Goal: Task Accomplishment & Management: Manage account settings

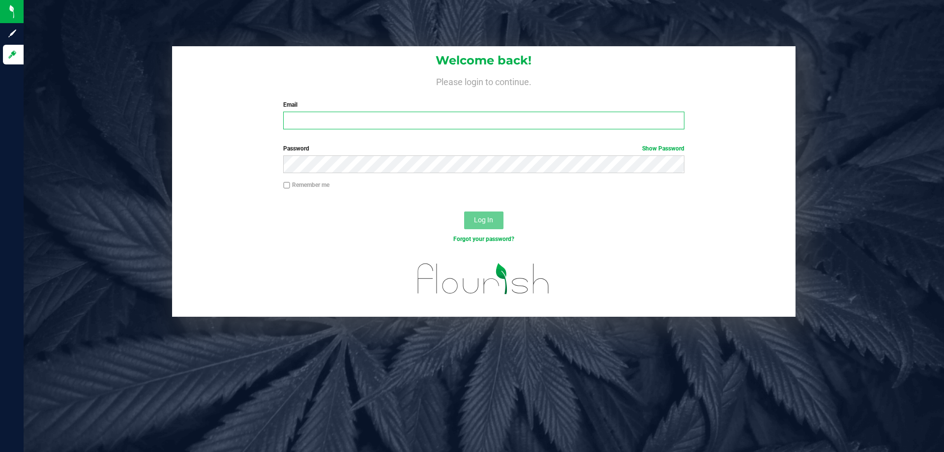
click at [325, 115] on input "Email" at bounding box center [483, 121] width 401 height 18
type input "kvernikos@liveparallel.com"
click at [464, 211] on button "Log In" at bounding box center [483, 220] width 39 height 18
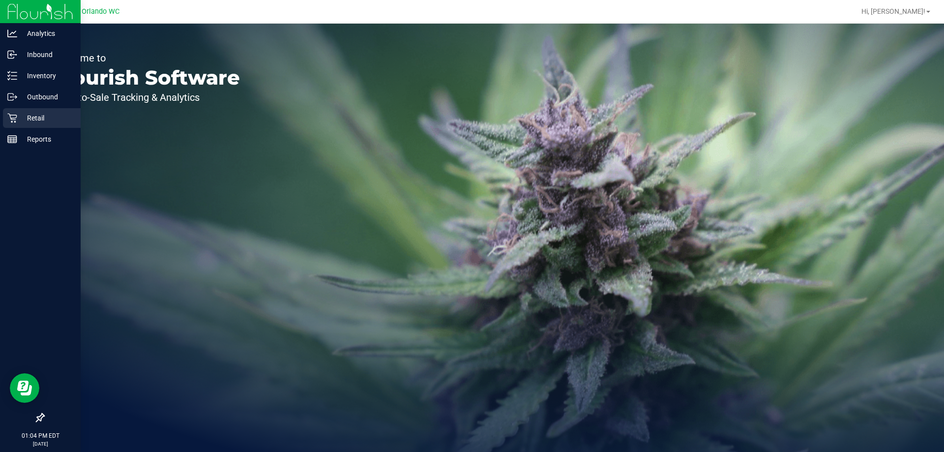
click at [29, 120] on p "Retail" at bounding box center [46, 118] width 59 height 12
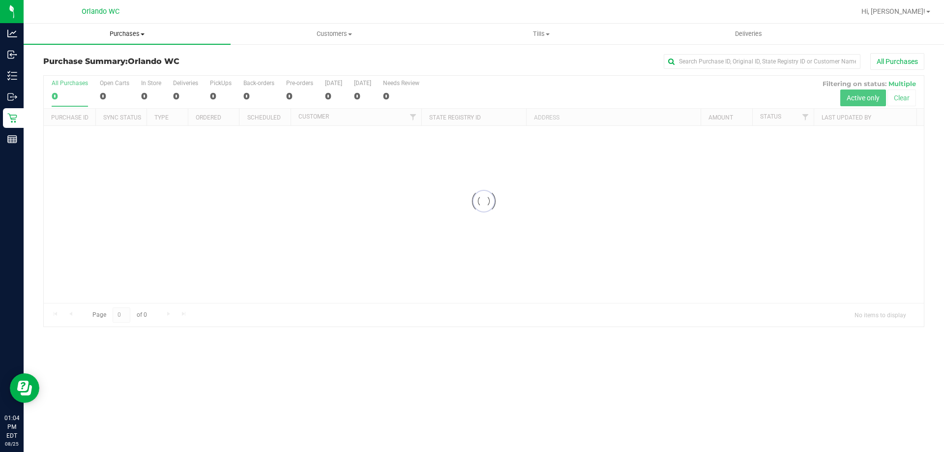
click at [124, 34] on span "Purchases" at bounding box center [127, 34] width 207 height 9
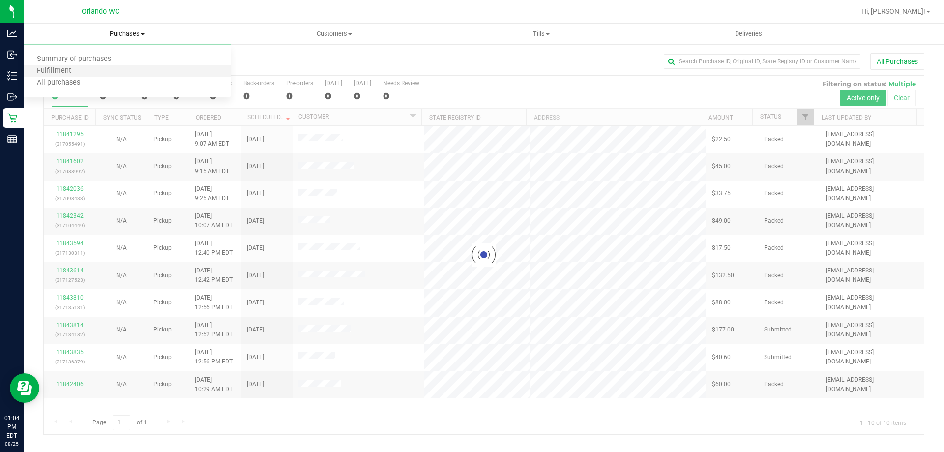
click at [88, 69] on li "Fulfillment" at bounding box center [127, 71] width 207 height 12
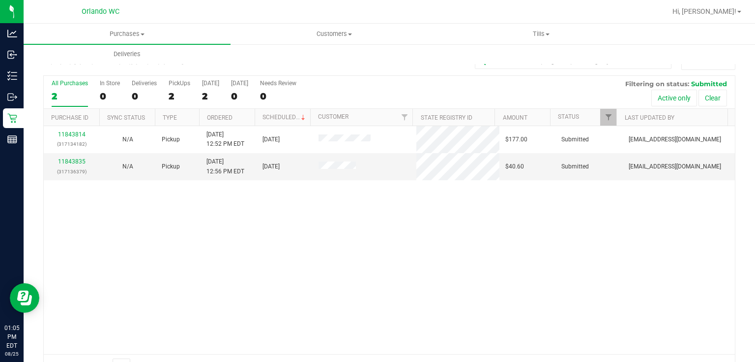
drag, startPoint x: 909, startPoint y: 0, endPoint x: 413, endPoint y: 220, distance: 542.8
click at [423, 221] on div "11843814 (317134182) N/A Pickup 8/25/2025 12:52 PM EDT 8/25/2025 $177.00 Submit…" at bounding box center [390, 240] width 692 height 228
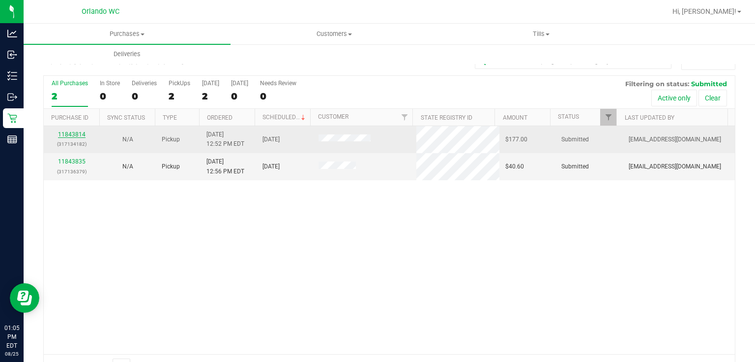
click at [71, 132] on link "11843814" at bounding box center [72, 134] width 28 height 7
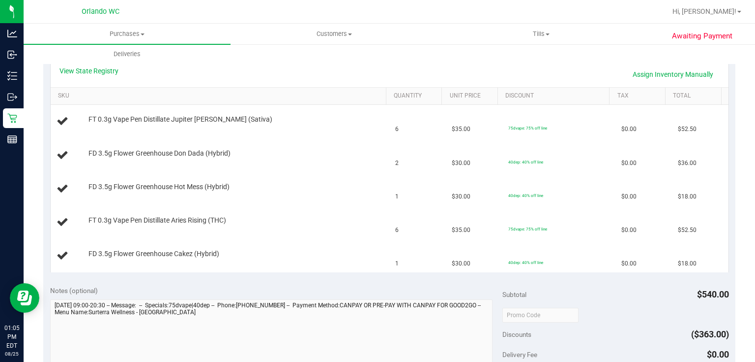
scroll to position [218, 0]
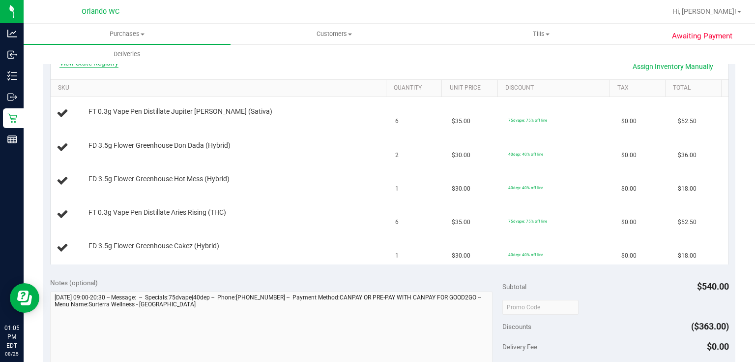
click at [111, 65] on link "View State Registry" at bounding box center [89, 63] width 59 height 10
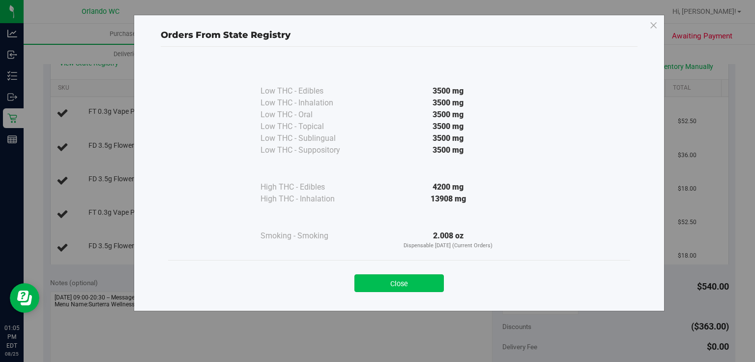
click at [390, 285] on button "Close" at bounding box center [400, 283] width 90 height 18
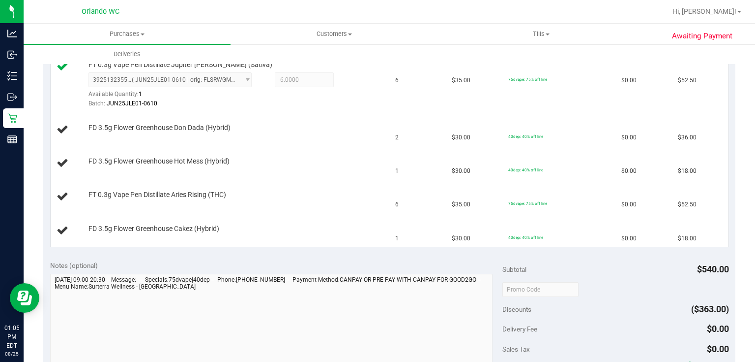
scroll to position [265, 0]
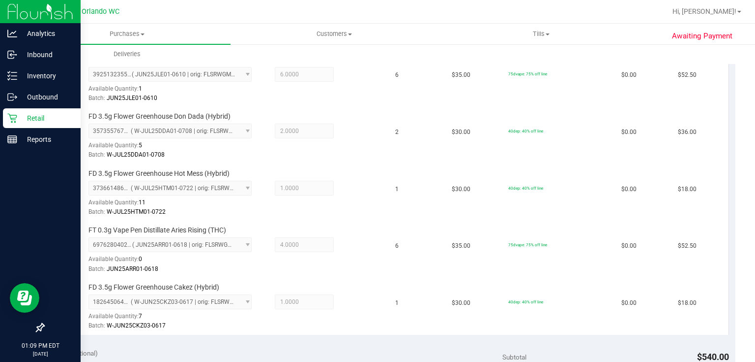
click at [16, 114] on icon at bounding box center [12, 118] width 10 height 10
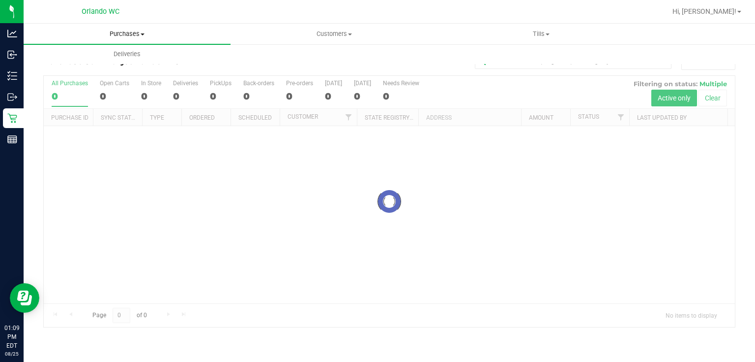
click at [129, 33] on span "Purchases" at bounding box center [127, 34] width 207 height 9
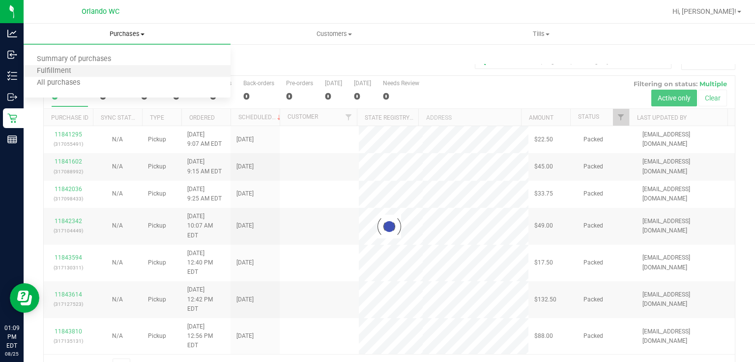
click at [92, 72] on li "Fulfillment" at bounding box center [127, 71] width 207 height 12
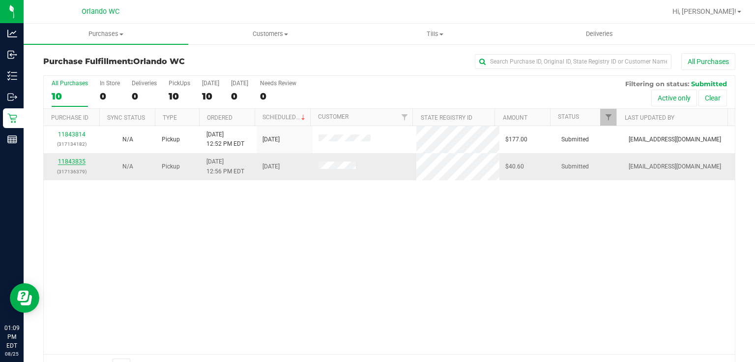
click at [79, 161] on link "11843835" at bounding box center [72, 161] width 28 height 7
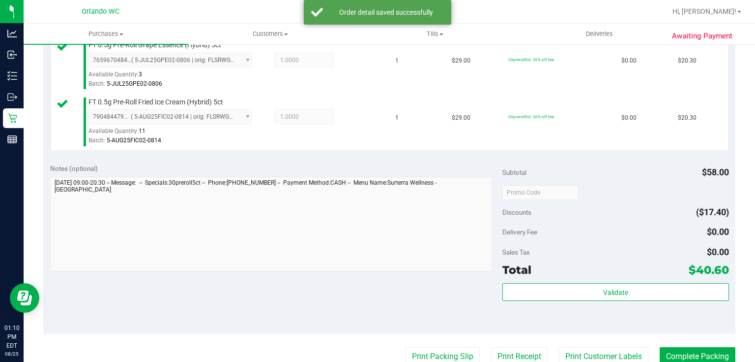
scroll to position [282, 0]
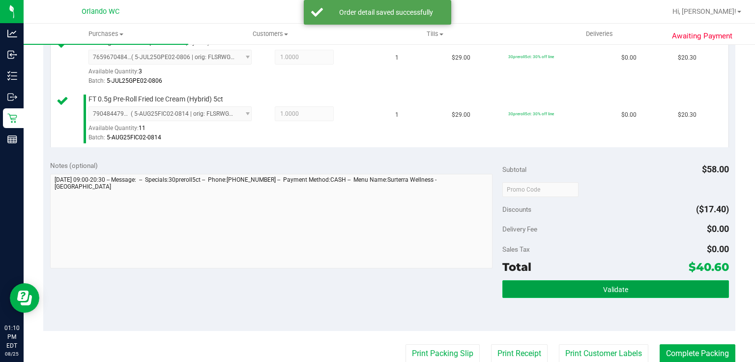
click at [620, 286] on span "Validate" at bounding box center [615, 289] width 25 height 8
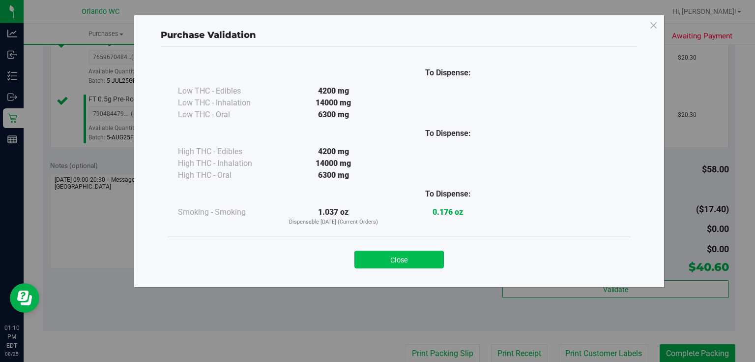
click at [426, 256] on button "Close" at bounding box center [400, 259] width 90 height 18
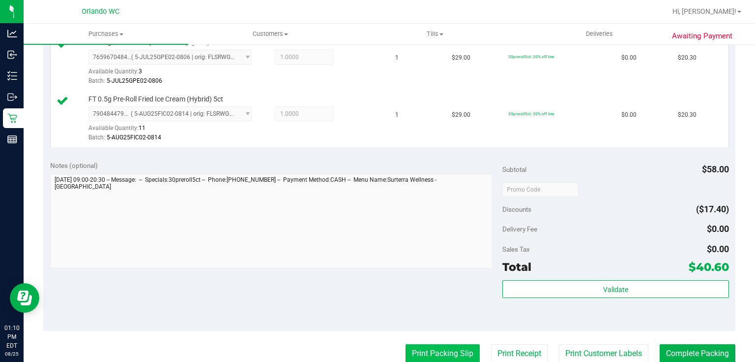
click at [432, 352] on button "Print Packing Slip" at bounding box center [443, 353] width 74 height 19
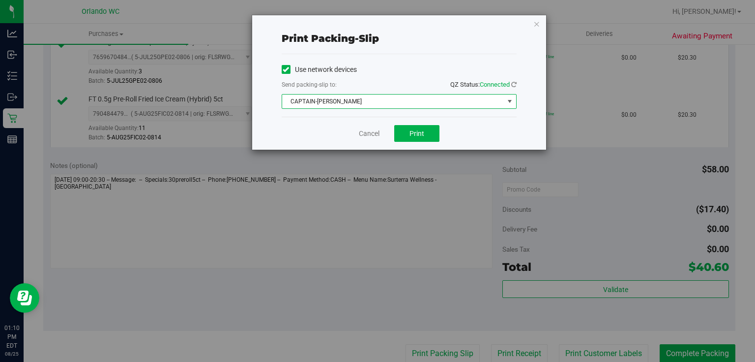
click at [383, 103] on span "CAPTAIN-KANGA" at bounding box center [393, 101] width 222 height 14
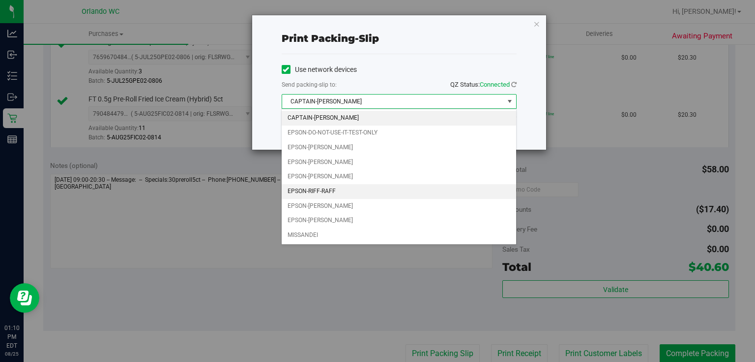
click at [336, 193] on li "EPSON-RIFF-RAFF" at bounding box center [399, 191] width 234 height 15
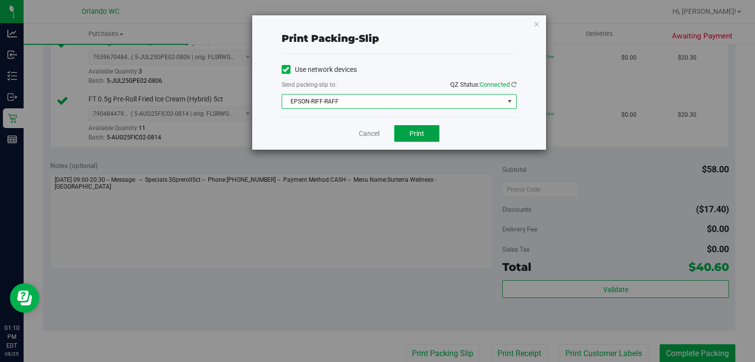
click at [421, 125] on button "Print" at bounding box center [416, 133] width 45 height 17
click at [364, 130] on link "Cancel" at bounding box center [369, 133] width 21 height 10
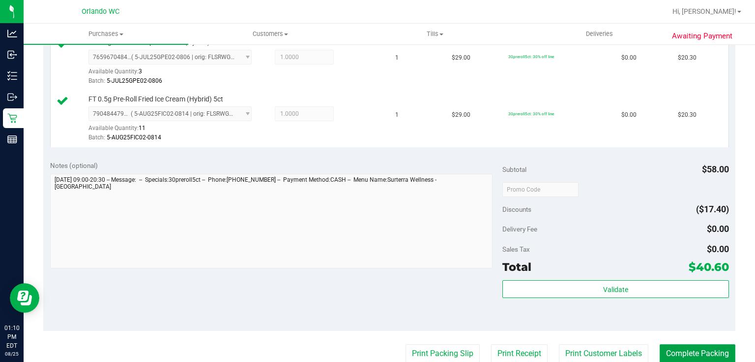
click at [700, 350] on button "Complete Packing" at bounding box center [698, 353] width 76 height 19
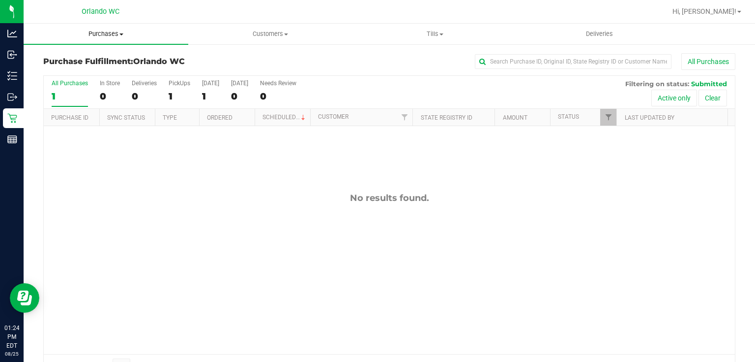
click at [102, 32] on span "Purchases" at bounding box center [106, 34] width 165 height 9
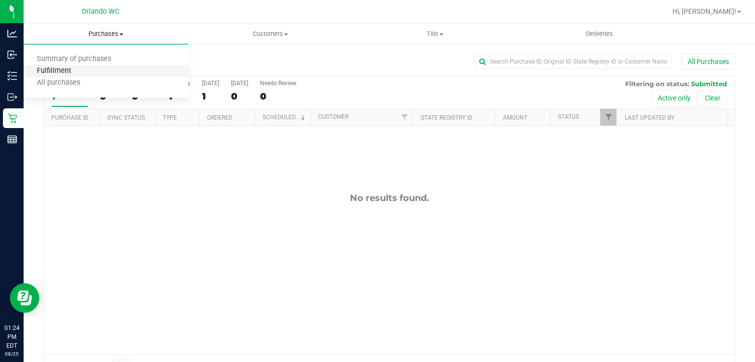
click at [73, 70] on span "Fulfillment" at bounding box center [54, 71] width 61 height 8
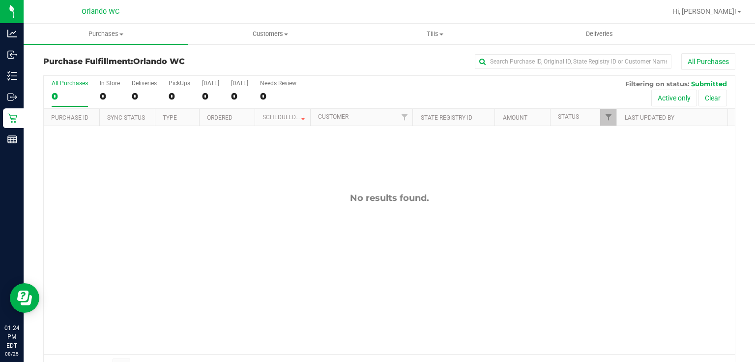
click at [258, 192] on div "No results found." at bounding box center [390, 197] width 692 height 11
click at [235, 201] on div "No results found." at bounding box center [390, 197] width 692 height 11
click at [109, 33] on span "Purchases" at bounding box center [106, 34] width 165 height 9
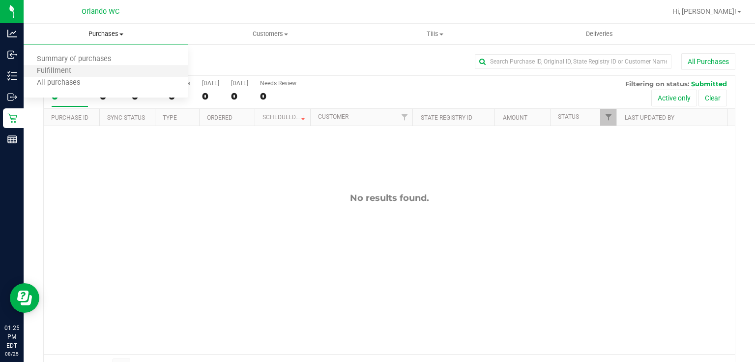
click at [83, 68] on li "Fulfillment" at bounding box center [106, 71] width 165 height 12
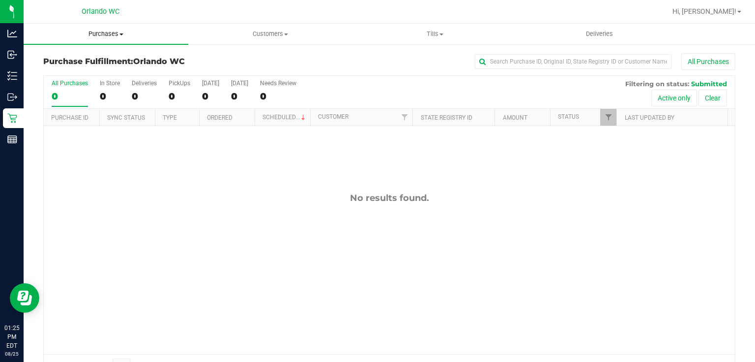
click at [102, 33] on span "Purchases" at bounding box center [106, 34] width 165 height 9
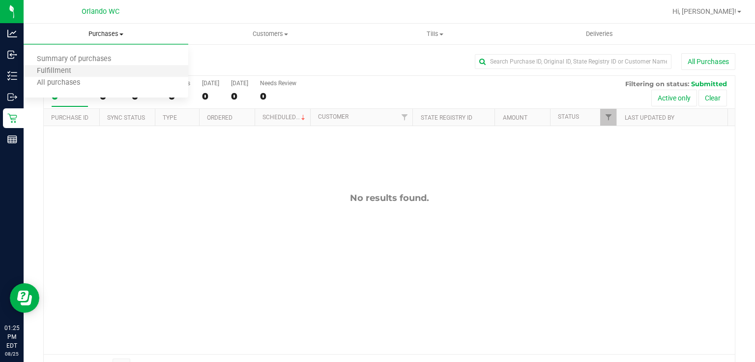
click at [84, 72] on li "Fulfillment" at bounding box center [106, 71] width 165 height 12
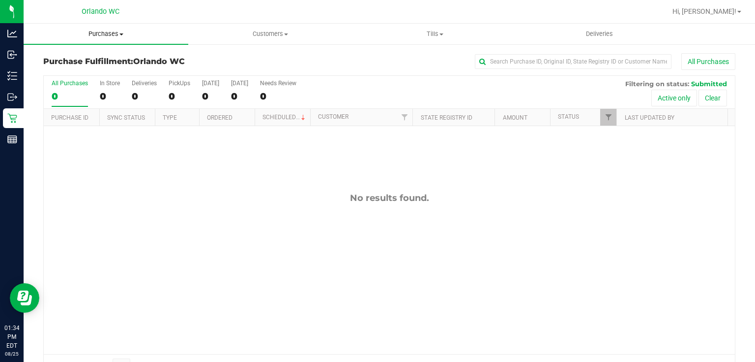
click at [97, 34] on span "Purchases" at bounding box center [106, 34] width 165 height 9
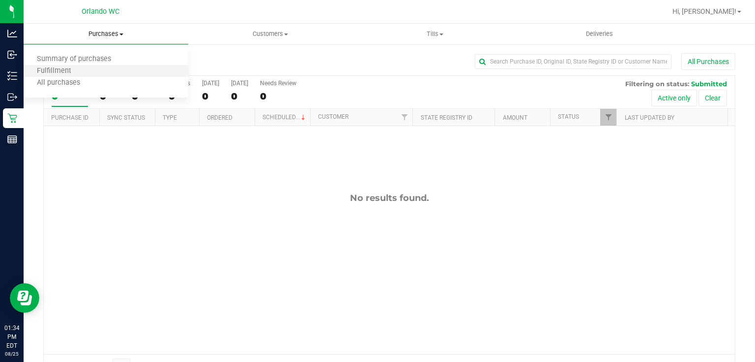
click at [84, 71] on li "Fulfillment" at bounding box center [106, 71] width 165 height 12
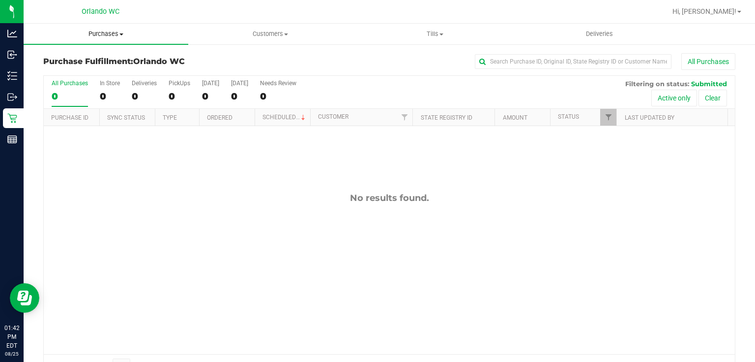
click at [104, 32] on span "Purchases" at bounding box center [106, 34] width 165 height 9
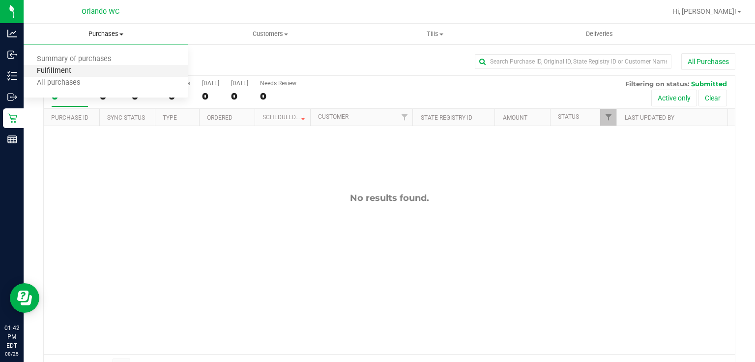
click at [77, 75] on span "Fulfillment" at bounding box center [54, 71] width 61 height 8
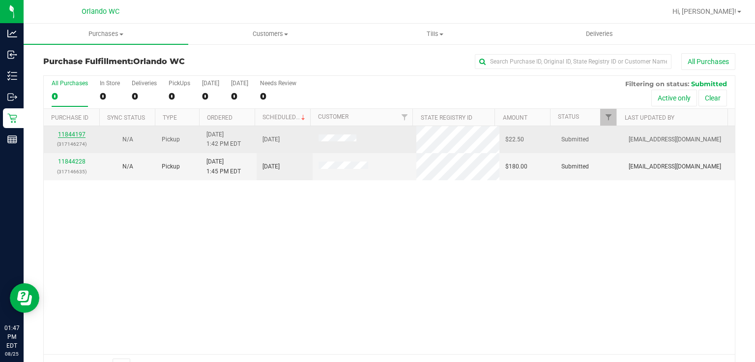
click at [77, 135] on link "11844197" at bounding box center [72, 134] width 28 height 7
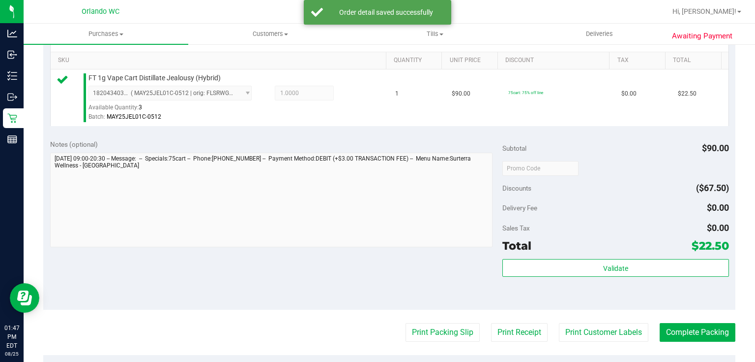
scroll to position [267, 0]
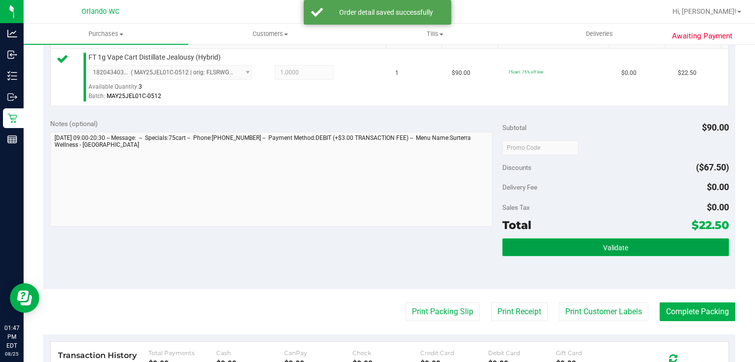
click at [658, 244] on button "Validate" at bounding box center [616, 247] width 226 height 18
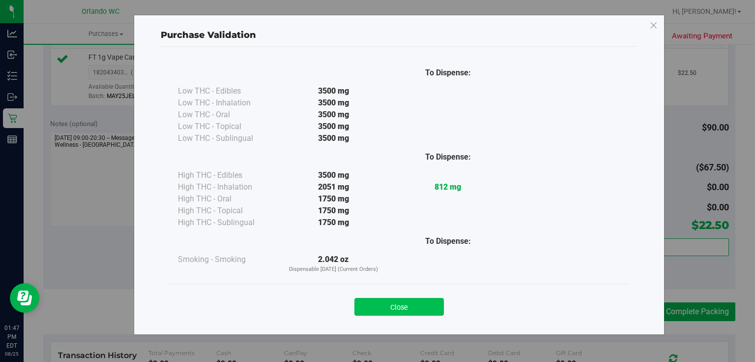
click at [411, 307] on button "Close" at bounding box center [400, 307] width 90 height 18
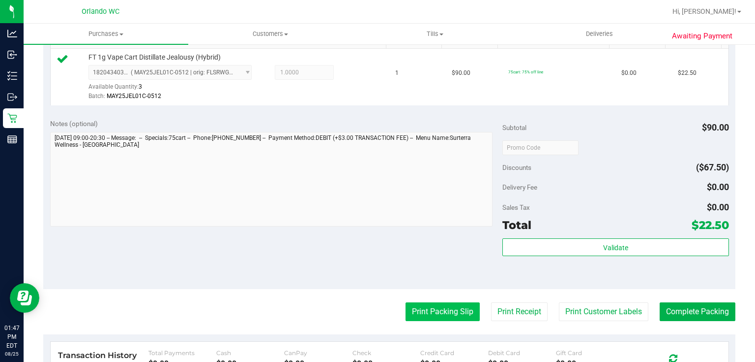
click at [452, 307] on button "Print Packing Slip" at bounding box center [443, 311] width 74 height 19
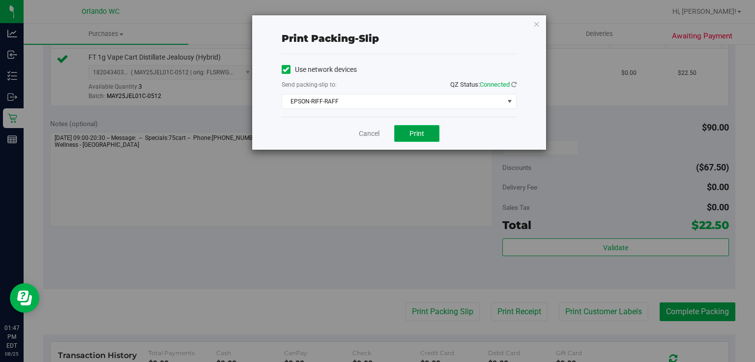
click at [409, 133] on button "Print" at bounding box center [416, 133] width 45 height 17
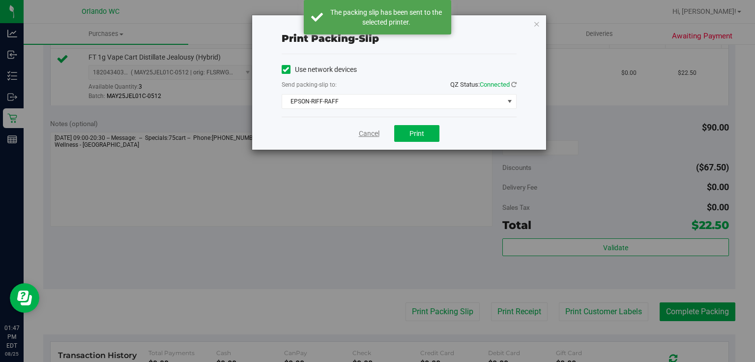
click at [363, 134] on link "Cancel" at bounding box center [369, 133] width 21 height 10
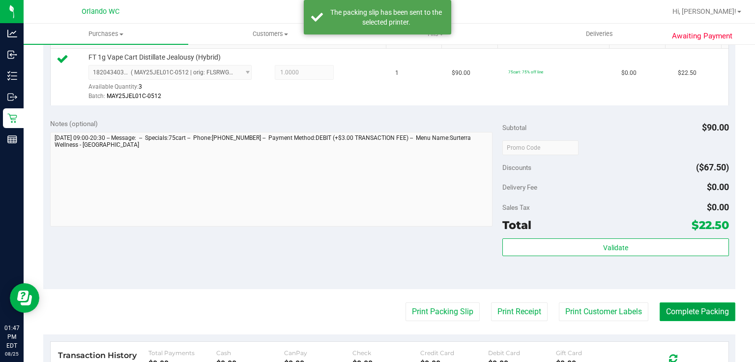
click at [683, 310] on button "Complete Packing" at bounding box center [698, 311] width 76 height 19
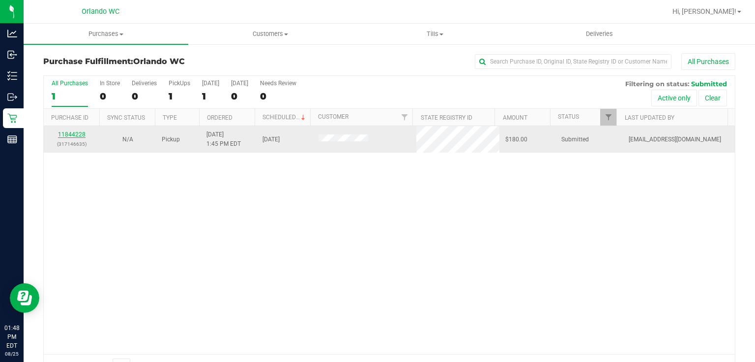
click at [75, 134] on link "11844228" at bounding box center [72, 134] width 28 height 7
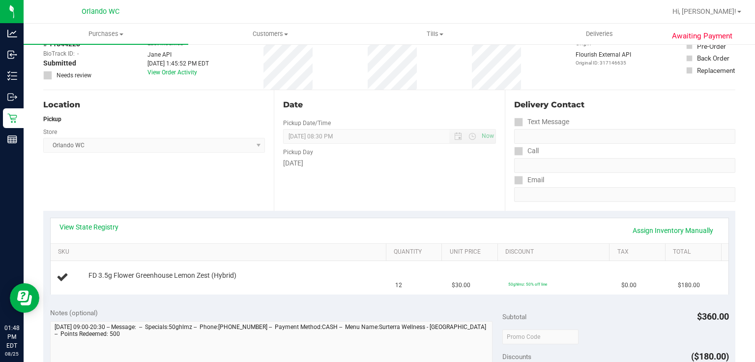
scroll to position [41, 0]
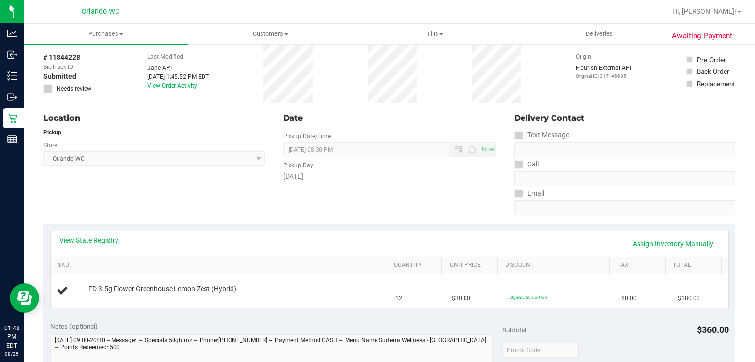
click at [97, 240] on link "View State Registry" at bounding box center [89, 240] width 59 height 10
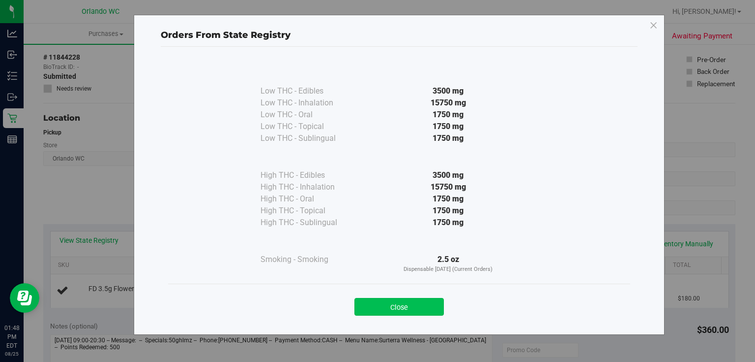
click at [398, 307] on button "Close" at bounding box center [400, 307] width 90 height 18
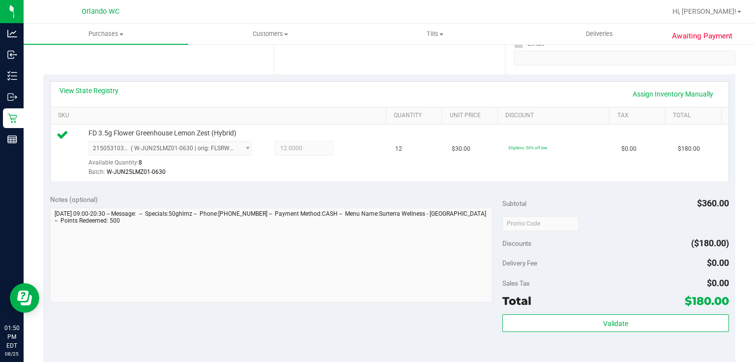
scroll to position [202, 0]
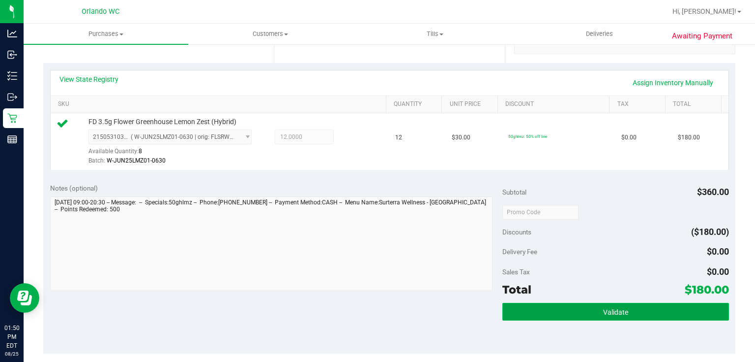
click at [558, 313] on button "Validate" at bounding box center [616, 311] width 226 height 18
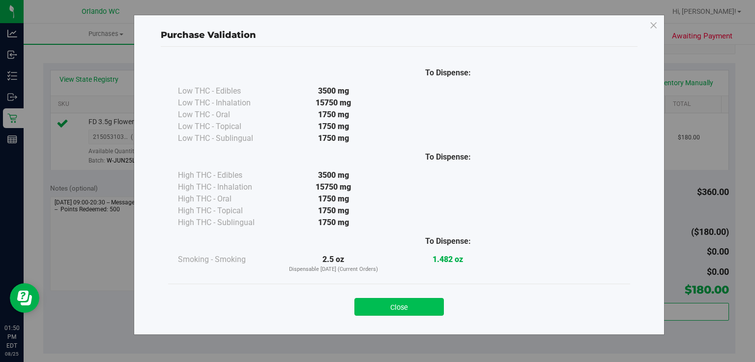
click at [422, 301] on button "Close" at bounding box center [400, 307] width 90 height 18
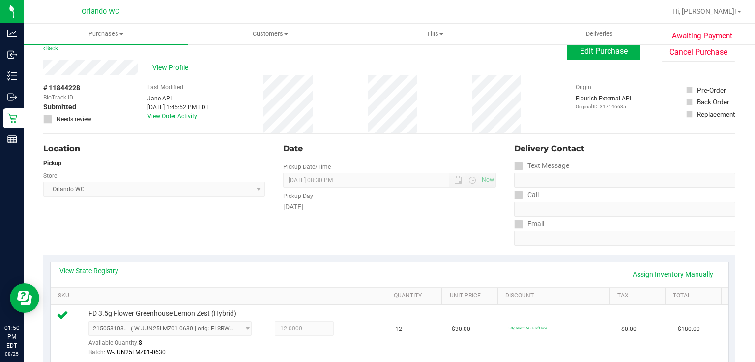
scroll to position [0, 0]
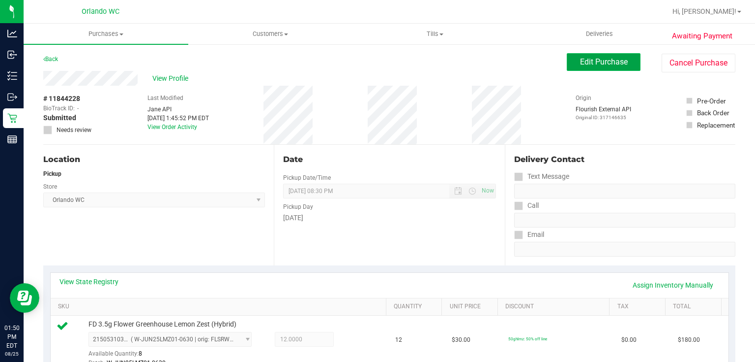
click at [607, 62] on span "Edit Purchase" at bounding box center [604, 61] width 48 height 9
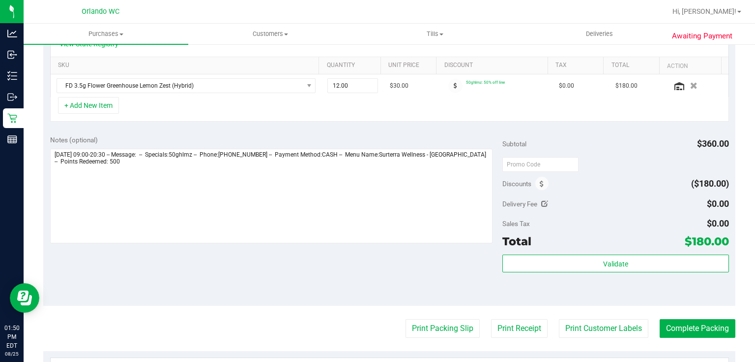
scroll to position [244, 0]
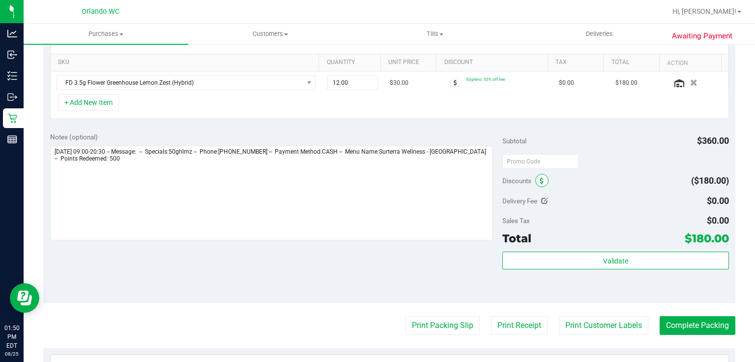
click at [540, 179] on icon at bounding box center [542, 181] width 4 height 7
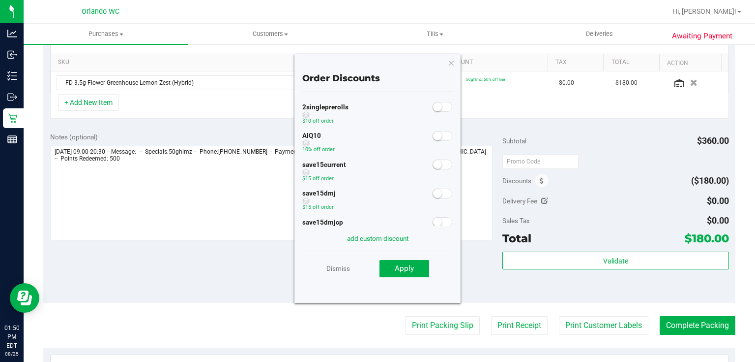
click at [439, 135] on span at bounding box center [443, 136] width 20 height 10
click at [412, 268] on span "Apply" at bounding box center [404, 268] width 19 height 9
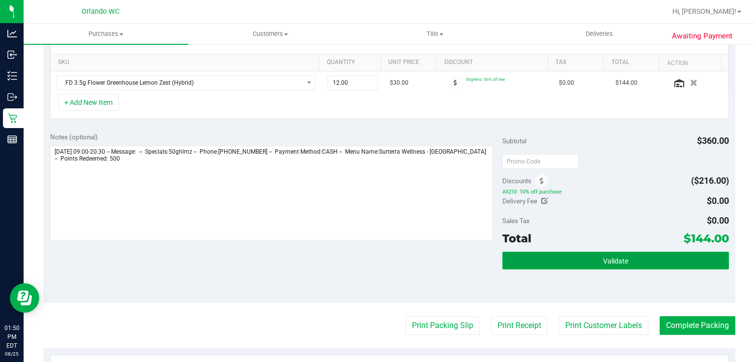
click at [573, 259] on button "Validate" at bounding box center [616, 260] width 226 height 18
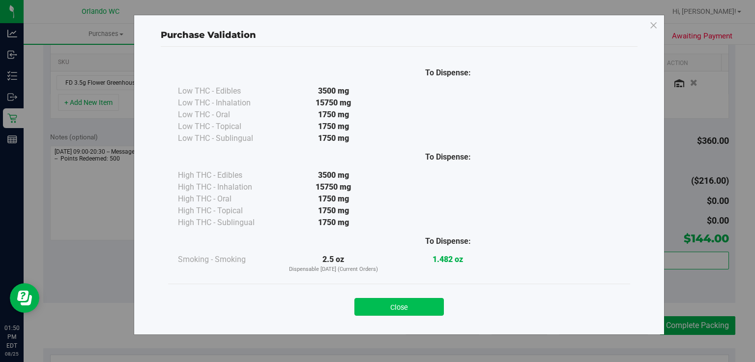
click at [409, 309] on button "Close" at bounding box center [400, 307] width 90 height 18
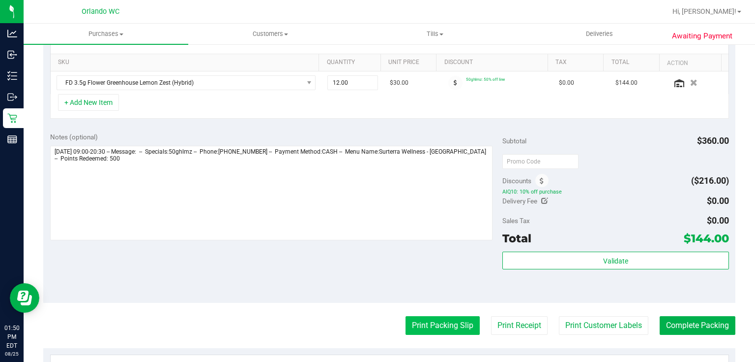
click at [442, 323] on button "Print Packing Slip" at bounding box center [443, 325] width 74 height 19
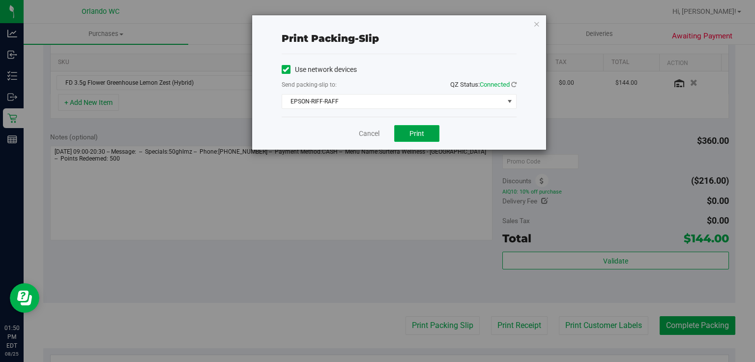
click at [427, 134] on button "Print" at bounding box center [416, 133] width 45 height 17
click at [379, 136] on link "Cancel" at bounding box center [369, 133] width 21 height 10
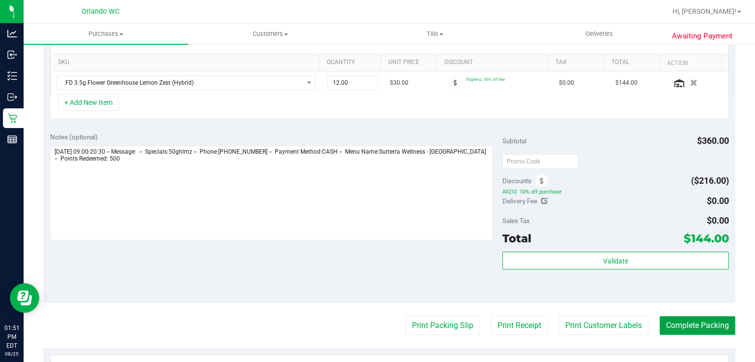
click at [700, 331] on button "Complete Packing" at bounding box center [698, 325] width 76 height 19
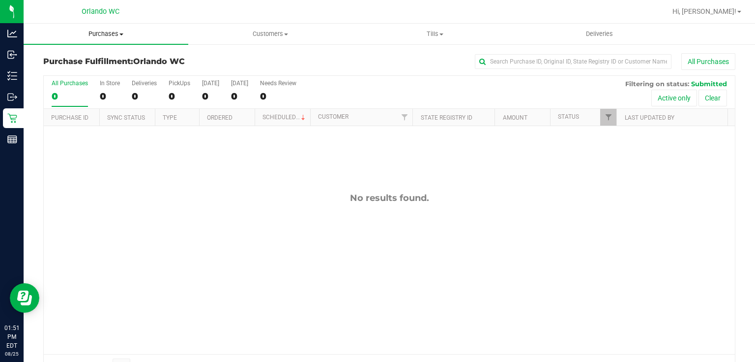
click at [98, 31] on span "Purchases" at bounding box center [106, 34] width 165 height 9
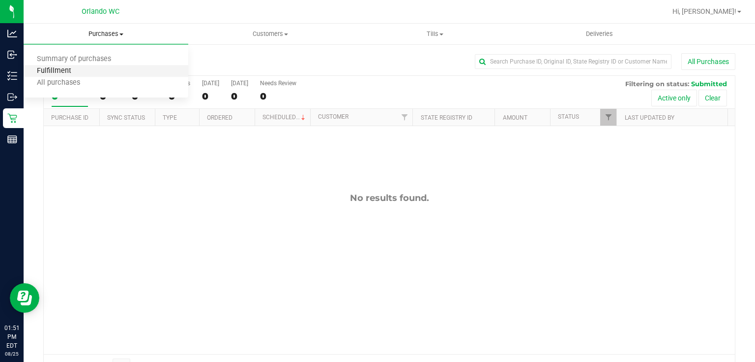
click at [80, 69] on span "Fulfillment" at bounding box center [54, 71] width 61 height 8
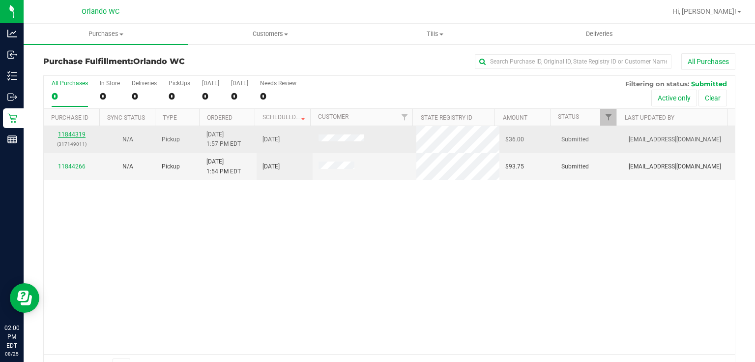
click at [72, 134] on link "11844319" at bounding box center [72, 134] width 28 height 7
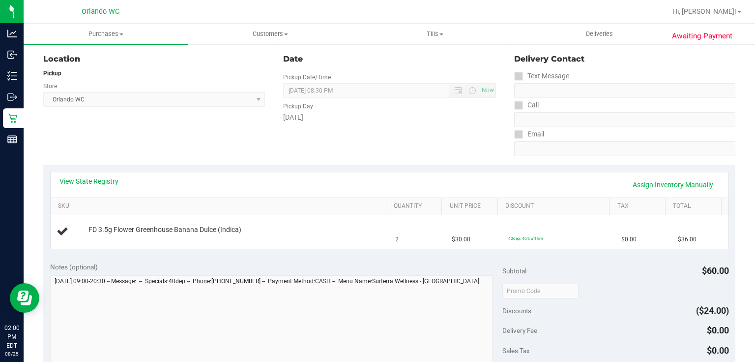
scroll to position [117, 0]
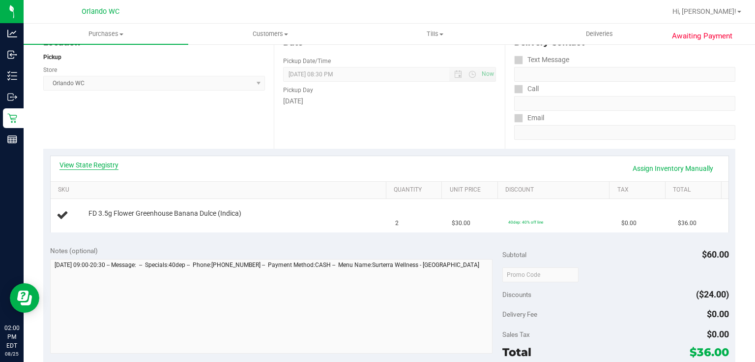
click at [108, 166] on link "View State Registry" at bounding box center [89, 165] width 59 height 10
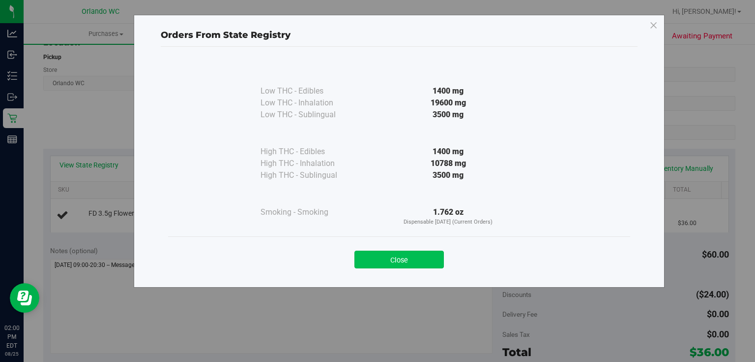
click at [387, 256] on button "Close" at bounding box center [400, 259] width 90 height 18
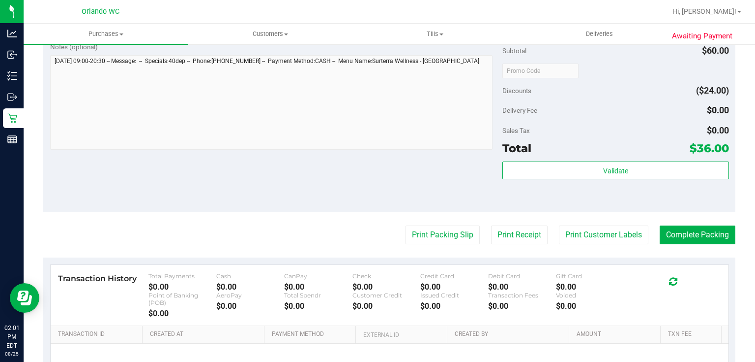
scroll to position [342, 0]
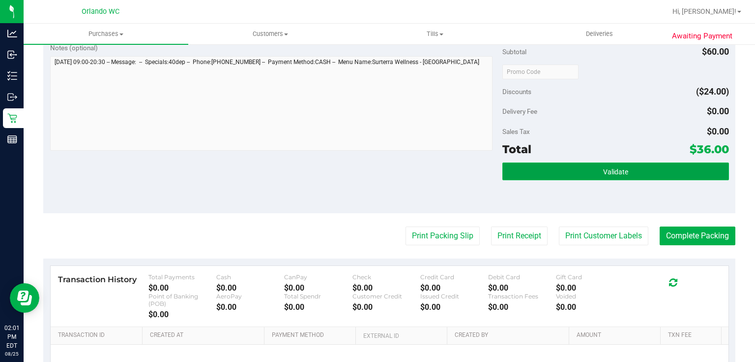
click at [628, 171] on button "Validate" at bounding box center [616, 171] width 226 height 18
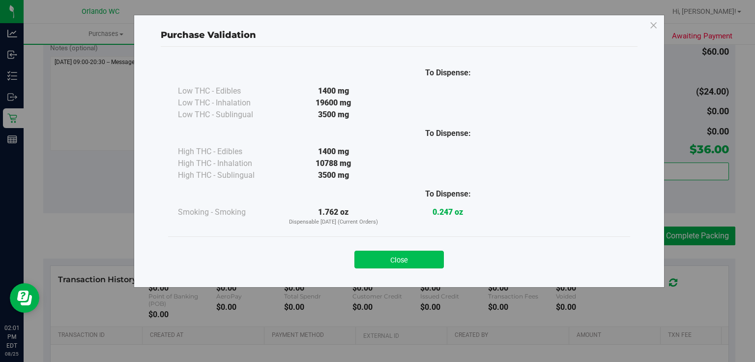
click at [400, 254] on button "Close" at bounding box center [400, 259] width 90 height 18
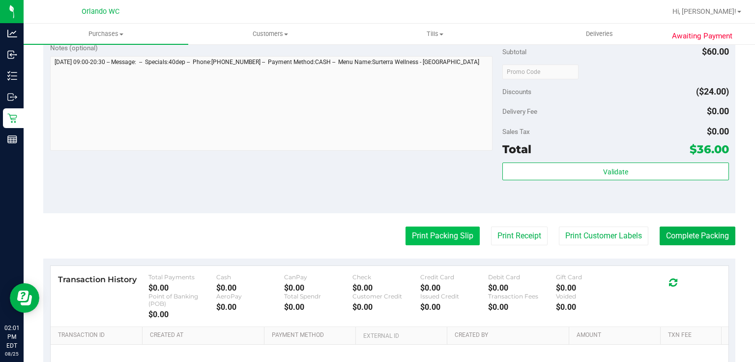
click at [449, 238] on button "Print Packing Slip" at bounding box center [443, 235] width 74 height 19
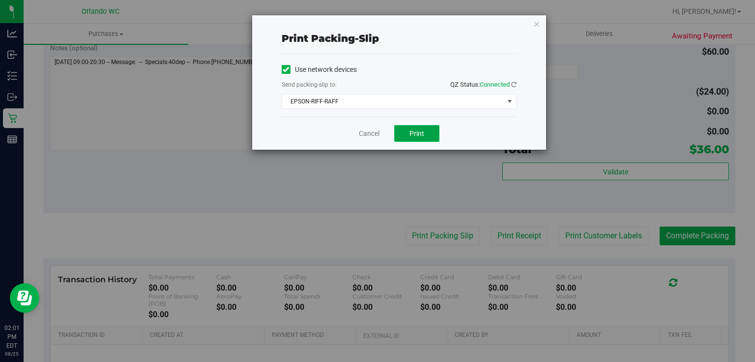
click at [425, 140] on button "Print" at bounding box center [416, 133] width 45 height 17
click at [372, 129] on link "Cancel" at bounding box center [369, 133] width 21 height 10
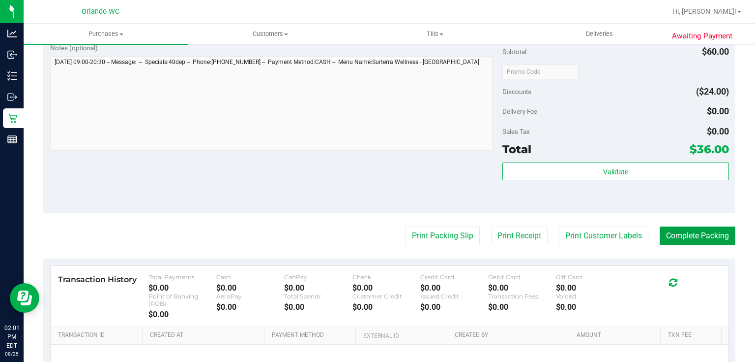
click at [704, 240] on button "Complete Packing" at bounding box center [698, 235] width 76 height 19
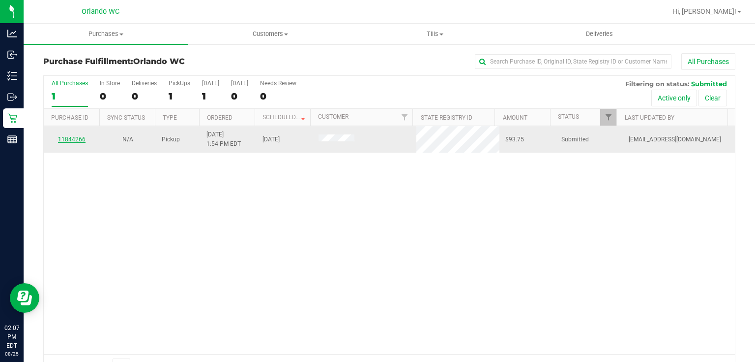
click at [77, 137] on link "11844266" at bounding box center [72, 139] width 28 height 7
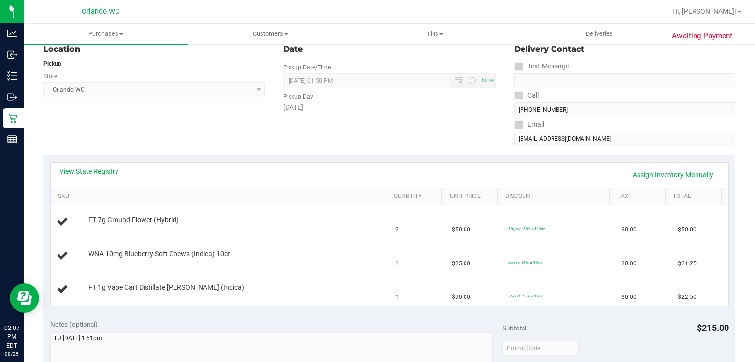
scroll to position [126, 0]
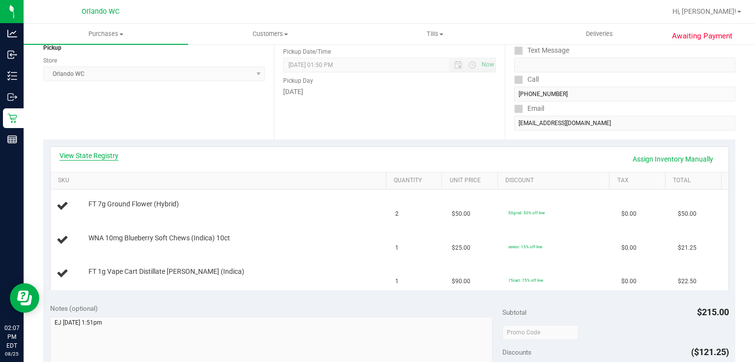
click at [108, 152] on link "View State Registry" at bounding box center [89, 156] width 59 height 10
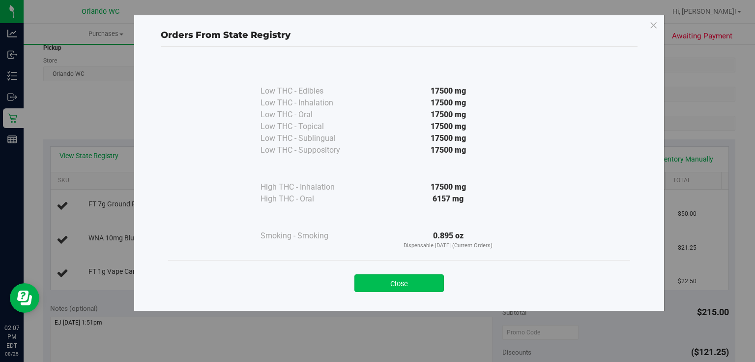
click at [413, 279] on button "Close" at bounding box center [400, 283] width 90 height 18
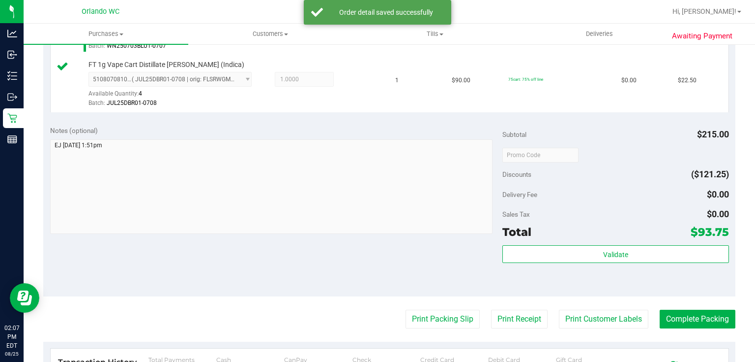
scroll to position [383, 0]
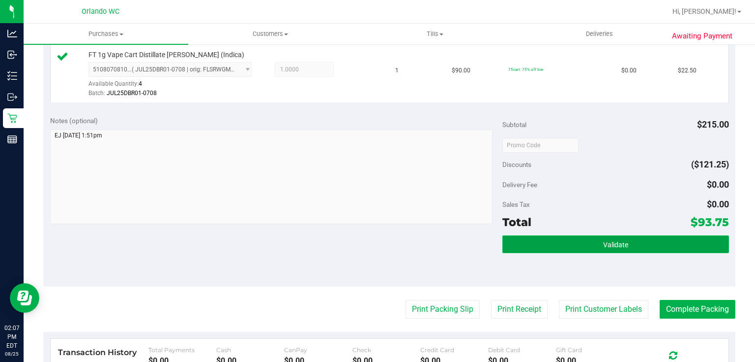
click at [642, 242] on button "Validate" at bounding box center [616, 244] width 226 height 18
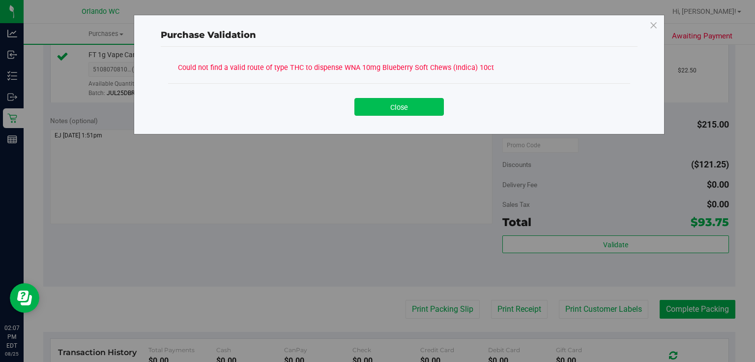
click at [399, 110] on button "Close" at bounding box center [400, 107] width 90 height 18
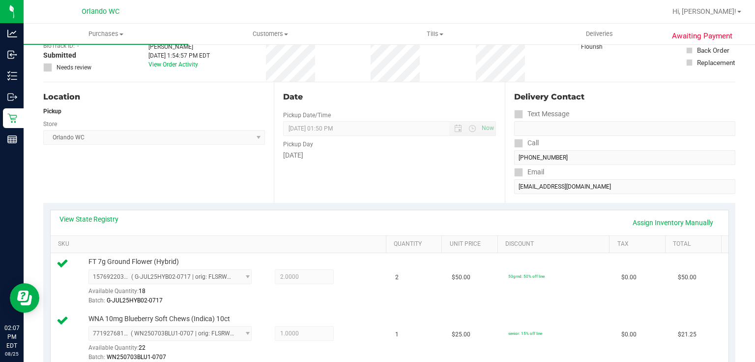
scroll to position [53, 0]
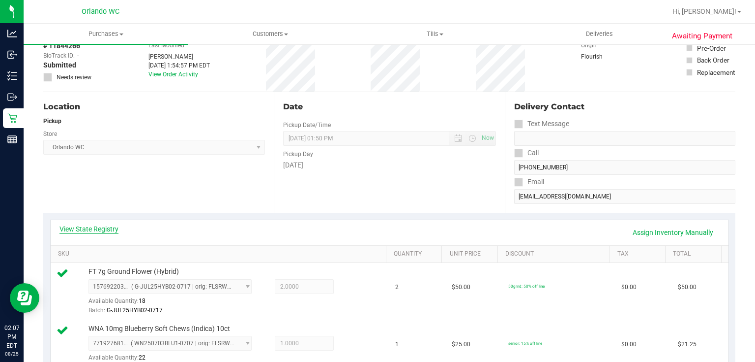
click at [70, 232] on link "View State Registry" at bounding box center [89, 229] width 59 height 10
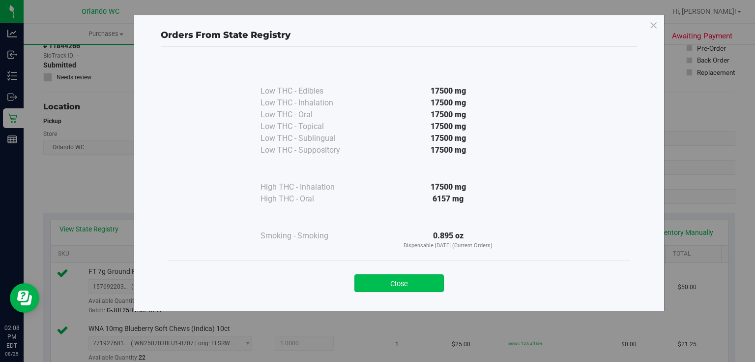
click at [407, 287] on button "Close" at bounding box center [400, 283] width 90 height 18
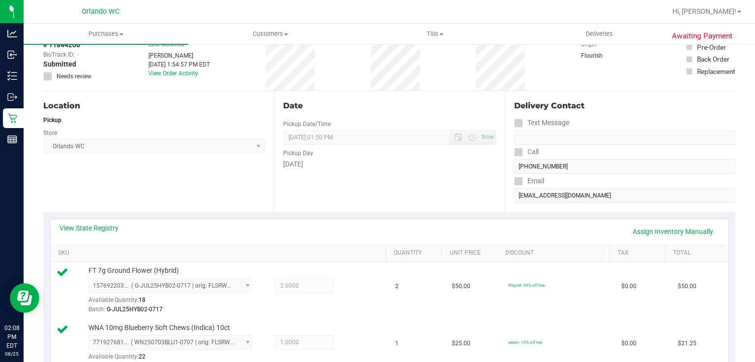
scroll to position [0, 0]
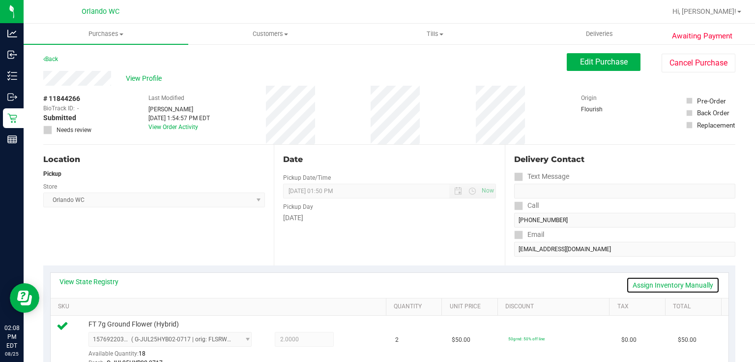
click at [671, 285] on link "Assign Inventory Manually" at bounding box center [673, 284] width 93 height 17
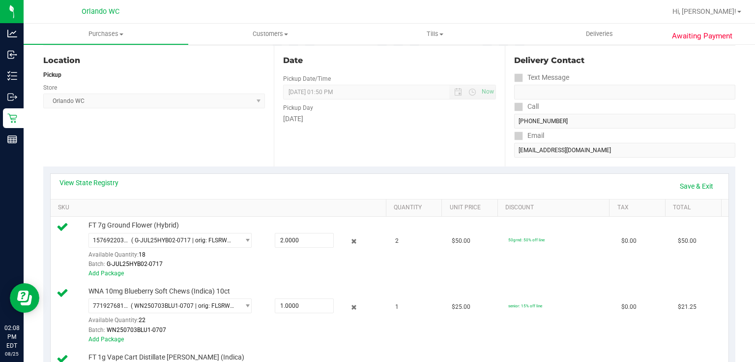
scroll to position [132, 0]
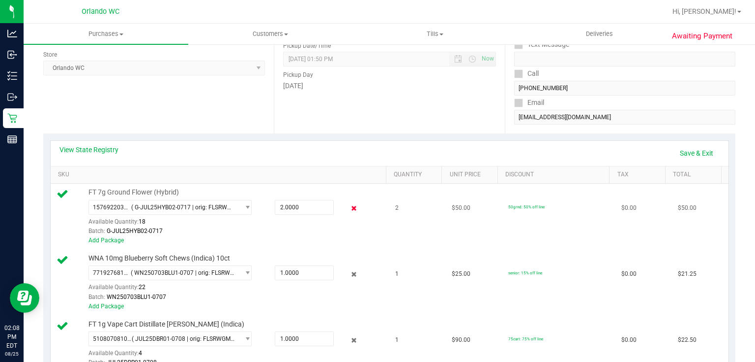
click at [349, 207] on icon at bounding box center [354, 208] width 10 height 11
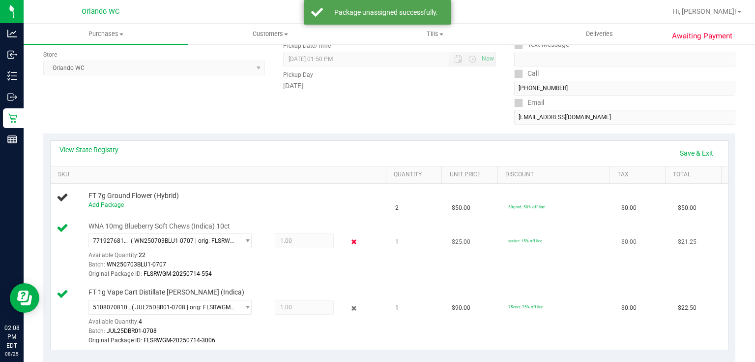
click at [352, 240] on icon at bounding box center [354, 241] width 10 height 11
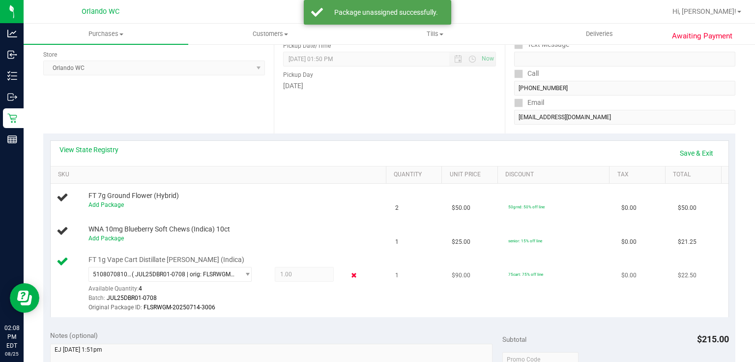
click at [351, 273] on icon at bounding box center [354, 275] width 10 height 11
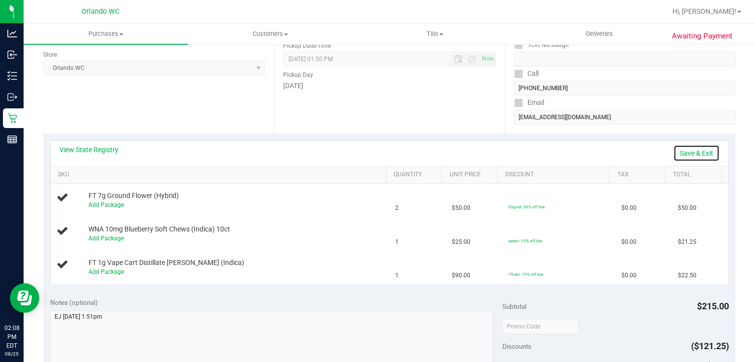
click at [701, 151] on link "Save & Exit" at bounding box center [697, 153] width 46 height 17
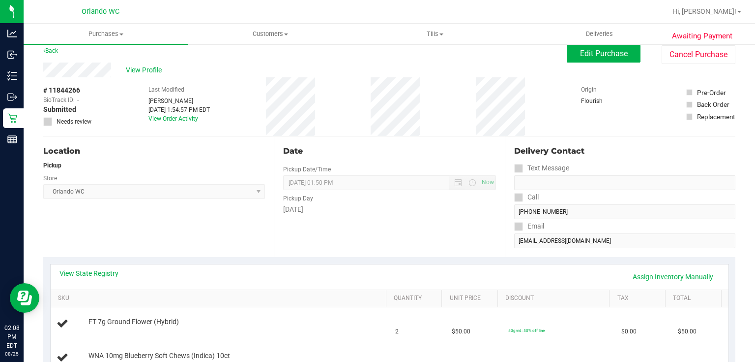
scroll to position [0, 0]
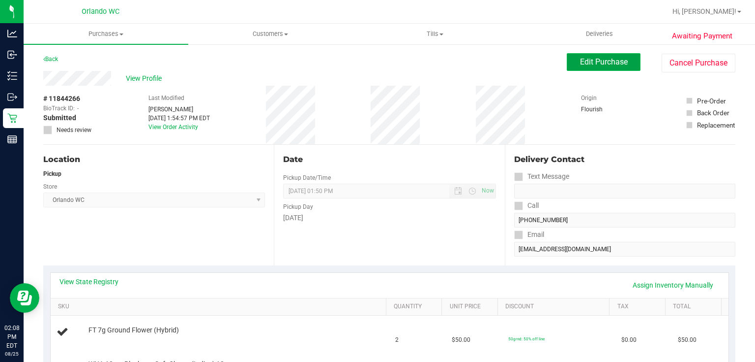
click at [603, 65] on span "Edit Purchase" at bounding box center [604, 61] width 48 height 9
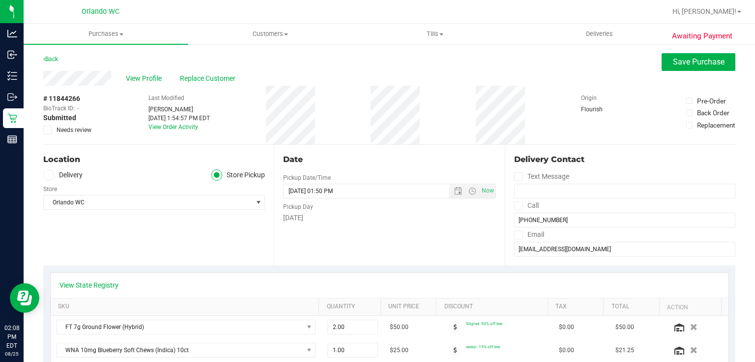
click at [48, 133] on span at bounding box center [47, 129] width 9 height 9
click at [0, 0] on input "Needs review" at bounding box center [0, 0] width 0 height 0
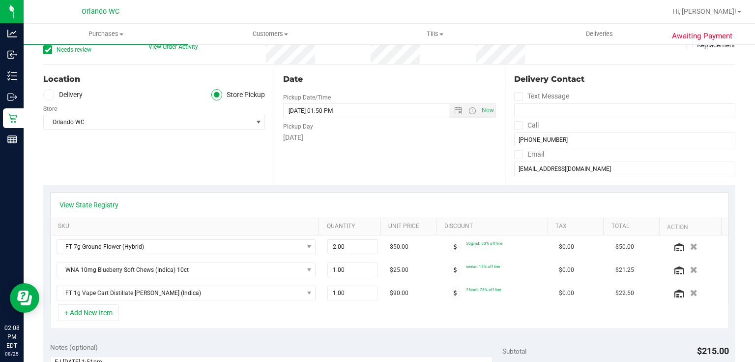
scroll to position [150, 0]
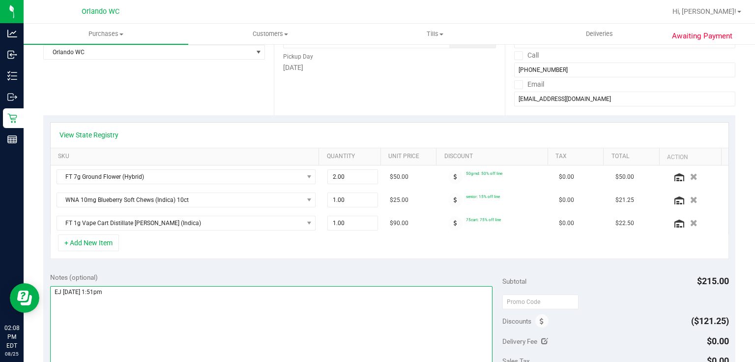
click at [127, 293] on textarea at bounding box center [271, 333] width 443 height 94
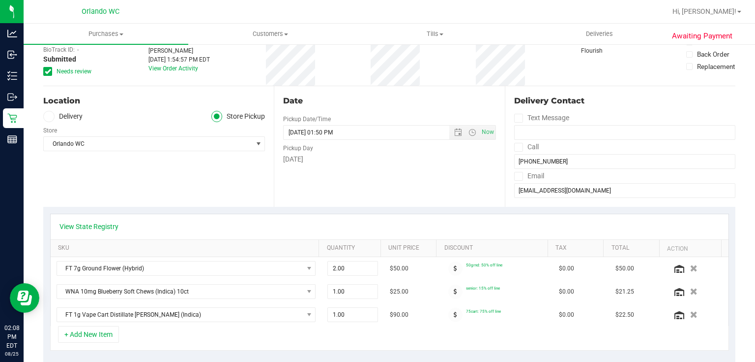
scroll to position [57, 0]
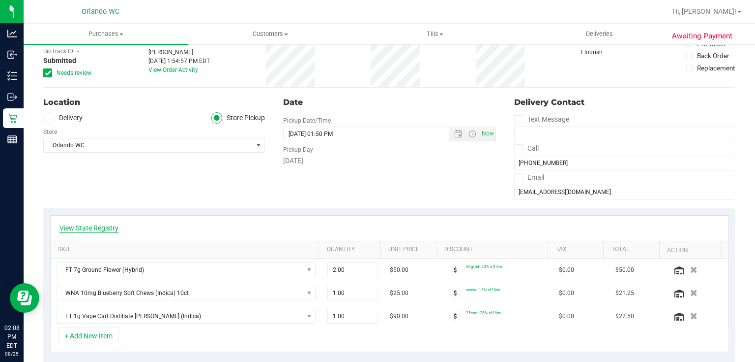
type textarea "EJ 8/25/25 1:51pm Doesn't have edible route. Contacting CARE. KMV"
click at [94, 224] on link "View State Registry" at bounding box center [89, 228] width 59 height 10
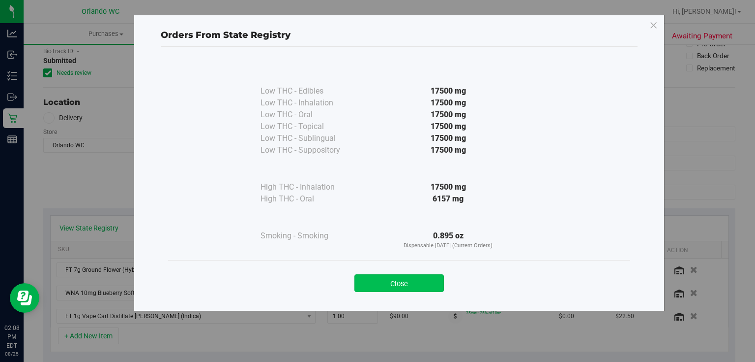
click at [388, 280] on button "Close" at bounding box center [400, 283] width 90 height 18
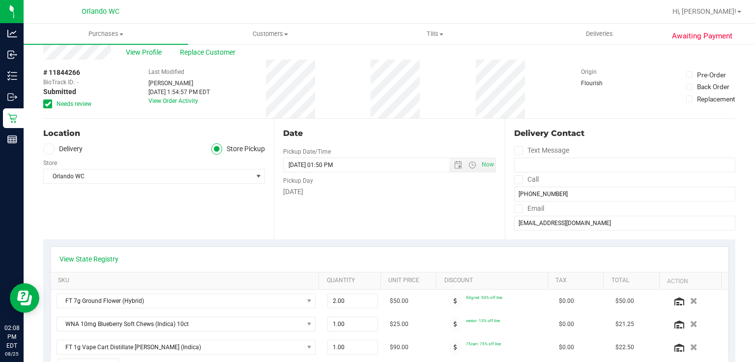
scroll to position [0, 0]
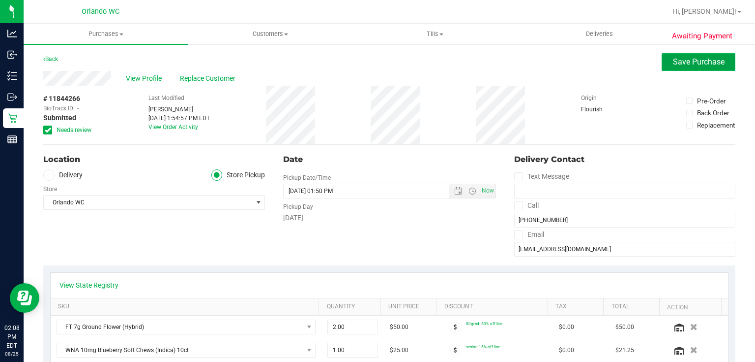
click at [700, 64] on span "Save Purchase" at bounding box center [699, 61] width 52 height 9
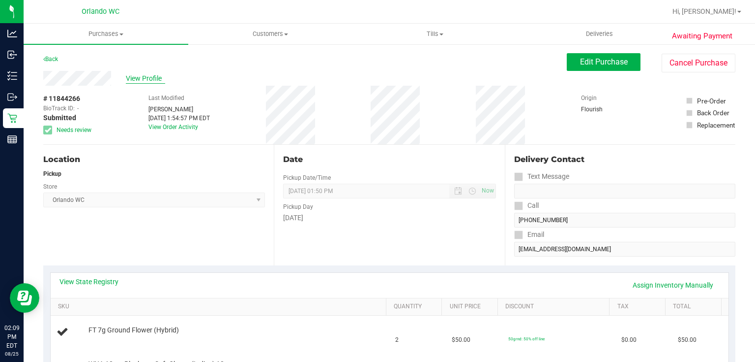
click at [155, 78] on span "View Profile" at bounding box center [145, 78] width 39 height 10
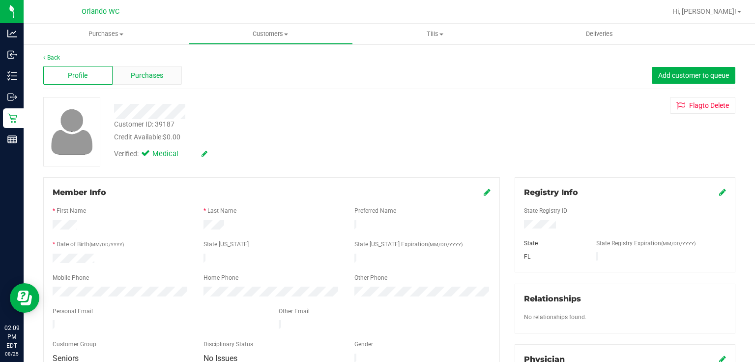
click at [164, 73] on div "Purchases" at bounding box center [147, 75] width 69 height 19
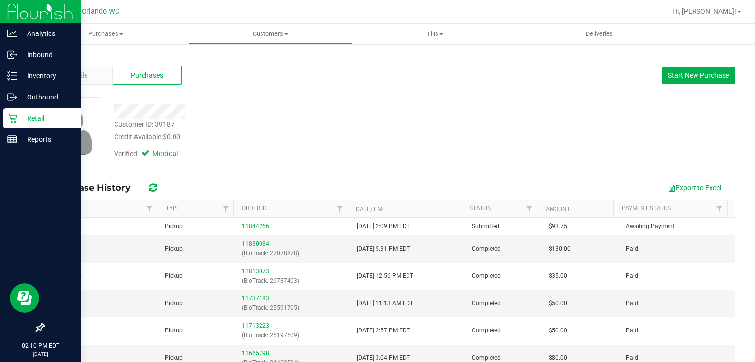
click at [8, 116] on icon at bounding box center [12, 118] width 10 height 10
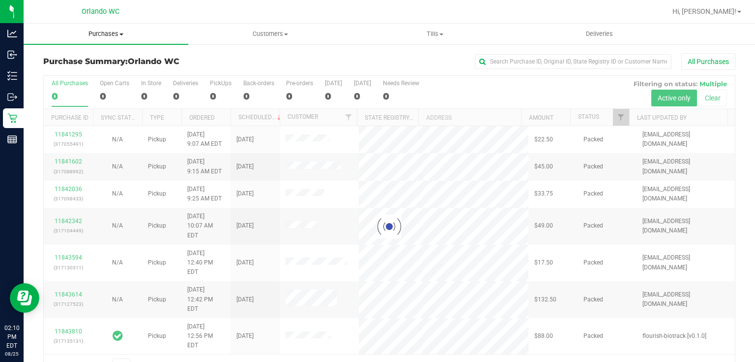
click at [112, 33] on span "Purchases" at bounding box center [106, 34] width 165 height 9
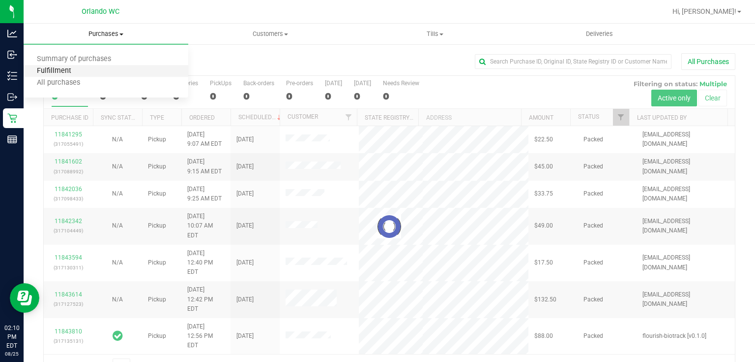
click at [80, 68] on span "Fulfillment" at bounding box center [54, 71] width 61 height 8
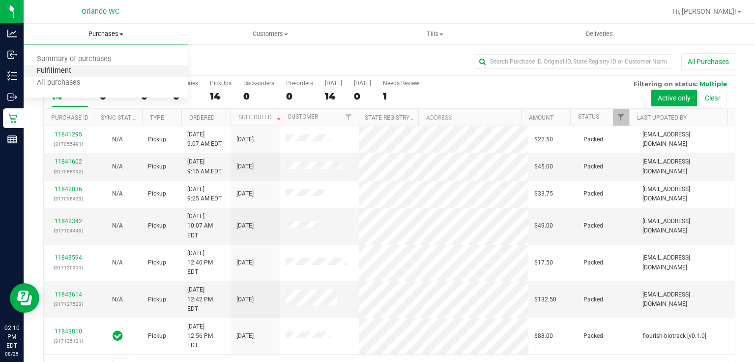
click at [79, 69] on span "Fulfillment" at bounding box center [54, 71] width 61 height 8
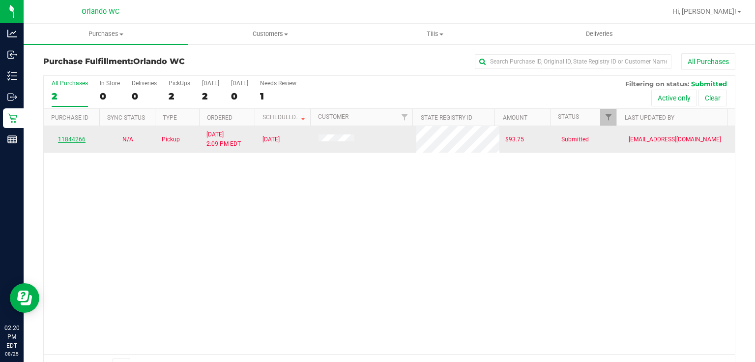
click at [78, 137] on link "11844266" at bounding box center [72, 139] width 28 height 7
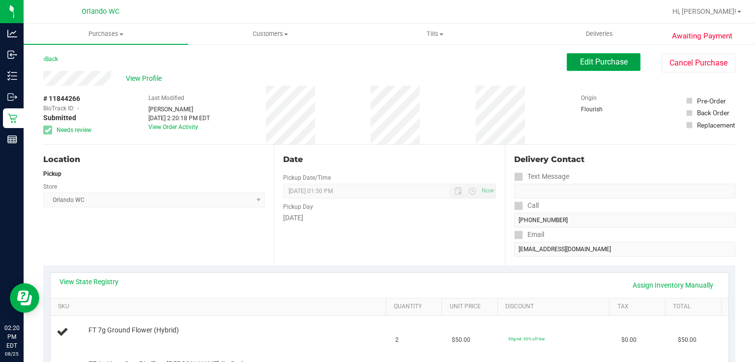
click at [610, 61] on span "Edit Purchase" at bounding box center [604, 61] width 48 height 9
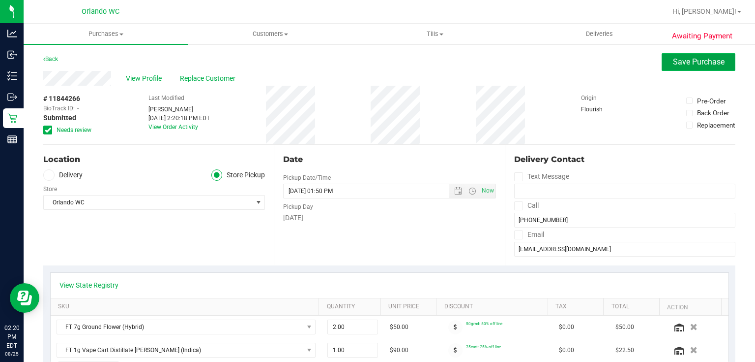
click at [700, 62] on span "Save Purchase" at bounding box center [699, 61] width 52 height 9
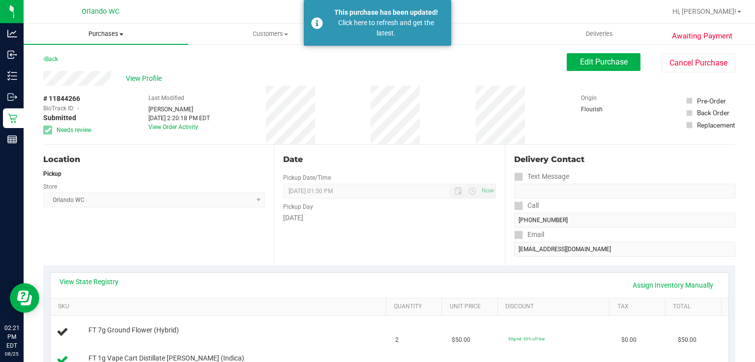
click at [109, 33] on span "Purchases" at bounding box center [106, 34] width 165 height 9
click at [85, 70] on li "Fulfillment" at bounding box center [106, 71] width 165 height 12
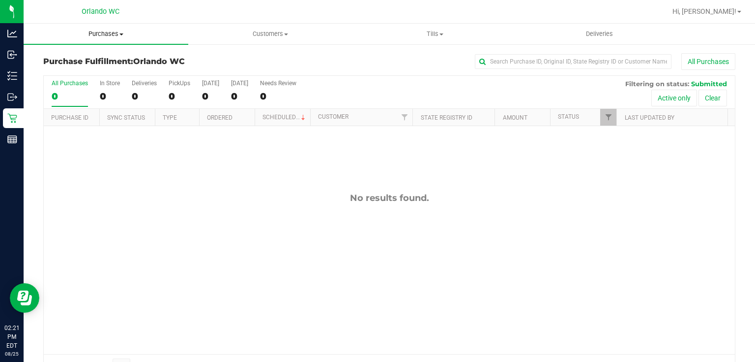
click at [113, 32] on span "Purchases" at bounding box center [106, 34] width 165 height 9
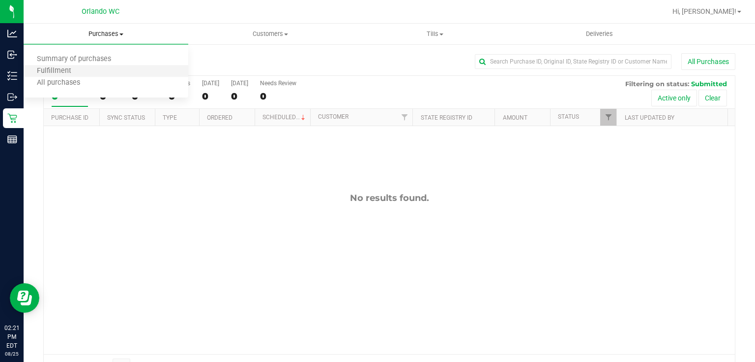
click at [85, 73] on li "Fulfillment" at bounding box center [106, 71] width 165 height 12
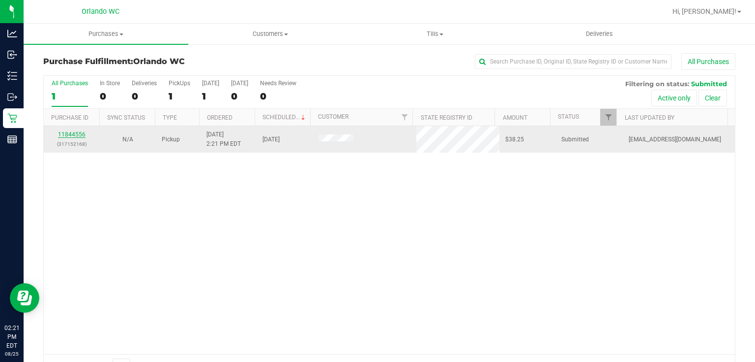
click at [75, 134] on link "11844556" at bounding box center [72, 134] width 28 height 7
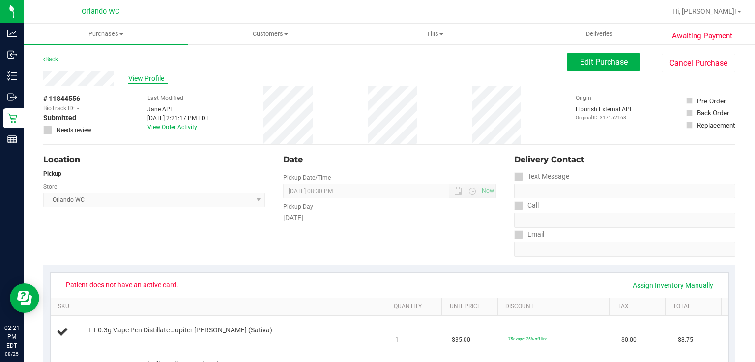
click at [149, 79] on span "View Profile" at bounding box center [147, 78] width 39 height 10
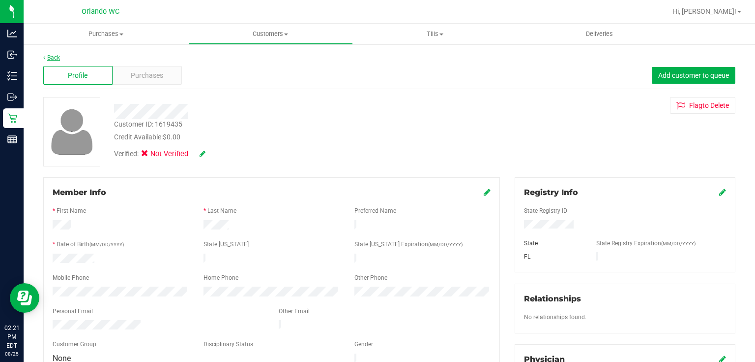
click at [54, 60] on link "Back" at bounding box center [51, 57] width 17 height 7
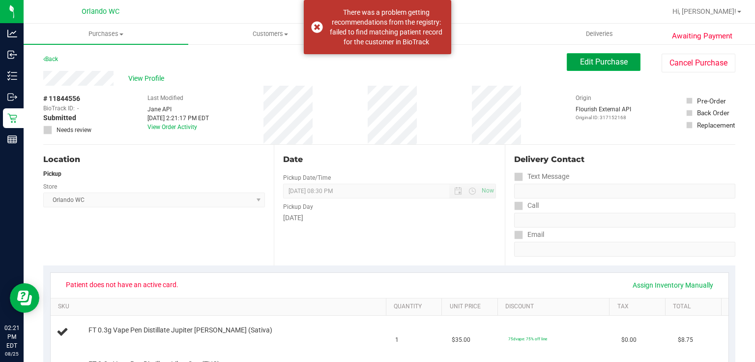
click at [585, 58] on span "Edit Purchase" at bounding box center [604, 61] width 48 height 9
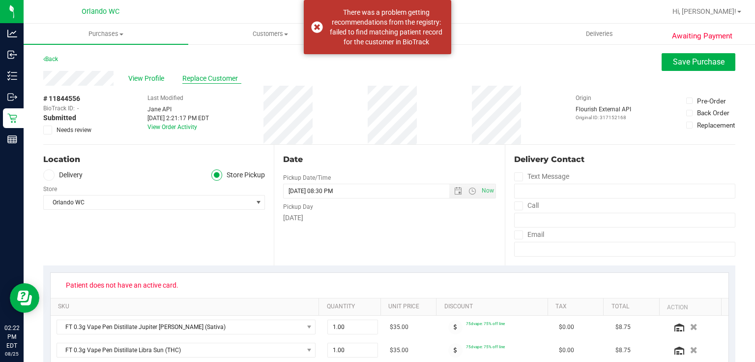
click at [211, 79] on span "Replace Customer" at bounding box center [211, 78] width 59 height 10
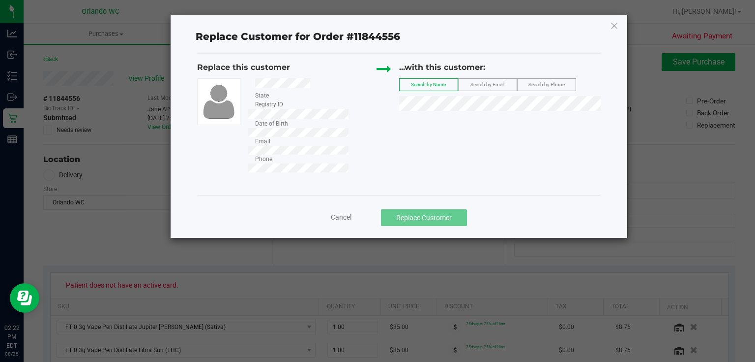
click at [549, 83] on span "Search by Phone" at bounding box center [547, 84] width 36 height 5
click at [479, 84] on span "Search by Email" at bounding box center [488, 84] width 34 height 5
drag, startPoint x: 615, startPoint y: 26, endPoint x: 601, endPoint y: 31, distance: 15.1
click at [615, 26] on icon at bounding box center [614, 26] width 9 height 16
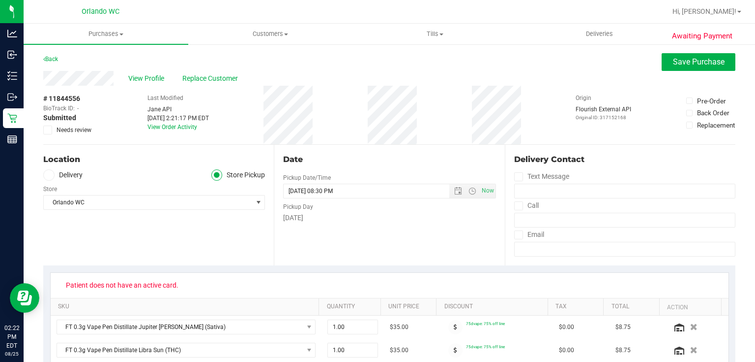
click at [48, 130] on icon at bounding box center [48, 130] width 6 height 0
click at [0, 0] on input "Needs review" at bounding box center [0, 0] width 0 height 0
click at [323, 67] on div "Back Save Purchase" at bounding box center [389, 62] width 693 height 18
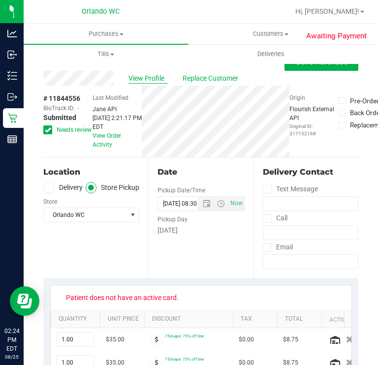
click at [140, 75] on span "View Profile" at bounding box center [147, 78] width 39 height 10
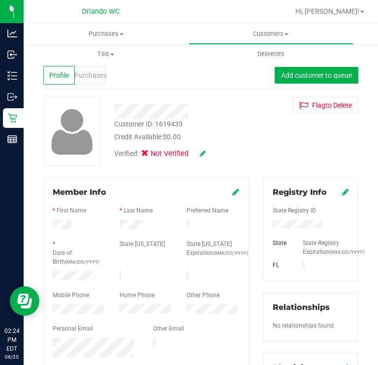
click at [202, 151] on icon at bounding box center [203, 153] width 6 height 7
click at [148, 155] on icon at bounding box center [148, 155] width 6 height 0
click at [0, 0] on input "Medical" at bounding box center [0, 0] width 0 height 0
click at [342, 190] on icon at bounding box center [345, 192] width 7 height 8
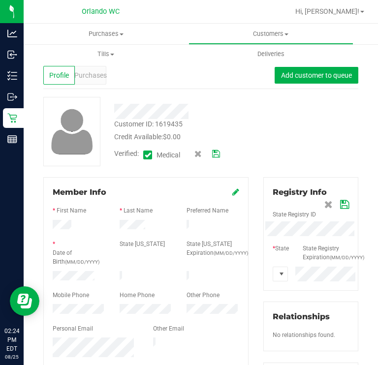
click at [277, 278] on span at bounding box center [281, 274] width 8 height 8
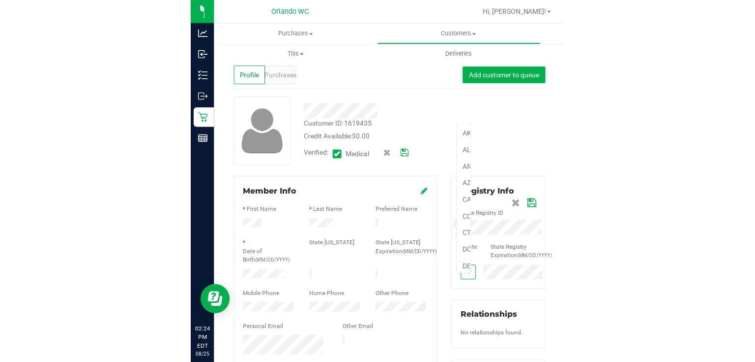
scroll to position [14, 14]
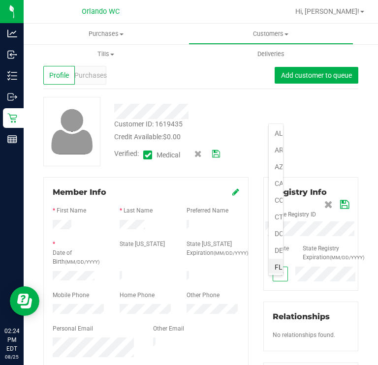
click at [273, 266] on li "FL" at bounding box center [276, 267] width 14 height 17
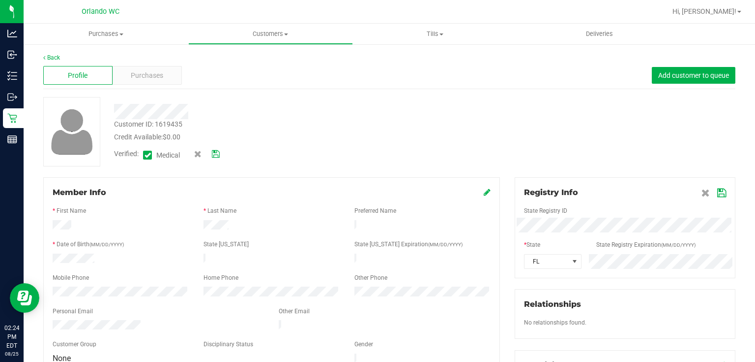
click at [718, 192] on icon at bounding box center [722, 193] width 9 height 8
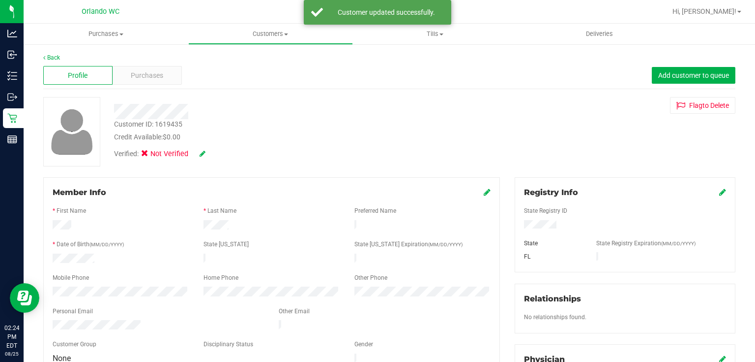
click at [201, 154] on icon at bounding box center [203, 153] width 6 height 7
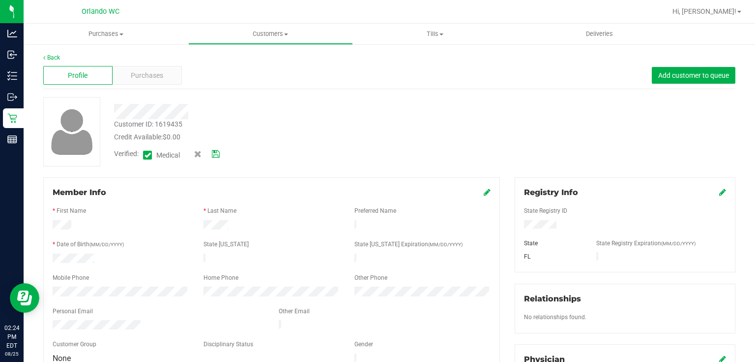
click at [219, 152] on icon at bounding box center [216, 154] width 8 height 7
click at [148, 75] on span "Purchases" at bounding box center [147, 75] width 32 height 10
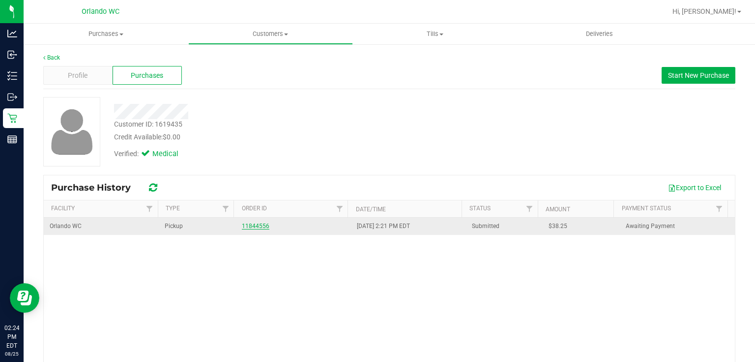
click at [254, 229] on link "11844556" at bounding box center [256, 225] width 28 height 7
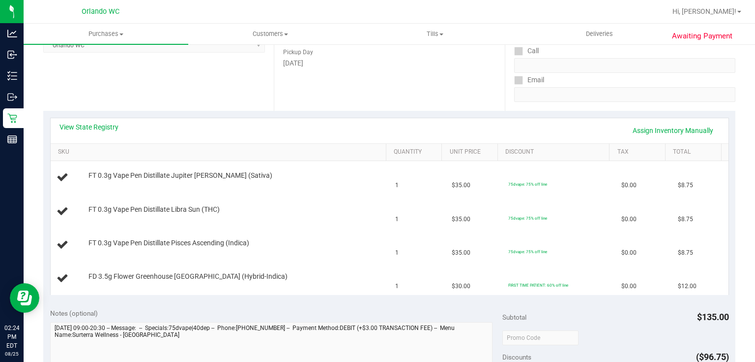
scroll to position [155, 0]
click at [104, 126] on link "View State Registry" at bounding box center [89, 126] width 59 height 10
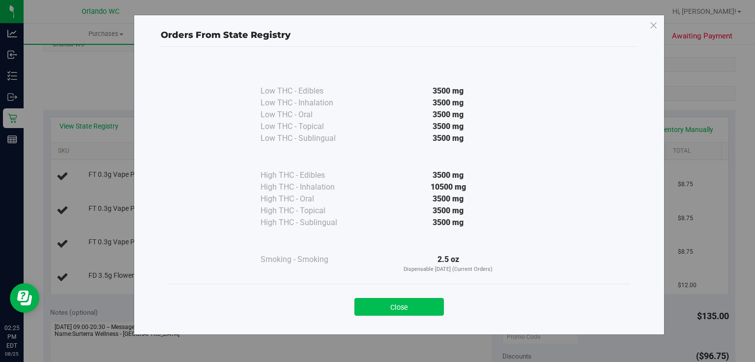
click at [408, 309] on button "Close" at bounding box center [400, 307] width 90 height 18
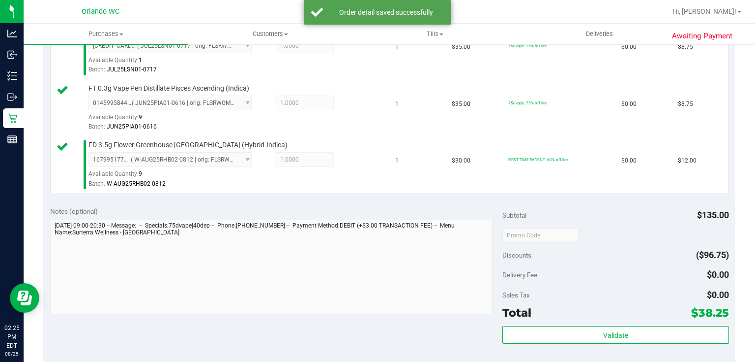
scroll to position [354, 0]
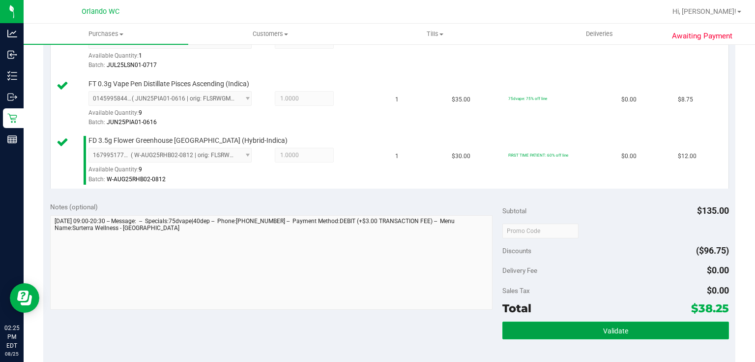
click at [643, 332] on button "Validate" at bounding box center [616, 330] width 226 height 18
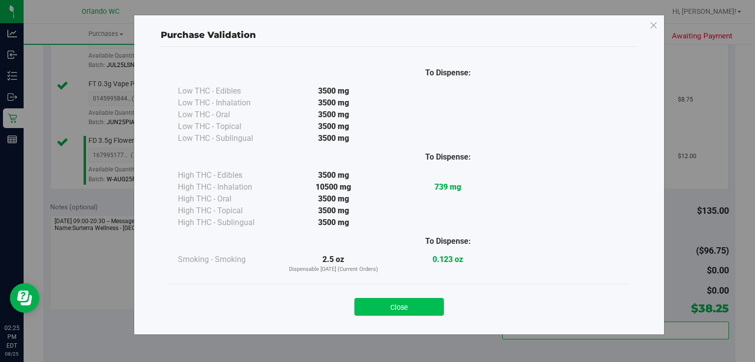
click at [422, 309] on button "Close" at bounding box center [400, 307] width 90 height 18
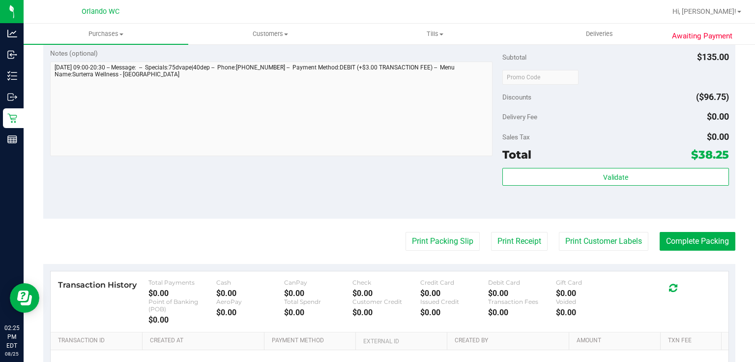
scroll to position [513, 0]
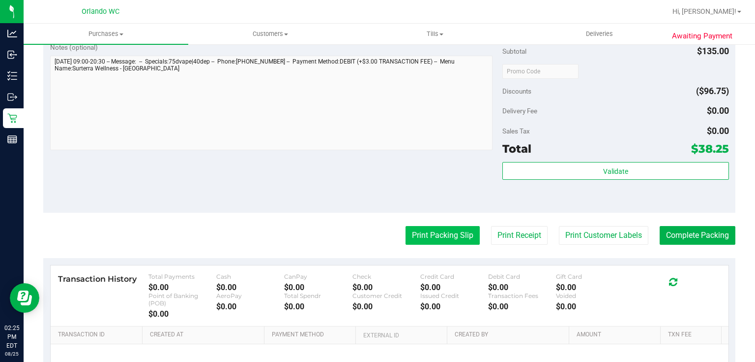
click at [434, 236] on button "Print Packing Slip" at bounding box center [443, 235] width 74 height 19
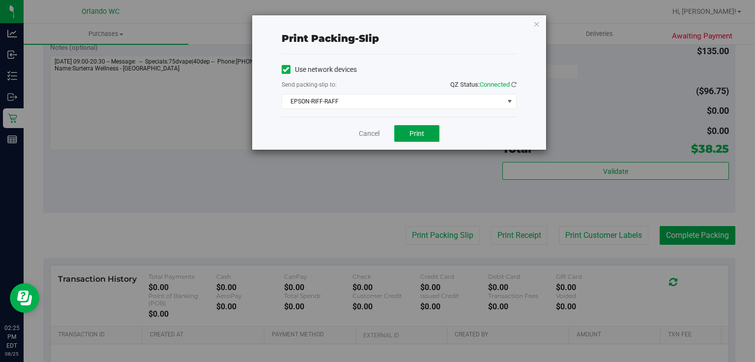
click at [417, 134] on span "Print" at bounding box center [417, 133] width 15 height 8
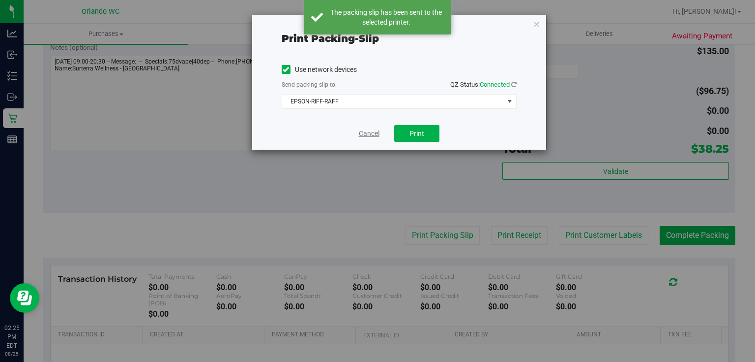
click at [365, 135] on link "Cancel" at bounding box center [369, 133] width 21 height 10
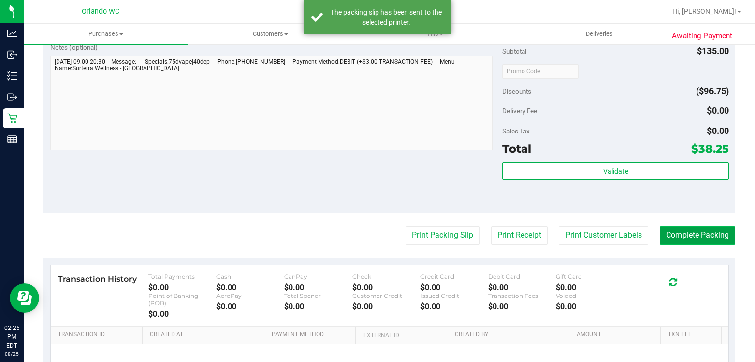
click at [698, 234] on button "Complete Packing" at bounding box center [698, 235] width 76 height 19
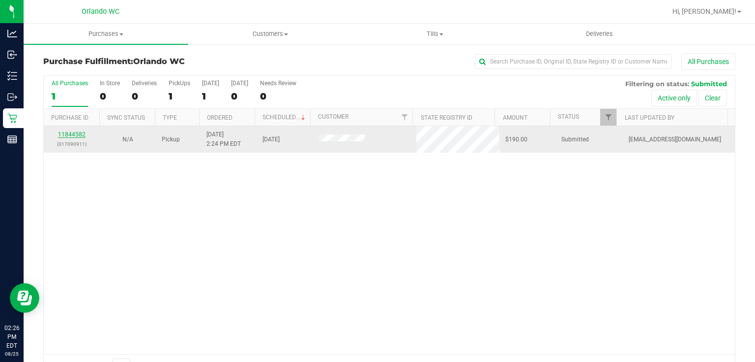
click at [72, 136] on link "11844582" at bounding box center [72, 134] width 28 height 7
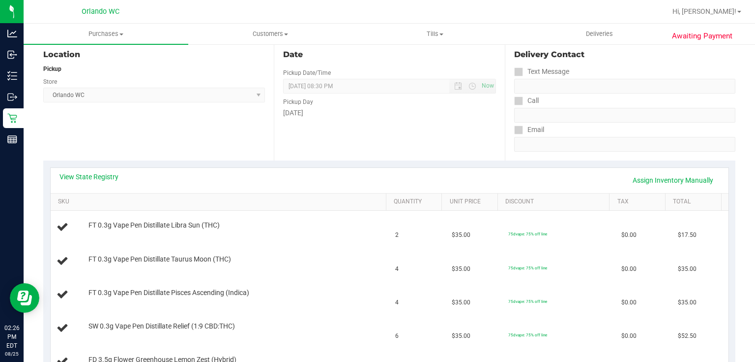
scroll to position [108, 0]
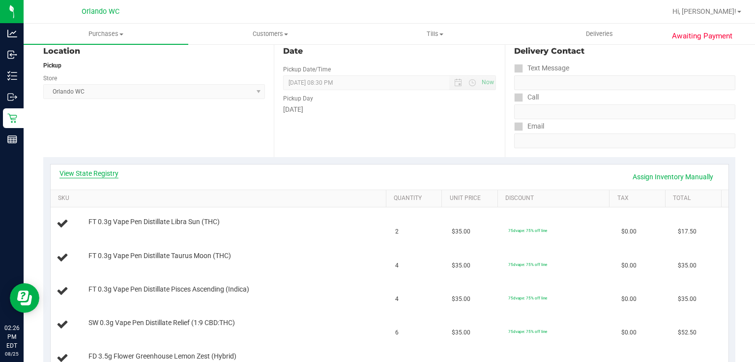
click at [95, 175] on link "View State Registry" at bounding box center [89, 173] width 59 height 10
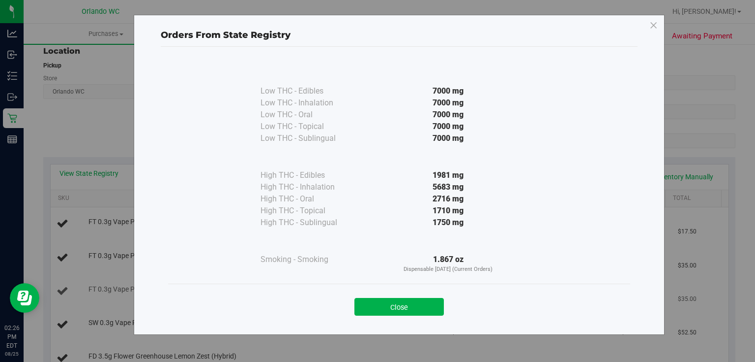
drag, startPoint x: 411, startPoint y: 303, endPoint x: 429, endPoint y: 303, distance: 17.7
click at [411, 303] on button "Close" at bounding box center [400, 307] width 90 height 18
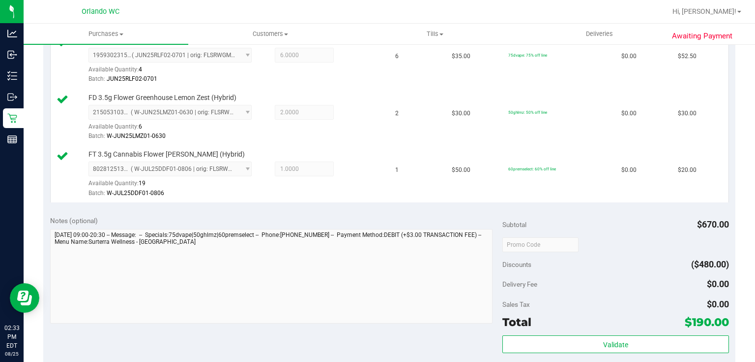
scroll to position [529, 0]
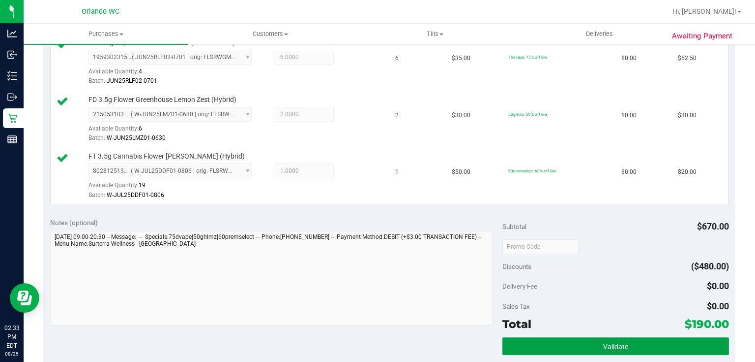
click at [603, 342] on span "Validate" at bounding box center [615, 346] width 25 height 8
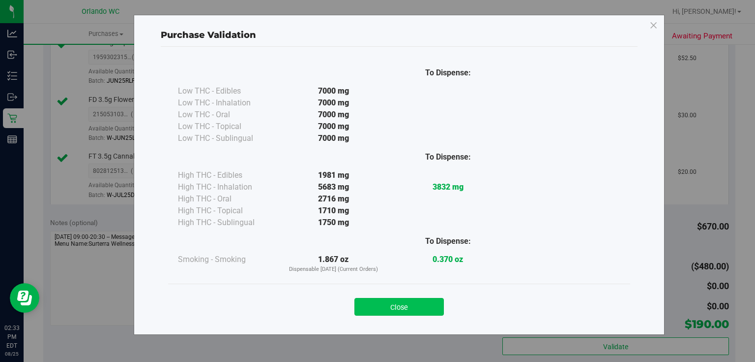
click at [422, 309] on button "Close" at bounding box center [400, 307] width 90 height 18
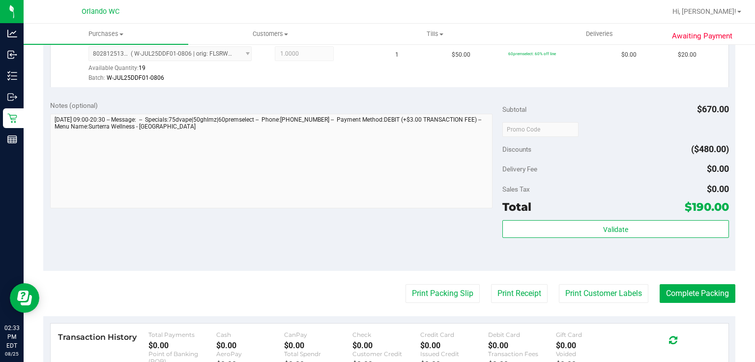
scroll to position [667, 0]
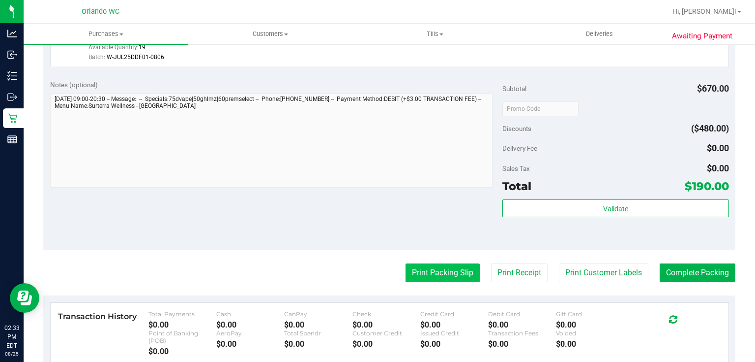
click at [452, 275] on button "Print Packing Slip" at bounding box center [443, 272] width 74 height 19
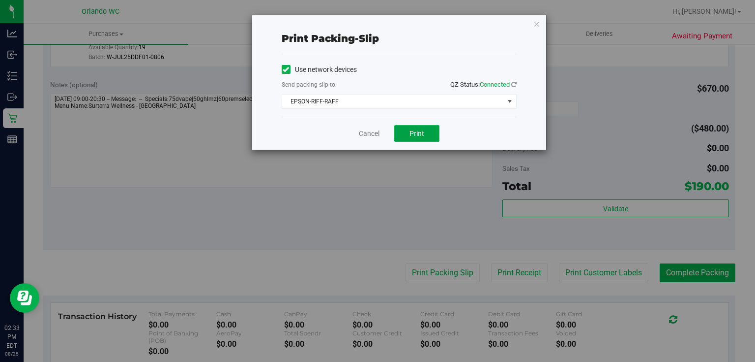
click at [420, 141] on button "Print" at bounding box center [416, 133] width 45 height 17
click at [368, 131] on link "Cancel" at bounding box center [369, 133] width 21 height 10
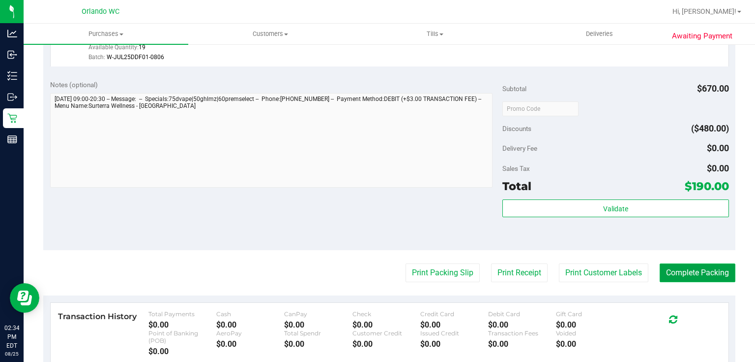
click at [715, 263] on button "Complete Packing" at bounding box center [698, 272] width 76 height 19
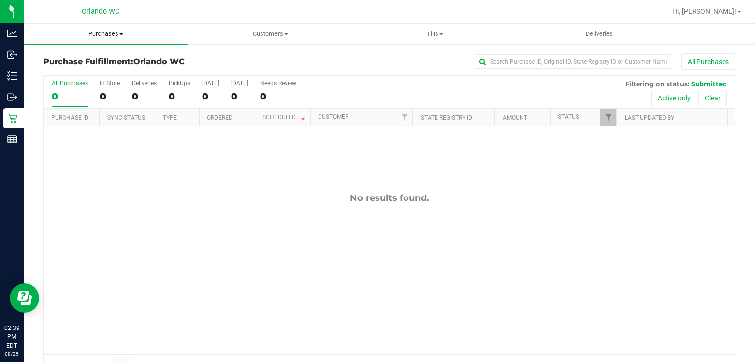
click at [110, 33] on span "Purchases" at bounding box center [106, 34] width 165 height 9
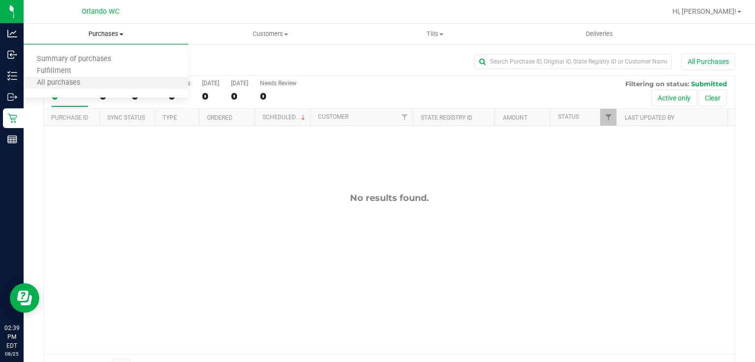
click at [97, 83] on li "All purchases" at bounding box center [106, 83] width 165 height 12
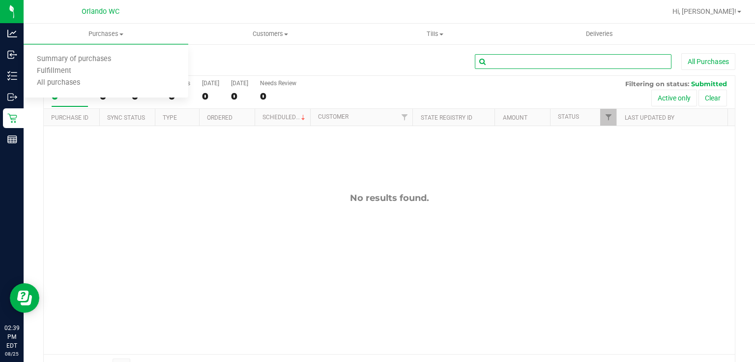
click at [490, 57] on input "text" at bounding box center [573, 61] width 197 height 15
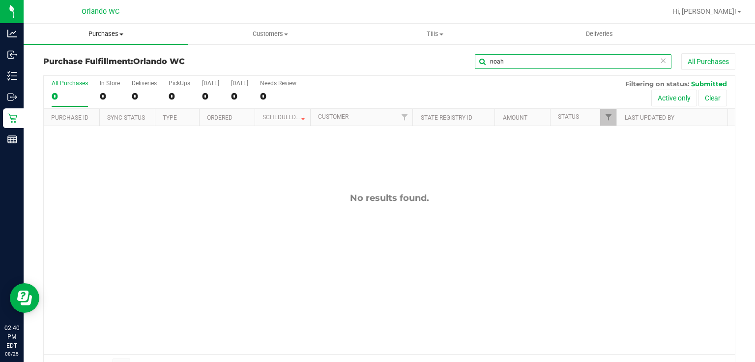
type input "noah"
click at [113, 32] on span "Purchases" at bounding box center [106, 34] width 165 height 9
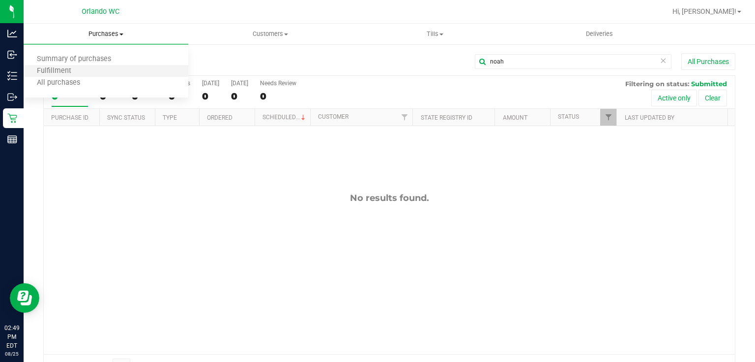
click at [87, 73] on li "Fulfillment" at bounding box center [106, 71] width 165 height 12
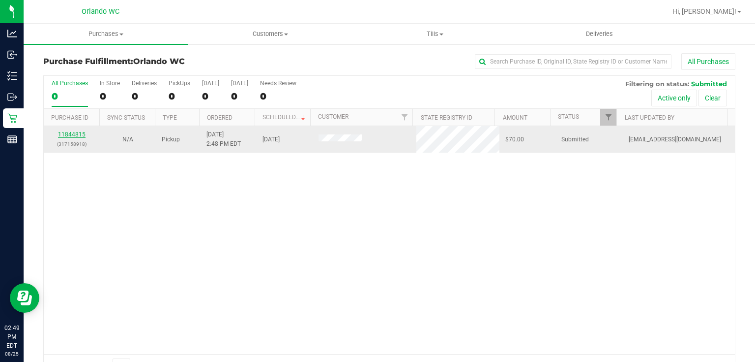
click at [71, 134] on link "11844815" at bounding box center [72, 134] width 28 height 7
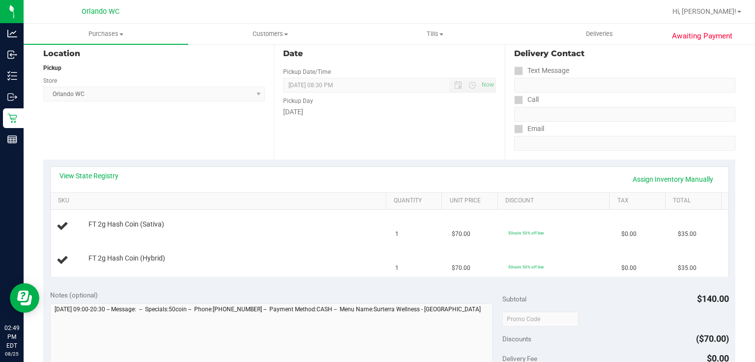
scroll to position [125, 0]
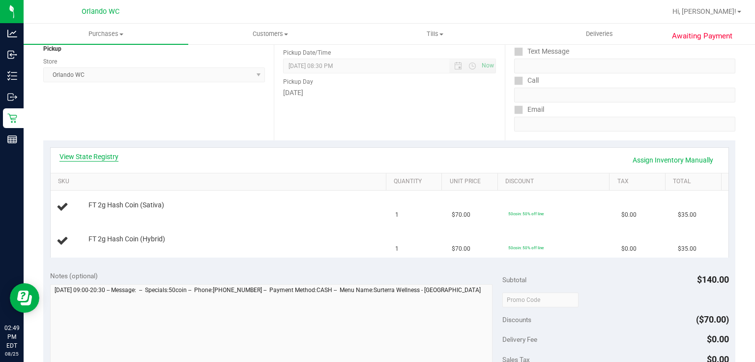
click at [91, 155] on link "View State Registry" at bounding box center [89, 156] width 59 height 10
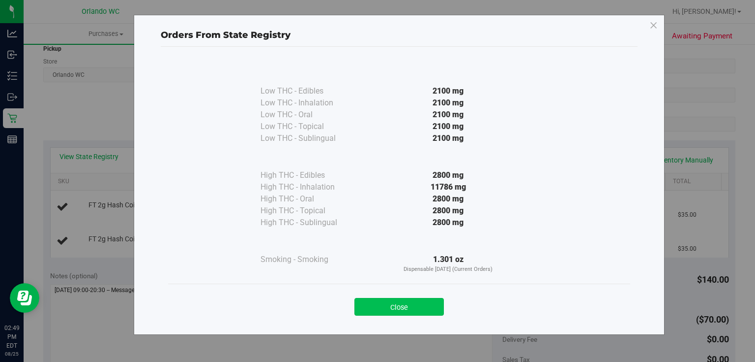
click at [391, 303] on button "Close" at bounding box center [400, 307] width 90 height 18
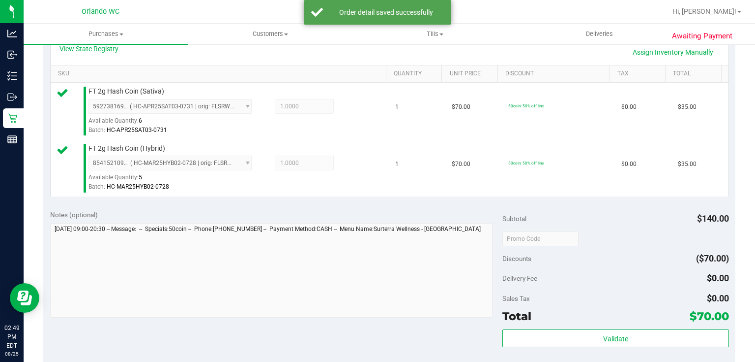
scroll to position [264, 0]
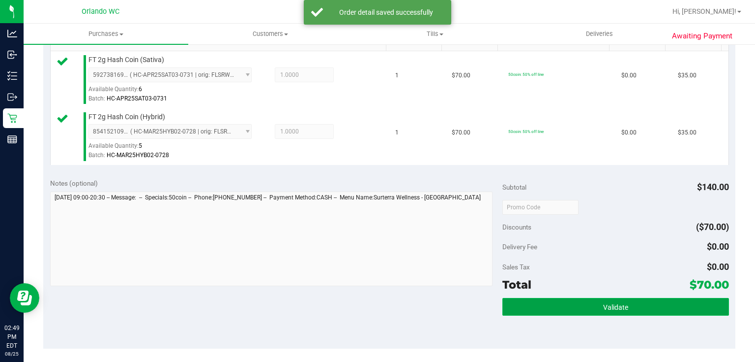
click at [633, 302] on button "Validate" at bounding box center [616, 307] width 226 height 18
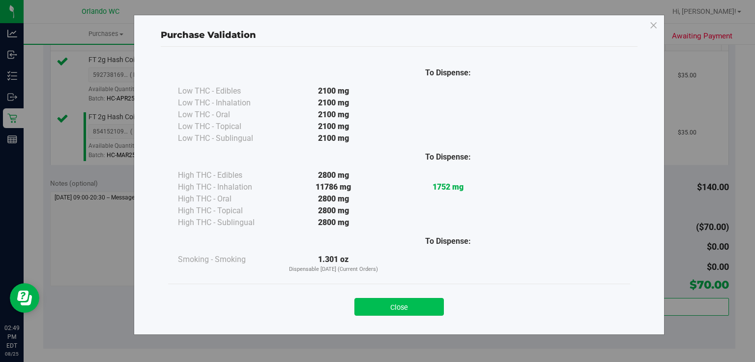
click at [431, 304] on button "Close" at bounding box center [400, 307] width 90 height 18
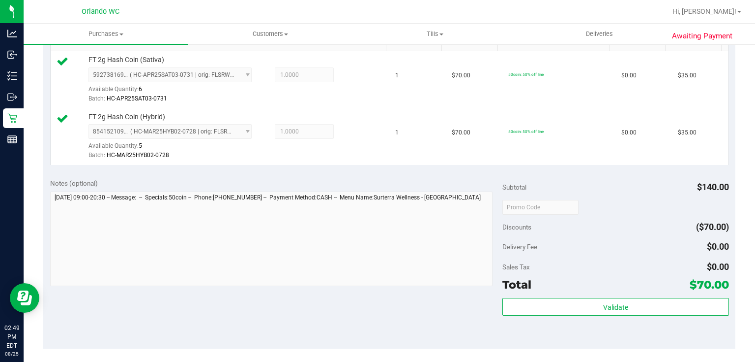
scroll to position [425, 0]
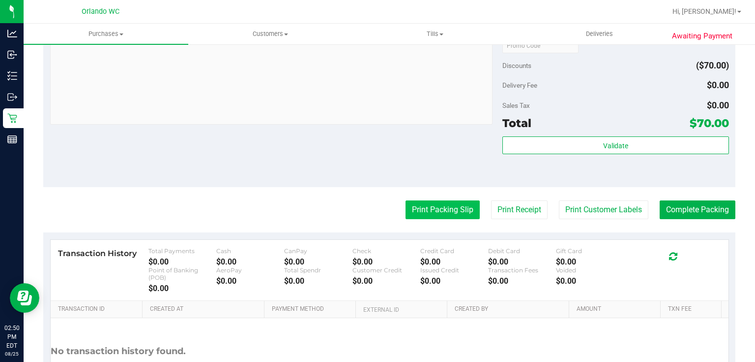
click at [453, 215] on button "Print Packing Slip" at bounding box center [443, 209] width 74 height 19
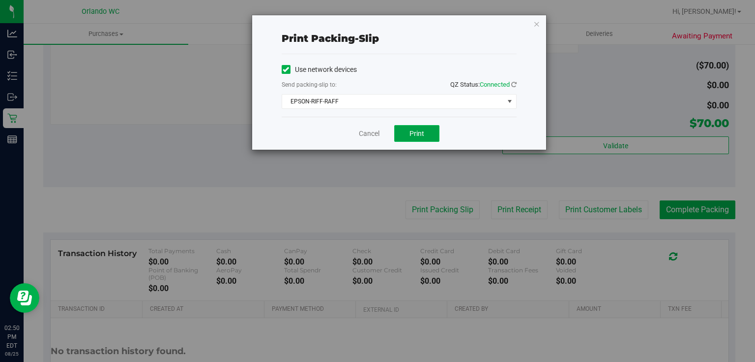
click at [423, 137] on button "Print" at bounding box center [416, 133] width 45 height 17
click at [373, 131] on link "Cancel" at bounding box center [369, 133] width 21 height 10
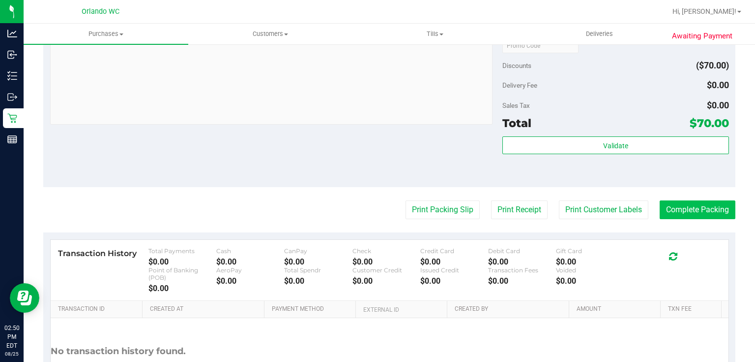
click at [722, 207] on button "Complete Packing" at bounding box center [698, 209] width 76 height 19
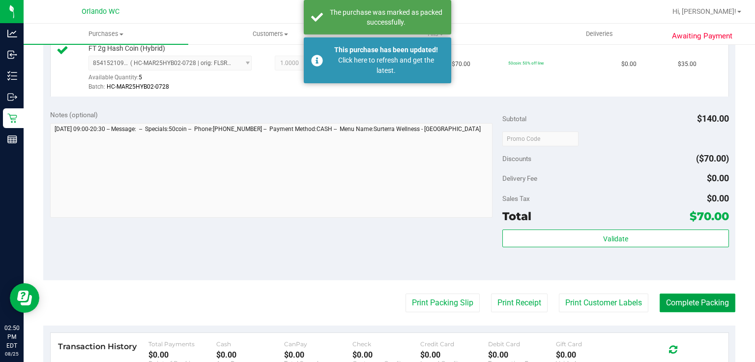
scroll to position [303, 0]
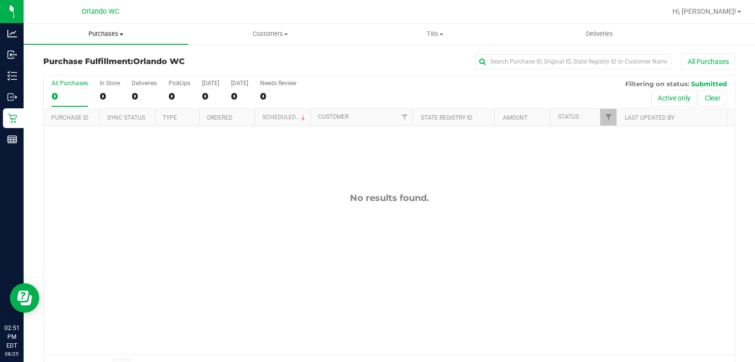
click at [112, 33] on span "Purchases" at bounding box center [106, 34] width 165 height 9
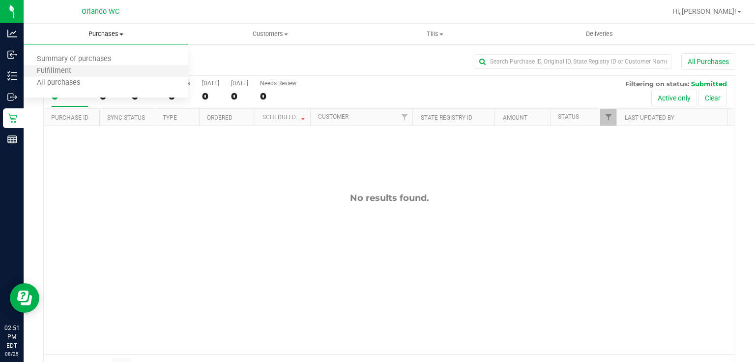
click at [86, 72] on li "Fulfillment" at bounding box center [106, 71] width 165 height 12
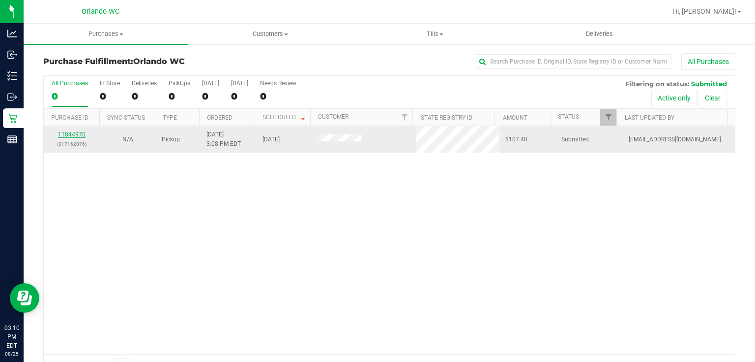
click at [72, 134] on link "11844970" at bounding box center [72, 134] width 28 height 7
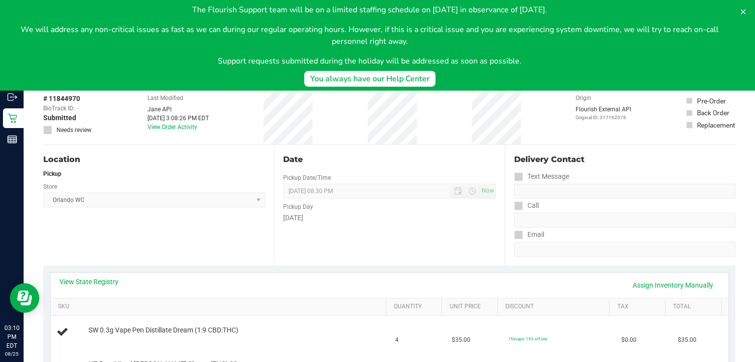
scroll to position [11, 0]
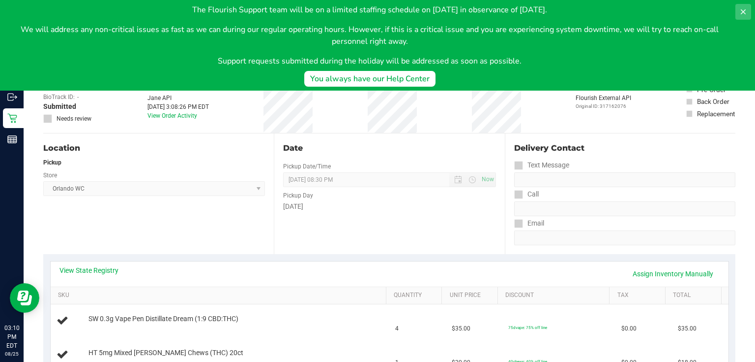
click at [744, 12] on icon at bounding box center [743, 11] width 5 height 5
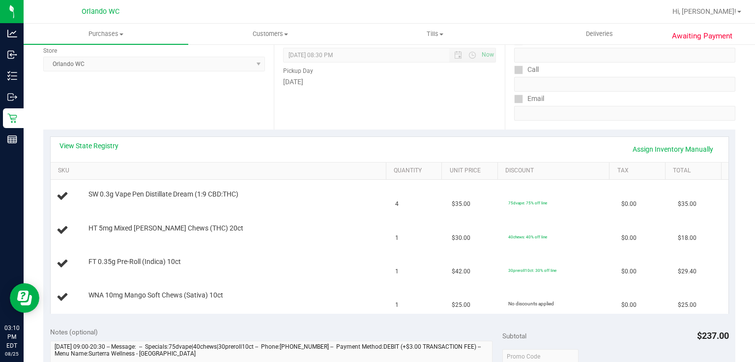
scroll to position [153, 0]
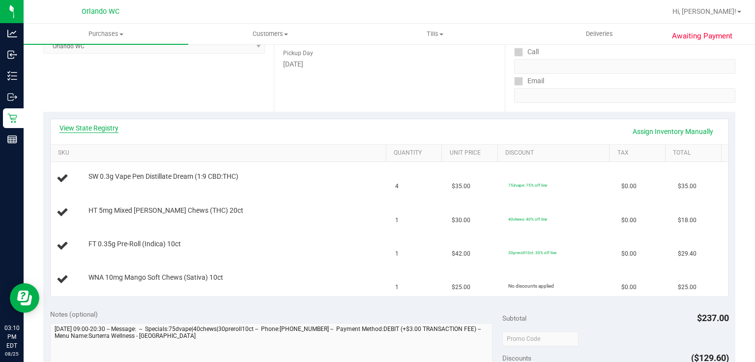
click at [107, 127] on link "View State Registry" at bounding box center [89, 128] width 59 height 10
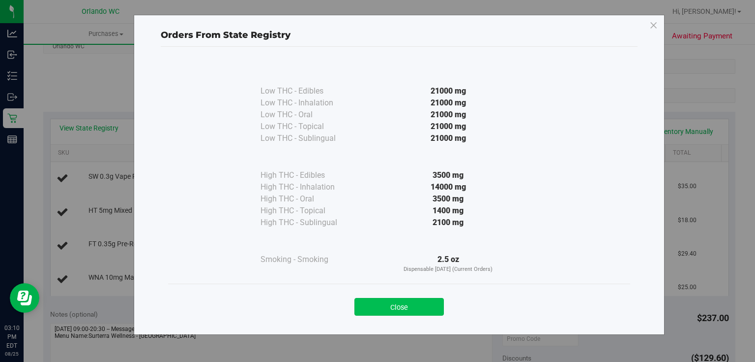
click at [404, 311] on button "Close" at bounding box center [400, 307] width 90 height 18
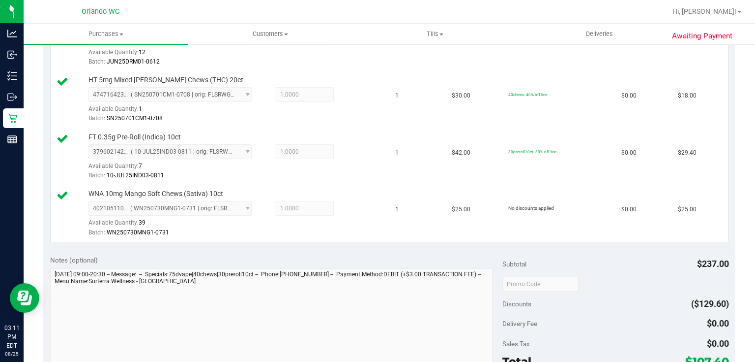
scroll to position [371, 0]
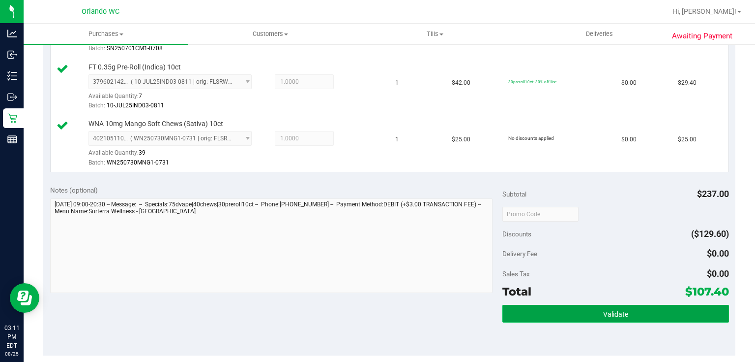
click at [633, 310] on button "Validate" at bounding box center [616, 313] width 226 height 18
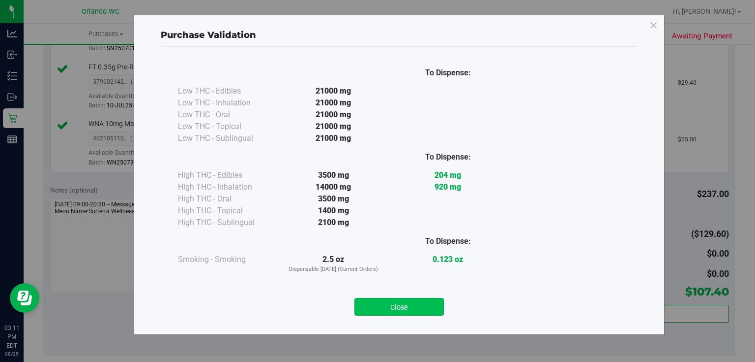
click at [421, 303] on button "Close" at bounding box center [400, 307] width 90 height 18
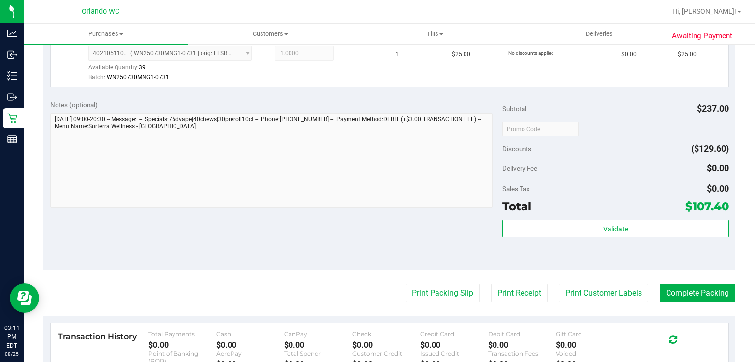
scroll to position [459, 0]
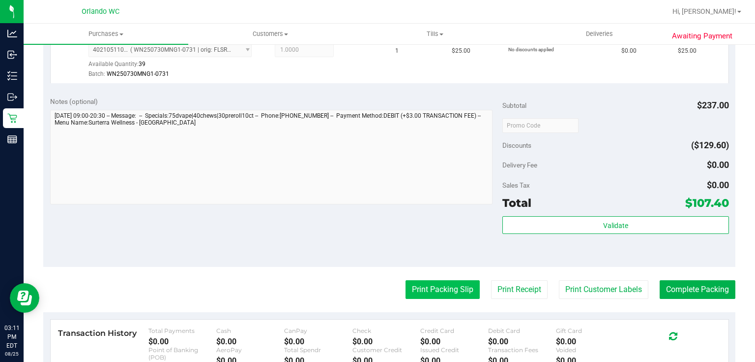
click at [429, 283] on button "Print Packing Slip" at bounding box center [443, 289] width 74 height 19
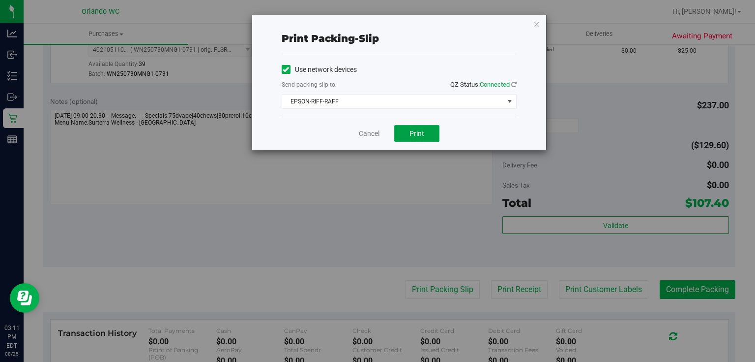
click at [415, 130] on span "Print" at bounding box center [417, 133] width 15 height 8
click at [375, 132] on link "Cancel" at bounding box center [369, 133] width 21 height 10
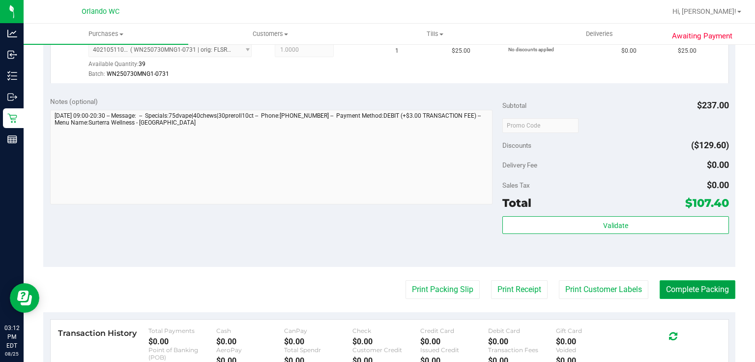
click at [711, 291] on button "Complete Packing" at bounding box center [698, 289] width 76 height 19
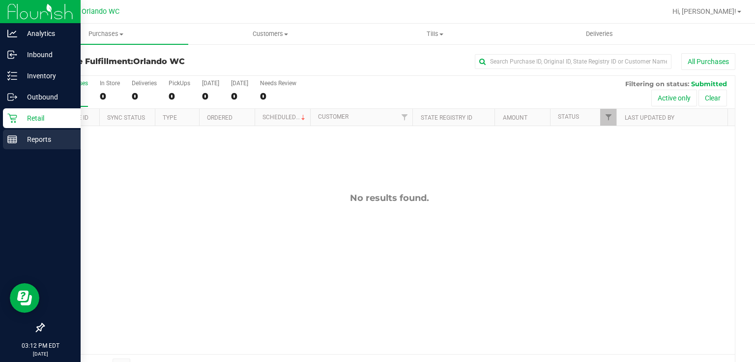
click at [16, 138] on icon at bounding box center [12, 139] width 10 height 10
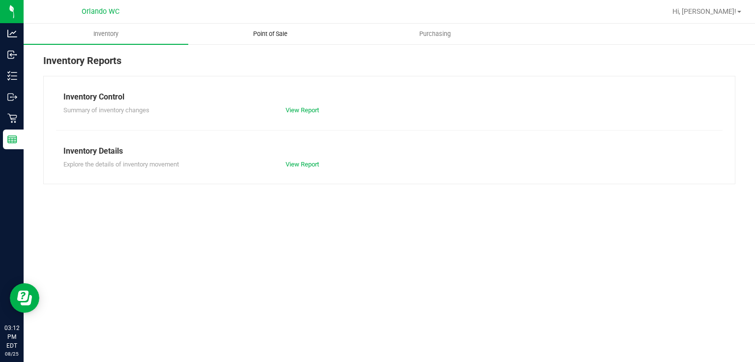
click at [276, 30] on span "Point of Sale" at bounding box center [270, 34] width 61 height 9
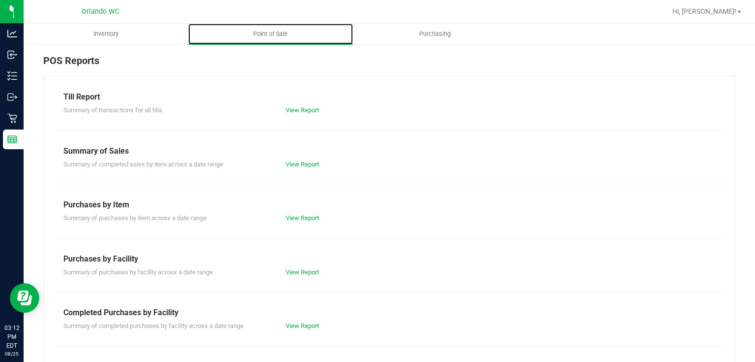
scroll to position [73, 0]
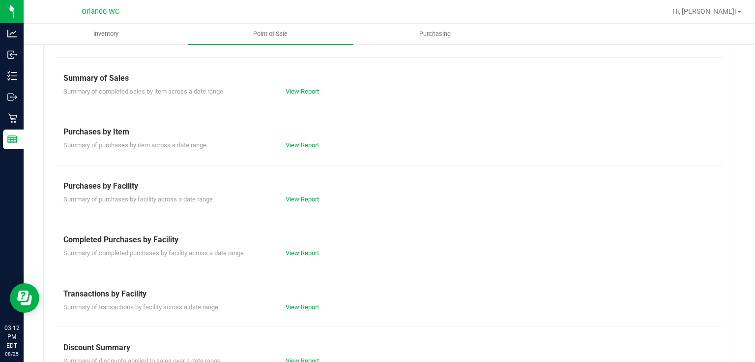
click at [305, 306] on link "View Report" at bounding box center [302, 306] width 33 height 7
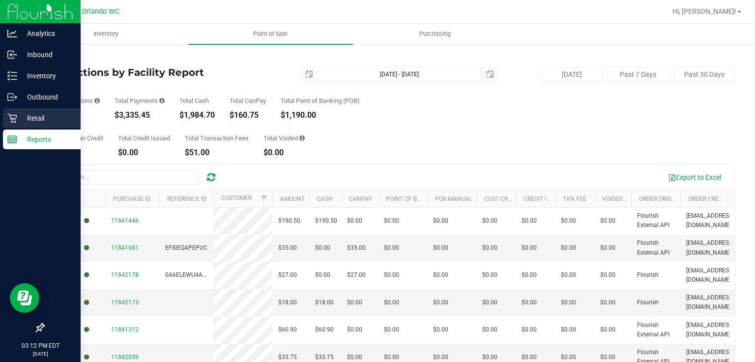
click at [10, 116] on icon at bounding box center [12, 118] width 10 height 10
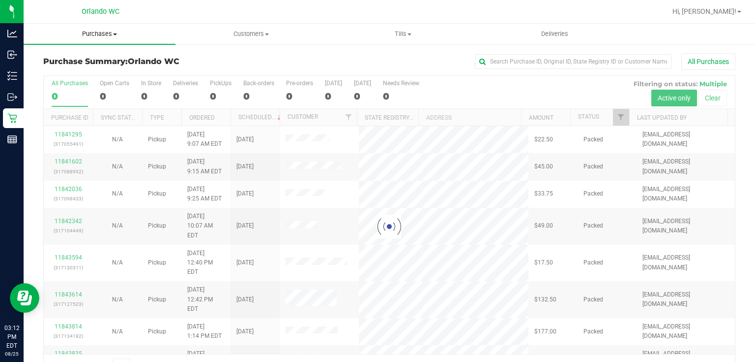
click at [104, 33] on span "Purchases" at bounding box center [100, 34] width 152 height 9
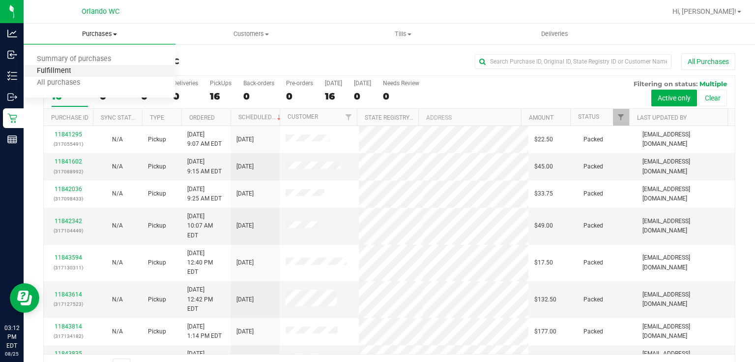
click at [69, 75] on span "Fulfillment" at bounding box center [54, 71] width 61 height 8
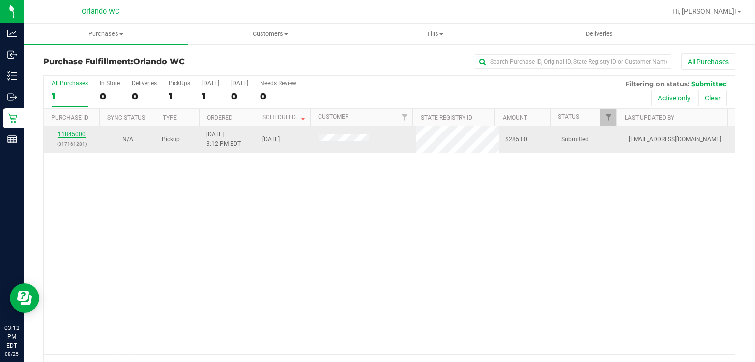
click at [75, 132] on link "11845000" at bounding box center [72, 134] width 28 height 7
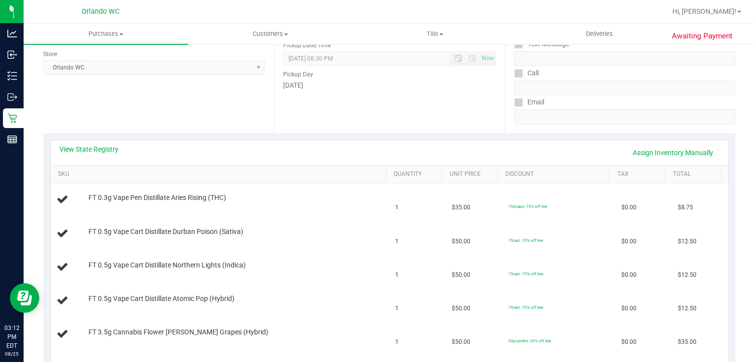
scroll to position [144, 0]
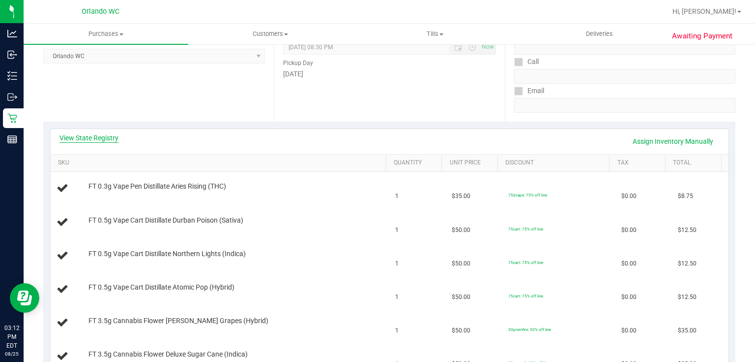
click at [112, 138] on link "View State Registry" at bounding box center [89, 138] width 59 height 10
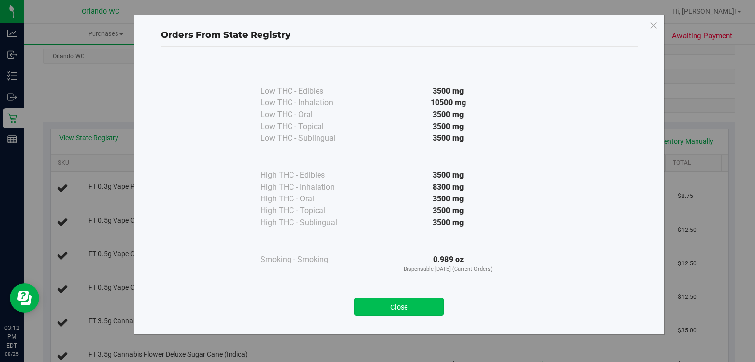
click at [422, 300] on button "Close" at bounding box center [400, 307] width 90 height 18
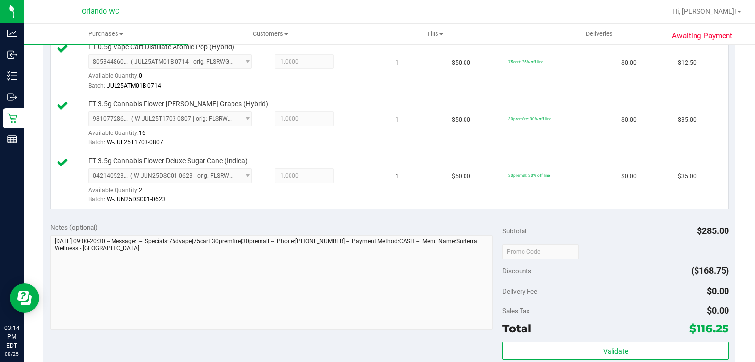
scroll to position [460, 0]
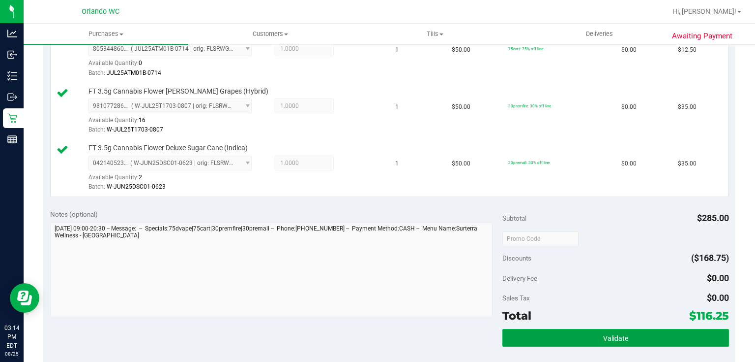
click at [607, 337] on span "Validate" at bounding box center [615, 338] width 25 height 8
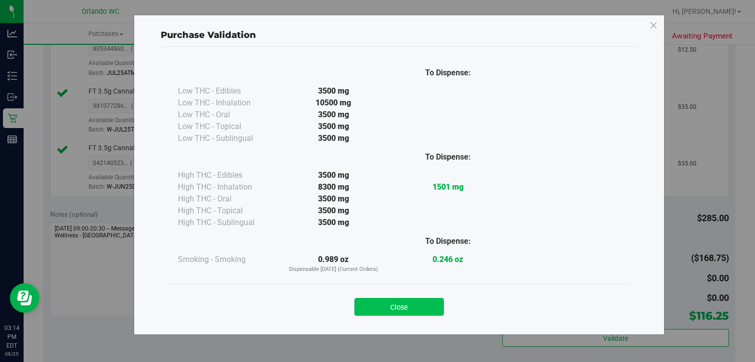
click at [405, 301] on button "Close" at bounding box center [400, 307] width 90 height 18
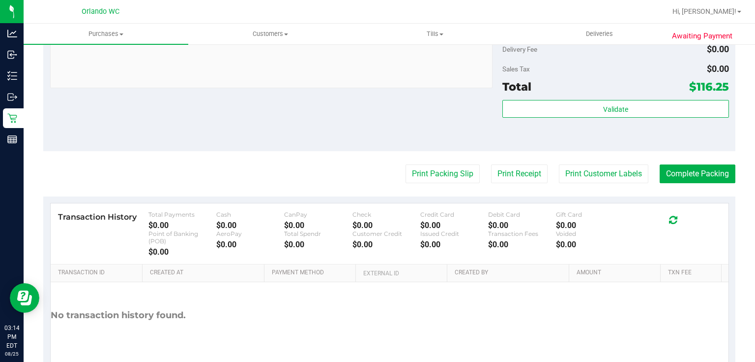
scroll to position [694, 0]
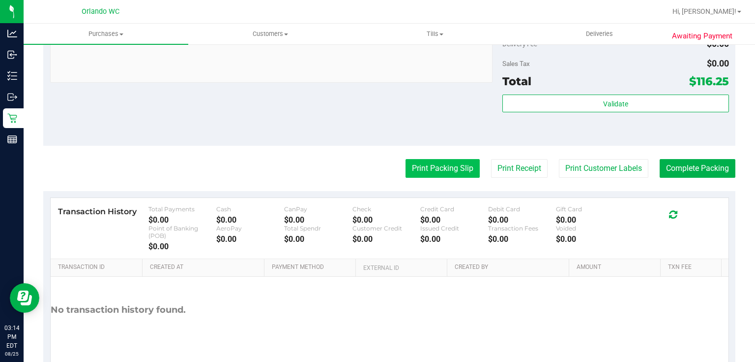
click at [446, 168] on button "Print Packing Slip" at bounding box center [443, 168] width 74 height 19
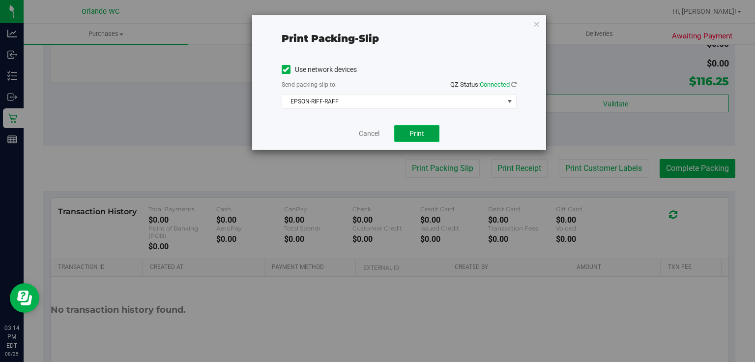
click at [420, 131] on span "Print" at bounding box center [417, 133] width 15 height 8
click at [369, 136] on link "Cancel" at bounding box center [369, 133] width 21 height 10
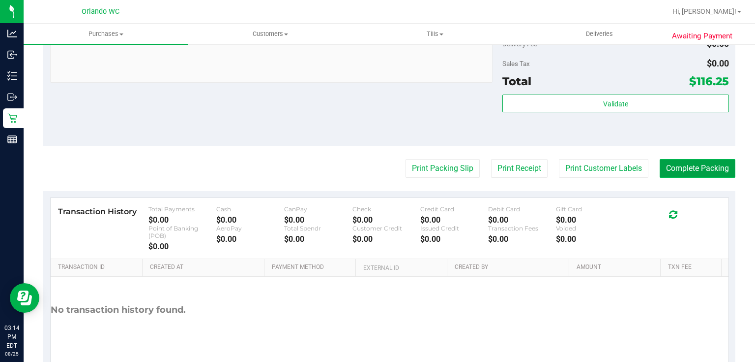
click at [701, 172] on button "Complete Packing" at bounding box center [698, 168] width 76 height 19
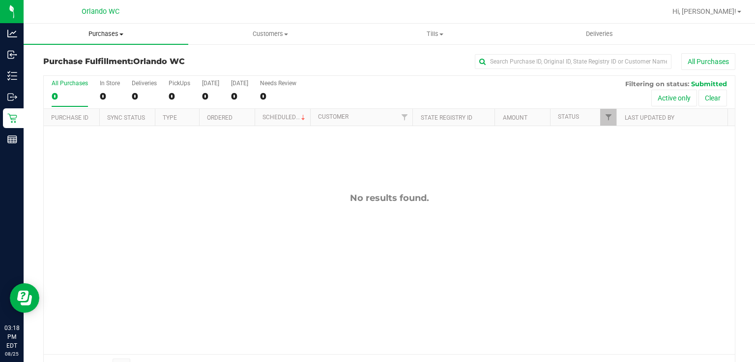
click at [110, 32] on span "Purchases" at bounding box center [106, 34] width 165 height 9
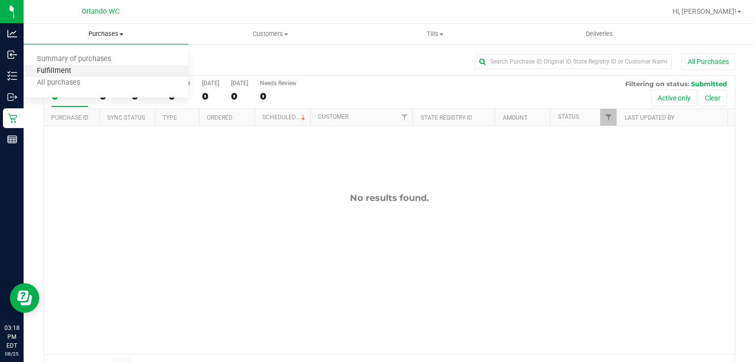
click at [71, 75] on span "Fulfillment" at bounding box center [54, 71] width 61 height 8
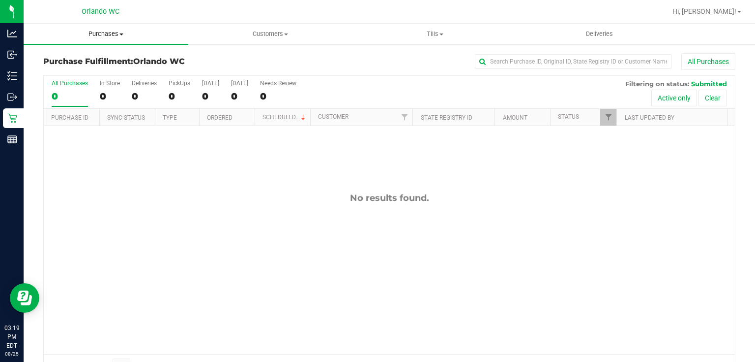
click at [111, 33] on span "Purchases" at bounding box center [106, 34] width 165 height 9
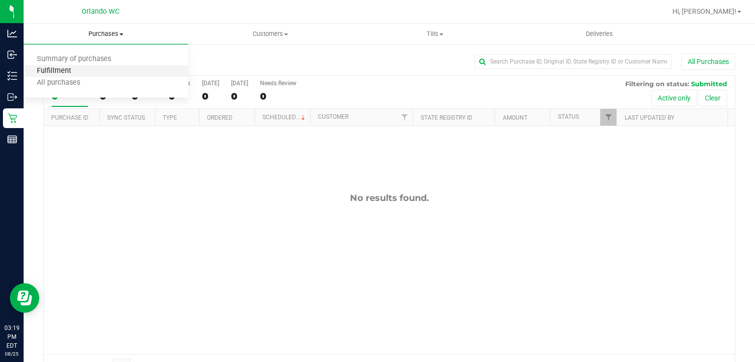
click at [57, 69] on span "Fulfillment" at bounding box center [54, 71] width 61 height 8
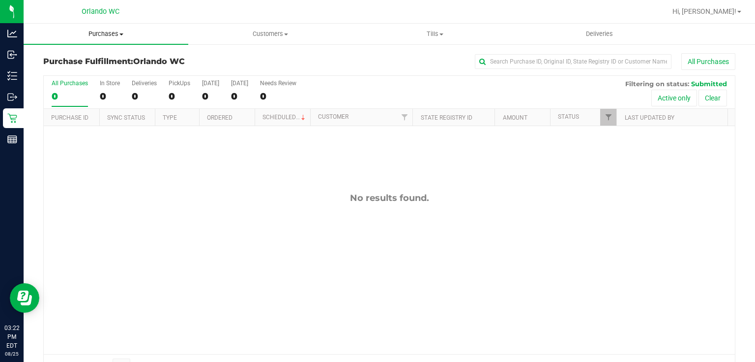
click at [112, 34] on span "Purchases" at bounding box center [106, 34] width 165 height 9
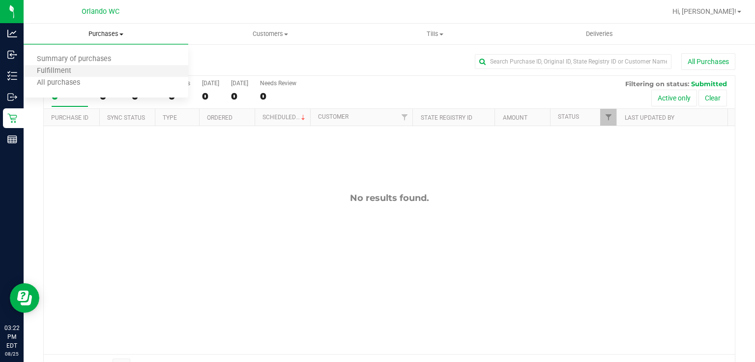
click at [90, 71] on li "Fulfillment" at bounding box center [106, 71] width 165 height 12
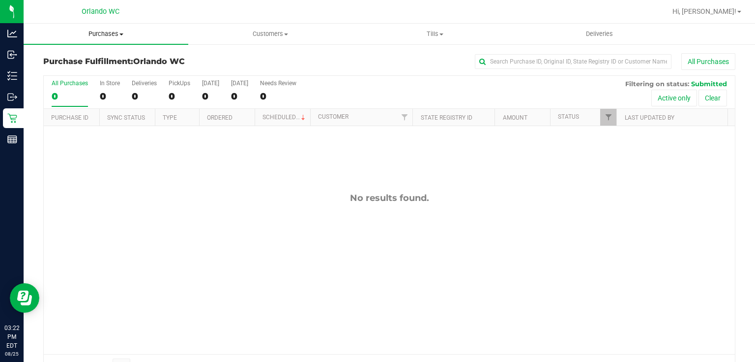
click at [111, 33] on span "Purchases" at bounding box center [106, 34] width 165 height 9
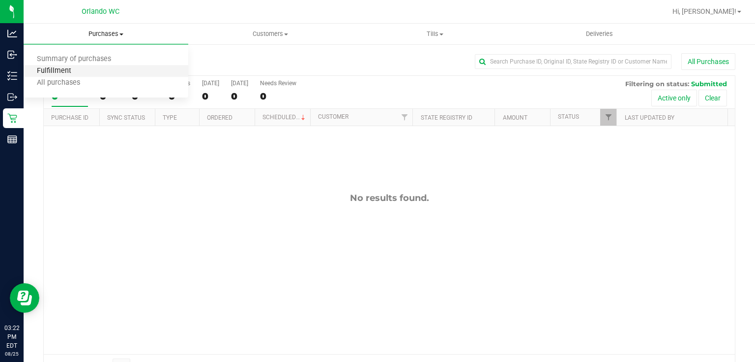
click at [72, 69] on span "Fulfillment" at bounding box center [54, 71] width 61 height 8
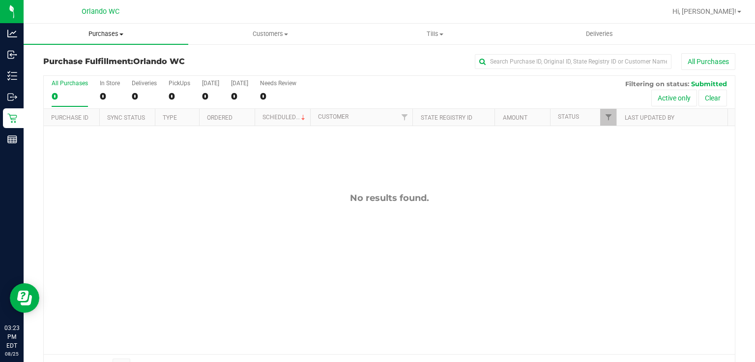
click at [112, 31] on span "Purchases" at bounding box center [106, 34] width 165 height 9
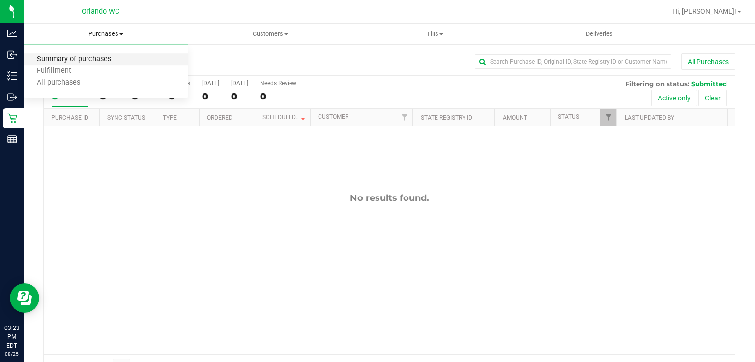
click at [84, 61] on span "Summary of purchases" at bounding box center [74, 59] width 101 height 8
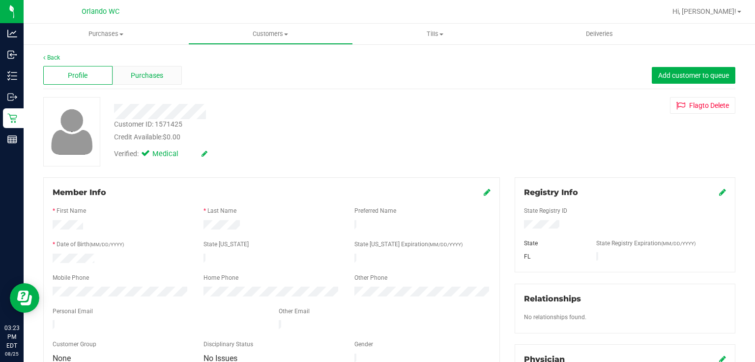
click at [151, 73] on span "Purchases" at bounding box center [147, 75] width 32 height 10
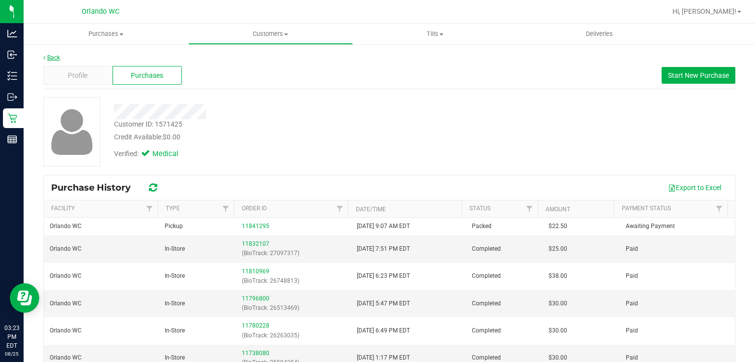
click at [51, 56] on link "Back" at bounding box center [51, 57] width 17 height 7
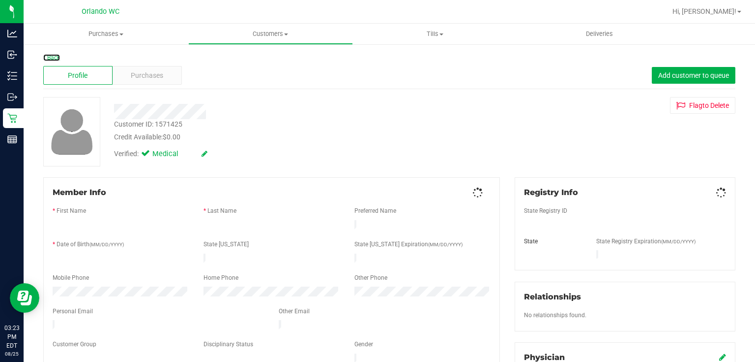
click at [50, 57] on link "Back" at bounding box center [51, 57] width 17 height 7
click at [156, 76] on span "Purchases" at bounding box center [147, 75] width 32 height 10
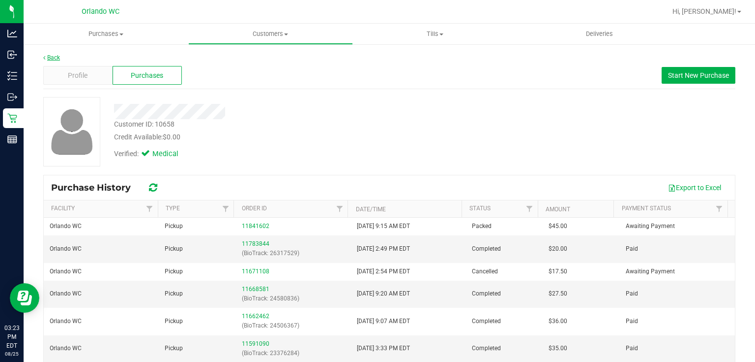
click at [55, 57] on link "Back" at bounding box center [51, 57] width 17 height 7
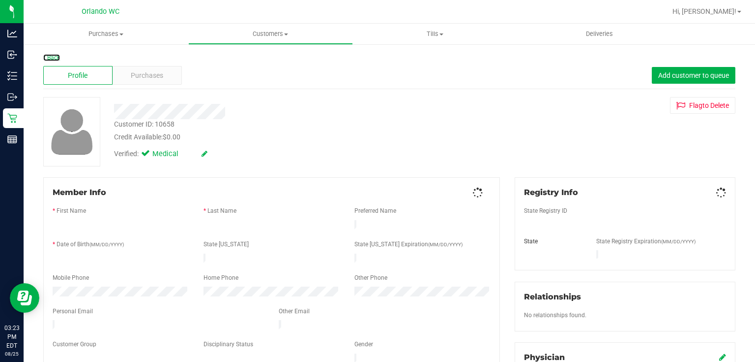
click at [55, 57] on link "Back" at bounding box center [51, 57] width 17 height 7
click at [137, 69] on div "Purchases" at bounding box center [147, 75] width 69 height 19
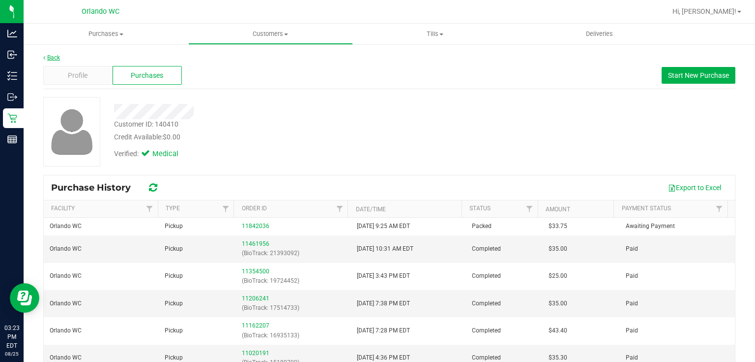
click at [60, 57] on link "Back" at bounding box center [51, 57] width 17 height 7
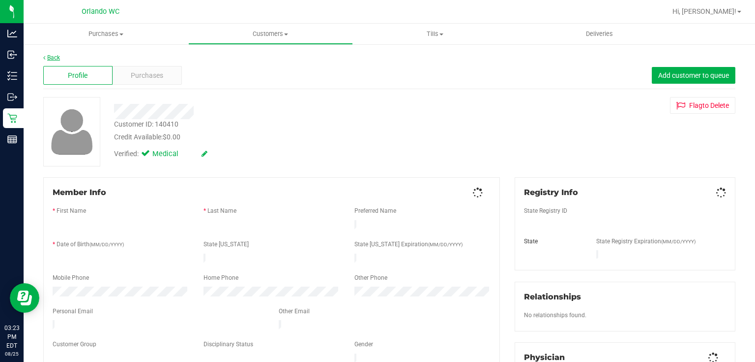
click at [59, 57] on link "Back" at bounding box center [51, 57] width 17 height 7
click at [164, 75] on div "Purchases" at bounding box center [147, 75] width 69 height 19
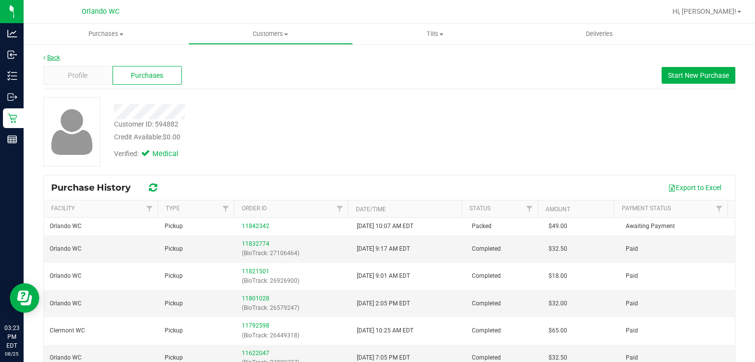
click at [57, 54] on link "Back" at bounding box center [51, 57] width 17 height 7
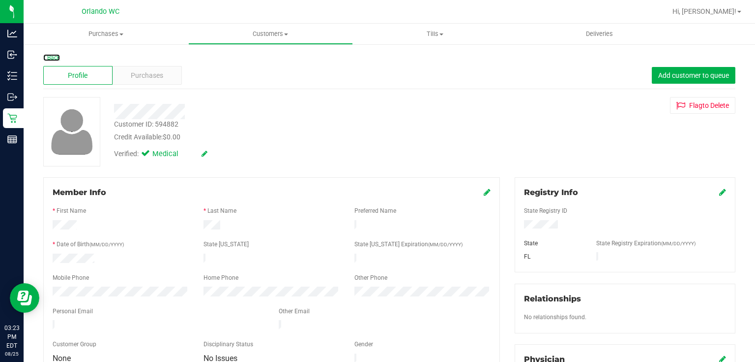
click at [57, 56] on link "Back" at bounding box center [51, 57] width 17 height 7
click at [135, 72] on span "Purchases" at bounding box center [147, 75] width 32 height 10
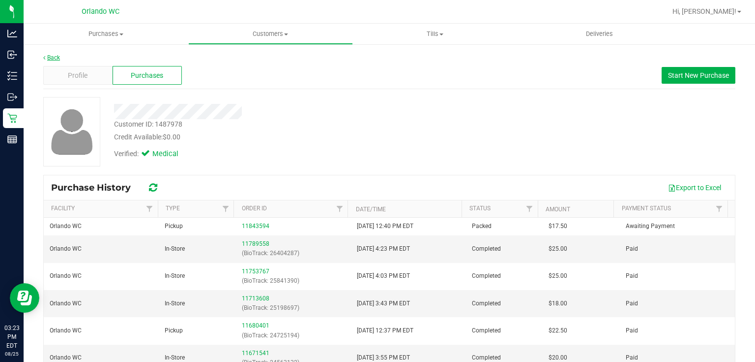
click at [56, 59] on link "Back" at bounding box center [51, 57] width 17 height 7
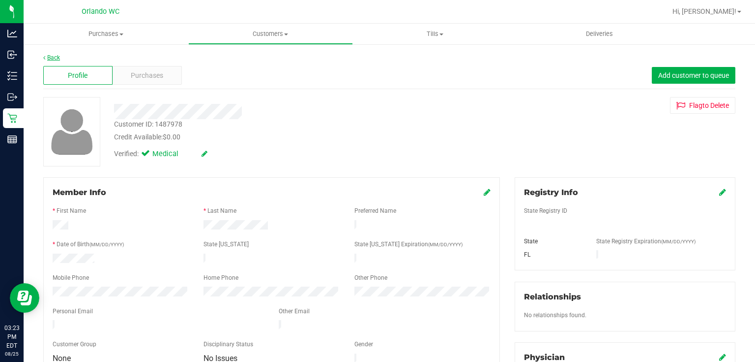
click at [56, 58] on link "Back" at bounding box center [51, 57] width 17 height 7
click at [170, 76] on div "Purchases" at bounding box center [147, 75] width 69 height 19
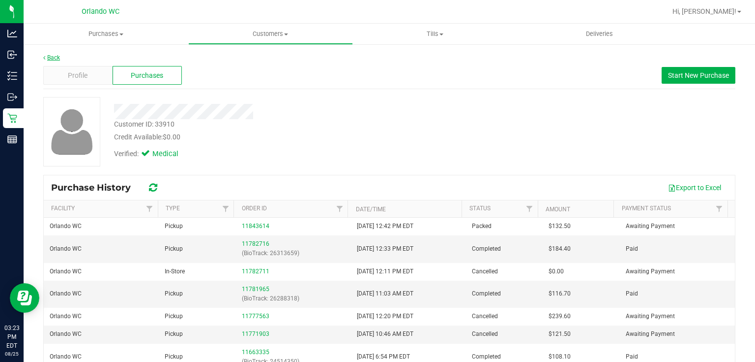
click at [53, 57] on link "Back" at bounding box center [51, 57] width 17 height 7
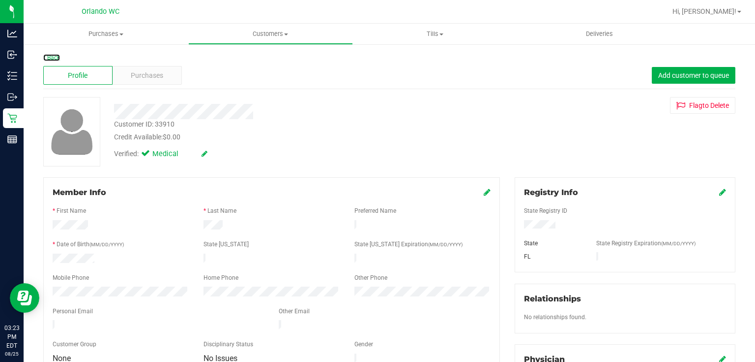
click at [53, 57] on link "Back" at bounding box center [51, 57] width 17 height 7
click at [161, 74] on span "Purchases" at bounding box center [147, 75] width 32 height 10
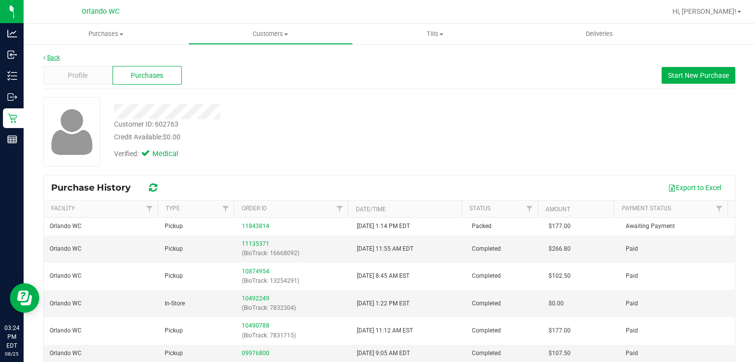
click at [57, 59] on link "Back" at bounding box center [51, 57] width 17 height 7
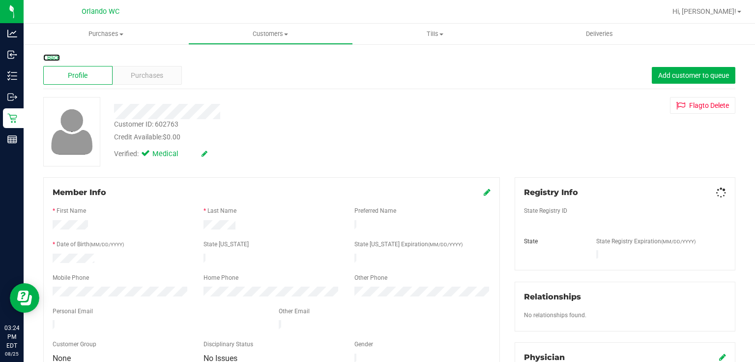
click at [57, 59] on link "Back" at bounding box center [51, 57] width 17 height 7
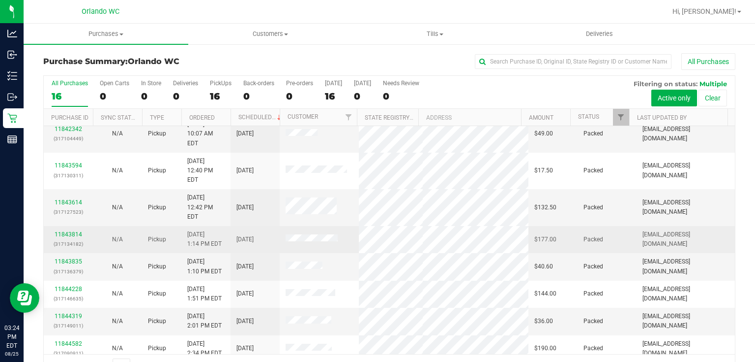
scroll to position [94, 0]
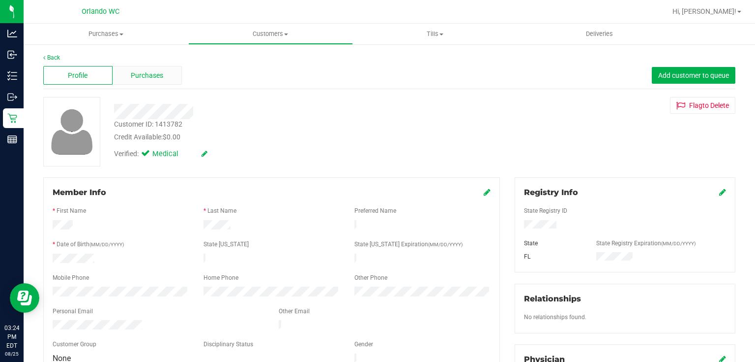
click at [146, 73] on span "Purchases" at bounding box center [147, 75] width 32 height 10
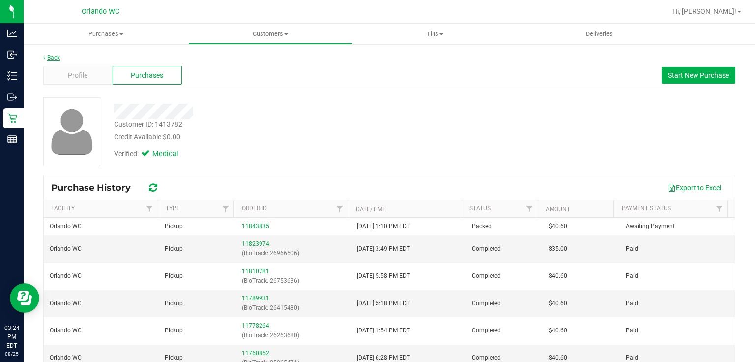
click at [51, 58] on link "Back" at bounding box center [51, 57] width 17 height 7
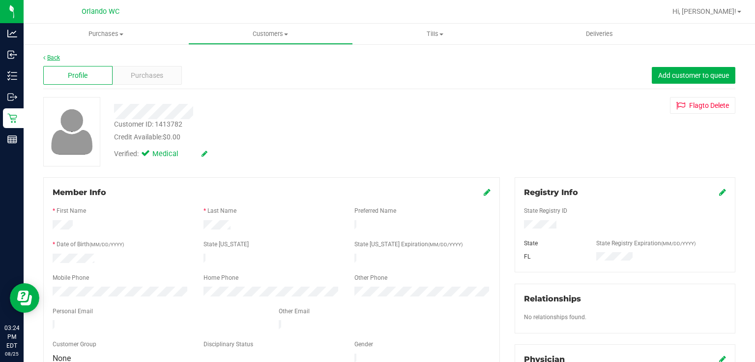
click at [55, 55] on link "Back" at bounding box center [51, 57] width 17 height 7
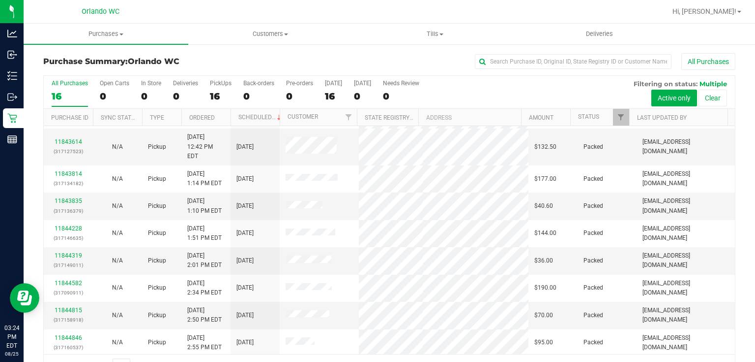
scroll to position [154, 0]
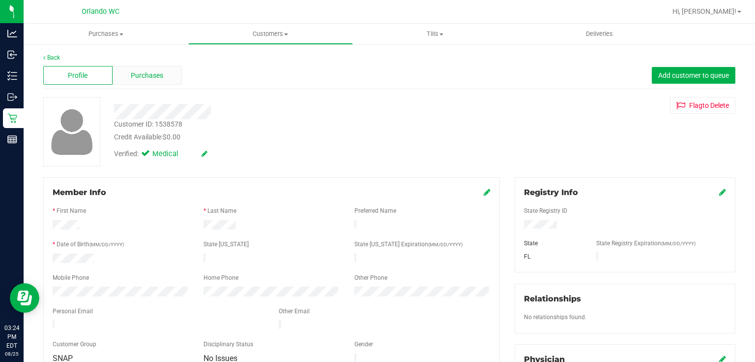
click at [159, 67] on div "Purchases" at bounding box center [147, 75] width 69 height 19
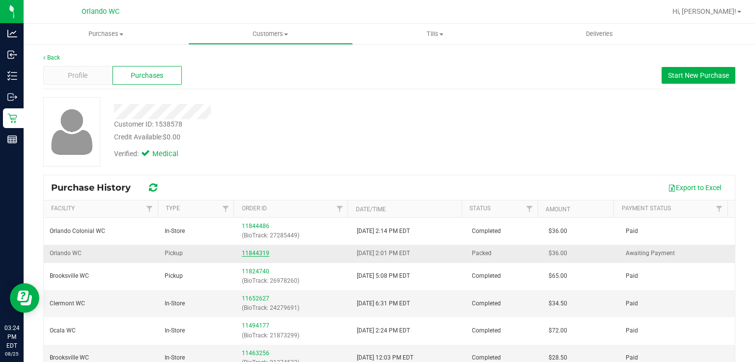
click at [254, 254] on link "11844319" at bounding box center [256, 252] width 28 height 7
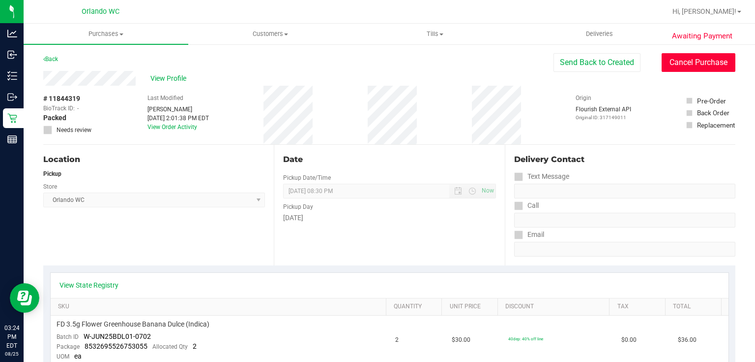
click at [705, 65] on button "Cancel Purchase" at bounding box center [699, 62] width 74 height 19
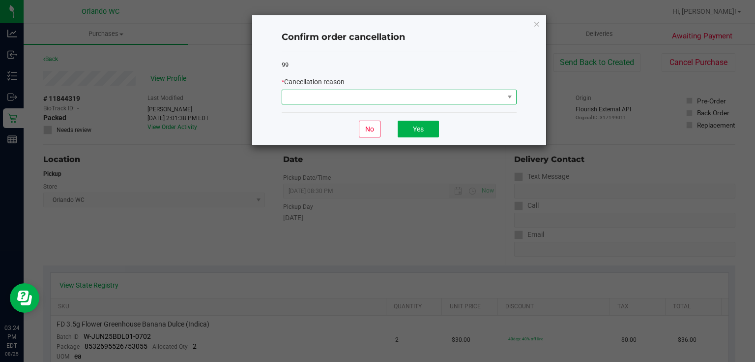
click at [504, 90] on span at bounding box center [393, 97] width 222 height 14
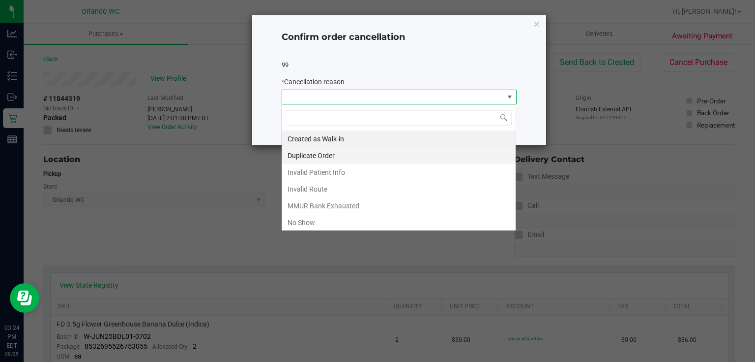
scroll to position [14, 235]
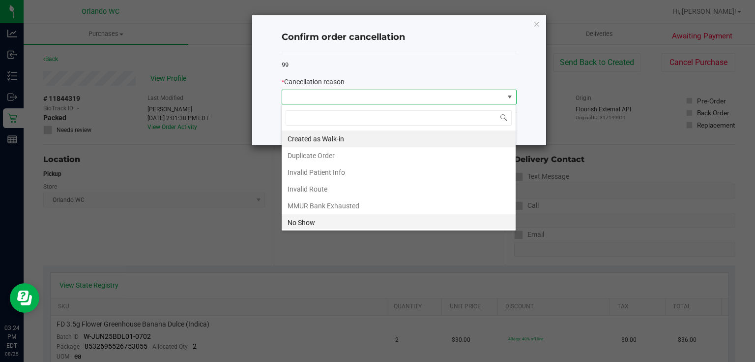
click at [353, 226] on li "No Show" at bounding box center [399, 222] width 234 height 17
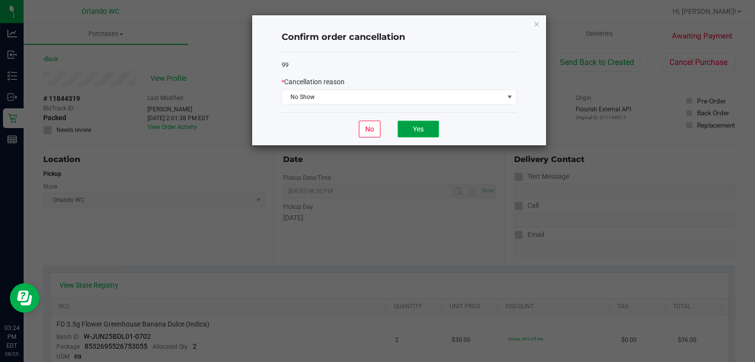
click at [412, 124] on button "Yes" at bounding box center [418, 129] width 41 height 17
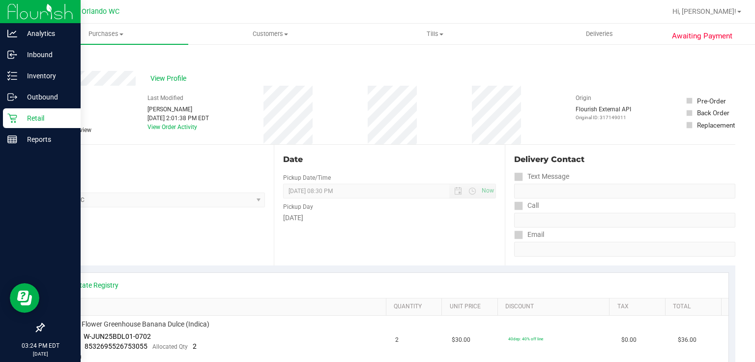
click at [12, 115] on icon at bounding box center [11, 118] width 9 height 9
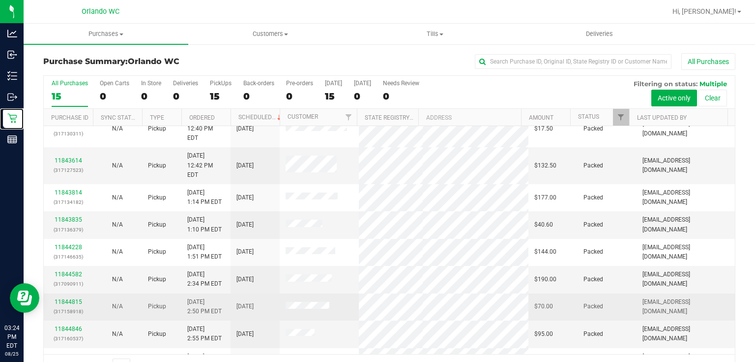
scroll to position [138, 0]
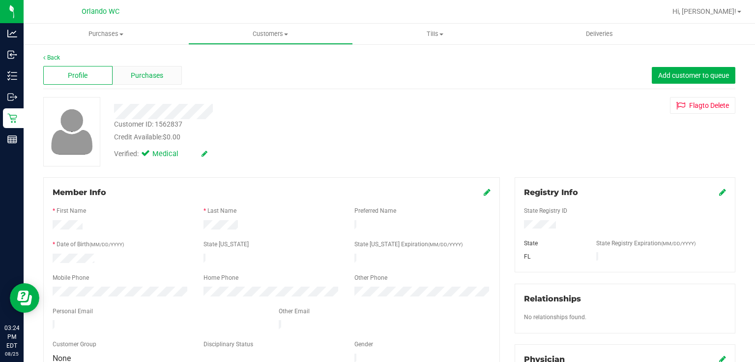
click at [151, 71] on span "Purchases" at bounding box center [147, 75] width 32 height 10
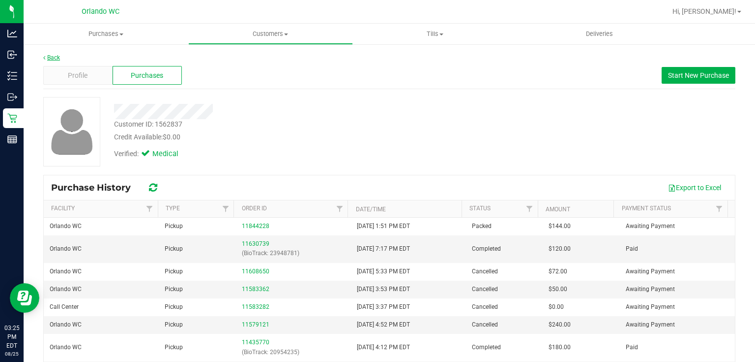
click at [49, 57] on link "Back" at bounding box center [51, 57] width 17 height 7
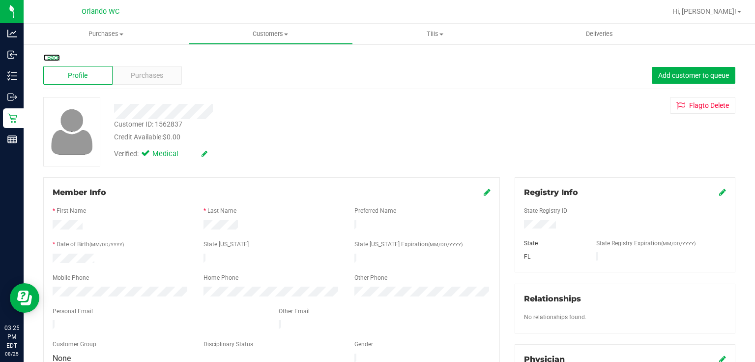
click at [49, 57] on link "Back" at bounding box center [51, 57] width 17 height 7
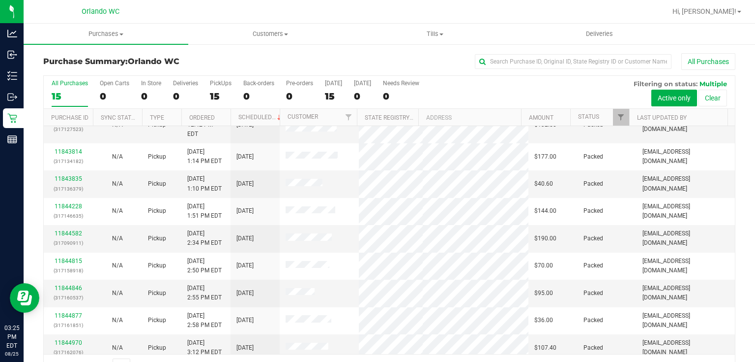
scroll to position [179, 0]
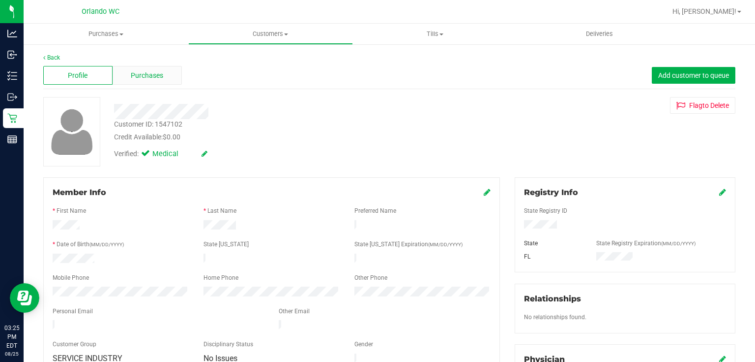
click at [158, 75] on span "Purchases" at bounding box center [147, 75] width 32 height 10
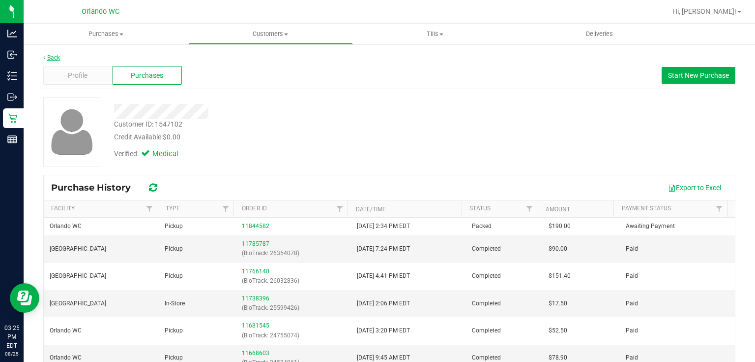
click at [57, 57] on link "Back" at bounding box center [51, 57] width 17 height 7
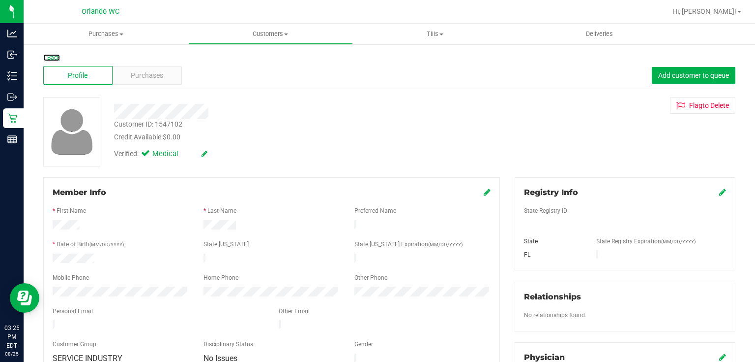
click at [56, 57] on link "Back" at bounding box center [51, 57] width 17 height 7
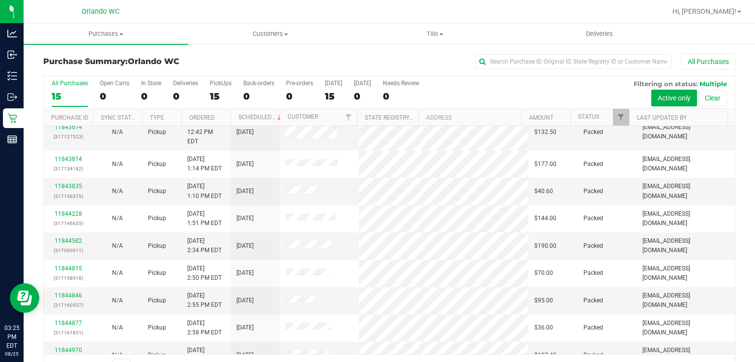
scroll to position [179, 0]
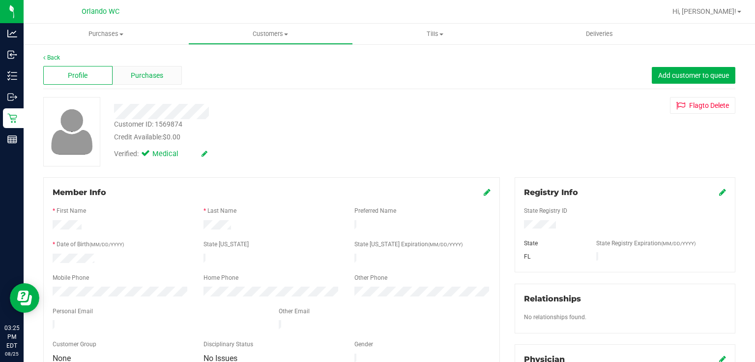
click at [173, 76] on div "Purchases" at bounding box center [147, 75] width 69 height 19
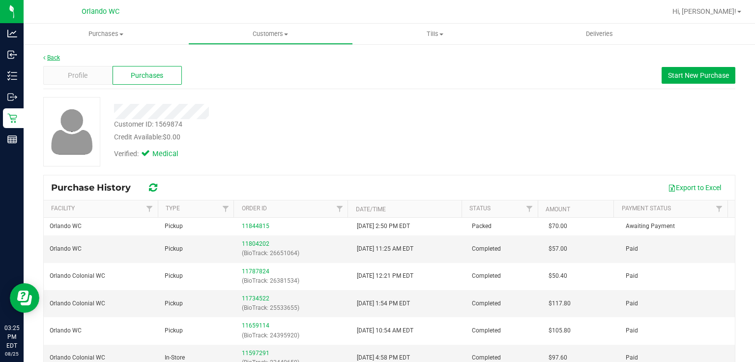
click at [55, 54] on link "Back" at bounding box center [51, 57] width 17 height 7
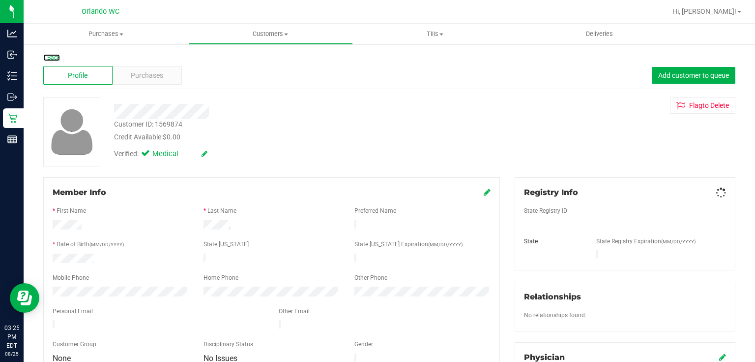
click at [57, 58] on link "Back" at bounding box center [51, 57] width 17 height 7
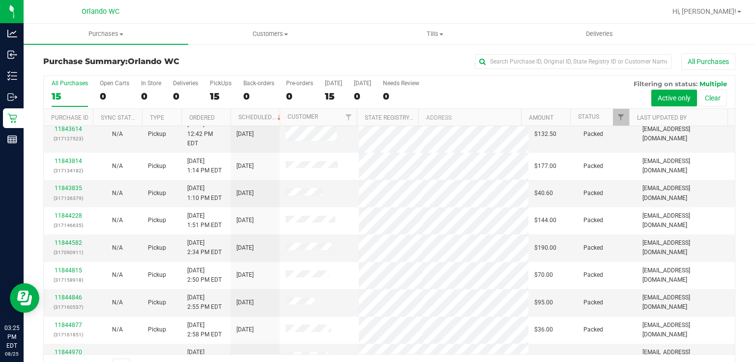
scroll to position [179, 0]
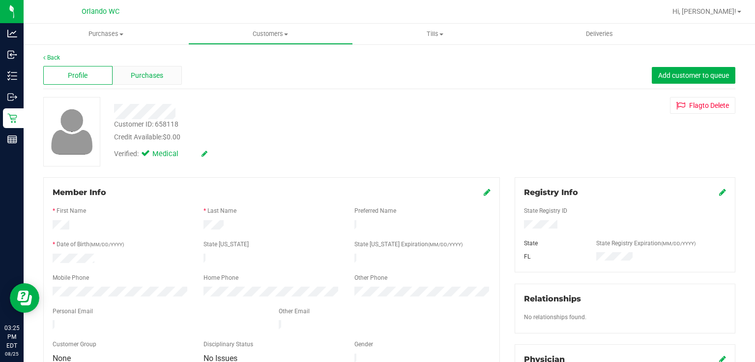
click at [156, 73] on span "Purchases" at bounding box center [147, 75] width 32 height 10
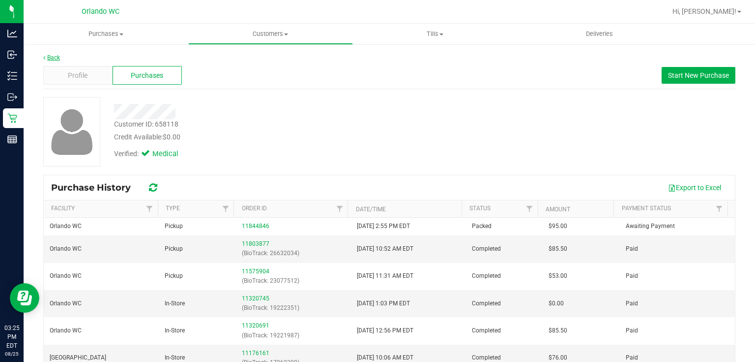
click at [58, 59] on link "Back" at bounding box center [51, 57] width 17 height 7
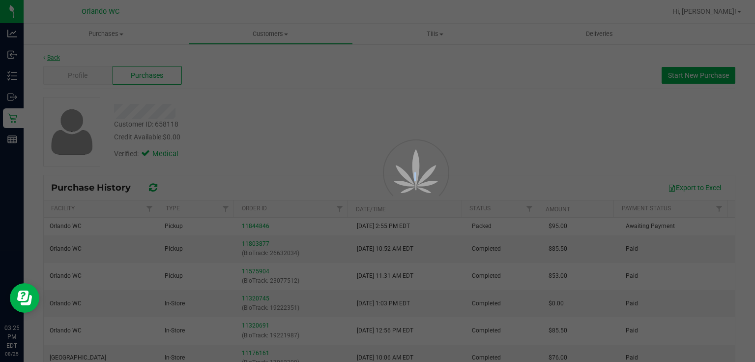
click at [57, 59] on div at bounding box center [377, 181] width 755 height 362
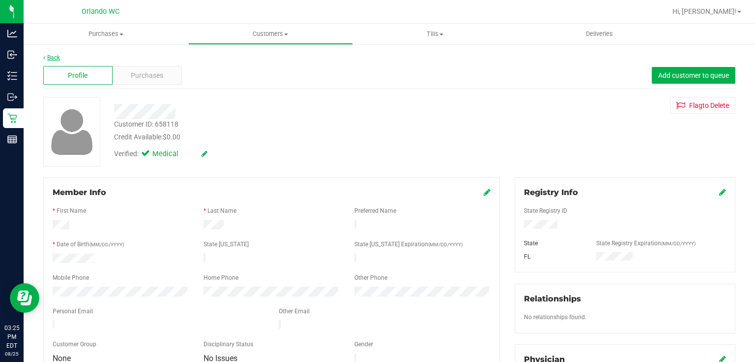
click at [57, 57] on link "Back" at bounding box center [51, 57] width 17 height 7
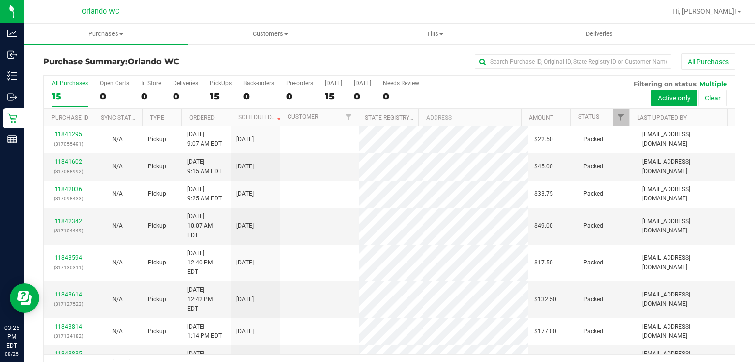
scroll to position [25, 0]
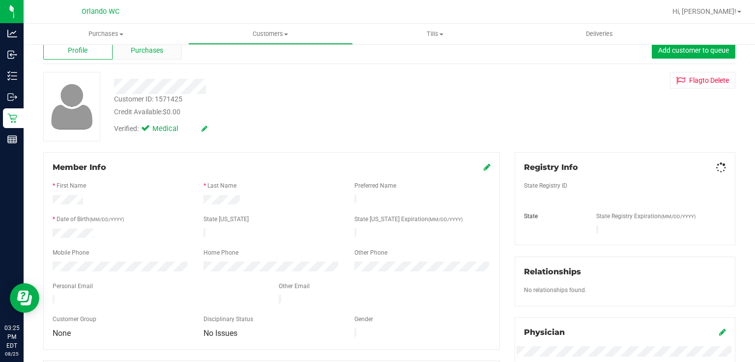
click at [153, 52] on span "Purchases" at bounding box center [147, 50] width 32 height 10
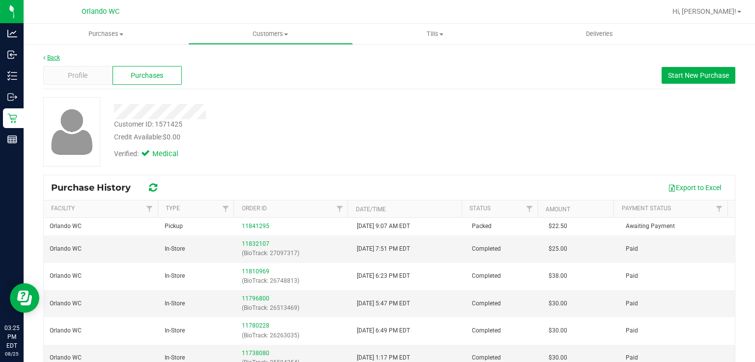
click at [50, 57] on link "Back" at bounding box center [51, 57] width 17 height 7
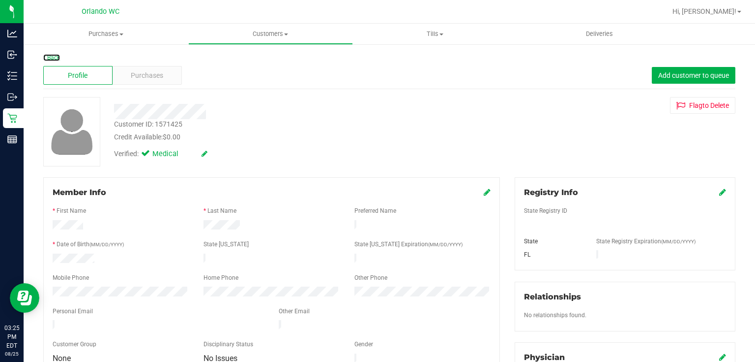
click at [50, 57] on link "Back" at bounding box center [51, 57] width 17 height 7
click at [165, 74] on div "Purchases" at bounding box center [147, 75] width 69 height 19
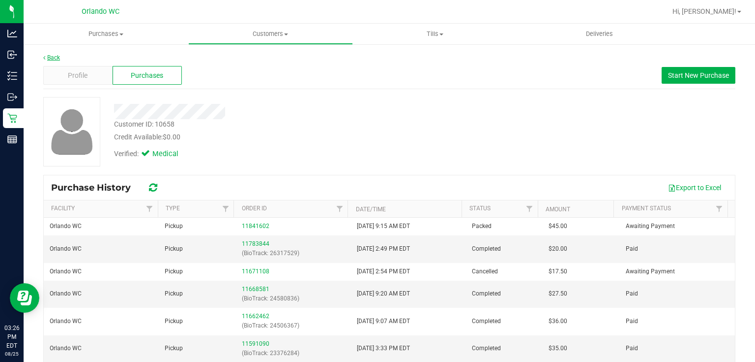
click at [51, 55] on link "Back" at bounding box center [51, 57] width 17 height 7
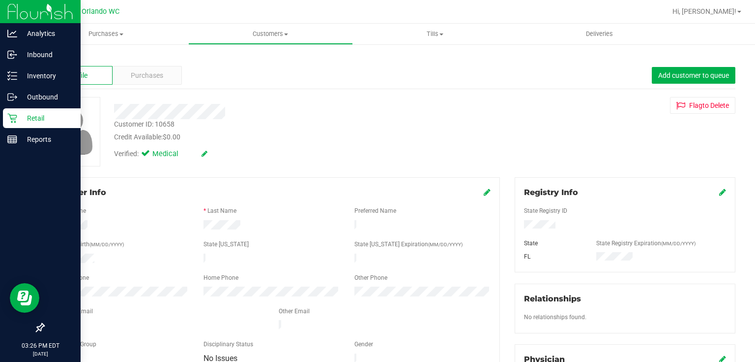
click at [12, 118] on icon at bounding box center [12, 118] width 10 height 10
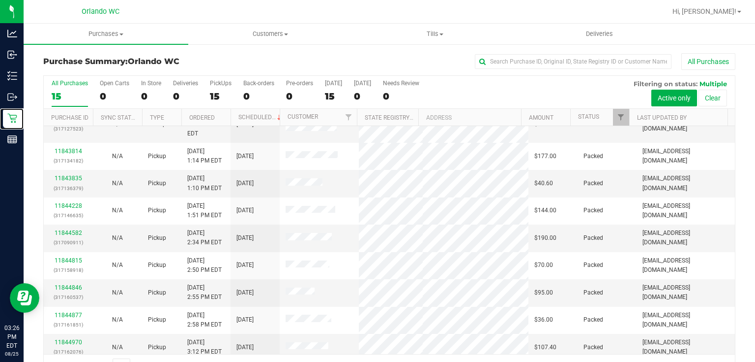
scroll to position [179, 0]
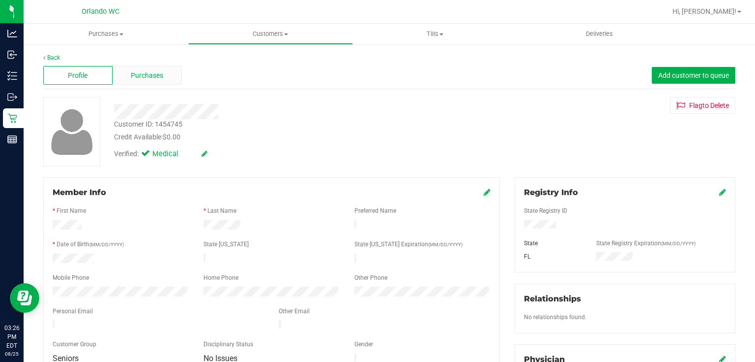
click at [134, 79] on span "Purchases" at bounding box center [147, 75] width 32 height 10
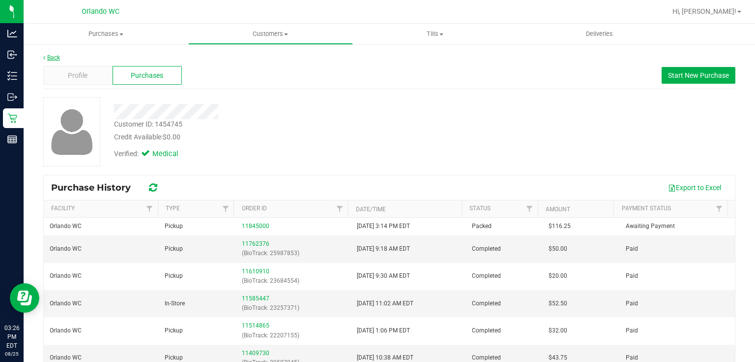
click at [51, 57] on link "Back" at bounding box center [51, 57] width 17 height 7
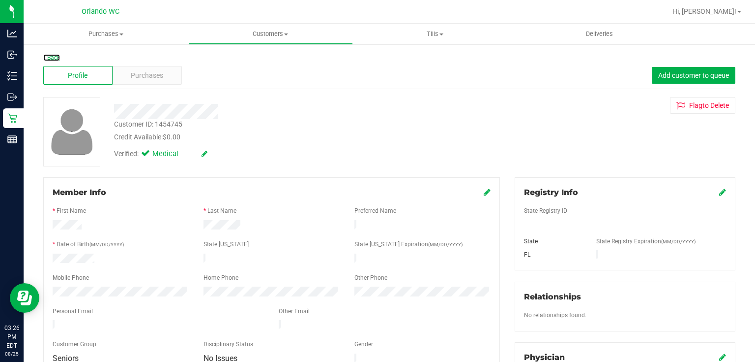
click at [51, 58] on link "Back" at bounding box center [51, 57] width 17 height 7
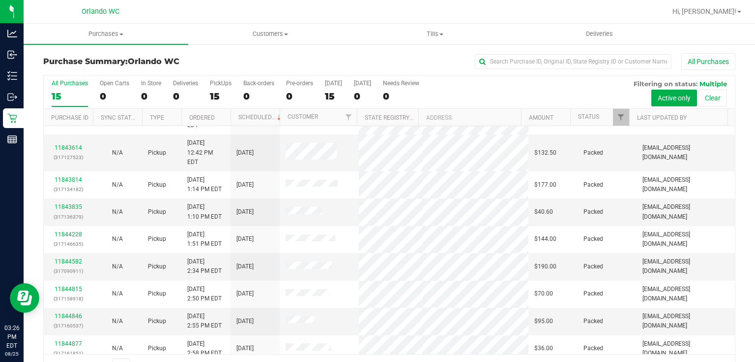
scroll to position [179, 0]
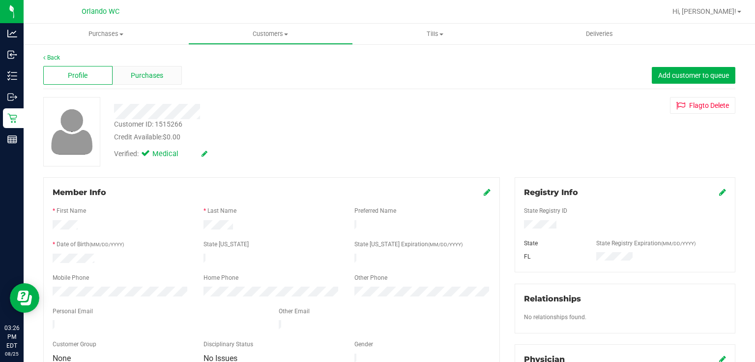
click at [149, 75] on span "Purchases" at bounding box center [147, 75] width 32 height 10
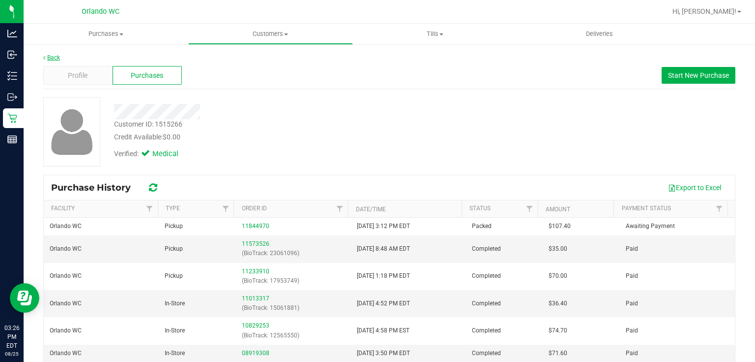
click at [55, 59] on link "Back" at bounding box center [51, 57] width 17 height 7
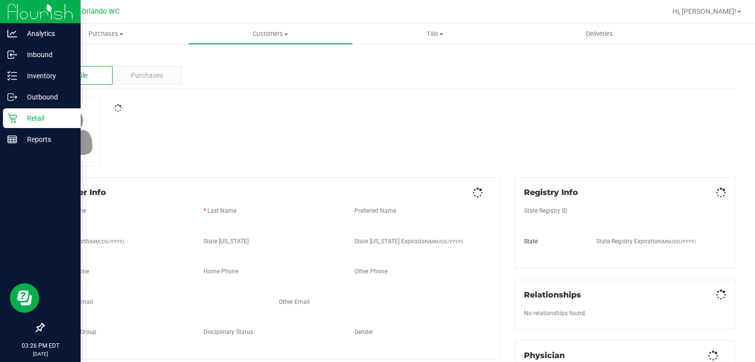
click at [10, 118] on icon at bounding box center [12, 118] width 10 height 10
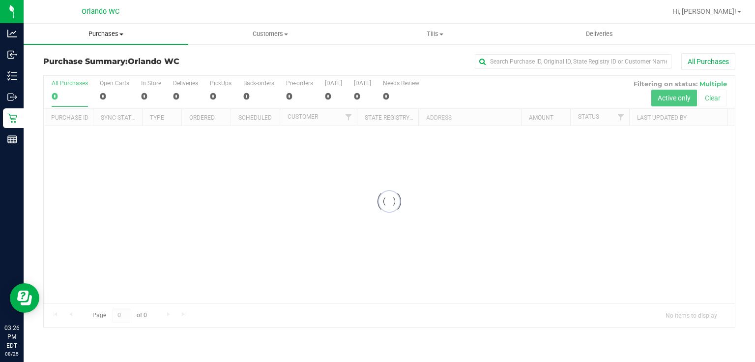
click at [111, 33] on span "Purchases" at bounding box center [106, 34] width 165 height 9
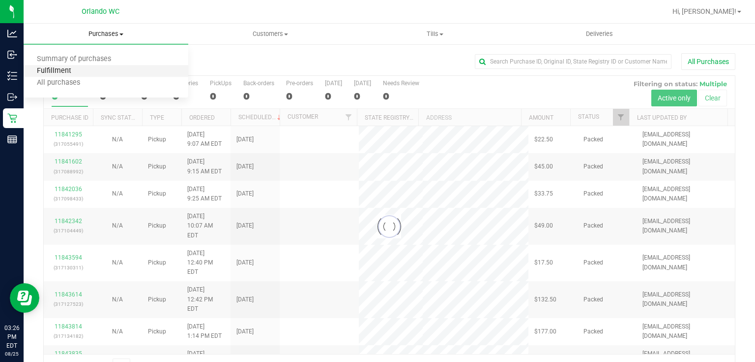
click at [83, 71] on span "Fulfillment" at bounding box center [54, 71] width 61 height 8
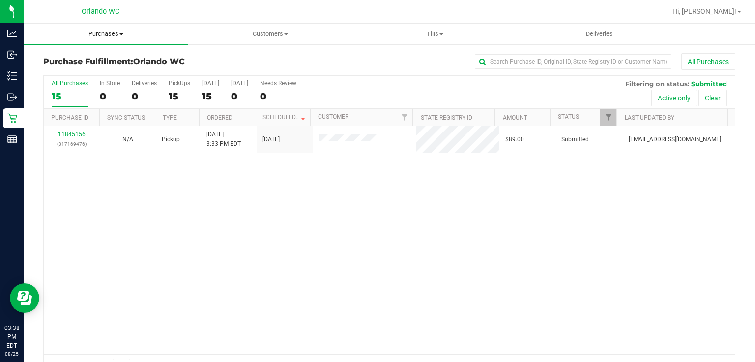
click at [107, 34] on span "Purchases" at bounding box center [106, 34] width 165 height 9
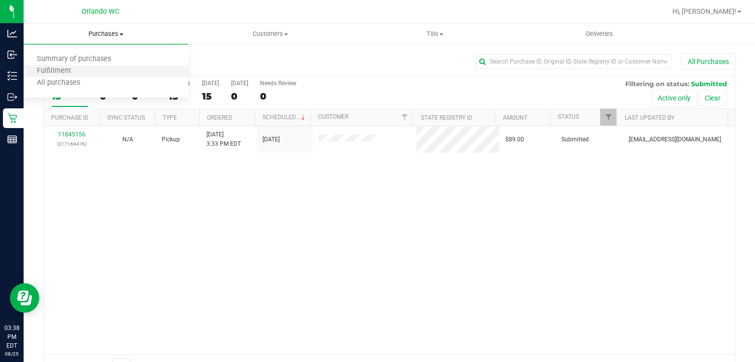
click at [87, 71] on li "Fulfillment" at bounding box center [106, 71] width 165 height 12
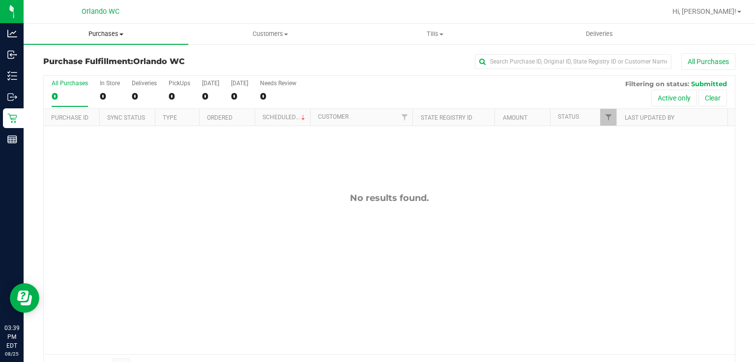
click at [108, 34] on span "Purchases" at bounding box center [106, 34] width 165 height 9
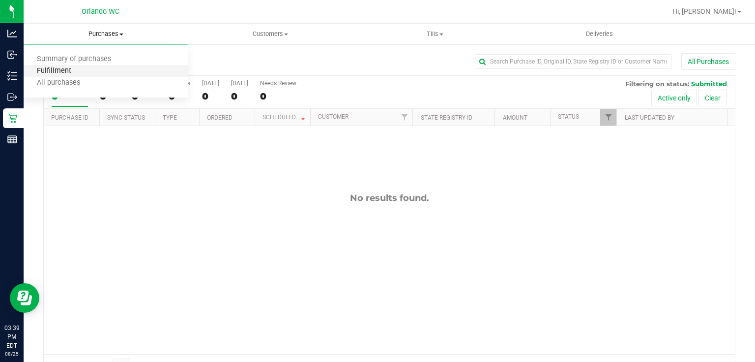
click at [76, 69] on span "Fulfillment" at bounding box center [54, 71] width 61 height 8
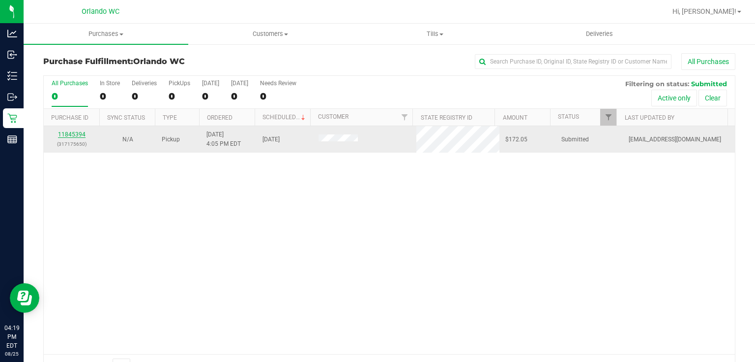
click at [69, 135] on link "11845394" at bounding box center [72, 134] width 28 height 7
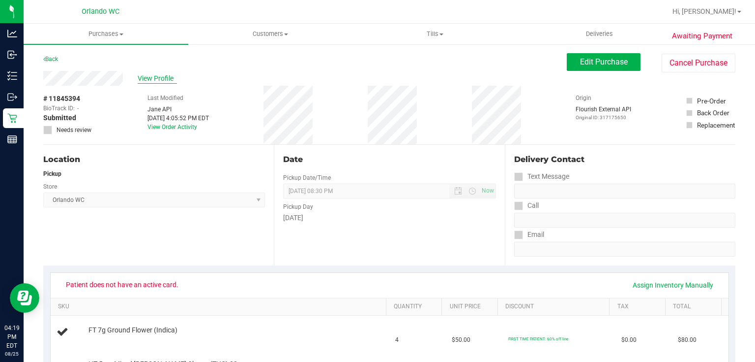
click at [161, 77] on span "View Profile" at bounding box center [157, 78] width 39 height 10
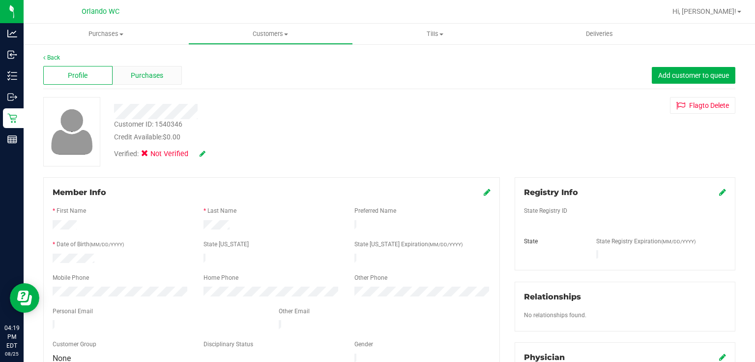
click at [159, 73] on span "Purchases" at bounding box center [147, 75] width 32 height 10
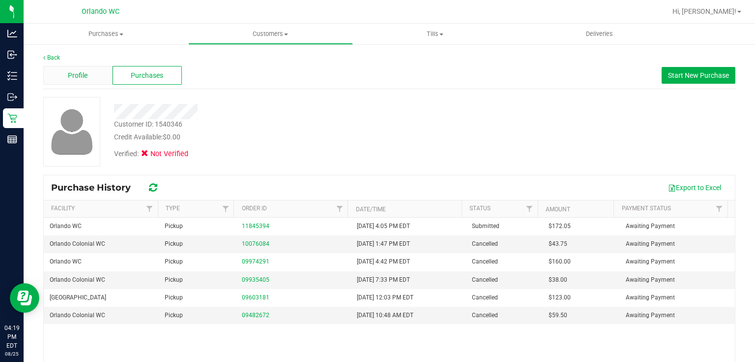
click at [89, 74] on div "Profile" at bounding box center [77, 75] width 69 height 19
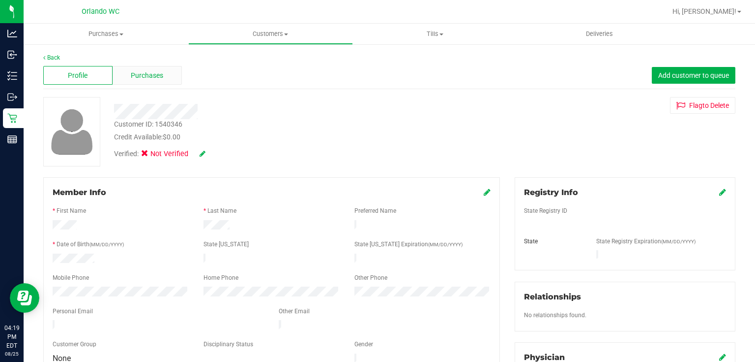
click at [142, 75] on span "Purchases" at bounding box center [147, 75] width 32 height 10
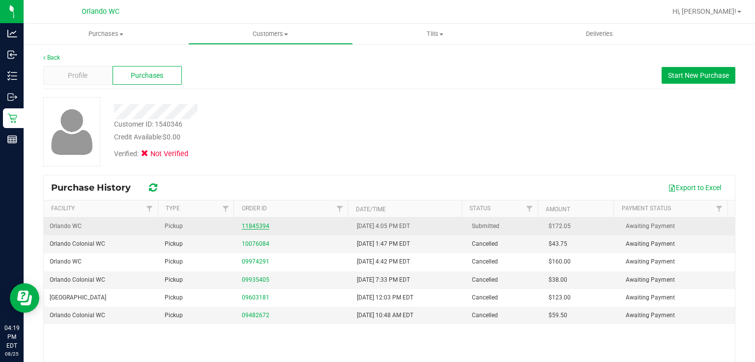
click at [259, 222] on link "11845394" at bounding box center [256, 225] width 28 height 7
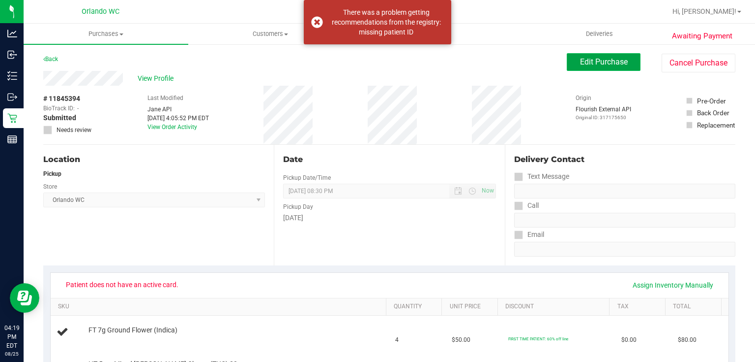
drag, startPoint x: 594, startPoint y: 61, endPoint x: 587, endPoint y: 63, distance: 7.0
click at [593, 61] on span "Edit Purchase" at bounding box center [604, 61] width 48 height 9
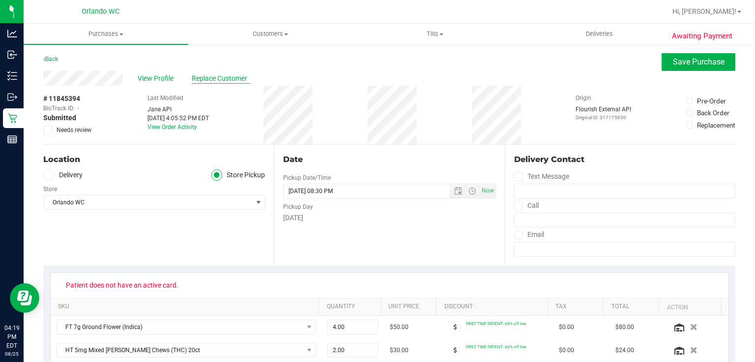
click at [227, 79] on span "Replace Customer" at bounding box center [221, 78] width 59 height 10
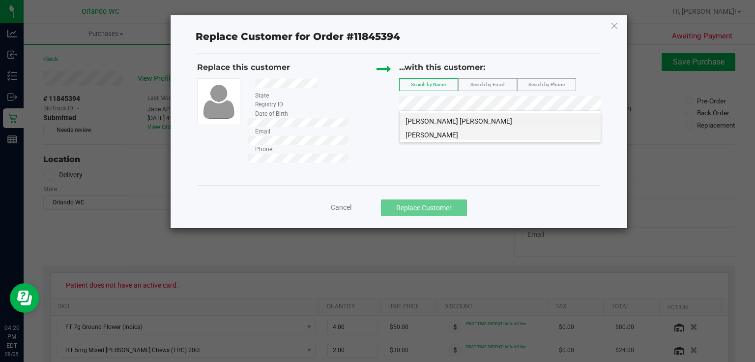
click at [482, 135] on li "Lauren Murphy" at bounding box center [500, 133] width 201 height 14
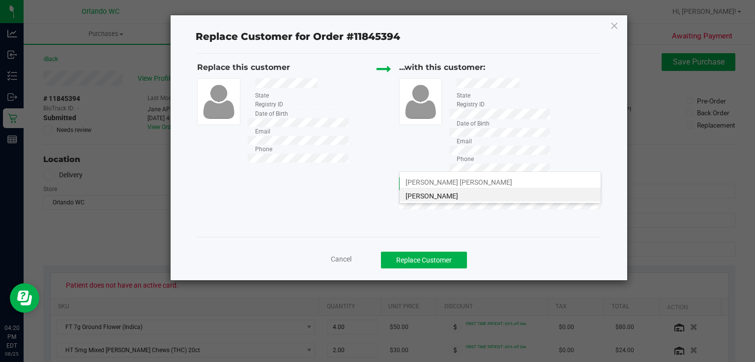
click at [526, 187] on li "Lauren Murphy" at bounding box center [500, 194] width 201 height 14
click at [527, 187] on li "Lauren Murphy" at bounding box center [500, 194] width 201 height 14
click at [488, 182] on li "Lauren Murphy Brown" at bounding box center [500, 181] width 201 height 14
click at [525, 191] on li "Lauren Murphy" at bounding box center [500, 194] width 201 height 14
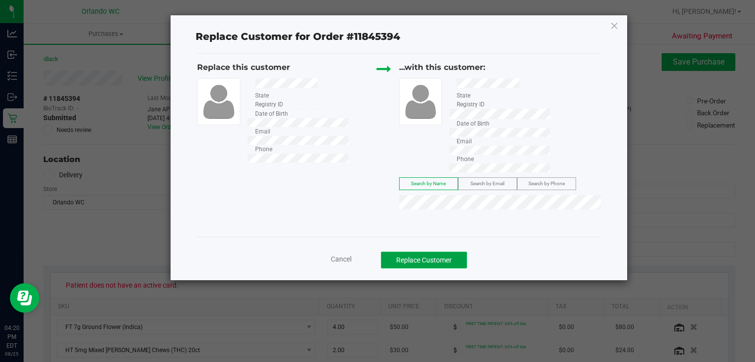
click at [455, 251] on button "Replace Customer" at bounding box center [424, 259] width 86 height 17
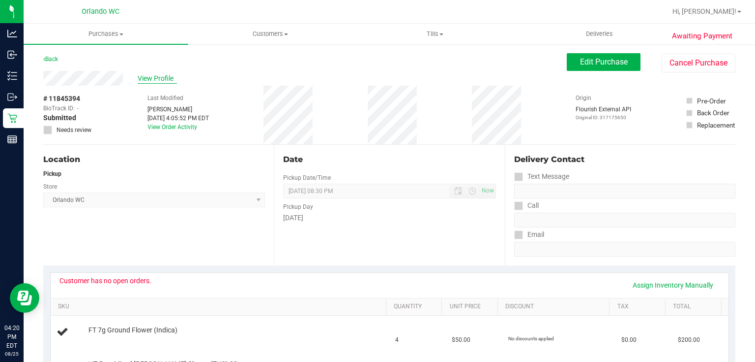
click at [155, 76] on span "View Profile" at bounding box center [157, 78] width 39 height 10
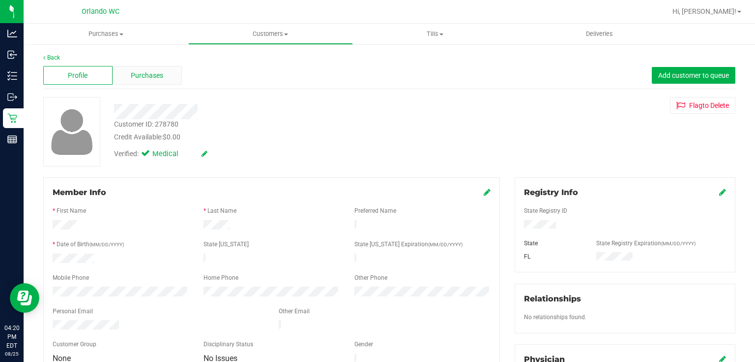
click at [148, 76] on span "Purchases" at bounding box center [147, 75] width 32 height 10
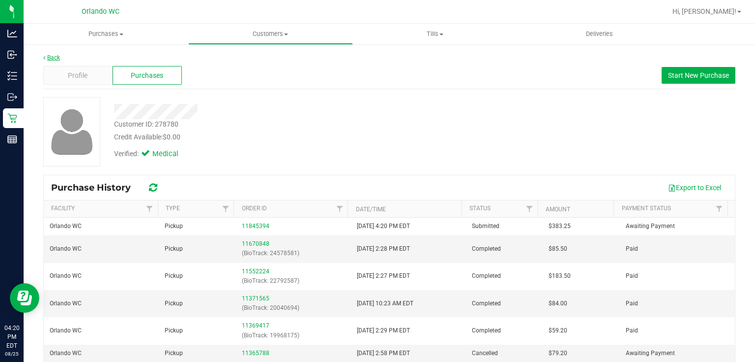
click at [54, 56] on link "Back" at bounding box center [51, 57] width 17 height 7
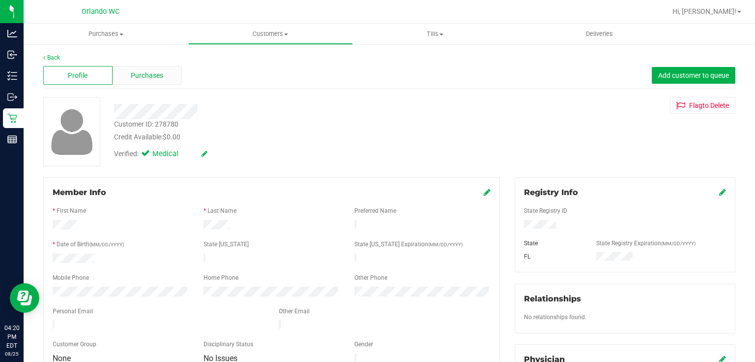
click at [131, 73] on span "Purchases" at bounding box center [147, 75] width 32 height 10
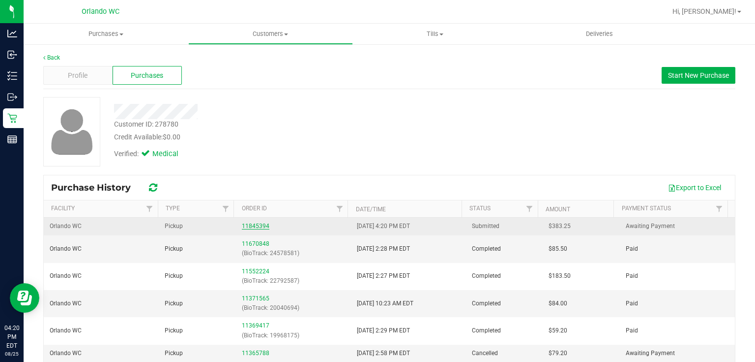
click at [255, 227] on link "11845394" at bounding box center [256, 225] width 28 height 7
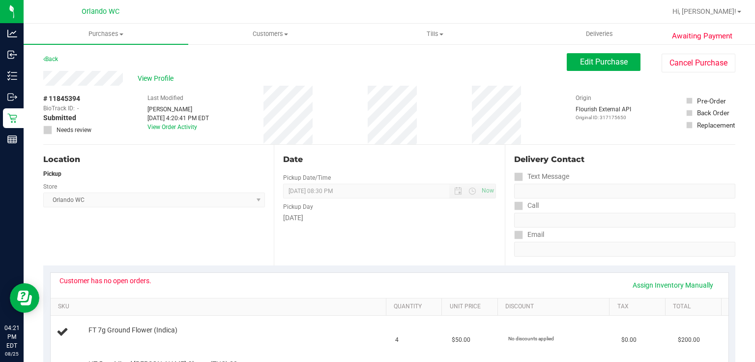
click at [239, 216] on div "Location Pickup Store Orlando WC Select Store Bonita Springs WC Boynton Beach W…" at bounding box center [158, 205] width 231 height 121
drag, startPoint x: 594, startPoint y: 63, endPoint x: 588, endPoint y: 63, distance: 5.9
click at [592, 63] on span "Edit Purchase" at bounding box center [604, 61] width 48 height 9
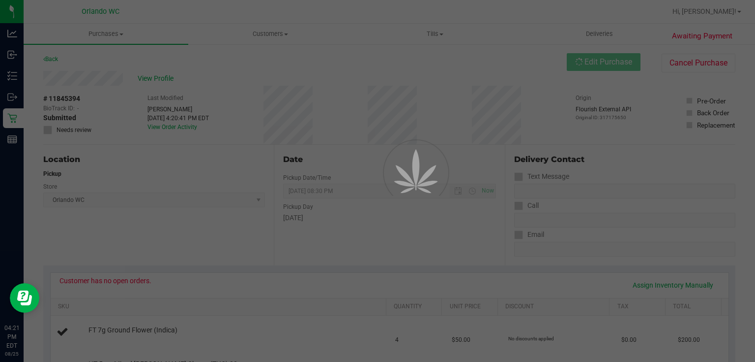
click at [45, 129] on div at bounding box center [377, 181] width 755 height 362
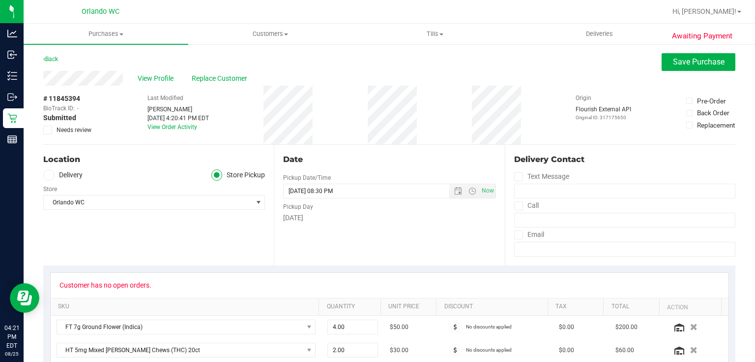
click at [46, 130] on icon at bounding box center [48, 130] width 6 height 0
click at [0, 0] on input "Needs review" at bounding box center [0, 0] width 0 height 0
drag, startPoint x: 700, startPoint y: 61, endPoint x: 660, endPoint y: 66, distance: 40.7
click at [700, 61] on span "Save Purchase" at bounding box center [699, 61] width 52 height 9
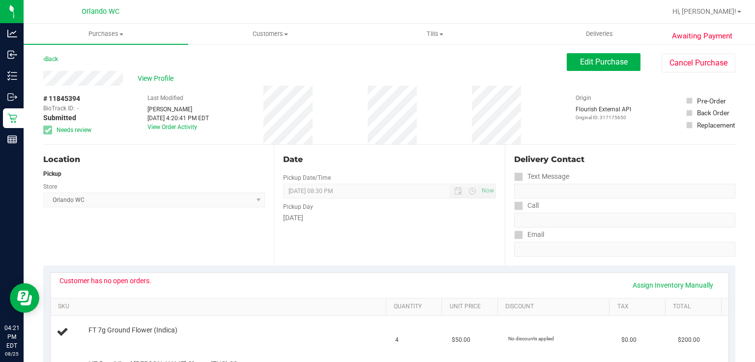
click at [159, 76] on span "View Profile" at bounding box center [157, 78] width 39 height 10
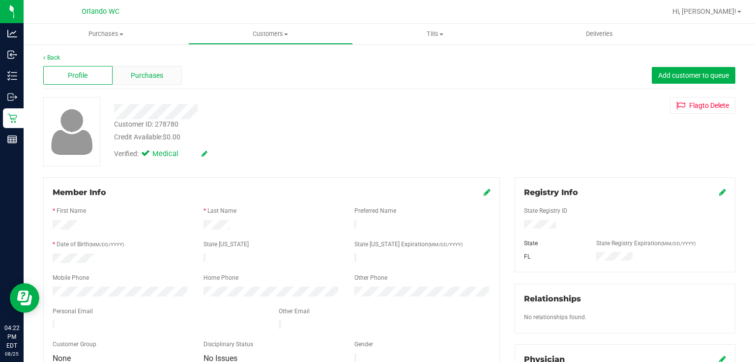
click at [159, 71] on span "Purchases" at bounding box center [147, 75] width 32 height 10
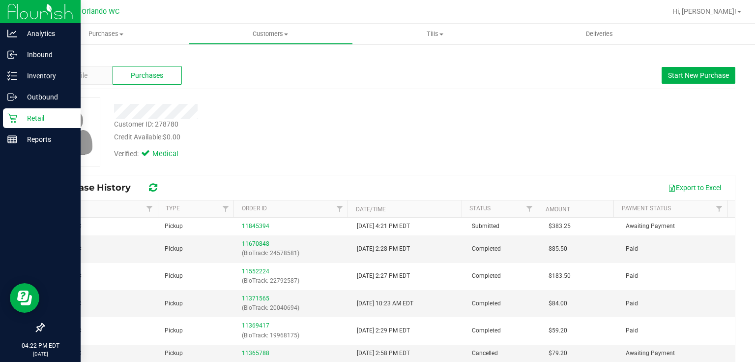
click at [18, 118] on p "Retail" at bounding box center [46, 118] width 59 height 12
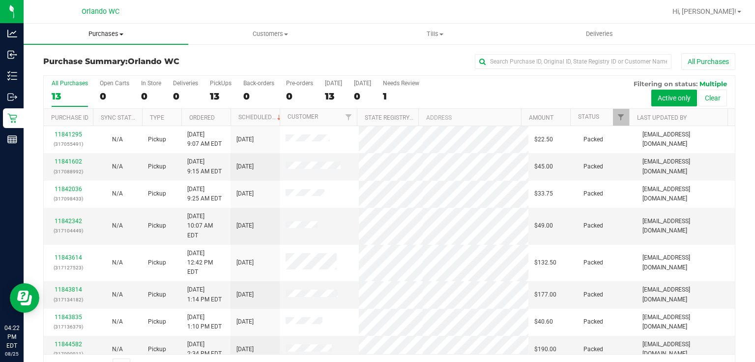
click at [108, 34] on span "Purchases" at bounding box center [106, 34] width 165 height 9
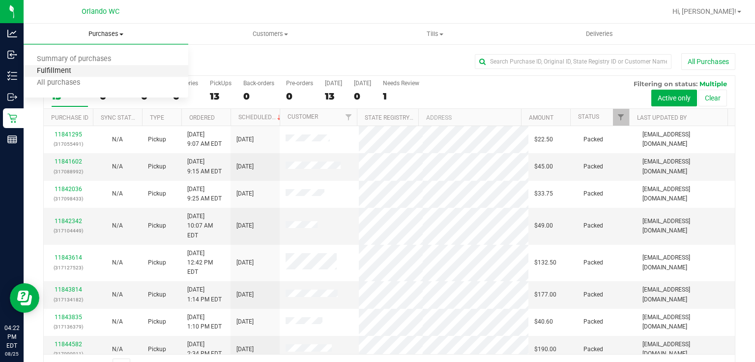
click at [77, 68] on span "Fulfillment" at bounding box center [54, 71] width 61 height 8
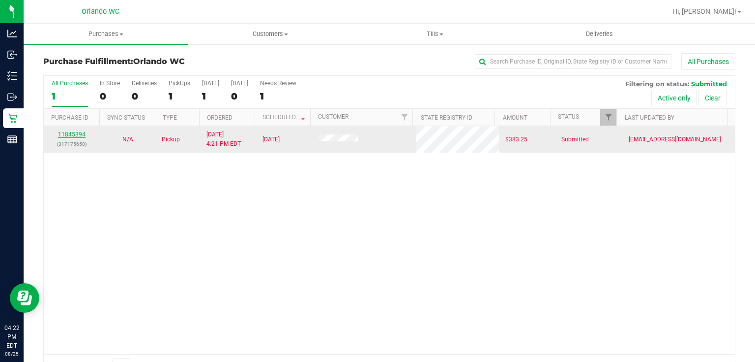
click at [83, 133] on link "11845394" at bounding box center [72, 134] width 28 height 7
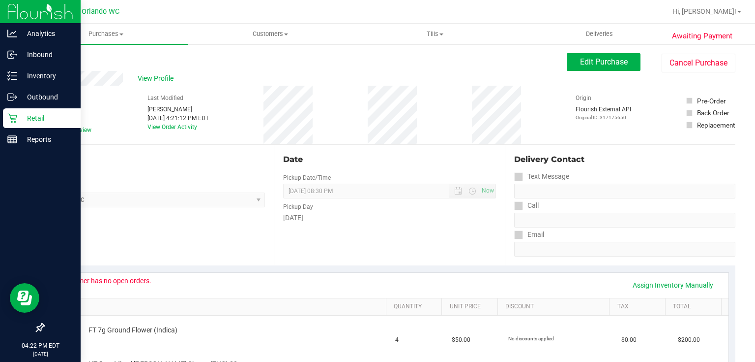
click at [15, 114] on icon at bounding box center [12, 118] width 10 height 10
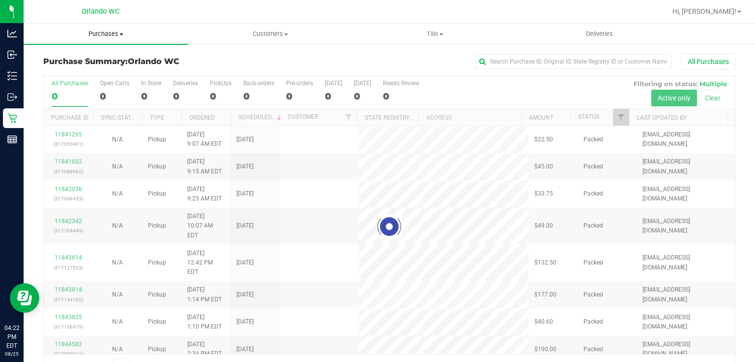
click at [105, 32] on span "Purchases" at bounding box center [106, 34] width 165 height 9
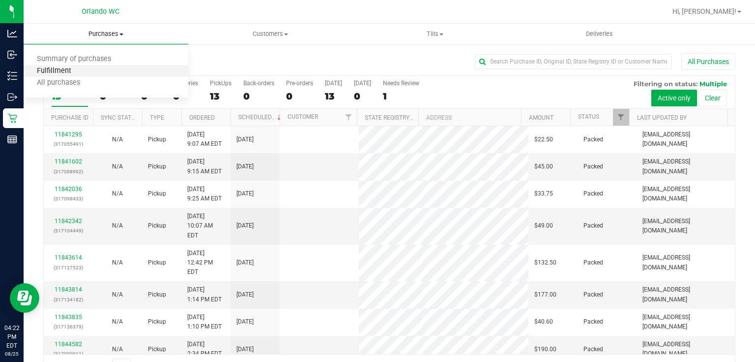
click at [73, 71] on span "Fulfillment" at bounding box center [54, 71] width 61 height 8
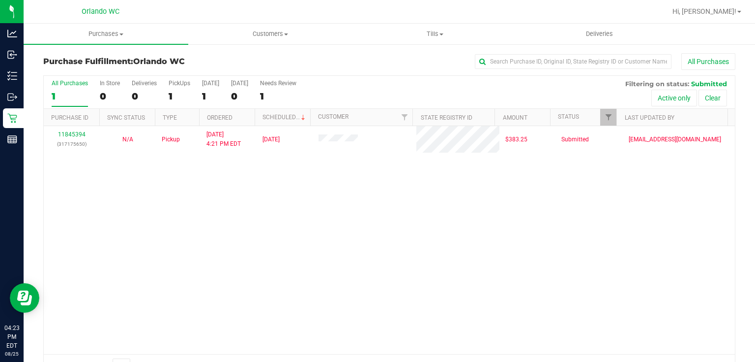
click at [401, 238] on div "11845394 (317175650) N/A Pickup 8/25/2025 4:21 PM EDT 8/25/2025 $383.25 Submitt…" at bounding box center [390, 240] width 692 height 228
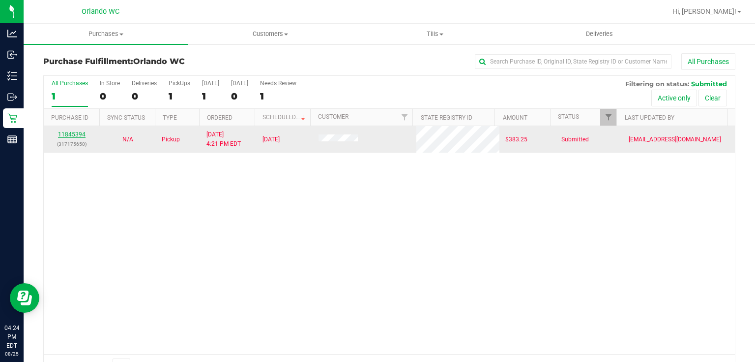
click at [71, 132] on link "11845394" at bounding box center [72, 134] width 28 height 7
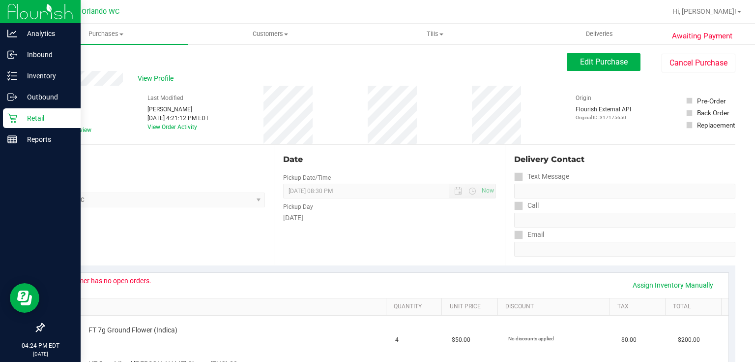
click at [11, 118] on icon at bounding box center [11, 118] width 9 height 9
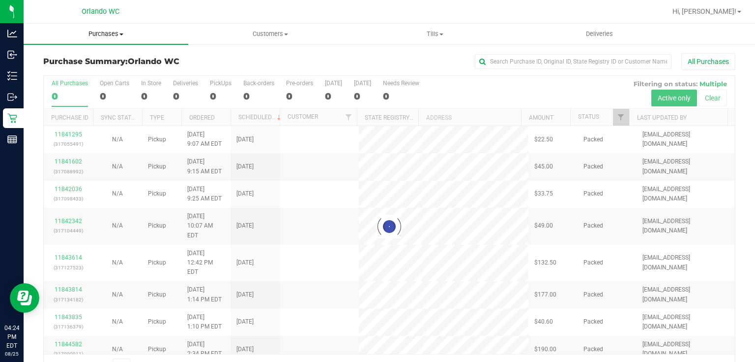
click at [107, 33] on span "Purchases" at bounding box center [106, 34] width 165 height 9
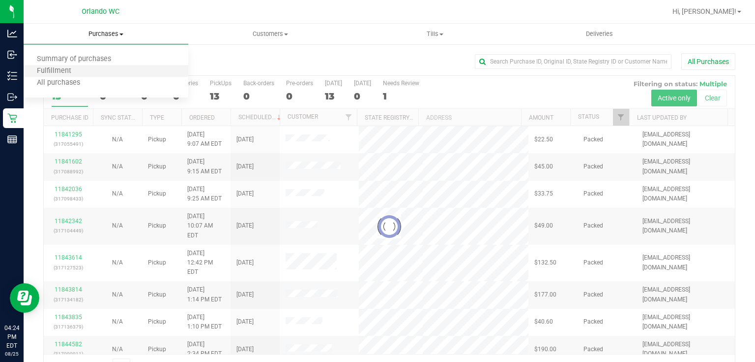
click at [90, 68] on li "Fulfillment" at bounding box center [106, 71] width 165 height 12
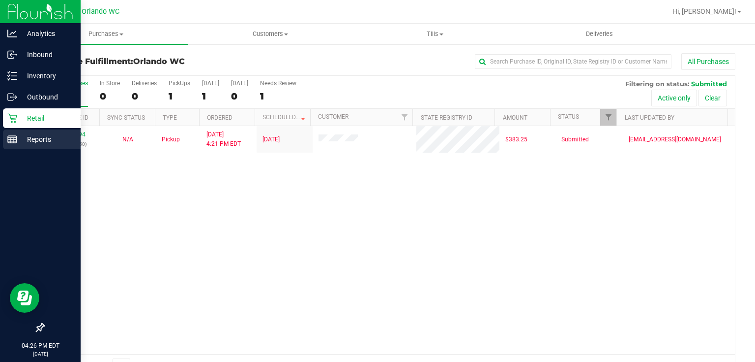
click at [12, 136] on icon at bounding box center [12, 139] width 10 height 10
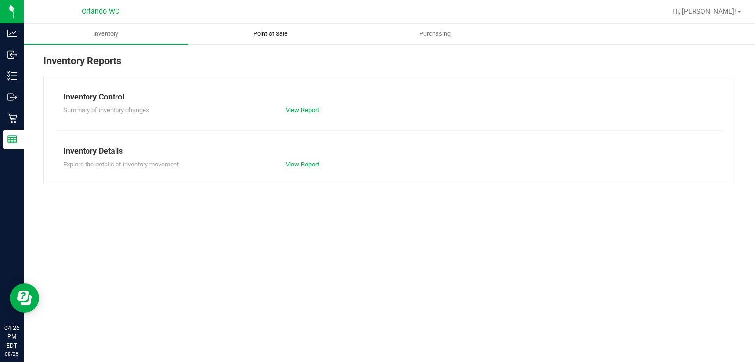
click at [280, 35] on span "Point of Sale" at bounding box center [270, 34] width 61 height 9
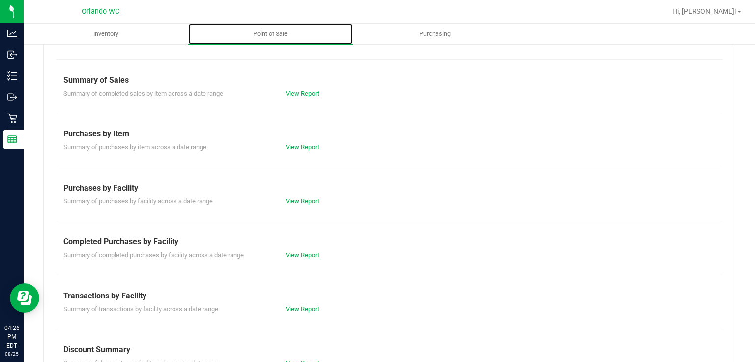
scroll to position [94, 0]
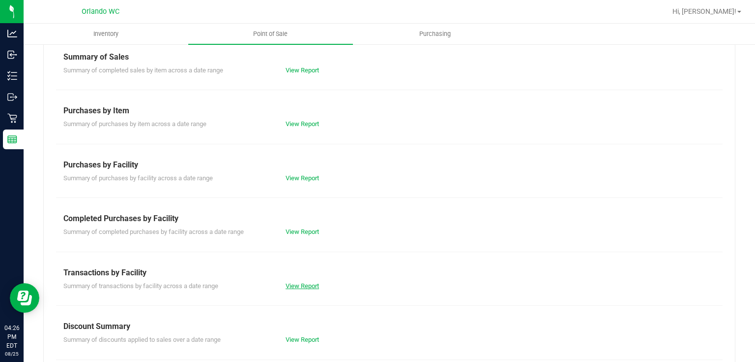
click at [308, 284] on link "View Report" at bounding box center [302, 285] width 33 height 7
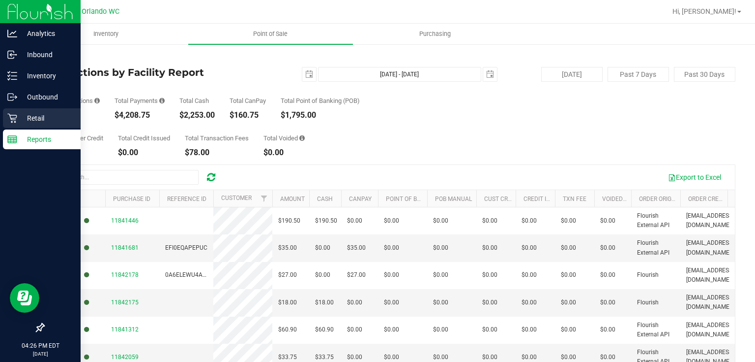
click at [14, 118] on icon at bounding box center [11, 118] width 9 height 9
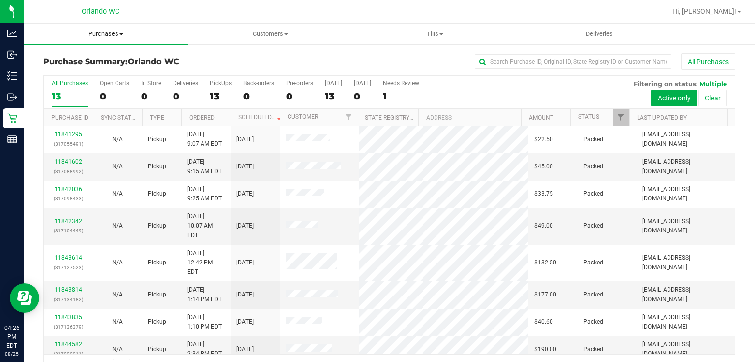
click at [113, 33] on span "Purchases" at bounding box center [106, 34] width 165 height 9
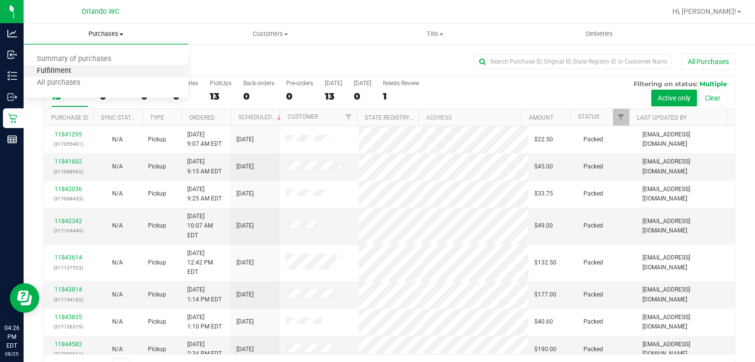
click at [75, 75] on span "Fulfillment" at bounding box center [54, 71] width 61 height 8
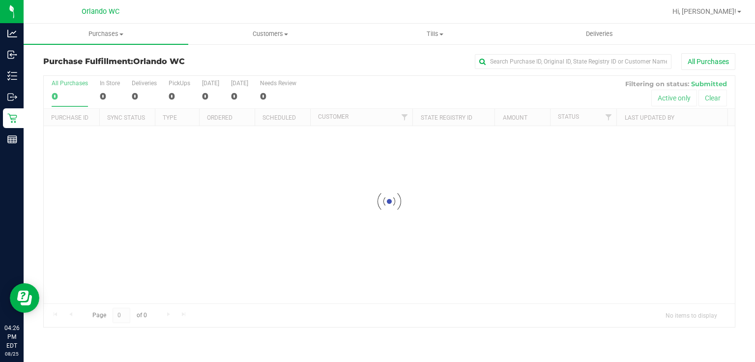
click at [402, 296] on div "Loading..." at bounding box center [390, 214] width 692 height 177
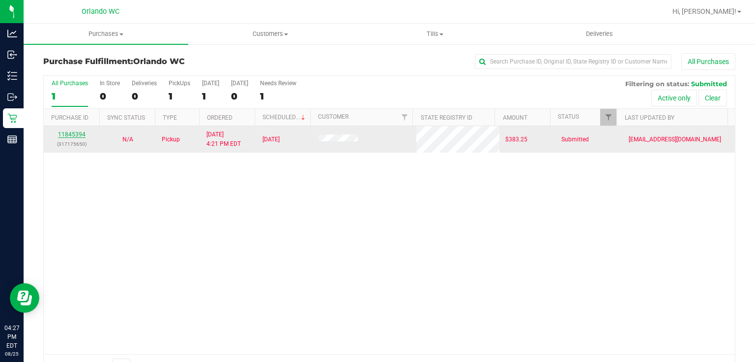
click at [80, 132] on link "11845394" at bounding box center [72, 134] width 28 height 7
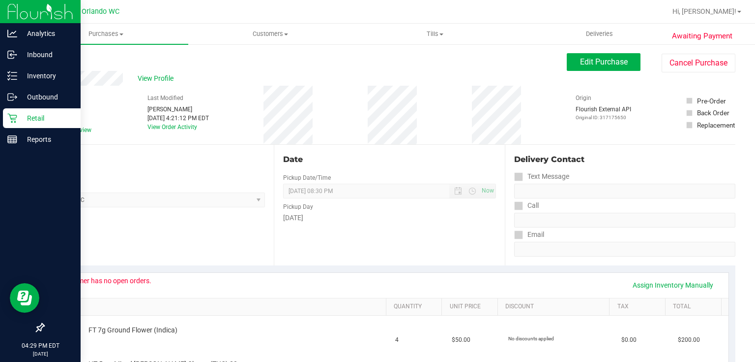
click at [16, 116] on icon at bounding box center [11, 118] width 9 height 9
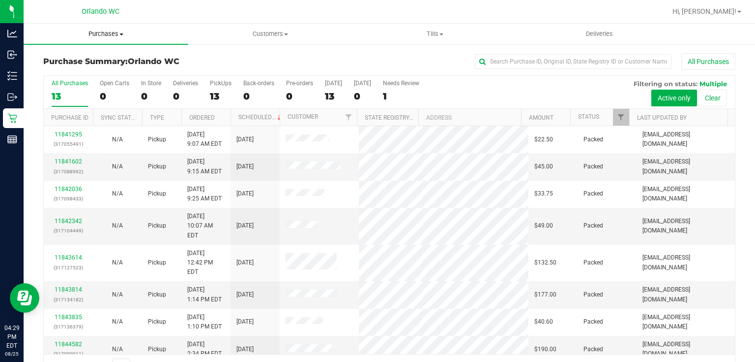
click at [108, 34] on span "Purchases" at bounding box center [106, 34] width 165 height 9
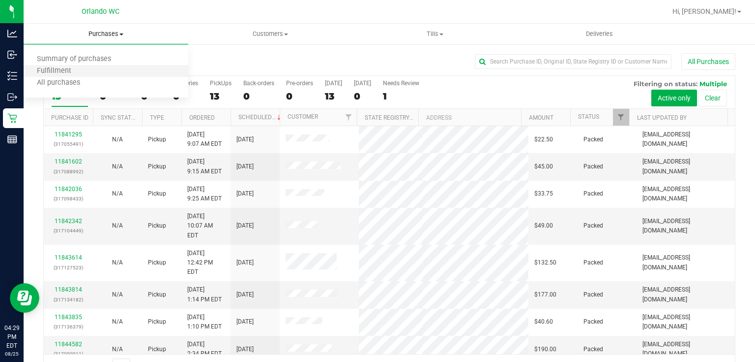
click at [83, 71] on li "Fulfillment" at bounding box center [106, 71] width 165 height 12
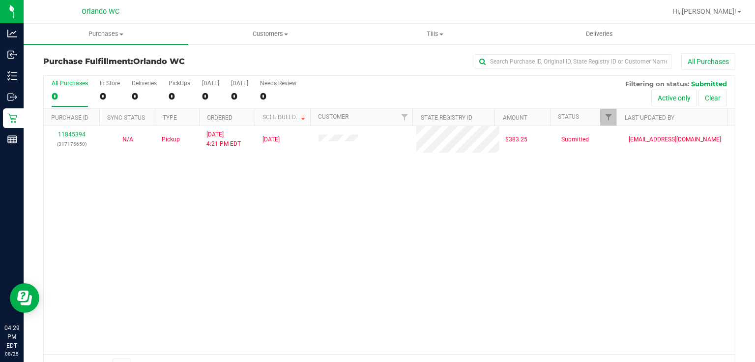
click at [291, 192] on div "11845394 (317175650) N/A Pickup 8/25/2025 4:21 PM EDT 8/25/2025 $383.25 Submitt…" at bounding box center [390, 240] width 692 height 228
click at [108, 35] on span "Purchases" at bounding box center [106, 34] width 165 height 9
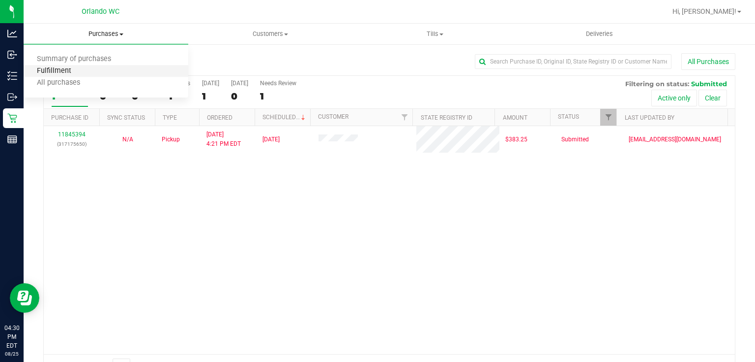
click at [81, 71] on span "Fulfillment" at bounding box center [54, 71] width 61 height 8
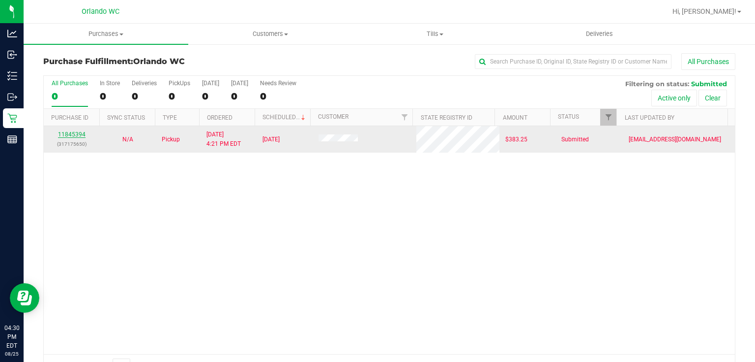
click at [75, 132] on link "11845394" at bounding box center [72, 134] width 28 height 7
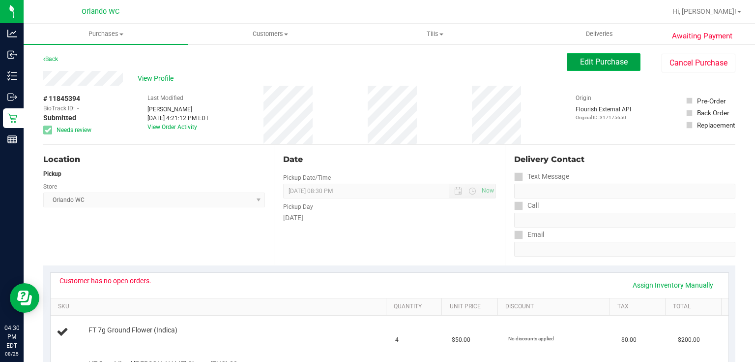
click at [611, 65] on span "Edit Purchase" at bounding box center [604, 61] width 48 height 9
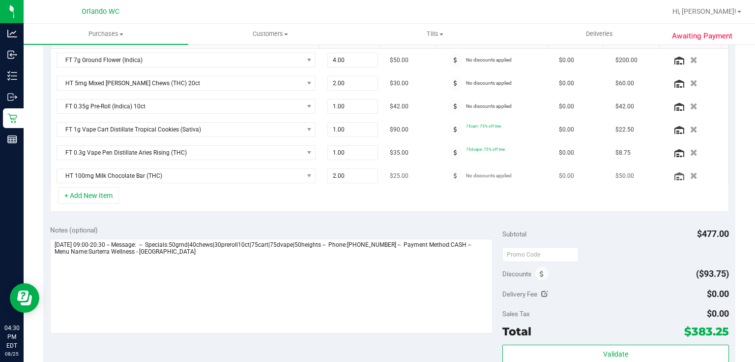
scroll to position [268, 0]
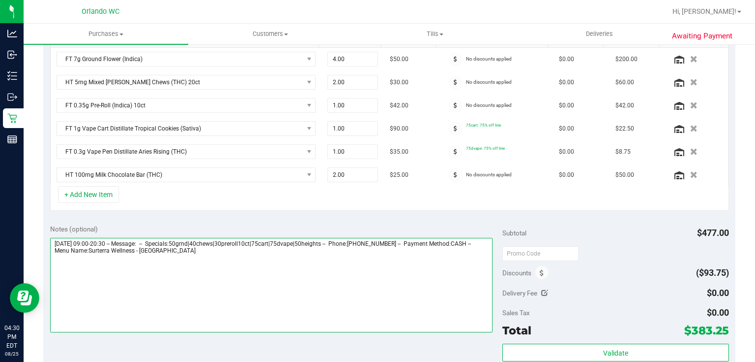
click at [181, 250] on textarea at bounding box center [271, 285] width 443 height 94
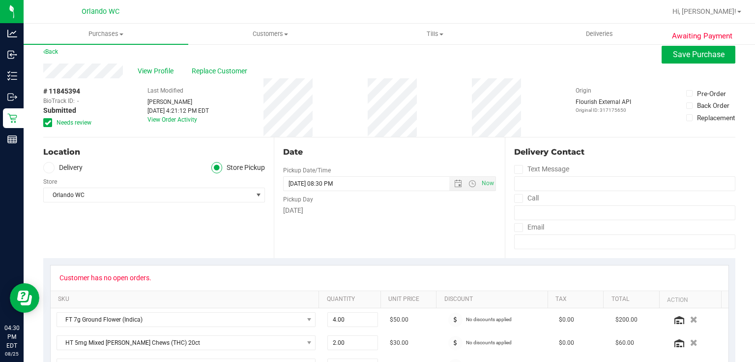
scroll to position [0, 0]
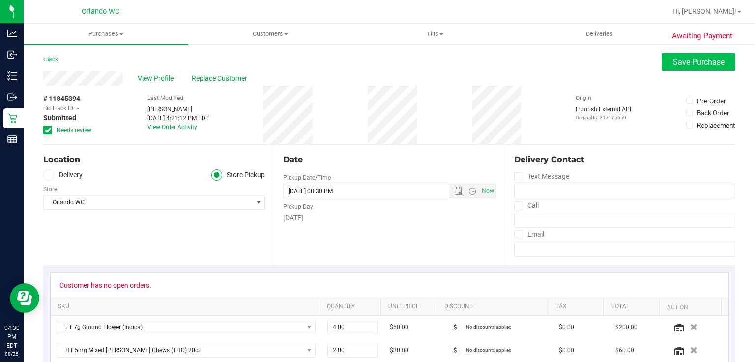
type textarea "[DATE] 09:00-20:30 -- Message: -- Specials:50grnd|40chews|30preroll10ct|75cart|…"
click at [676, 60] on span "Save Purchase" at bounding box center [699, 61] width 52 height 9
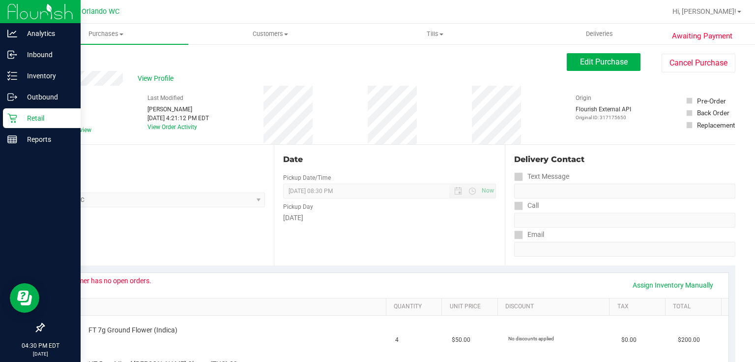
click at [12, 117] on icon at bounding box center [12, 118] width 10 height 10
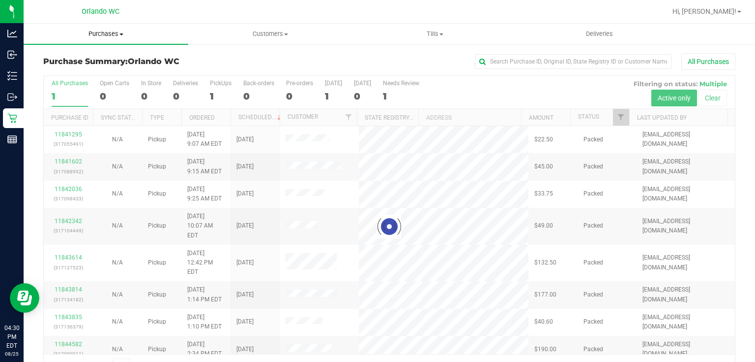
click at [111, 34] on span "Purchases" at bounding box center [106, 34] width 165 height 9
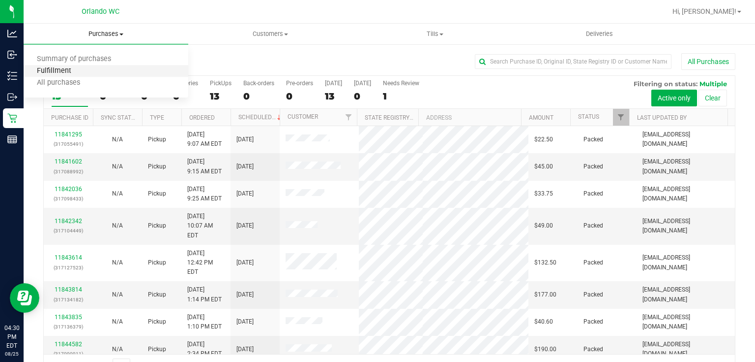
click at [60, 69] on span "Fulfillment" at bounding box center [54, 71] width 61 height 8
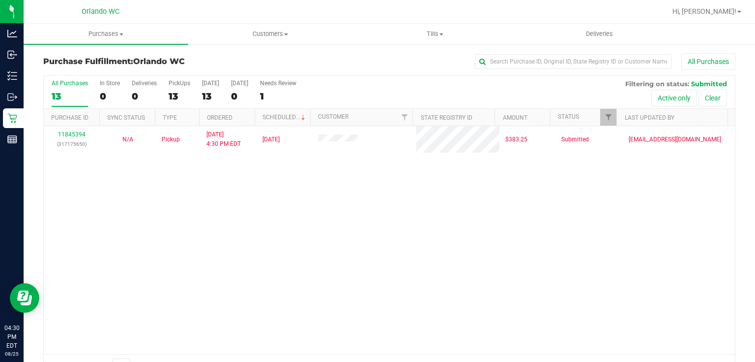
click at [278, 230] on div "11845394 (317175650) N/A Pickup 8/25/2025 4:30 PM EDT 8/25/2025 $383.25 Submitt…" at bounding box center [390, 240] width 692 height 228
click at [113, 35] on span "Purchases" at bounding box center [106, 34] width 165 height 9
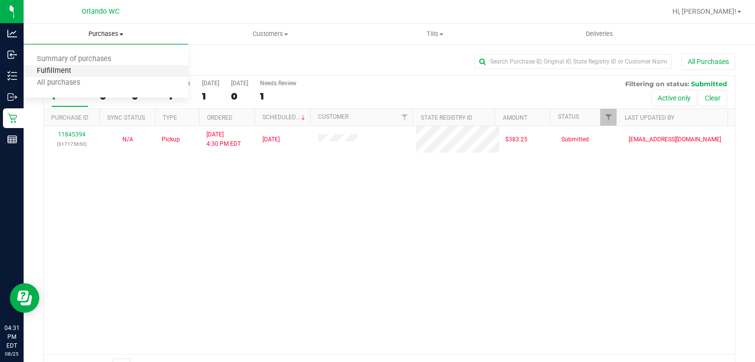
click at [78, 71] on span "Fulfillment" at bounding box center [54, 71] width 61 height 8
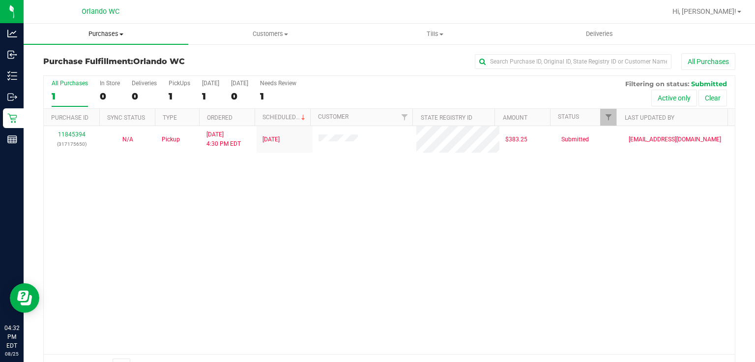
click at [113, 32] on span "Purchases" at bounding box center [106, 34] width 165 height 9
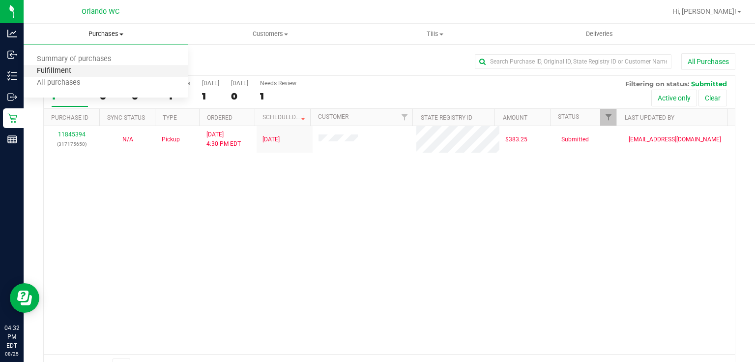
click at [52, 69] on span "Fulfillment" at bounding box center [54, 71] width 61 height 8
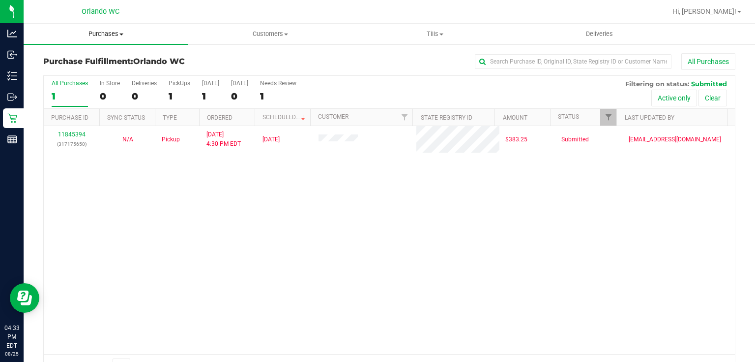
click at [102, 32] on span "Purchases" at bounding box center [106, 34] width 165 height 9
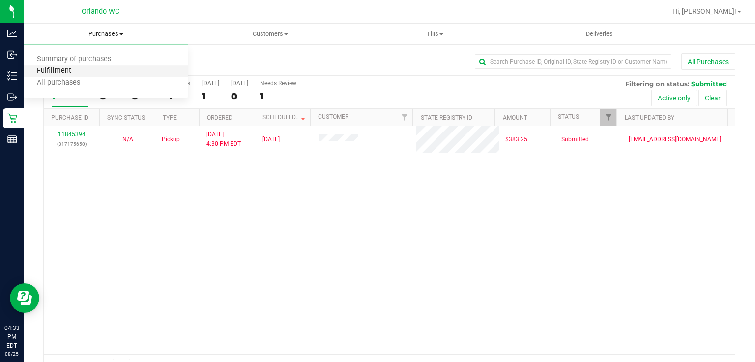
click at [47, 71] on span "Fulfillment" at bounding box center [54, 71] width 61 height 8
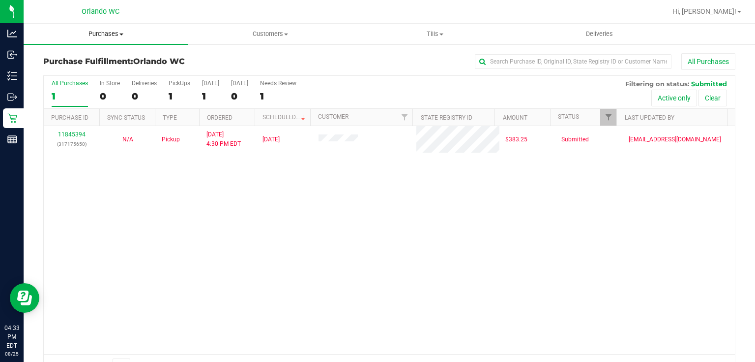
click at [106, 34] on span "Purchases" at bounding box center [106, 34] width 165 height 9
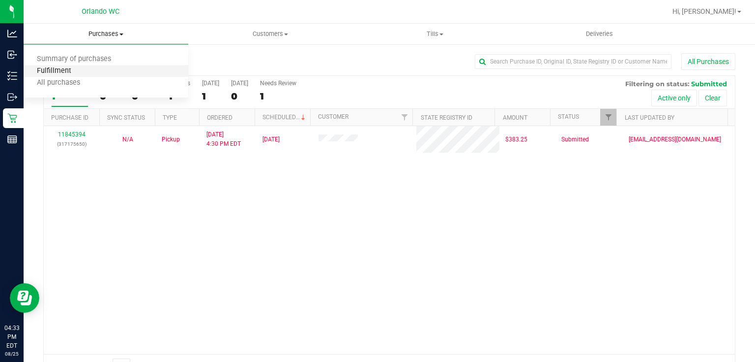
click at [78, 72] on span "Fulfillment" at bounding box center [54, 71] width 61 height 8
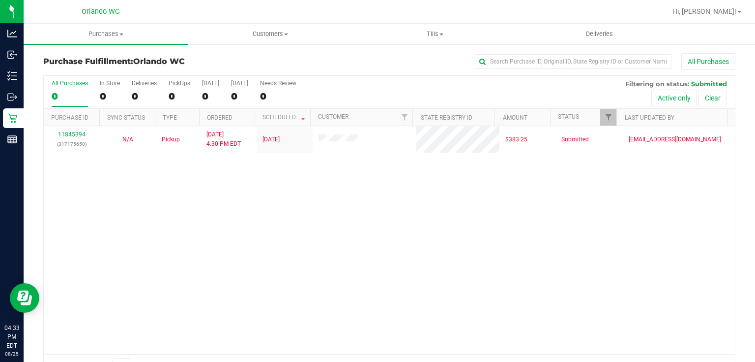
click at [406, 225] on div "11845394 (317175650) N/A Pickup 8/25/2025 4:30 PM EDT 8/25/2025 $383.25 Submitt…" at bounding box center [390, 240] width 692 height 228
click at [107, 32] on span "Purchases" at bounding box center [106, 34] width 165 height 9
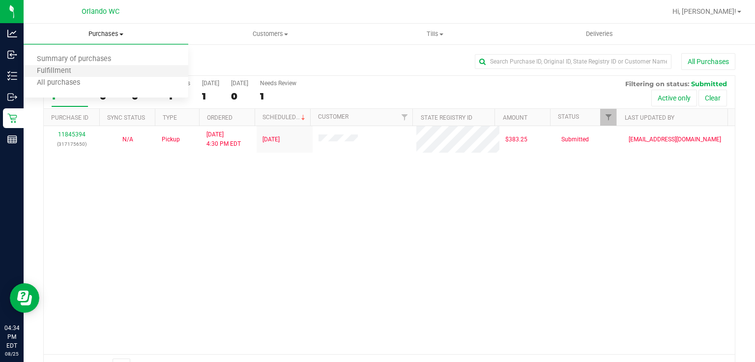
click at [83, 71] on li "Fulfillment" at bounding box center [106, 71] width 165 height 12
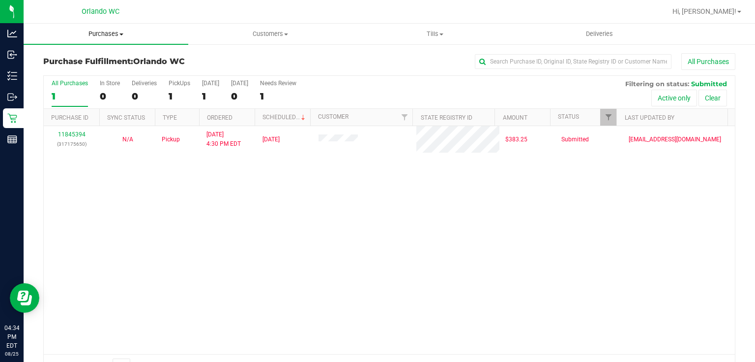
click at [107, 32] on span "Purchases" at bounding box center [106, 34] width 165 height 9
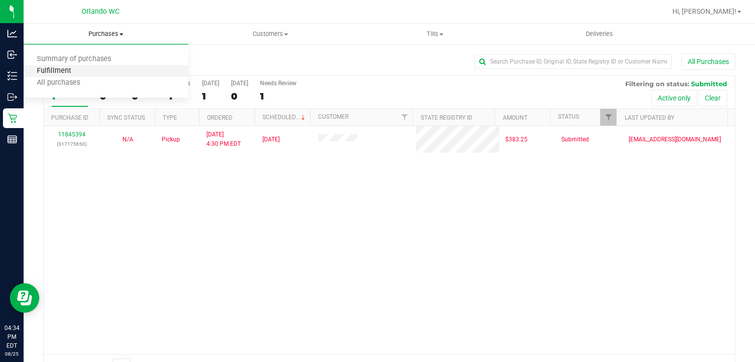
click at [60, 67] on span "Fulfillment" at bounding box center [54, 71] width 61 height 8
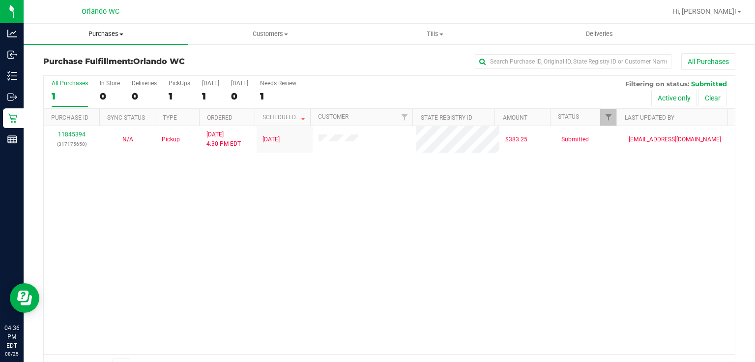
click at [104, 33] on span "Purchases" at bounding box center [106, 34] width 165 height 9
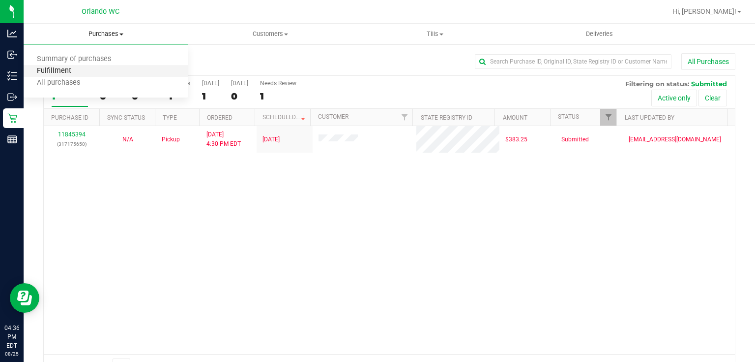
click at [66, 71] on span "Fulfillment" at bounding box center [54, 71] width 61 height 8
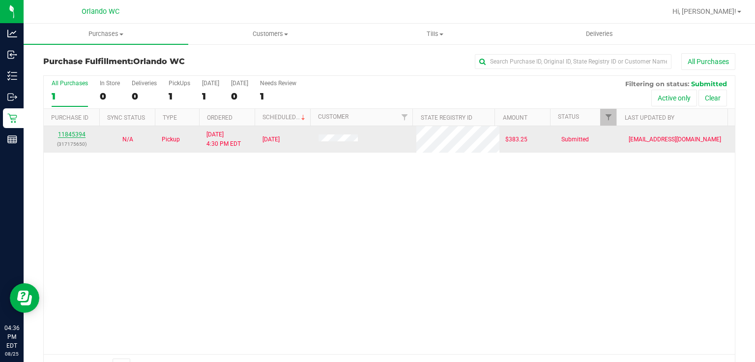
click at [81, 134] on link "11845394" at bounding box center [72, 134] width 28 height 7
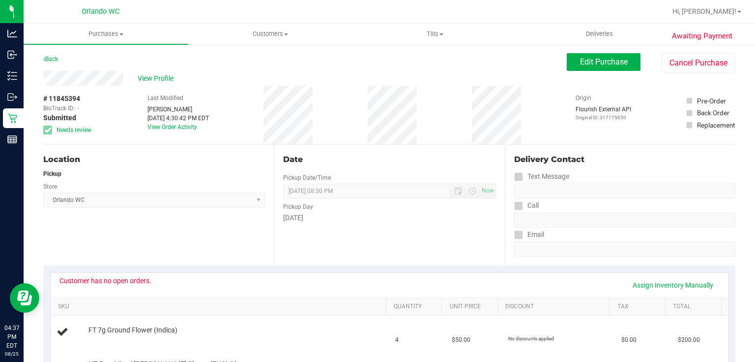
click at [361, 67] on div "Back Edit Purchase Cancel Purchase" at bounding box center [389, 62] width 693 height 18
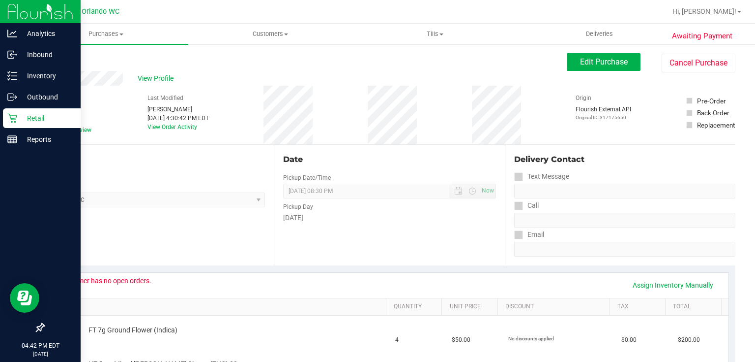
click at [16, 118] on icon at bounding box center [12, 118] width 10 height 10
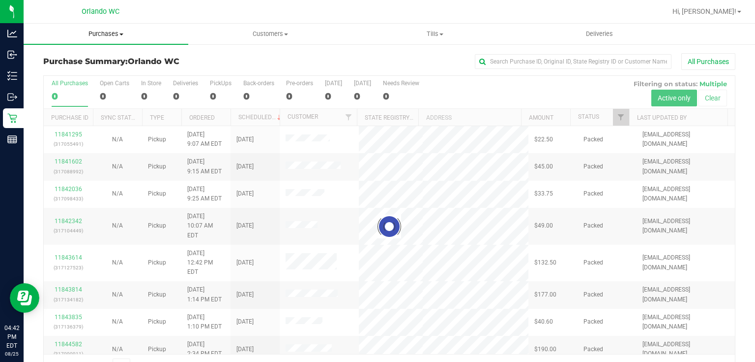
click at [110, 31] on span "Purchases" at bounding box center [106, 34] width 165 height 9
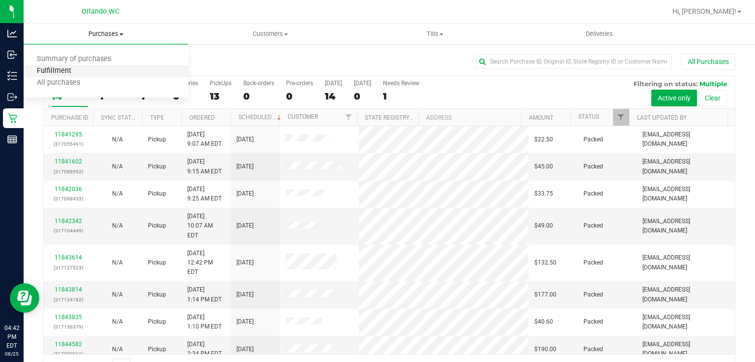
click at [62, 70] on span "Fulfillment" at bounding box center [54, 71] width 61 height 8
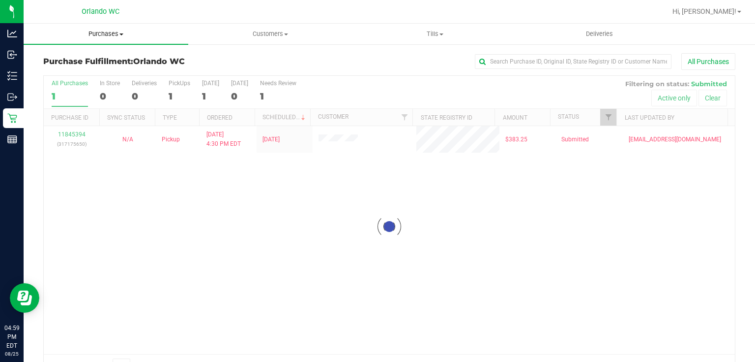
click at [115, 35] on span "Purchases" at bounding box center [106, 34] width 165 height 9
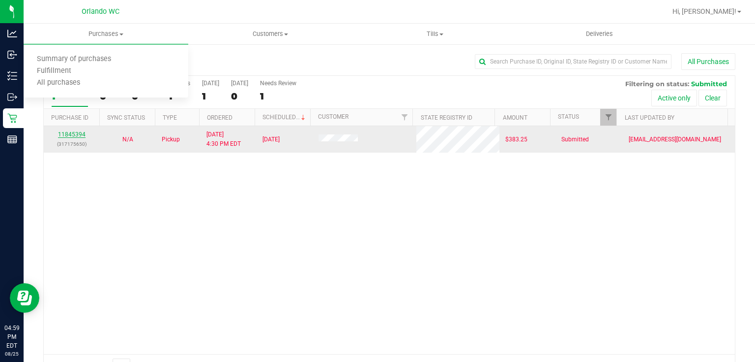
click at [79, 133] on link "11845394" at bounding box center [72, 134] width 28 height 7
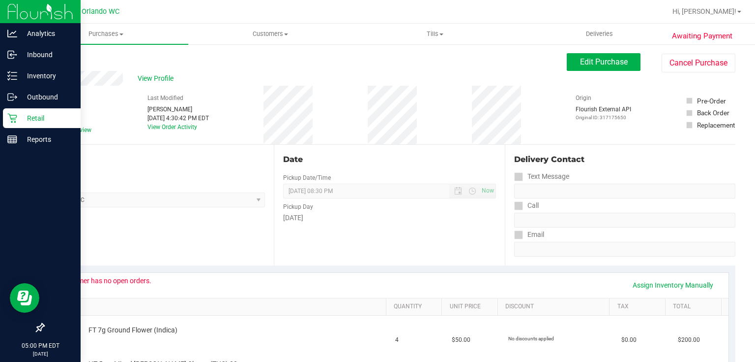
click at [8, 120] on icon at bounding box center [12, 118] width 10 height 10
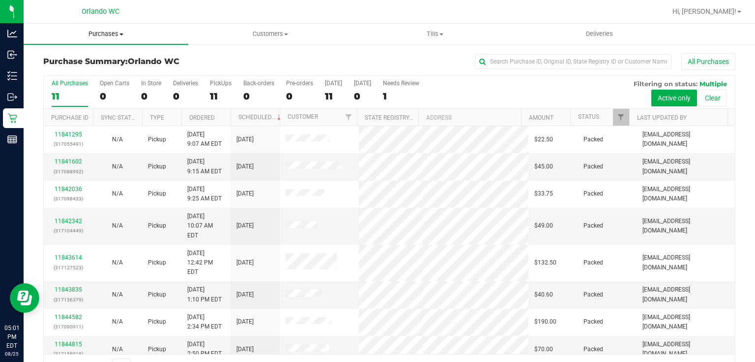
click at [113, 32] on span "Purchases" at bounding box center [106, 34] width 165 height 9
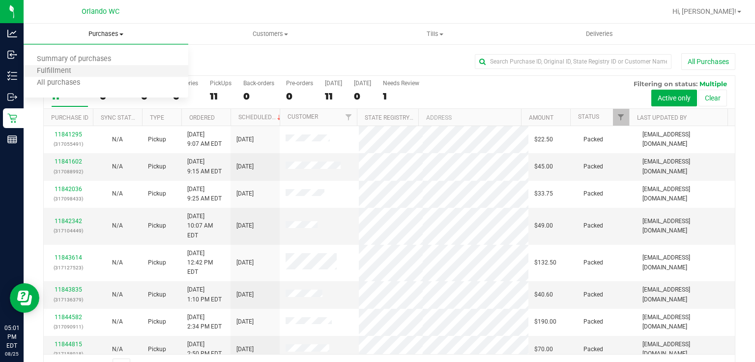
click at [86, 74] on li "Fulfillment" at bounding box center [106, 71] width 165 height 12
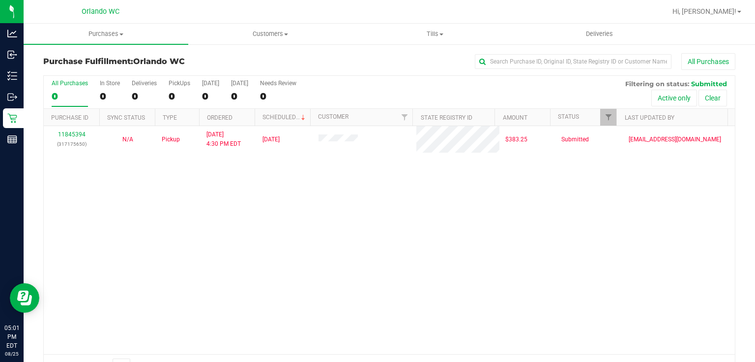
click at [273, 213] on div "11845394 (317175650) N/A Pickup 8/25/2025 4:30 PM EDT 8/25/2025 $383.25 Submitt…" at bounding box center [390, 240] width 692 height 228
click at [109, 33] on span "Purchases" at bounding box center [106, 34] width 165 height 9
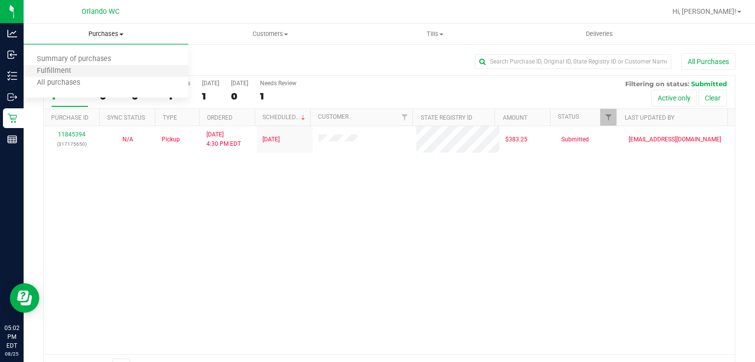
click at [87, 72] on li "Fulfillment" at bounding box center [106, 71] width 165 height 12
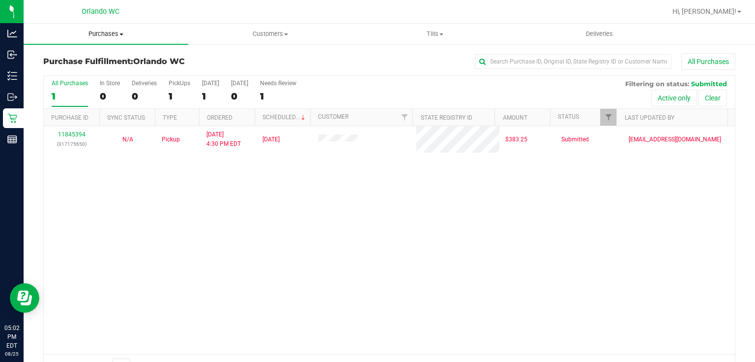
click at [105, 33] on span "Purchases" at bounding box center [106, 34] width 165 height 9
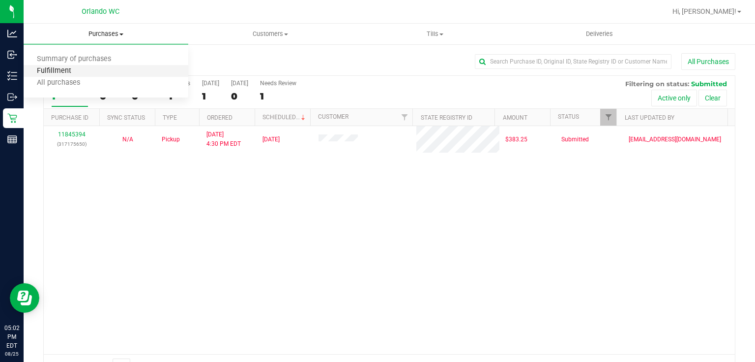
click at [76, 70] on span "Fulfillment" at bounding box center [54, 71] width 61 height 8
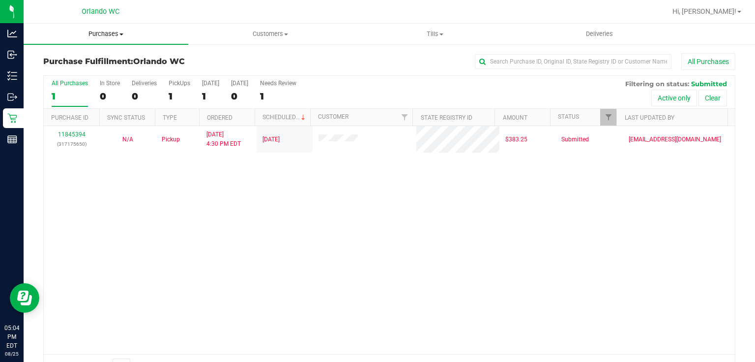
click at [101, 33] on span "Purchases" at bounding box center [106, 34] width 165 height 9
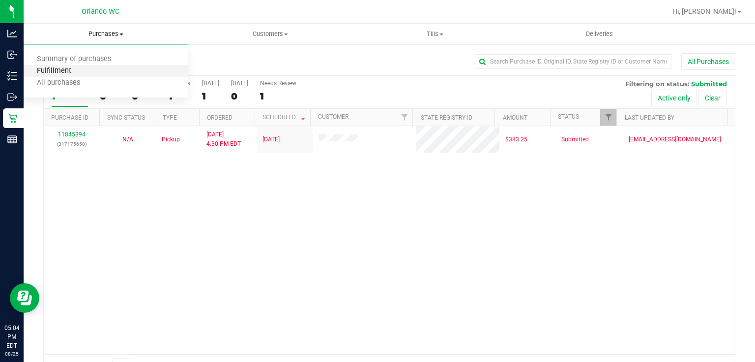
click at [66, 72] on span "Fulfillment" at bounding box center [54, 71] width 61 height 8
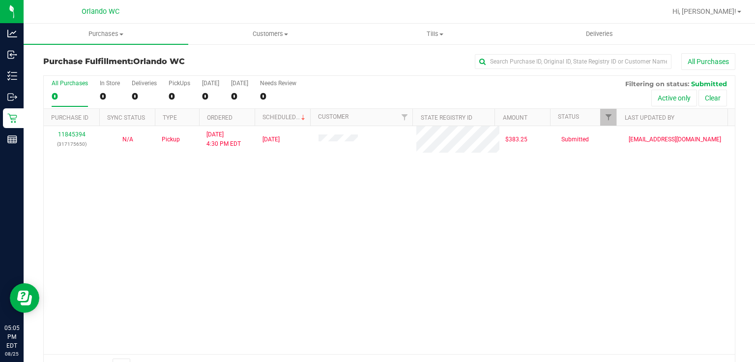
drag, startPoint x: 259, startPoint y: 183, endPoint x: 295, endPoint y: 238, distance: 65.8
click at [287, 239] on div "11845394 (317175650) N/A Pickup 8/25/2025 4:30 PM EDT 8/25/2025 $383.25 Submitt…" at bounding box center [390, 240] width 692 height 228
click at [111, 32] on span "Purchases" at bounding box center [106, 34] width 165 height 9
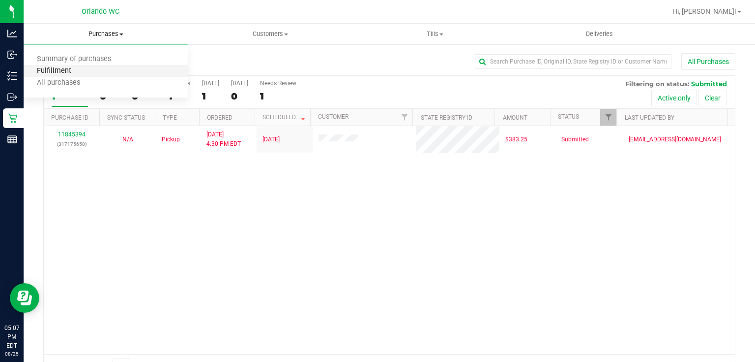
click at [80, 71] on span "Fulfillment" at bounding box center [54, 71] width 61 height 8
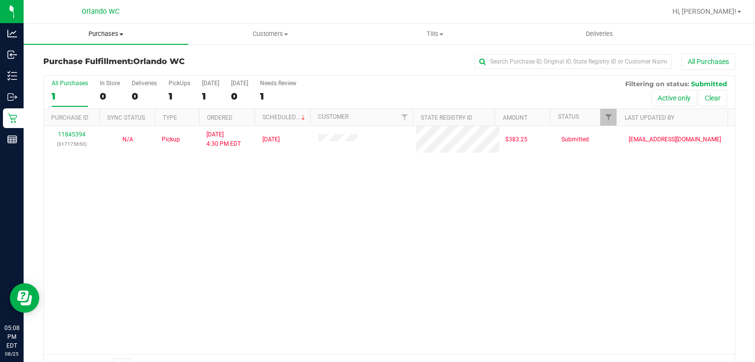
click at [109, 32] on span "Purchases" at bounding box center [106, 34] width 165 height 9
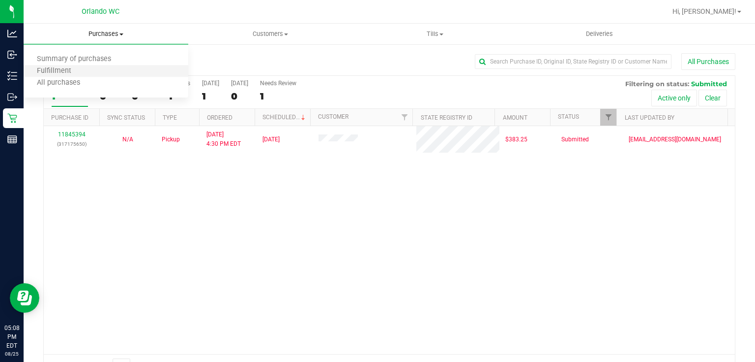
click at [84, 72] on li "Fulfillment" at bounding box center [106, 71] width 165 height 12
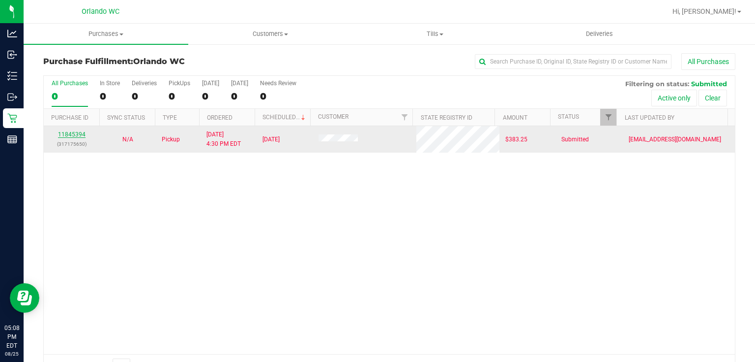
click at [77, 131] on link "11845394" at bounding box center [72, 134] width 28 height 7
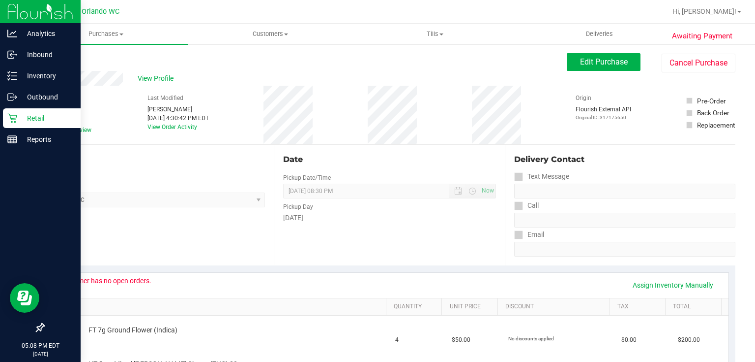
click at [15, 116] on icon at bounding box center [12, 118] width 10 height 10
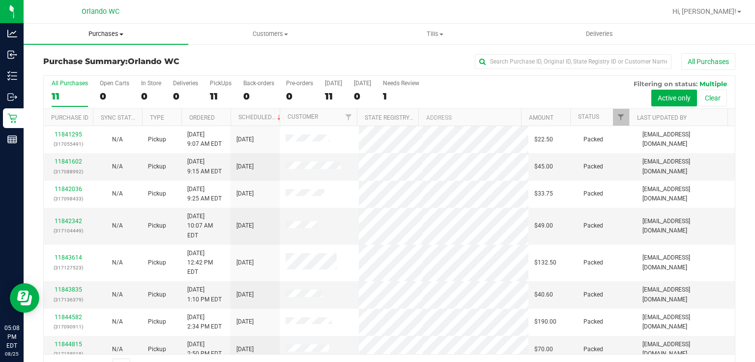
click at [116, 33] on span "Purchases" at bounding box center [106, 34] width 165 height 9
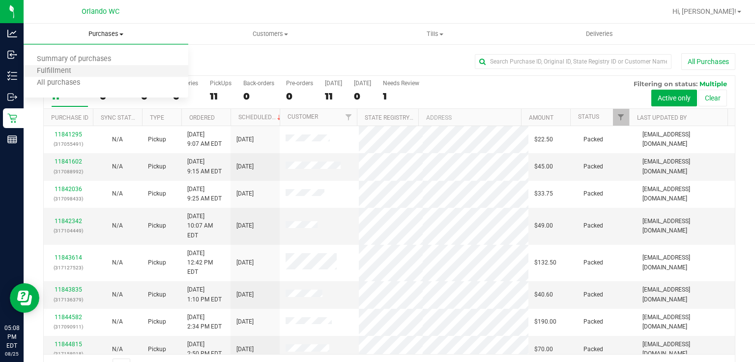
click at [87, 75] on li "Fulfillment" at bounding box center [106, 71] width 165 height 12
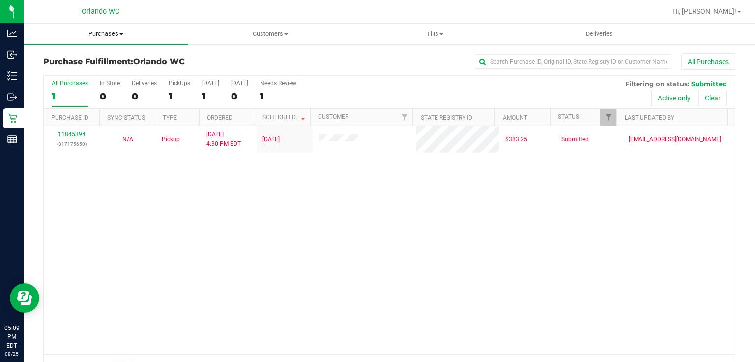
click at [102, 33] on span "Purchases" at bounding box center [106, 34] width 165 height 9
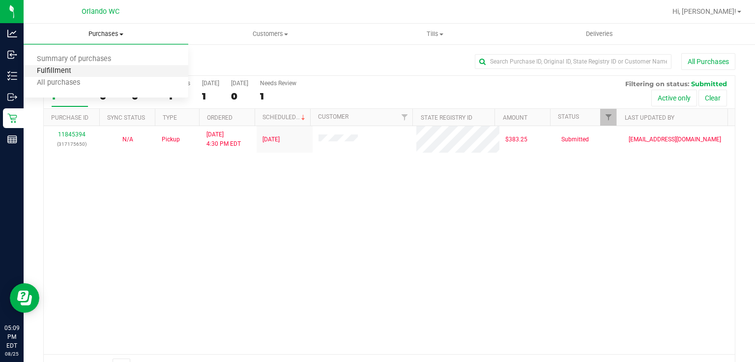
click at [81, 73] on span "Fulfillment" at bounding box center [54, 71] width 61 height 8
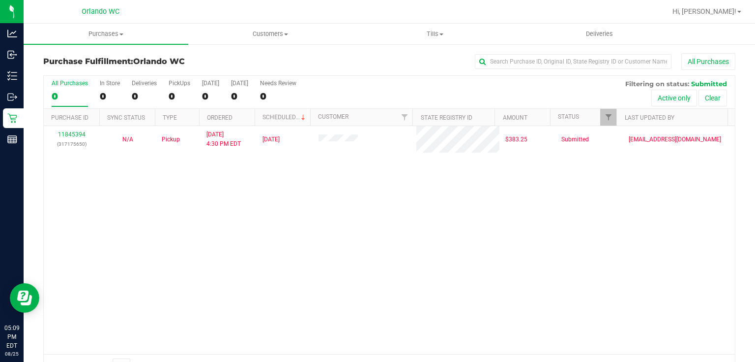
click at [394, 228] on div "11845394 (317175650) N/A Pickup 8/25/2025 4:30 PM EDT 8/25/2025 $383.25 Submitt…" at bounding box center [390, 240] width 692 height 228
click at [108, 31] on span "Purchases" at bounding box center [106, 34] width 165 height 9
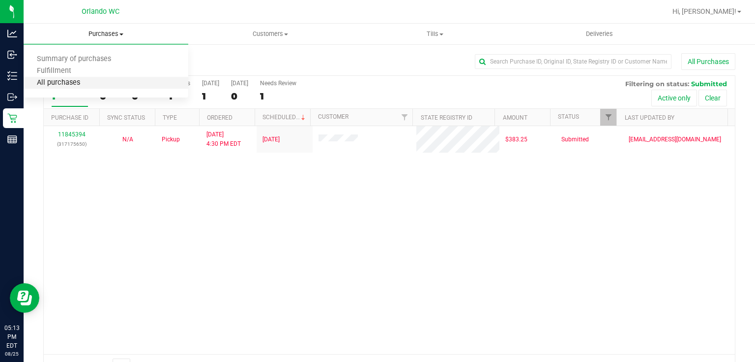
click at [85, 85] on span "All purchases" at bounding box center [59, 83] width 70 height 8
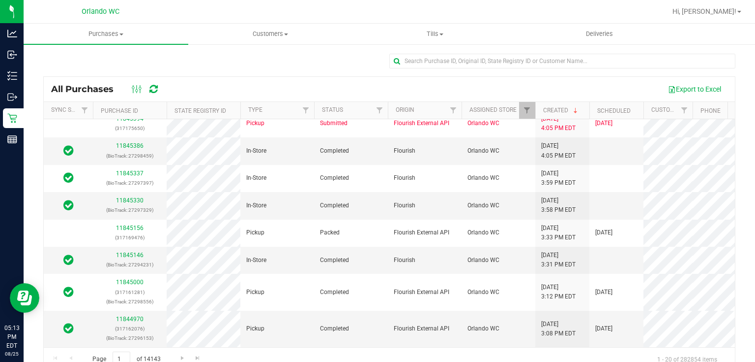
scroll to position [18, 0]
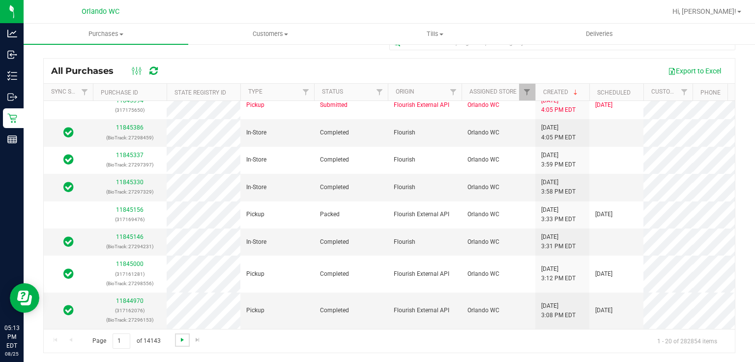
click at [182, 337] on span "Go to the next page" at bounding box center [183, 339] width 8 height 8
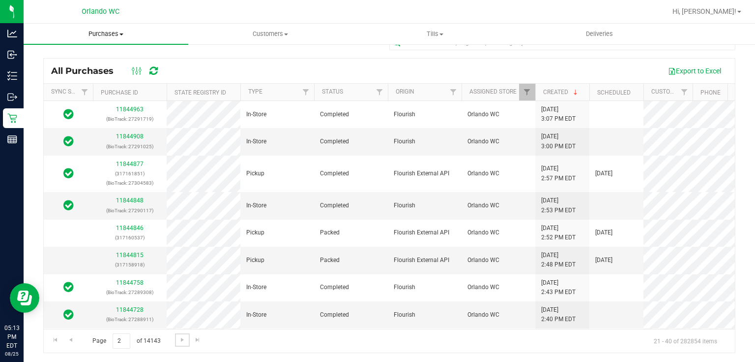
scroll to position [0, 0]
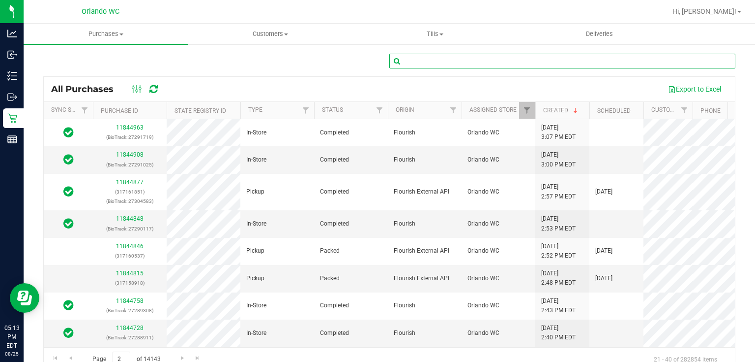
click at [515, 62] on input "text" at bounding box center [563, 61] width 346 height 15
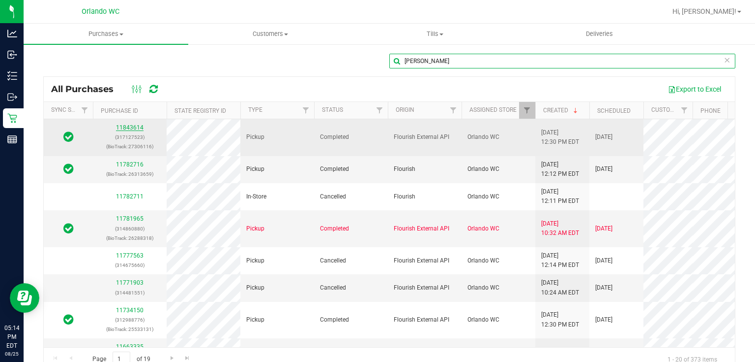
type input "byrd"
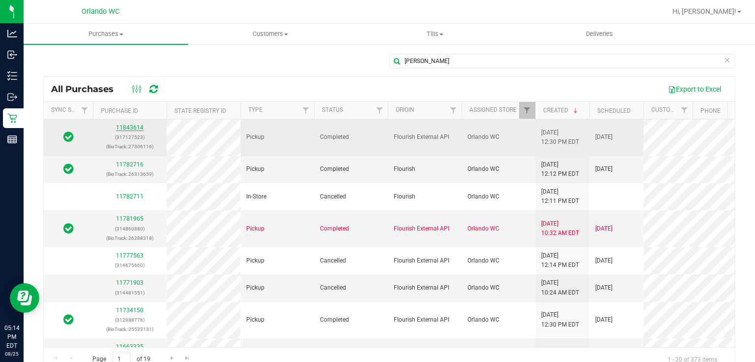
click at [134, 126] on link "11843614" at bounding box center [130, 127] width 28 height 7
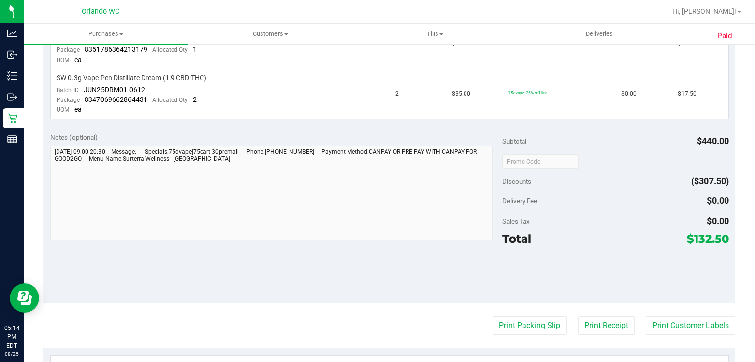
scroll to position [677, 0]
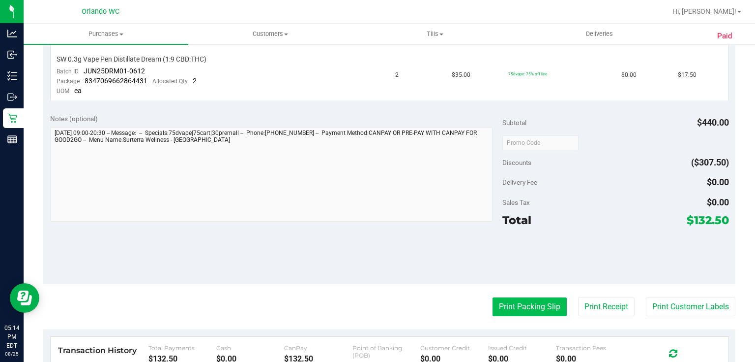
click at [536, 302] on button "Print Packing Slip" at bounding box center [530, 306] width 74 height 19
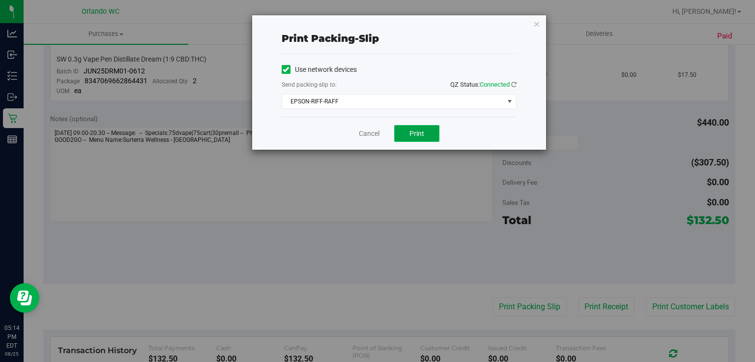
click at [423, 134] on span "Print" at bounding box center [417, 133] width 15 height 8
click at [367, 135] on link "Cancel" at bounding box center [369, 133] width 21 height 10
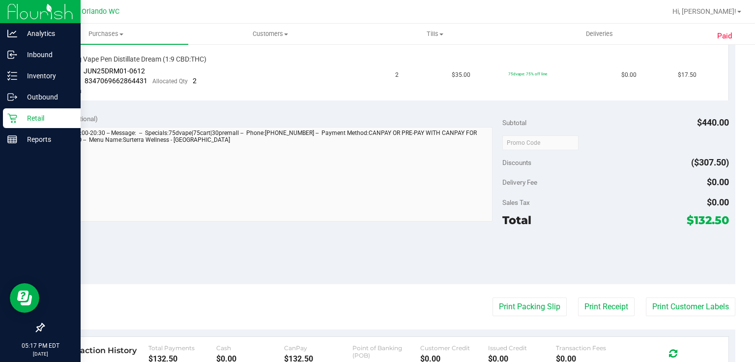
drag, startPoint x: 9, startPoint y: 116, endPoint x: 20, endPoint y: 112, distance: 11.5
click at [10, 116] on icon at bounding box center [12, 118] width 10 height 10
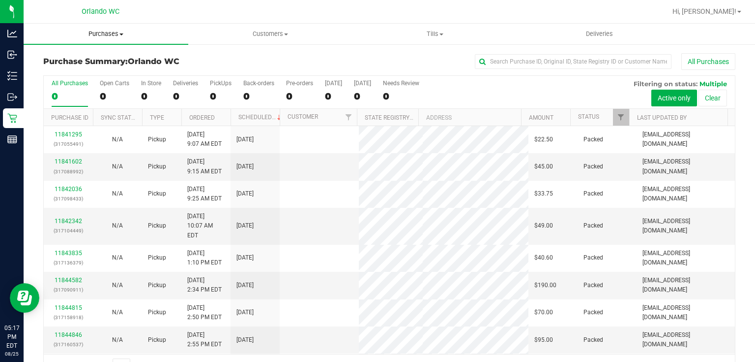
click at [96, 32] on span "Purchases" at bounding box center [106, 34] width 165 height 9
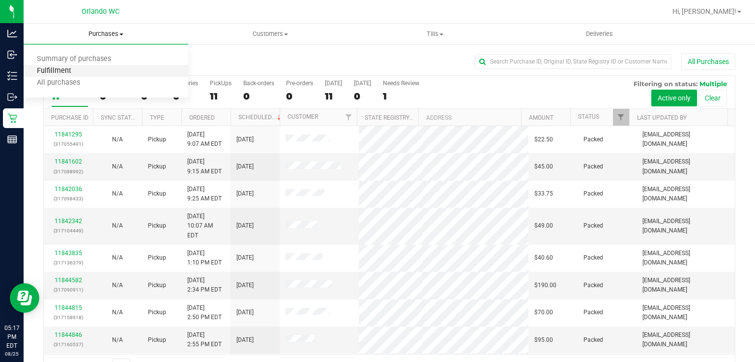
click at [73, 69] on span "Fulfillment" at bounding box center [54, 71] width 61 height 8
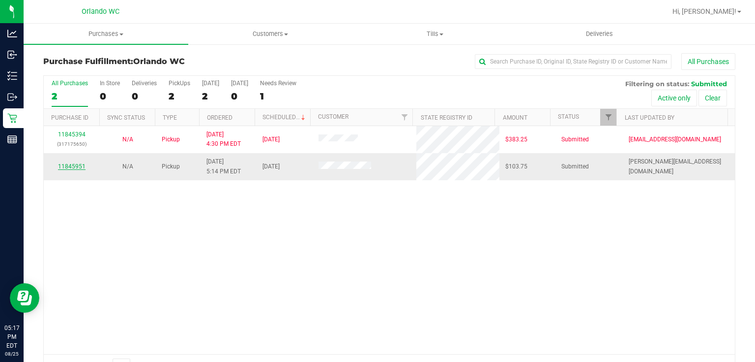
click at [70, 163] on link "11845951" at bounding box center [72, 166] width 28 height 7
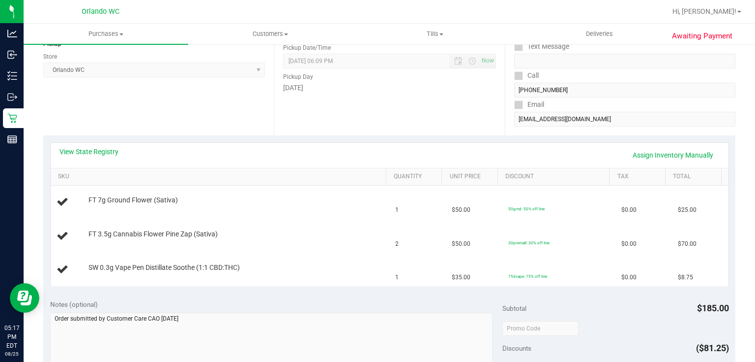
scroll to position [131, 0]
click at [97, 147] on link "View State Registry" at bounding box center [89, 151] width 59 height 10
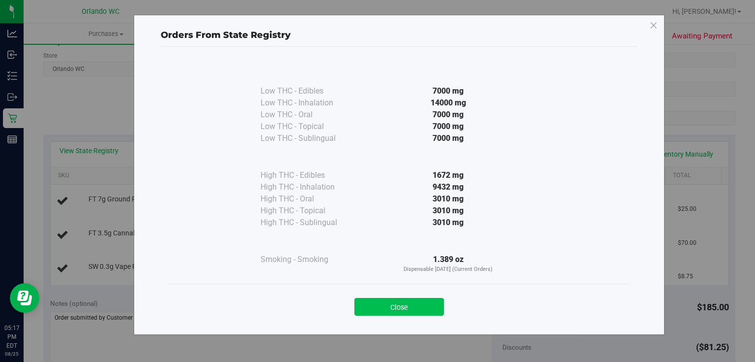
click at [416, 311] on button "Close" at bounding box center [400, 307] width 90 height 18
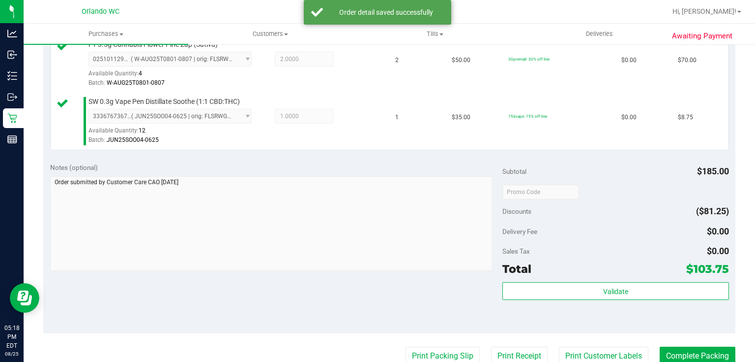
scroll to position [347, 0]
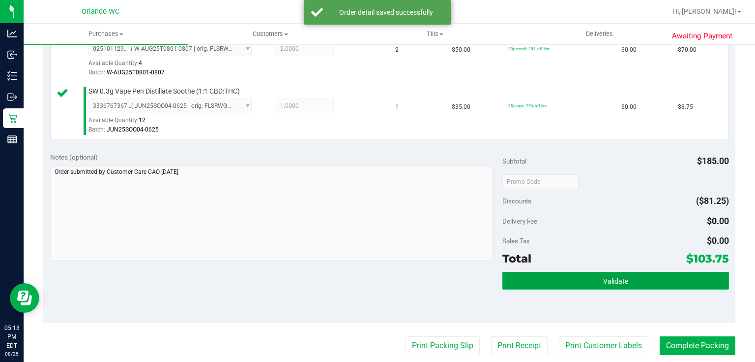
click at [632, 285] on button "Validate" at bounding box center [616, 280] width 226 height 18
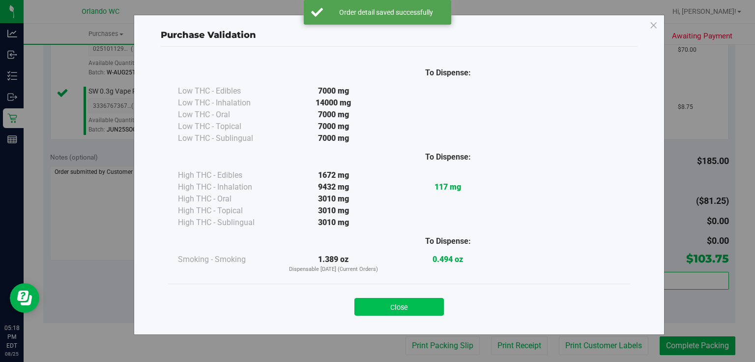
click at [422, 313] on button "Close" at bounding box center [400, 307] width 90 height 18
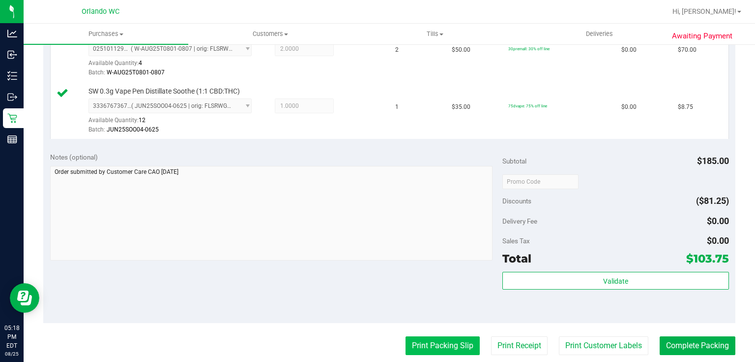
click at [450, 344] on button "Print Packing Slip" at bounding box center [443, 345] width 74 height 19
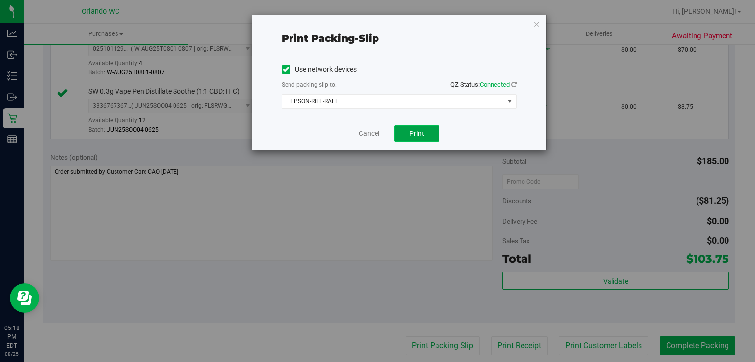
click at [420, 133] on span "Print" at bounding box center [417, 133] width 15 height 8
click at [366, 134] on link "Cancel" at bounding box center [369, 133] width 21 height 10
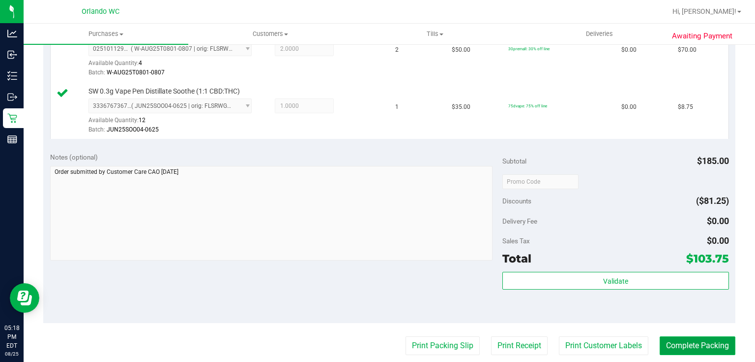
click at [708, 350] on button "Complete Packing" at bounding box center [698, 345] width 76 height 19
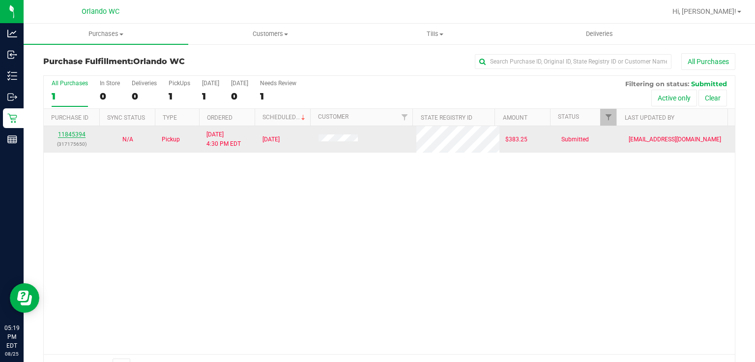
click at [72, 134] on link "11845394" at bounding box center [72, 134] width 28 height 7
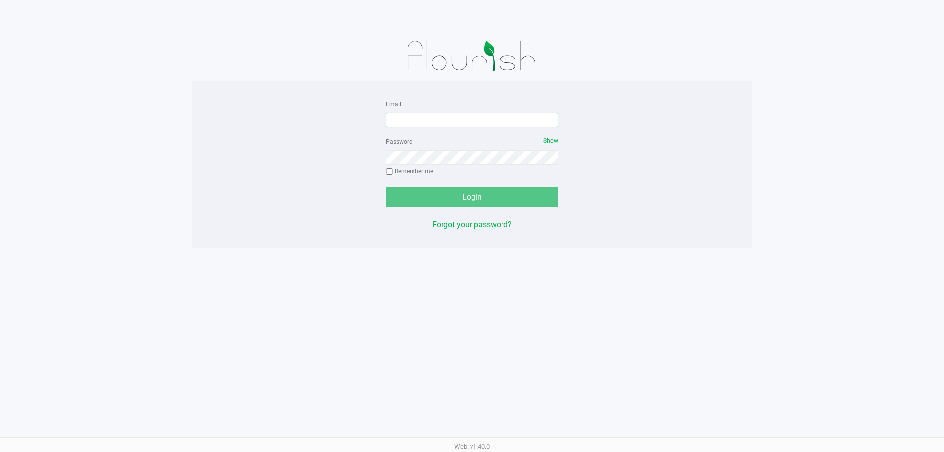
click at [429, 116] on input "Email" at bounding box center [472, 120] width 172 height 15
type input "[EMAIL_ADDRESS][DOMAIN_NAME]"
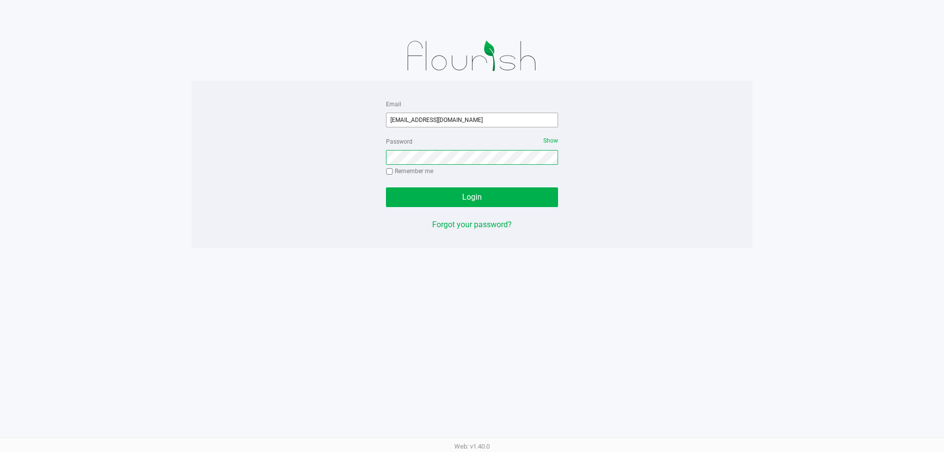
click at [386, 187] on button "Login" at bounding box center [472, 197] width 172 height 20
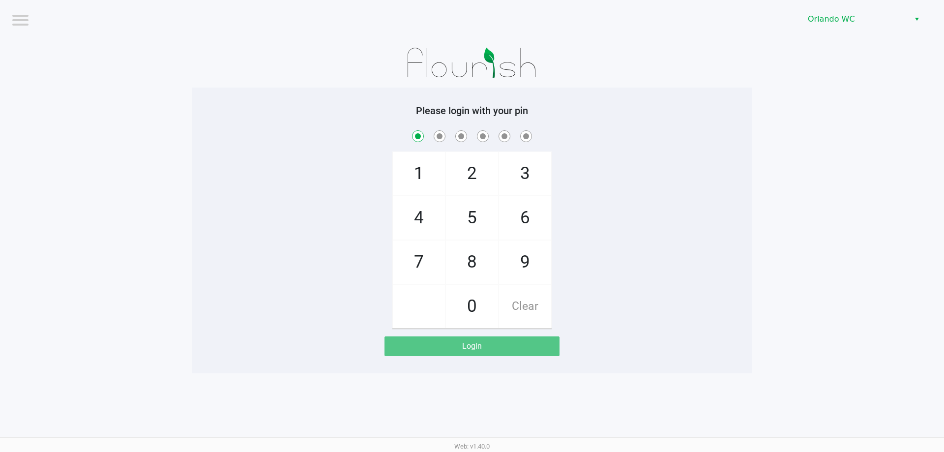
checkbox input "true"
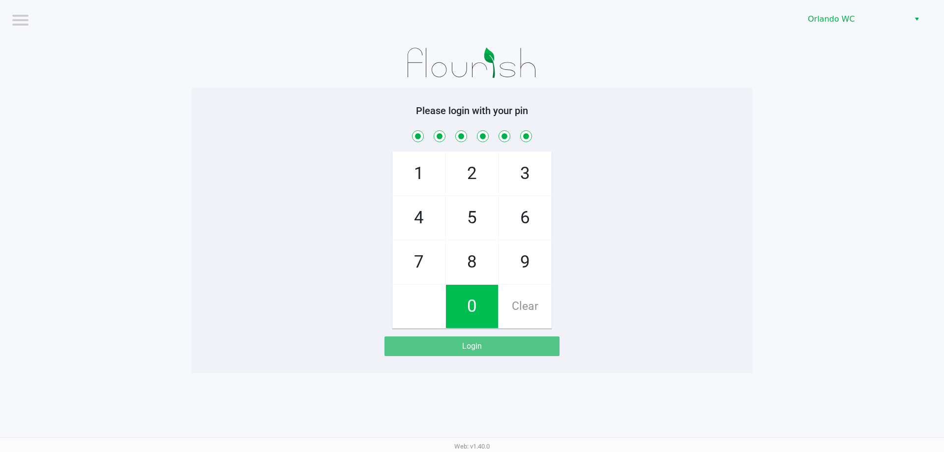
checkbox input "true"
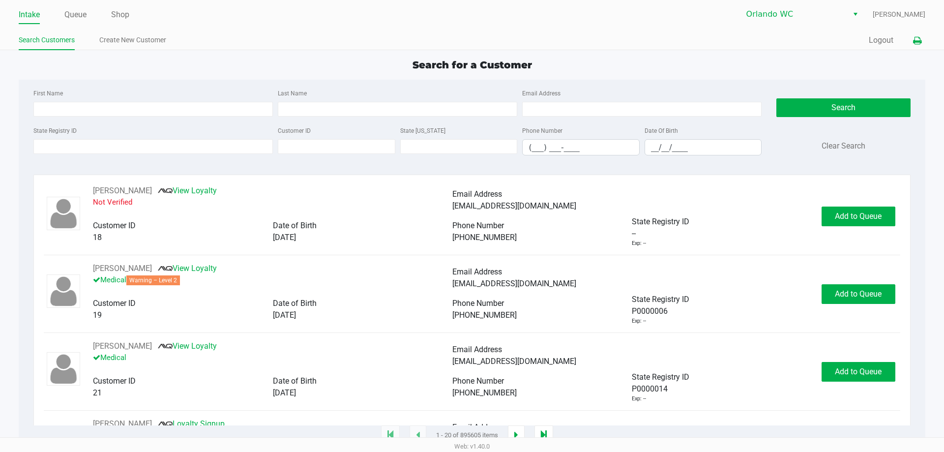
click at [917, 41] on icon at bounding box center [917, 40] width 8 height 7
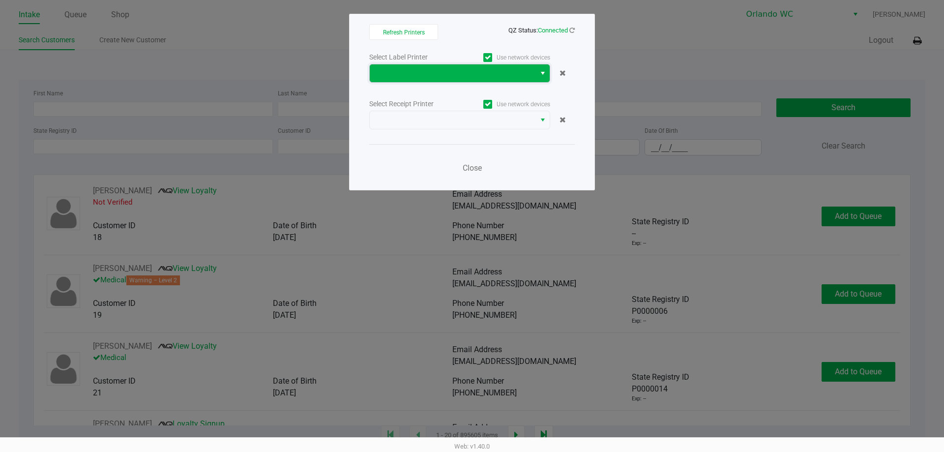
click at [531, 72] on span at bounding box center [453, 73] width 166 height 18
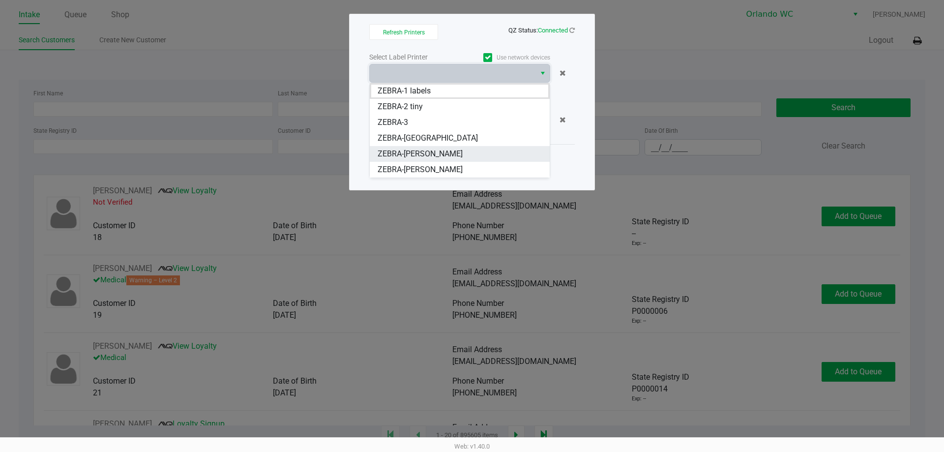
click at [454, 154] on span "ZEBRA-RODNEY-ATKINS" at bounding box center [420, 154] width 85 height 12
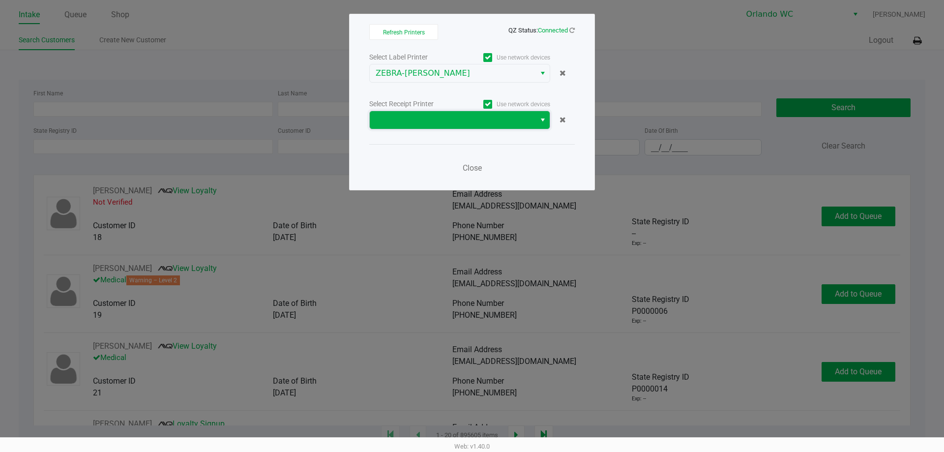
click at [452, 122] on span at bounding box center [453, 120] width 154 height 12
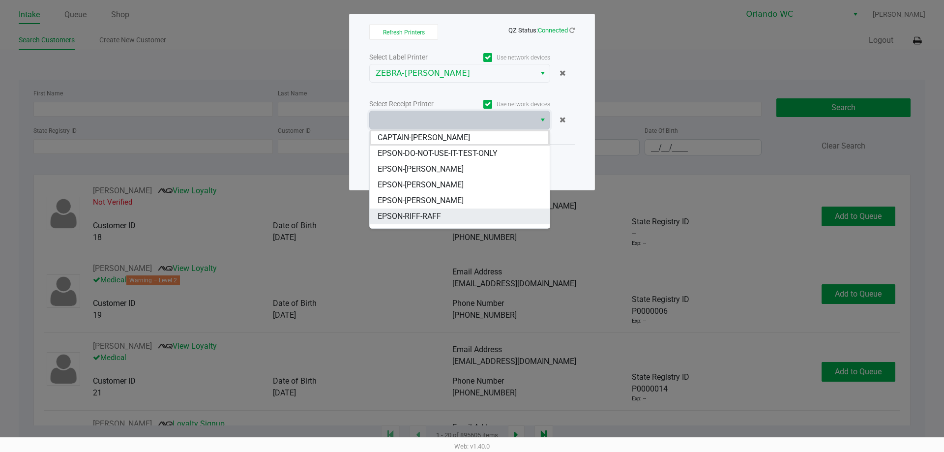
click at [446, 215] on li "EPSON-RIFF-RAFF" at bounding box center [460, 217] width 180 height 16
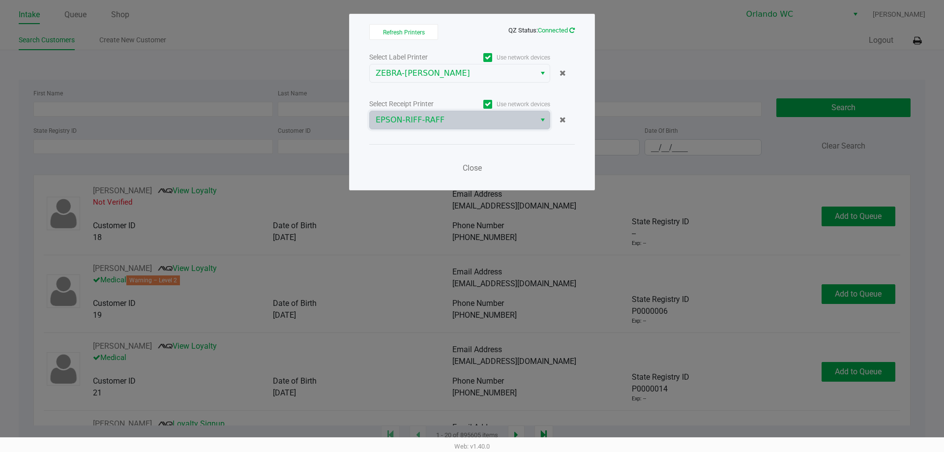
click at [572, 29] on icon at bounding box center [572, 30] width 5 height 6
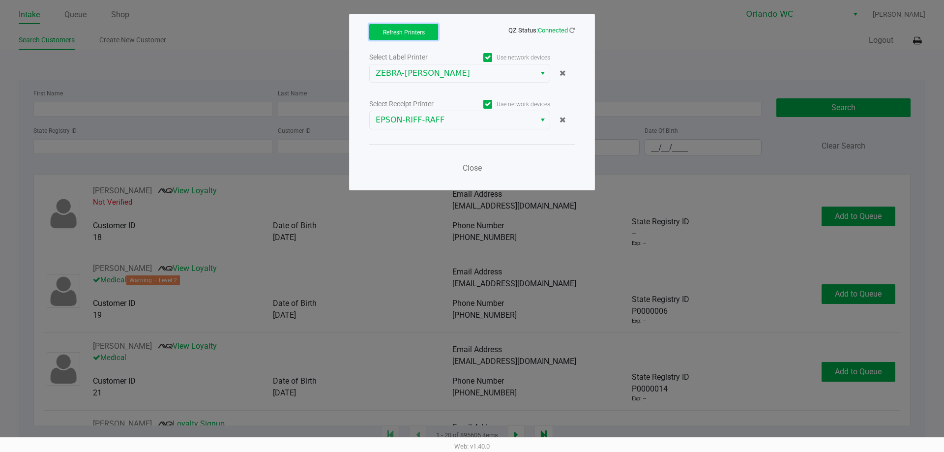
click at [406, 36] on button "Refresh Printers" at bounding box center [403, 32] width 69 height 16
click at [474, 167] on span "Close" at bounding box center [472, 167] width 19 height 9
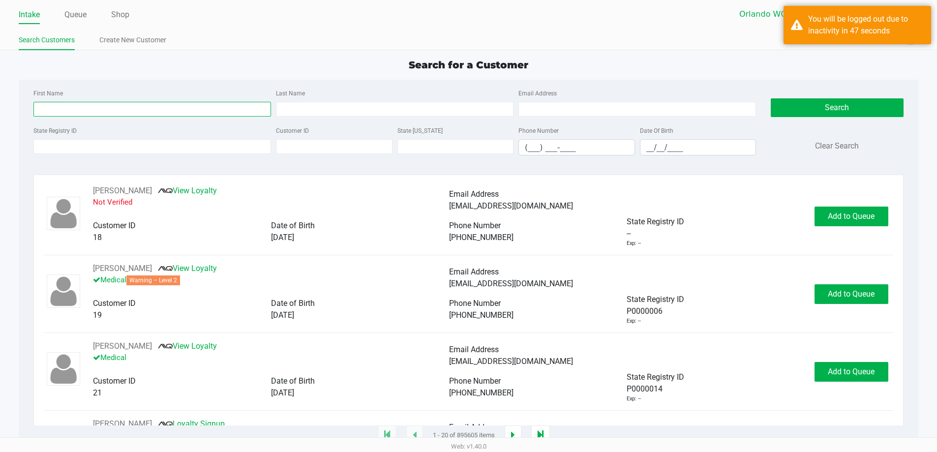
click at [121, 111] on input "First Name" at bounding box center [152, 109] width 238 height 15
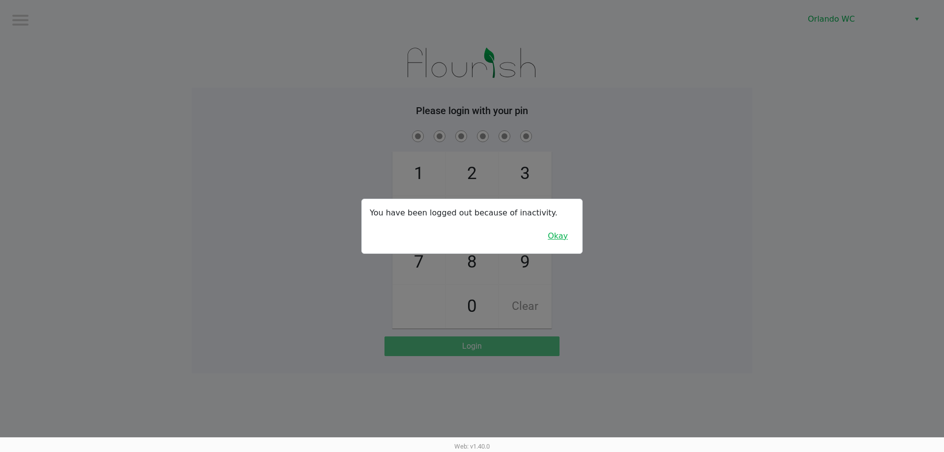
click at [562, 238] on button "Okay" at bounding box center [558, 236] width 33 height 19
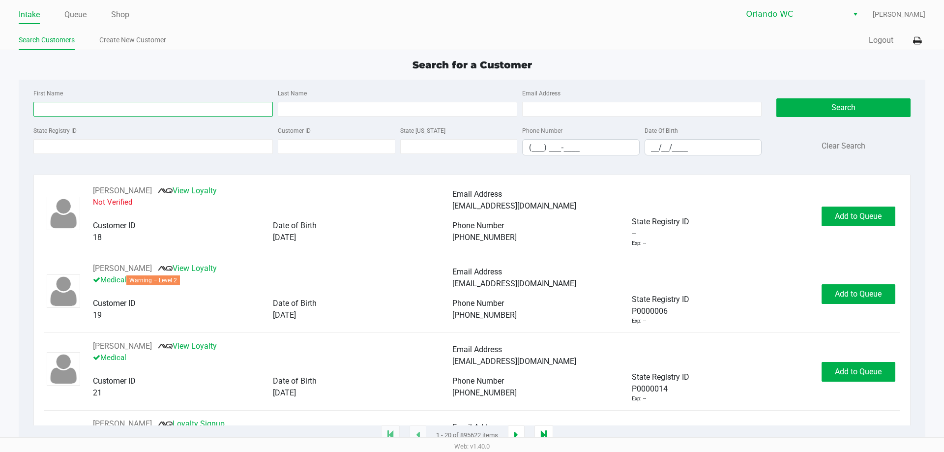
click at [116, 112] on input "First Name" at bounding box center [153, 109] width 240 height 15
click at [82, 145] on input "State Registry ID" at bounding box center [153, 146] width 240 height 15
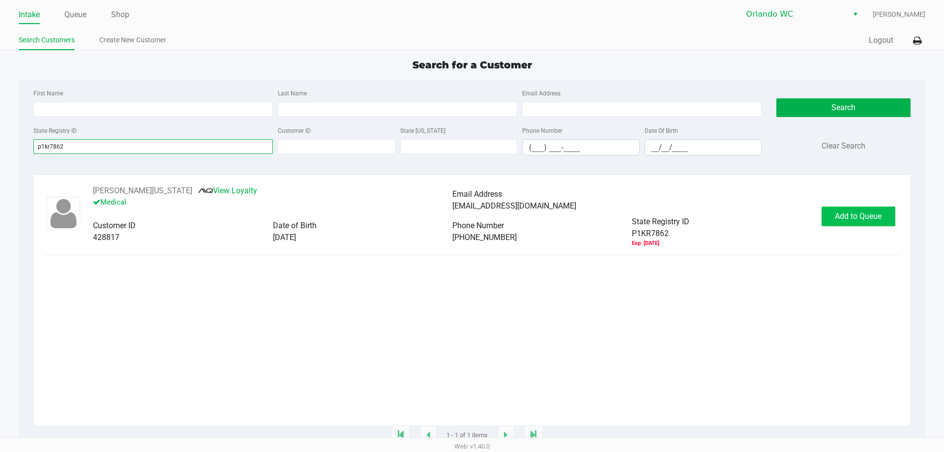
type input "p1kr7862"
click at [853, 222] on button "Add to Queue" at bounding box center [859, 217] width 74 height 20
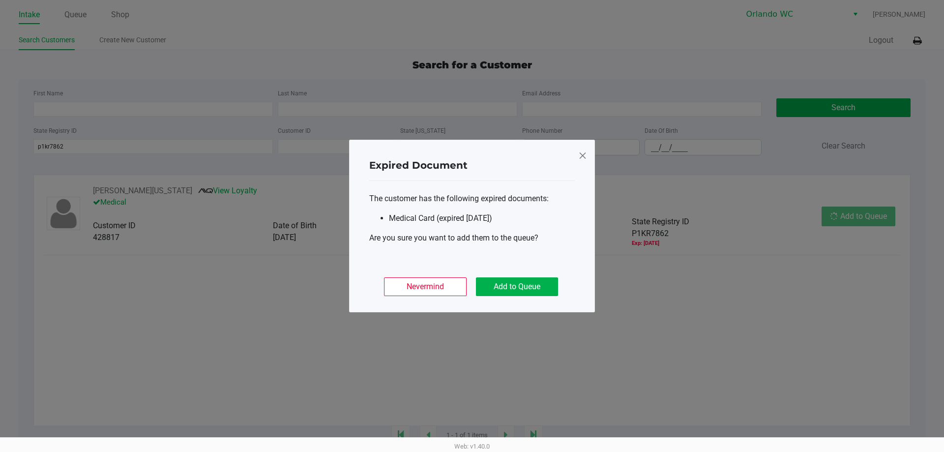
click at [379, 330] on ngb-modal-window "Expired Document The customer has the following expired documents: Medical Card…" at bounding box center [472, 226] width 944 height 452
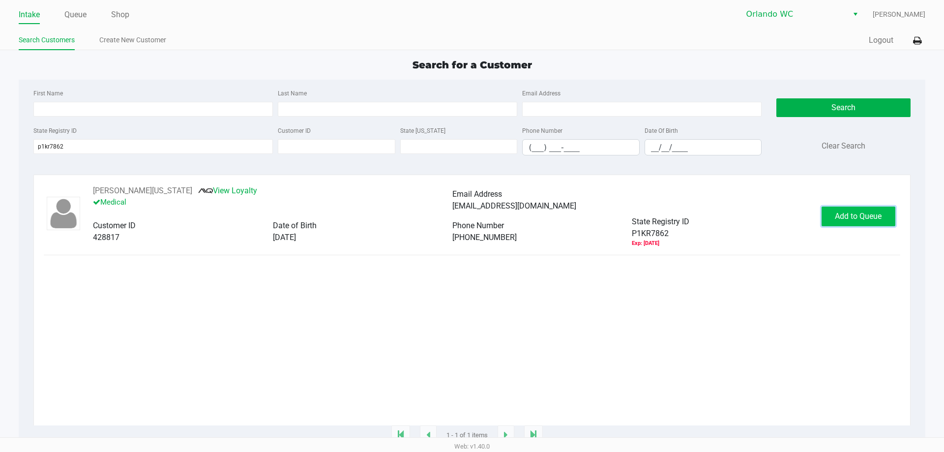
click at [853, 220] on span "Add to Queue" at bounding box center [858, 215] width 47 height 9
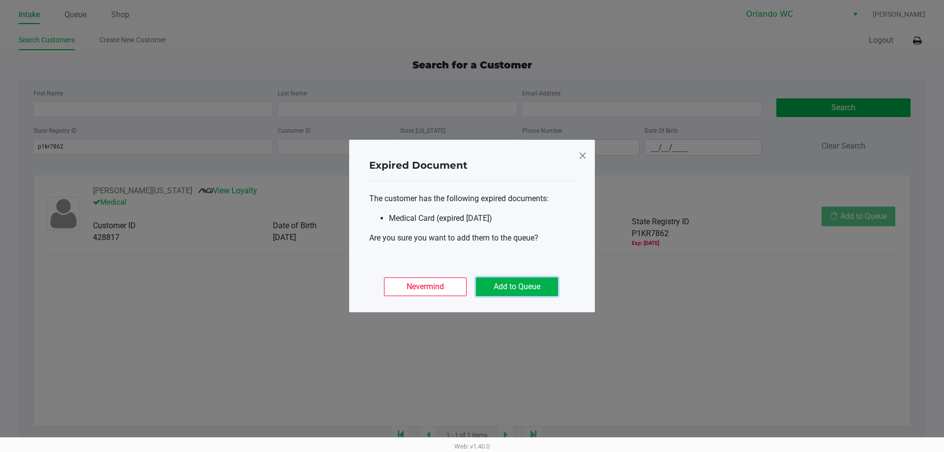
drag, startPoint x: 516, startPoint y: 285, endPoint x: 531, endPoint y: 280, distance: 15.6
click at [517, 285] on button "Add to Queue" at bounding box center [517, 286] width 82 height 19
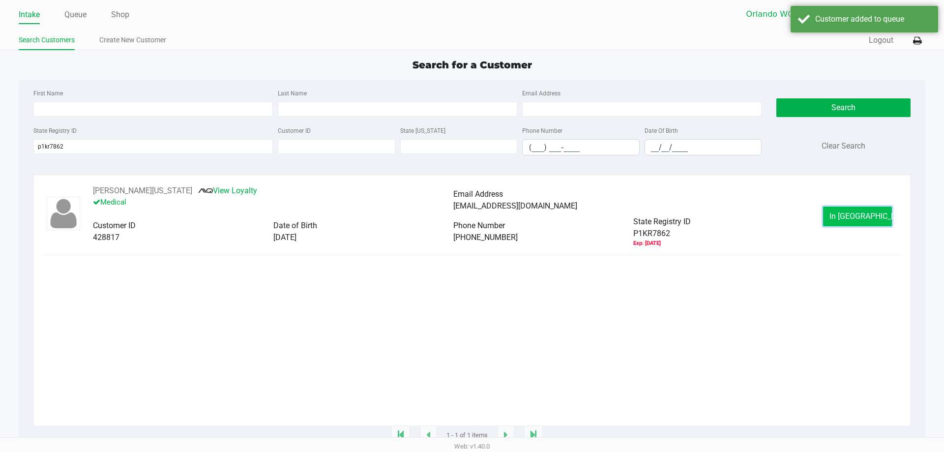
click at [837, 214] on button "In Queue" at bounding box center [857, 217] width 69 height 20
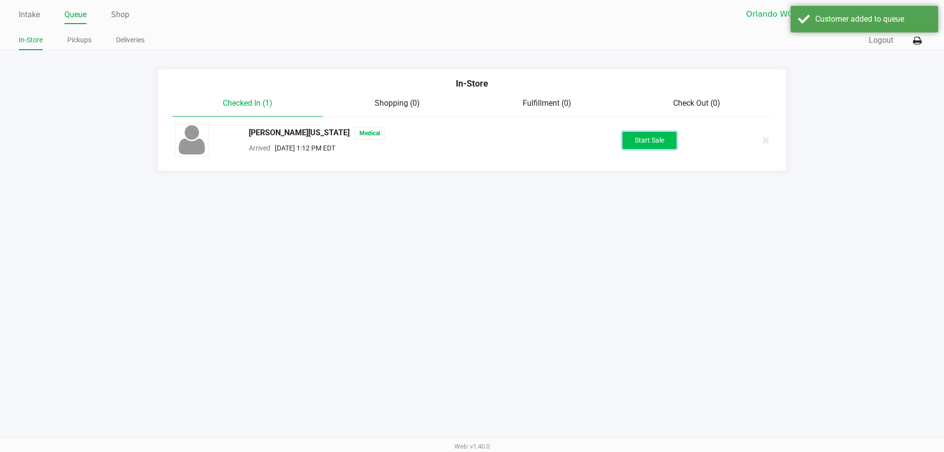
click at [650, 144] on button "Start Sale" at bounding box center [650, 140] width 54 height 17
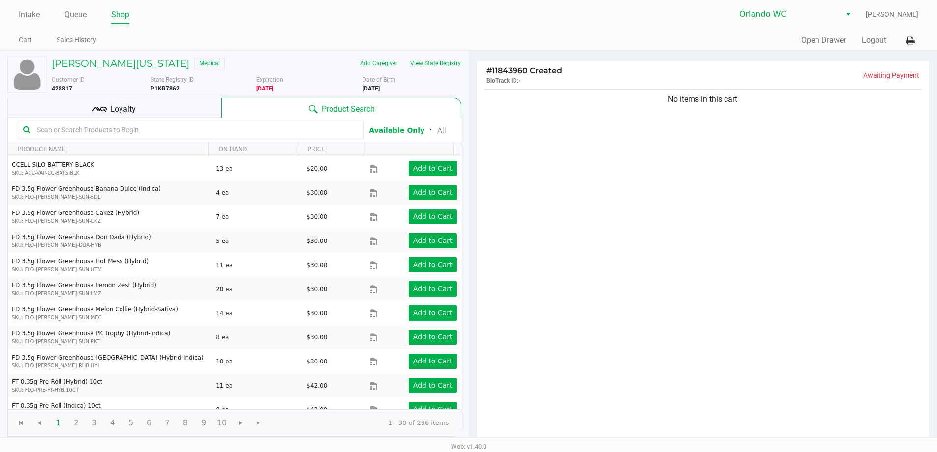
click at [90, 130] on input "text" at bounding box center [196, 129] width 326 height 15
type input "relie"
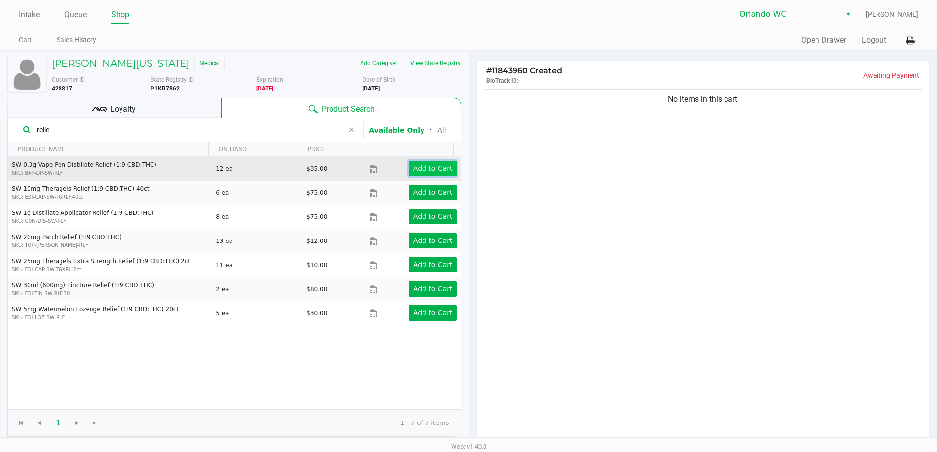
click at [422, 170] on app-button-loader "Add to Cart" at bounding box center [432, 168] width 39 height 8
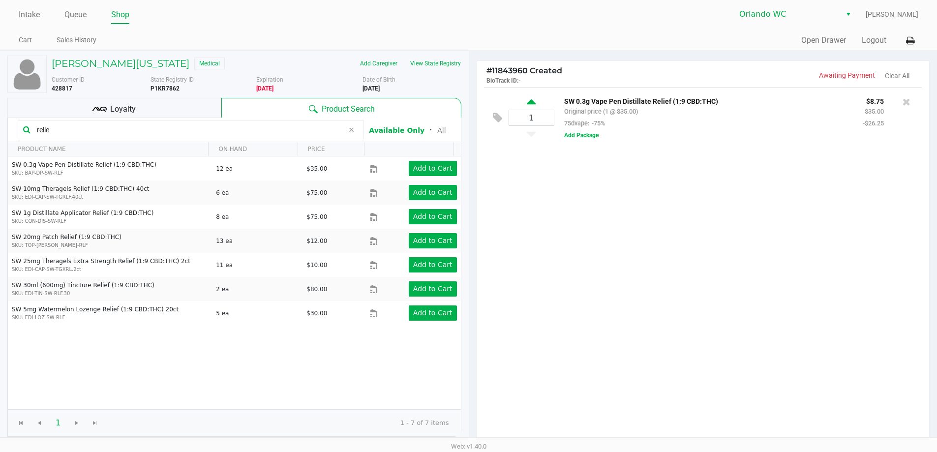
click at [530, 102] on icon at bounding box center [531, 103] width 9 height 12
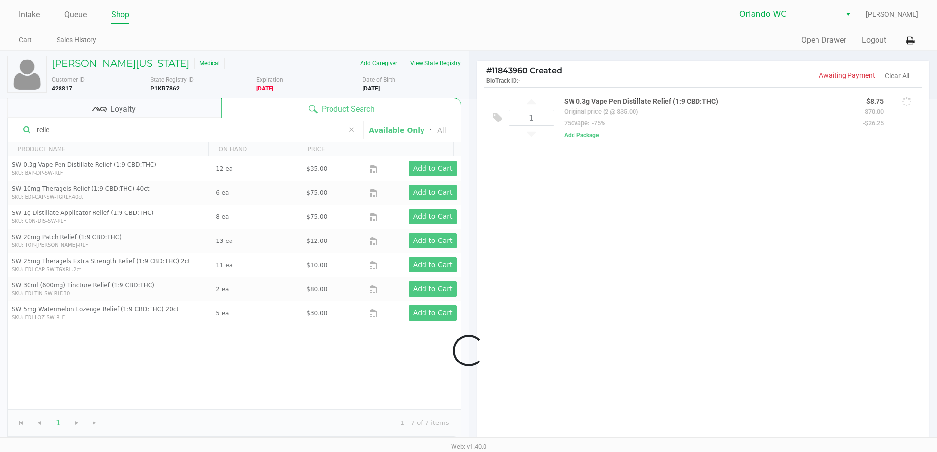
type input "2"
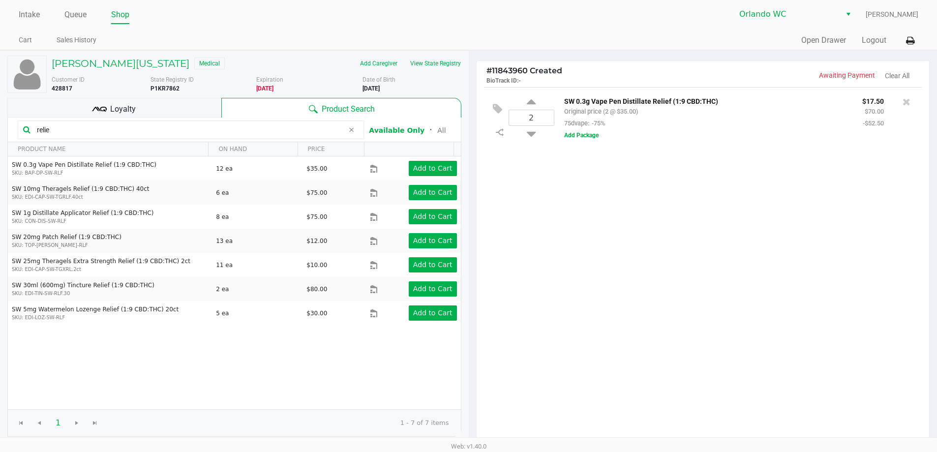
drag, startPoint x: 64, startPoint y: 129, endPoint x: 27, endPoint y: 128, distance: 37.4
click at [27, 128] on div "relie" at bounding box center [191, 130] width 346 height 19
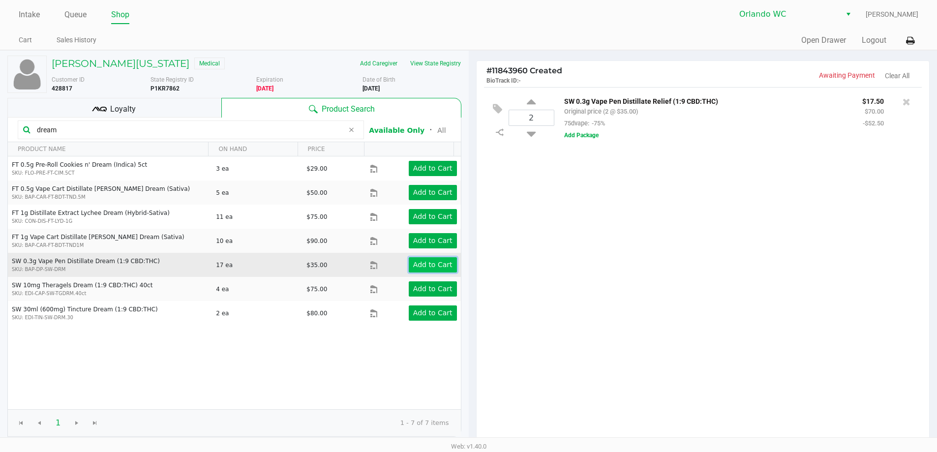
click at [425, 263] on app-button-loader "Add to Cart" at bounding box center [432, 265] width 39 height 8
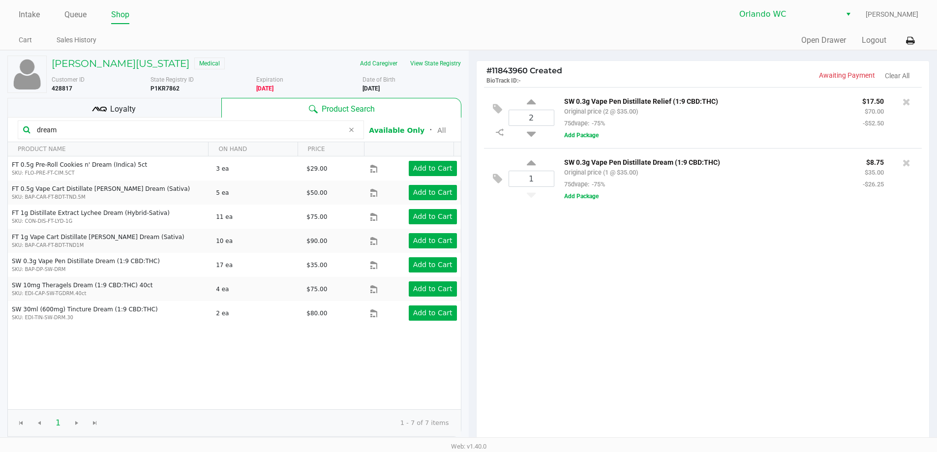
drag, startPoint x: 80, startPoint y: 129, endPoint x: 13, endPoint y: 123, distance: 67.2
click at [13, 123] on kendo-grid-toolbar "dream Available Only ᛫ All" at bounding box center [234, 130] width 453 height 25
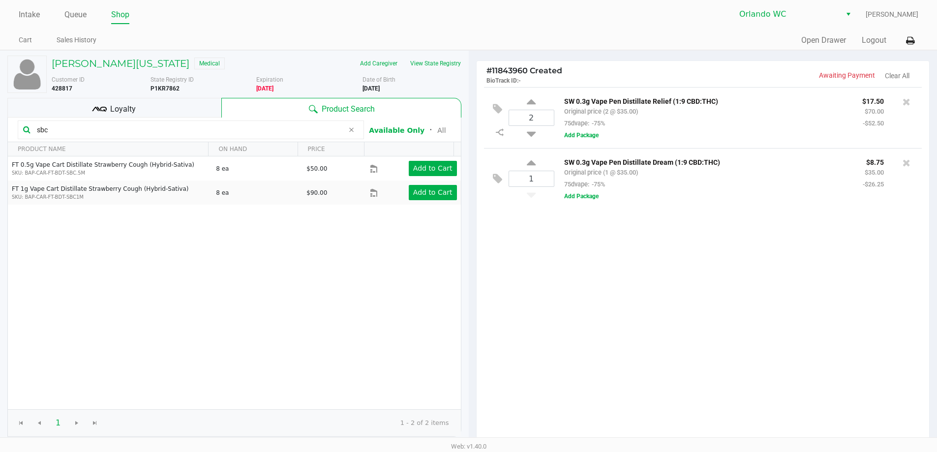
drag, startPoint x: 67, startPoint y: 132, endPoint x: 34, endPoint y: 130, distance: 33.5
click at [34, 130] on input "sbc" at bounding box center [188, 129] width 311 height 15
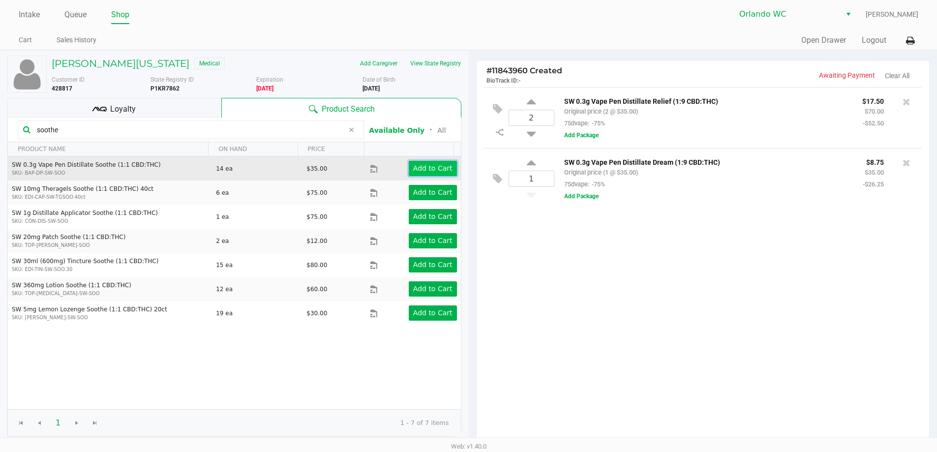
click at [422, 166] on app-button-loader "Add to Cart" at bounding box center [432, 168] width 39 height 8
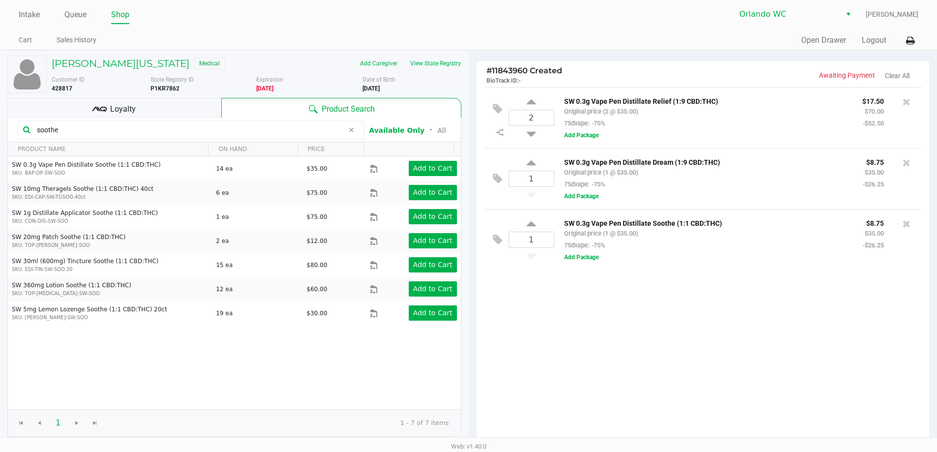
drag, startPoint x: 75, startPoint y: 129, endPoint x: 0, endPoint y: 126, distance: 74.8
click at [0, 126] on div "JOREAN WASHINGTON Medical Add Caregiver View State Registry Customer ID 428817 …" at bounding box center [234, 302] width 469 height 502
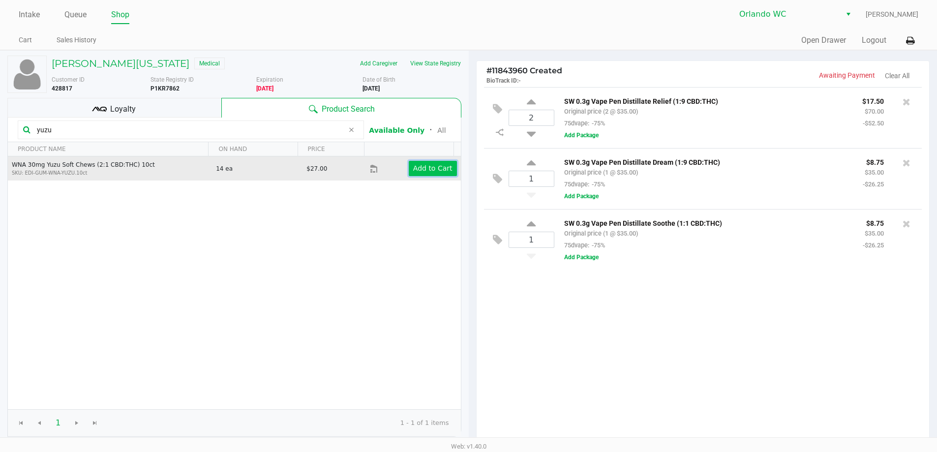
click at [434, 166] on app-button-loader "Add to Cart" at bounding box center [432, 168] width 39 height 8
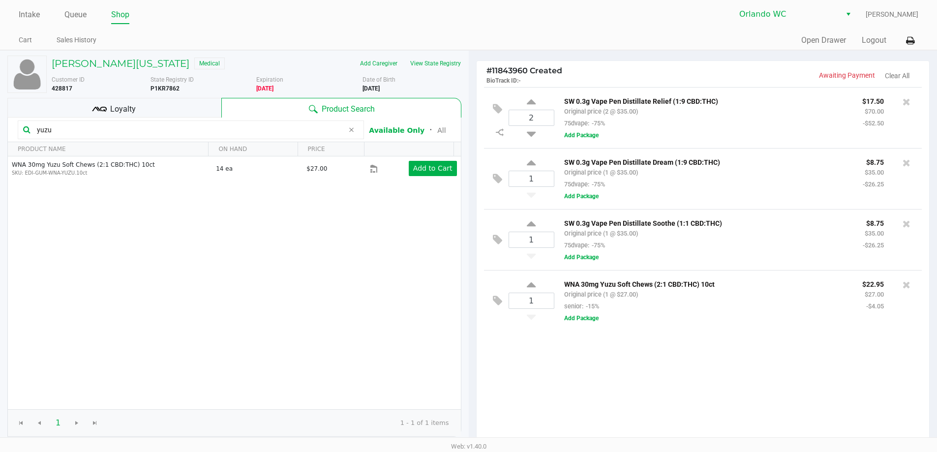
drag, startPoint x: 64, startPoint y: 131, endPoint x: 30, endPoint y: 130, distance: 33.9
click at [30, 130] on div "yuzu" at bounding box center [191, 130] width 346 height 19
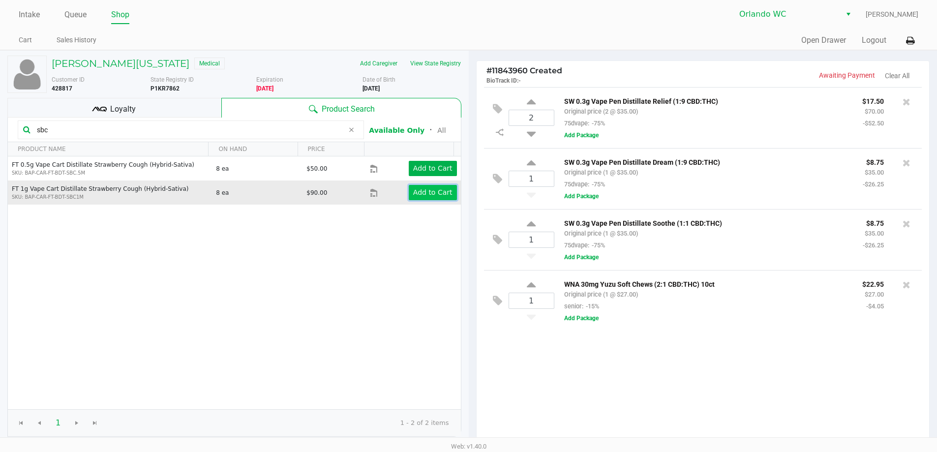
click at [415, 190] on app-button-loader "Add to Cart" at bounding box center [432, 192] width 39 height 8
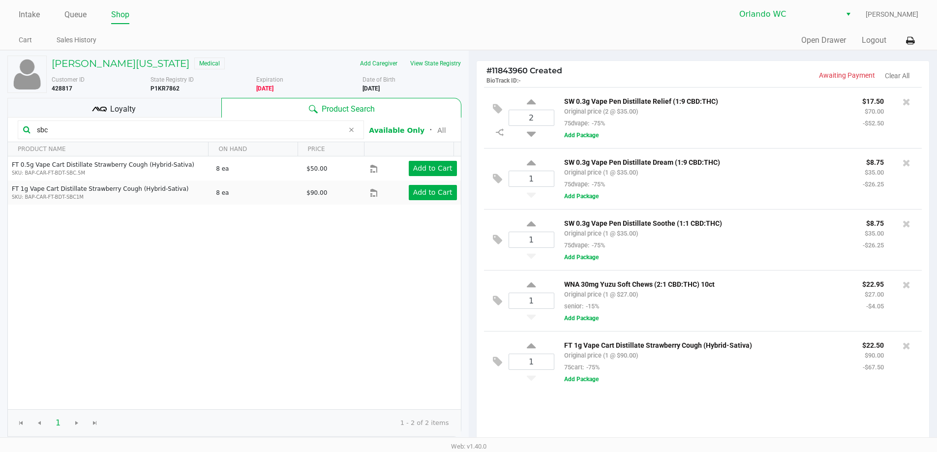
drag, startPoint x: 79, startPoint y: 128, endPoint x: 2, endPoint y: 130, distance: 76.2
click at [3, 130] on div "JOREAN WASHINGTON Medical Add Caregiver View State Registry Customer ID 428817 …" at bounding box center [234, 302] width 469 height 502
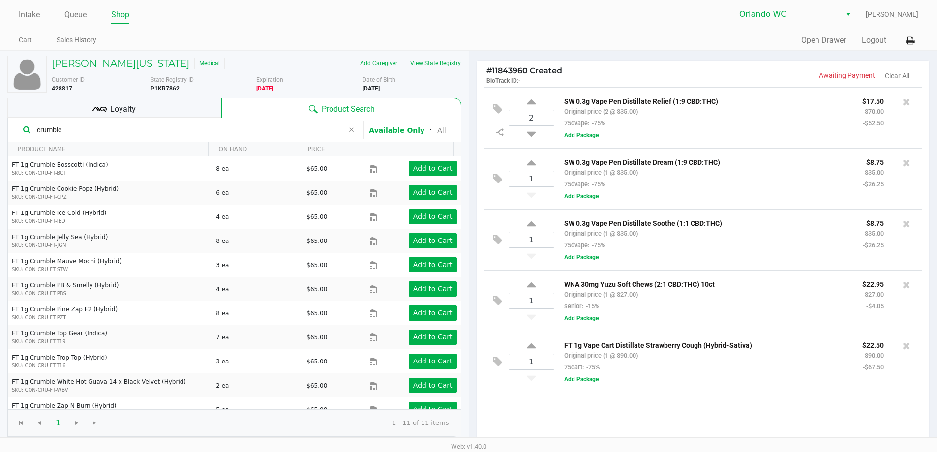
click at [431, 65] on button "View State Registry" at bounding box center [433, 64] width 58 height 16
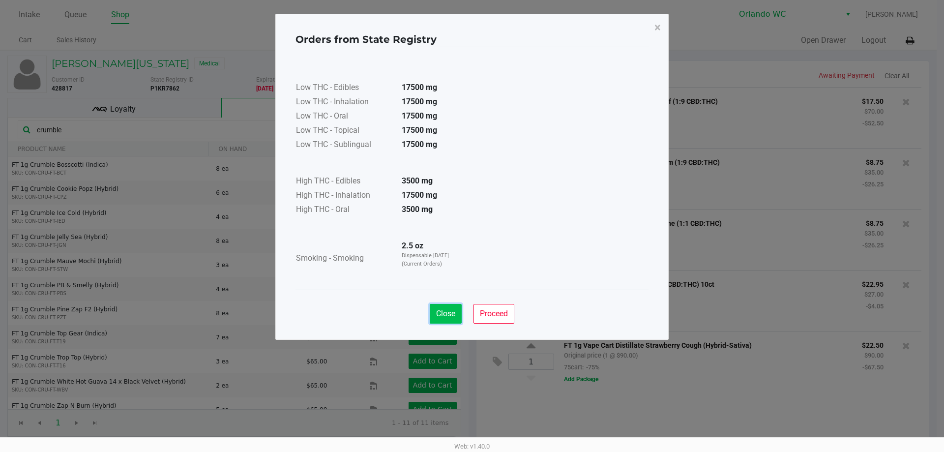
click at [446, 308] on button "Close" at bounding box center [446, 314] width 32 height 20
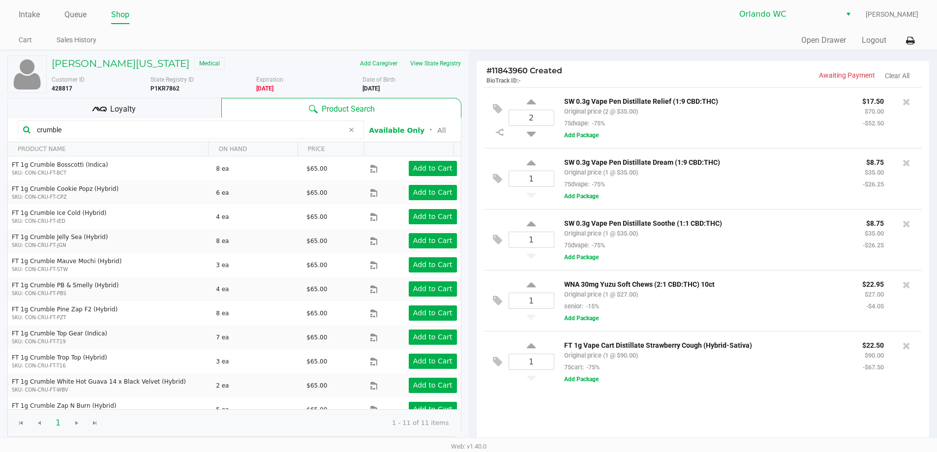
drag, startPoint x: 107, startPoint y: 137, endPoint x: 16, endPoint y: 128, distance: 90.9
click at [16, 128] on kendo-grid-toolbar "crumble Available Only ᛫ All" at bounding box center [234, 130] width 453 height 25
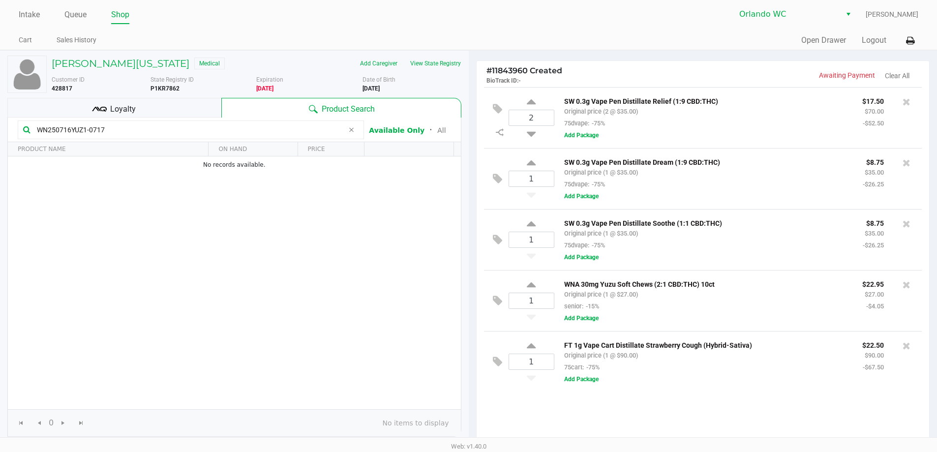
type input "WN250716YUZ1-0717"
click at [647, 413] on div "2 SW 0.3g Vape Pen Distillate Relief (1:9 CBD:THC) Original price (2 @ $35.00) …" at bounding box center [703, 265] width 453 height 357
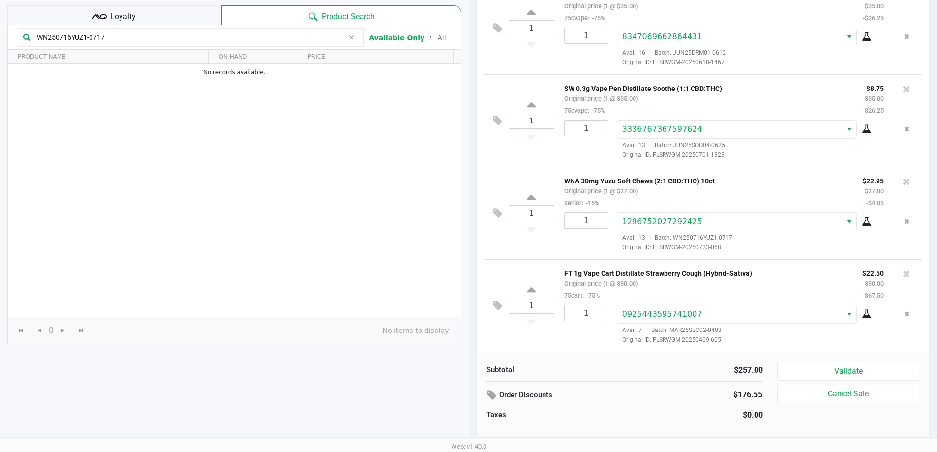
scroll to position [101, 0]
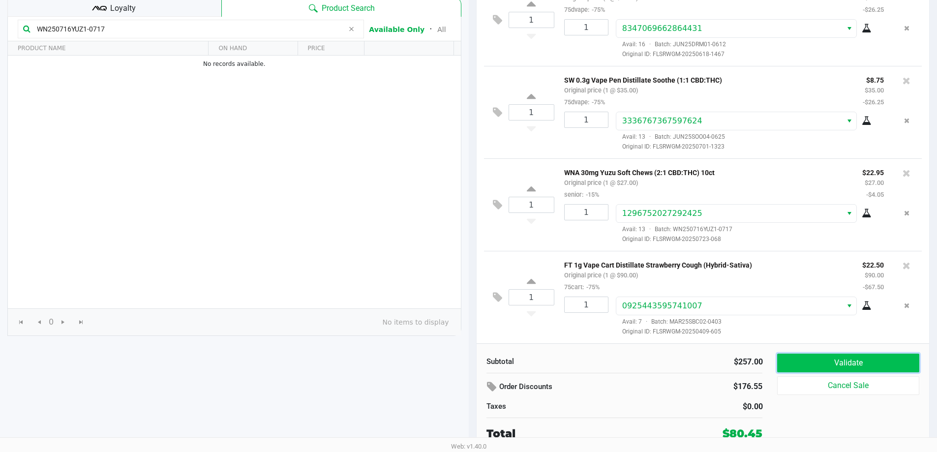
click at [859, 365] on button "Validate" at bounding box center [848, 363] width 142 height 19
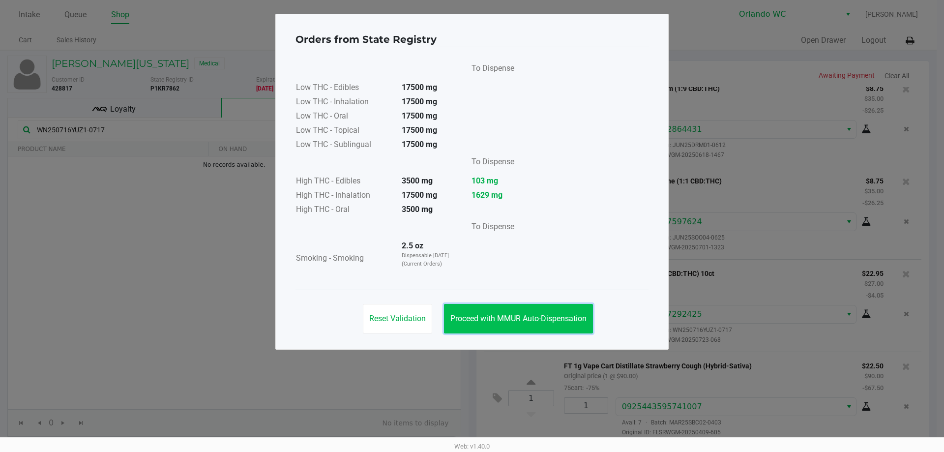
click at [574, 322] on span "Proceed with MMUR Auto-Dispensation" at bounding box center [519, 318] width 136 height 9
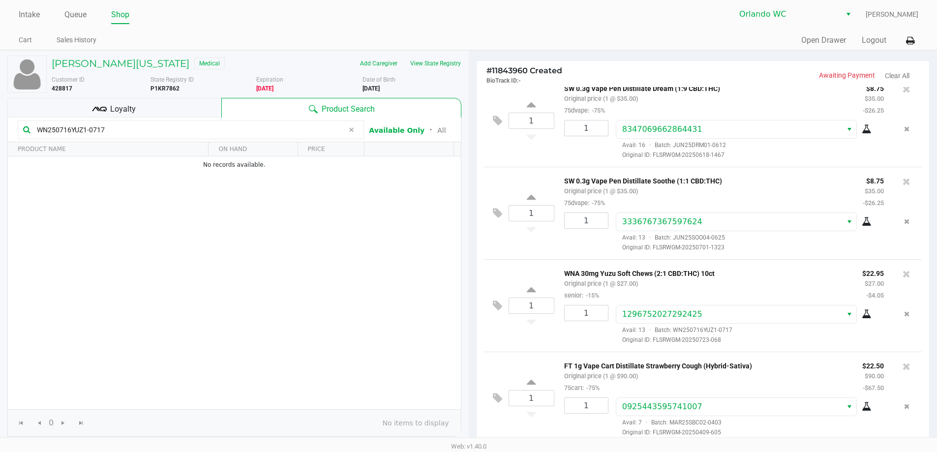
click at [111, 106] on span "Loyalty" at bounding box center [123, 109] width 26 height 12
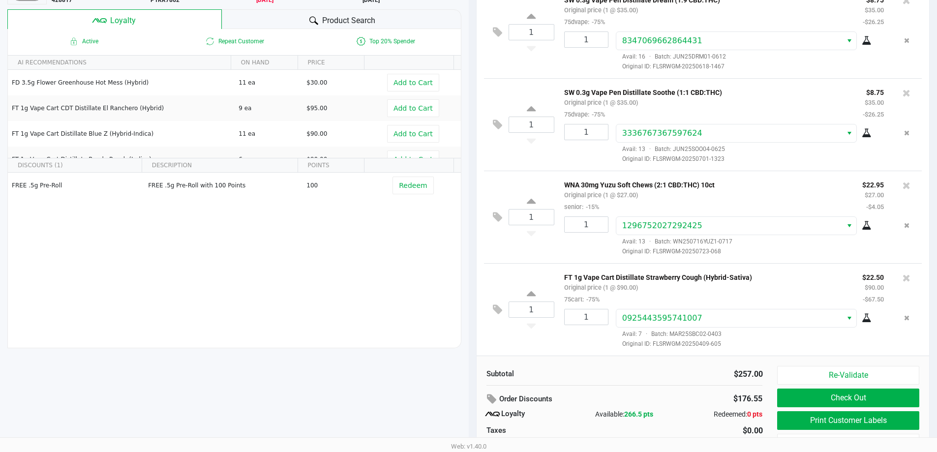
scroll to position [113, 0]
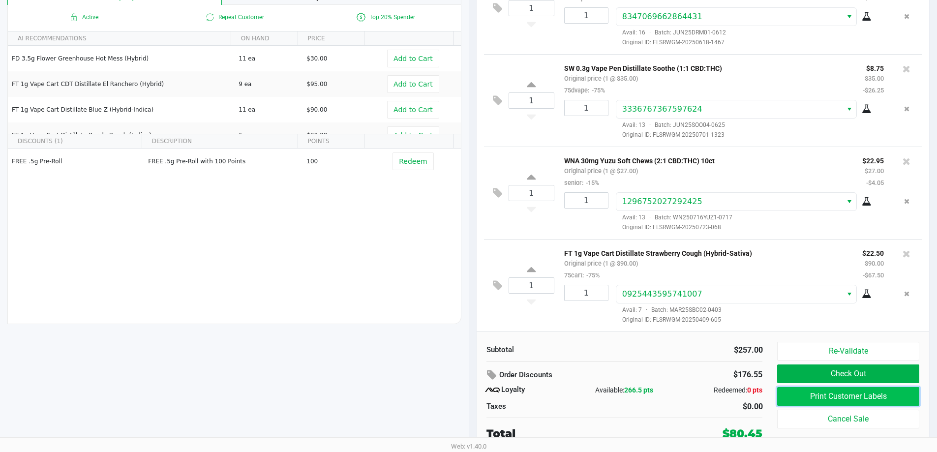
click at [825, 398] on button "Print Customer Labels" at bounding box center [848, 396] width 142 height 19
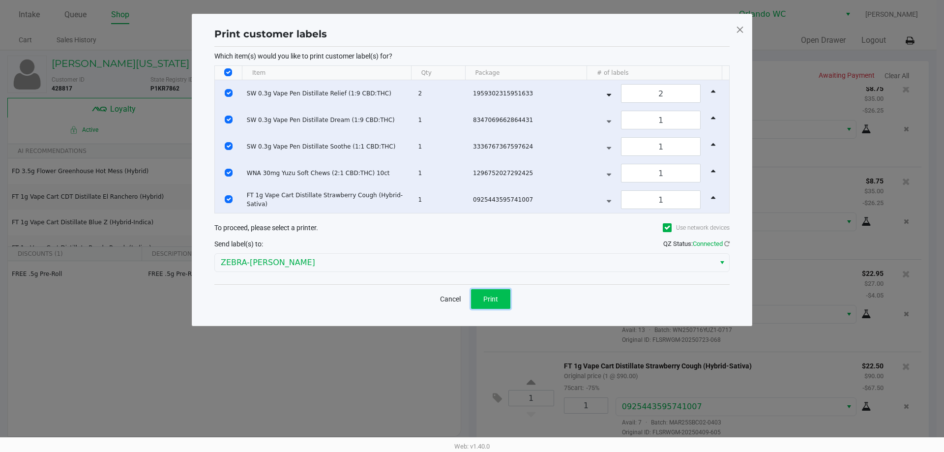
click at [493, 293] on button "Print" at bounding box center [490, 299] width 39 height 20
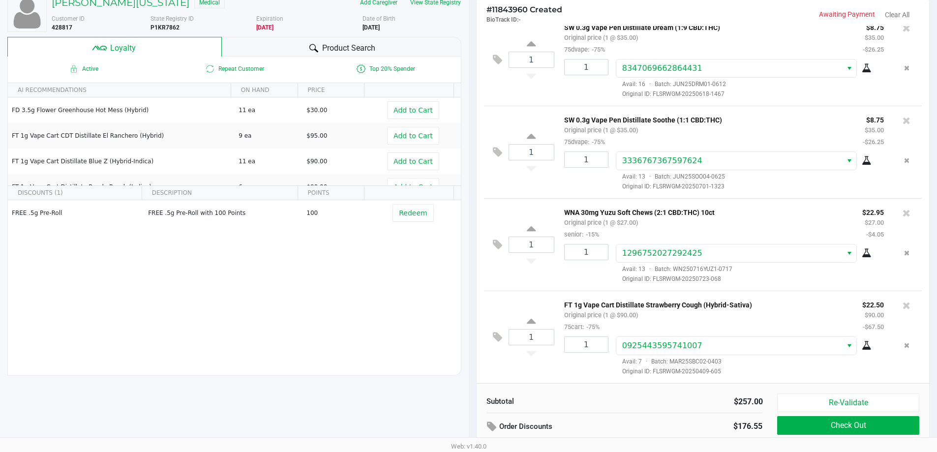
scroll to position [113, 0]
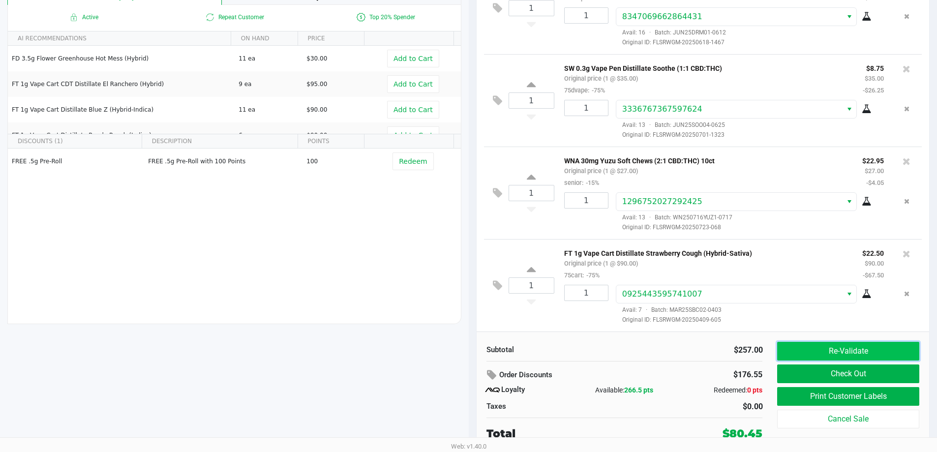
click at [832, 352] on button "Re-Validate" at bounding box center [848, 351] width 142 height 19
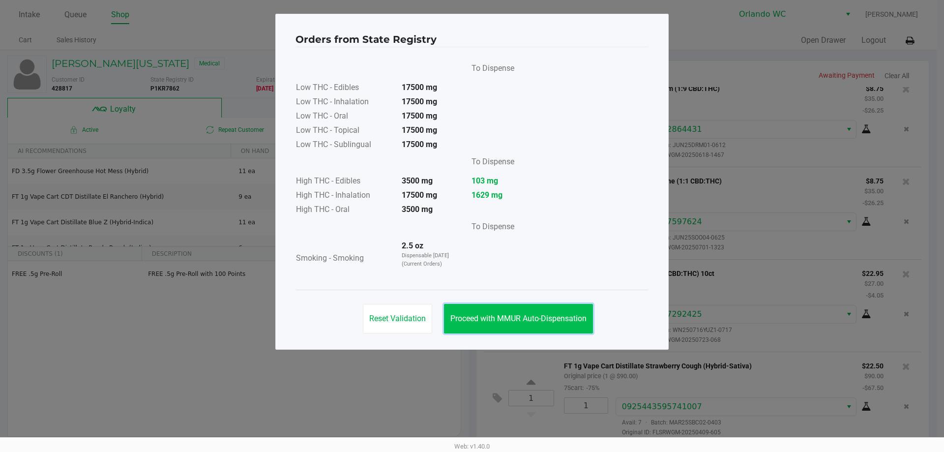
click at [541, 315] on span "Proceed with MMUR Auto-Dispensation" at bounding box center [519, 318] width 136 height 9
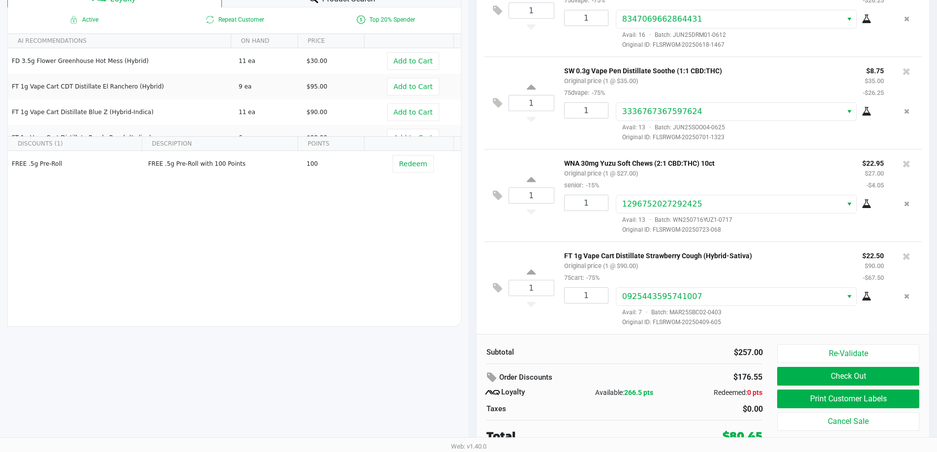
scroll to position [113, 0]
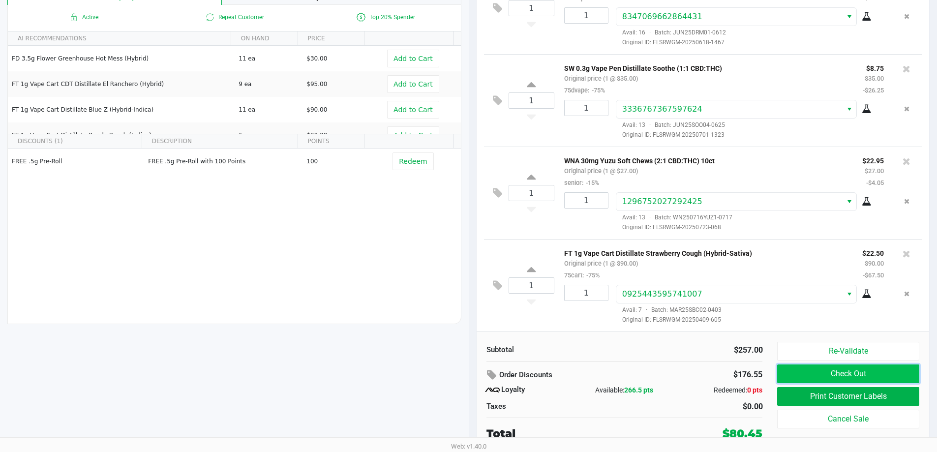
click at [855, 375] on button "Check Out" at bounding box center [848, 373] width 142 height 19
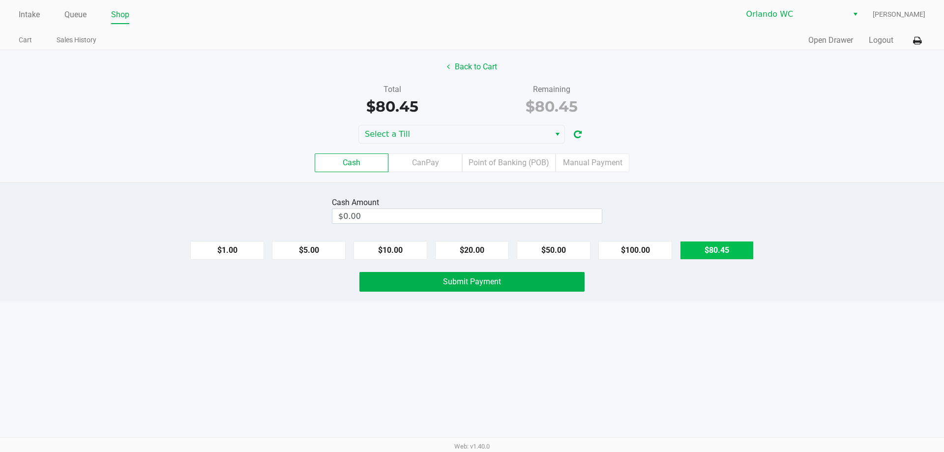
click at [719, 252] on button "$80.45" at bounding box center [717, 250] width 74 height 19
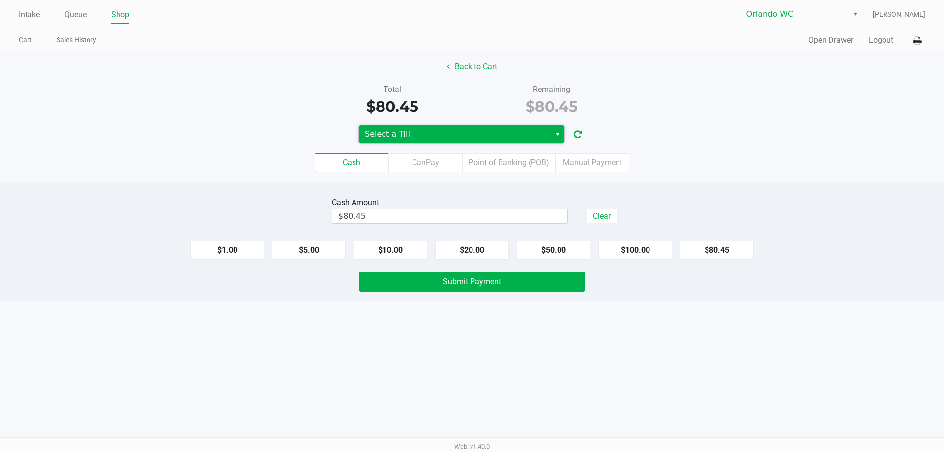
click at [455, 134] on span "Select a Till" at bounding box center [455, 134] width 180 height 12
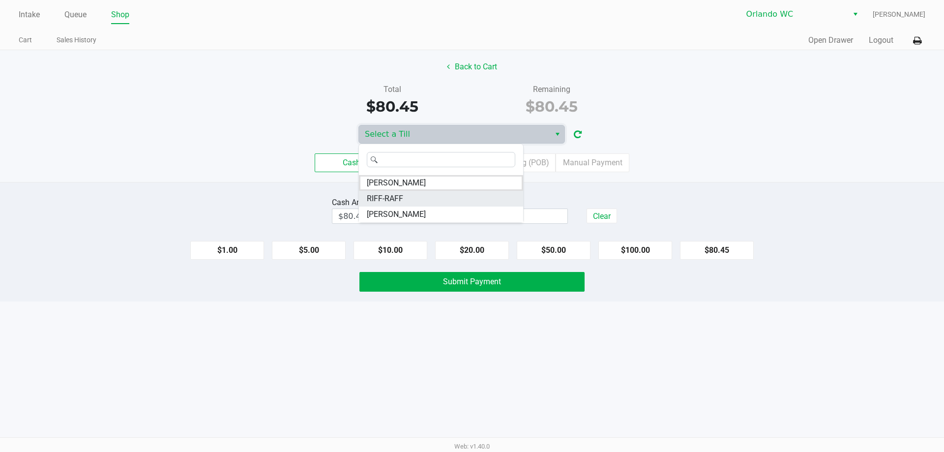
click at [416, 200] on li "RIFF-RAFF" at bounding box center [441, 199] width 164 height 16
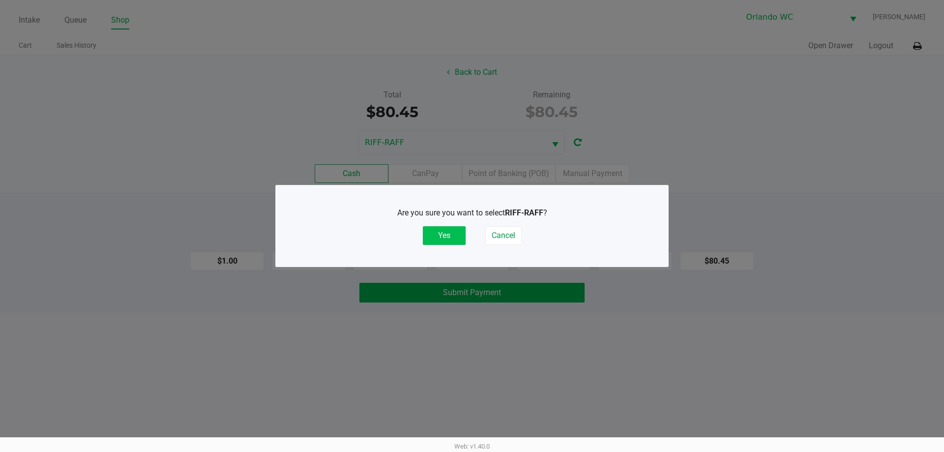
click at [427, 237] on button "Yes" at bounding box center [444, 235] width 43 height 19
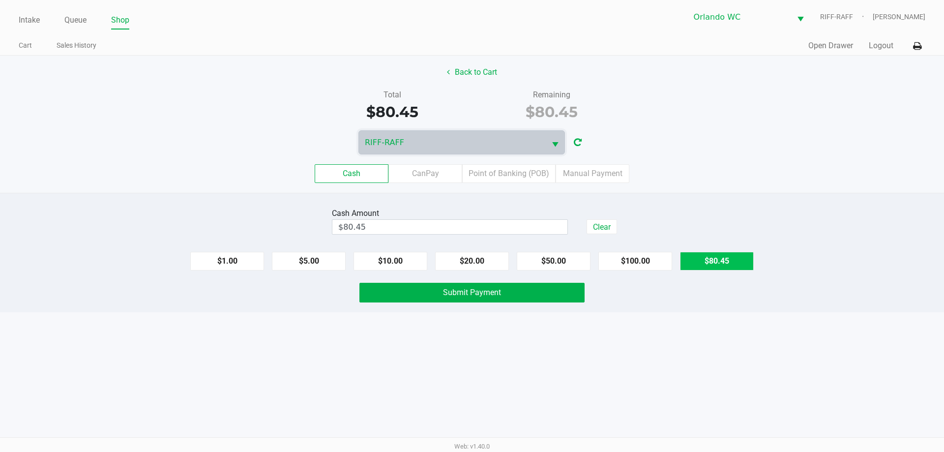
click at [722, 261] on button "$80.45" at bounding box center [717, 261] width 74 height 19
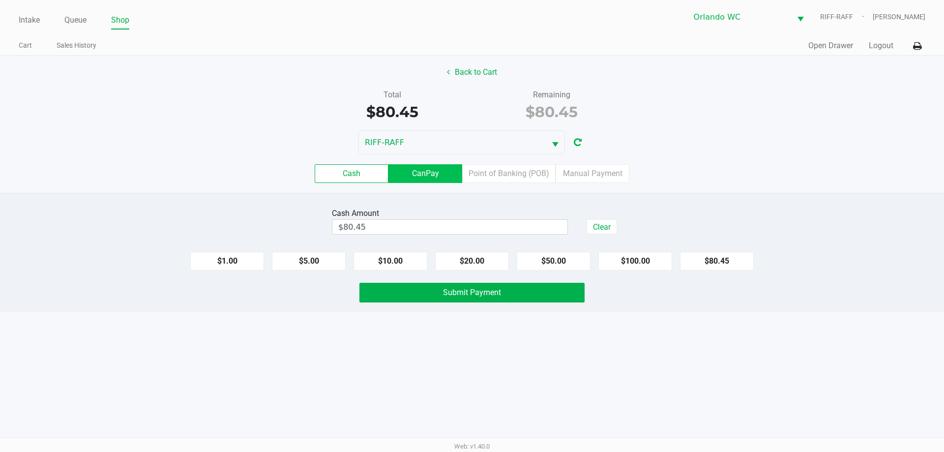
click at [439, 173] on label "CanPay" at bounding box center [426, 173] width 74 height 19
click at [0, 0] on 2 "CanPay" at bounding box center [0, 0] width 0 height 0
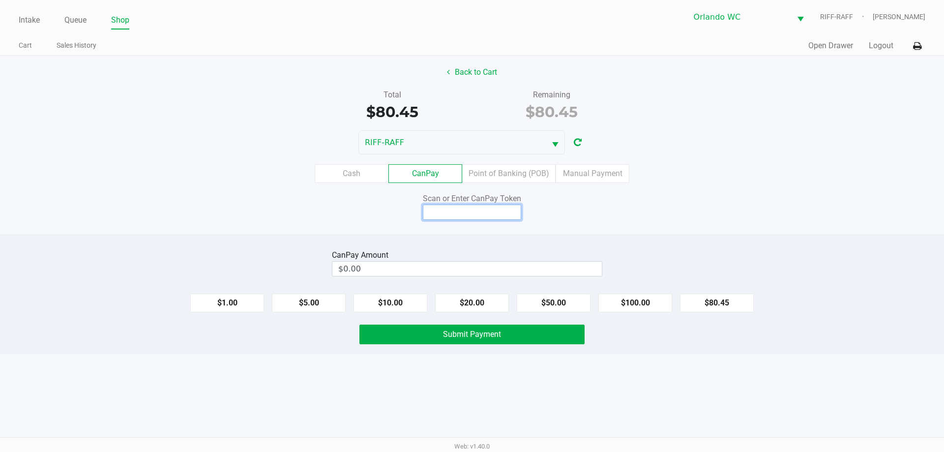
click at [480, 210] on input at bounding box center [472, 212] width 98 height 15
click at [705, 301] on button "$80.45" at bounding box center [717, 303] width 74 height 19
type input "$80.45"
click at [494, 211] on input at bounding box center [472, 212] width 98 height 15
type input "X6277827Q"
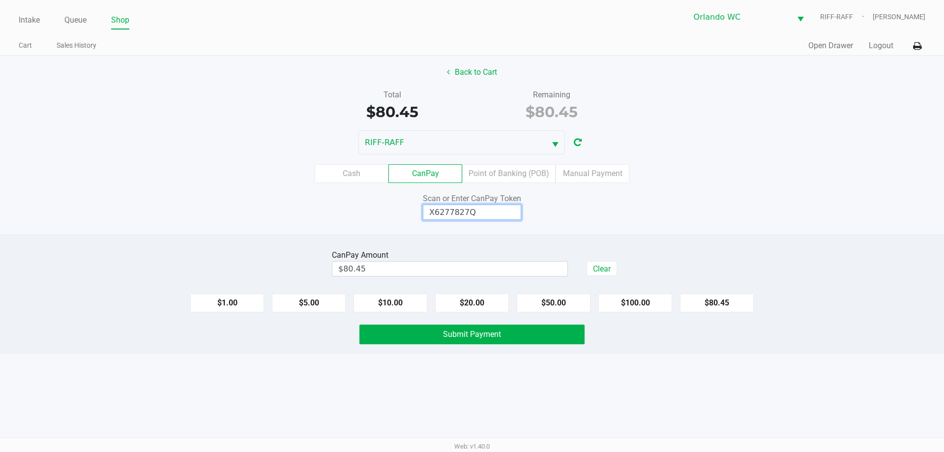
drag, startPoint x: 489, startPoint y: 214, endPoint x: 406, endPoint y: 211, distance: 83.7
click at [411, 214] on div "Scan or Enter CanPay Token X6277827Q" at bounding box center [472, 206] width 225 height 27
click at [723, 301] on button "$80.45" at bounding box center [717, 303] width 74 height 19
click at [502, 172] on label "Point of Banking (POB)" at bounding box center [508, 173] width 93 height 19
click at [0, 0] on 7 "Point of Banking (POB)" at bounding box center [0, 0] width 0 height 0
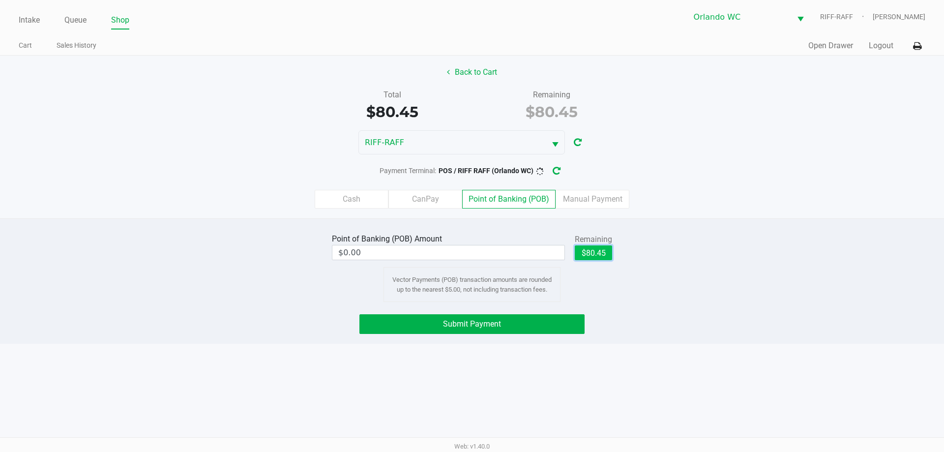
click at [592, 253] on button "$80.45" at bounding box center [593, 252] width 37 height 15
type input "$80.45"
click at [513, 326] on button "Submit Payment" at bounding box center [472, 324] width 225 height 20
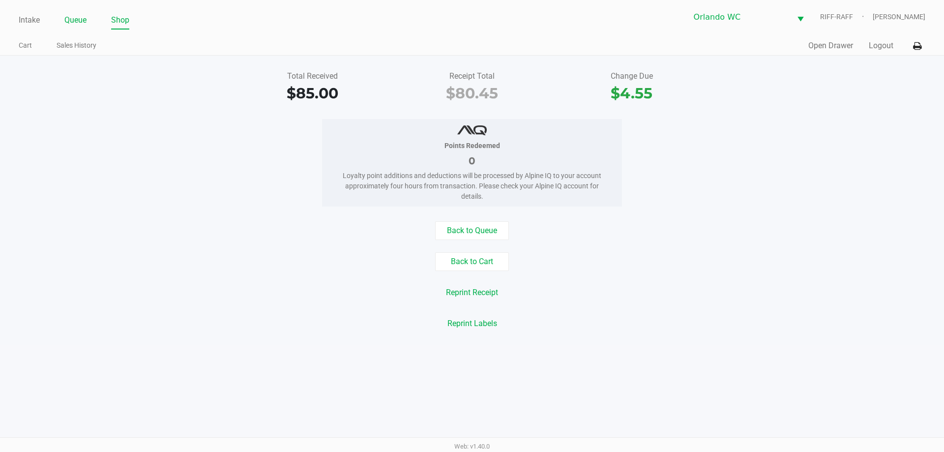
click at [78, 23] on link "Queue" at bounding box center [75, 20] width 22 height 14
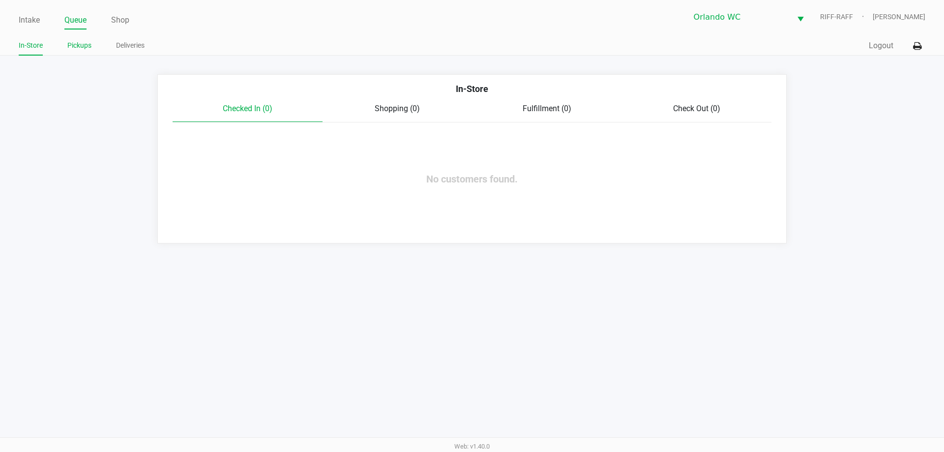
click at [85, 47] on link "Pickups" at bounding box center [79, 45] width 24 height 12
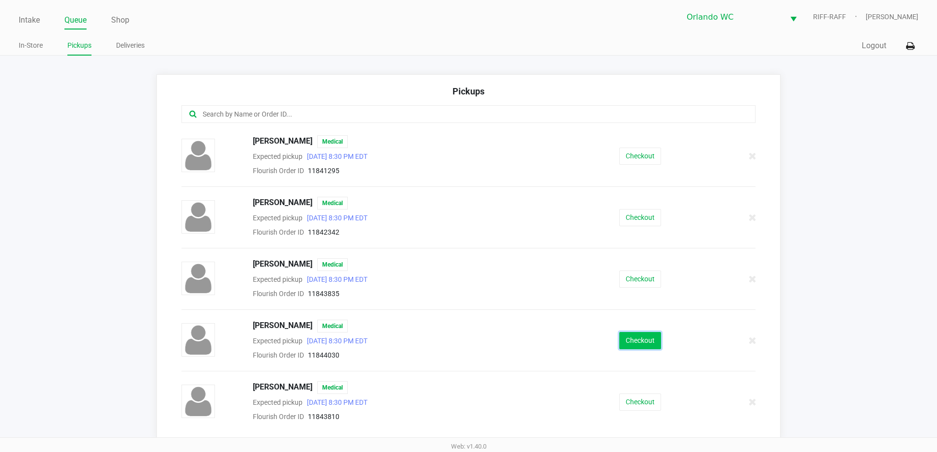
click at [646, 341] on button "Checkout" at bounding box center [640, 340] width 42 height 17
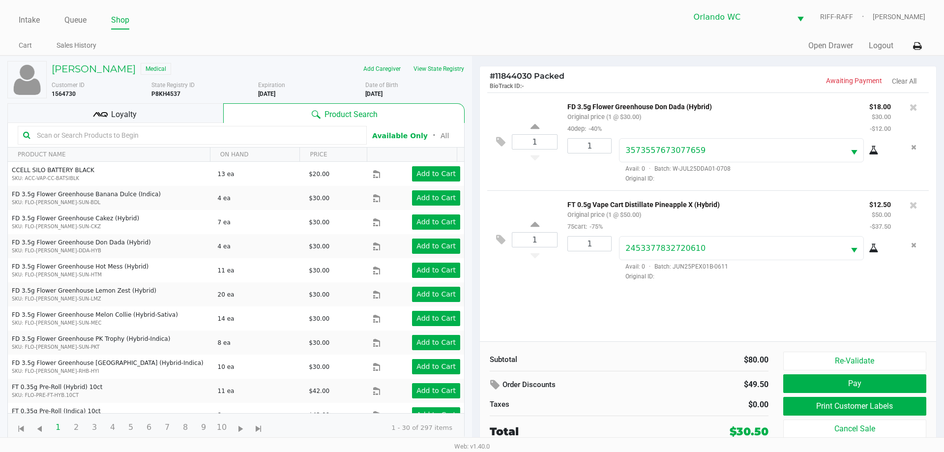
click at [123, 113] on span "Loyalty" at bounding box center [124, 115] width 26 height 12
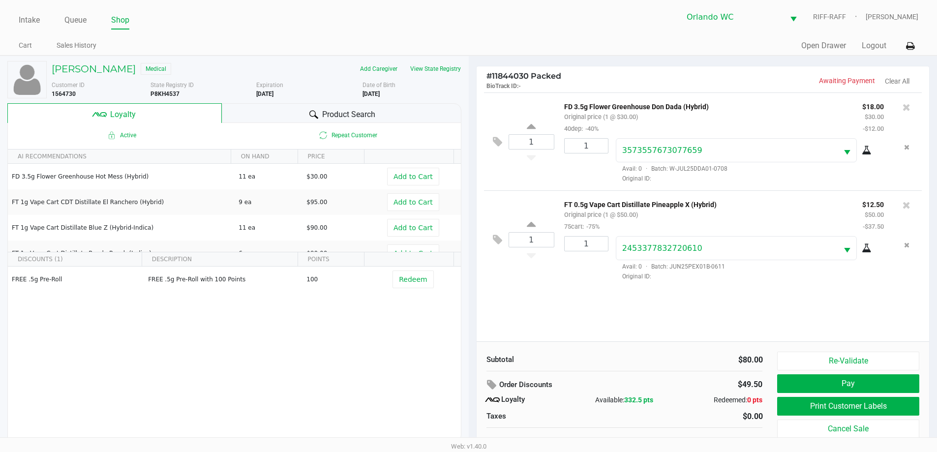
click at [304, 339] on div "FREE .5g Pre-Roll FREE .5g Pre-Roll with 100 Points 100 Redeem" at bounding box center [234, 341] width 453 height 148
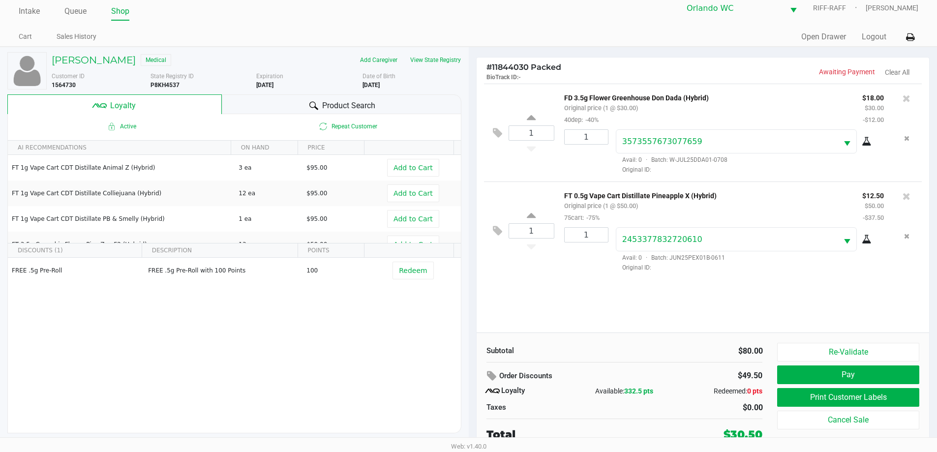
scroll to position [10, 0]
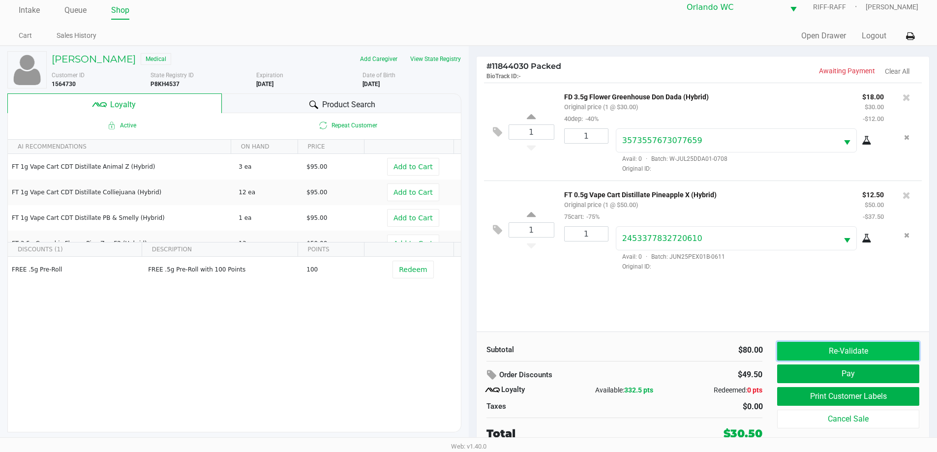
click at [879, 351] on button "Re-Validate" at bounding box center [848, 351] width 142 height 19
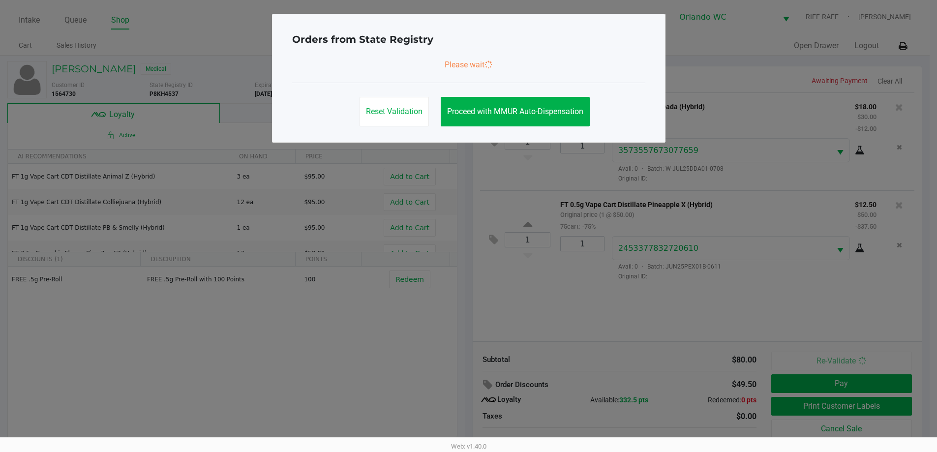
scroll to position [0, 0]
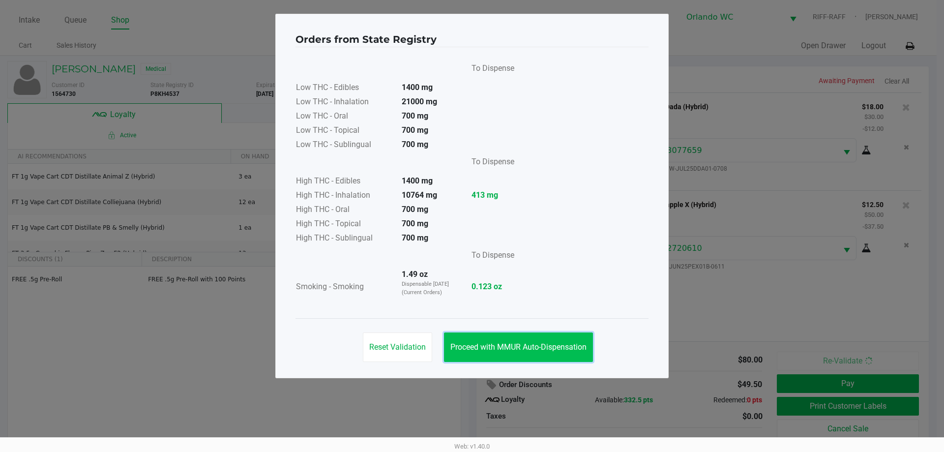
click at [557, 341] on button "Proceed with MMUR Auto-Dispensation" at bounding box center [518, 347] width 149 height 30
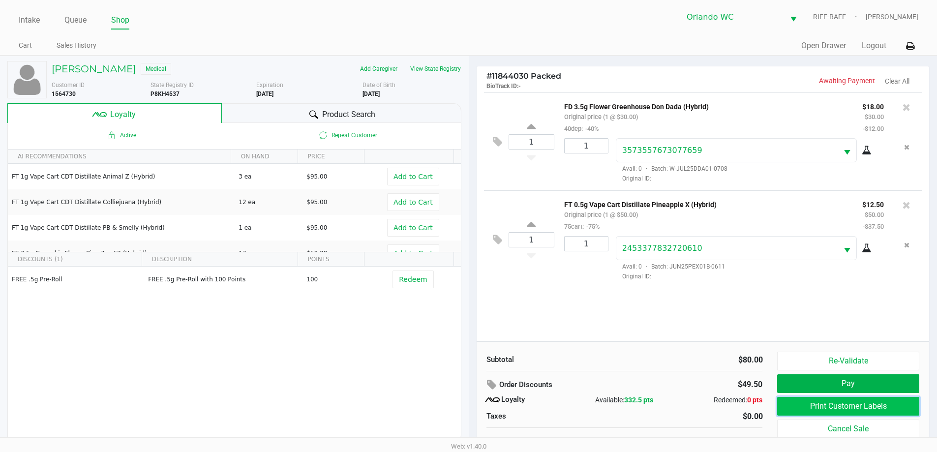
click at [823, 407] on button "Print Customer Labels" at bounding box center [848, 406] width 142 height 19
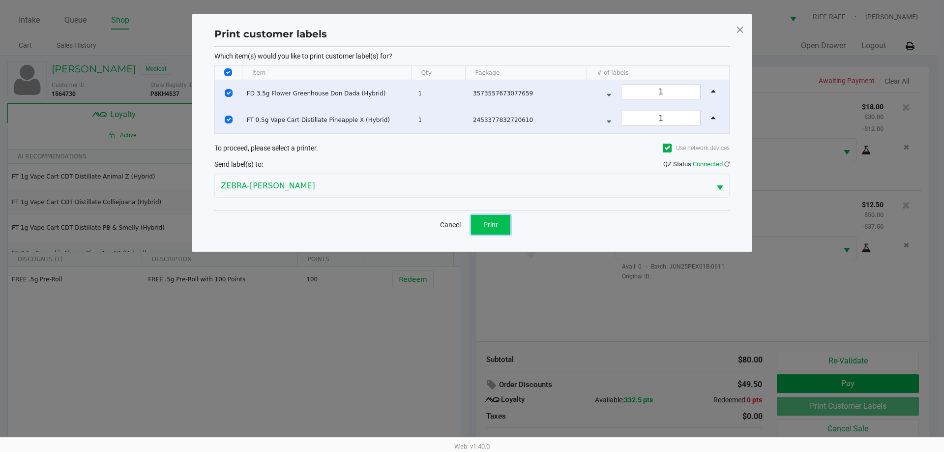
click at [489, 222] on span "Print" at bounding box center [490, 225] width 15 height 8
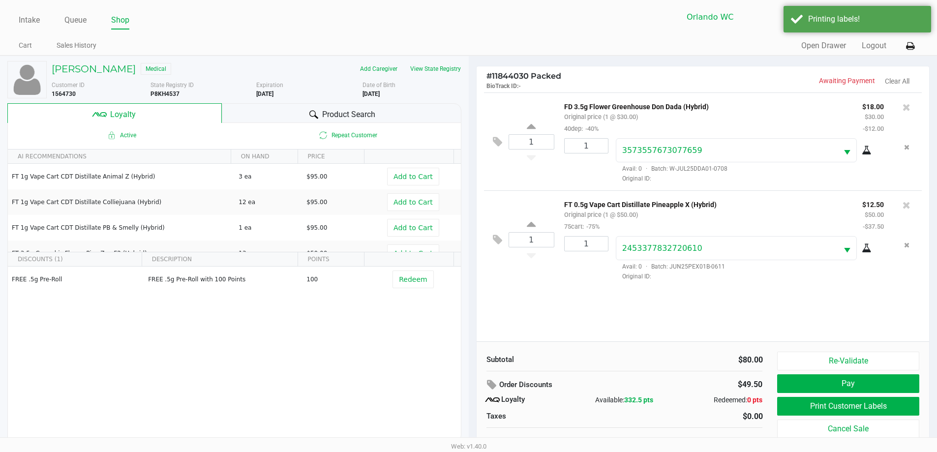
scroll to position [10, 0]
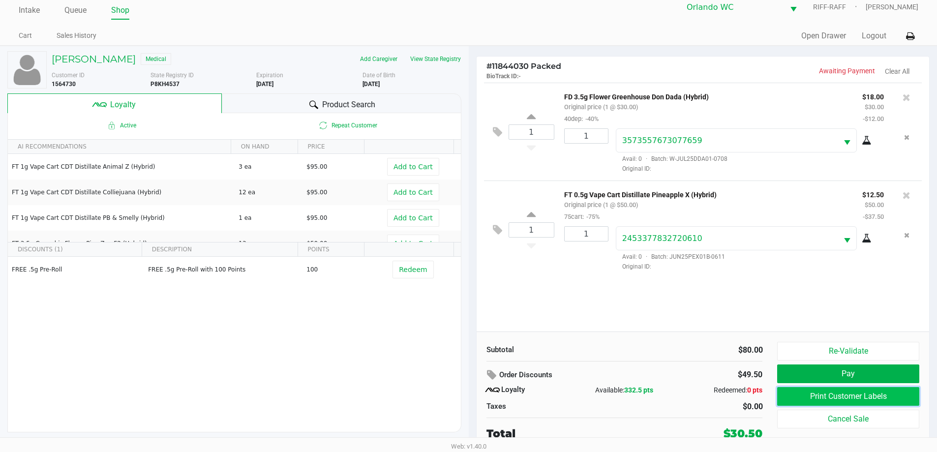
click at [823, 389] on button "Print Customer Labels" at bounding box center [848, 396] width 142 height 19
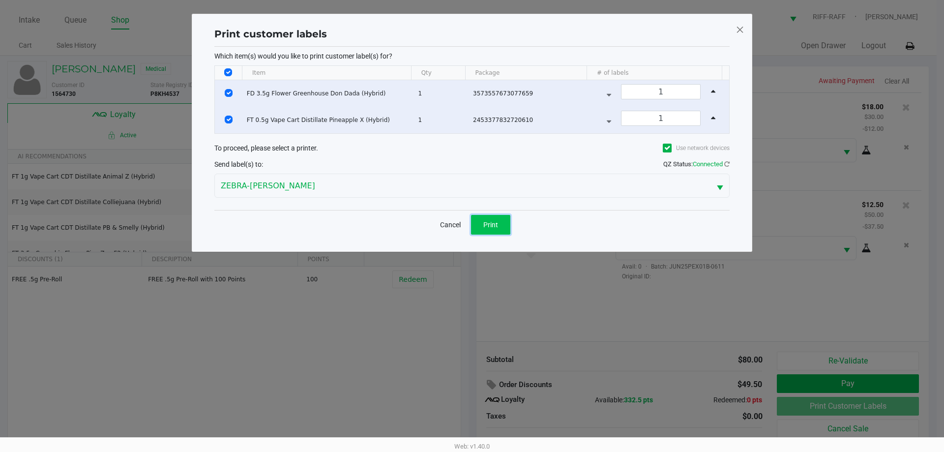
click at [492, 216] on button "Print" at bounding box center [490, 225] width 39 height 20
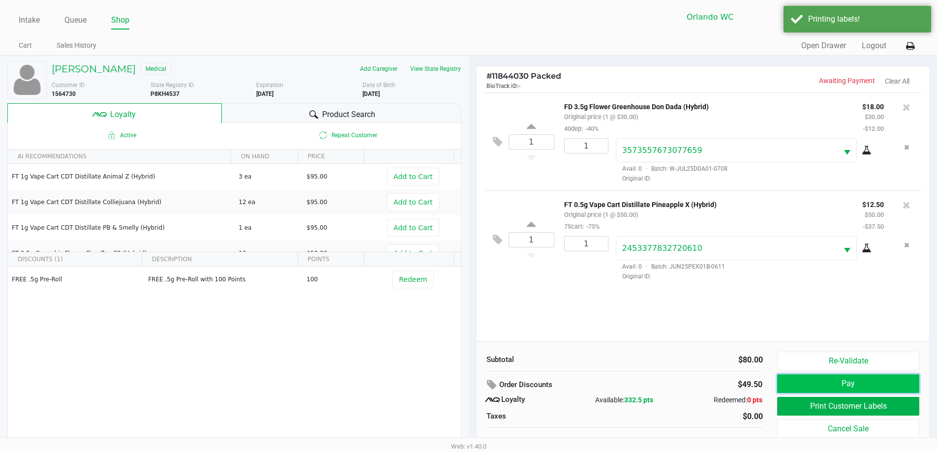
click at [853, 382] on button "Pay" at bounding box center [848, 383] width 142 height 19
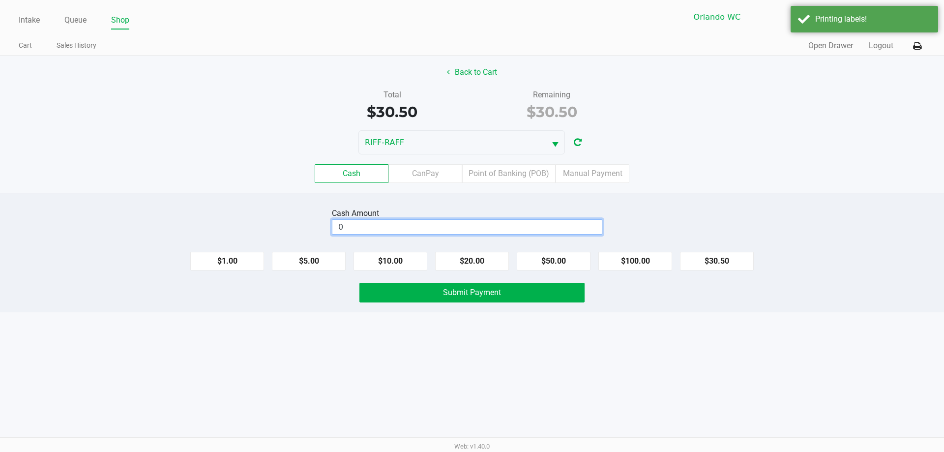
click at [500, 229] on input "0" at bounding box center [467, 227] width 270 height 14
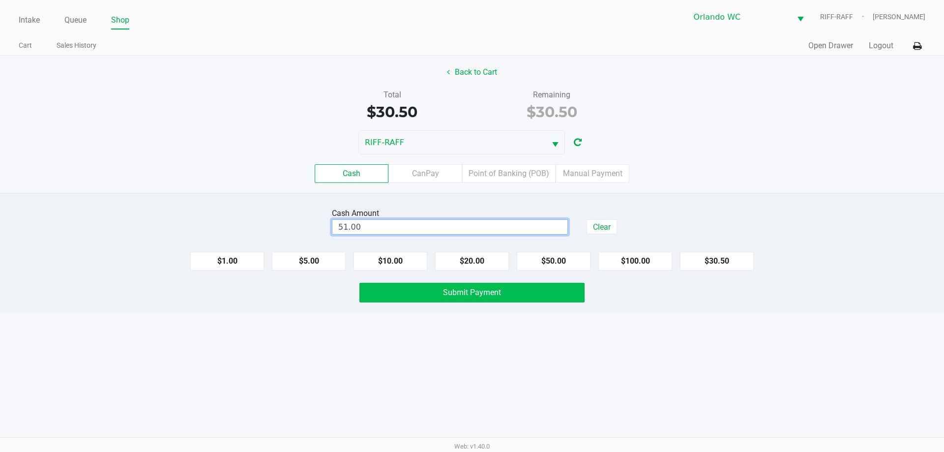
click at [520, 295] on button "Submit Payment" at bounding box center [472, 293] width 225 height 20
type input "$51.00"
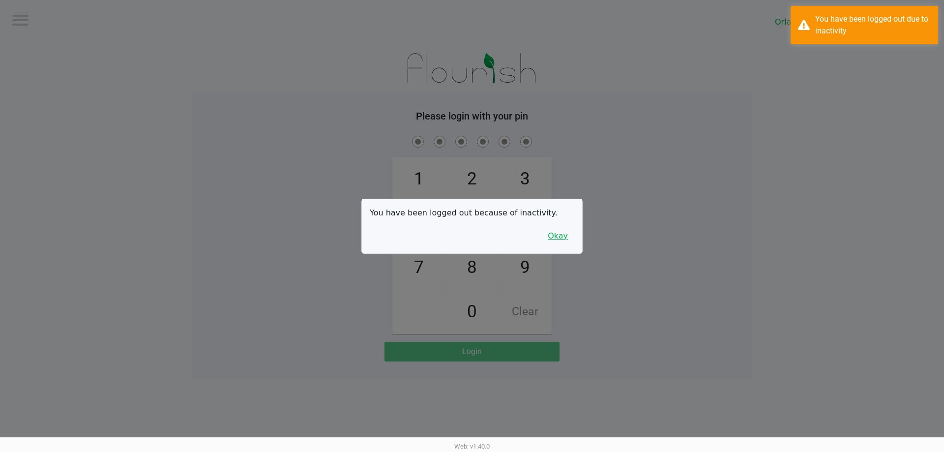
click at [561, 236] on button "Okay" at bounding box center [558, 236] width 33 height 19
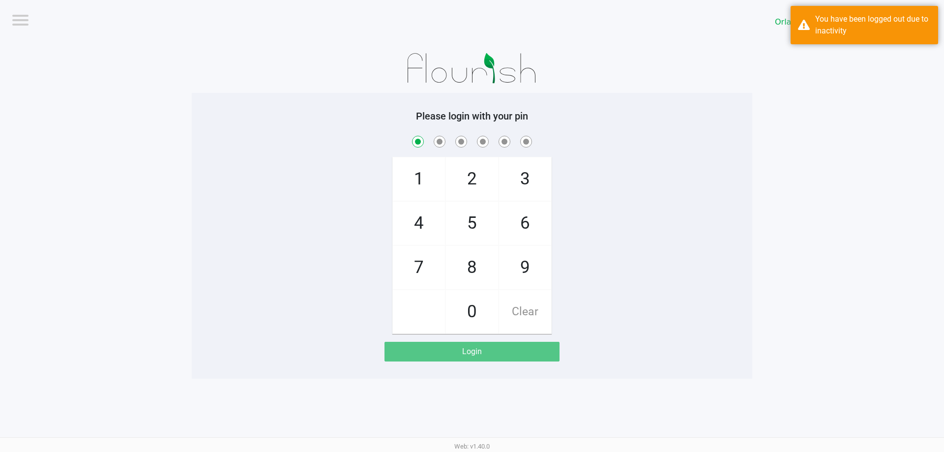
checkbox input "true"
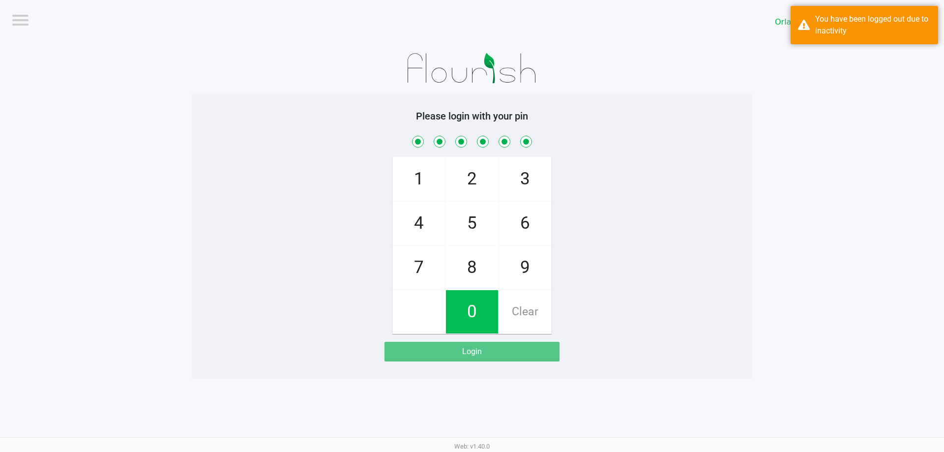
checkbox input "true"
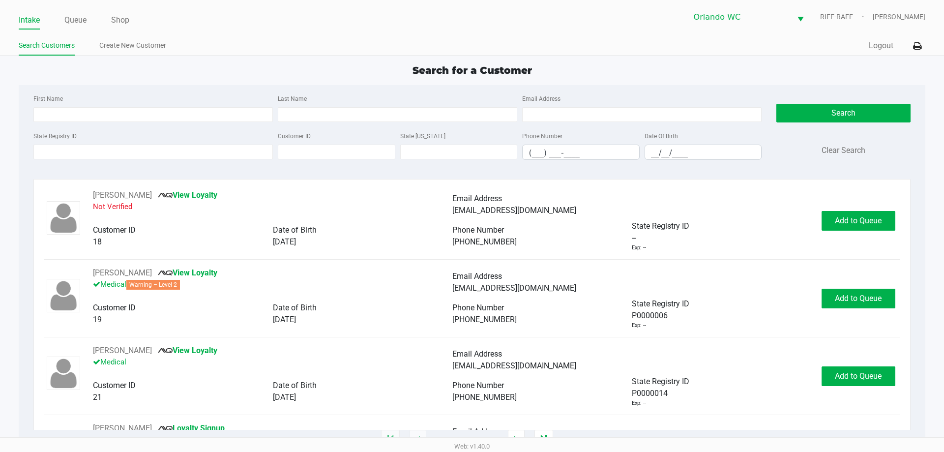
click at [412, 363] on p "Medical" at bounding box center [273, 362] width 360 height 11
click at [116, 151] on input "State Registry ID" at bounding box center [153, 152] width 240 height 15
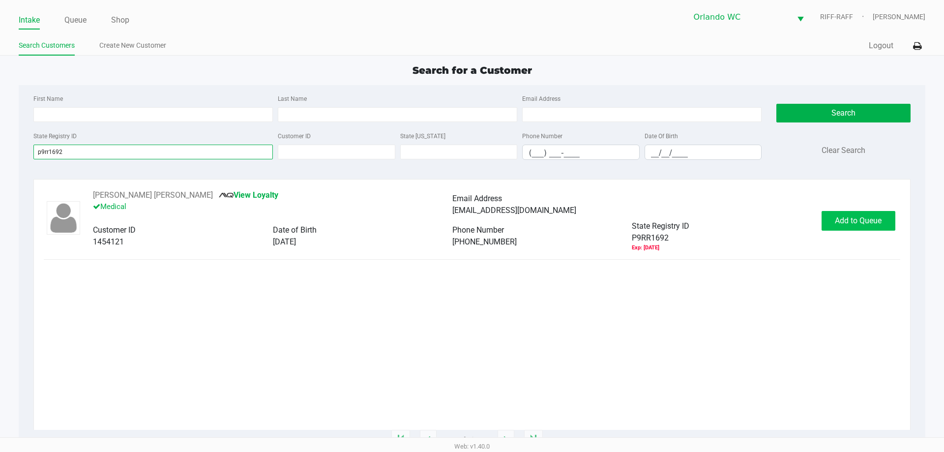
type input "p9rr1692"
click at [864, 214] on button "Add to Queue" at bounding box center [859, 221] width 74 height 20
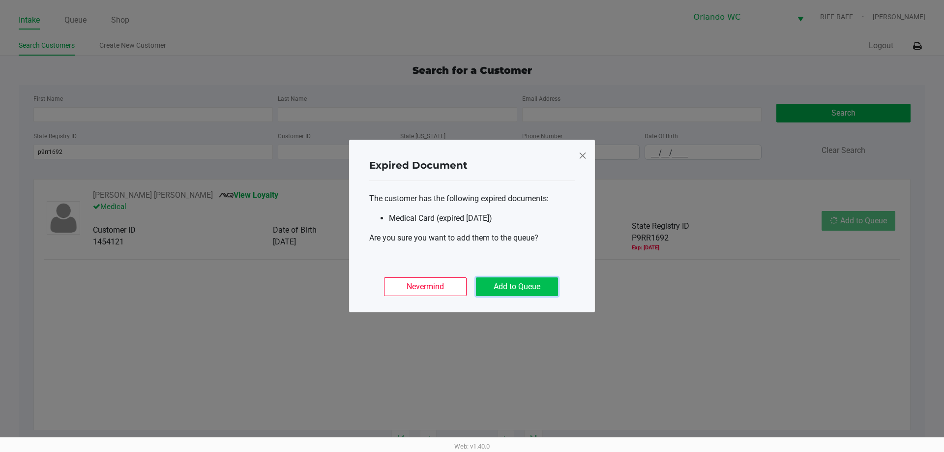
click at [509, 283] on button "Add to Queue" at bounding box center [517, 286] width 82 height 19
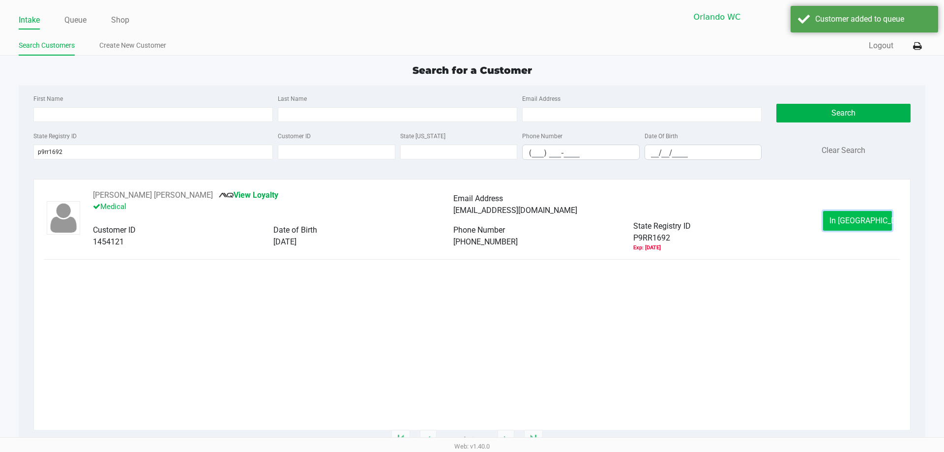
click at [863, 214] on button "In Queue" at bounding box center [857, 221] width 69 height 20
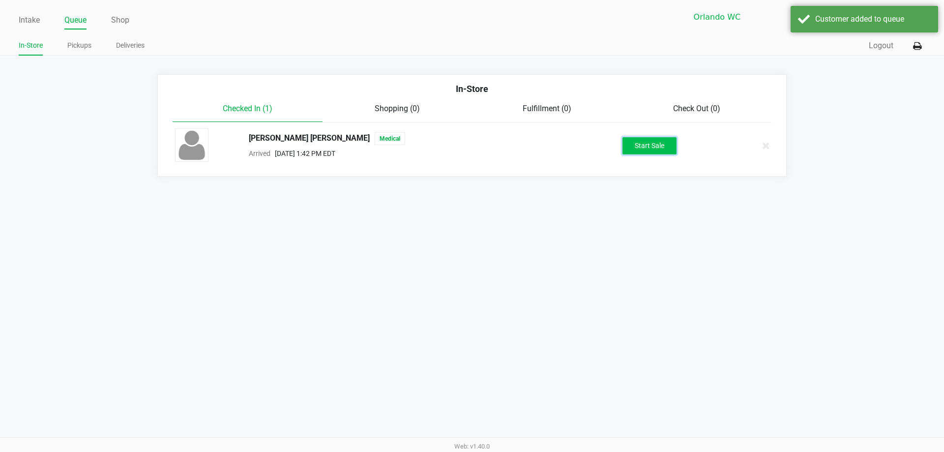
click at [659, 149] on button "Start Sale" at bounding box center [650, 145] width 54 height 17
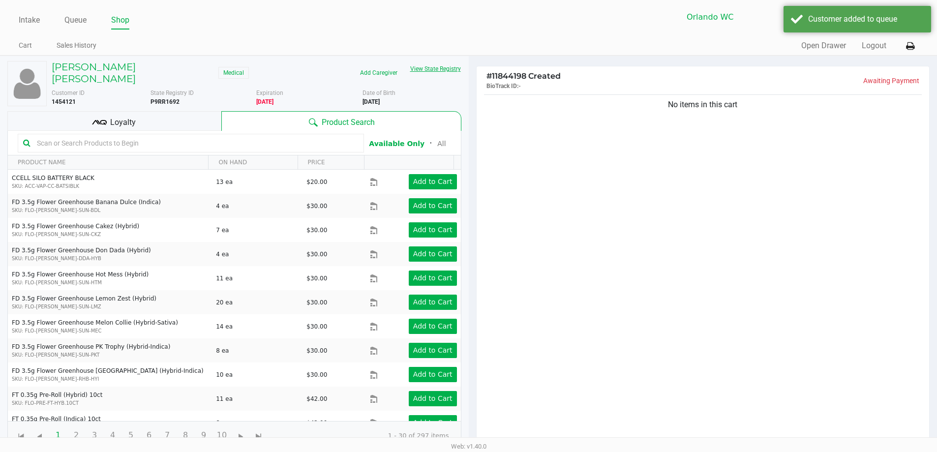
click at [445, 71] on button "View State Registry" at bounding box center [433, 69] width 58 height 16
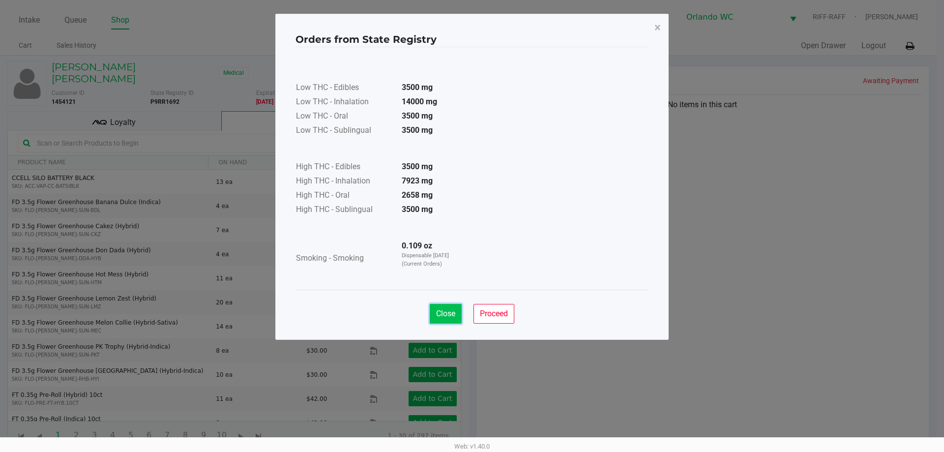
click at [445, 312] on span "Close" at bounding box center [445, 313] width 19 height 9
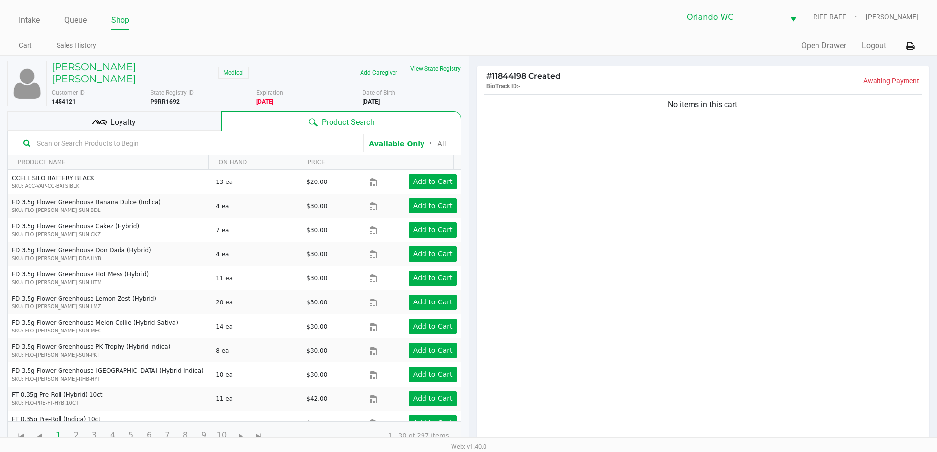
click at [127, 136] on input "text" at bounding box center [196, 143] width 326 height 15
click at [433, 67] on button "View State Registry" at bounding box center [433, 69] width 58 height 16
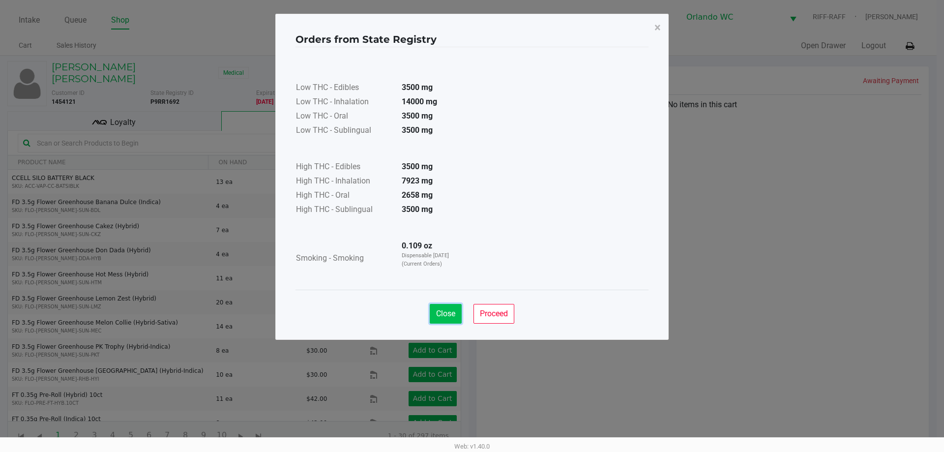
click at [456, 318] on button "Close" at bounding box center [446, 314] width 32 height 20
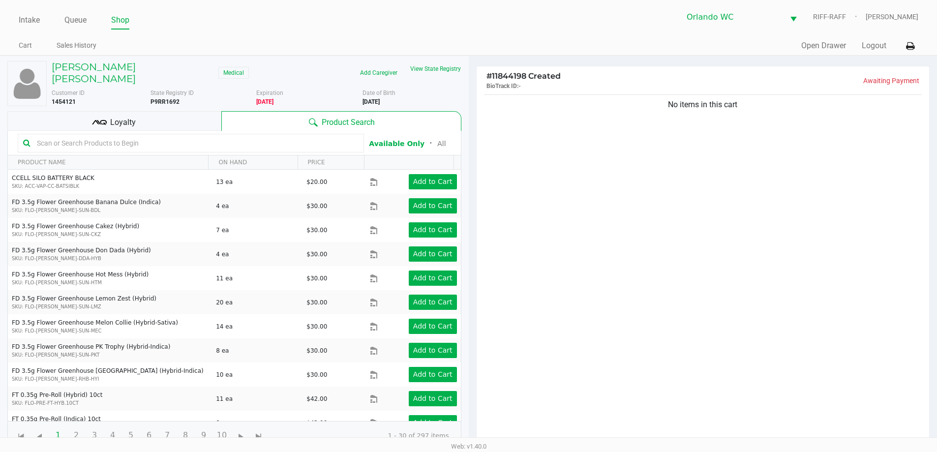
click at [131, 136] on input "text" at bounding box center [196, 143] width 326 height 15
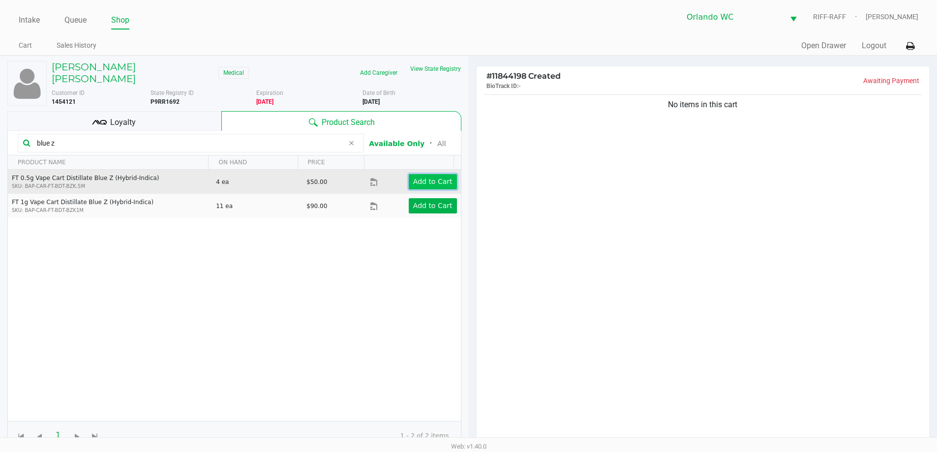
click at [428, 178] on app-button-loader "Add to Cart" at bounding box center [432, 182] width 39 height 8
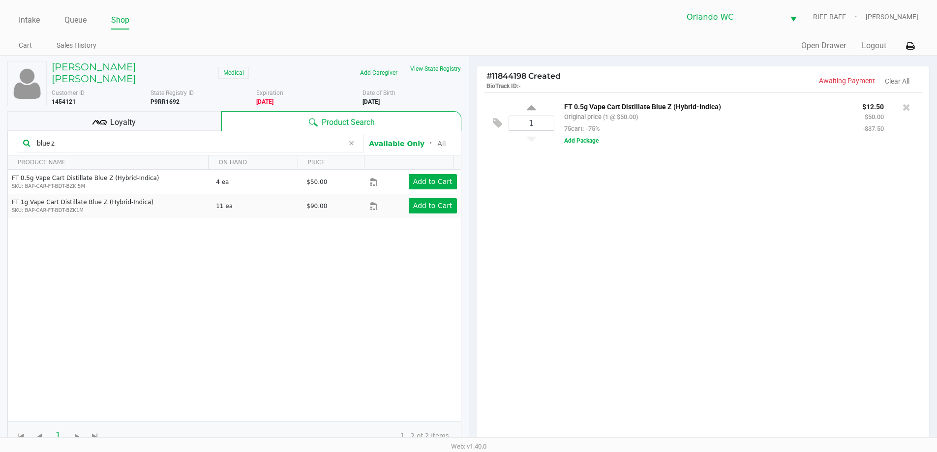
drag, startPoint x: 62, startPoint y: 134, endPoint x: 22, endPoint y: 132, distance: 39.9
click at [22, 134] on div "blue z" at bounding box center [191, 143] width 346 height 19
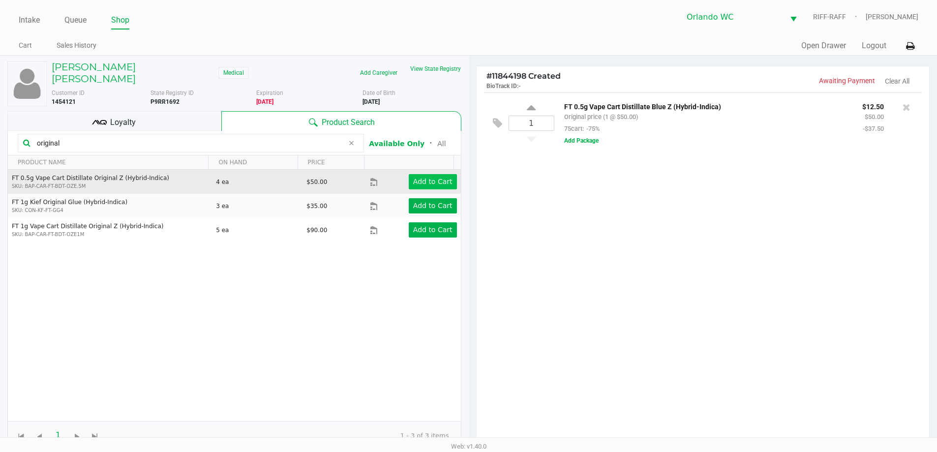
type input "original"
click at [437, 178] on app-button-loader "Add to Cart" at bounding box center [432, 182] width 39 height 8
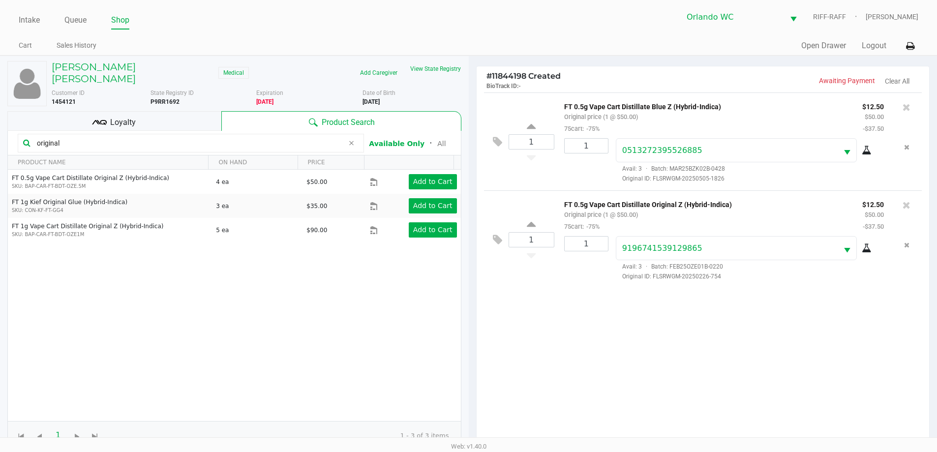
click at [117, 117] on span "Loyalty" at bounding box center [123, 123] width 26 height 12
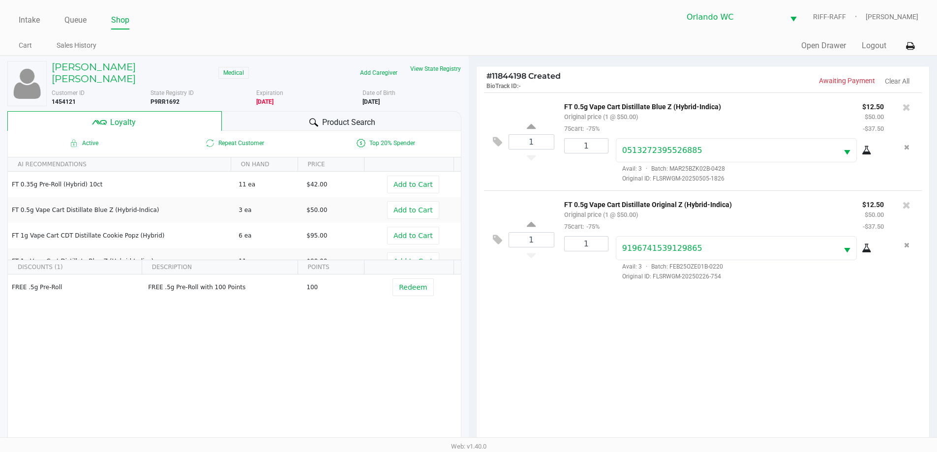
drag, startPoint x: 390, startPoint y: 355, endPoint x: 597, endPoint y: 318, distance: 210.4
click at [390, 356] on div "FREE .5g Pre-Roll FREE .5g Pre-Roll with 100 Points 100 Redeem" at bounding box center [234, 348] width 453 height 148
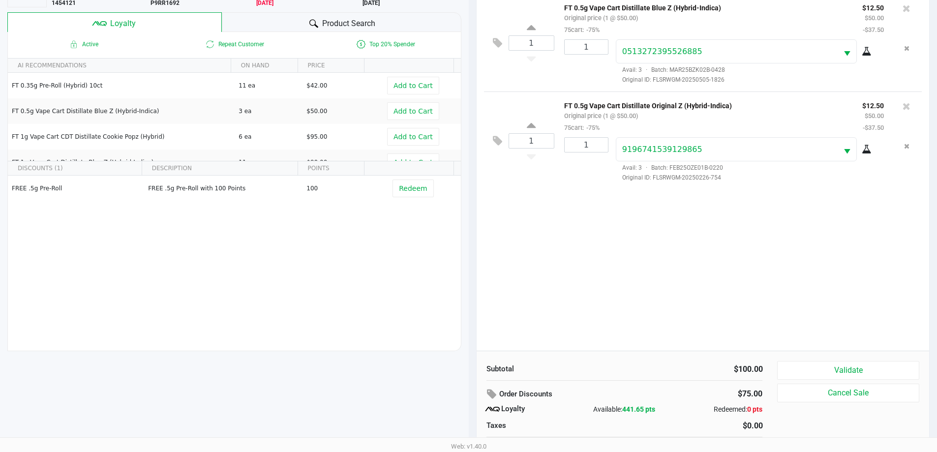
scroll to position [118, 0]
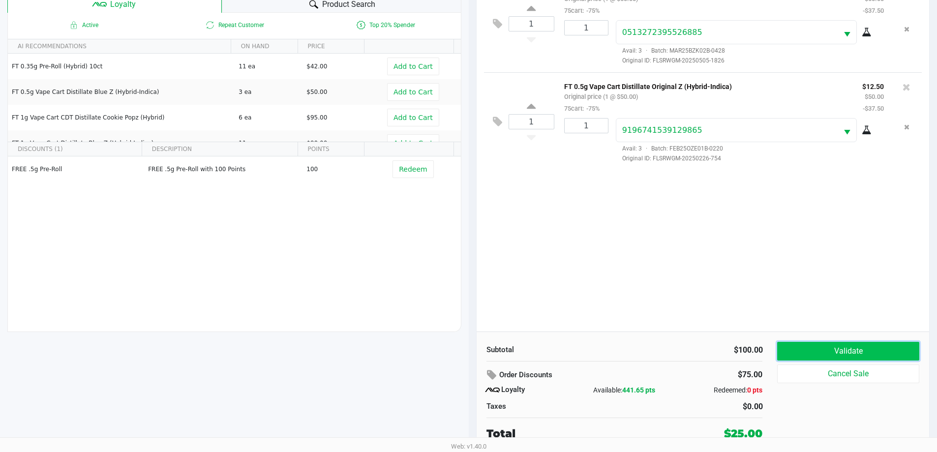
click at [870, 350] on button "Validate" at bounding box center [848, 351] width 142 height 19
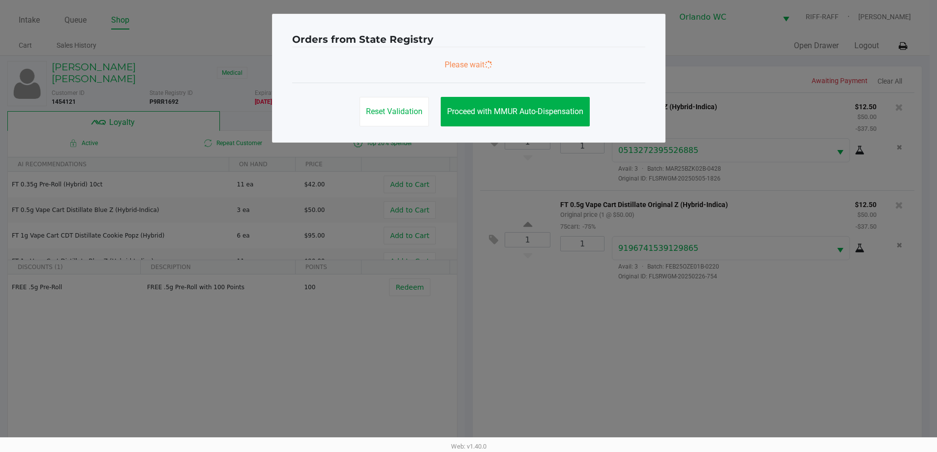
scroll to position [0, 0]
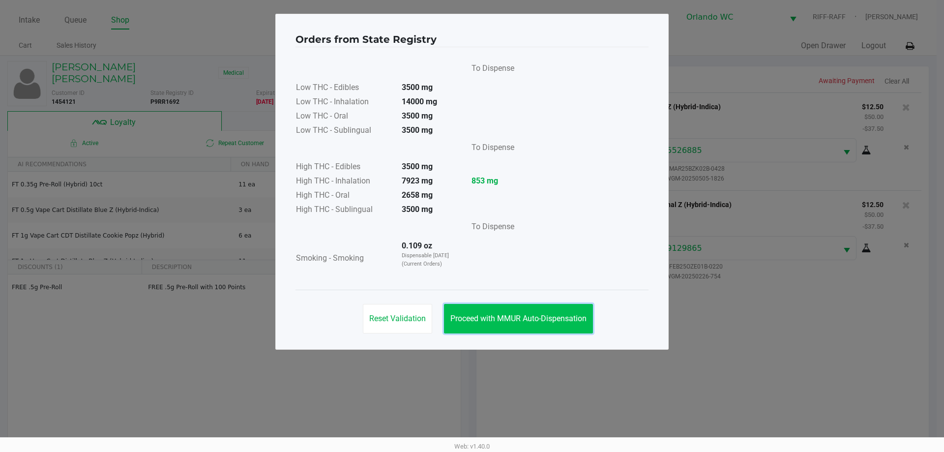
click at [544, 319] on span "Proceed with MMUR Auto-Dispensation" at bounding box center [519, 318] width 136 height 9
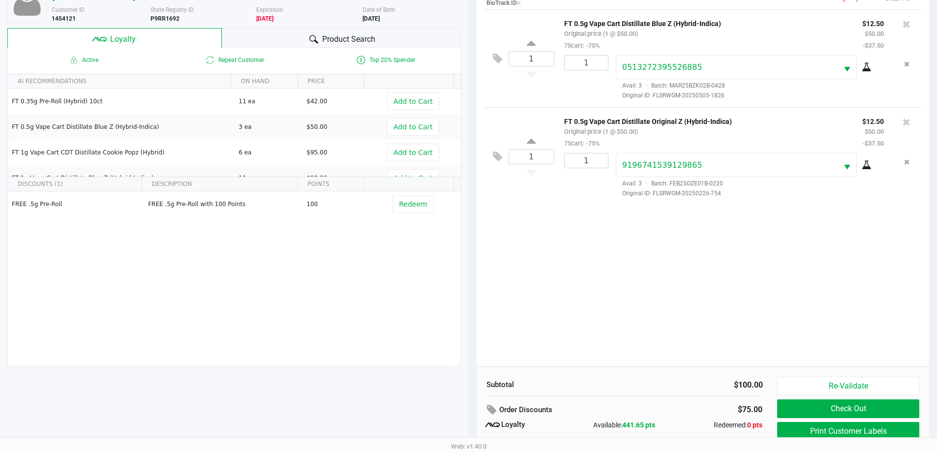
scroll to position [118, 0]
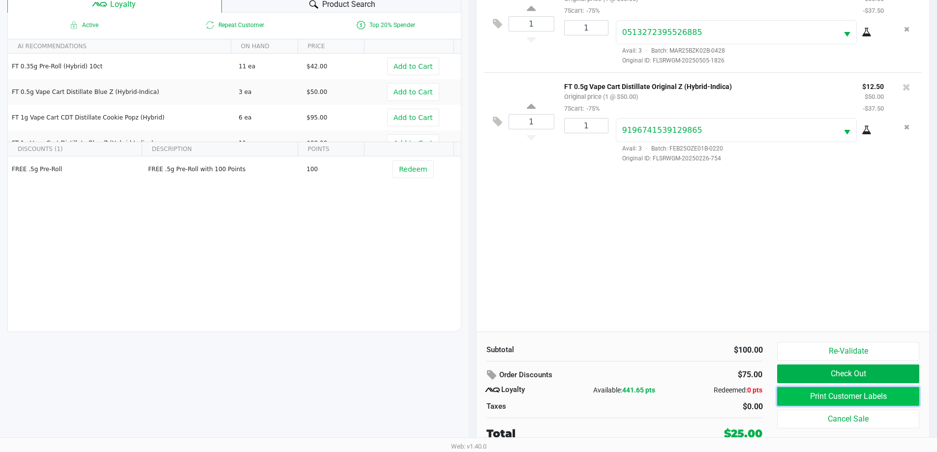
click at [872, 394] on button "Print Customer Labels" at bounding box center [848, 396] width 142 height 19
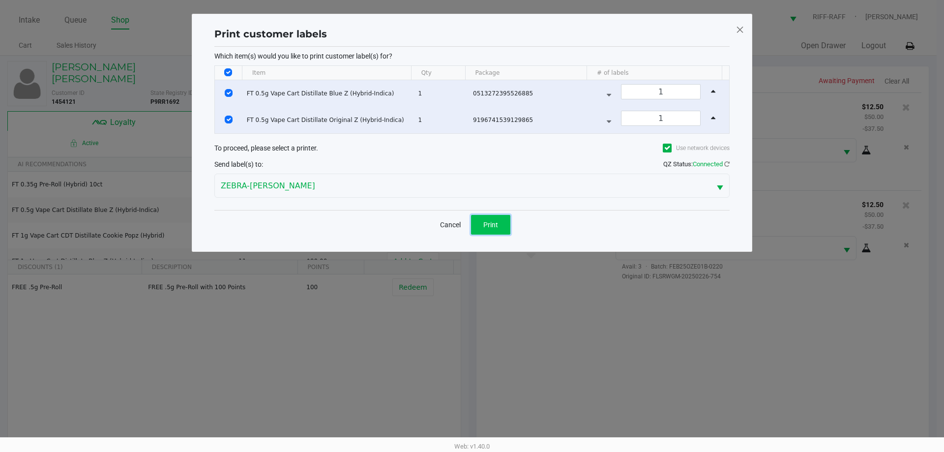
click at [483, 215] on button "Print" at bounding box center [490, 225] width 39 height 20
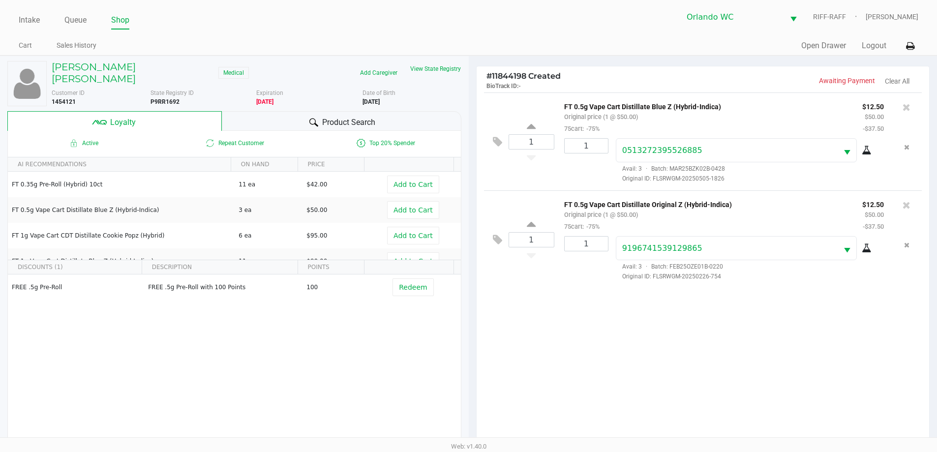
scroll to position [118, 0]
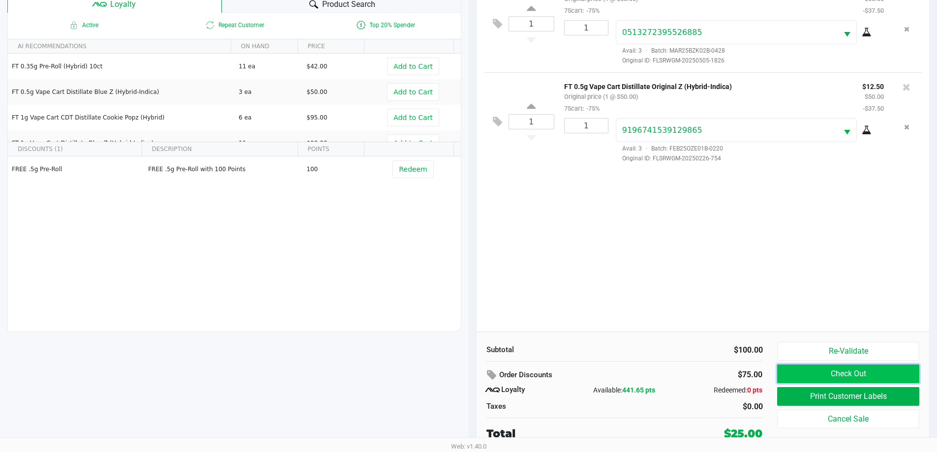
click at [884, 370] on button "Check Out" at bounding box center [848, 373] width 142 height 19
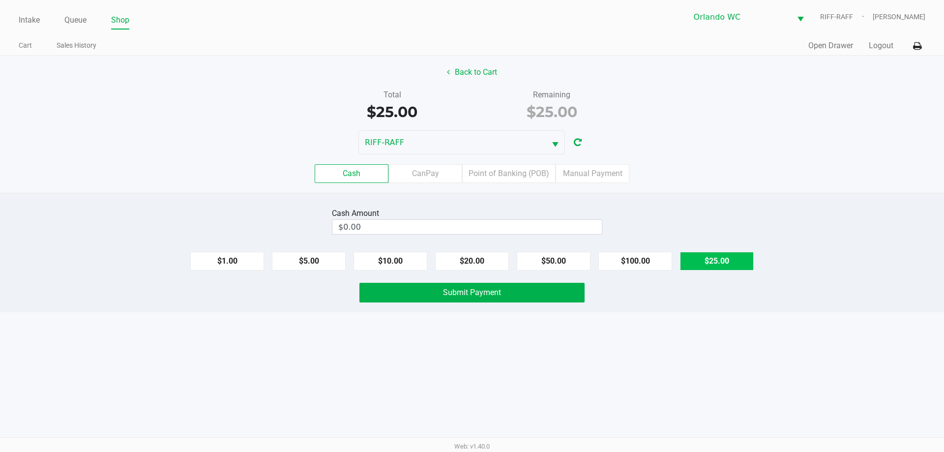
click at [723, 267] on button "$25.00" at bounding box center [717, 261] width 74 height 19
click at [491, 182] on label "Point of Banking (POB)" at bounding box center [508, 173] width 93 height 19
click at [0, 0] on 7 "Point of Banking (POB)" at bounding box center [0, 0] width 0 height 0
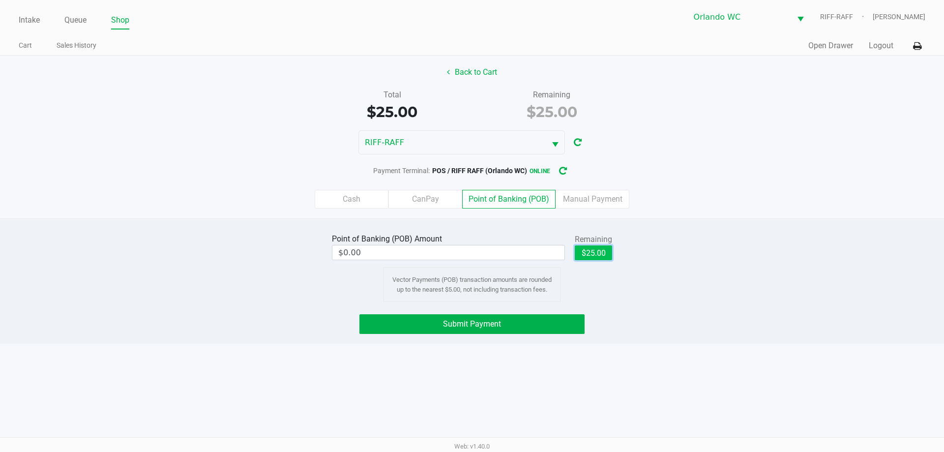
click at [588, 260] on button "$25.00" at bounding box center [593, 252] width 37 height 15
type input "$25.00"
click at [548, 319] on button "Submit Payment" at bounding box center [472, 324] width 225 height 20
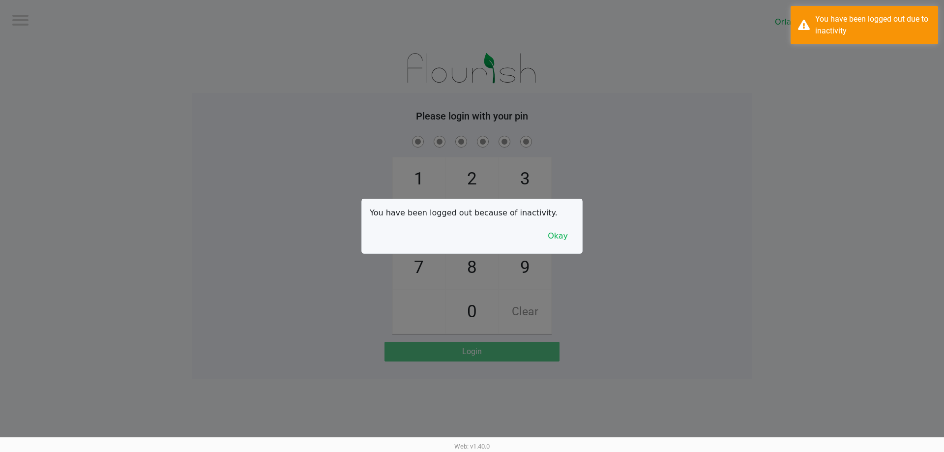
click at [677, 232] on div at bounding box center [472, 226] width 944 height 452
click at [567, 236] on button "Okay" at bounding box center [558, 236] width 33 height 19
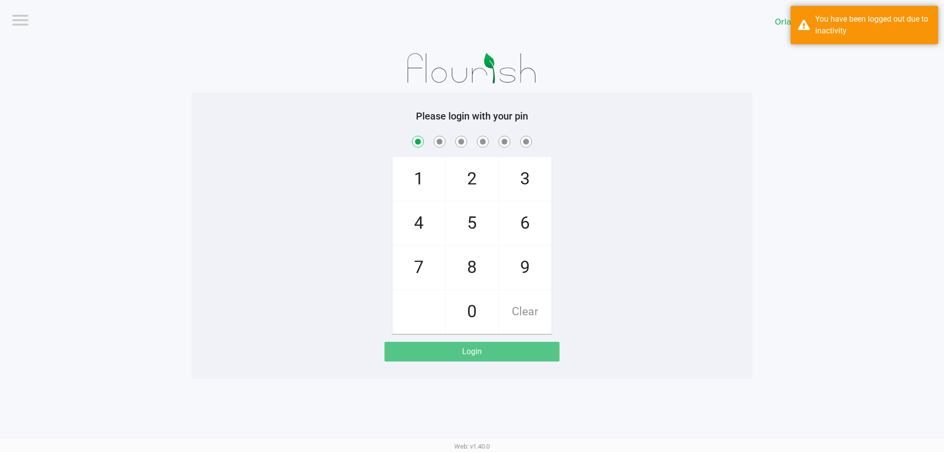
checkbox input "true"
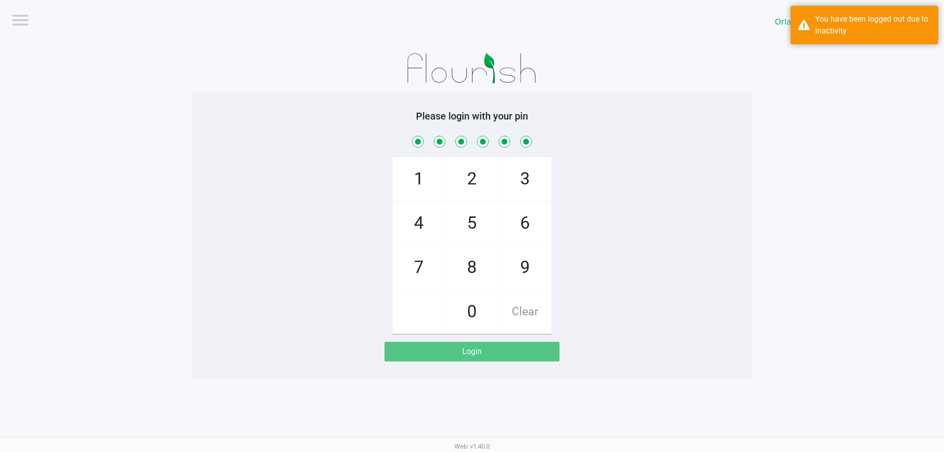
checkbox input "true"
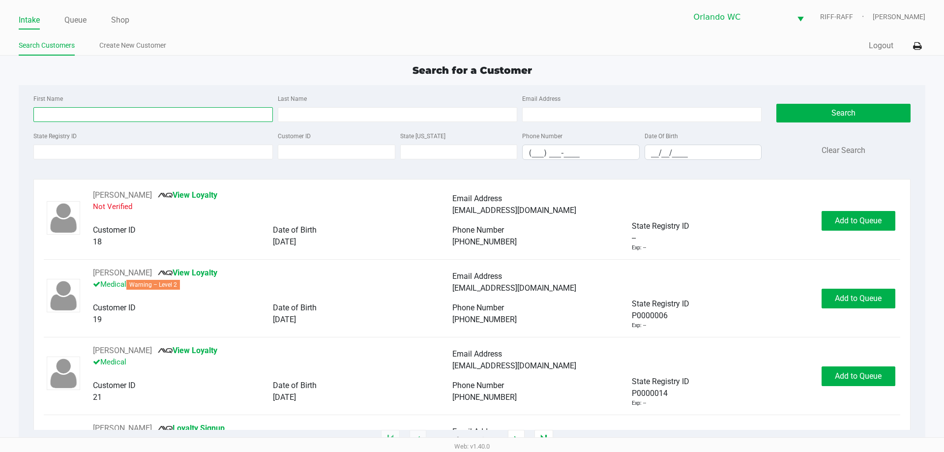
click at [81, 112] on input "First Name" at bounding box center [153, 114] width 240 height 15
type input "mortimer"
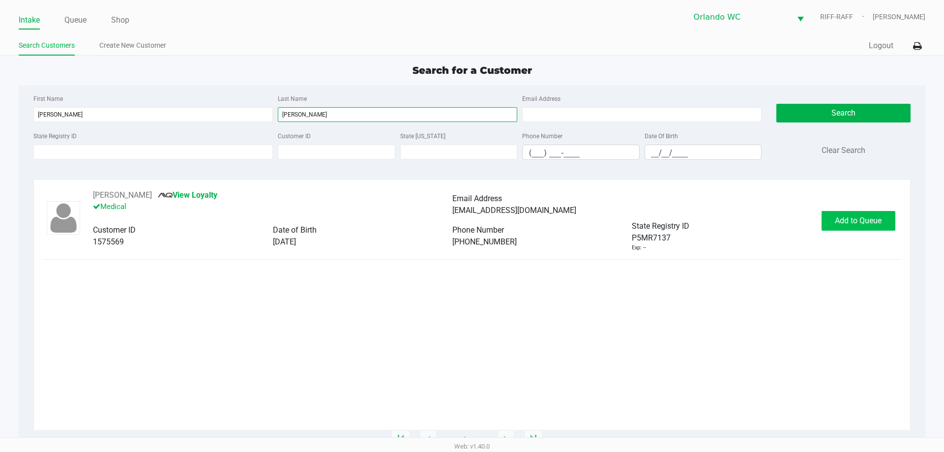
type input "aldridge"
click at [854, 215] on button "Add to Queue" at bounding box center [859, 221] width 74 height 20
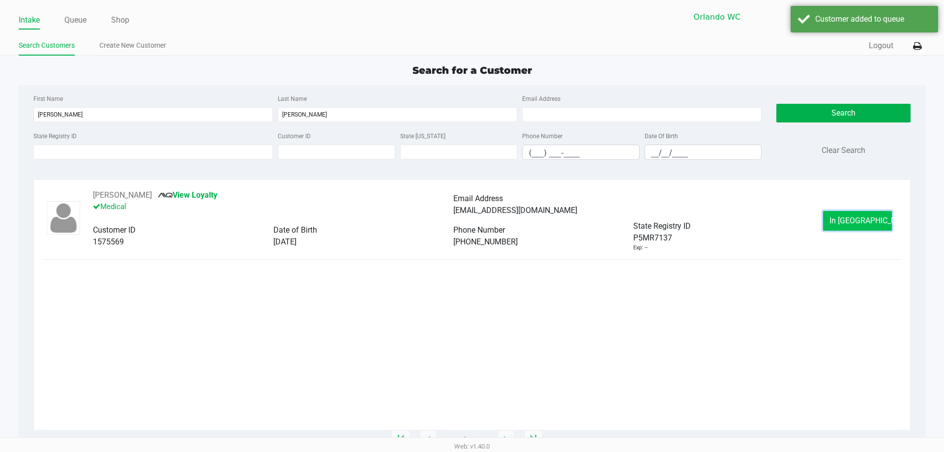
click at [863, 218] on span "In Queue" at bounding box center [871, 220] width 83 height 9
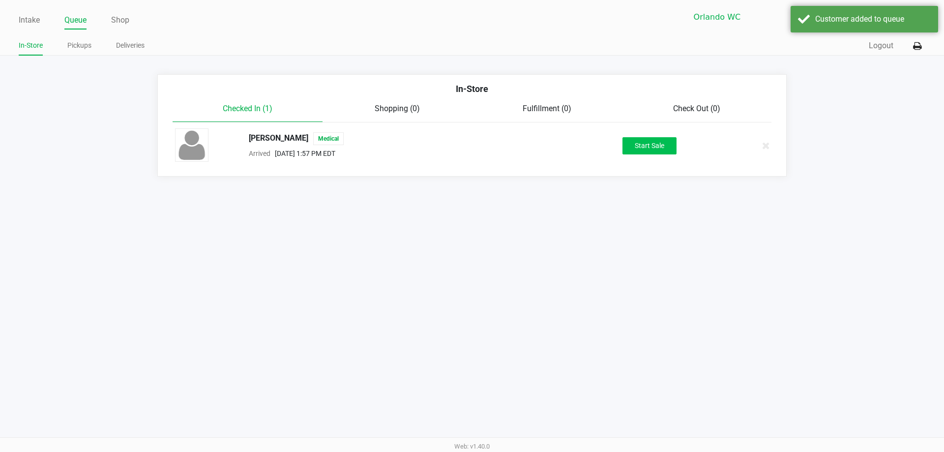
click at [370, 362] on div "Intake Queue Shop Orlando WC RIFF-RAFF Kurt Vernikos In-Store Pickups Deliverie…" at bounding box center [472, 226] width 944 height 452
click at [357, 375] on div "Intake Queue Shop Orlando WC RIFF-RAFF Kurt Vernikos In-Store Pickups Deliverie…" at bounding box center [472, 226] width 944 height 452
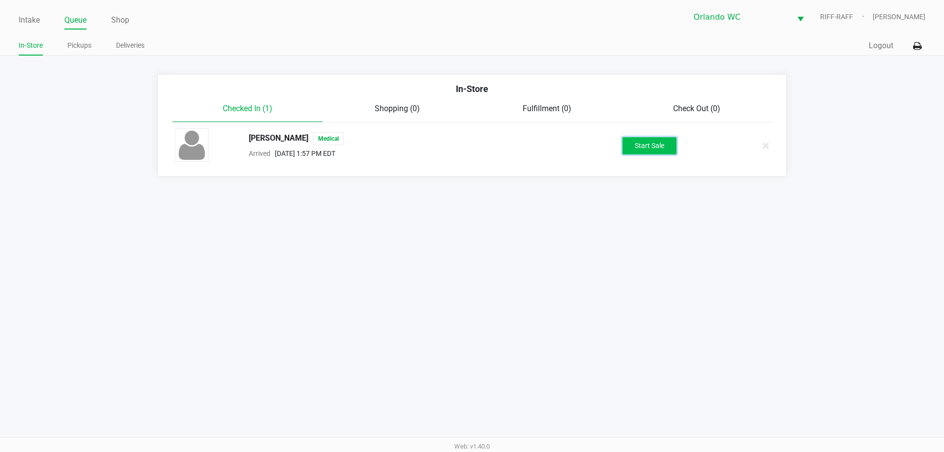
click at [657, 147] on button "Start Sale" at bounding box center [650, 145] width 54 height 17
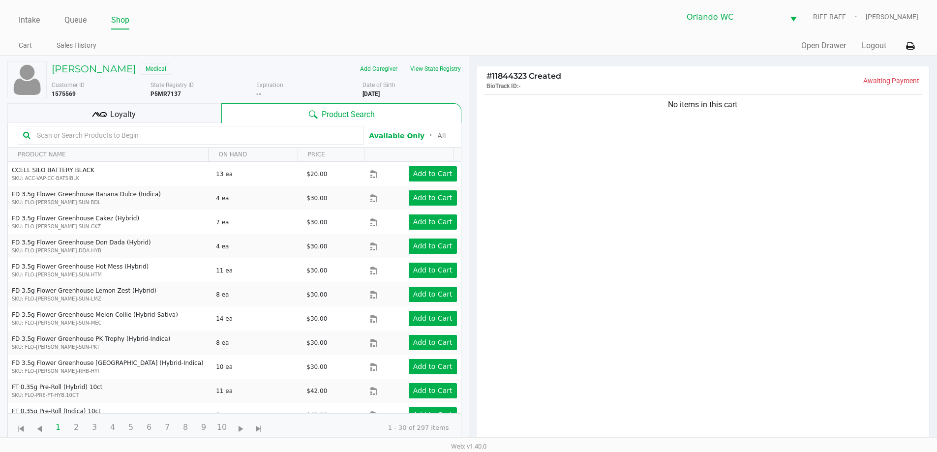
click at [121, 138] on input "text" at bounding box center [196, 135] width 326 height 15
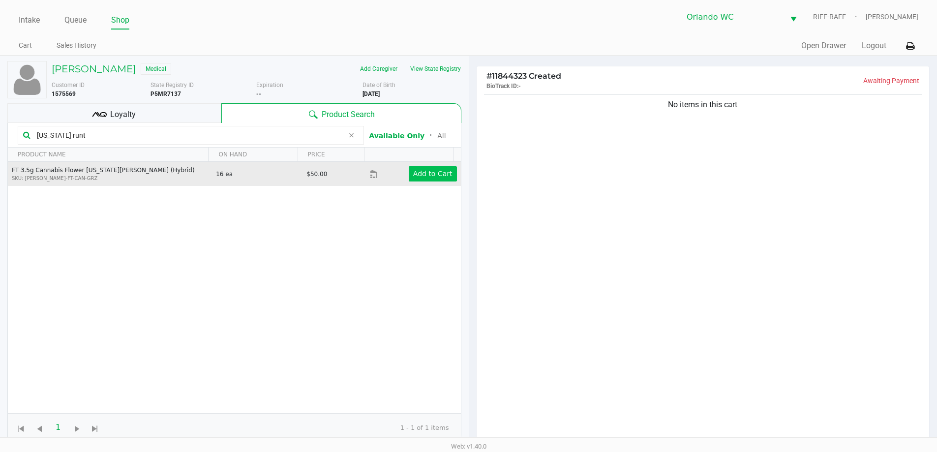
type input "georgia runt"
click at [418, 173] on app-button-loader "Add to Cart" at bounding box center [432, 174] width 39 height 8
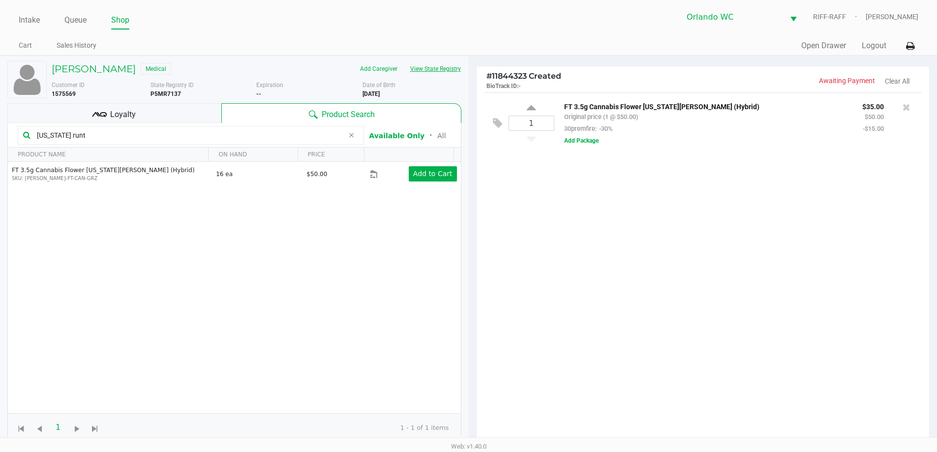
click at [447, 70] on button "View State Registry" at bounding box center [433, 69] width 58 height 16
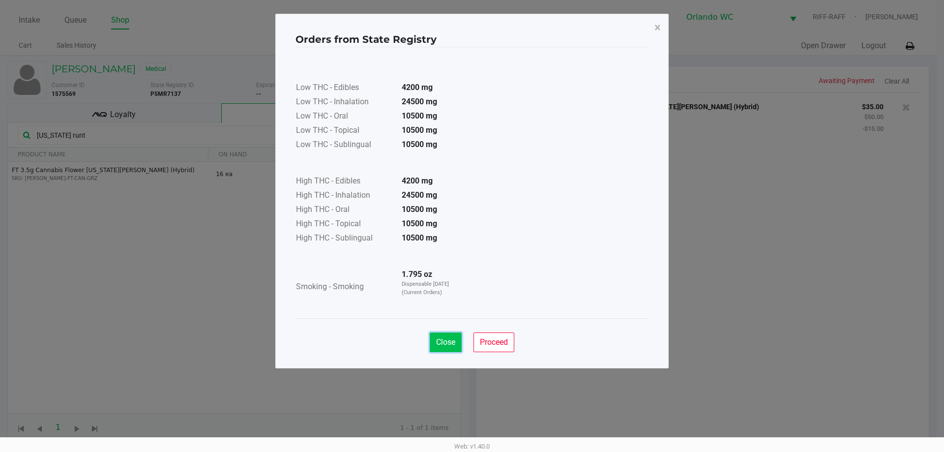
click at [452, 346] on span "Close" at bounding box center [445, 341] width 19 height 9
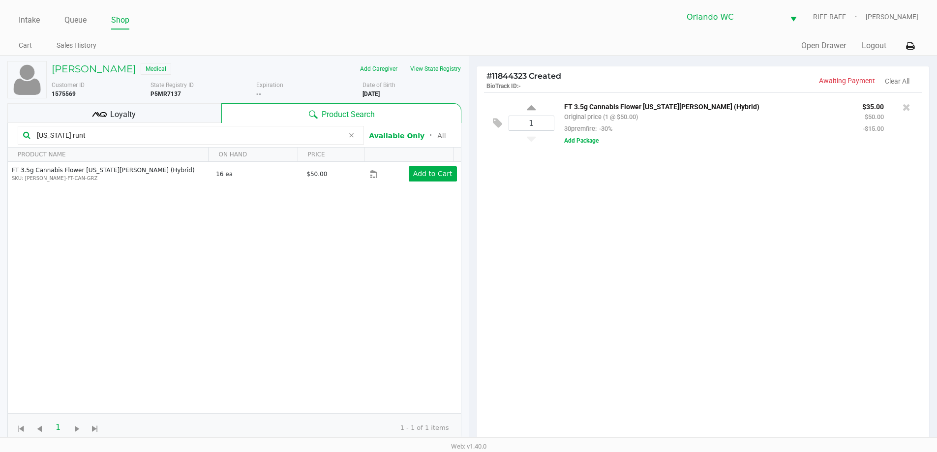
click at [635, 250] on div "1 FT 3.5g Cannabis Flower Georgia Runtz (Hybrid) Original price (1 @ $50.00) 30…" at bounding box center [703, 270] width 453 height 357
click at [126, 117] on span "Loyalty" at bounding box center [123, 115] width 26 height 12
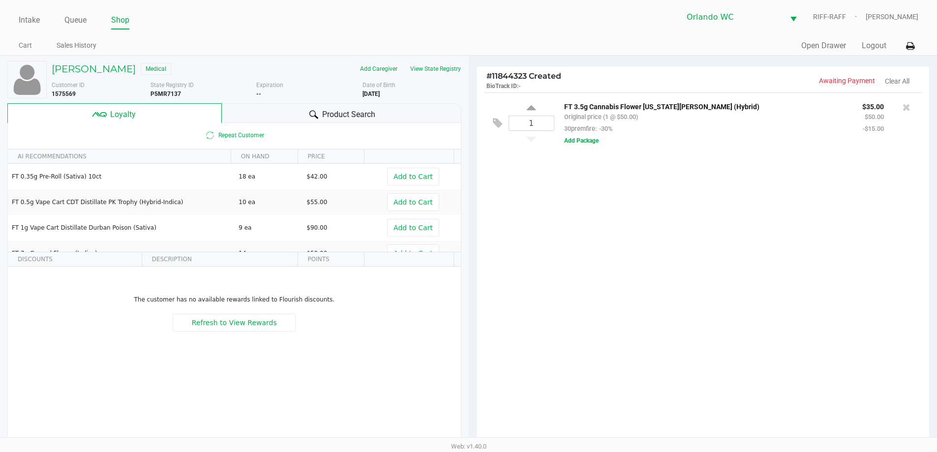
click at [338, 112] on span "Product Search" at bounding box center [348, 115] width 53 height 12
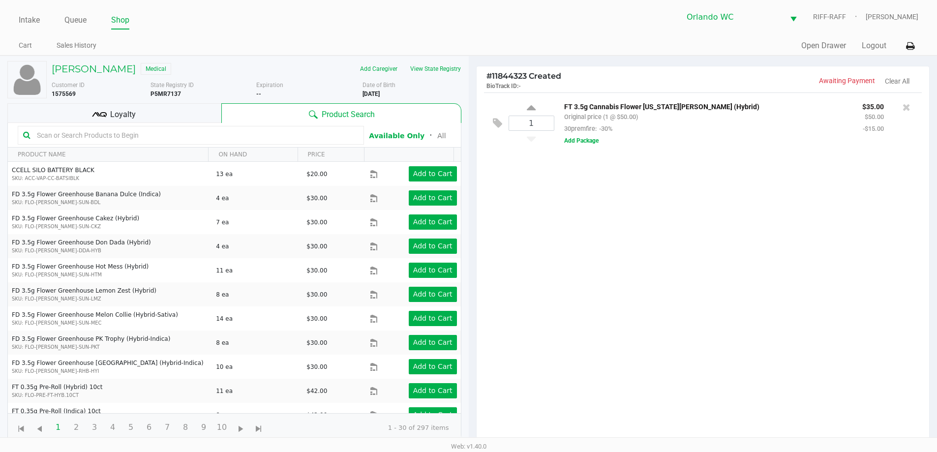
click at [140, 135] on input "text" at bounding box center [196, 135] width 326 height 15
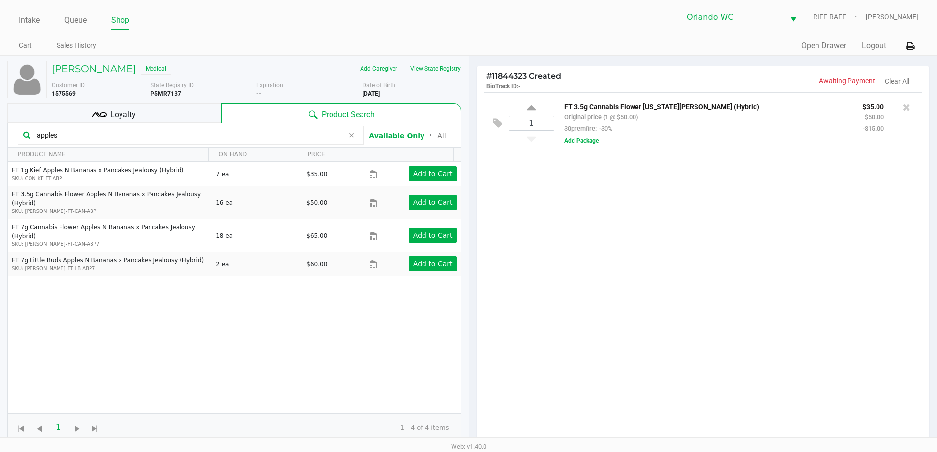
drag, startPoint x: 101, startPoint y: 135, endPoint x: 0, endPoint y: 126, distance: 101.2
click at [0, 126] on div "MORTIMER ALDRIDGE Medical Add Caregiver View State Registry Customer ID 1575569…" at bounding box center [234, 313] width 469 height 514
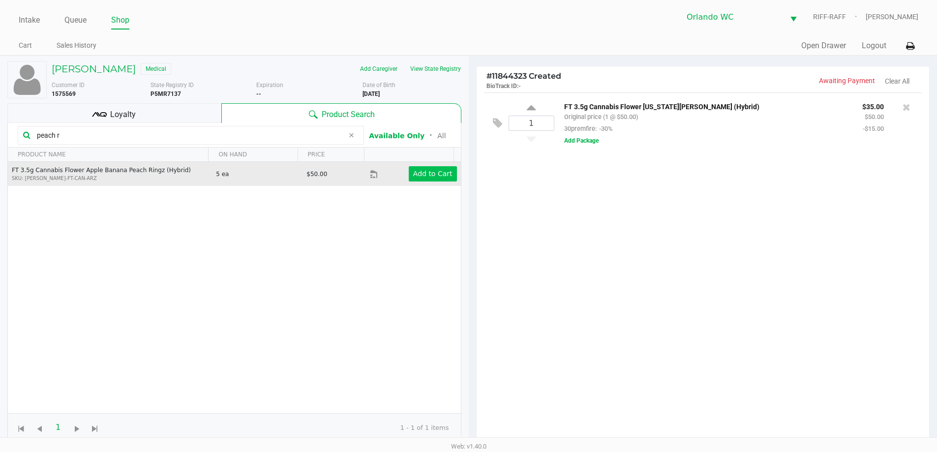
type input "peach r"
click at [428, 175] on app-button-loader "Add to Cart" at bounding box center [432, 174] width 39 height 8
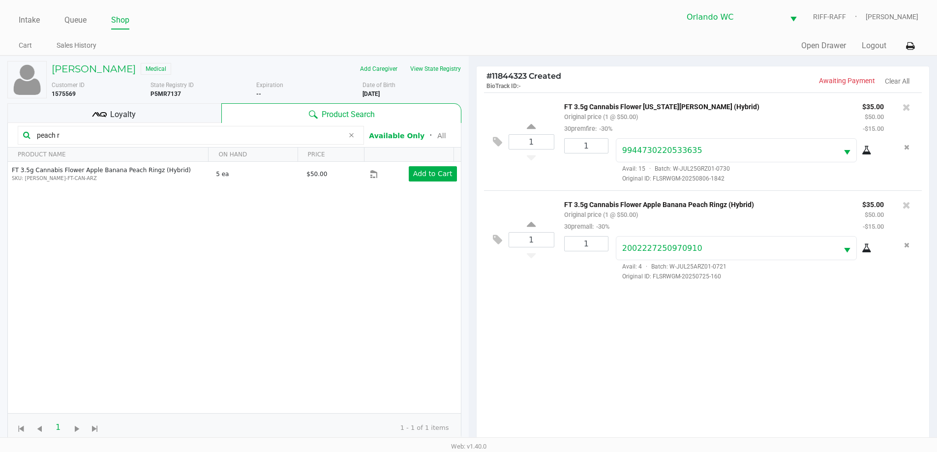
click at [584, 326] on div "1 FT 3.5g Cannabis Flower Georgia Runtz (Hybrid) Original price (1 @ $50.00) 30…" at bounding box center [703, 270] width 453 height 357
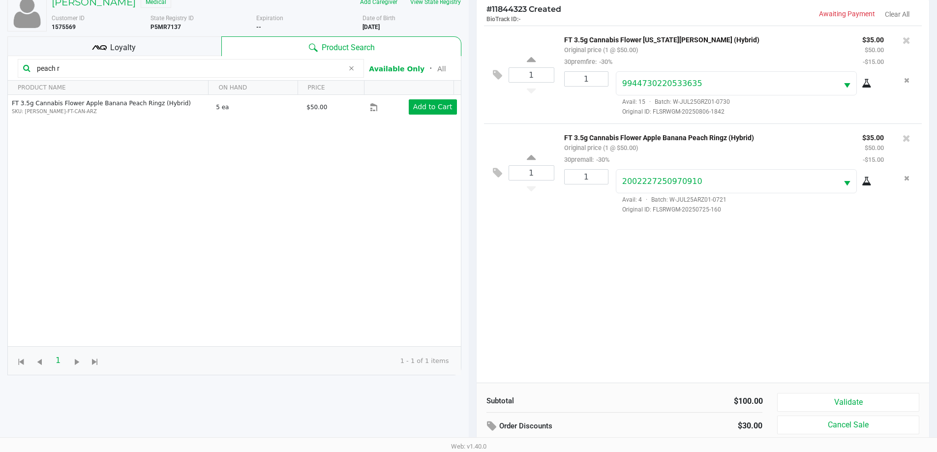
scroll to position [118, 0]
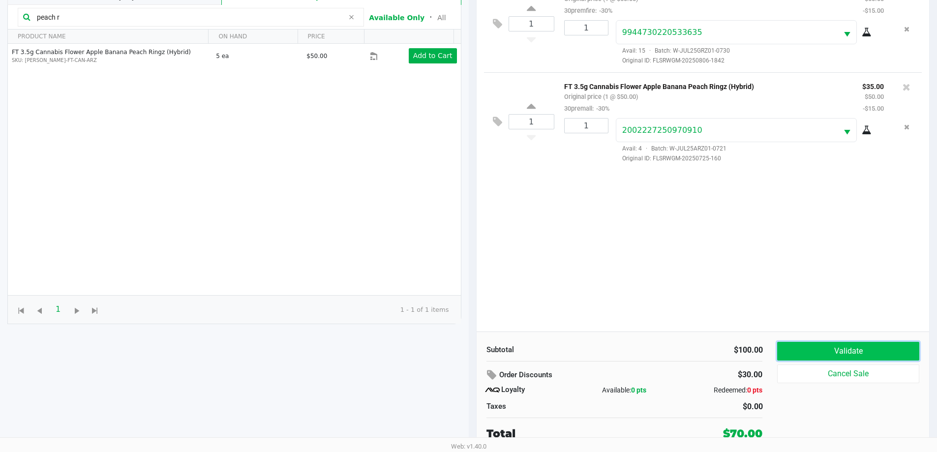
click at [845, 358] on button "Validate" at bounding box center [848, 351] width 142 height 19
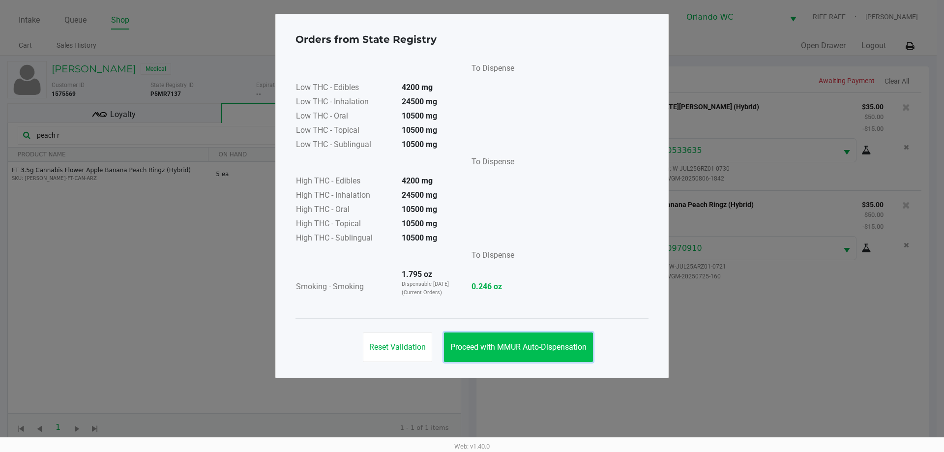
click at [567, 346] on span "Proceed with MMUR Auto-Dispensation" at bounding box center [519, 346] width 136 height 9
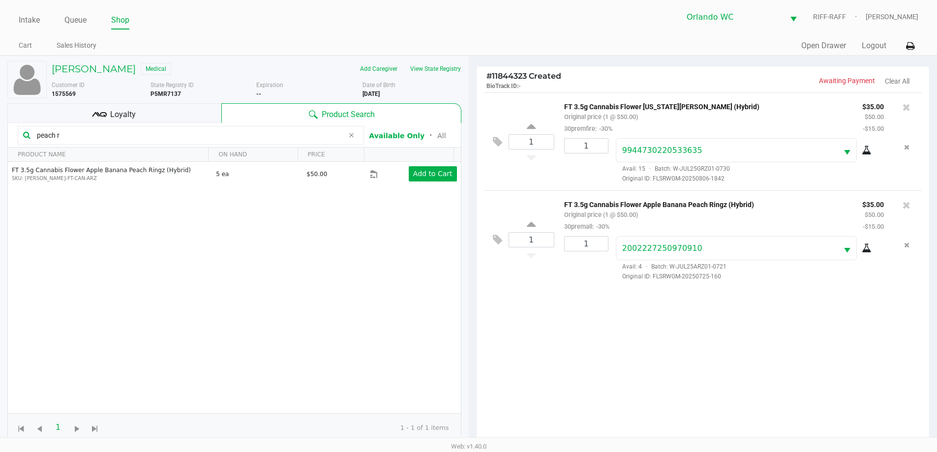
click at [560, 345] on div "1 FT 3.5g Cannabis Flower Georgia Runtz (Hybrid) Original price (1 @ $50.00) 30…" at bounding box center [703, 270] width 453 height 357
click at [121, 112] on span "Loyalty" at bounding box center [123, 115] width 26 height 12
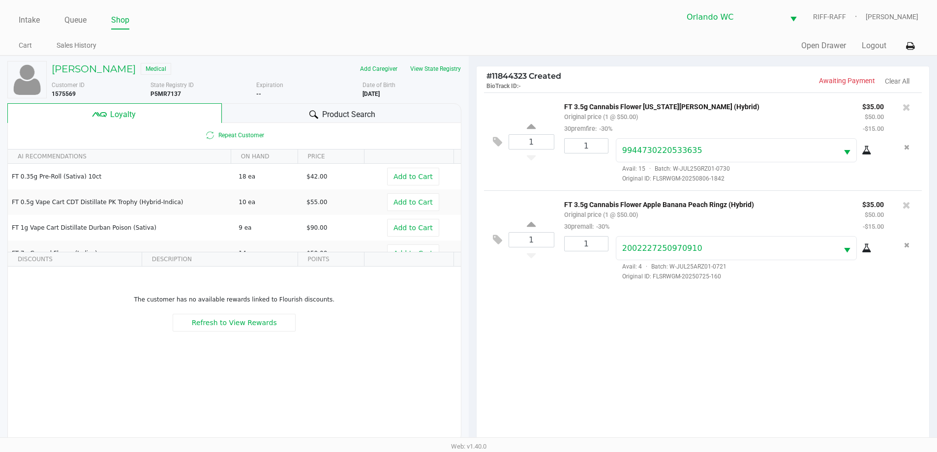
click at [570, 338] on div "1 FT 3.5g Cannabis Flower Georgia Runtz (Hybrid) Original price (1 @ $50.00) 30…" at bounding box center [703, 270] width 453 height 357
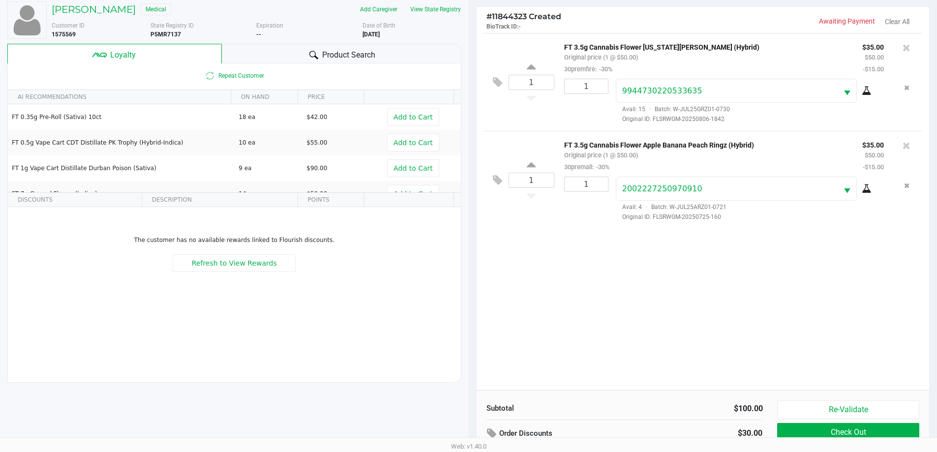
scroll to position [118, 0]
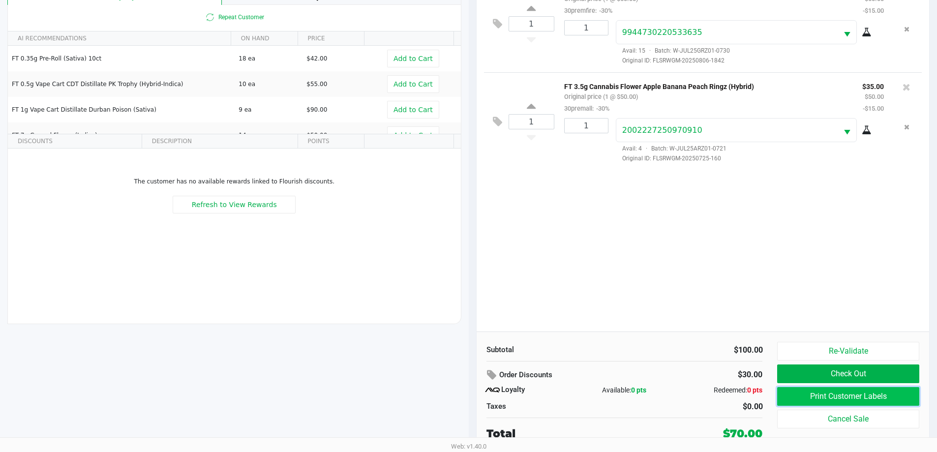
click at [817, 395] on button "Print Customer Labels" at bounding box center [848, 396] width 142 height 19
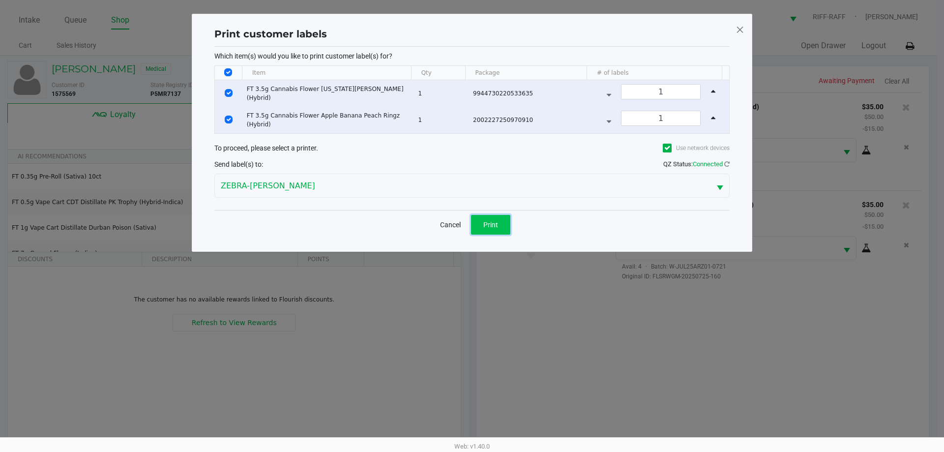
click at [500, 225] on button "Print" at bounding box center [490, 225] width 39 height 20
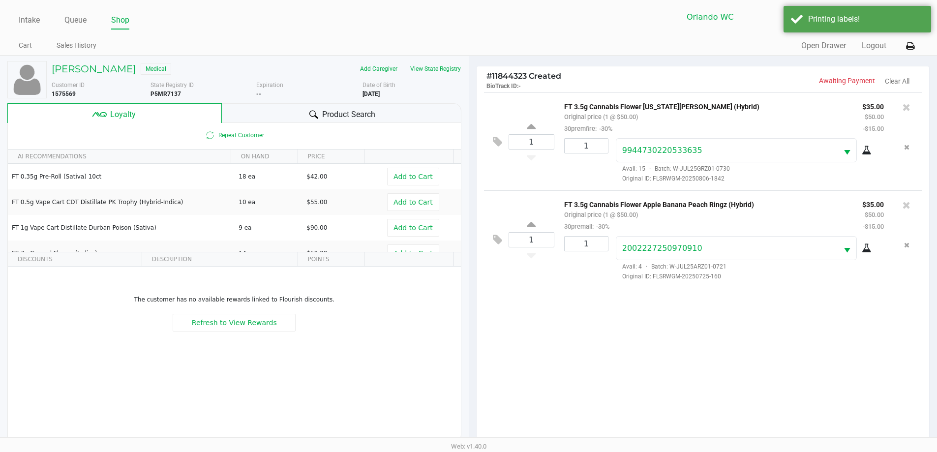
scroll to position [118, 0]
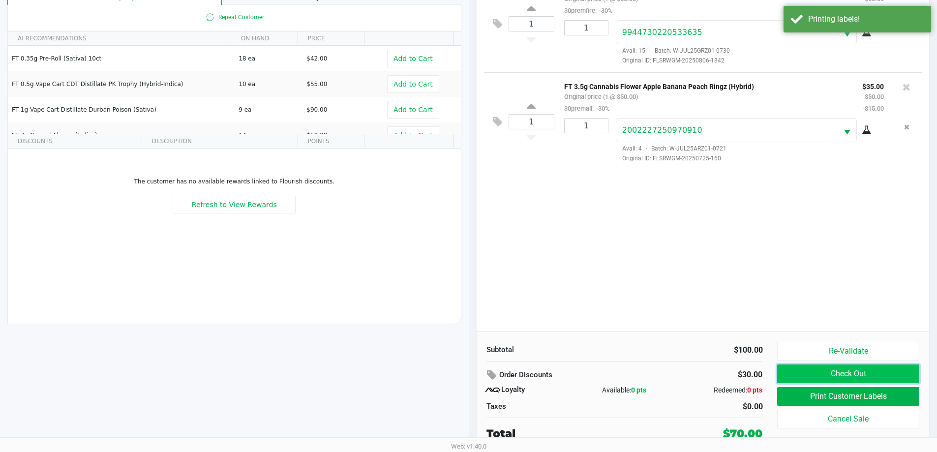
click at [884, 370] on button "Check Out" at bounding box center [848, 373] width 142 height 19
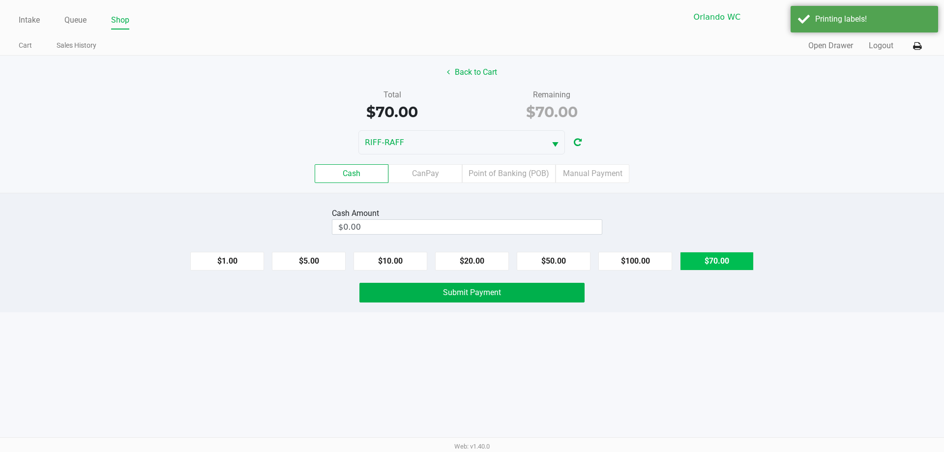
click at [713, 256] on button "$70.00" at bounding box center [717, 261] width 74 height 19
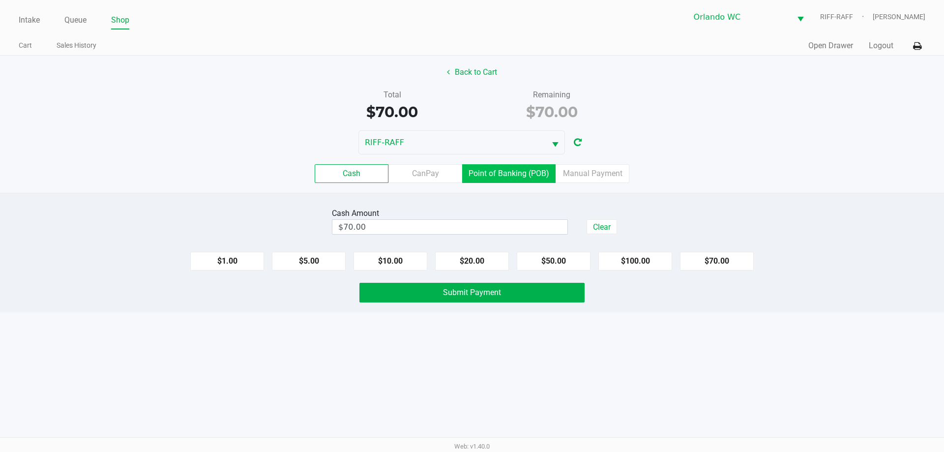
click at [513, 174] on label "Point of Banking (POB)" at bounding box center [508, 173] width 93 height 19
click at [0, 0] on 7 "Point of Banking (POB)" at bounding box center [0, 0] width 0 height 0
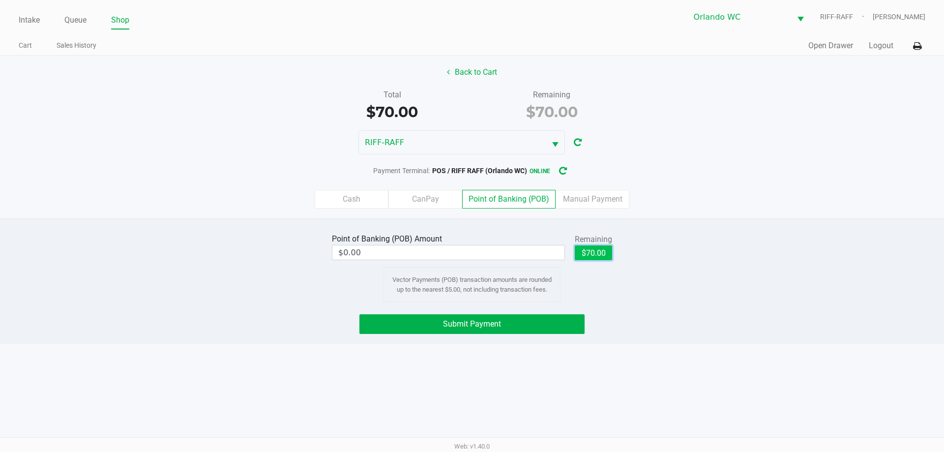
click at [595, 257] on button "$70.00" at bounding box center [593, 252] width 37 height 15
type input "$70.00"
click at [504, 322] on button "Submit Payment" at bounding box center [472, 324] width 225 height 20
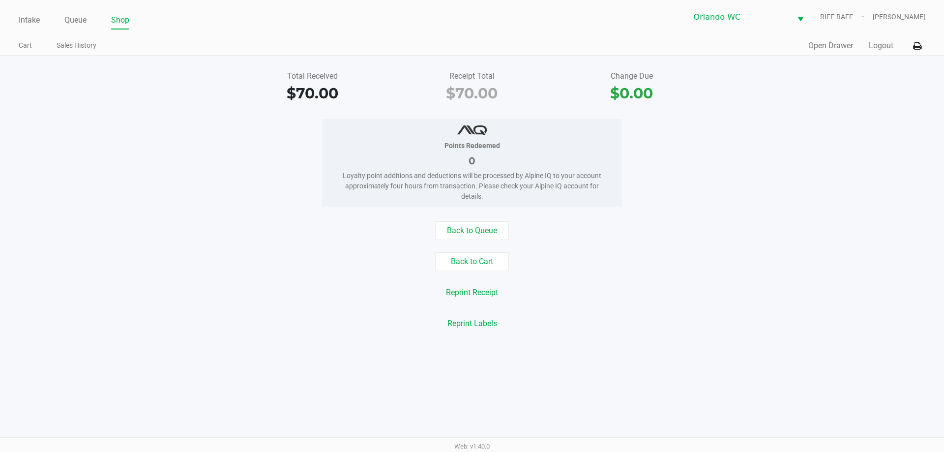
click at [122, 19] on link "Shop" at bounding box center [120, 20] width 18 height 14
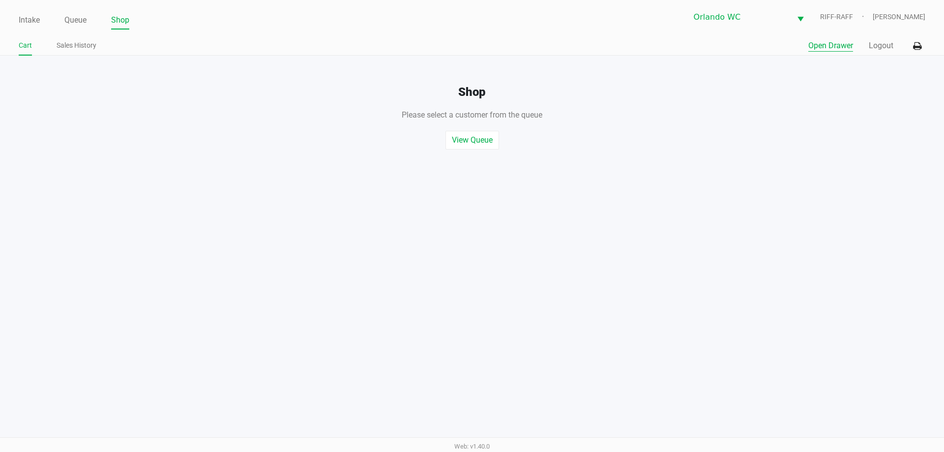
click at [823, 44] on button "Open Drawer" at bounding box center [831, 46] width 45 height 12
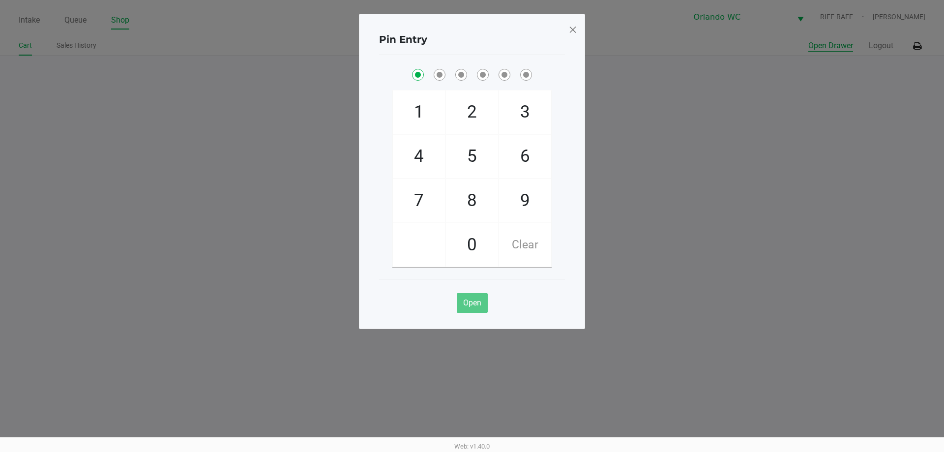
checkbox input "true"
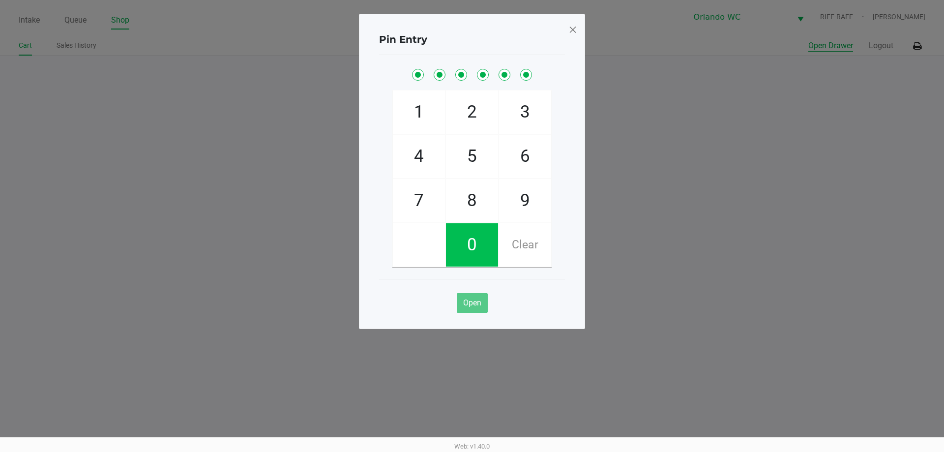
checkbox input "true"
click at [475, 303] on span "Open" at bounding box center [472, 302] width 18 height 9
click at [467, 307] on button "Open" at bounding box center [472, 303] width 31 height 20
click at [578, 28] on div "Pin Entry 1 4 7 2 5 8 0 3 6 9 Clear Open" at bounding box center [472, 171] width 226 height 315
click at [575, 28] on span at bounding box center [573, 30] width 9 height 16
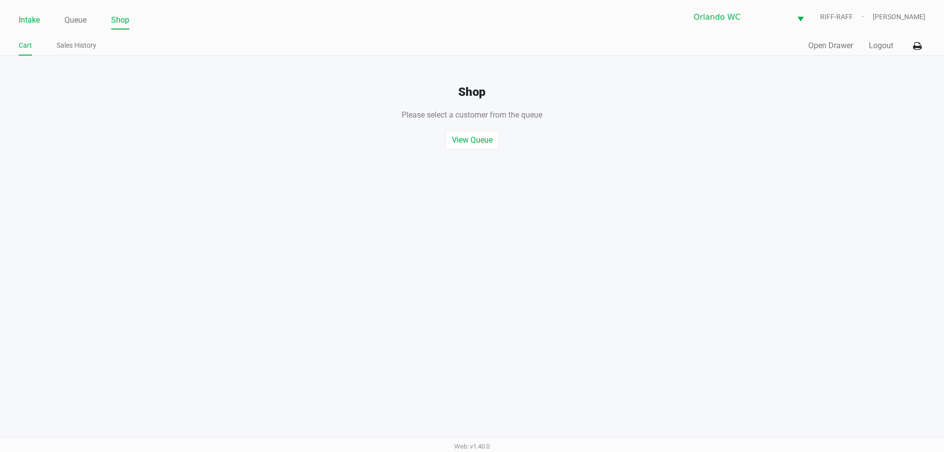
click at [36, 17] on link "Intake" at bounding box center [29, 20] width 21 height 14
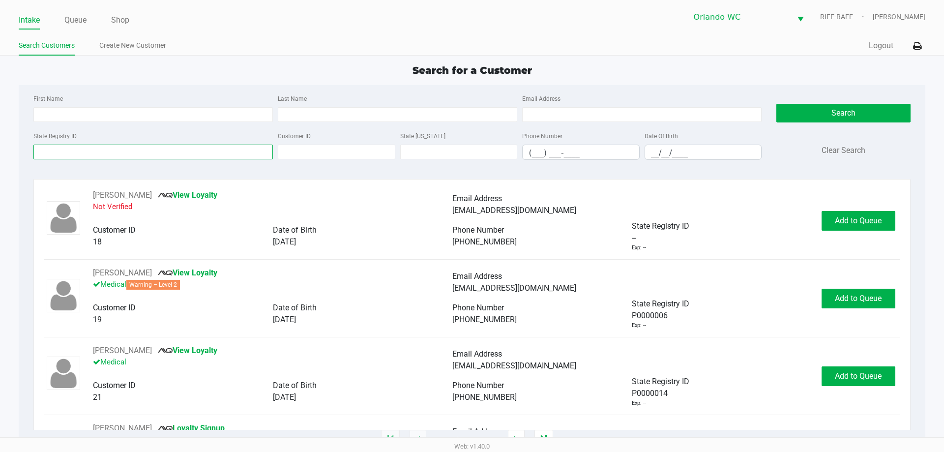
click at [85, 151] on input "State Registry ID" at bounding box center [153, 152] width 240 height 15
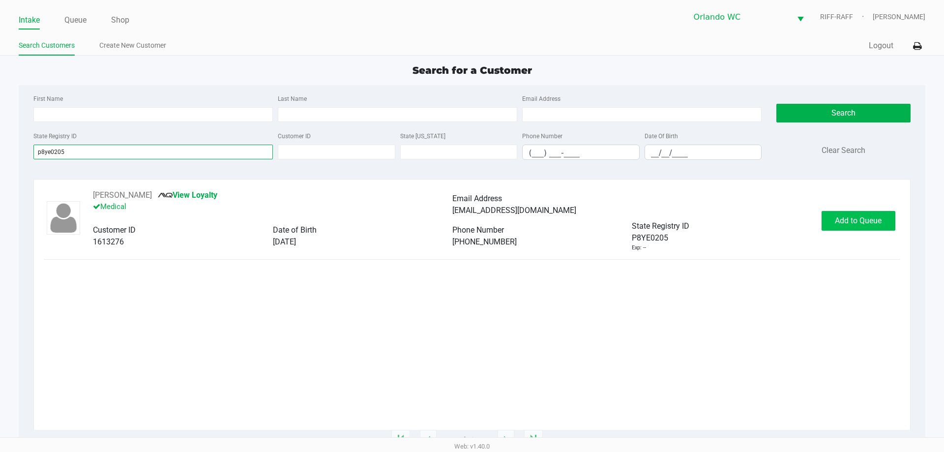
type input "p8ye0205"
click at [884, 221] on button "Add to Queue" at bounding box center [859, 221] width 74 height 20
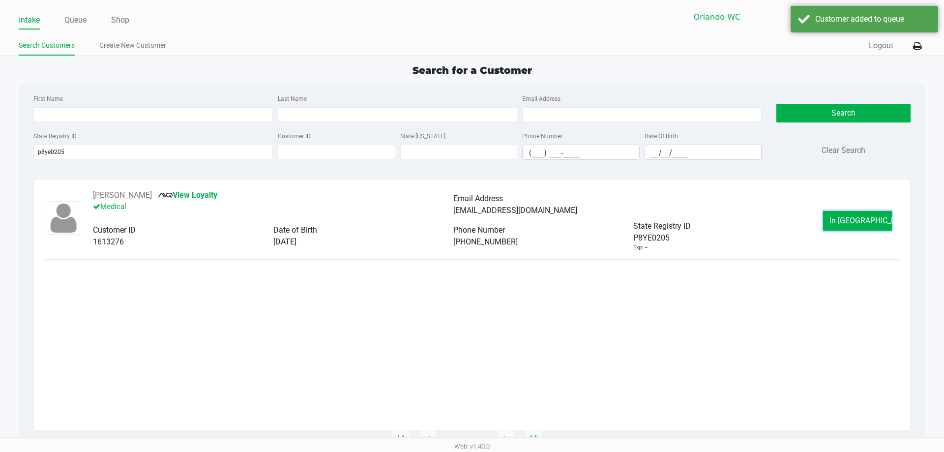
click at [880, 227] on button "In Queue" at bounding box center [857, 221] width 69 height 20
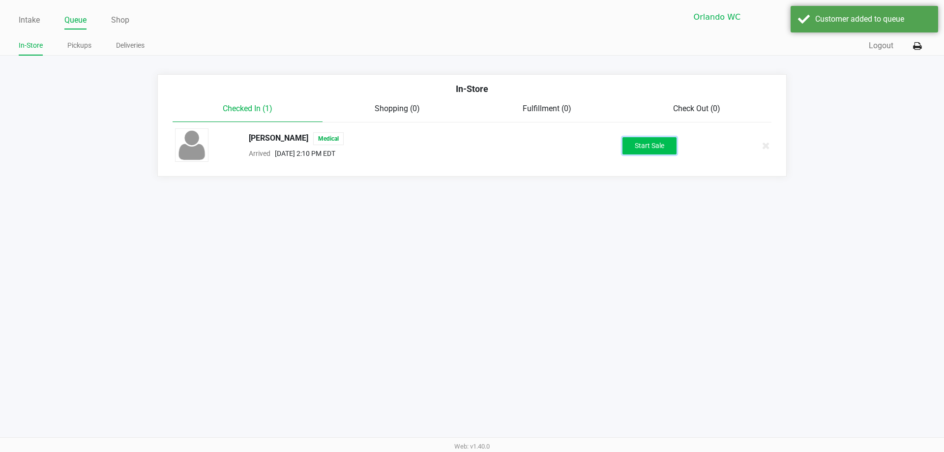
click at [654, 148] on button "Start Sale" at bounding box center [650, 145] width 54 height 17
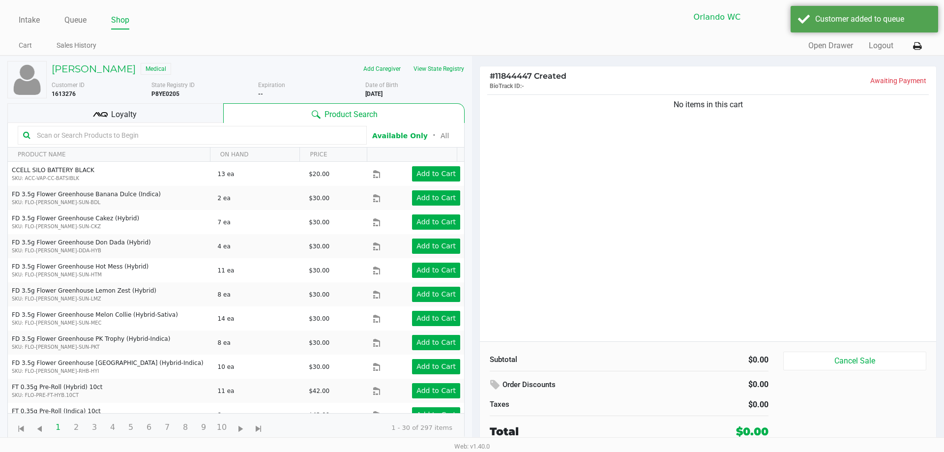
click at [235, 129] on input "text" at bounding box center [197, 135] width 329 height 15
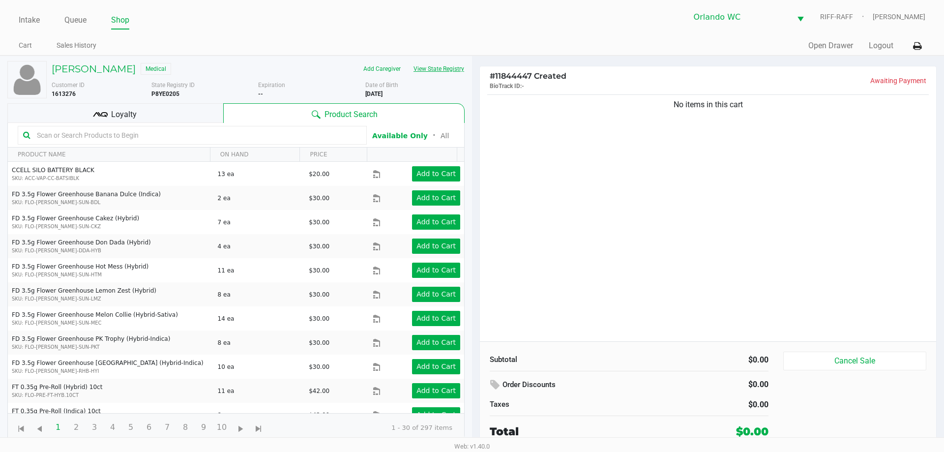
click at [448, 67] on button "View State Registry" at bounding box center [436, 69] width 58 height 16
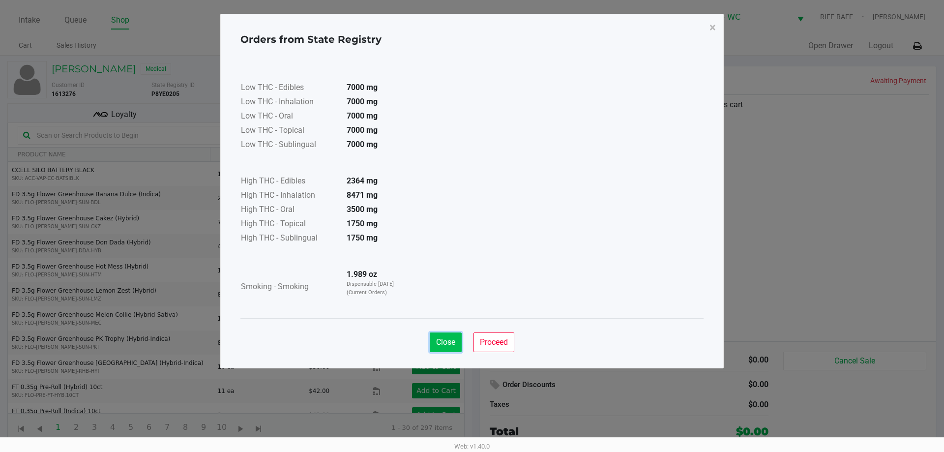
click at [445, 343] on span "Close" at bounding box center [445, 341] width 19 height 9
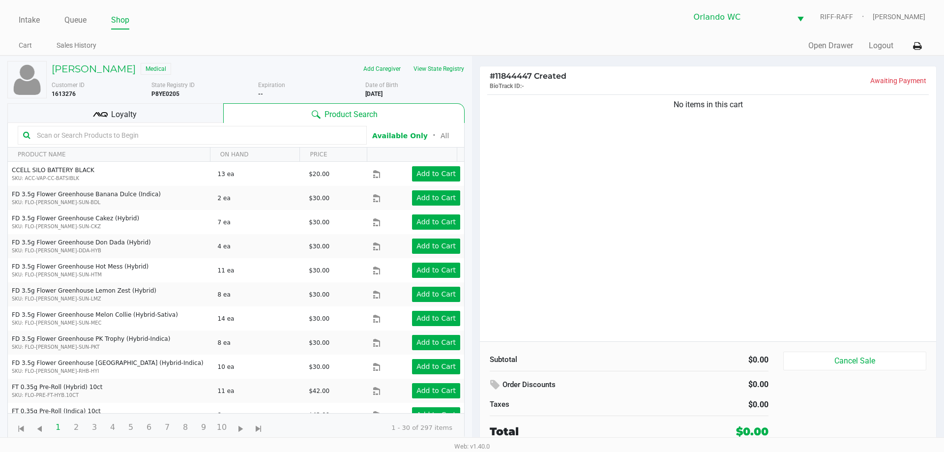
click at [174, 136] on input "text" at bounding box center [197, 135] width 329 height 15
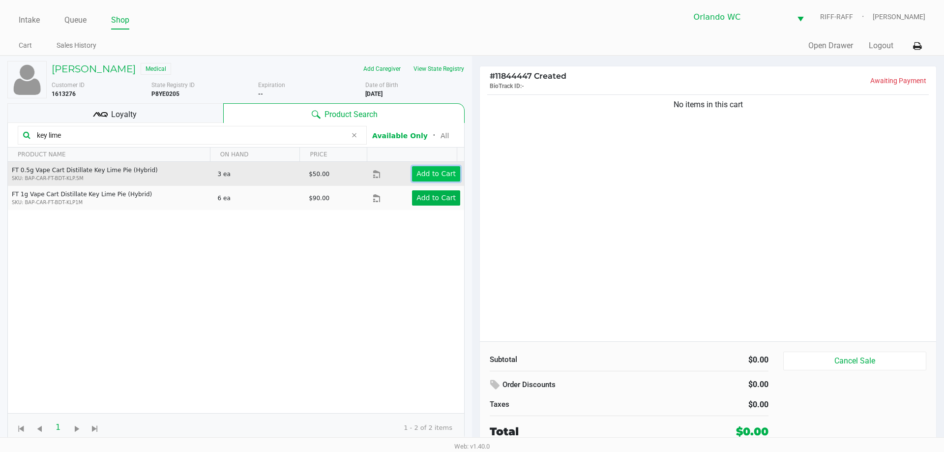
click at [424, 172] on app-button-loader "Add to Cart" at bounding box center [436, 174] width 39 height 8
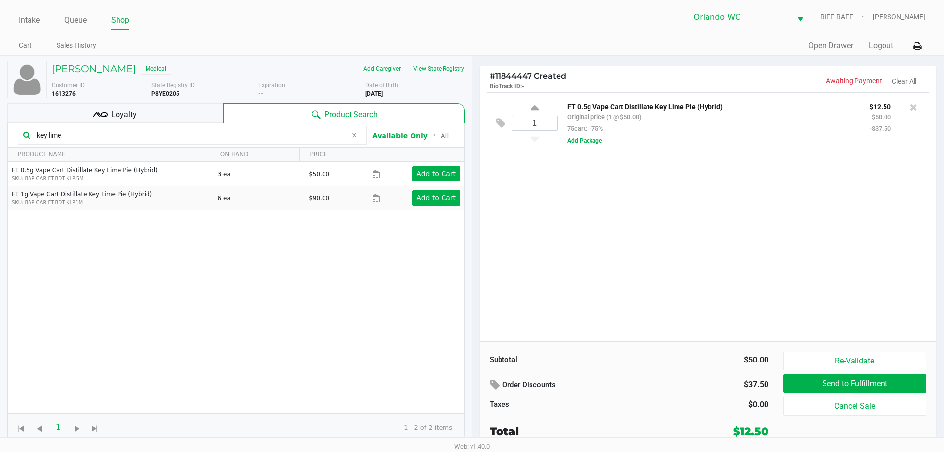
drag, startPoint x: 82, startPoint y: 133, endPoint x: 20, endPoint y: 133, distance: 62.0
click at [20, 133] on div "key lime" at bounding box center [192, 135] width 349 height 19
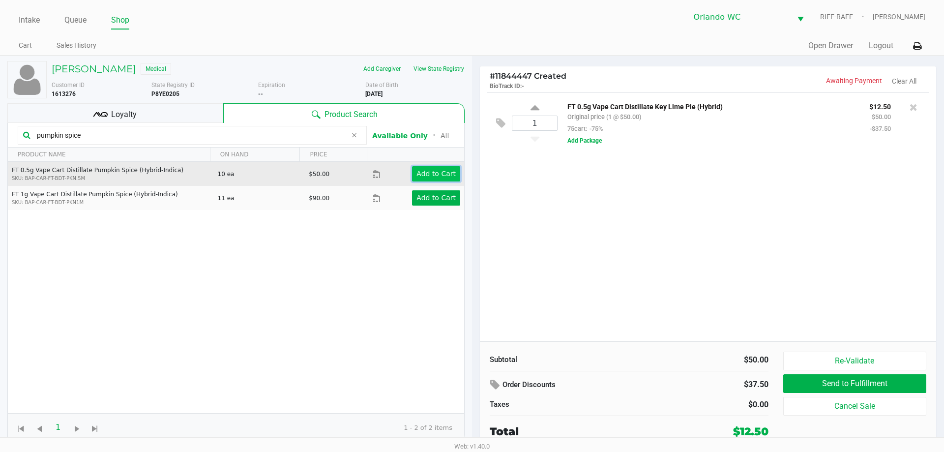
click at [436, 175] on app-button-loader "Add to Cart" at bounding box center [436, 174] width 39 height 8
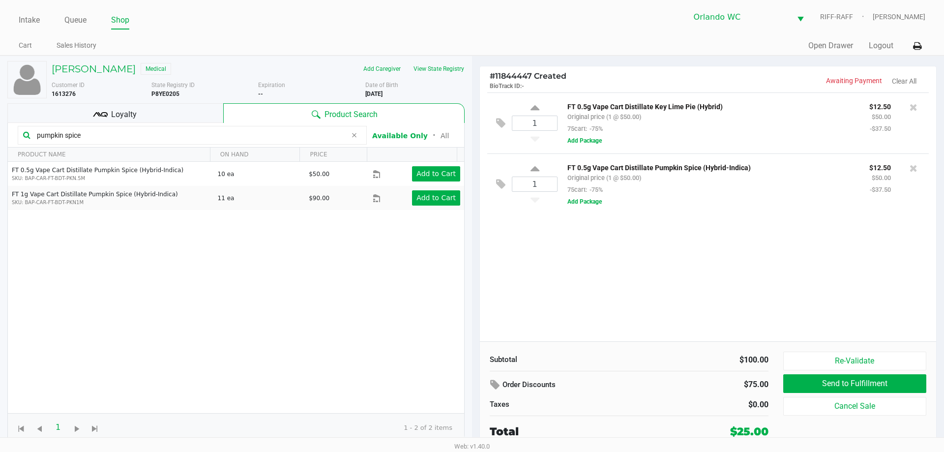
drag, startPoint x: 112, startPoint y: 137, endPoint x: 0, endPoint y: 120, distance: 113.0
click at [0, 120] on div "ANDREA WILKINSON Medical Add Caregiver View State Registry Customer ID 1613276 …" at bounding box center [236, 253] width 472 height 394
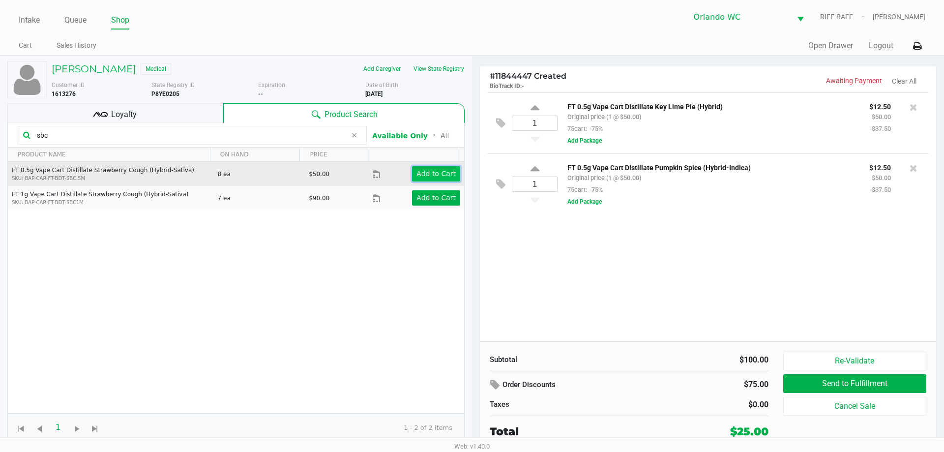
click at [424, 175] on app-button-loader "Add to Cart" at bounding box center [436, 174] width 39 height 8
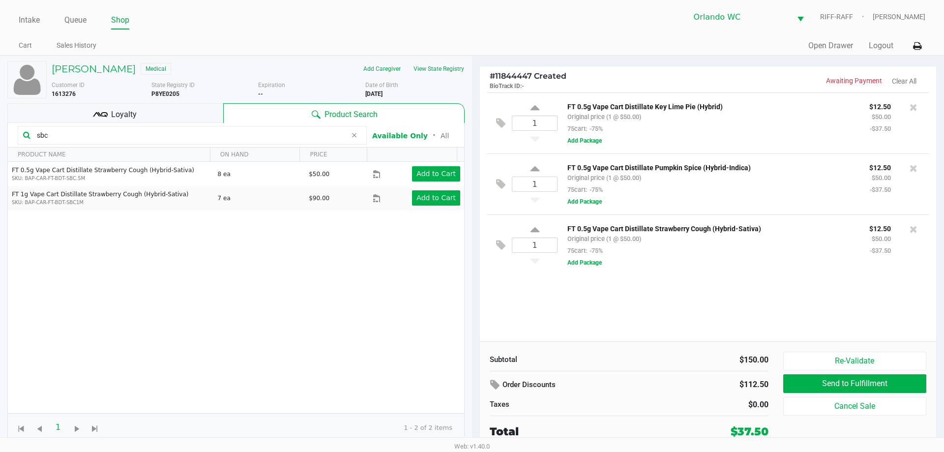
drag, startPoint x: 94, startPoint y: 136, endPoint x: 26, endPoint y: 140, distance: 68.0
click at [26, 140] on div "sbc" at bounding box center [192, 135] width 349 height 19
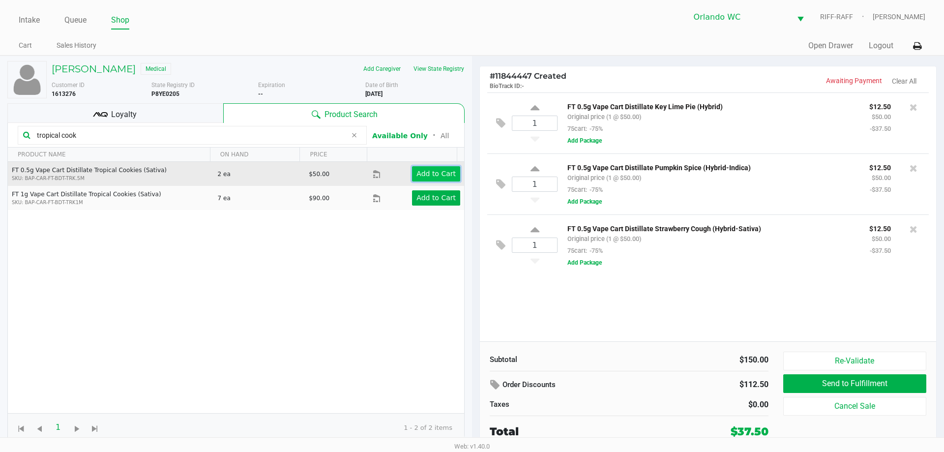
click at [428, 177] on app-button-loader "Add to Cart" at bounding box center [436, 174] width 39 height 8
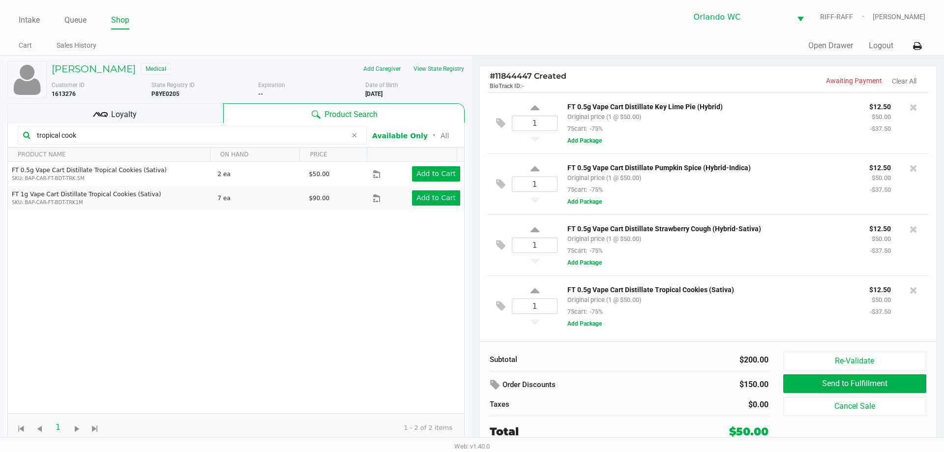
drag, startPoint x: 98, startPoint y: 134, endPoint x: 31, endPoint y: 134, distance: 66.9
click at [31, 134] on div "tropical cook" at bounding box center [192, 135] width 349 height 19
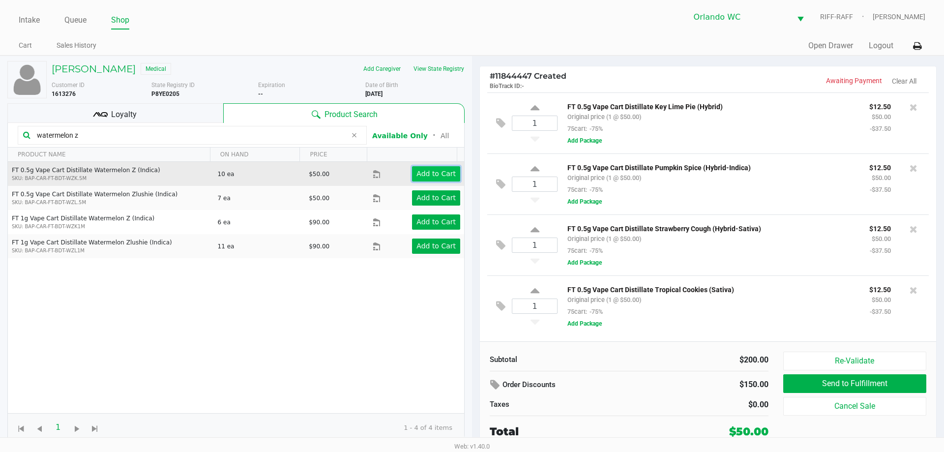
click at [421, 175] on app-button-loader "Add to Cart" at bounding box center [436, 174] width 39 height 8
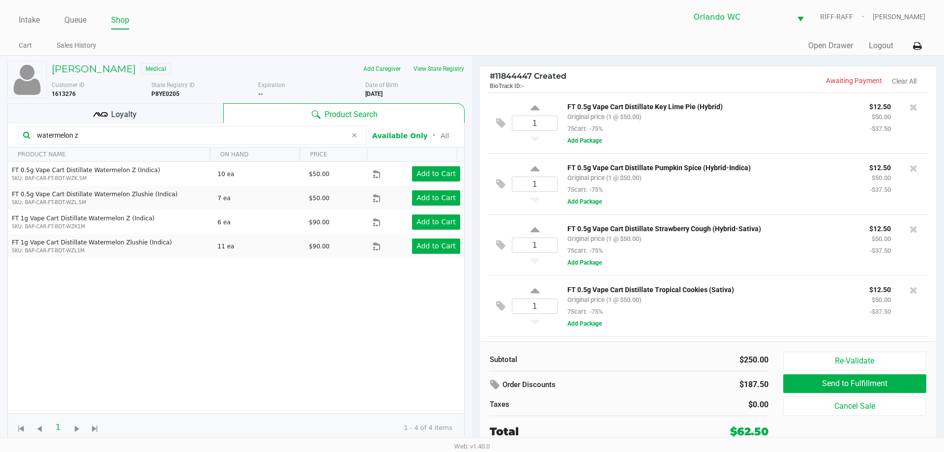
scroll to position [59, 0]
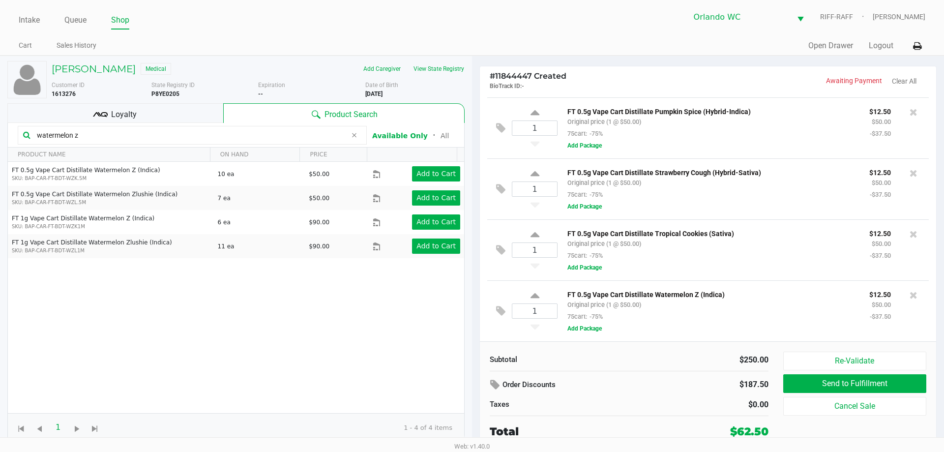
drag, startPoint x: 84, startPoint y: 135, endPoint x: 0, endPoint y: 135, distance: 84.1
click at [0, 135] on div "ANDREA WILKINSON Medical Add Caregiver View State Registry Customer ID 1613276 …" at bounding box center [236, 253] width 472 height 394
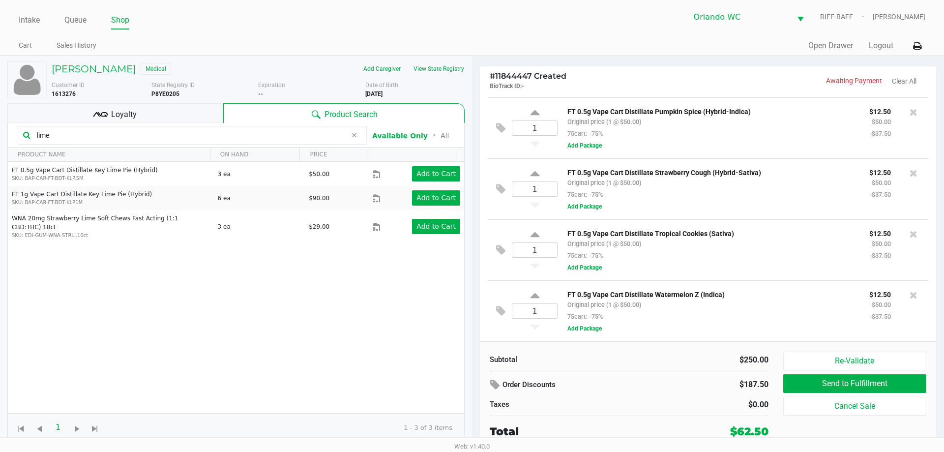
drag, startPoint x: 62, startPoint y: 133, endPoint x: 9, endPoint y: 131, distance: 53.2
click at [15, 133] on kendo-grid-toolbar "lime Available Only ᛫ All" at bounding box center [236, 135] width 456 height 25
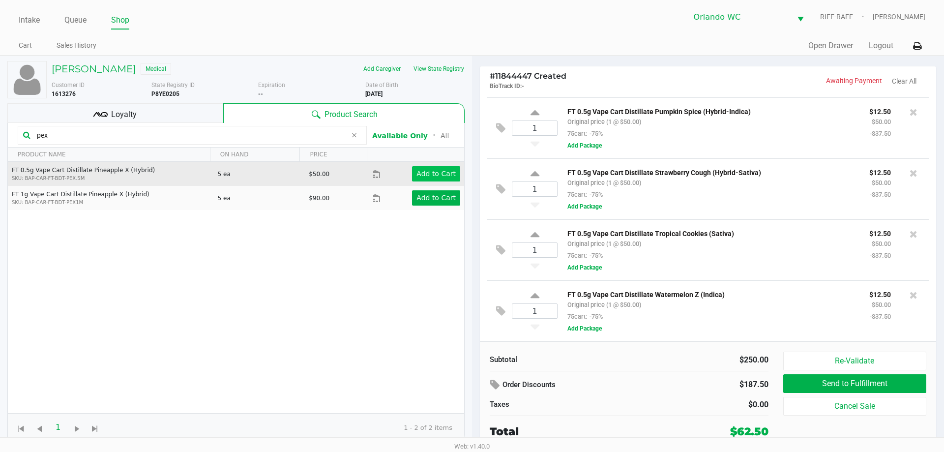
type input "pex"
click at [439, 177] on app-button-loader "Add to Cart" at bounding box center [436, 174] width 39 height 8
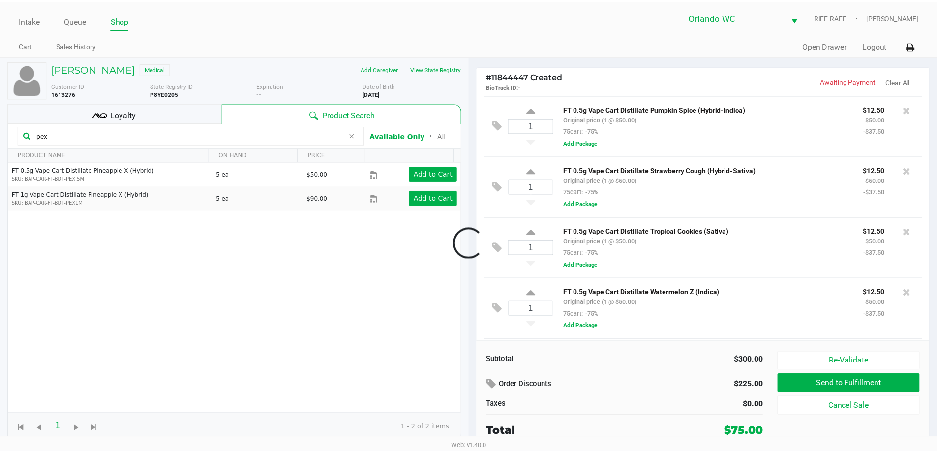
scroll to position [120, 0]
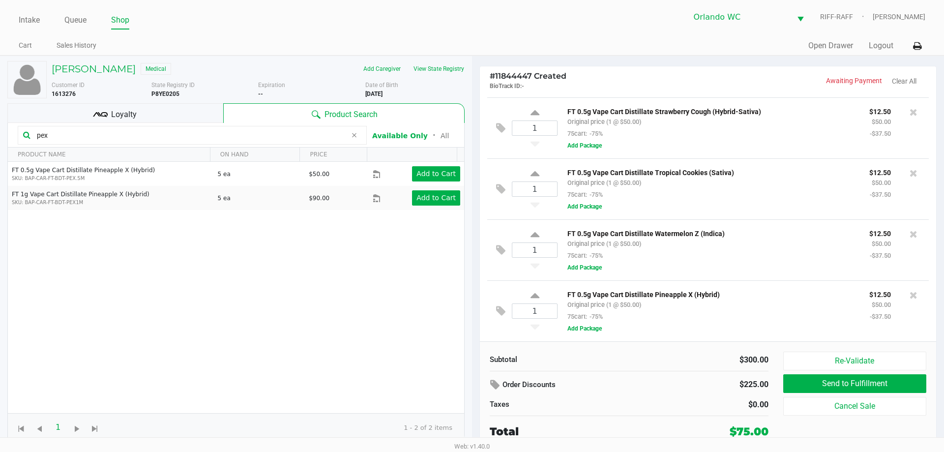
click at [124, 109] on span "Loyalty" at bounding box center [124, 115] width 26 height 12
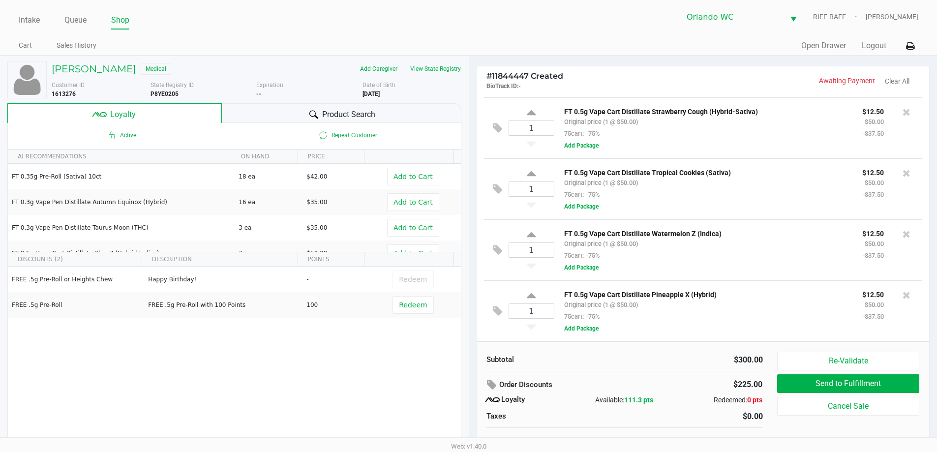
click at [341, 364] on div "FREE .5g Pre-Roll or Heights Chew Happy Birthday! - Redeem FREE .5g Pre-Roll FR…" at bounding box center [234, 341] width 453 height 148
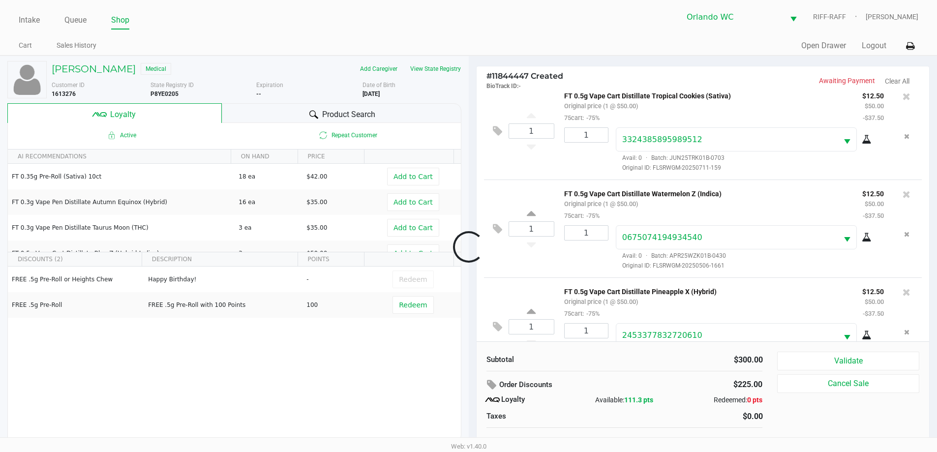
scroll to position [341, 0]
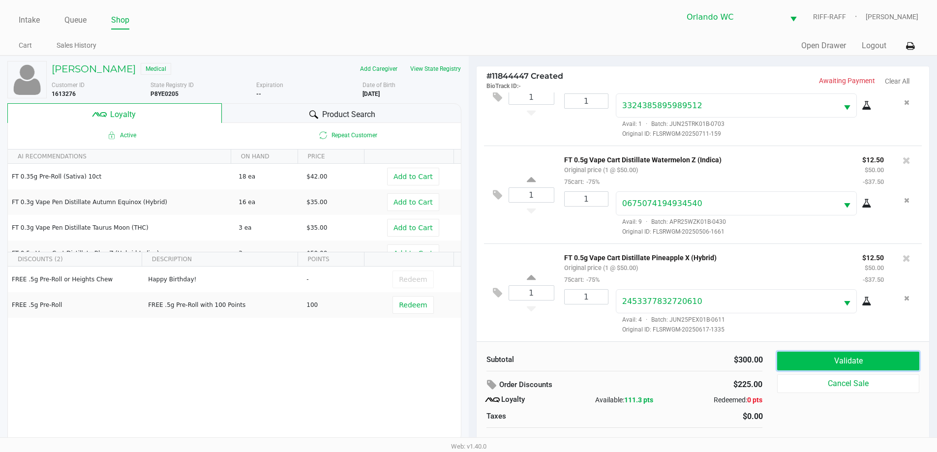
click at [867, 362] on button "Validate" at bounding box center [848, 361] width 142 height 19
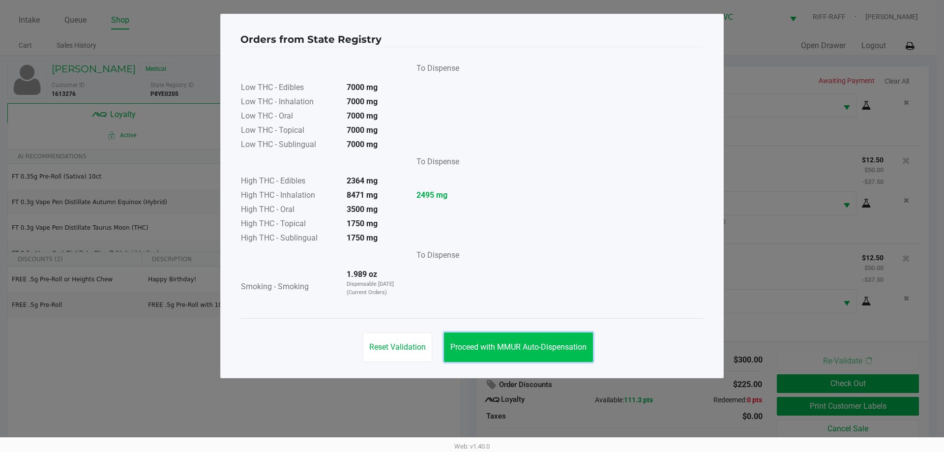
click at [556, 349] on span "Proceed with MMUR Auto-Dispensation" at bounding box center [519, 346] width 136 height 9
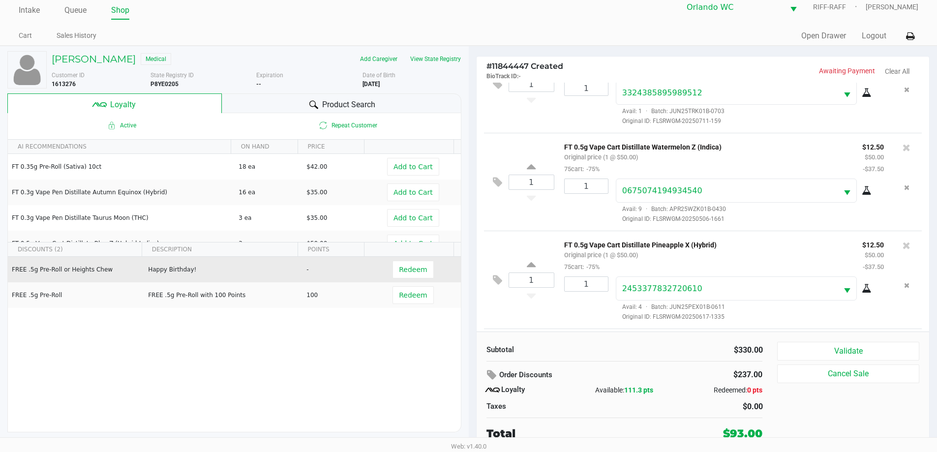
scroll to position [440, 0]
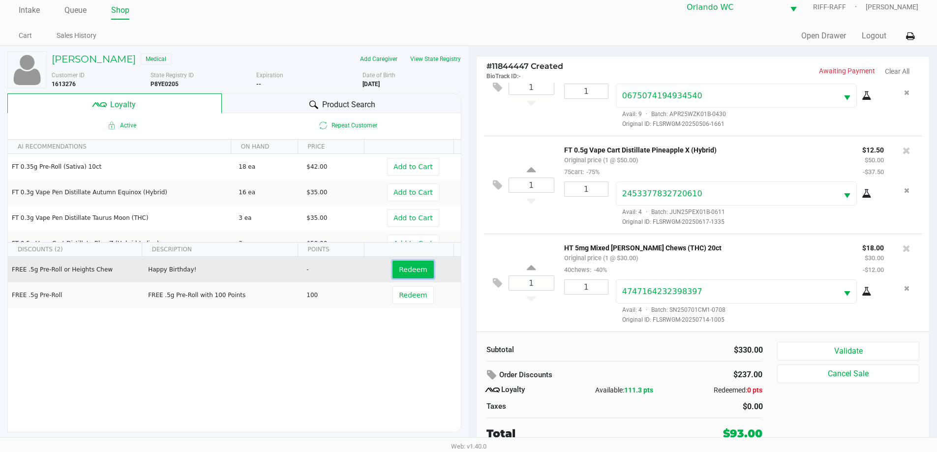
click at [399, 271] on span "Redeem" at bounding box center [413, 270] width 28 height 8
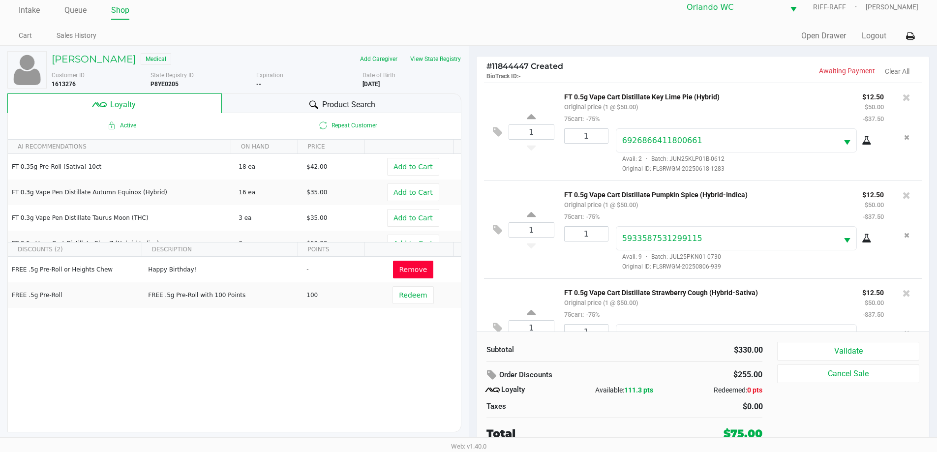
scroll to position [452, 0]
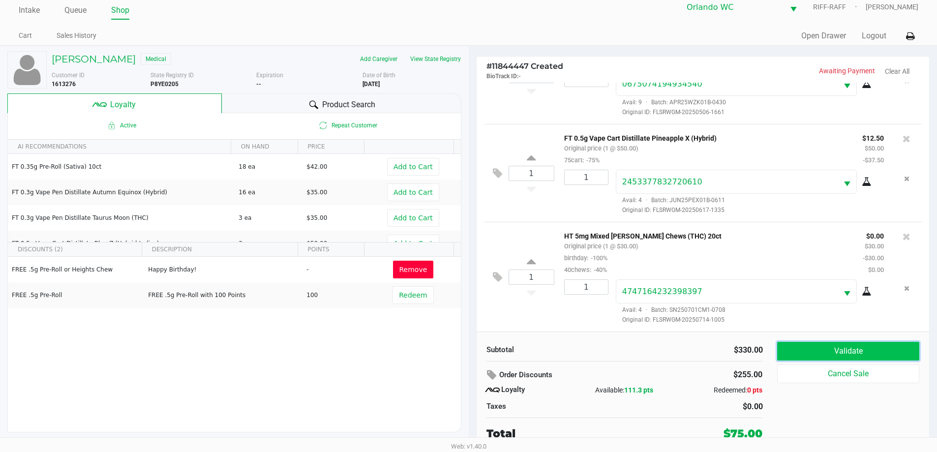
click at [859, 354] on button "Validate" at bounding box center [848, 351] width 142 height 19
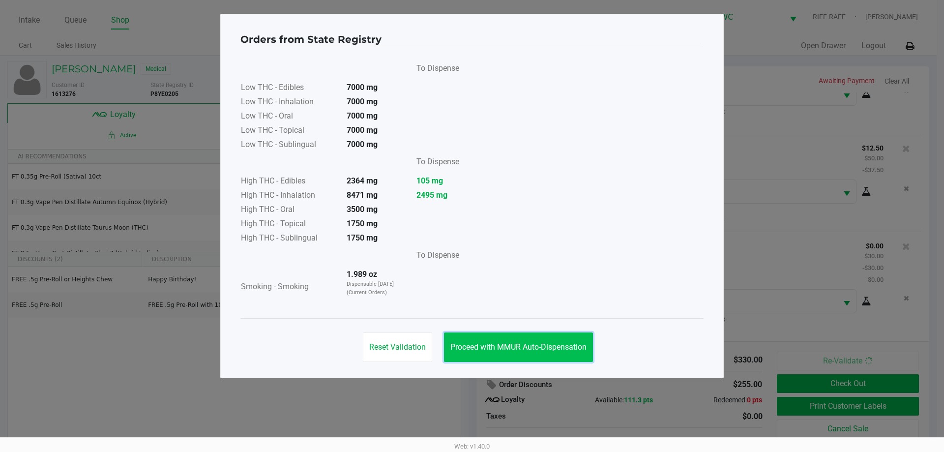
drag, startPoint x: 561, startPoint y: 344, endPoint x: 569, endPoint y: 343, distance: 7.9
click at [560, 345] on span "Proceed with MMUR Auto-Dispensation" at bounding box center [519, 346] width 136 height 9
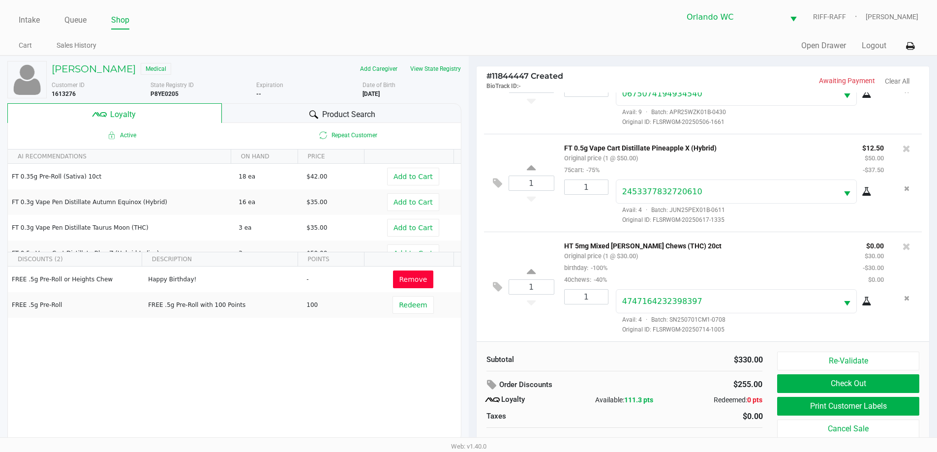
scroll to position [10, 0]
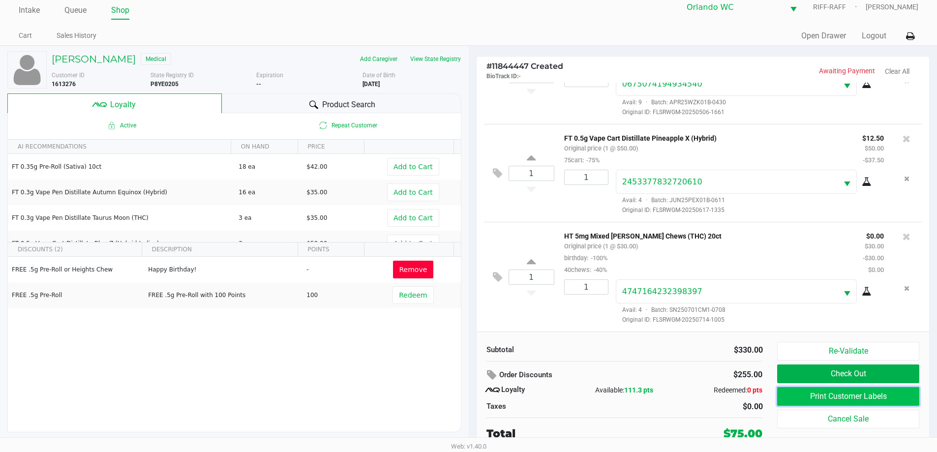
click at [858, 396] on button "Print Customer Labels" at bounding box center [848, 396] width 142 height 19
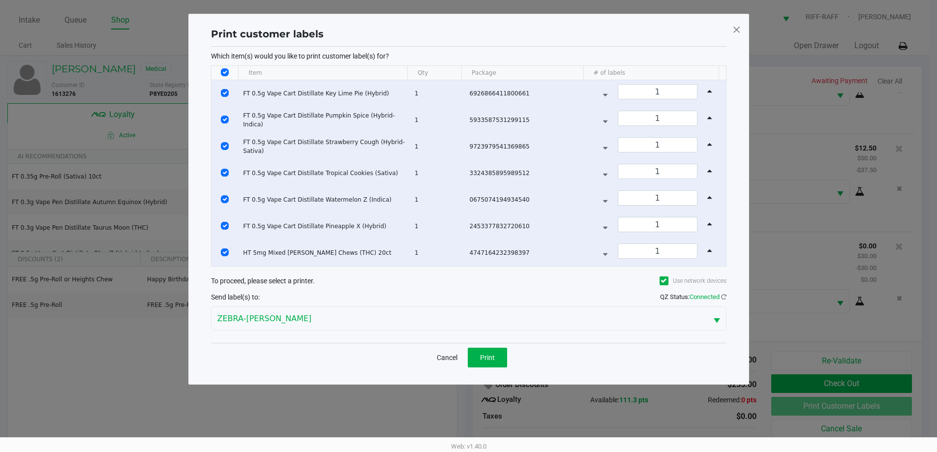
scroll to position [0, 0]
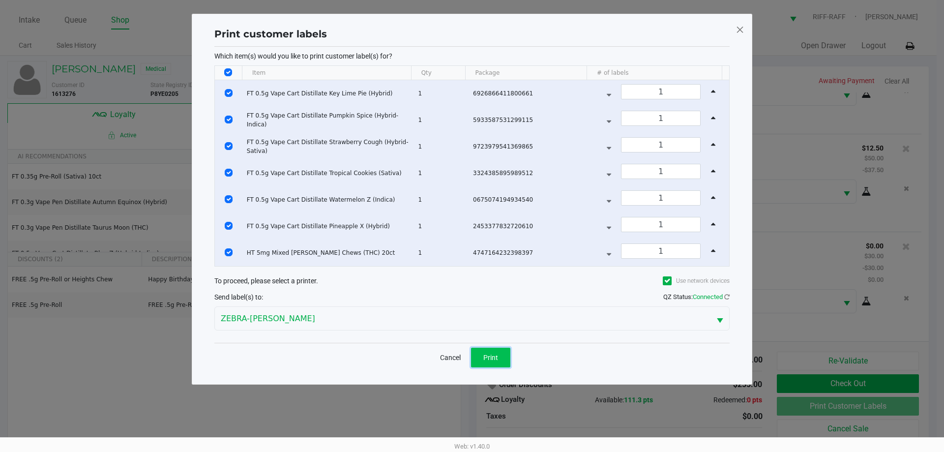
click at [498, 355] on button "Print" at bounding box center [490, 358] width 39 height 20
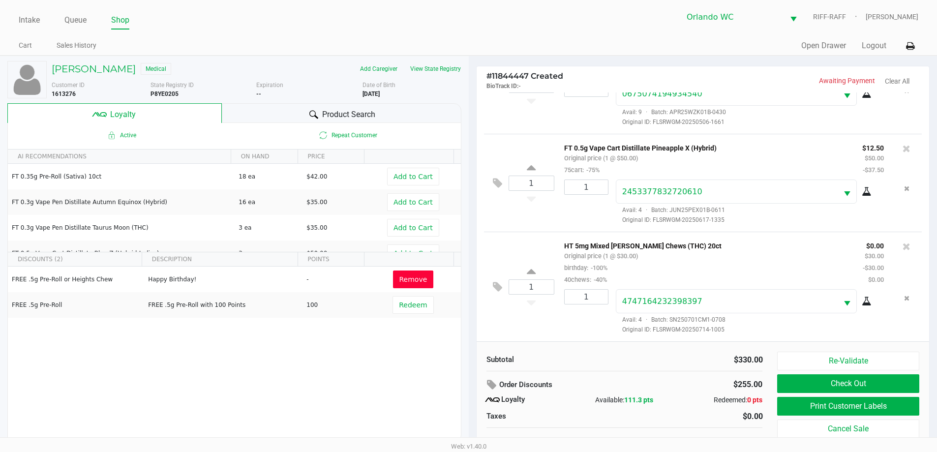
scroll to position [10, 0]
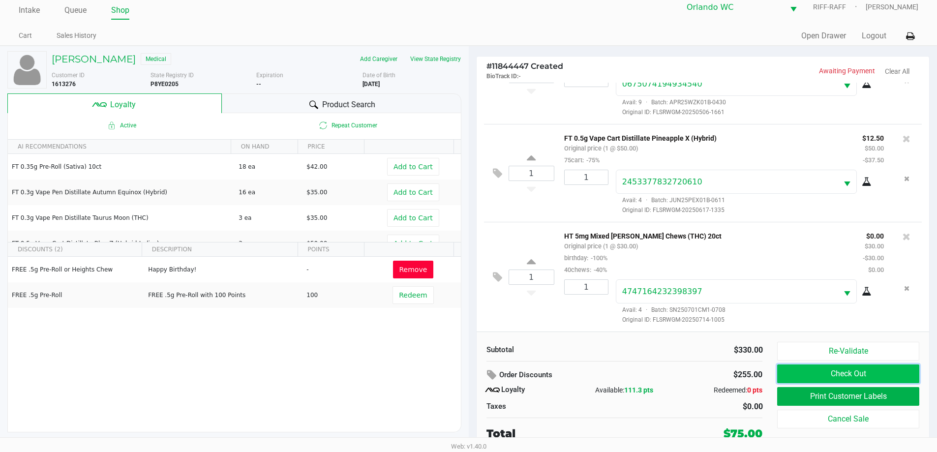
click at [853, 374] on button "Check Out" at bounding box center [848, 373] width 142 height 19
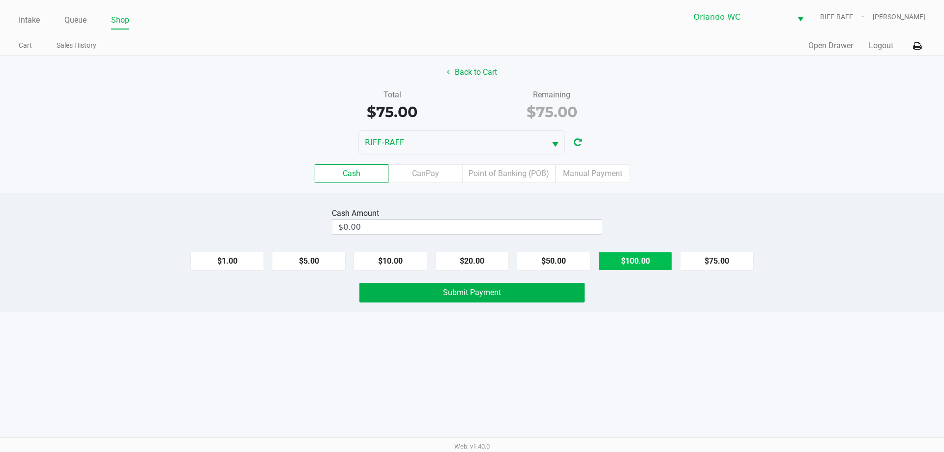
click at [623, 263] on button "$100.00" at bounding box center [636, 261] width 74 height 19
type input "$100.00"
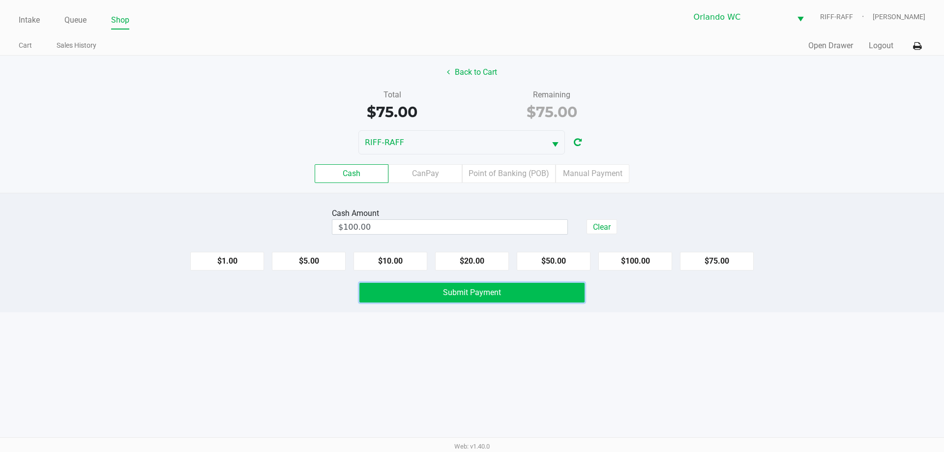
click at [460, 289] on span "Submit Payment" at bounding box center [472, 292] width 58 height 9
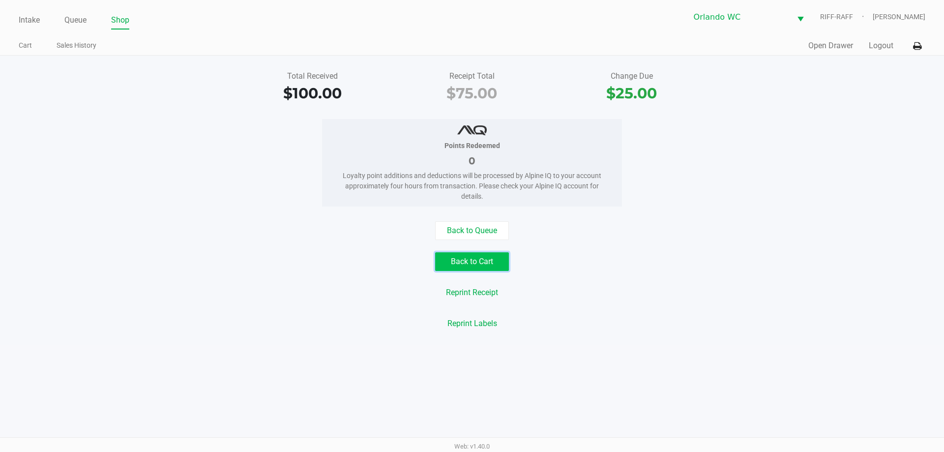
click at [471, 265] on button "Back to Cart" at bounding box center [472, 261] width 74 height 19
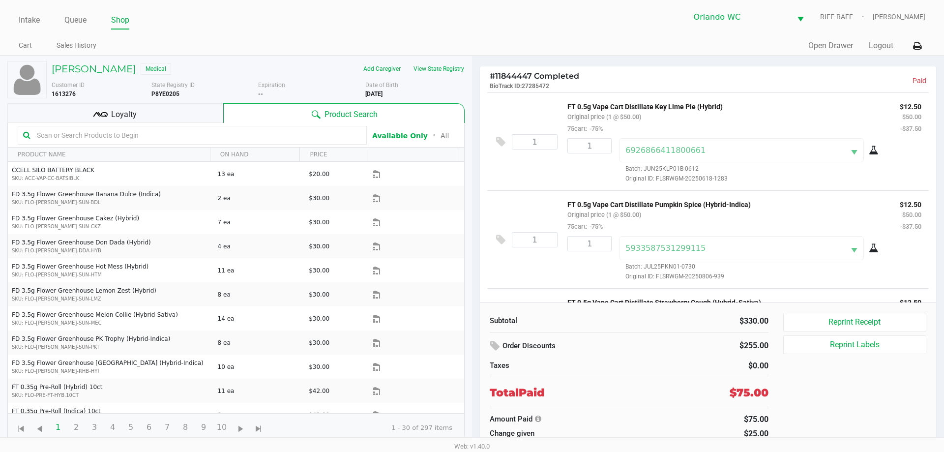
click at [604, 43] on div "Quick Sale Open Drawer Logout" at bounding box center [698, 46] width 453 height 18
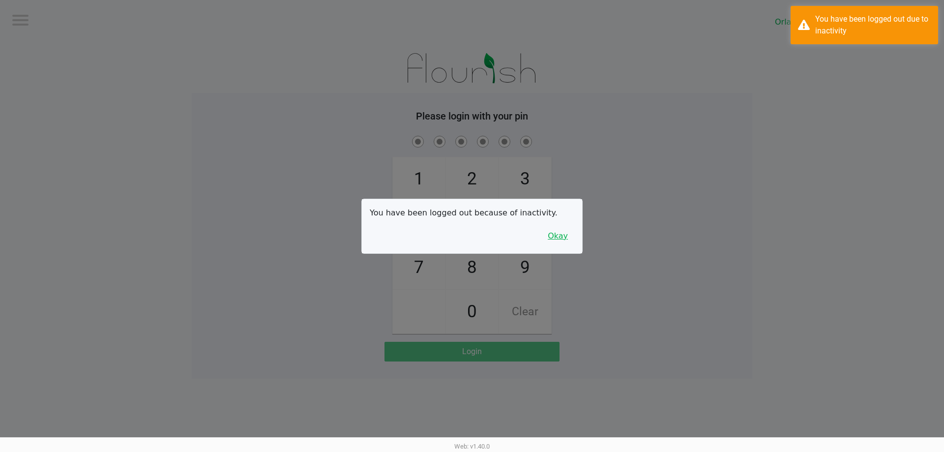
click at [560, 236] on button "Okay" at bounding box center [558, 236] width 33 height 19
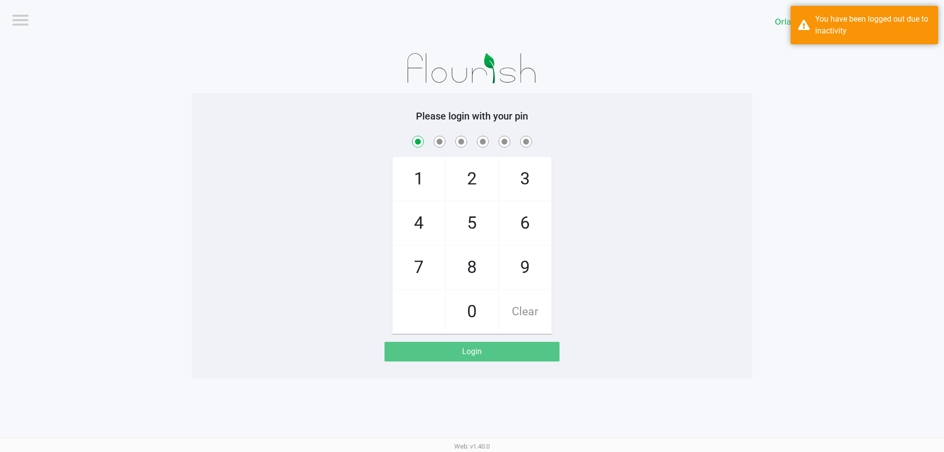
checkbox input "true"
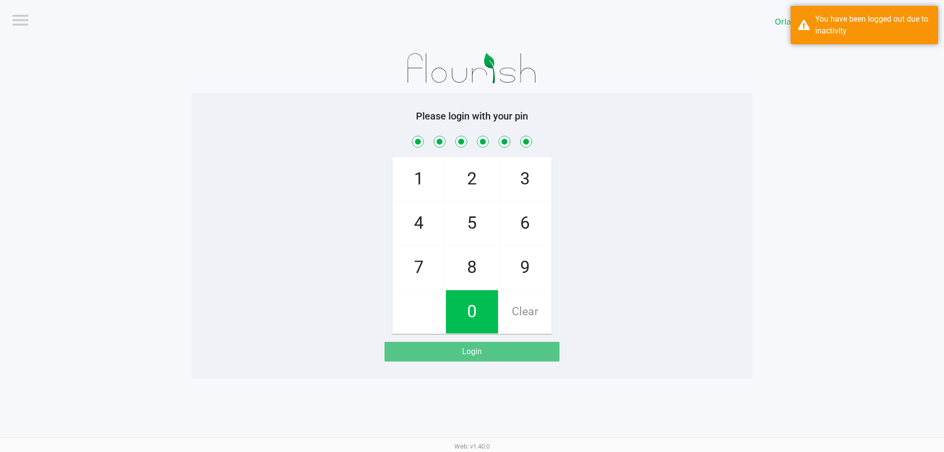
checkbox input "true"
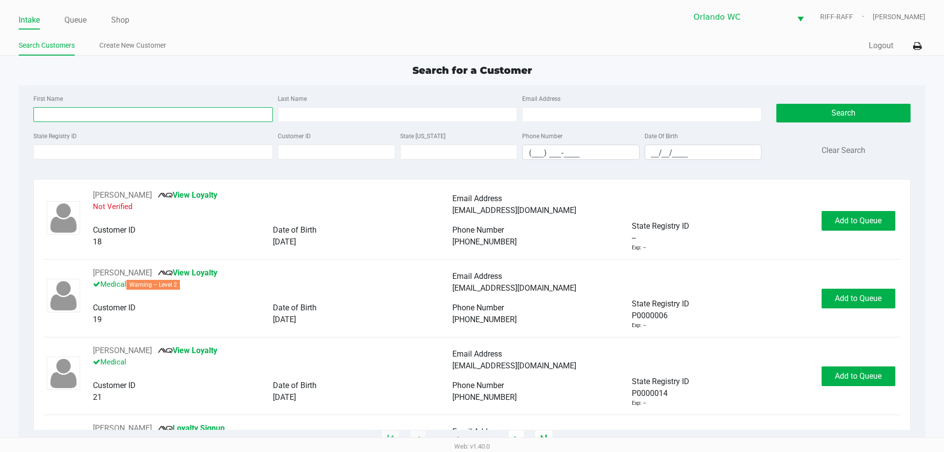
click at [79, 111] on input "First Name" at bounding box center [153, 114] width 240 height 15
type input "noah"
click at [290, 119] on input "Last Name" at bounding box center [398, 114] width 240 height 15
drag, startPoint x: 121, startPoint y: 120, endPoint x: 21, endPoint y: 124, distance: 100.4
click at [22, 124] on div "First Name noah Last Name Email Address State Registry ID Customer ID State ID …" at bounding box center [472, 262] width 906 height 355
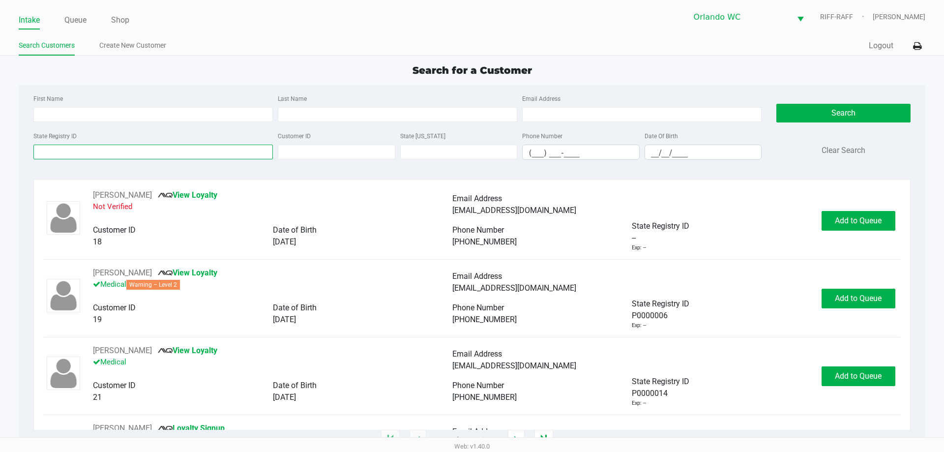
click at [106, 147] on input "State Registry ID" at bounding box center [153, 152] width 240 height 15
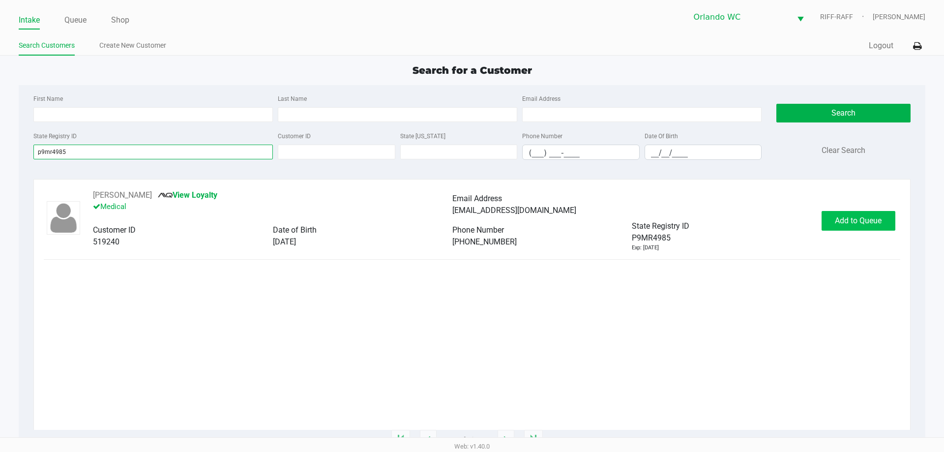
type input "p9mr4985"
click at [848, 219] on span "Add to Queue" at bounding box center [858, 220] width 47 height 9
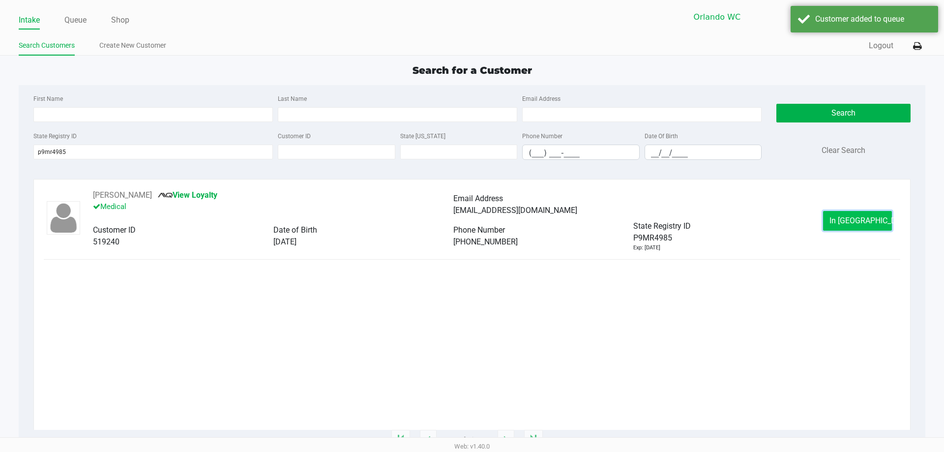
click at [839, 224] on button "In Queue" at bounding box center [857, 221] width 69 height 20
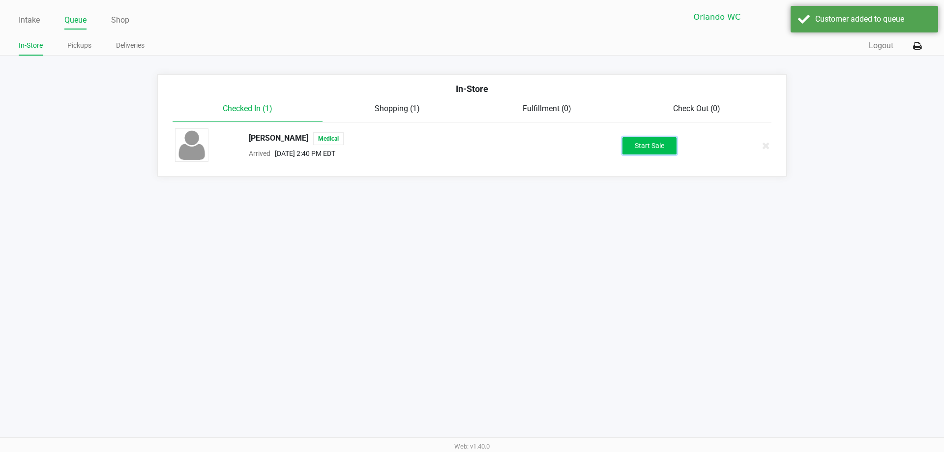
click at [653, 148] on button "Start Sale" at bounding box center [650, 145] width 54 height 17
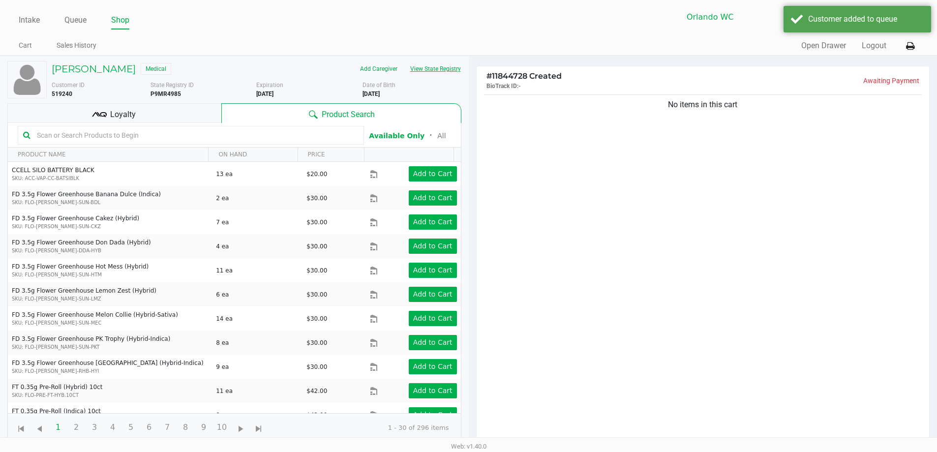
click at [448, 69] on button "View State Registry" at bounding box center [433, 69] width 58 height 16
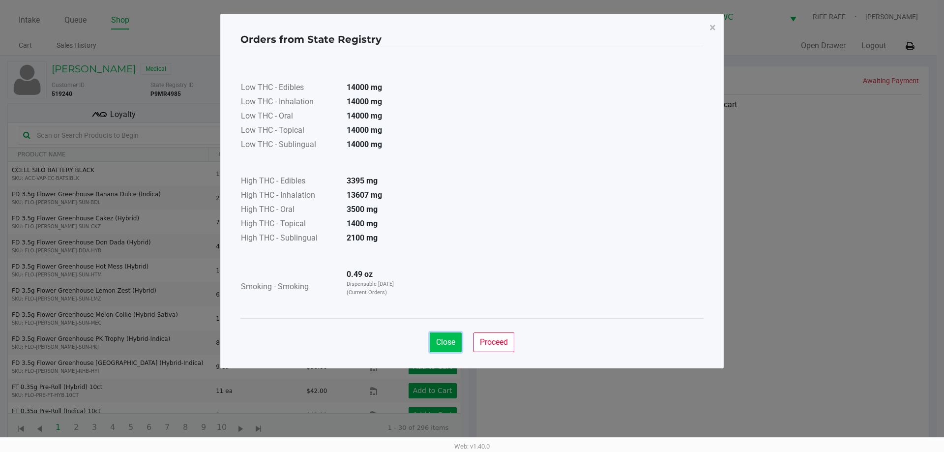
click at [446, 341] on span "Close" at bounding box center [445, 341] width 19 height 9
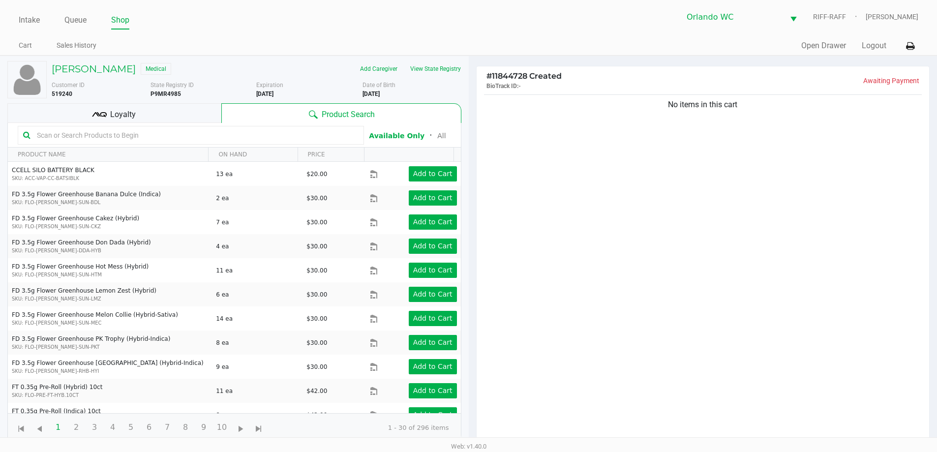
click at [112, 140] on input "text" at bounding box center [196, 135] width 326 height 15
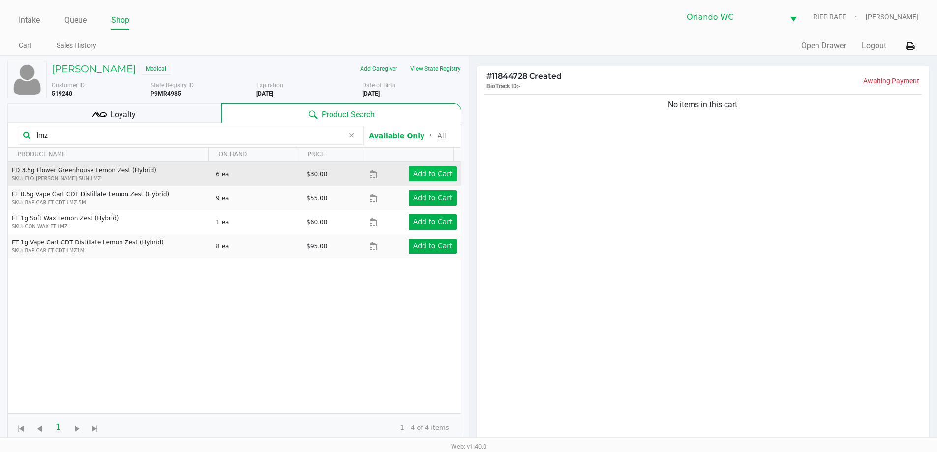
type input "lmz"
click at [424, 169] on button "Add to Cart" at bounding box center [433, 173] width 48 height 15
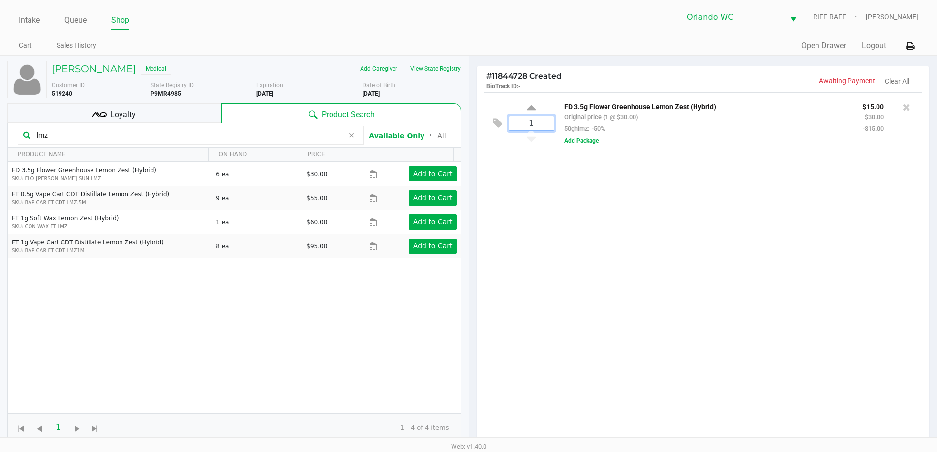
click at [535, 124] on input "1" at bounding box center [531, 123] width 45 height 14
type input "3"
click at [68, 139] on div "Loading Noah Smith Medical Add Caregiver View State Registry Customer ID 519240…" at bounding box center [468, 307] width 937 height 503
drag, startPoint x: 63, startPoint y: 133, endPoint x: 24, endPoint y: 128, distance: 40.1
click at [24, 128] on div at bounding box center [468, 281] width 937 height 352
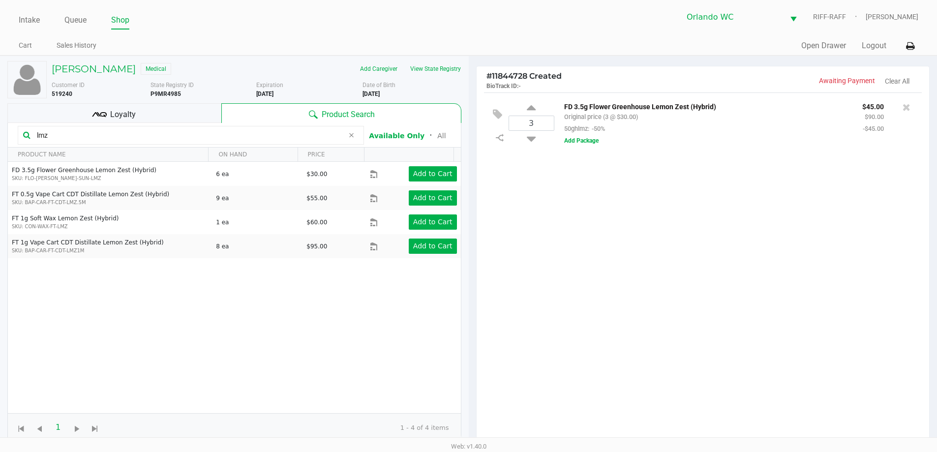
drag, startPoint x: 60, startPoint y: 133, endPoint x: 9, endPoint y: 133, distance: 51.6
click at [9, 133] on kendo-grid-toolbar "lmz Available Only ᛫ All" at bounding box center [234, 135] width 453 height 25
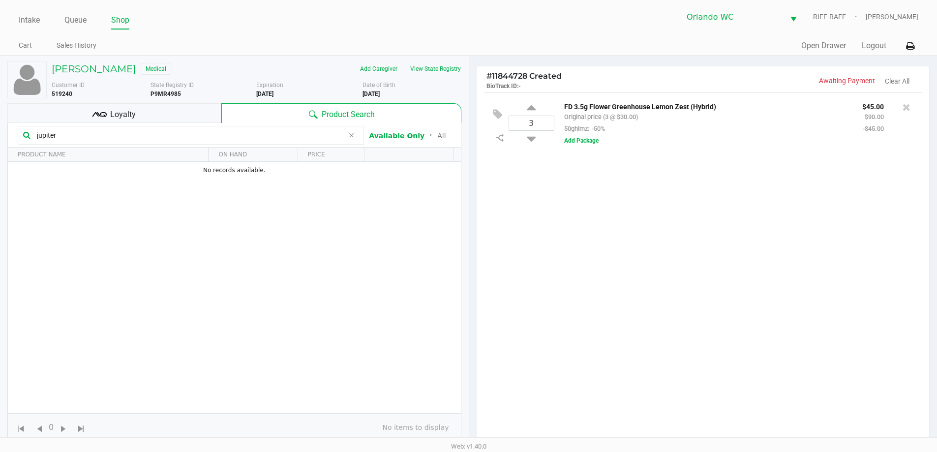
drag, startPoint x: 94, startPoint y: 139, endPoint x: 0, endPoint y: 131, distance: 94.3
click at [0, 131] on div "Noah Smith Medical Add Caregiver View State Registry Customer ID 519240 State R…" at bounding box center [234, 307] width 469 height 502
type input "jupiter"
drag, startPoint x: 563, startPoint y: 224, endPoint x: 547, endPoint y: 228, distance: 15.7
click at [562, 225] on div "3 FD 3.5g Flower Greenhouse Lemon Zest (Hybrid) Original price (3 @ $30.00) 50g…" at bounding box center [703, 270] width 453 height 357
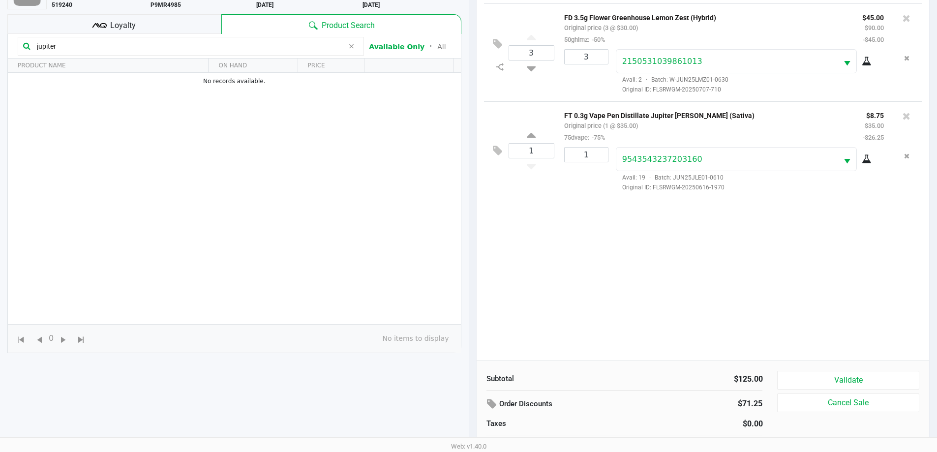
scroll to position [106, 0]
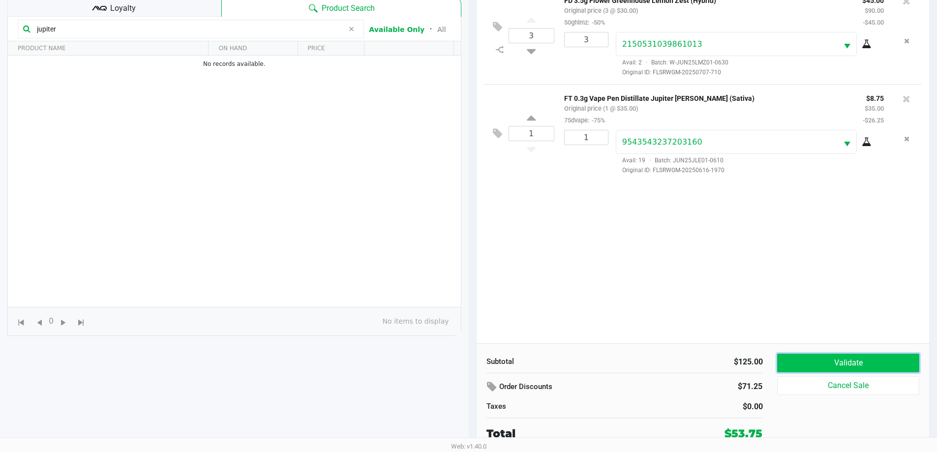
click at [870, 360] on button "Validate" at bounding box center [848, 363] width 142 height 19
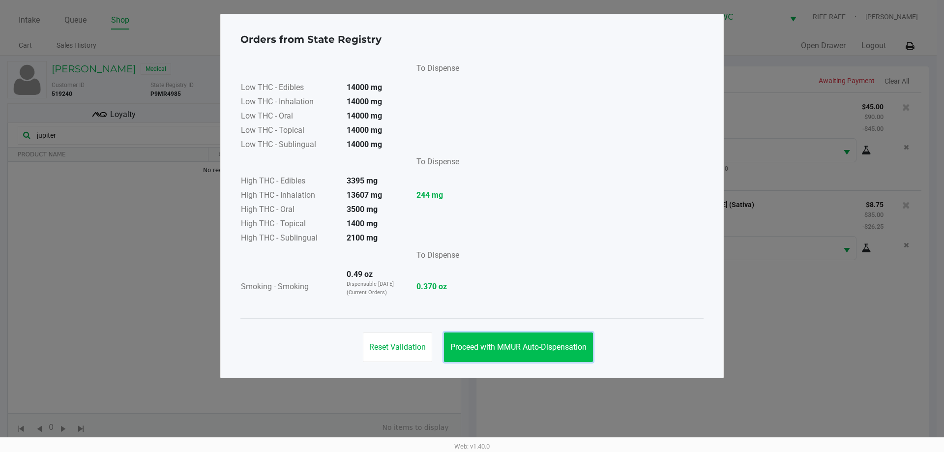
click at [551, 345] on span "Proceed with MMUR Auto-Dispensation" at bounding box center [519, 346] width 136 height 9
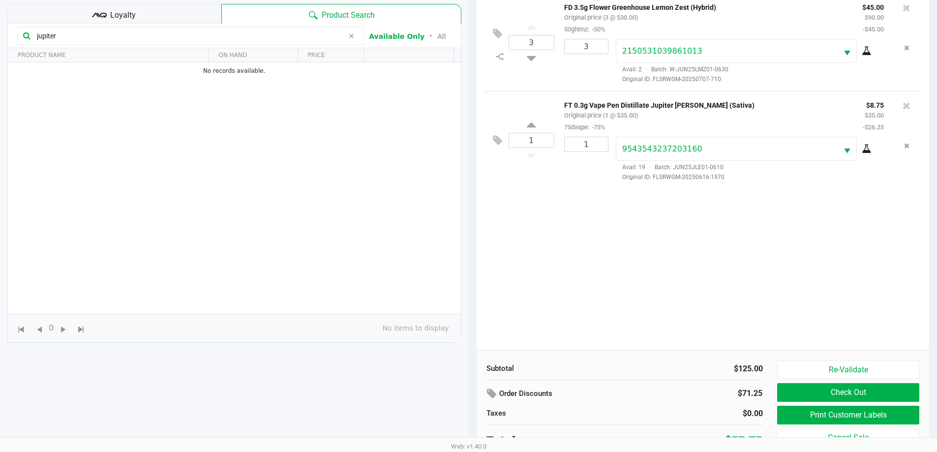
scroll to position [106, 0]
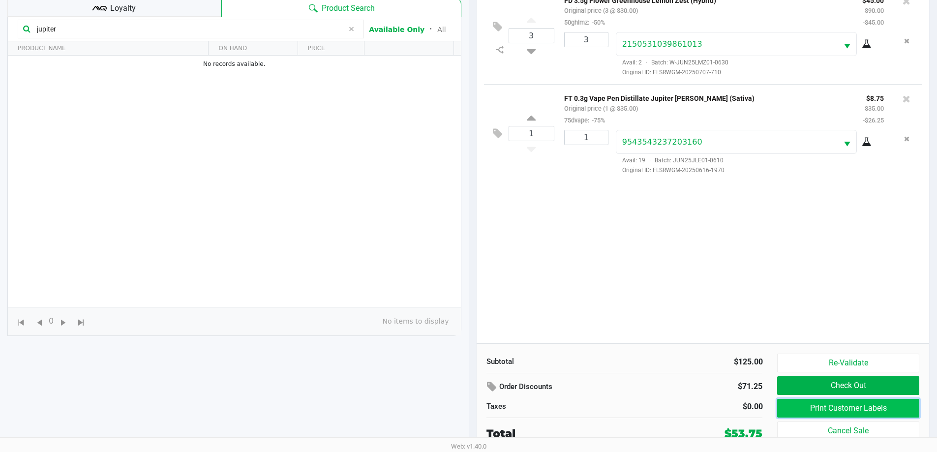
click at [858, 412] on button "Print Customer Labels" at bounding box center [848, 408] width 142 height 19
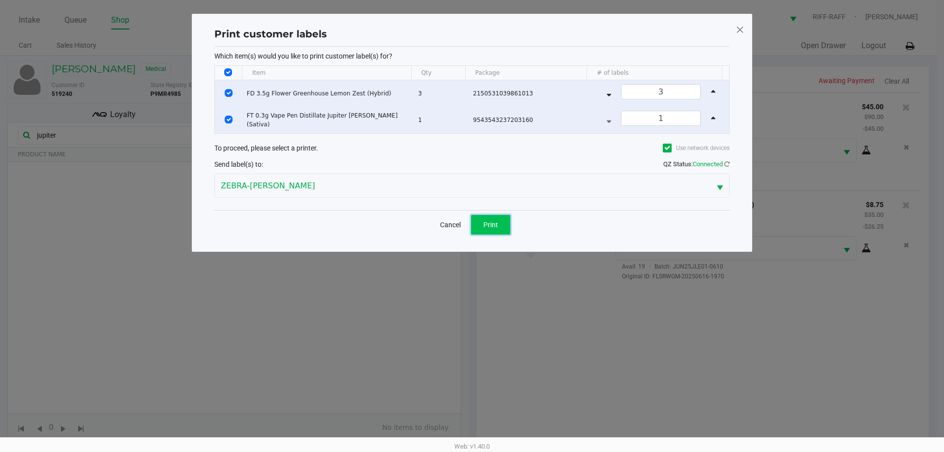
click at [503, 221] on button "Print" at bounding box center [490, 225] width 39 height 20
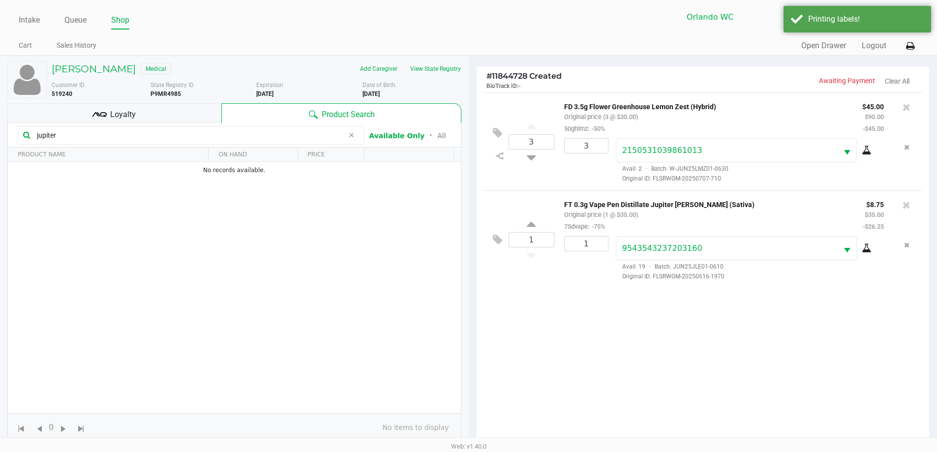
click at [128, 109] on span "Loyalty" at bounding box center [123, 115] width 26 height 12
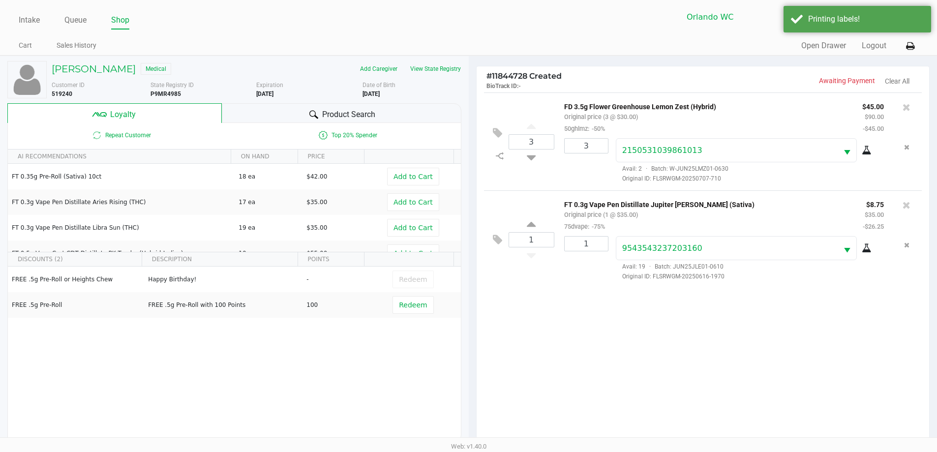
click at [610, 329] on div "3 FD 3.5g Flower Greenhouse Lemon Zest (Hybrid) Original price (3 @ $30.00) 50g…" at bounding box center [703, 270] width 453 height 357
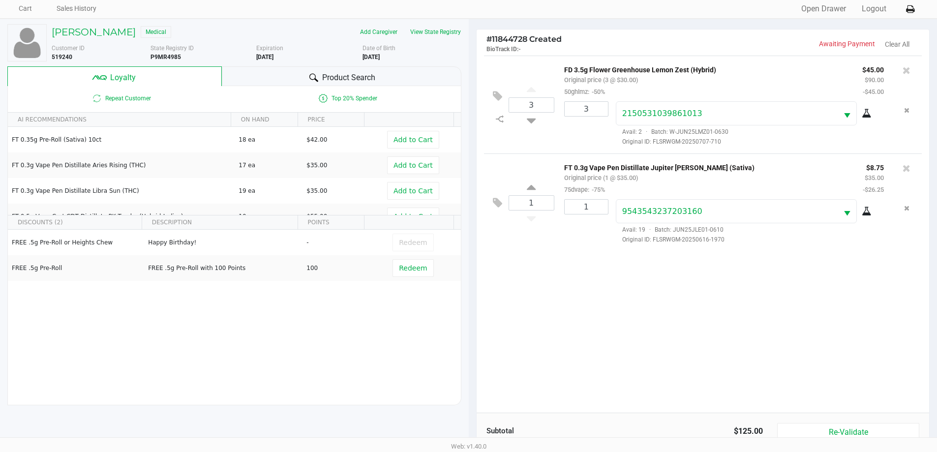
scroll to position [29, 0]
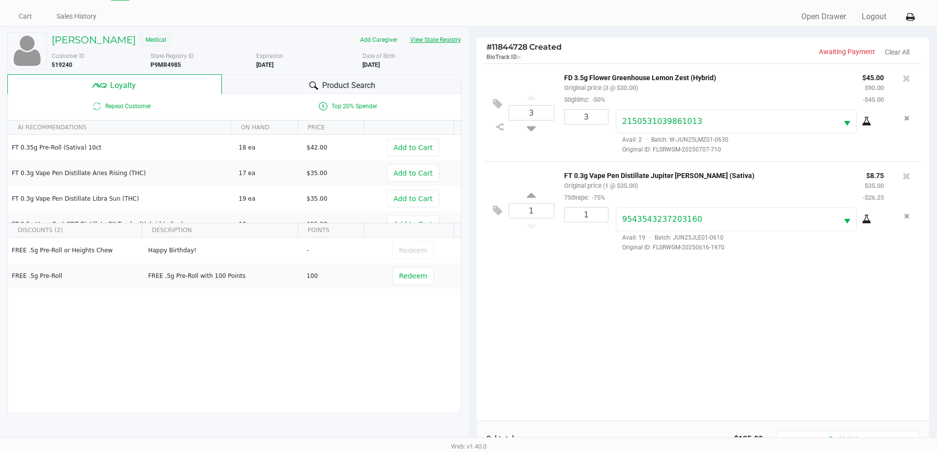
click at [427, 41] on button "View State Registry" at bounding box center [433, 40] width 58 height 16
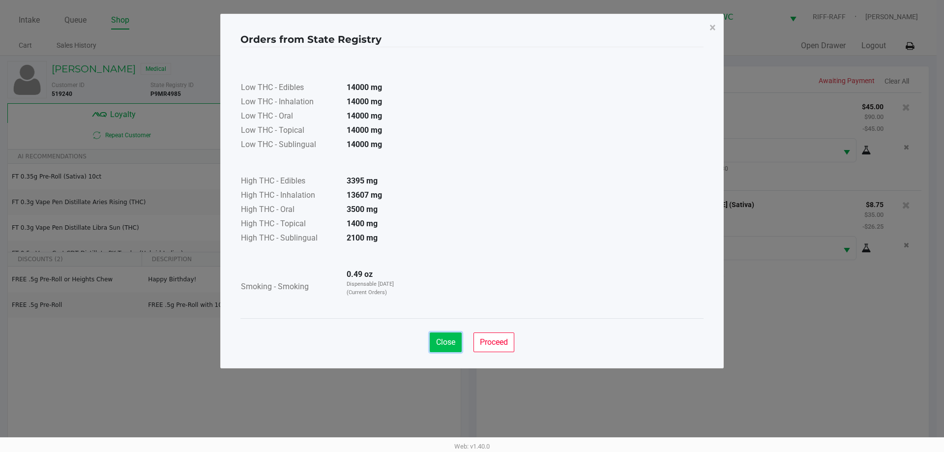
click at [446, 342] on span "Close" at bounding box center [445, 341] width 19 height 9
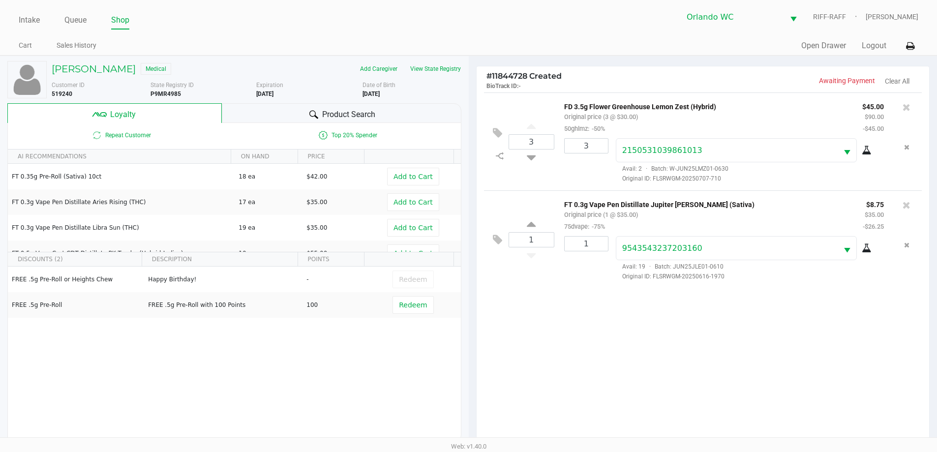
click at [292, 108] on div "Product Search" at bounding box center [342, 113] width 240 height 20
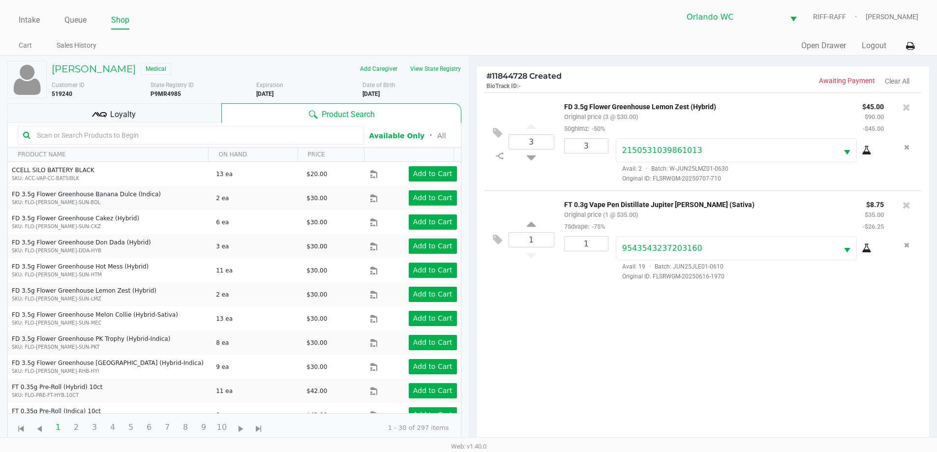
click at [165, 138] on input "text" at bounding box center [196, 135] width 326 height 15
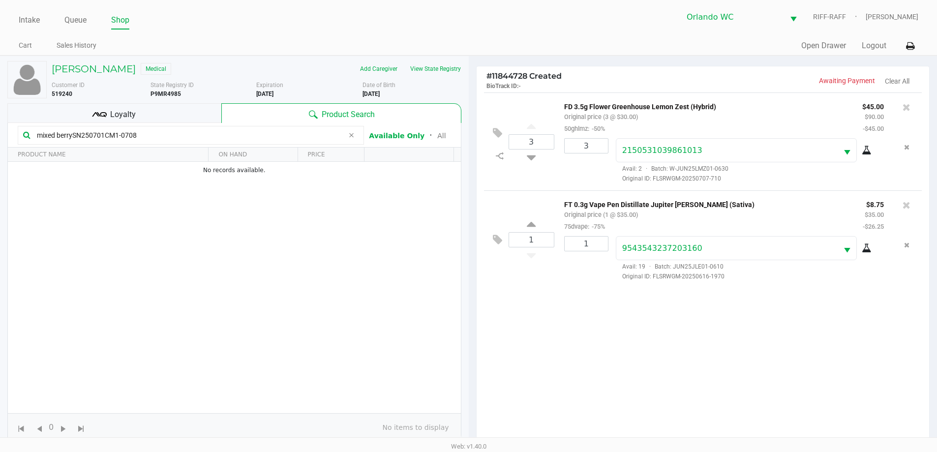
type input "mixed berrySN250701CM1-0708"
click at [544, 353] on div "3 FD 3.5g Flower Greenhouse Lemon Zest (Hybrid) Original price (3 @ $30.00) 50g…" at bounding box center [703, 270] width 453 height 357
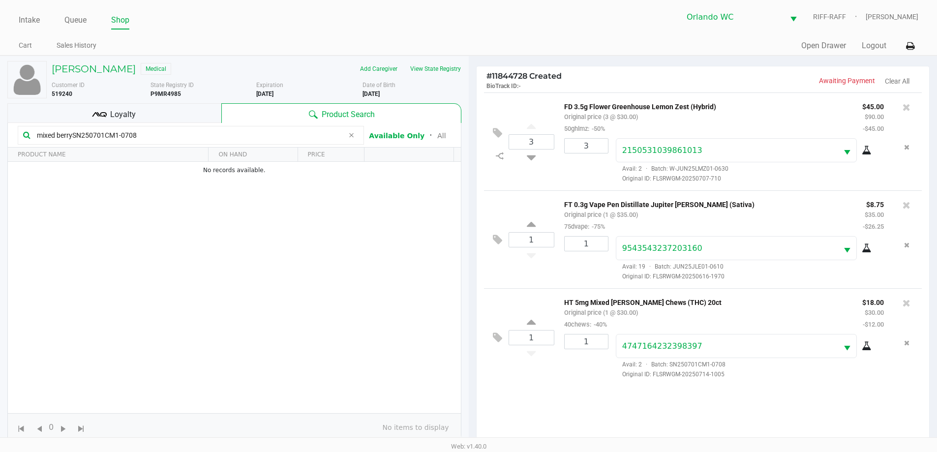
click at [123, 108] on div "Loyalty" at bounding box center [114, 113] width 214 height 20
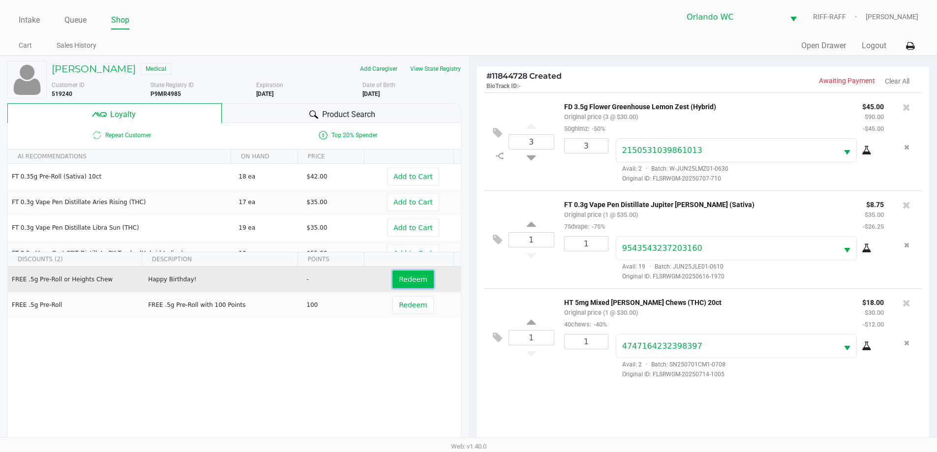
click at [402, 284] on button "Redeem" at bounding box center [412, 280] width 41 height 18
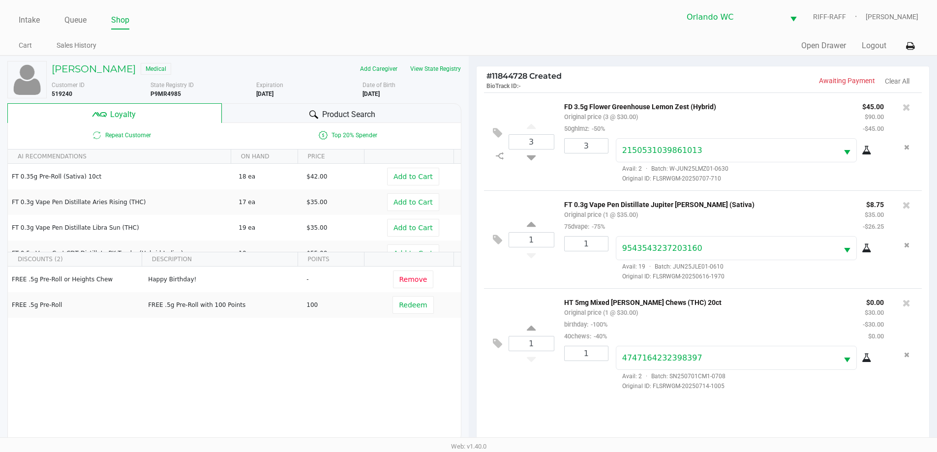
scroll to position [118, 0]
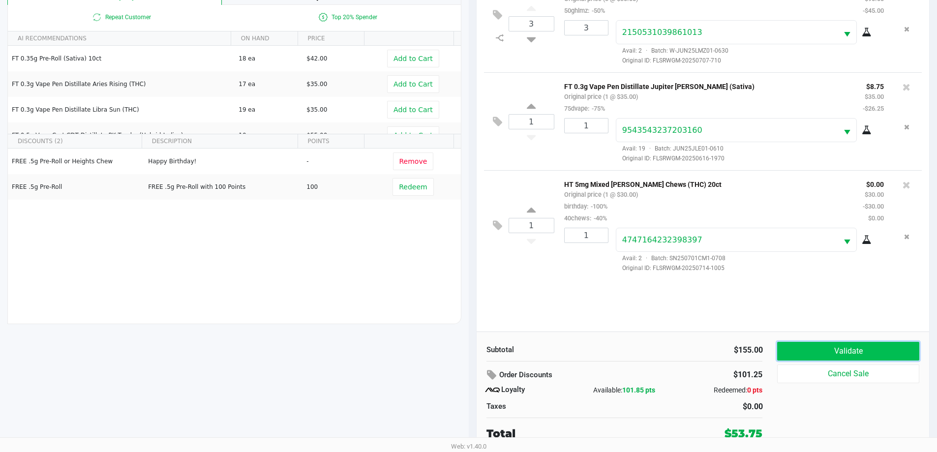
click at [881, 345] on button "Validate" at bounding box center [848, 351] width 142 height 19
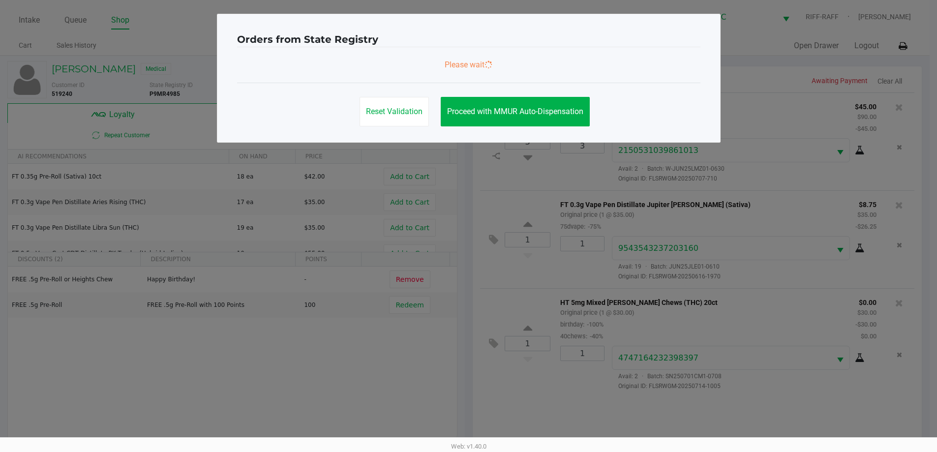
scroll to position [0, 0]
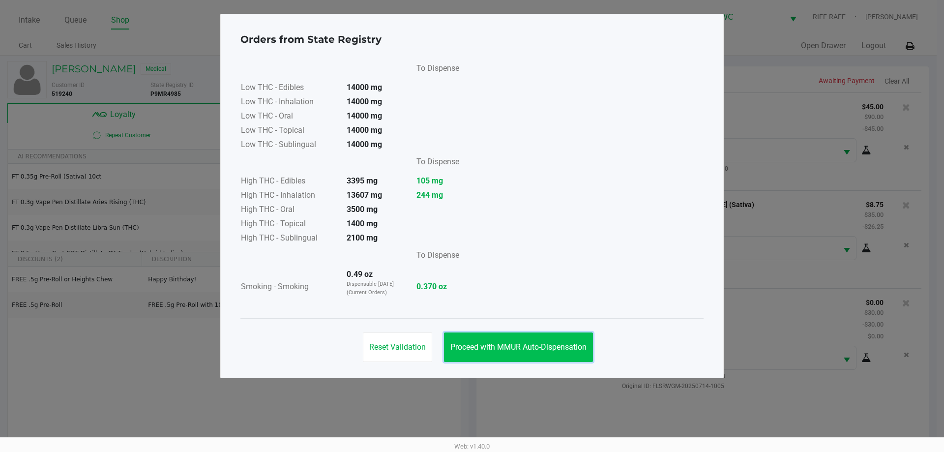
click at [544, 338] on button "Proceed with MMUR Auto-Dispensation" at bounding box center [518, 347] width 149 height 30
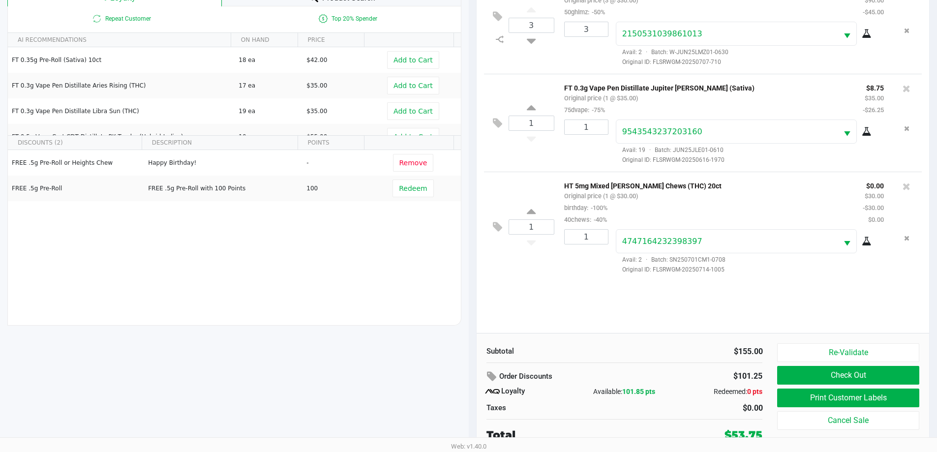
scroll to position [118, 0]
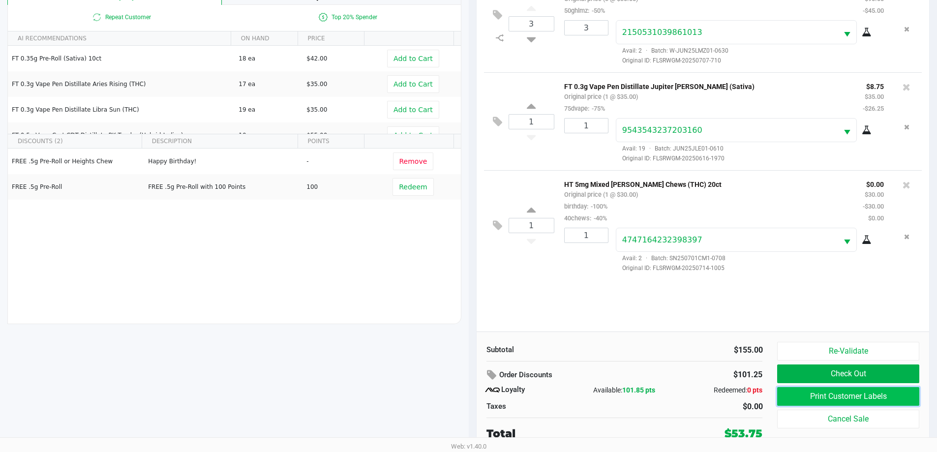
click at [861, 395] on button "Print Customer Labels" at bounding box center [848, 396] width 142 height 19
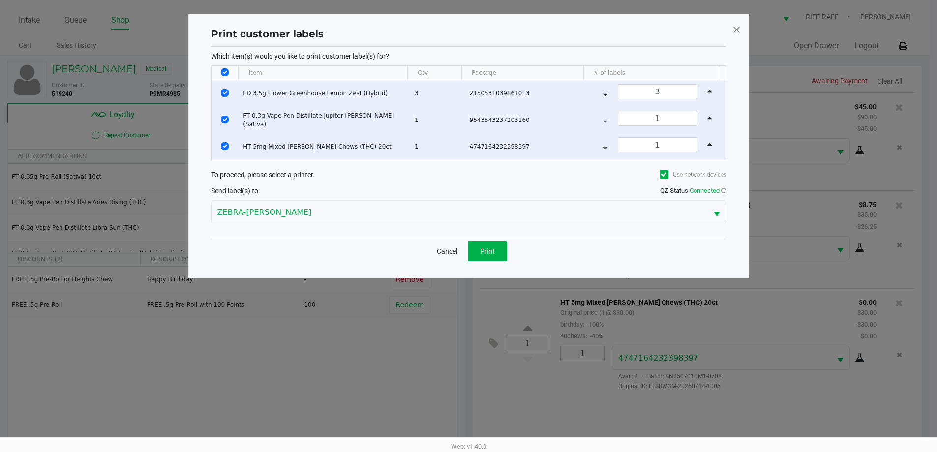
scroll to position [0, 0]
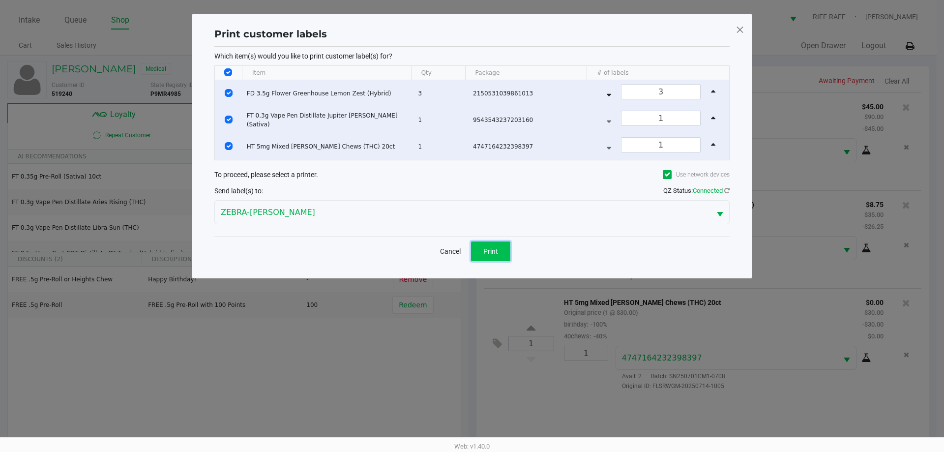
click at [501, 255] on button "Print" at bounding box center [490, 251] width 39 height 20
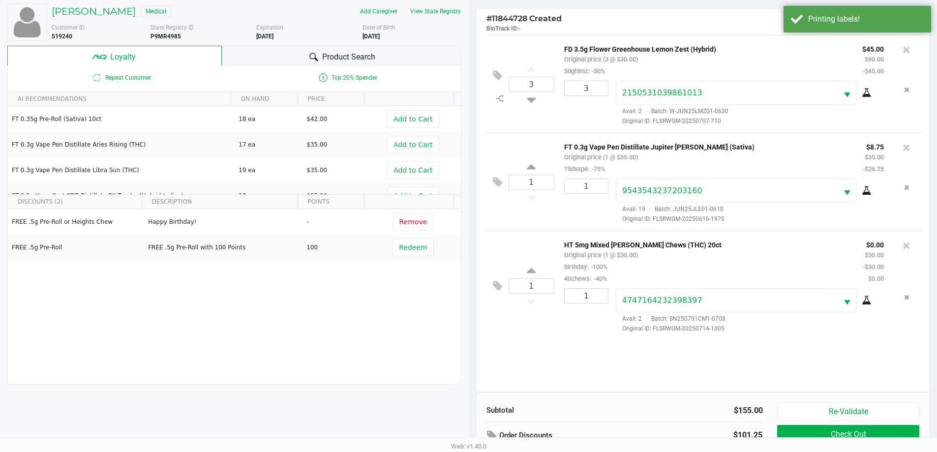
scroll to position [118, 0]
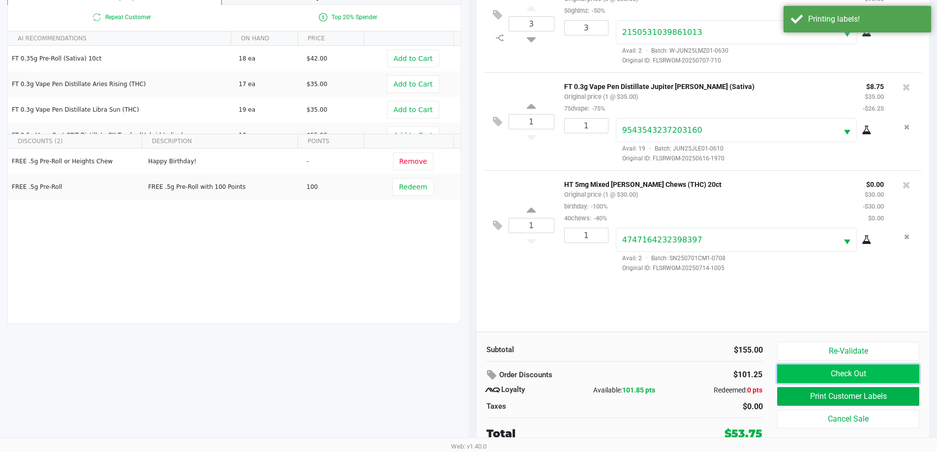
click at [874, 373] on button "Check Out" at bounding box center [848, 373] width 142 height 19
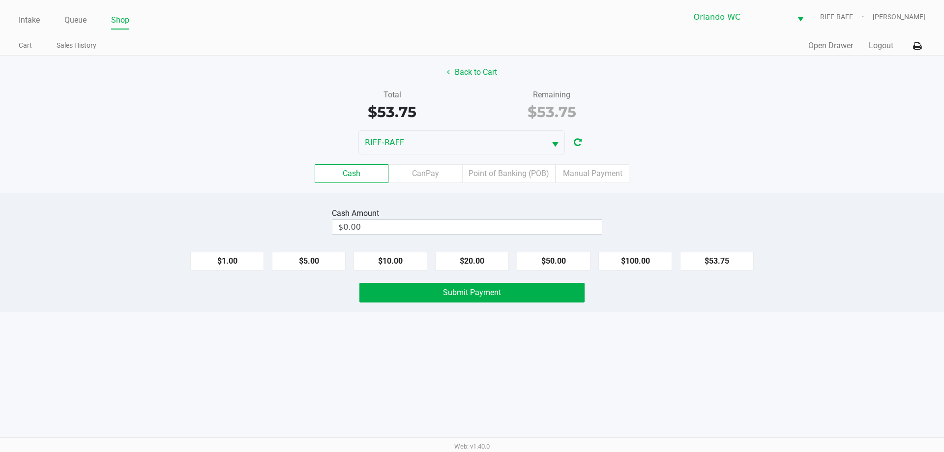
click at [626, 423] on div "Intake Queue Shop Orlando WC RIFF-RAFF Kurt Vernikos Cart Sales History Quick S…" at bounding box center [472, 226] width 944 height 452
click at [460, 229] on input "0" at bounding box center [467, 227] width 270 height 14
click at [430, 169] on label "CanPay" at bounding box center [426, 173] width 74 height 19
click at [0, 0] on 2 "CanPay" at bounding box center [0, 0] width 0 height 0
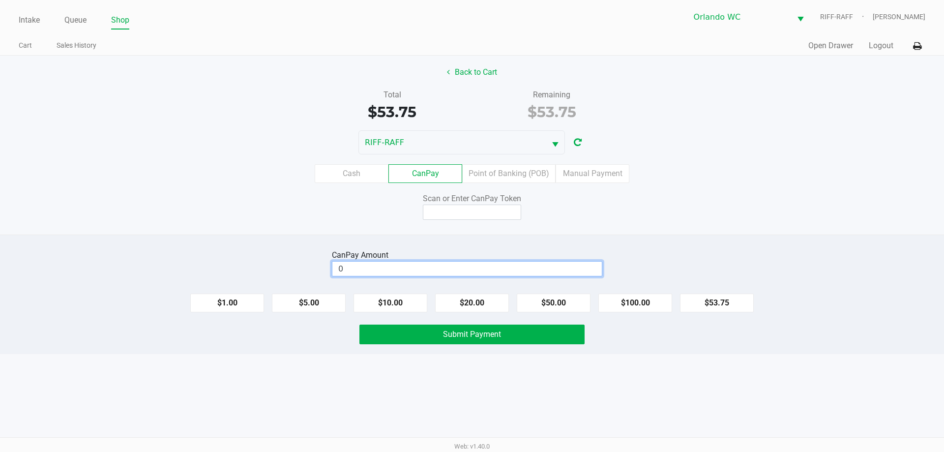
click at [487, 267] on input "0" at bounding box center [467, 269] width 270 height 14
type input "$8.75"
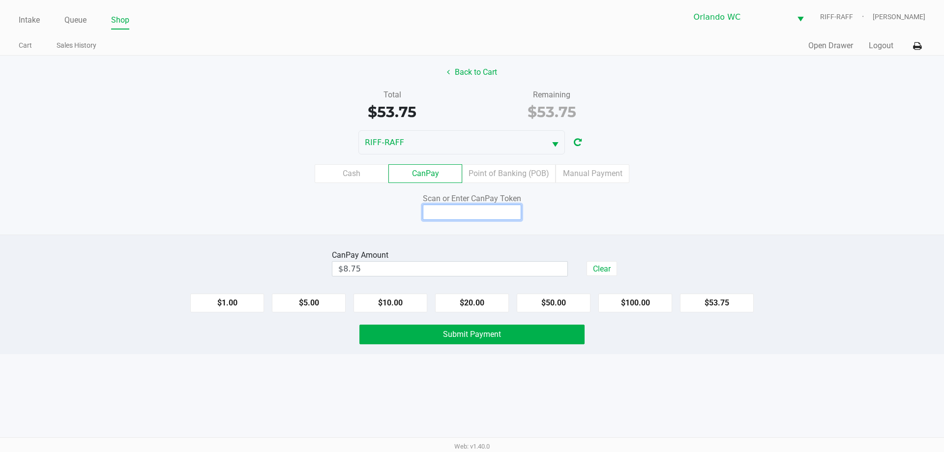
click at [489, 205] on input at bounding box center [472, 212] width 98 height 15
type input "X2123738Q"
click at [524, 343] on button "Submit Payment" at bounding box center [472, 335] width 225 height 20
click at [720, 303] on button "$45.00" at bounding box center [717, 303] width 74 height 19
click at [346, 179] on label "Cash" at bounding box center [352, 173] width 74 height 19
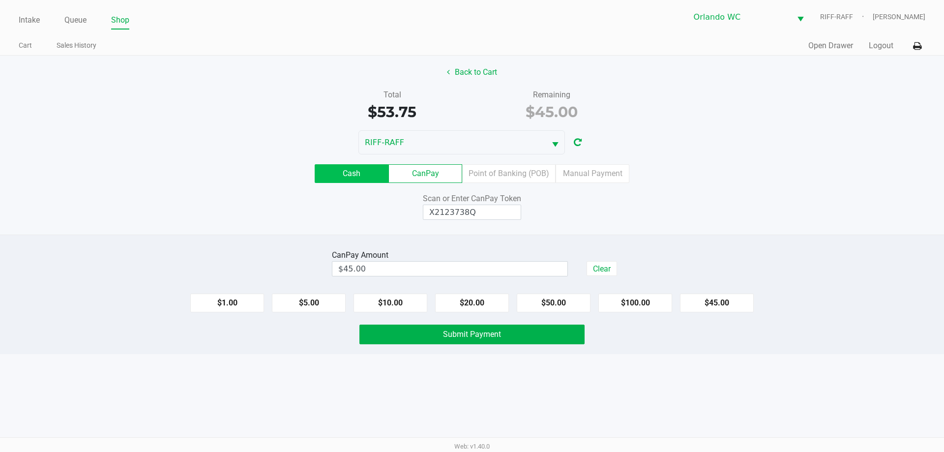
click at [0, 0] on 0 "Cash" at bounding box center [0, 0] width 0 height 0
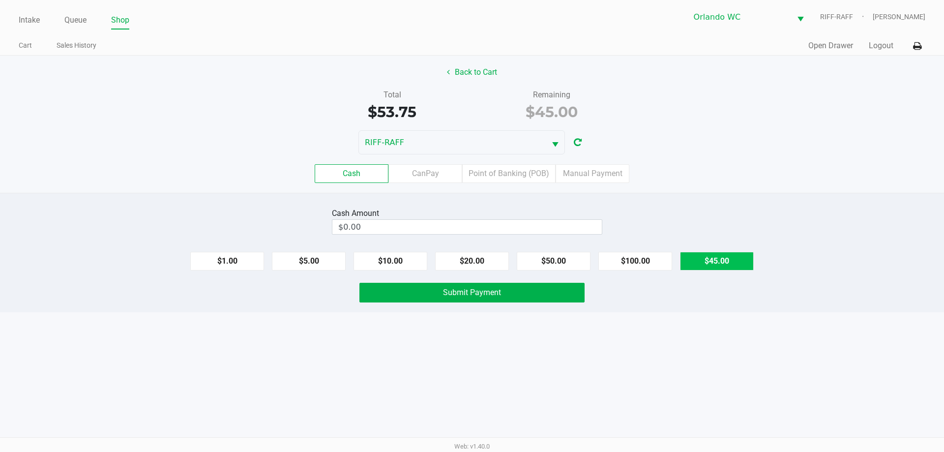
click at [719, 260] on button "$45.00" at bounding box center [717, 261] width 74 height 19
type input "$45.00"
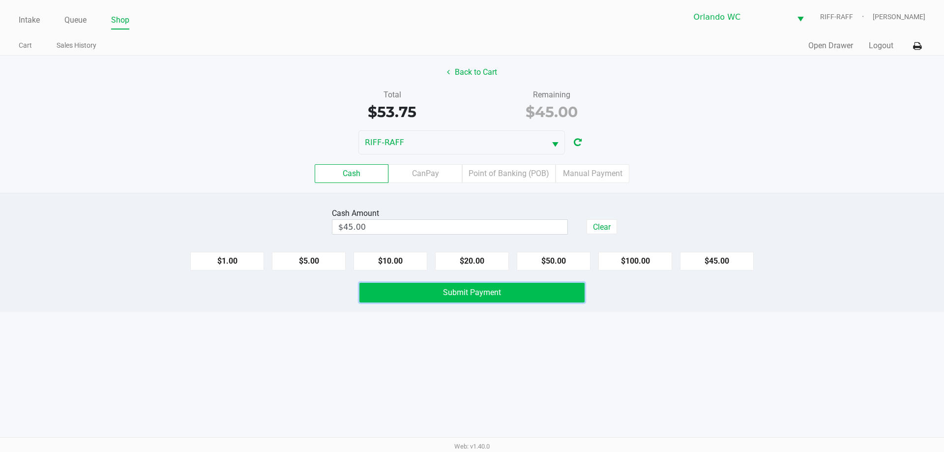
click at [501, 296] on button "Submit Payment" at bounding box center [472, 293] width 225 height 20
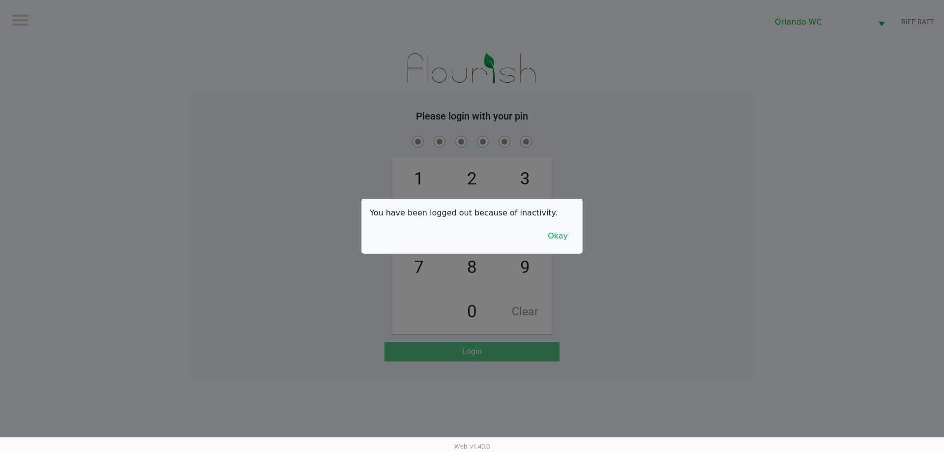
click at [365, 421] on div at bounding box center [472, 226] width 944 height 452
click at [558, 236] on button "Okay" at bounding box center [558, 236] width 33 height 19
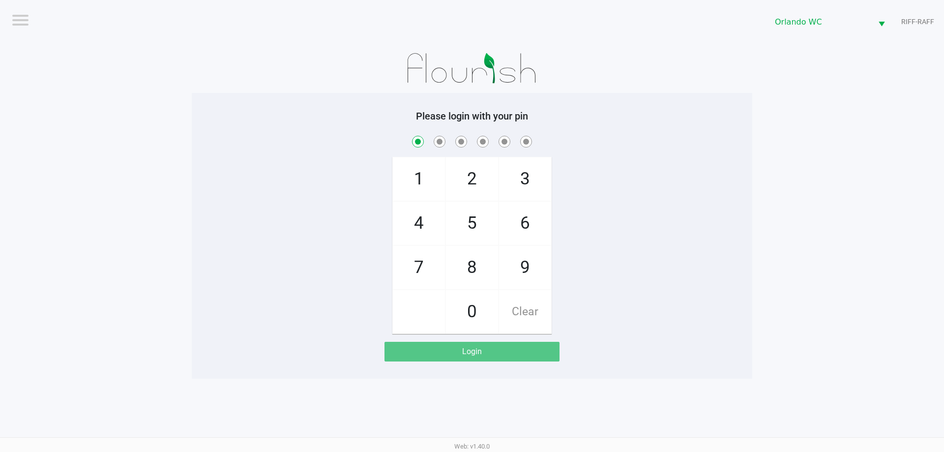
checkbox input "true"
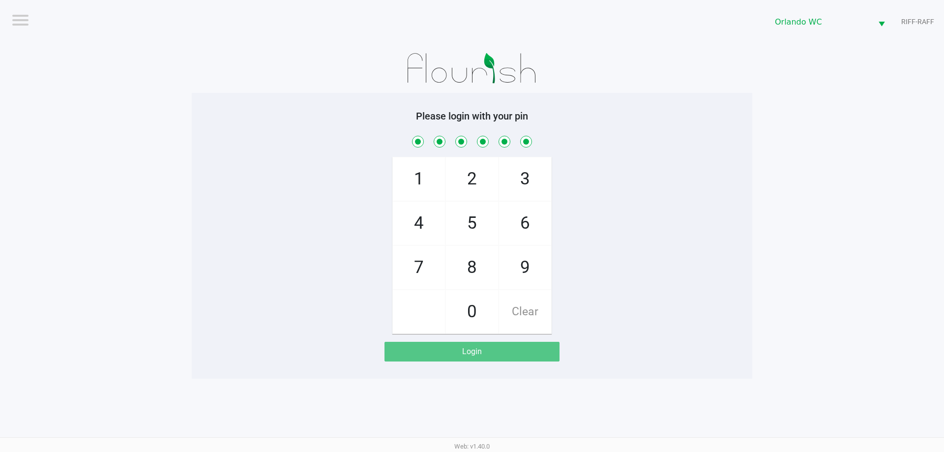
checkbox input "true"
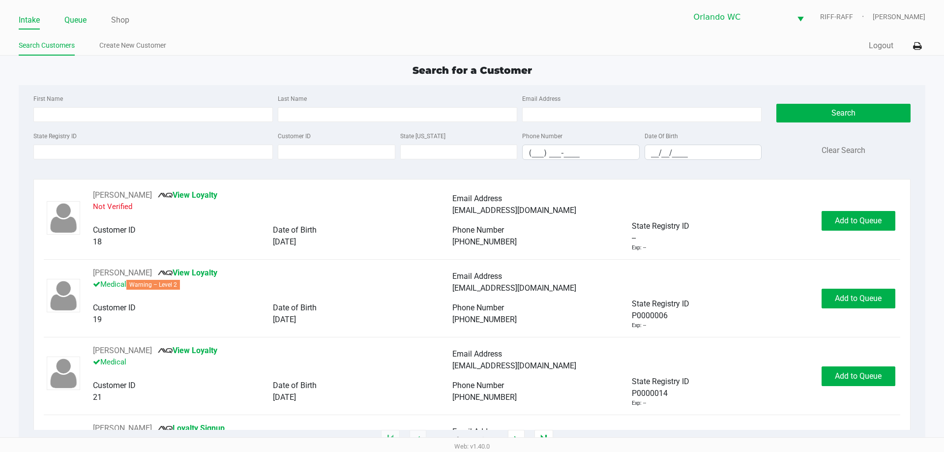
click at [82, 21] on link "Queue" at bounding box center [75, 20] width 22 height 14
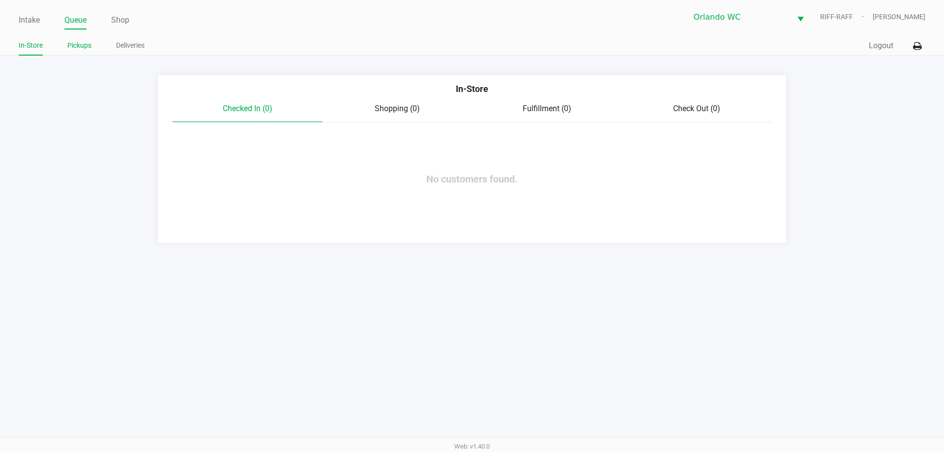
click at [86, 47] on link "Pickups" at bounding box center [79, 45] width 24 height 12
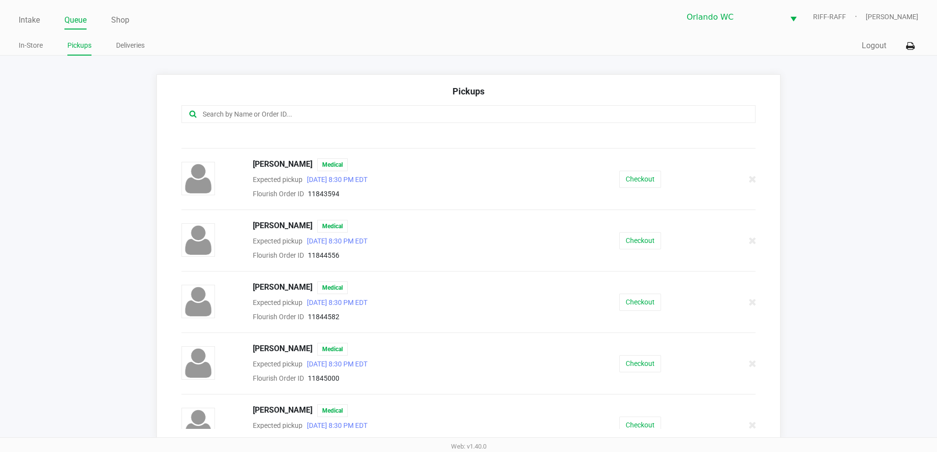
scroll to position [540, 0]
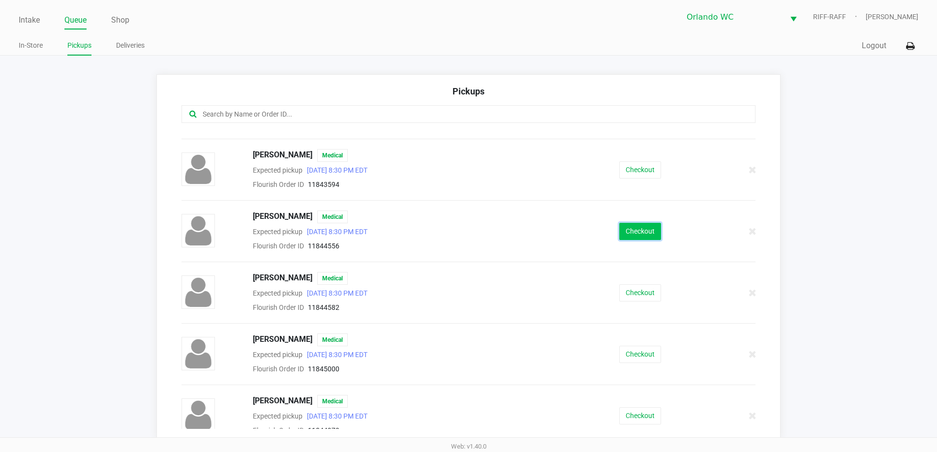
click at [640, 236] on button "Checkout" at bounding box center [640, 231] width 42 height 17
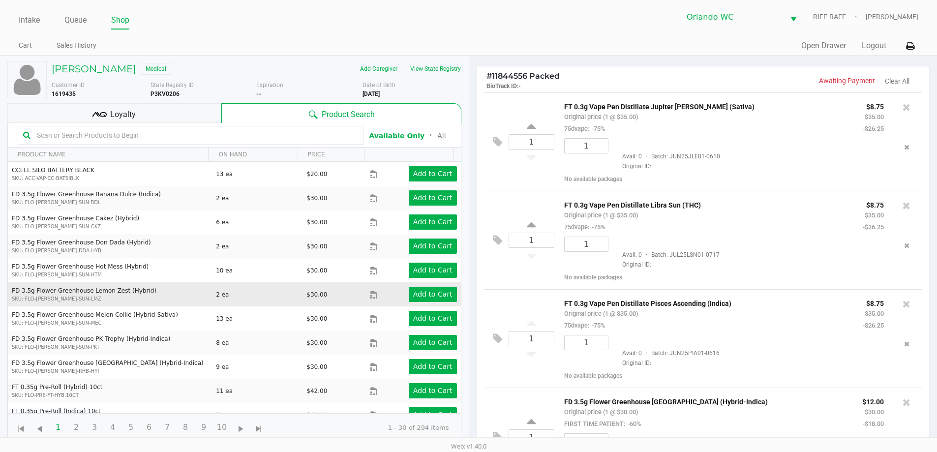
click at [333, 303] on td "$30.00" at bounding box center [336, 294] width 68 height 24
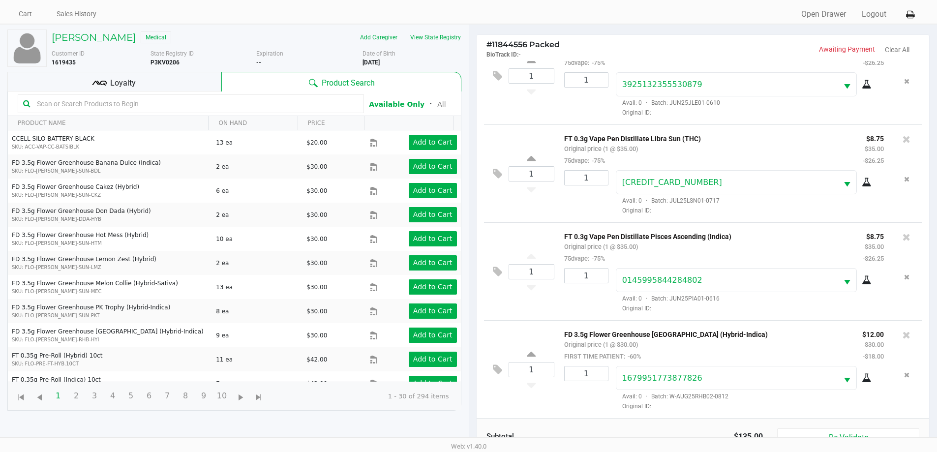
scroll to position [27, 0]
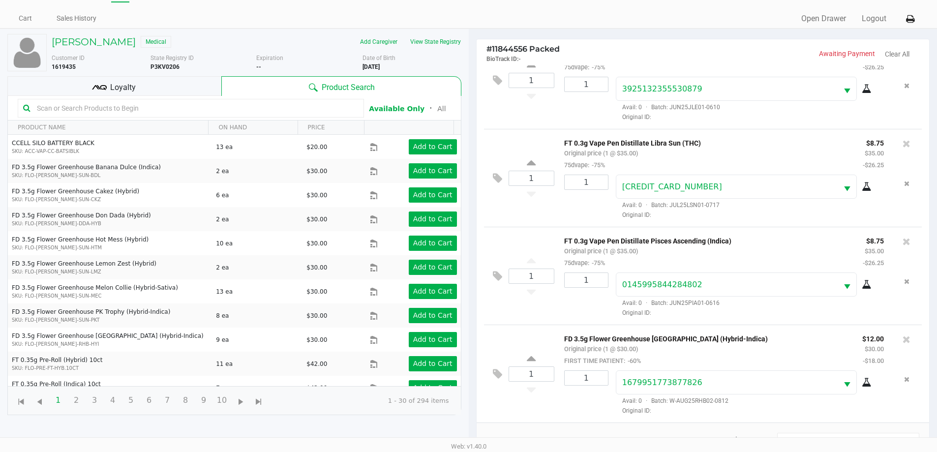
click at [143, 106] on input "text" at bounding box center [196, 108] width 326 height 15
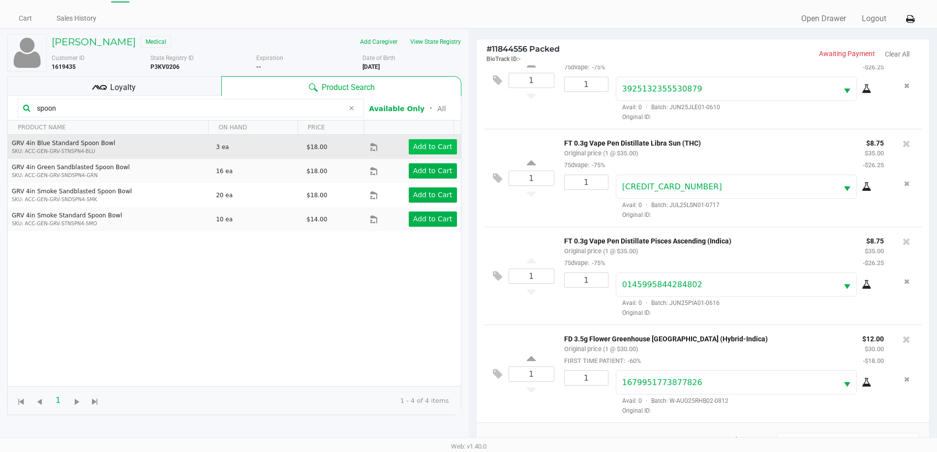
type input "spoon"
click at [415, 148] on app-button-loader "Add to Cart" at bounding box center [432, 147] width 39 height 8
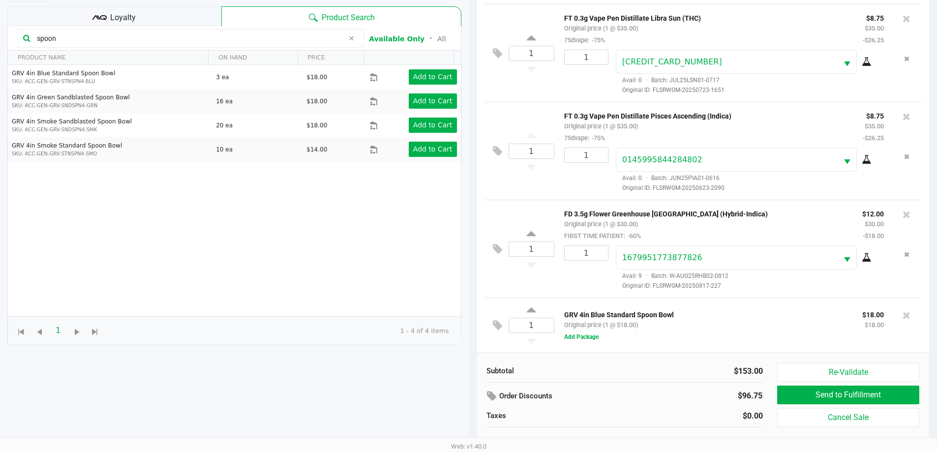
scroll to position [103, 0]
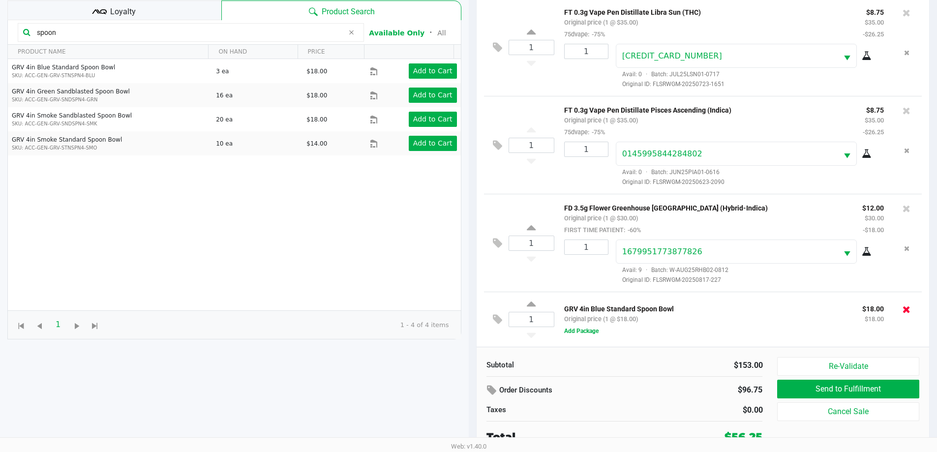
click at [903, 309] on icon at bounding box center [907, 309] width 8 height 10
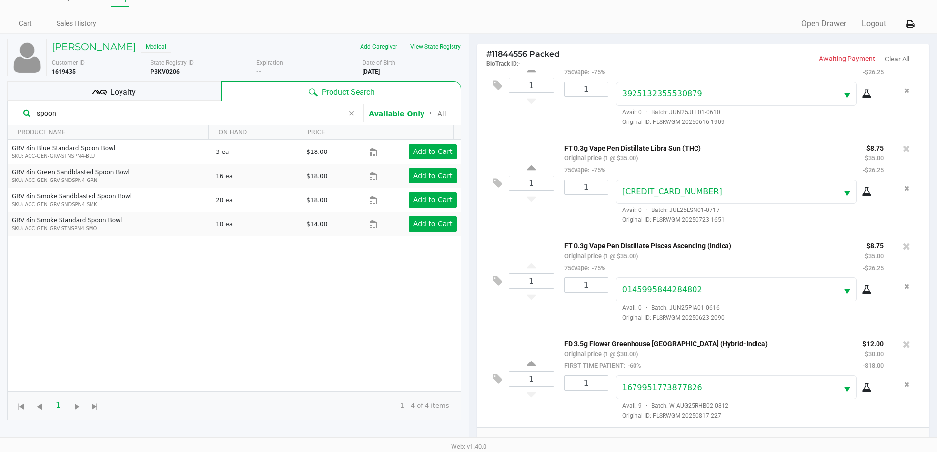
scroll to position [106, 0]
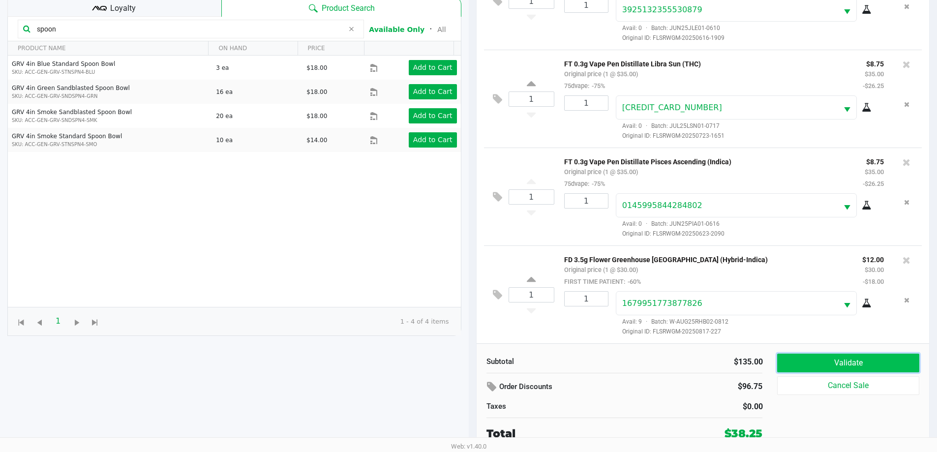
click at [864, 366] on button "Validate" at bounding box center [848, 363] width 142 height 19
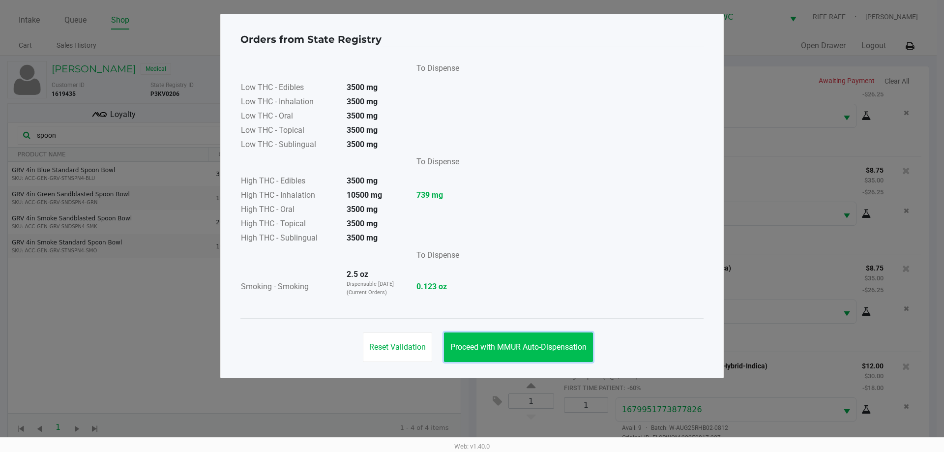
click at [559, 345] on span "Proceed with MMUR Auto-Dispensation" at bounding box center [519, 346] width 136 height 9
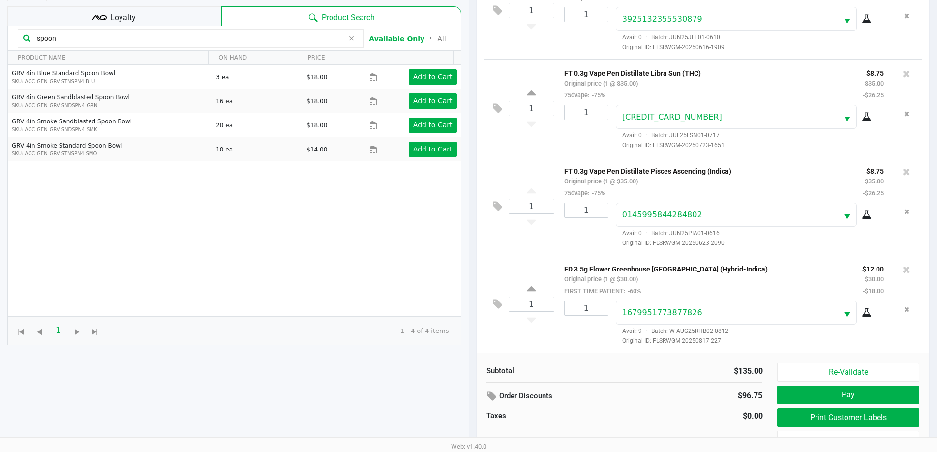
scroll to position [98, 0]
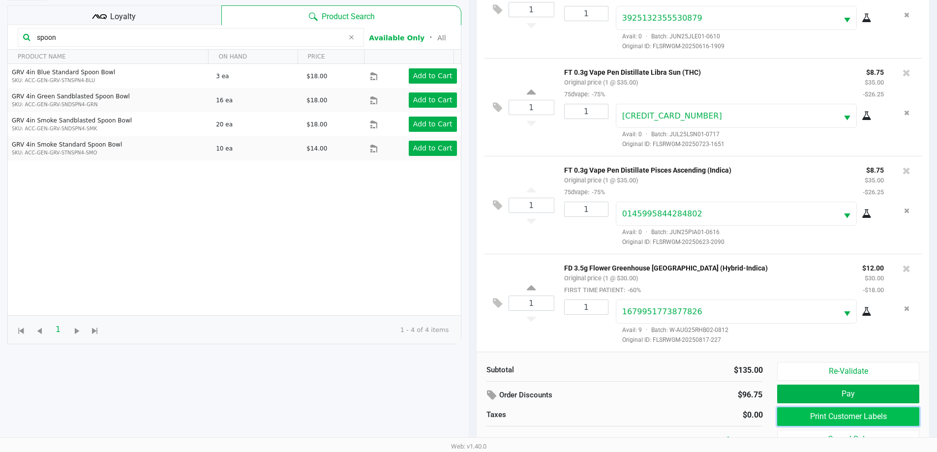
click at [844, 416] on button "Print Customer Labels" at bounding box center [848, 416] width 142 height 19
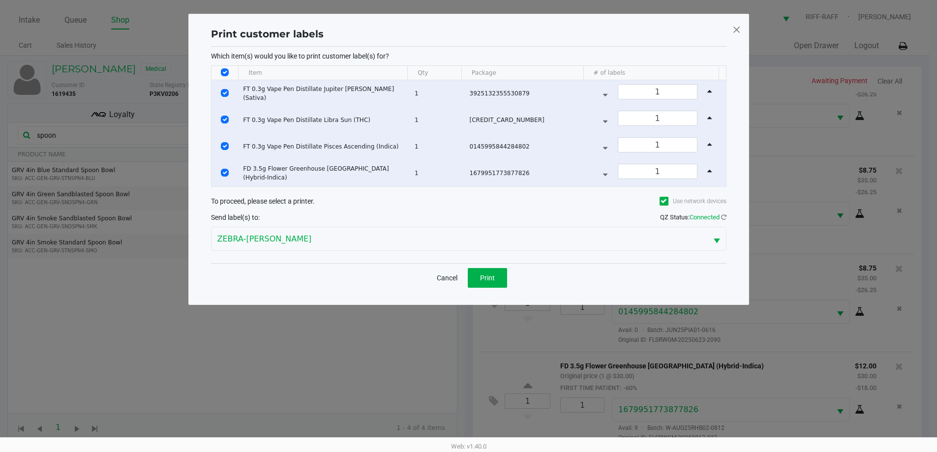
scroll to position [0, 0]
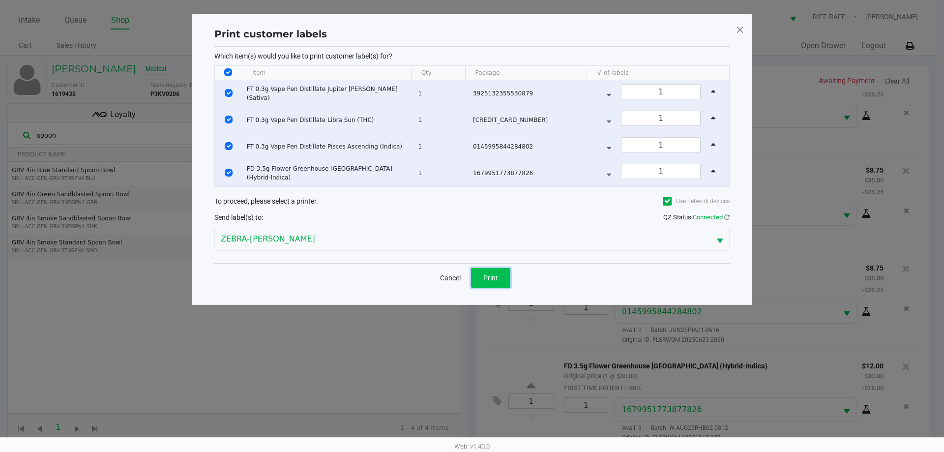
click at [485, 274] on span "Print" at bounding box center [490, 278] width 15 height 8
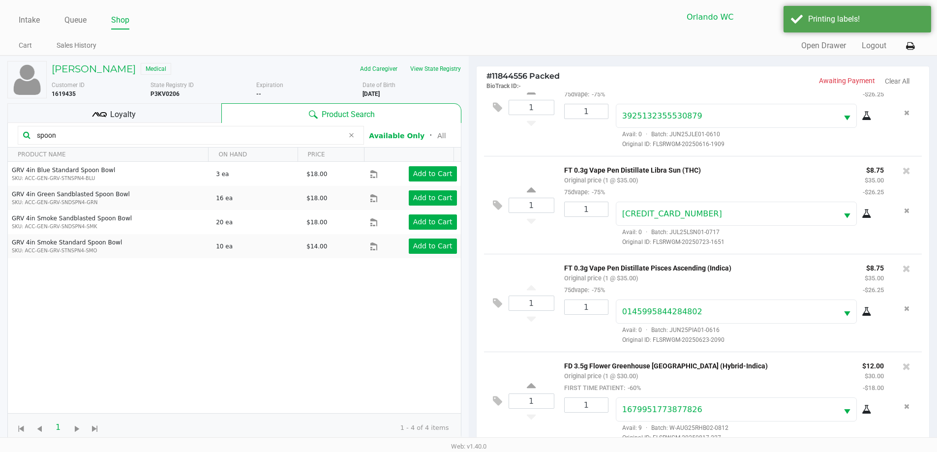
click at [936, 249] on div "# 11844556 Packed BioTrack ID: - Awaiting Payment Clear All 1 FT 0.3g Vape Pen …" at bounding box center [703, 307] width 469 height 502
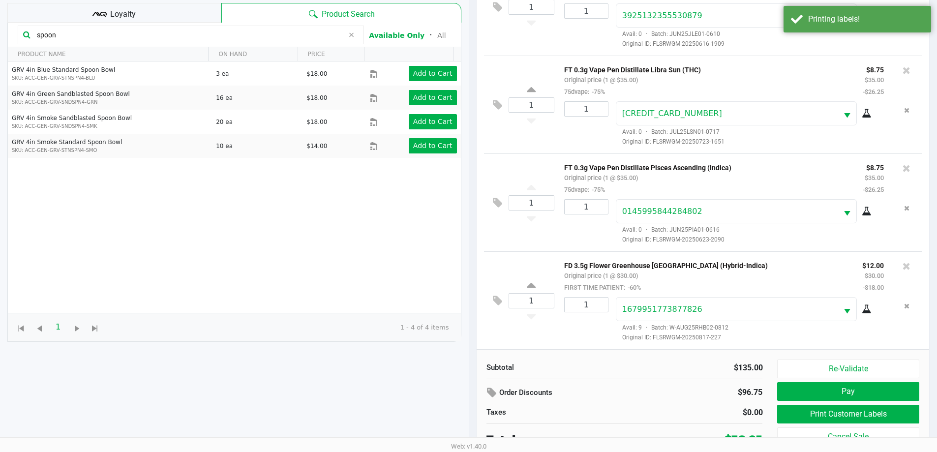
scroll to position [106, 0]
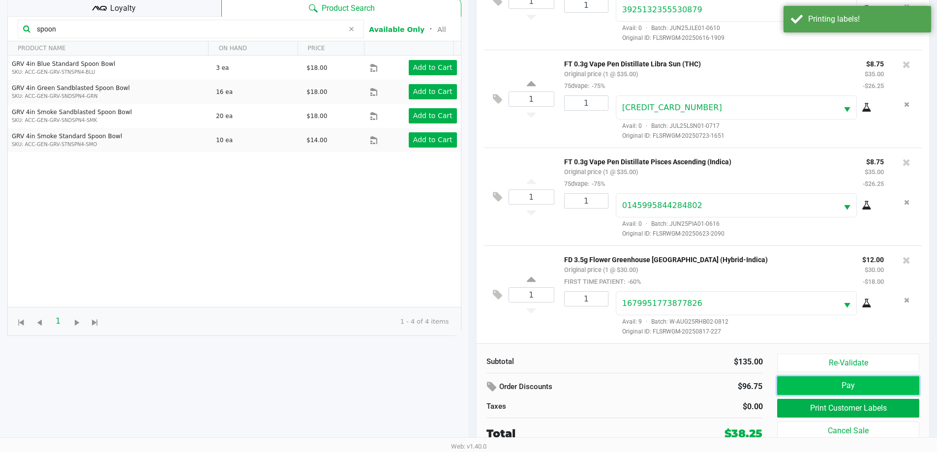
click at [866, 384] on button "Pay" at bounding box center [848, 385] width 142 height 19
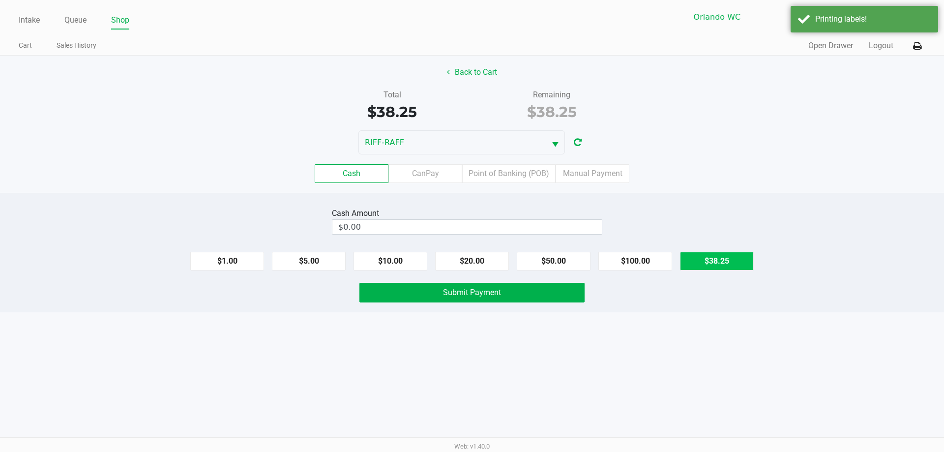
click at [721, 257] on button "$38.25" at bounding box center [717, 261] width 74 height 19
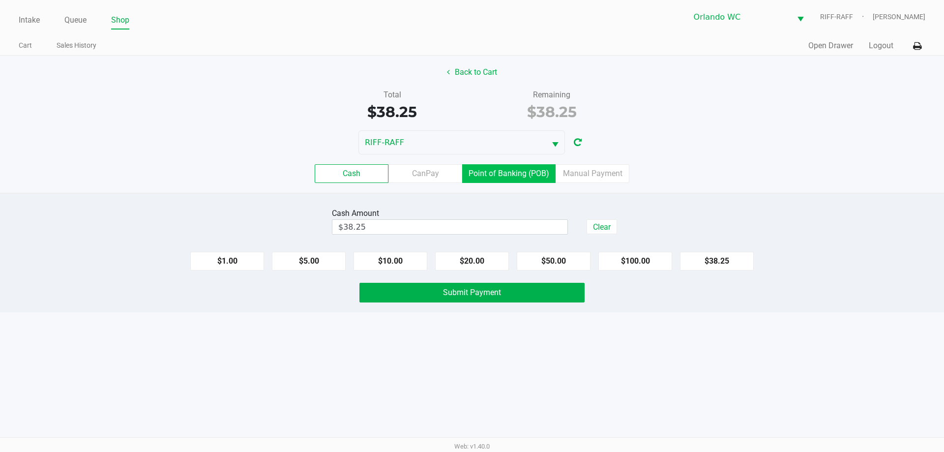
click at [504, 170] on label "Point of Banking (POB)" at bounding box center [508, 173] width 93 height 19
click at [0, 0] on 7 "Point of Banking (POB)" at bounding box center [0, 0] width 0 height 0
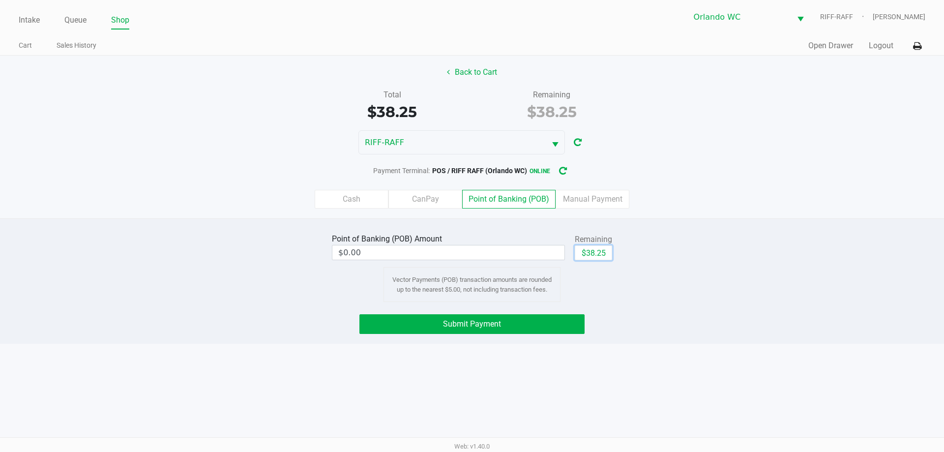
drag, startPoint x: 593, startPoint y: 252, endPoint x: 585, endPoint y: 262, distance: 13.0
click at [594, 254] on button "$38.25" at bounding box center [593, 252] width 37 height 15
type input "$38.25"
click at [497, 332] on button "Submit Payment" at bounding box center [472, 324] width 225 height 20
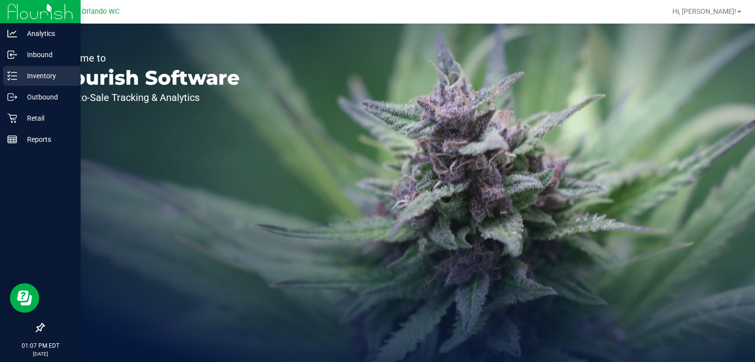
click at [10, 77] on icon at bounding box center [12, 76] width 10 height 10
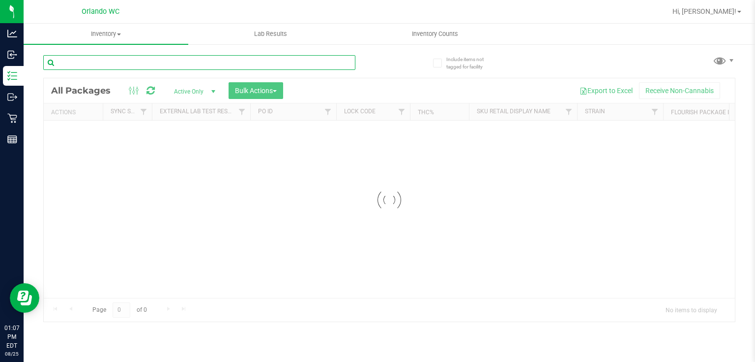
click at [155, 58] on div "Inventory All packages All inventory Waste log Create inventory Lab Results Inv…" at bounding box center [390, 193] width 732 height 338
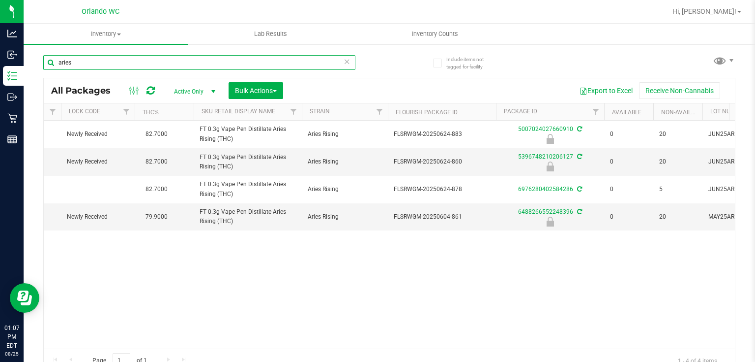
scroll to position [0, 270]
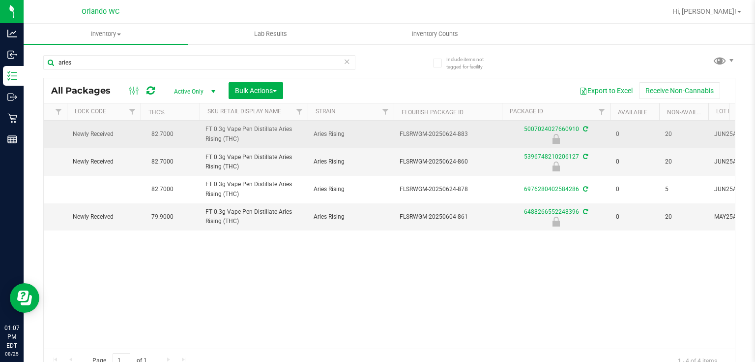
drag, startPoint x: 202, startPoint y: 126, endPoint x: 252, endPoint y: 139, distance: 51.3
click at [252, 139] on tr "Action Action Edit attributes Global inventory Locate package Package audit log…" at bounding box center [494, 135] width 1441 height 28
copy tr "FT 0.3g Vape Pen Distillate Aries Rising (THC)"
click at [389, 129] on td "Aries Rising" at bounding box center [351, 135] width 86 height 28
drag, startPoint x: 389, startPoint y: 129, endPoint x: 485, endPoint y: 142, distance: 96.8
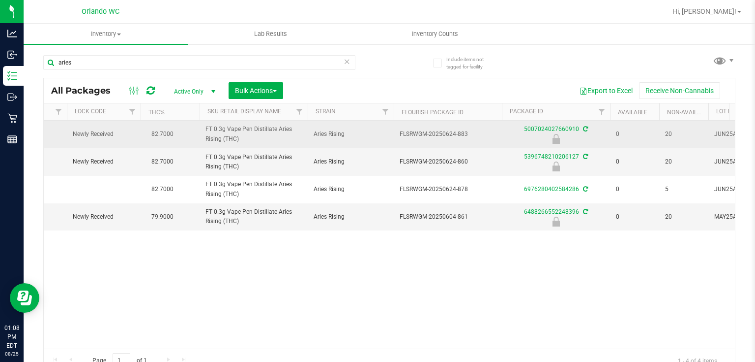
click at [485, 142] on tr "Action Action Edit attributes Global inventory Locate package Package audit log…" at bounding box center [494, 135] width 1441 height 28
copy tr "FLSRWGM-20250624-883"
drag, startPoint x: 189, startPoint y: 126, endPoint x: 266, endPoint y: 144, distance: 78.7
click at [266, 144] on tr "Action Action Edit attributes Global inventory Locate package Package audit log…" at bounding box center [494, 135] width 1441 height 28
copy tr "FT 0.3g Vape Pen Distillate Aries Rising (THC)"
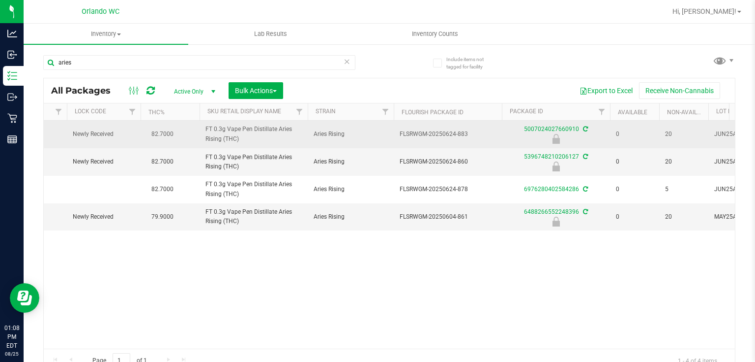
drag, startPoint x: 394, startPoint y: 136, endPoint x: 472, endPoint y: 138, distance: 77.7
click at [472, 138] on td "FLSRWGM-20250624-883" at bounding box center [448, 135] width 108 height 28
copy span "FLSRWGM-20250624-883"
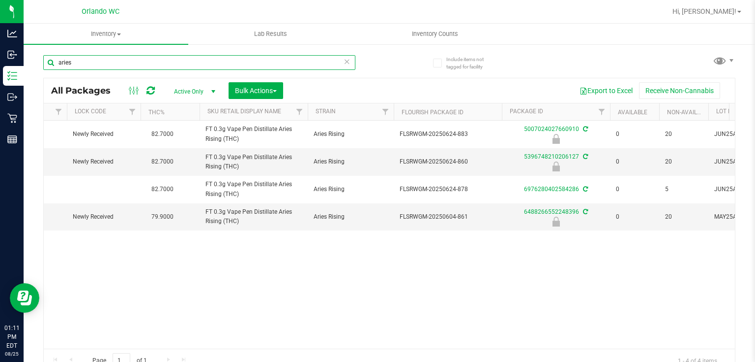
drag, startPoint x: 149, startPoint y: 61, endPoint x: 24, endPoint y: 60, distance: 125.4
click at [25, 60] on div "Include items not tagged for facility aries All Packages Active Only Active Onl…" at bounding box center [390, 193] width 732 height 300
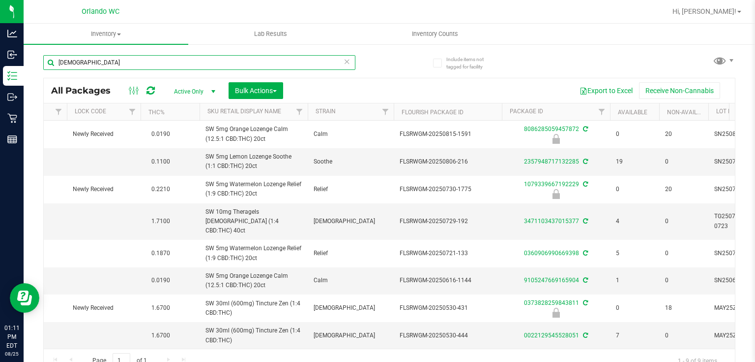
scroll to position [23, 270]
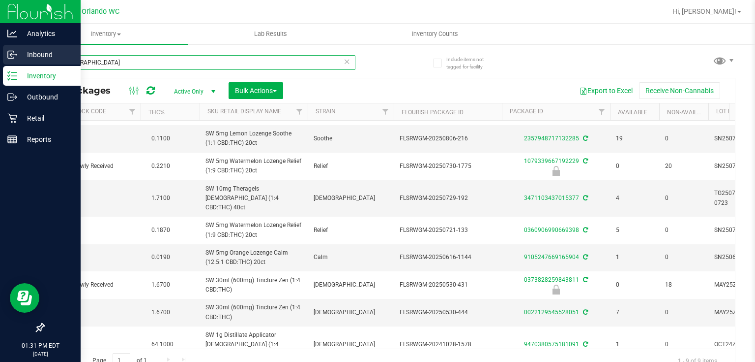
drag, startPoint x: 100, startPoint y: 61, endPoint x: 0, endPoint y: 64, distance: 99.9
click at [0, 64] on div "Analytics Inbound Inventory Outbound Retail Reports 01:31 PM EDT 08/25/2025 08/…" at bounding box center [377, 181] width 755 height 362
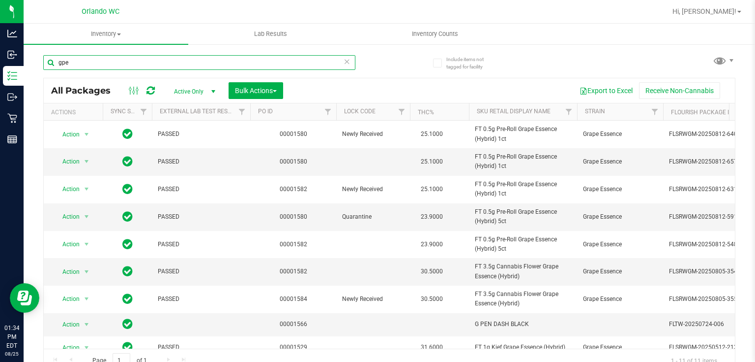
type input "gpe"
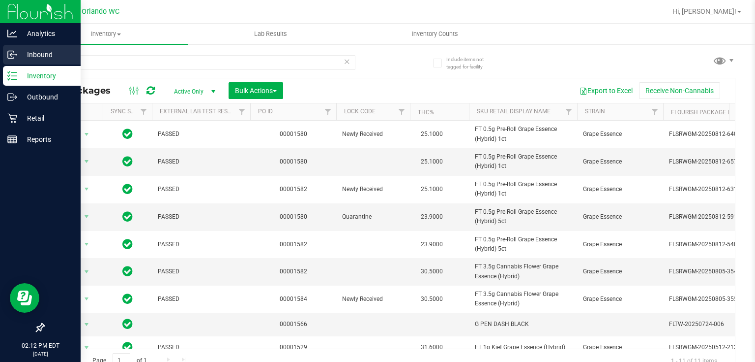
drag, startPoint x: 117, startPoint y: 61, endPoint x: 21, endPoint y: 52, distance: 96.4
click at [21, 52] on div "Analytics Inbound Inventory Outbound Retail Reports 02:12 PM EDT [DATE] 08/25 O…" at bounding box center [377, 181] width 755 height 362
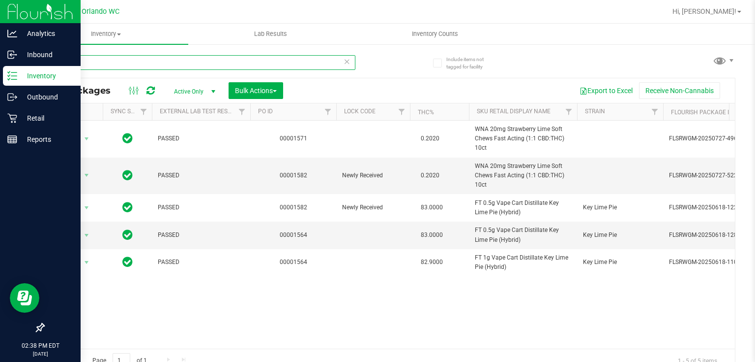
drag, startPoint x: 140, startPoint y: 60, endPoint x: 13, endPoint y: 67, distance: 127.1
click at [13, 67] on div "Analytics Inbound Inventory Outbound Retail Reports 02:38 PM EDT [DATE] 08/25 O…" at bounding box center [377, 181] width 755 height 362
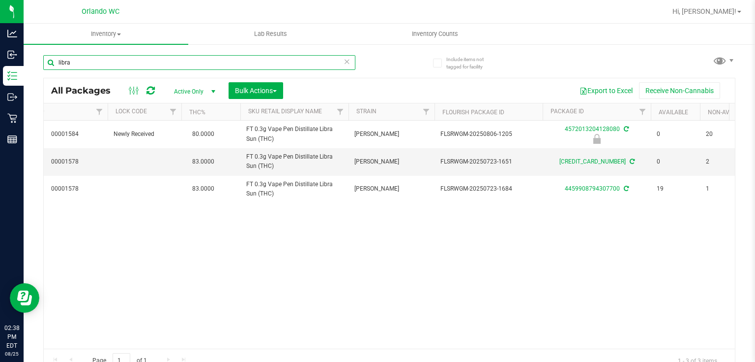
scroll to position [0, 211]
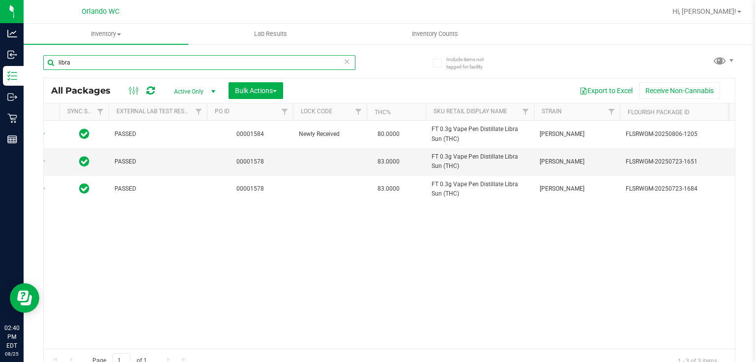
drag, startPoint x: 96, startPoint y: 59, endPoint x: 35, endPoint y: 59, distance: 61.5
click at [32, 59] on div "Include items not tagged for facility libra All Packages Active Only Active Onl…" at bounding box center [390, 193] width 732 height 300
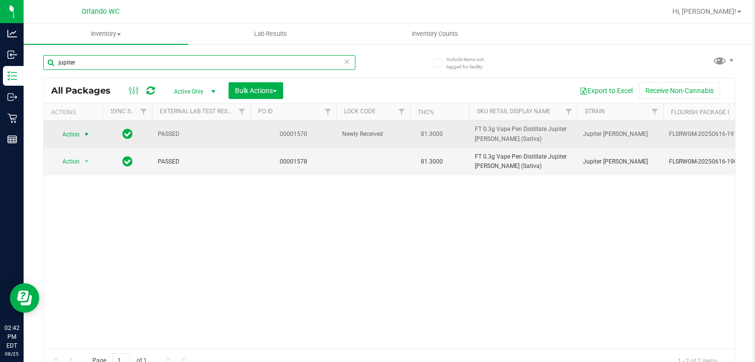
type input "jupiter"
click at [84, 130] on span "select" at bounding box center [87, 134] width 8 height 8
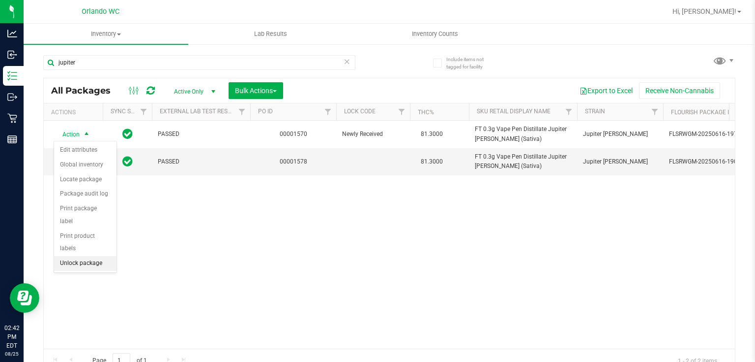
click at [97, 256] on li "Unlock package" at bounding box center [85, 263] width 62 height 15
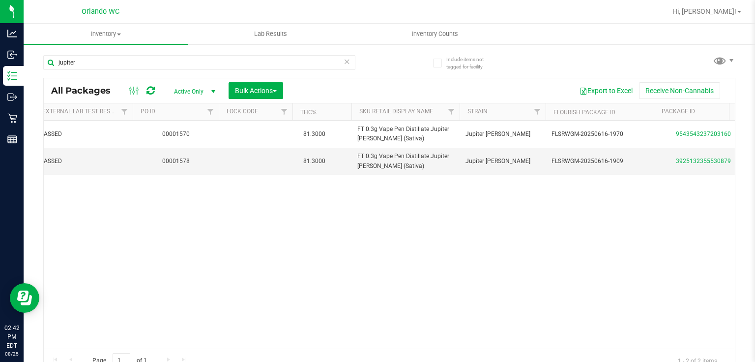
scroll to position [0, 128]
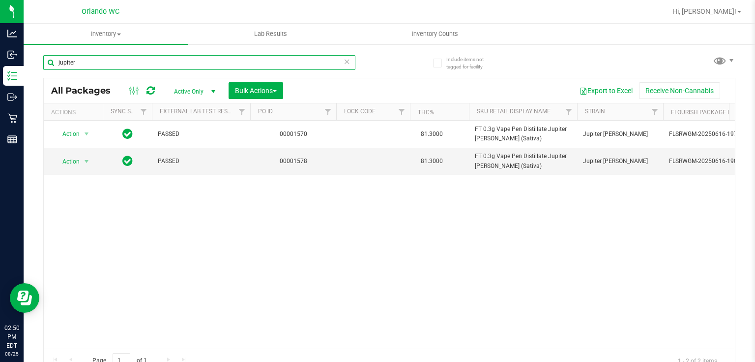
drag, startPoint x: 78, startPoint y: 65, endPoint x: 24, endPoint y: 59, distance: 54.4
click at [24, 59] on div "Include items not tagged for facility jupiter All Packages Active Only Active O…" at bounding box center [390, 193] width 732 height 300
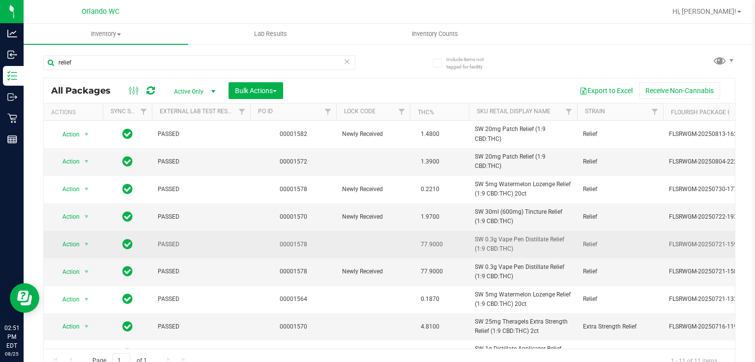
drag, startPoint x: 475, startPoint y: 237, endPoint x: 521, endPoint y: 252, distance: 48.7
click at [521, 252] on span "SW 0.3g Vape Pen Distillate Relief (1:9 CBD:THC)" at bounding box center [523, 244] width 96 height 19
copy span "SW 0.3g Vape Pen Distillate Relief (1:9 CBD:THC)"
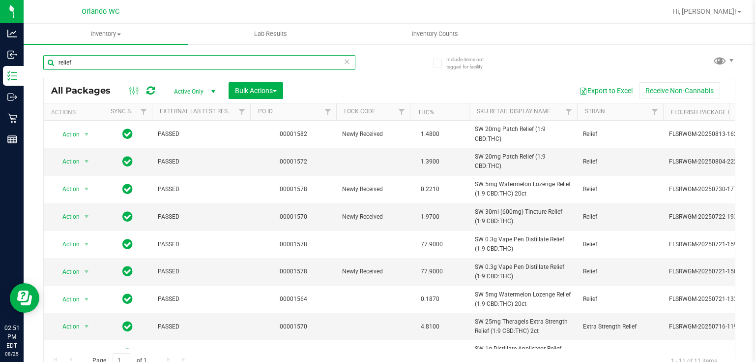
drag, startPoint x: 87, startPoint y: 59, endPoint x: 37, endPoint y: 59, distance: 49.7
click at [37, 59] on div "Include items not tagged for facility relief All Packages Active Only Active On…" at bounding box center [390, 193] width 732 height 300
paste input "SW 0.3g Vape Pen Distillate Relief (1:9 CBD:THC)"
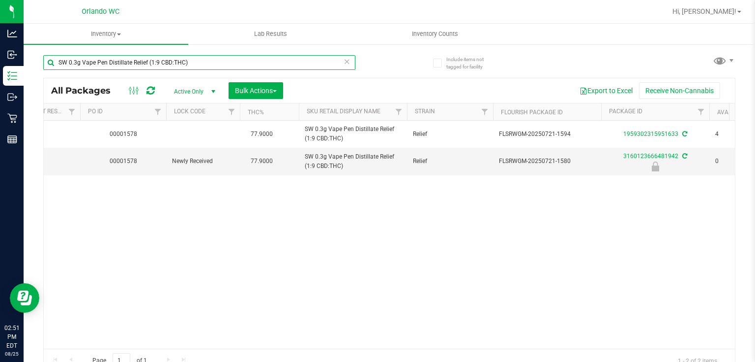
scroll to position [0, 122]
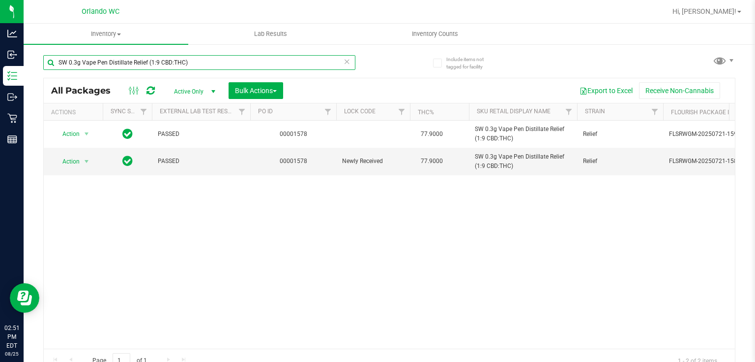
type input "SW 0.3g Vape Pen Distillate Relief (1:9 CBD:THC)"
drag, startPoint x: 197, startPoint y: 61, endPoint x: 49, endPoint y: 49, distance: 148.6
click at [50, 49] on div "SW 0.3g Vape Pen Distillate Relief (1:9 CBD:THC)" at bounding box center [216, 61] width 346 height 31
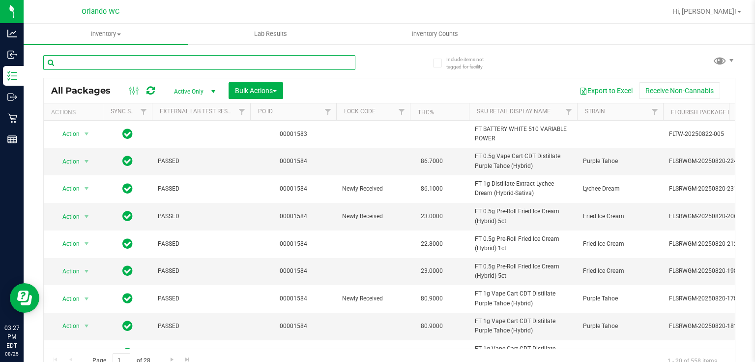
click at [118, 61] on input "text" at bounding box center [199, 62] width 312 height 15
type input "wmo"
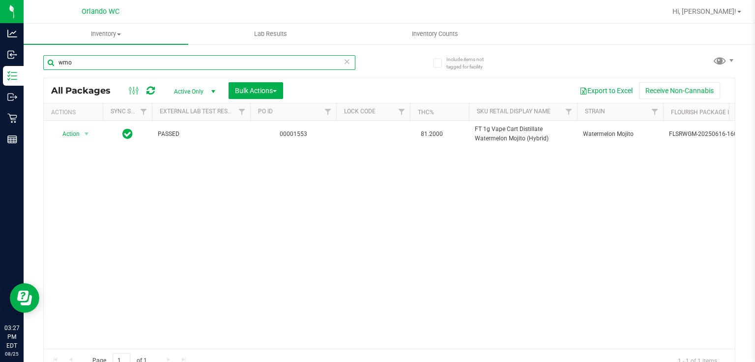
drag, startPoint x: 83, startPoint y: 64, endPoint x: 39, endPoint y: 58, distance: 44.2
click at [39, 58] on div "Include items not tagged for facility wmo All Packages Active Only Active Only …" at bounding box center [390, 193] width 732 height 300
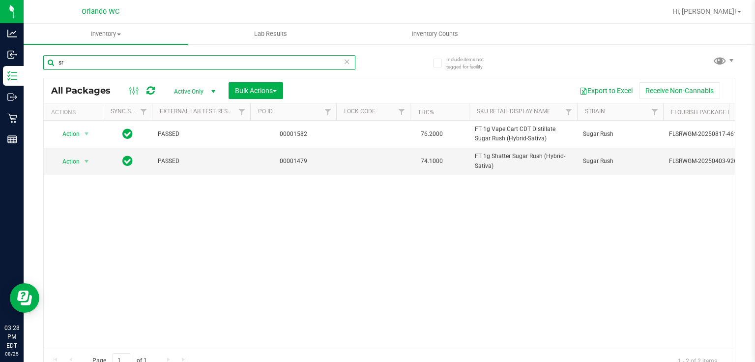
type input "s"
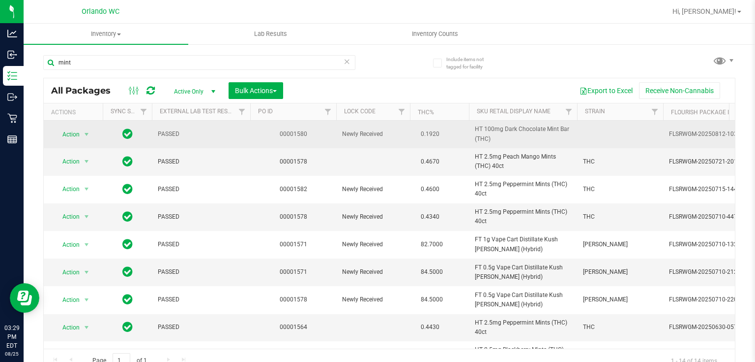
drag, startPoint x: 470, startPoint y: 128, endPoint x: 506, endPoint y: 144, distance: 39.0
click at [506, 144] on td "HT 100mg Dark Chocolate Mint Bar (THC)" at bounding box center [523, 135] width 108 height 28
drag, startPoint x: 472, startPoint y: 130, endPoint x: 503, endPoint y: 139, distance: 31.8
click at [503, 139] on td "HT 100mg Dark Chocolate Mint Bar (THC)" at bounding box center [523, 135] width 108 height 28
copy span "HT 100mg Dark Chocolate Mint Bar (THC)"
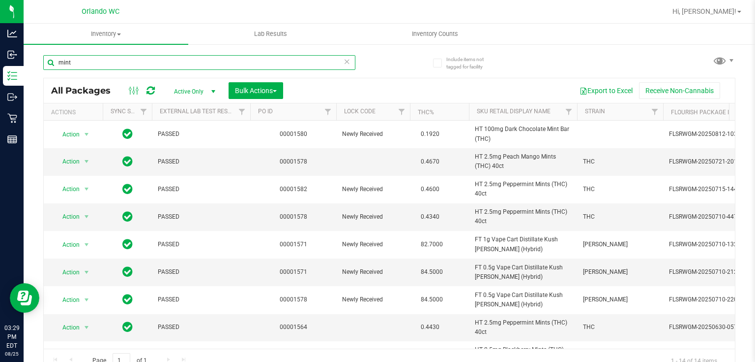
drag, startPoint x: 80, startPoint y: 62, endPoint x: 55, endPoint y: 62, distance: 24.6
click at [55, 62] on input "mint" at bounding box center [199, 62] width 312 height 15
paste input "HT 100mg Dark Chocolate Mint Bar (THC)"
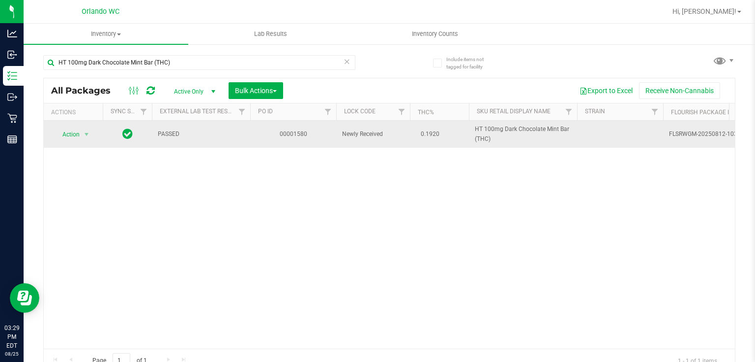
drag, startPoint x: 468, startPoint y: 128, endPoint x: 515, endPoint y: 147, distance: 51.0
click at [515, 147] on tr "Action Action Edit attributes Global inventory Locate package Package audit log…" at bounding box center [764, 134] width 1441 height 27
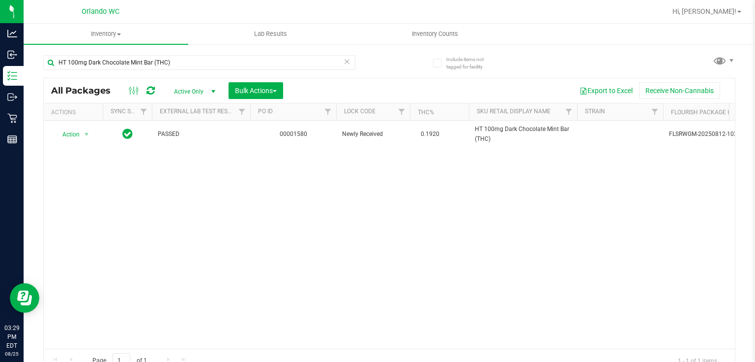
click at [489, 171] on div "Action Action Edit attributes Global inventory Locate package Package audit log…" at bounding box center [390, 235] width 692 height 228
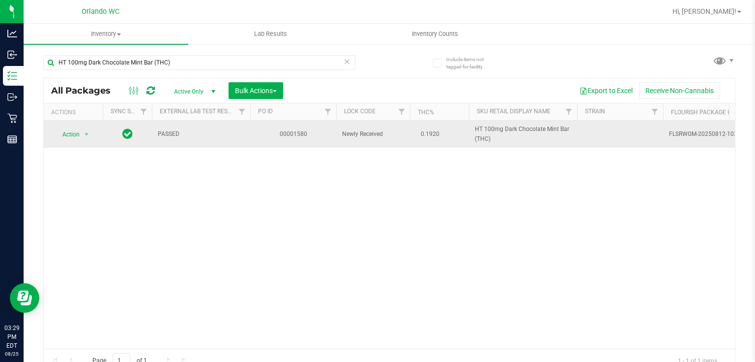
drag, startPoint x: 474, startPoint y: 127, endPoint x: 508, endPoint y: 141, distance: 36.8
click at [508, 141] on td "HT 100mg Dark Chocolate Mint Bar (THC)" at bounding box center [523, 134] width 108 height 27
copy span "HT 100mg Dark Chocolate Mint Bar (THC)"
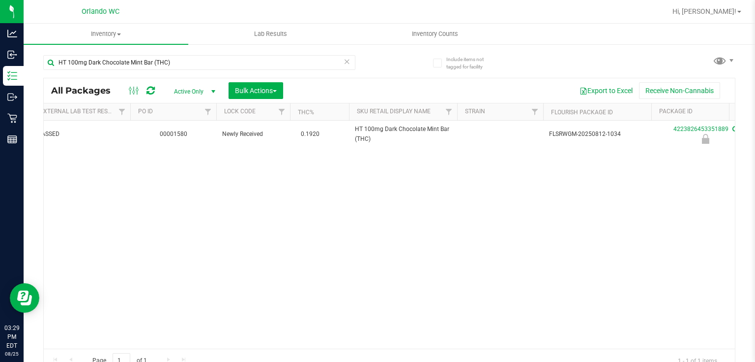
scroll to position [0, 257]
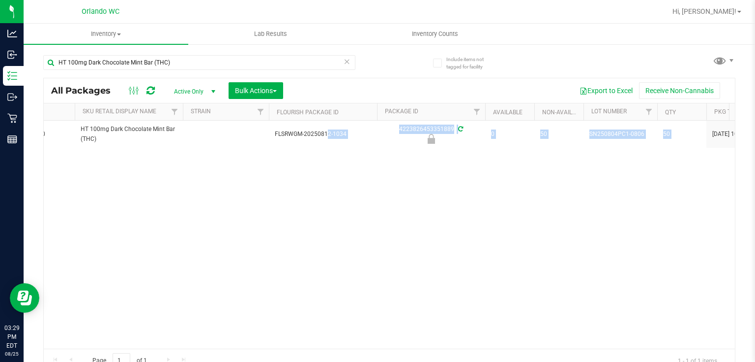
drag, startPoint x: 671, startPoint y: 136, endPoint x: 735, endPoint y: 139, distance: 64.0
click at [735, 139] on div "Include items not tagged for facility HT 100mg Dark Chocolate Mint Bar (THC) Al…" at bounding box center [390, 193] width 732 height 300
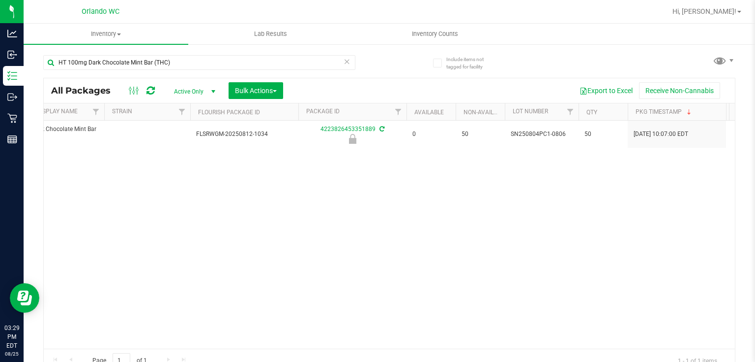
click at [414, 177] on div "Action Action Edit attributes Global inventory Locate package Package audit log…" at bounding box center [390, 235] width 692 height 228
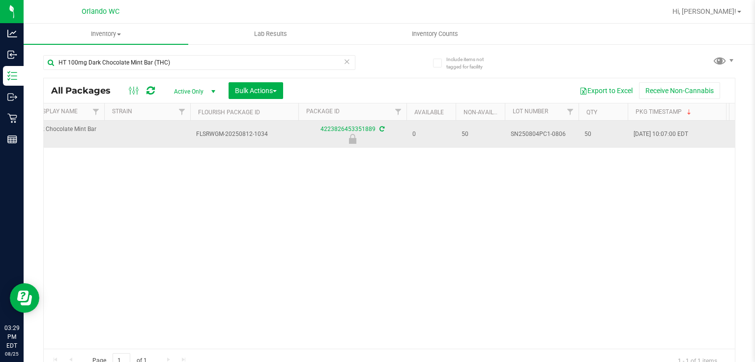
drag, startPoint x: 189, startPoint y: 135, endPoint x: 277, endPoint y: 142, distance: 88.3
click at [277, 142] on tr "Action Action Edit attributes Global inventory Locate package Package audit log…" at bounding box center [291, 134] width 1441 height 27
copy tr "FLSRWGM-20250812-1034"
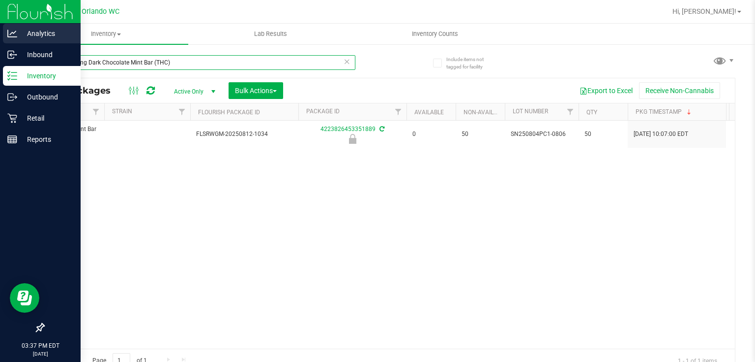
drag, startPoint x: 180, startPoint y: 65, endPoint x: 0, endPoint y: 40, distance: 181.3
click at [0, 40] on div "Analytics Inbound Inventory Outbound Retail Reports 03:37 PM EDT 08/25/2025 08/…" at bounding box center [377, 181] width 755 height 362
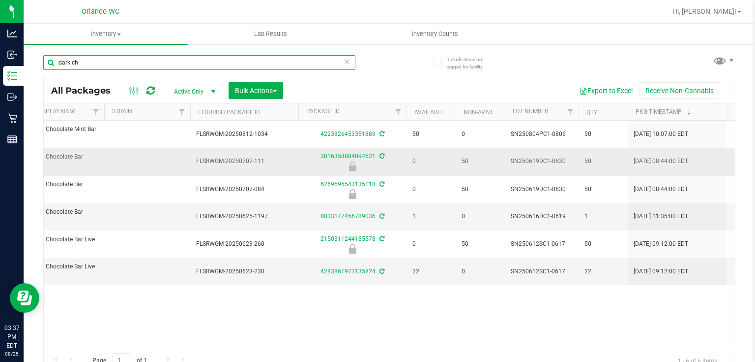
scroll to position [0, 372]
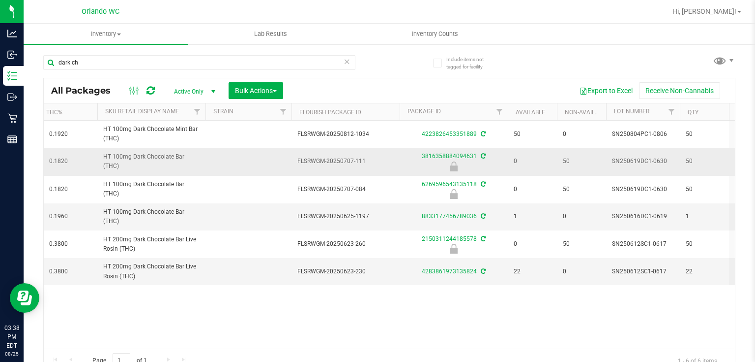
drag, startPoint x: 103, startPoint y: 153, endPoint x: 168, endPoint y: 169, distance: 67.3
click at [168, 169] on span "HT 100mg Dark Chocolate Bar (THC)" at bounding box center [151, 161] width 96 height 19
copy span "HT 100mg Dark Chocolate Bar (THC)"
drag, startPoint x: 106, startPoint y: 64, endPoint x: 44, endPoint y: 57, distance: 62.4
click at [44, 57] on input "dark ch" at bounding box center [199, 62] width 312 height 15
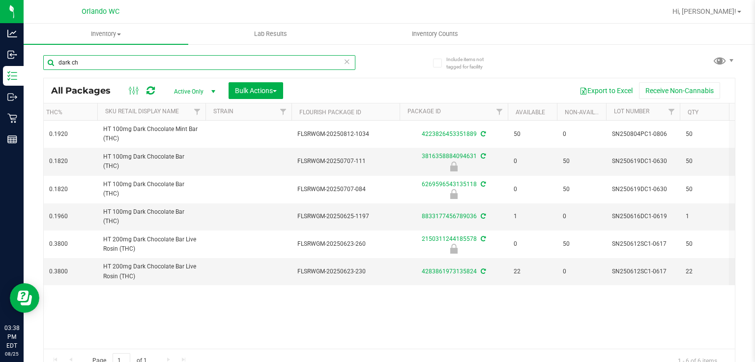
paste input "HT 100mg Dark Chocolate Bar (THC)"
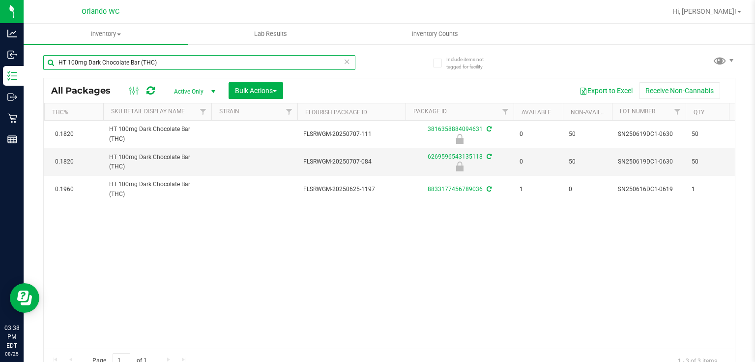
scroll to position [0, 339]
type input "HT 100mg Dark Chocolate Bar (THC)"
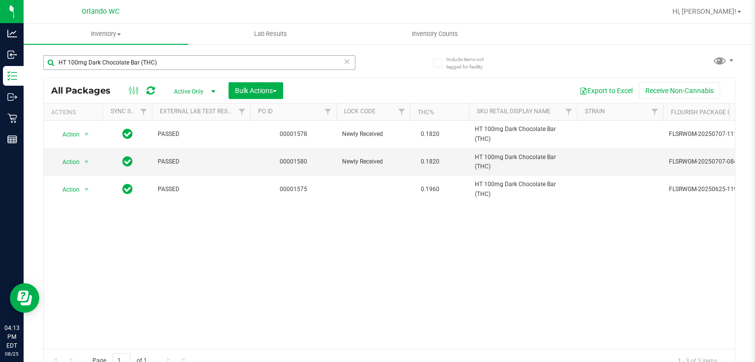
scroll to position [0, 372]
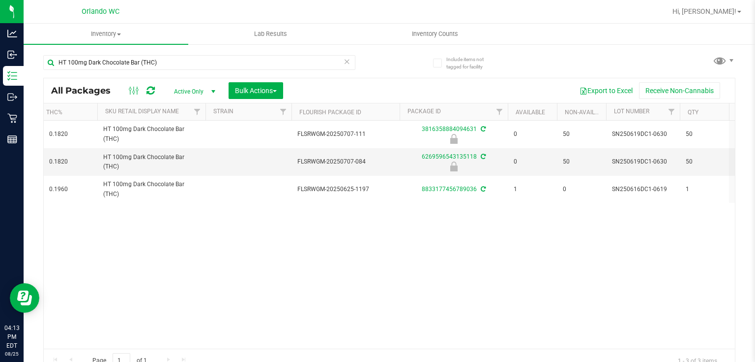
drag, startPoint x: 162, startPoint y: 62, endPoint x: 37, endPoint y: 60, distance: 124.9
click at [31, 61] on div "Include items not tagged for facility HT 100mg Dark Chocolate Bar (THC) All Pac…" at bounding box center [390, 193] width 732 height 300
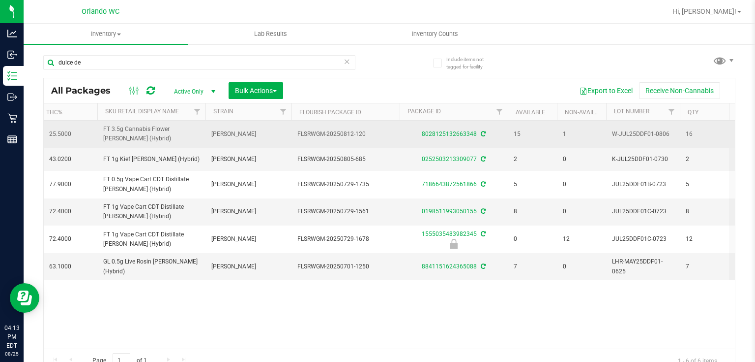
drag, startPoint x: 101, startPoint y: 124, endPoint x: 176, endPoint y: 146, distance: 77.8
click at [176, 146] on td "FT 3.5g Cannabis Flower [PERSON_NAME] (Hybrid)" at bounding box center [151, 134] width 108 height 27
copy span "FT 3.5g Cannabis Flower [PERSON_NAME] (Hybrid)"
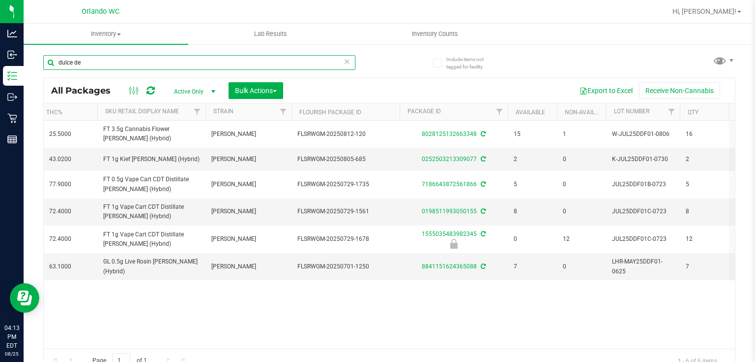
drag, startPoint x: 81, startPoint y: 64, endPoint x: 41, endPoint y: 63, distance: 39.9
click at [41, 63] on div "Include items not tagged for facility dulce de All Packages Active Only Active …" at bounding box center [390, 193] width 732 height 300
paste input "FT 3.5g Cannabis Flower [PERSON_NAME] (Hybrid)"
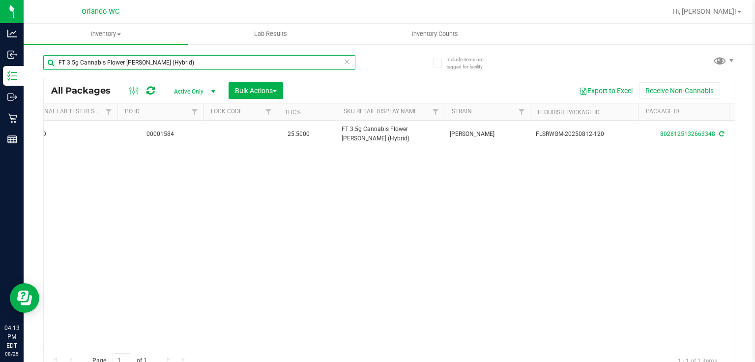
type input "FT 3.5g Cannabis Flower [PERSON_NAME] (Hybrid)"
drag, startPoint x: 199, startPoint y: 60, endPoint x: 40, endPoint y: 60, distance: 158.4
click at [40, 60] on div "Include items not tagged for facility FT 3.5g Cannabis Flower [PERSON_NAME] (Hy…" at bounding box center [390, 193] width 732 height 300
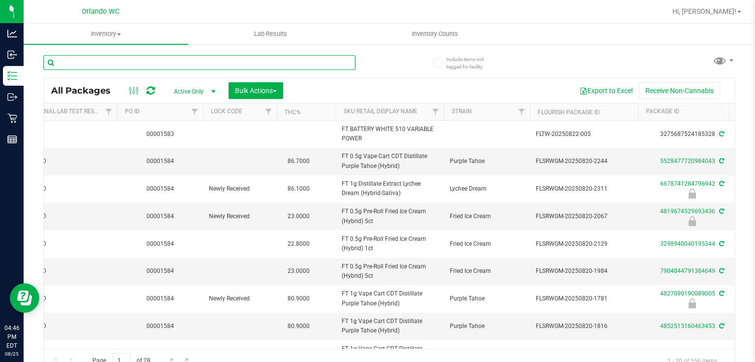
click at [116, 67] on input "text" at bounding box center [199, 62] width 312 height 15
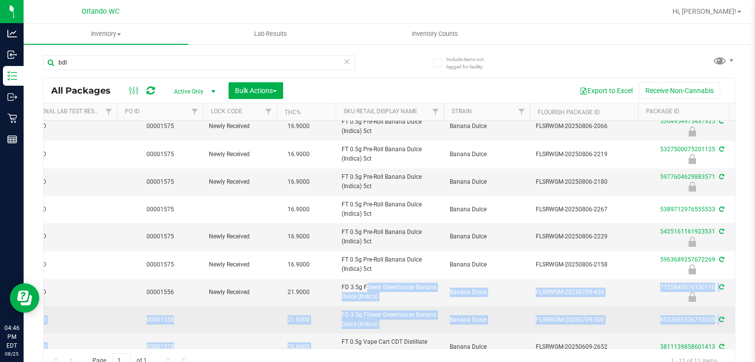
scroll to position [45, 133]
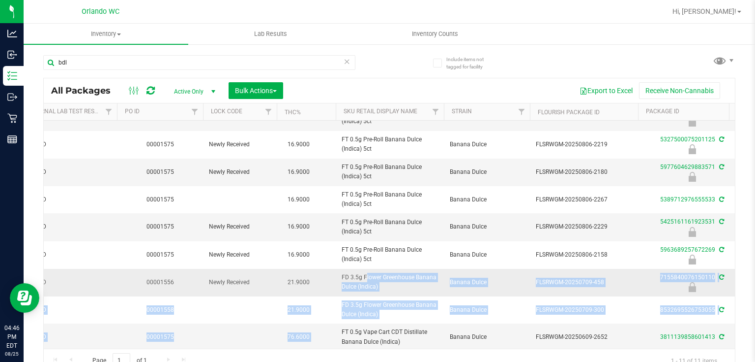
drag, startPoint x: 338, startPoint y: 320, endPoint x: 397, endPoint y: 293, distance: 64.7
click at [397, 293] on td "FD 3.5g Flower Greenhouse Banana Dulce (Indica)" at bounding box center [390, 283] width 108 height 28
copy span "FD 3.5g Flower Greenhouse Banana Dulce (Indica)"
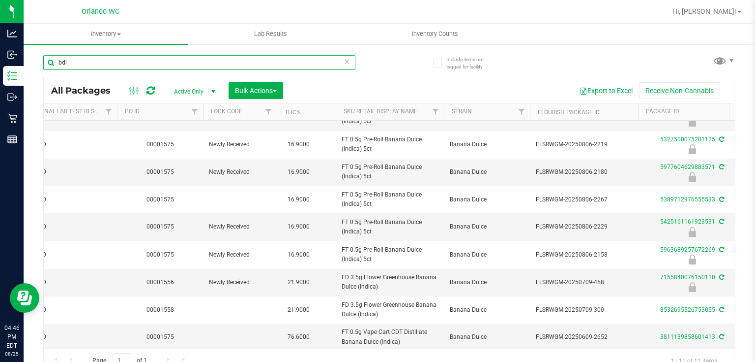
drag, startPoint x: 68, startPoint y: 58, endPoint x: 59, endPoint y: 59, distance: 9.4
click at [59, 59] on input "bdl" at bounding box center [199, 62] width 312 height 15
paste input "FD 3.5g Flower Greenhouse Banana Dulce (Indica)"
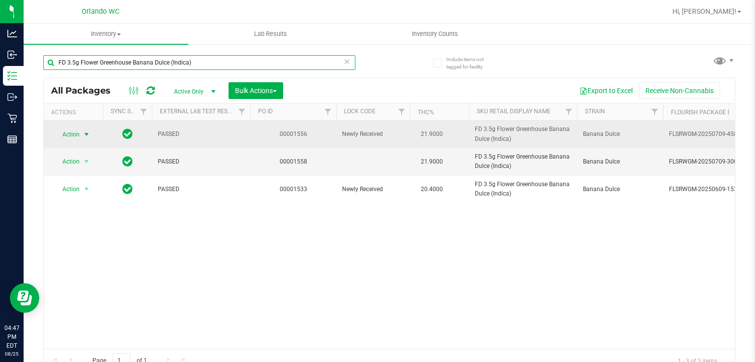
type input "FD 3.5g Flower Greenhouse Banana Dulce (Indica)"
click at [83, 131] on span "select" at bounding box center [87, 134] width 8 height 8
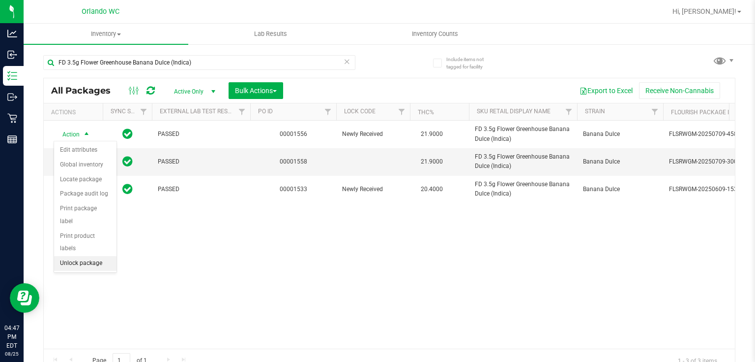
click at [87, 256] on li "Unlock package" at bounding box center [85, 263] width 62 height 15
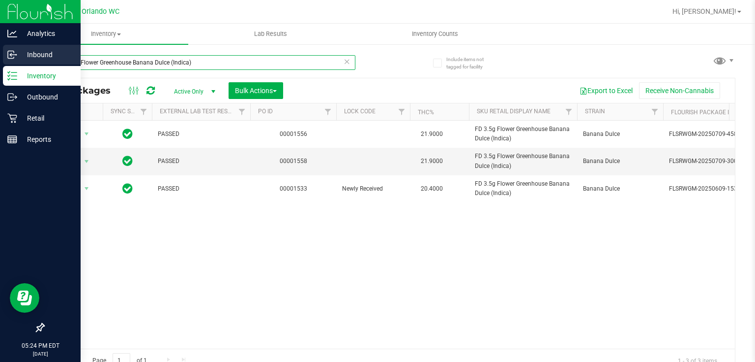
drag, startPoint x: 143, startPoint y: 60, endPoint x: 0, endPoint y: 48, distance: 143.1
click at [0, 48] on div "Analytics Inbound Inventory Outbound Retail Reports 05:24 PM EDT [DATE] 08/25 O…" at bounding box center [377, 181] width 755 height 362
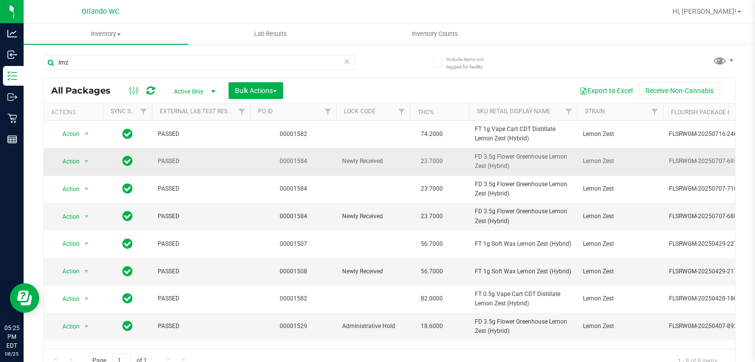
drag, startPoint x: 474, startPoint y: 155, endPoint x: 527, endPoint y: 166, distance: 54.2
click at [527, 166] on td "FD 3.5g Flower Greenhouse Lemon Zest (Hybrid)" at bounding box center [523, 162] width 108 height 28
copy span "FD 3.5g Flower Greenhouse Lemon Zest (Hybrid)"
drag, startPoint x: 77, startPoint y: 61, endPoint x: 39, endPoint y: 61, distance: 37.4
click at [39, 61] on div "Include items not tagged for facility lmz All Packages Active Only Active Only …" at bounding box center [390, 193] width 732 height 300
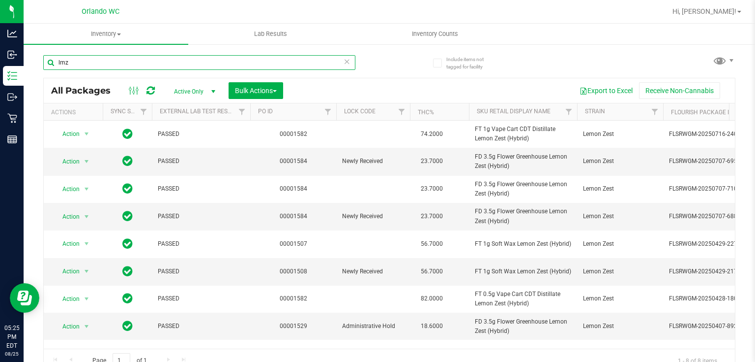
paste input "FD 3.5g Flower Greenhouse Lemon Zest (Hybrid)"
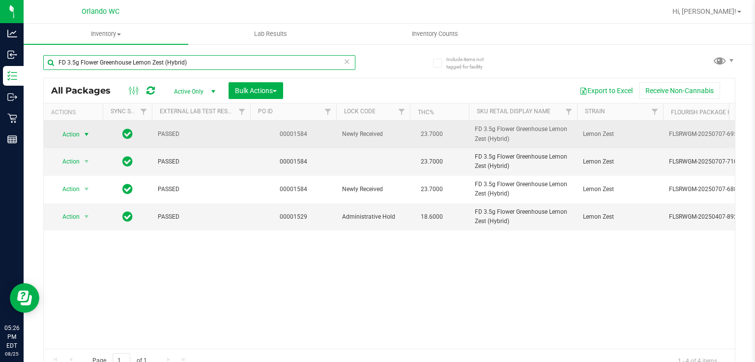
type input "FD 3.5g Flower Greenhouse Lemon Zest (Hybrid)"
click at [86, 132] on span "select" at bounding box center [87, 134] width 8 height 8
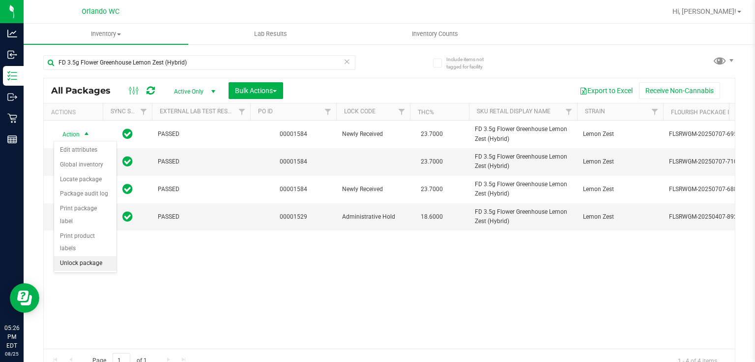
click at [107, 256] on li "Unlock package" at bounding box center [85, 263] width 62 height 15
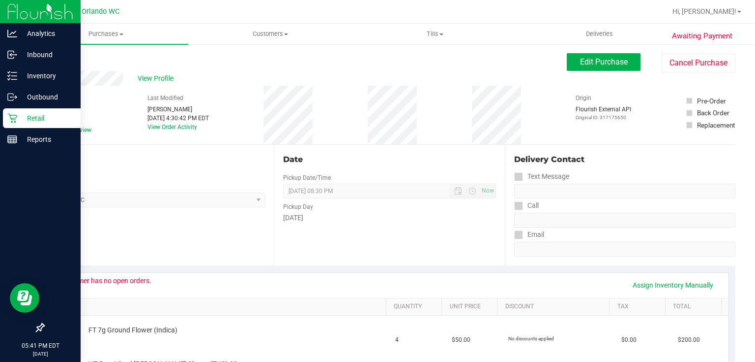
click at [16, 115] on icon at bounding box center [11, 118] width 9 height 9
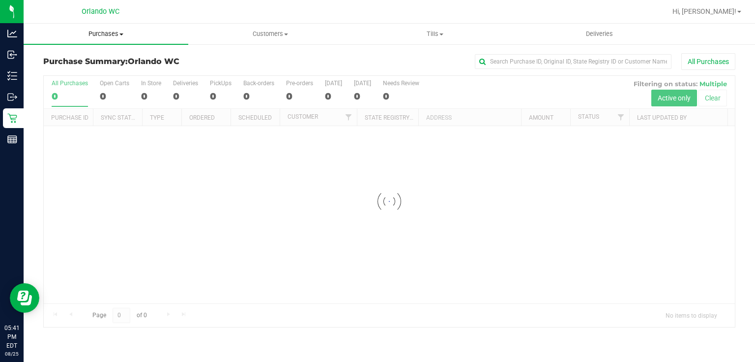
click at [110, 32] on span "Purchases" at bounding box center [106, 34] width 165 height 9
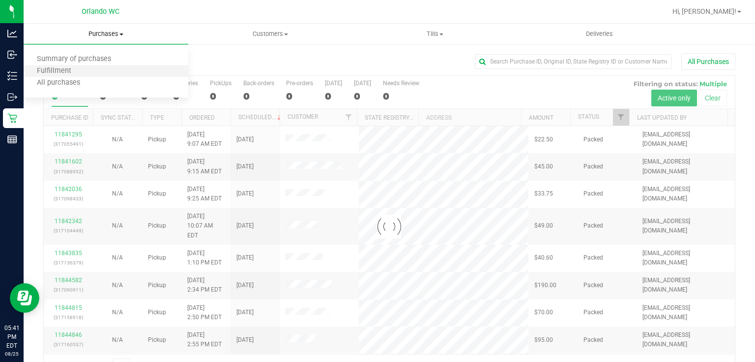
click at [92, 69] on li "Fulfillment" at bounding box center [106, 71] width 165 height 12
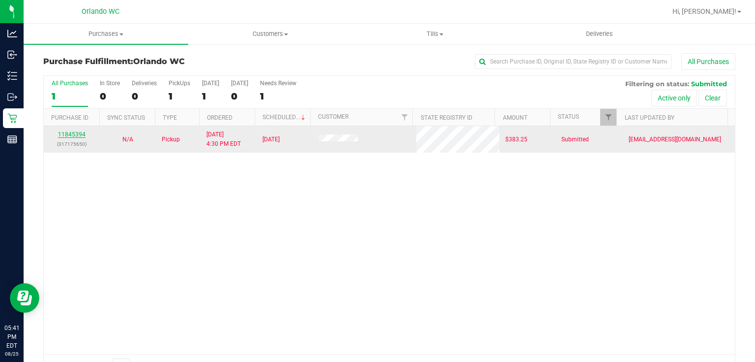
click at [70, 134] on link "11845394" at bounding box center [72, 134] width 28 height 7
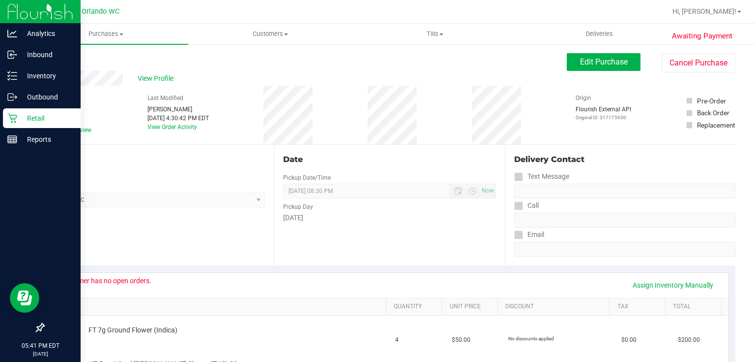
click at [17, 111] on div "Retail" at bounding box center [42, 118] width 78 height 20
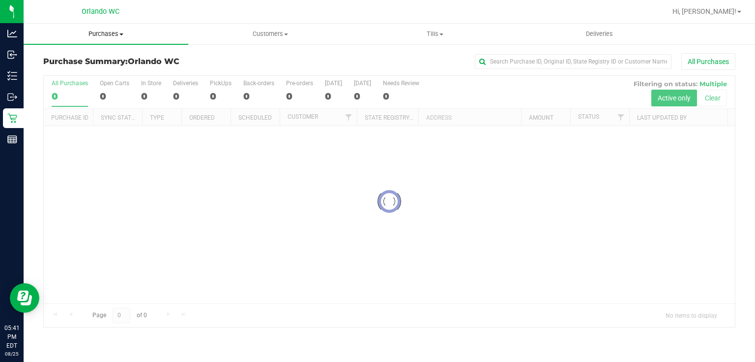
click at [114, 38] on uib-tab-heading "Purchases Summary of purchases Fulfillment All purchases" at bounding box center [106, 34] width 165 height 21
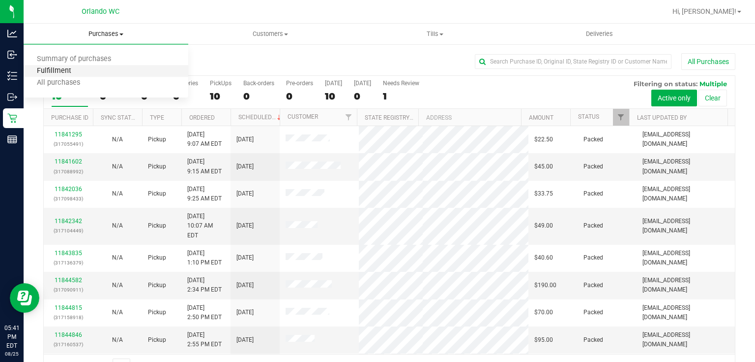
click at [58, 70] on span "Fulfillment" at bounding box center [54, 71] width 61 height 8
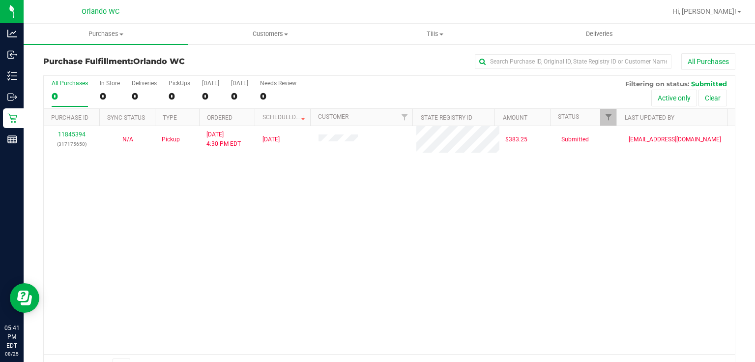
click at [122, 176] on div "11845394 (317175650) N/A Pickup [DATE] 4:30 PM EDT 8/25/2025 $383.25 Submitted …" at bounding box center [390, 240] width 692 height 228
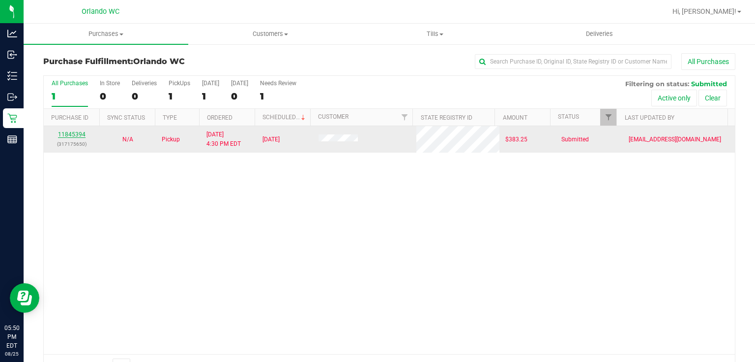
click at [77, 135] on link "11845394" at bounding box center [72, 134] width 28 height 7
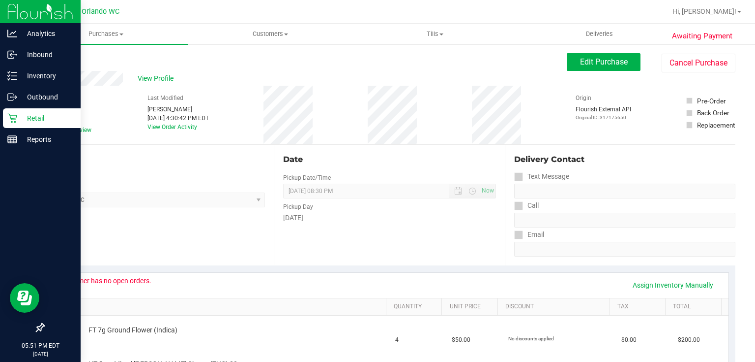
click at [15, 116] on icon at bounding box center [12, 118] width 10 height 10
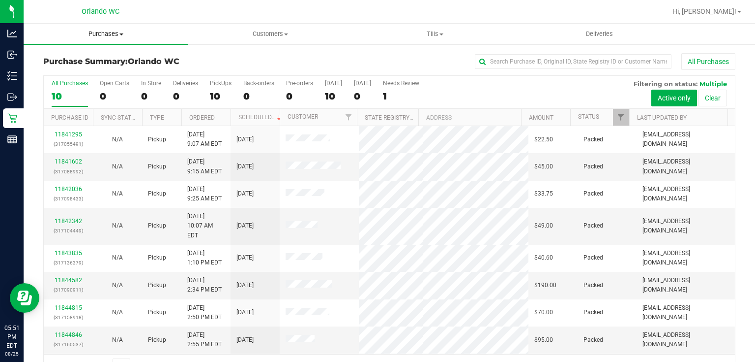
click at [117, 35] on span "Purchases" at bounding box center [106, 34] width 165 height 9
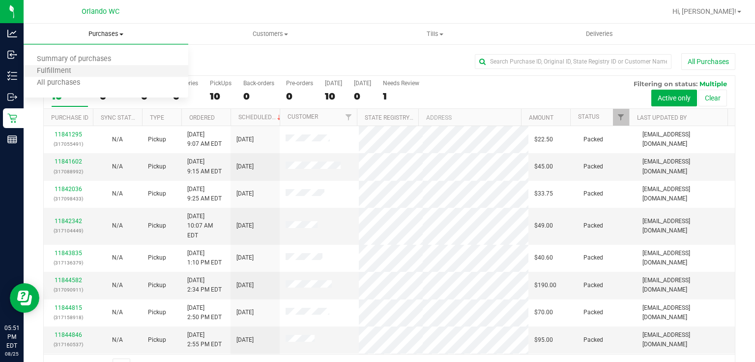
click at [84, 72] on li "Fulfillment" at bounding box center [106, 71] width 165 height 12
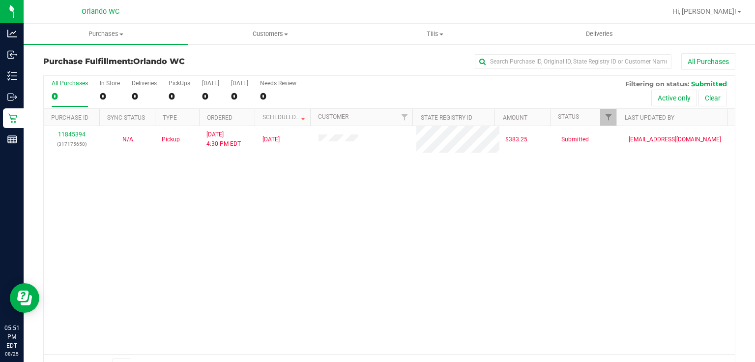
click at [376, 193] on div "11845394 (317175650) N/A Pickup [DATE] 4:30 PM EDT 8/25/2025 $383.25 Submitted …" at bounding box center [390, 240] width 692 height 228
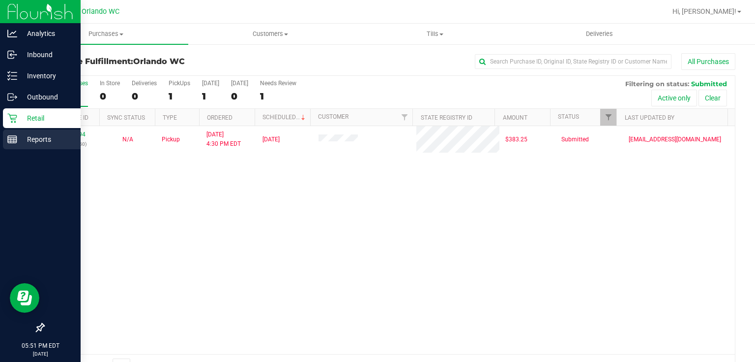
click at [12, 135] on icon at bounding box center [12, 139] width 10 height 10
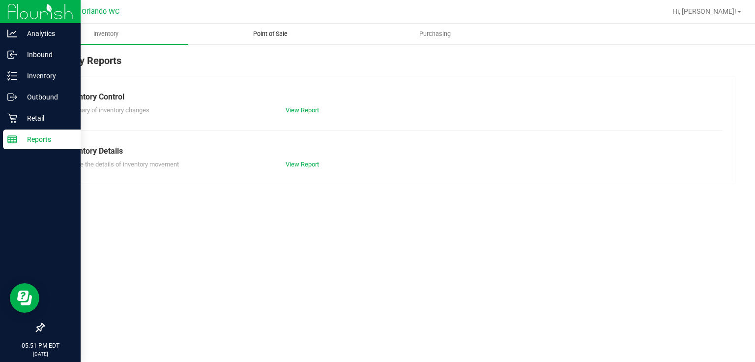
click at [279, 32] on span "Point of Sale" at bounding box center [270, 34] width 61 height 9
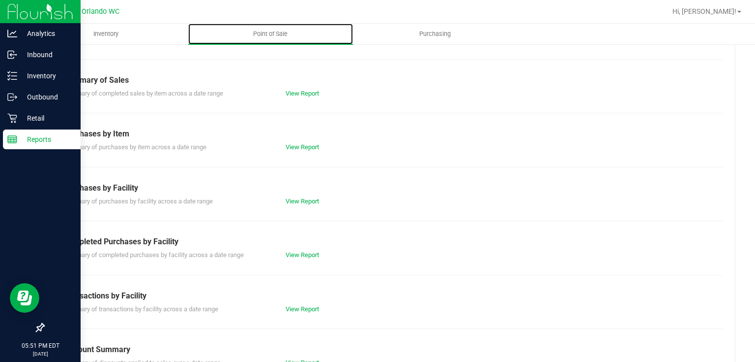
scroll to position [74, 0]
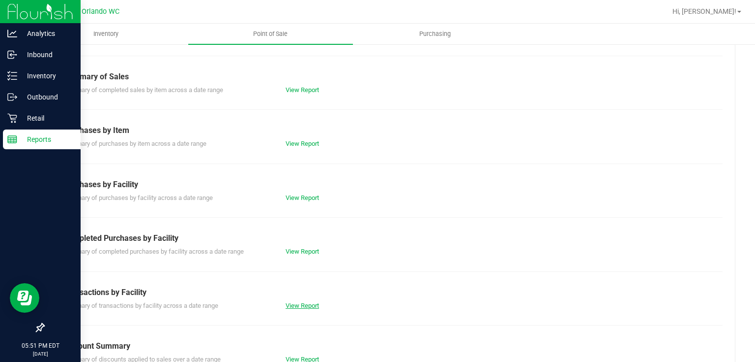
click at [290, 305] on link "View Report" at bounding box center [302, 304] width 33 height 7
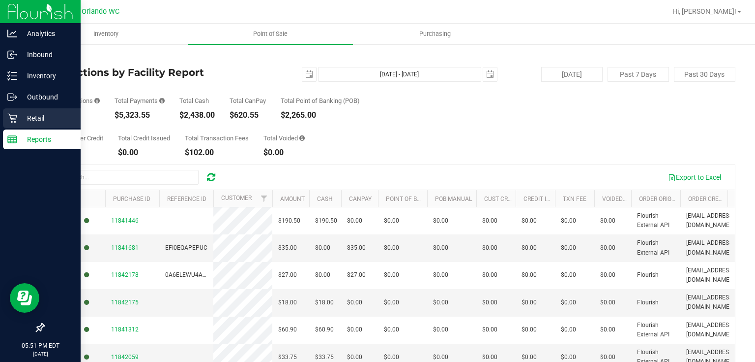
click at [22, 118] on p "Retail" at bounding box center [46, 118] width 59 height 12
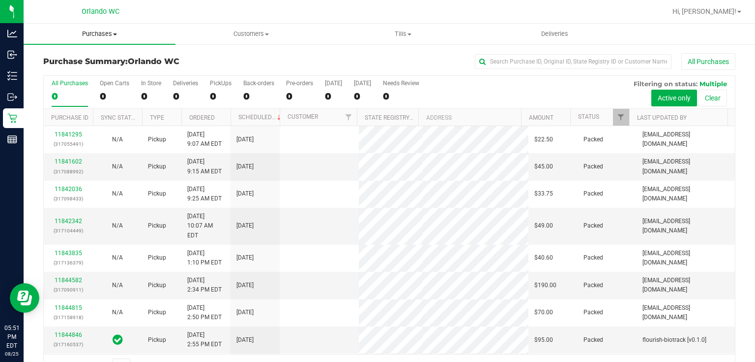
click at [110, 33] on span "Purchases" at bounding box center [100, 34] width 152 height 9
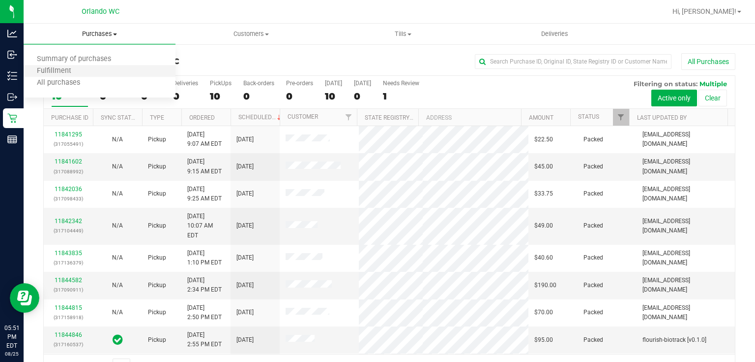
click at [86, 69] on li "Fulfillment" at bounding box center [100, 71] width 152 height 12
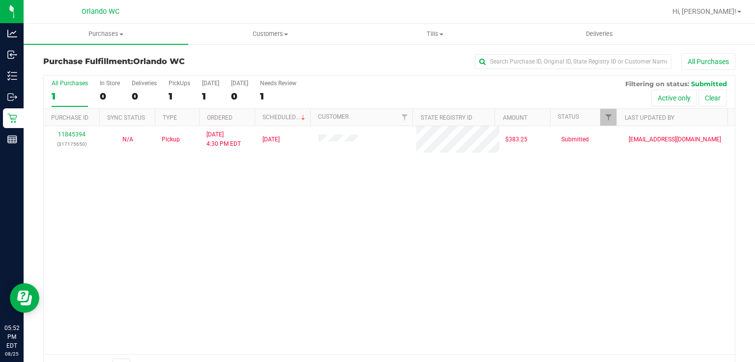
click at [506, 226] on div "11845394 (317175650) N/A Pickup [DATE] 4:30 PM EDT 8/25/2025 $383.25 Submitted …" at bounding box center [390, 240] width 692 height 228
click at [108, 34] on span "Purchases" at bounding box center [106, 34] width 165 height 9
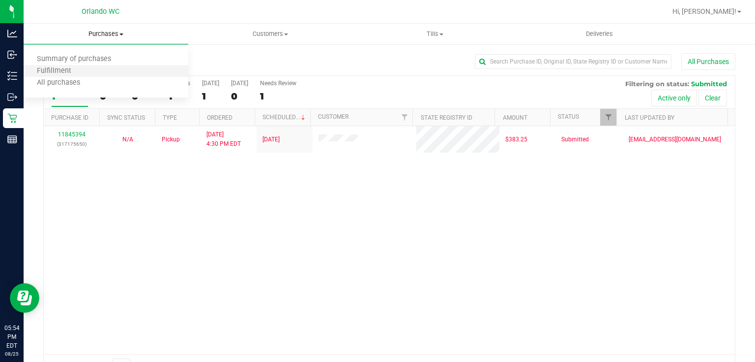
click at [87, 71] on li "Fulfillment" at bounding box center [106, 71] width 165 height 12
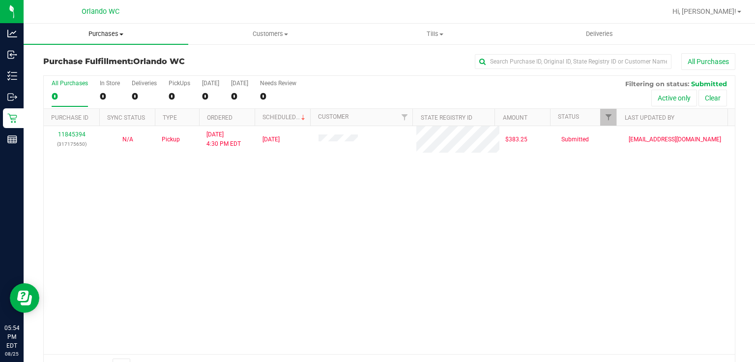
click at [118, 33] on span "Purchases" at bounding box center [106, 34] width 165 height 9
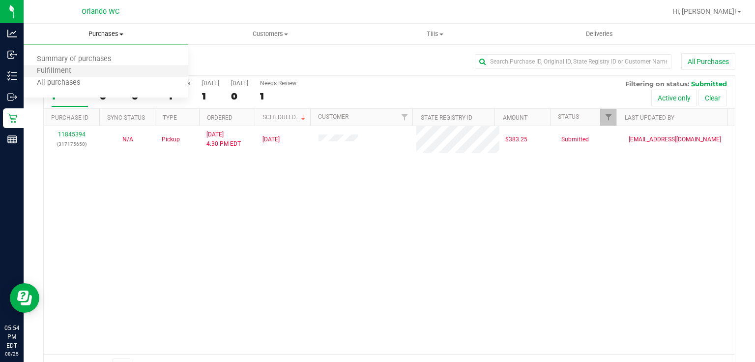
click at [110, 68] on li "Fulfillment" at bounding box center [106, 71] width 165 height 12
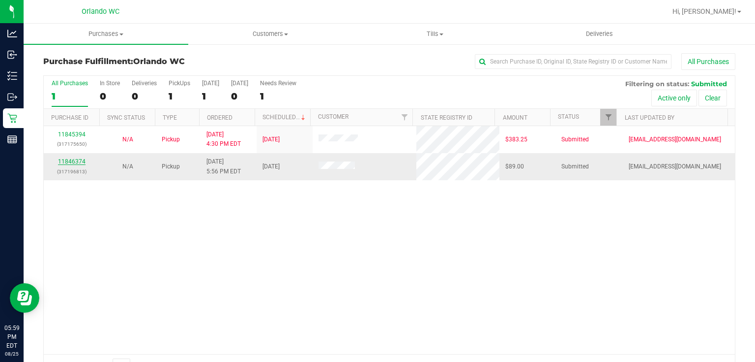
click at [79, 161] on link "11846374" at bounding box center [72, 161] width 28 height 7
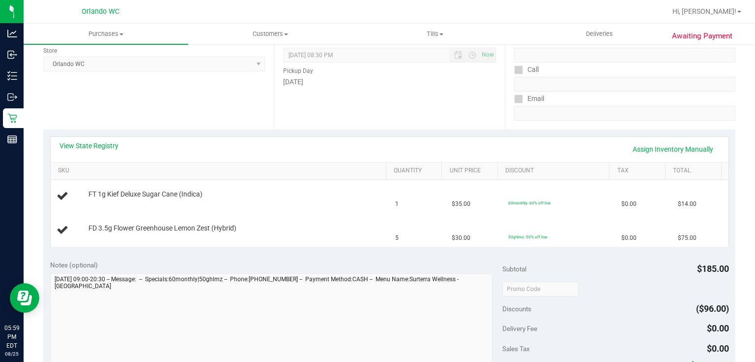
scroll to position [78, 0]
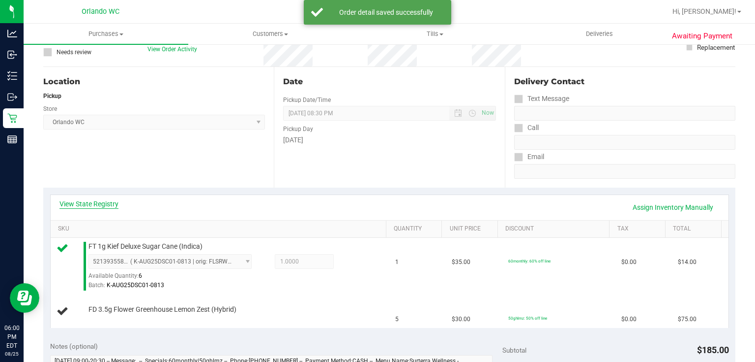
click at [98, 201] on link "View State Registry" at bounding box center [89, 204] width 59 height 10
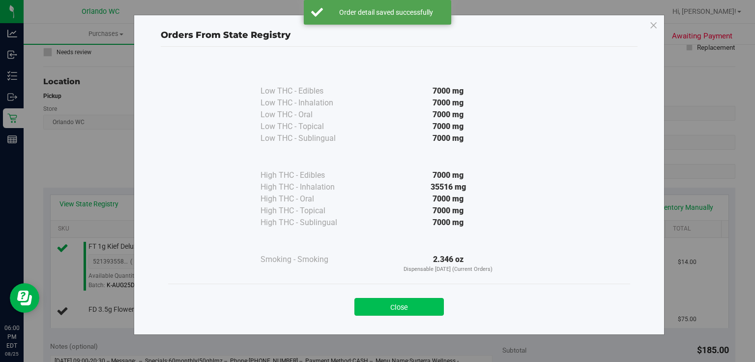
click at [366, 309] on button "Close" at bounding box center [400, 307] width 90 height 18
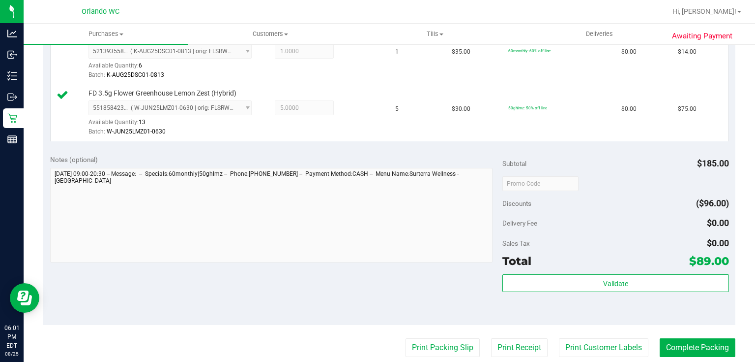
scroll to position [290, 0]
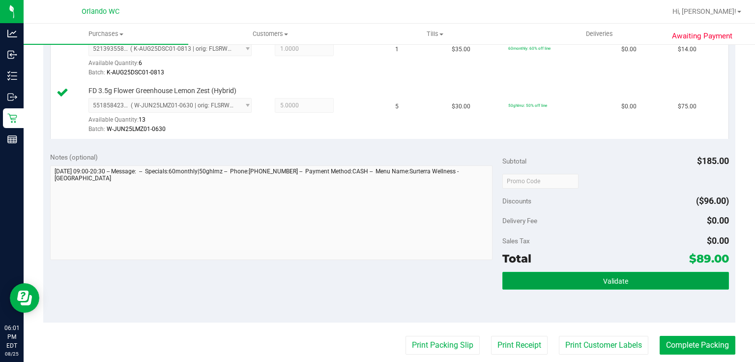
click at [624, 274] on button "Validate" at bounding box center [616, 280] width 226 height 18
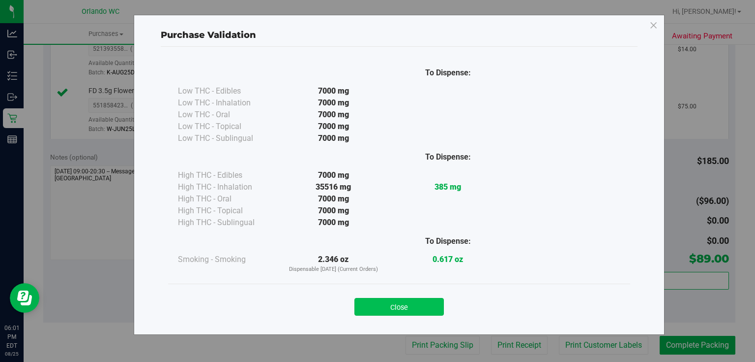
click at [411, 307] on button "Close" at bounding box center [400, 307] width 90 height 18
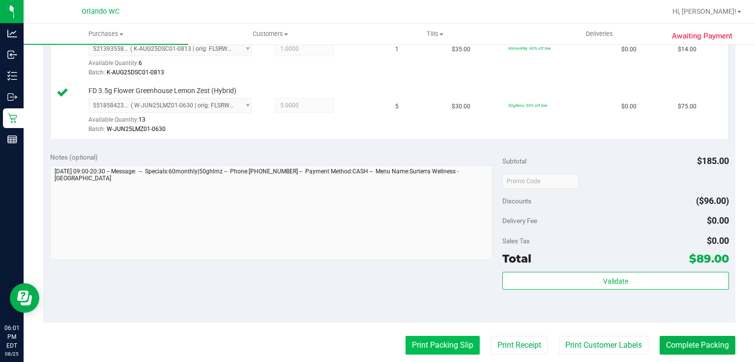
click at [446, 346] on button "Print Packing Slip" at bounding box center [443, 344] width 74 height 19
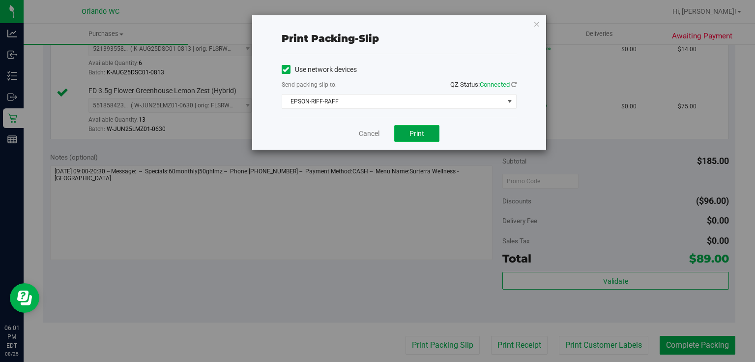
click at [424, 131] on span "Print" at bounding box center [417, 133] width 15 height 8
click at [376, 130] on link "Cancel" at bounding box center [369, 133] width 21 height 10
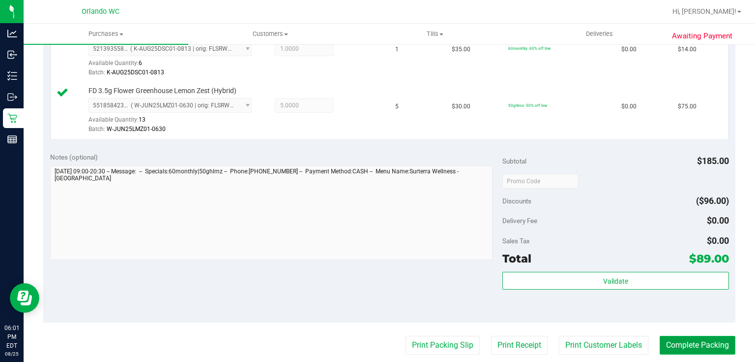
click at [700, 343] on button "Complete Packing" at bounding box center [698, 344] width 76 height 19
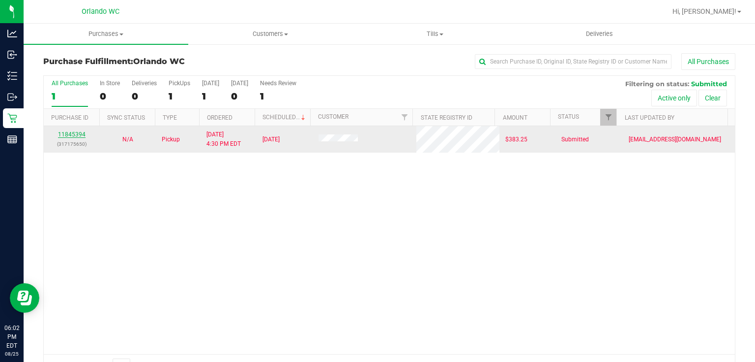
click at [74, 132] on link "11845394" at bounding box center [72, 134] width 28 height 7
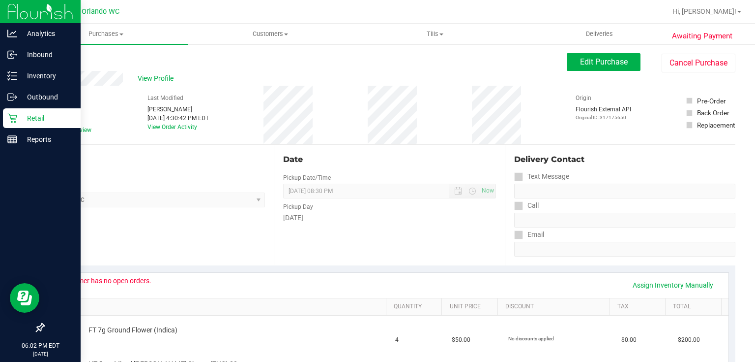
click at [12, 116] on icon at bounding box center [12, 118] width 10 height 10
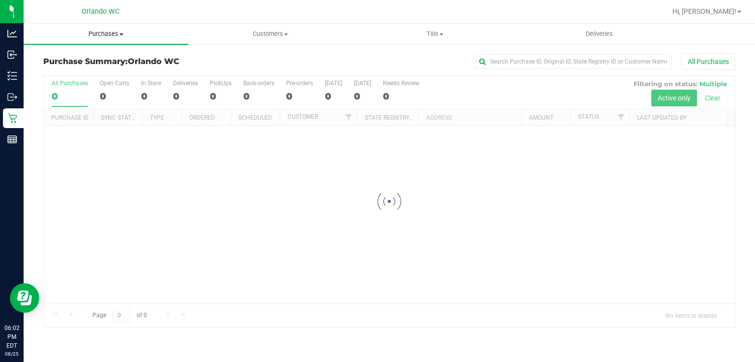
click at [112, 33] on span "Purchases" at bounding box center [106, 34] width 165 height 9
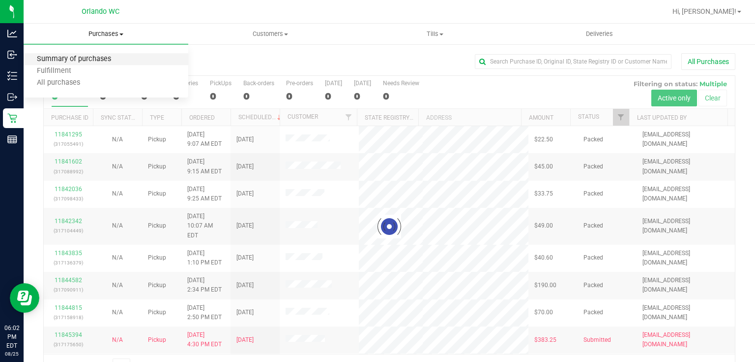
click at [93, 61] on span "Summary of purchases" at bounding box center [74, 59] width 101 height 8
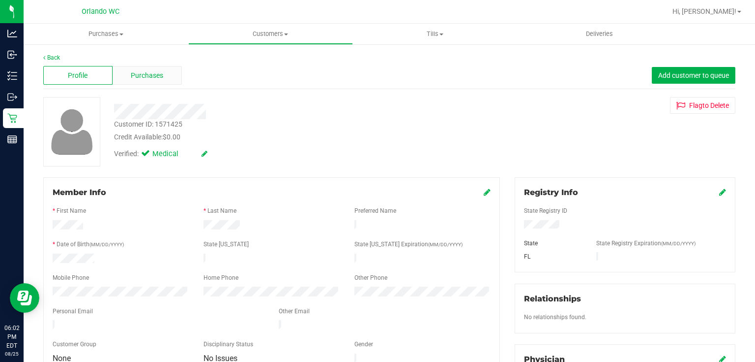
click at [156, 73] on span "Purchases" at bounding box center [147, 75] width 32 height 10
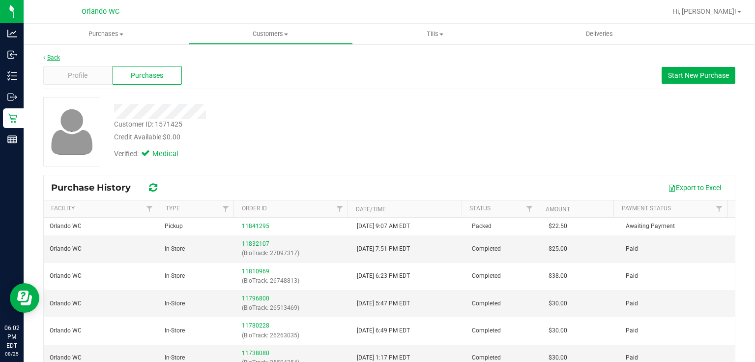
click at [45, 55] on link "Back" at bounding box center [51, 57] width 17 height 7
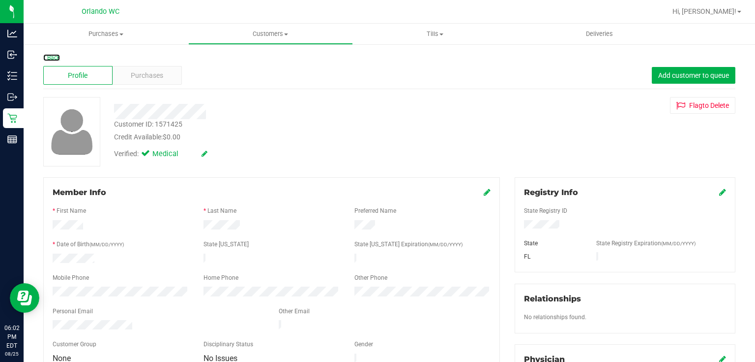
click at [57, 59] on link "Back" at bounding box center [51, 57] width 17 height 7
click at [140, 73] on span "Purchases" at bounding box center [147, 75] width 32 height 10
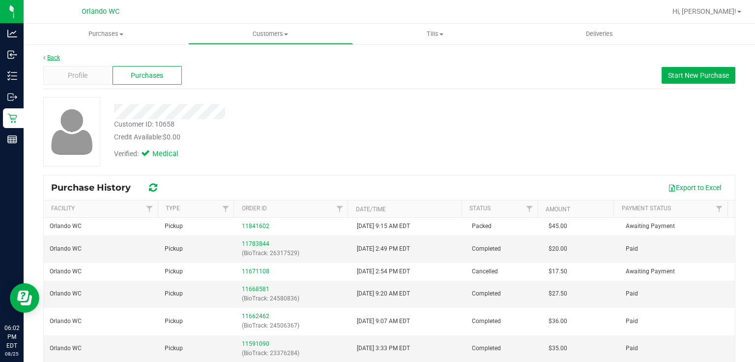
click at [55, 58] on link "Back" at bounding box center [51, 57] width 17 height 7
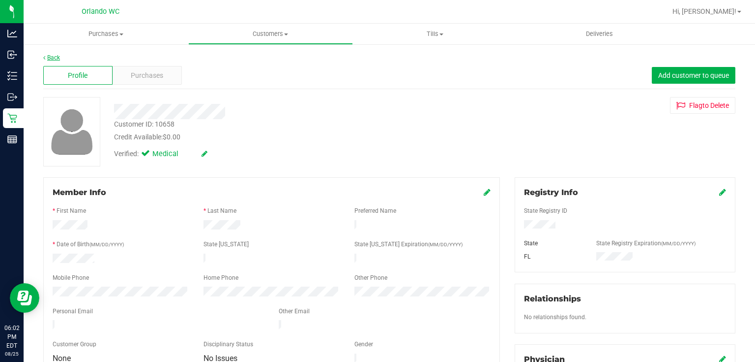
click at [57, 57] on link "Back" at bounding box center [51, 57] width 17 height 7
click at [150, 72] on span "Purchases" at bounding box center [147, 75] width 32 height 10
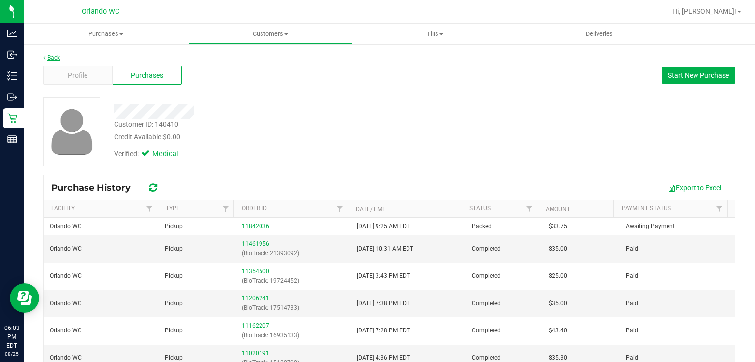
click at [51, 55] on link "Back" at bounding box center [51, 57] width 17 height 7
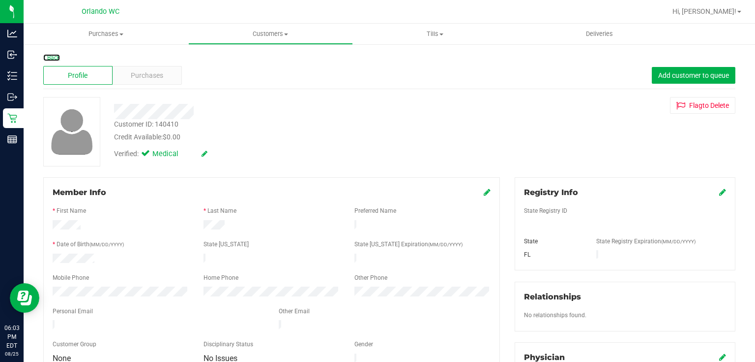
click at [51, 58] on link "Back" at bounding box center [51, 57] width 17 height 7
click at [150, 76] on span "Purchases" at bounding box center [147, 75] width 32 height 10
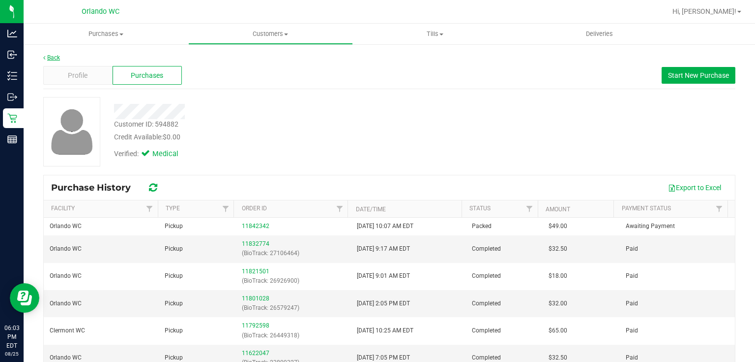
click at [57, 59] on link "Back" at bounding box center [51, 57] width 17 height 7
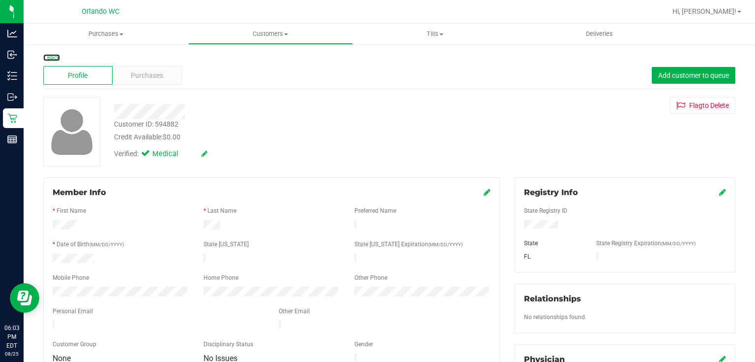
click at [58, 59] on link "Back" at bounding box center [51, 57] width 17 height 7
click at [153, 79] on span "Purchases" at bounding box center [147, 75] width 32 height 10
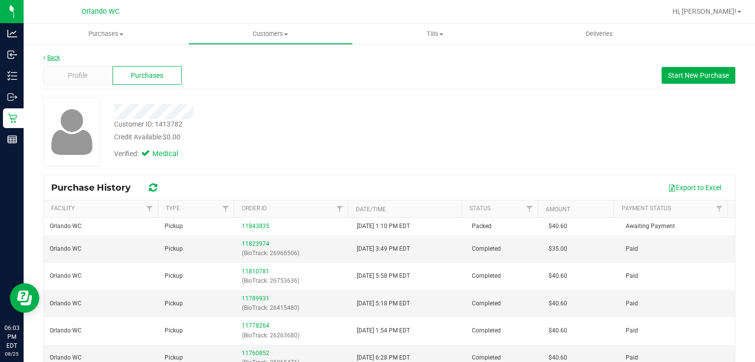
click at [52, 59] on link "Back" at bounding box center [51, 57] width 17 height 7
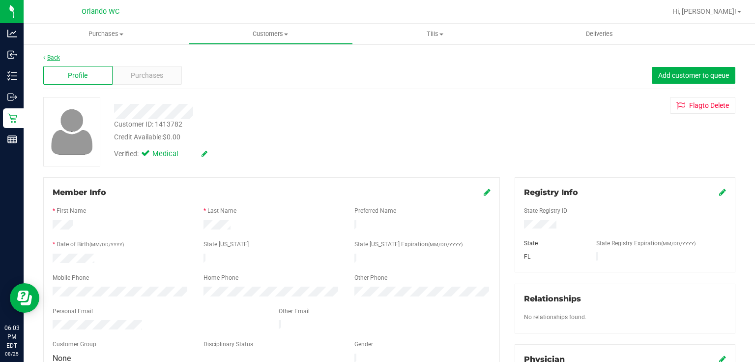
click at [52, 58] on link "Back" at bounding box center [51, 57] width 17 height 7
click at [157, 78] on span "Purchases" at bounding box center [147, 75] width 32 height 10
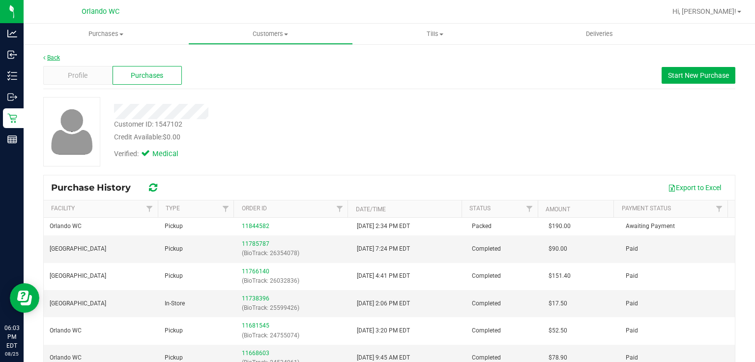
click at [49, 56] on link "Back" at bounding box center [51, 57] width 17 height 7
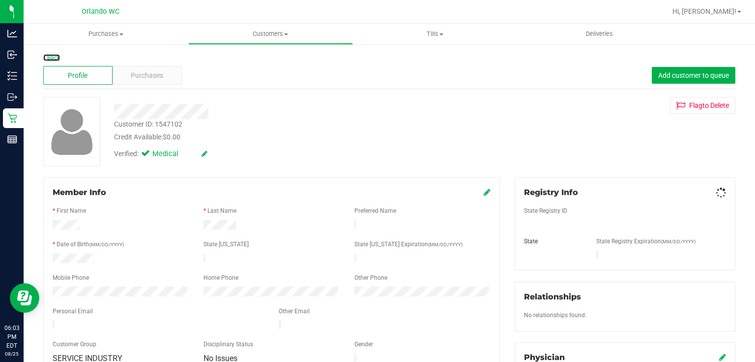
click at [51, 56] on link "Back" at bounding box center [51, 57] width 17 height 7
click at [156, 73] on span "Purchases" at bounding box center [147, 75] width 32 height 10
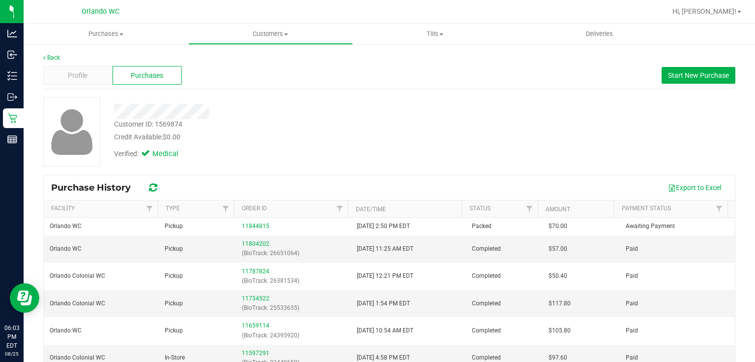
click at [61, 58] on div "Back" at bounding box center [389, 57] width 693 height 9
click at [57, 57] on link "Back" at bounding box center [51, 57] width 17 height 7
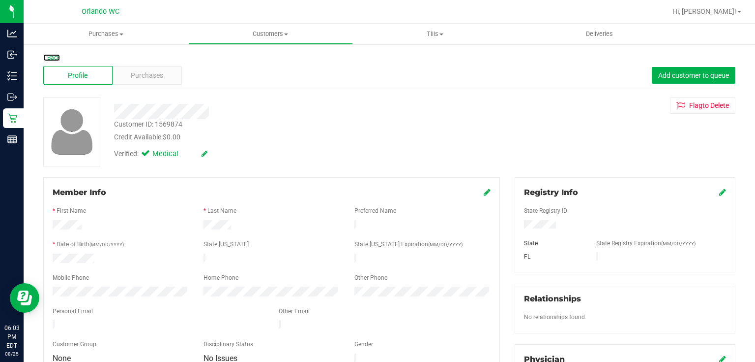
click at [51, 58] on link "Back" at bounding box center [51, 57] width 17 height 7
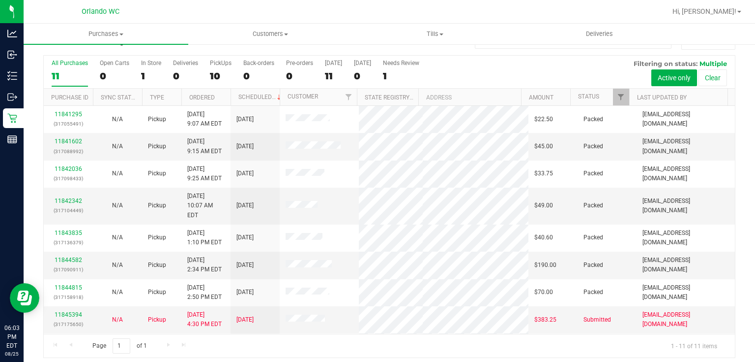
scroll to position [25, 0]
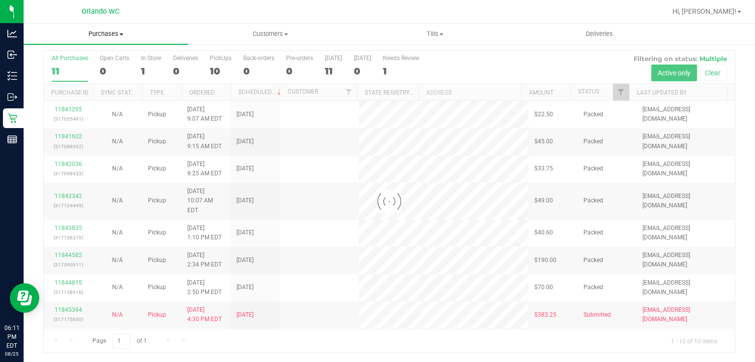
click at [105, 33] on span "Purchases" at bounding box center [106, 34] width 165 height 9
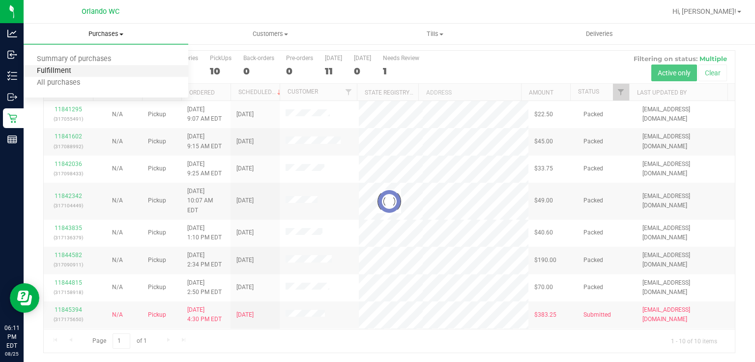
click at [61, 74] on span "Fulfillment" at bounding box center [54, 71] width 61 height 8
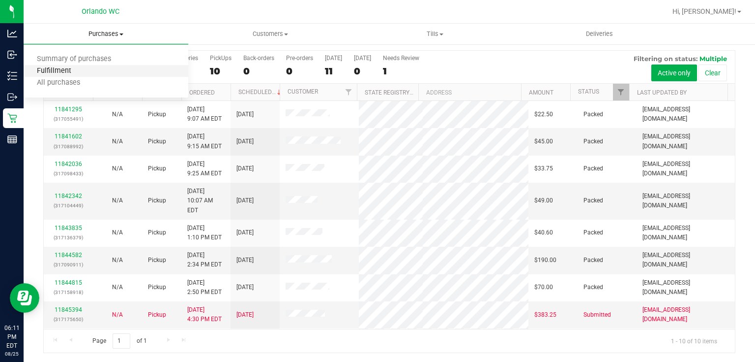
click at [61, 74] on span "Fulfillment" at bounding box center [54, 71] width 61 height 8
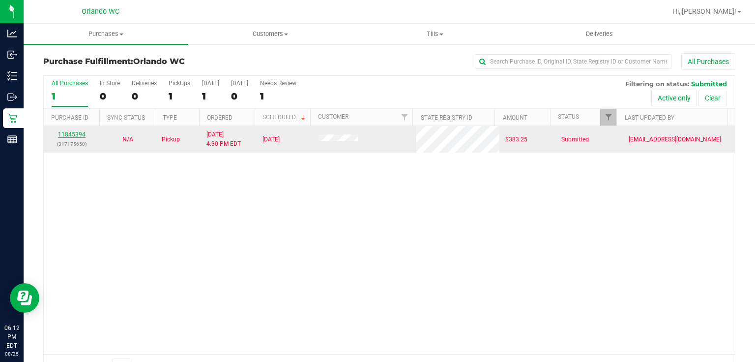
click at [75, 132] on link "11845394" at bounding box center [72, 134] width 28 height 7
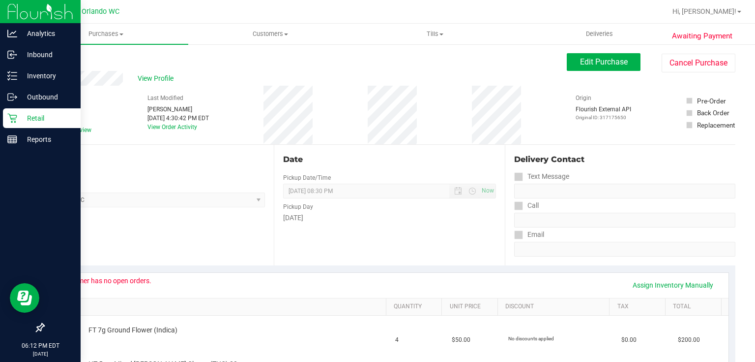
click at [14, 114] on icon at bounding box center [12, 118] width 10 height 10
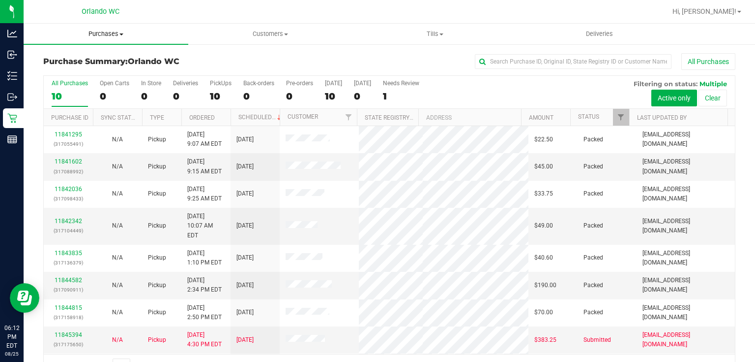
click at [107, 35] on span "Purchases" at bounding box center [106, 34] width 165 height 9
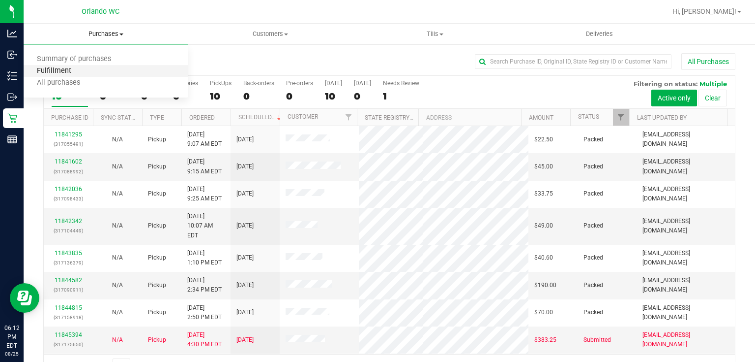
click at [81, 71] on span "Fulfillment" at bounding box center [54, 71] width 61 height 8
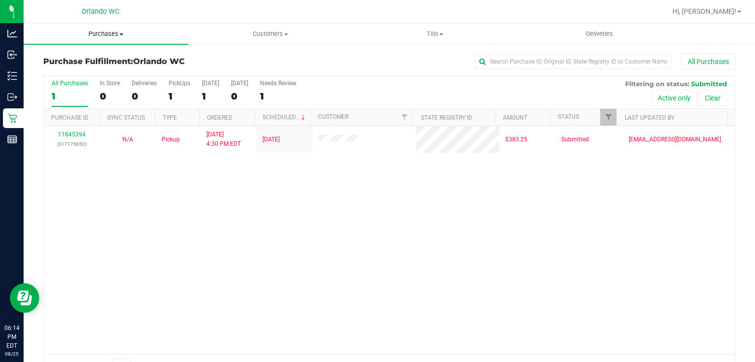
click at [98, 34] on span "Purchases" at bounding box center [106, 34] width 165 height 9
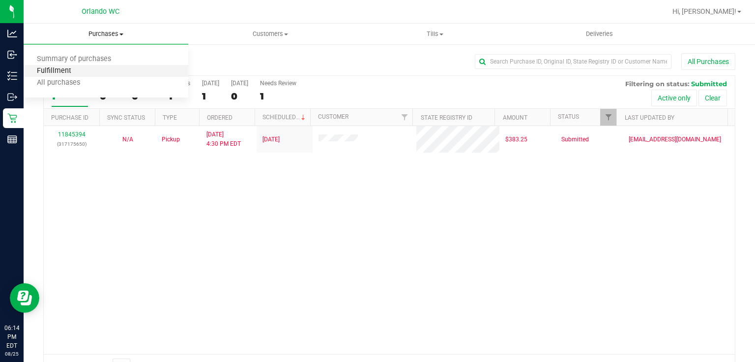
click at [75, 69] on span "Fulfillment" at bounding box center [54, 71] width 61 height 8
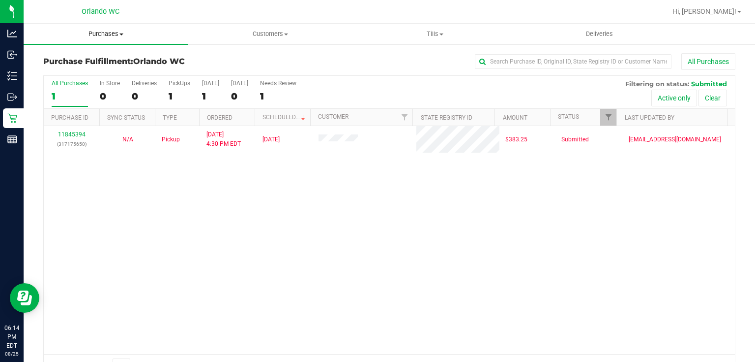
click at [101, 30] on span "Purchases" at bounding box center [106, 34] width 165 height 9
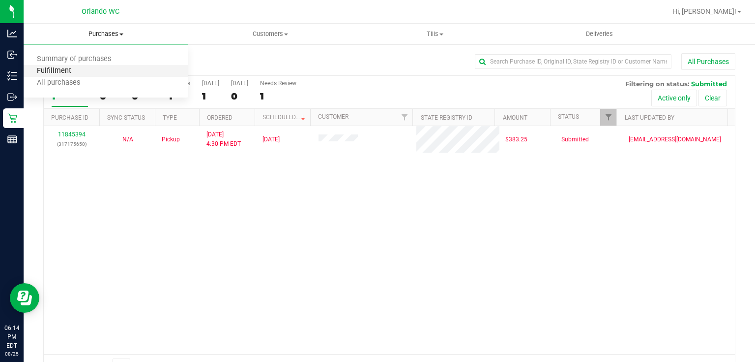
click at [75, 73] on span "Fulfillment" at bounding box center [54, 71] width 61 height 8
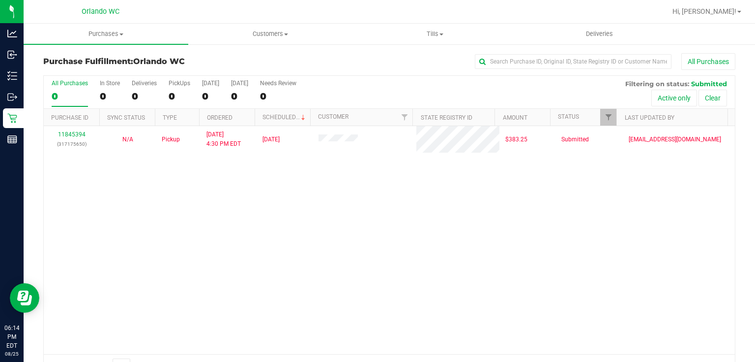
click at [170, 228] on div "11845394 (317175650) N/A Pickup 8/25/2025 4:30 PM EDT 8/25/2025 $383.25 Submitt…" at bounding box center [390, 240] width 692 height 228
click at [108, 34] on span "Purchases" at bounding box center [106, 34] width 165 height 9
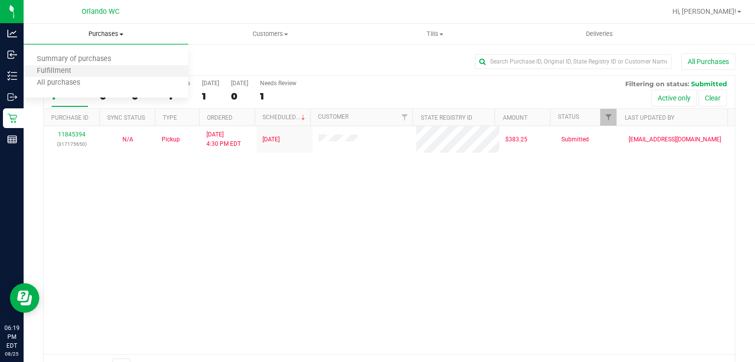
click at [93, 74] on li "Fulfillment" at bounding box center [106, 71] width 165 height 12
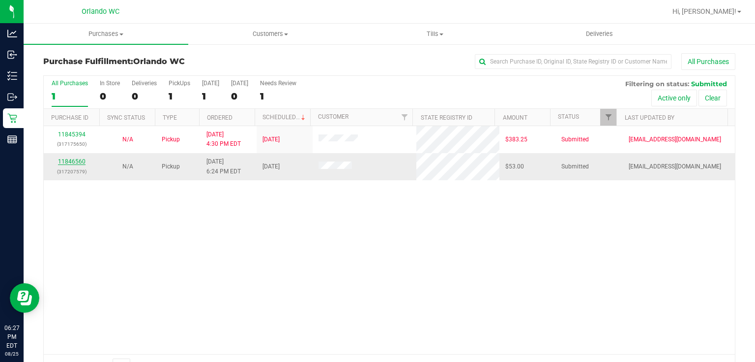
click at [76, 161] on link "11846560" at bounding box center [72, 161] width 28 height 7
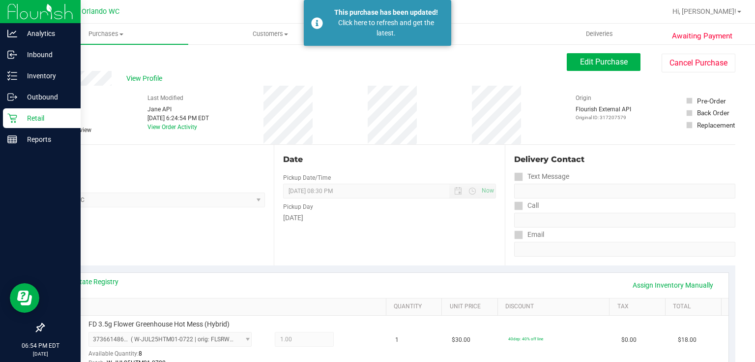
click at [12, 119] on icon at bounding box center [12, 118] width 10 height 10
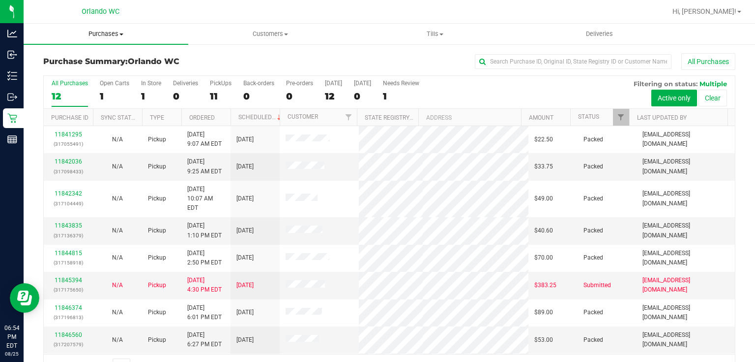
click at [116, 33] on span "Purchases" at bounding box center [106, 34] width 165 height 9
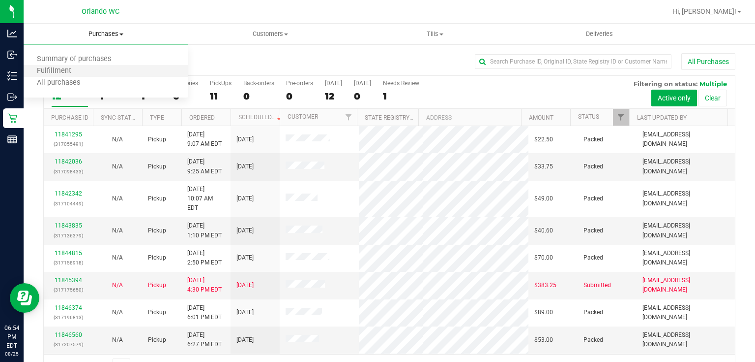
click at [87, 72] on li "Fulfillment" at bounding box center [106, 71] width 165 height 12
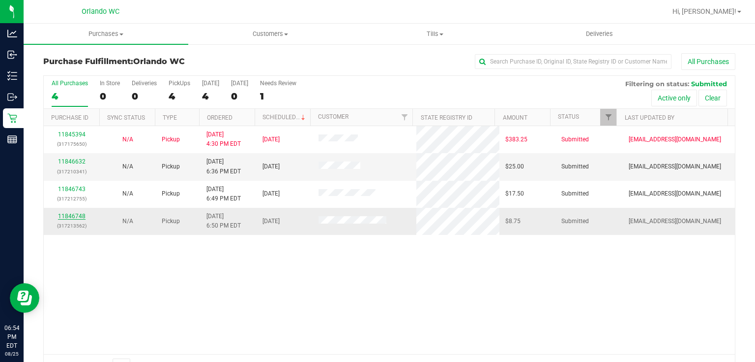
click at [73, 214] on link "11846748" at bounding box center [72, 215] width 28 height 7
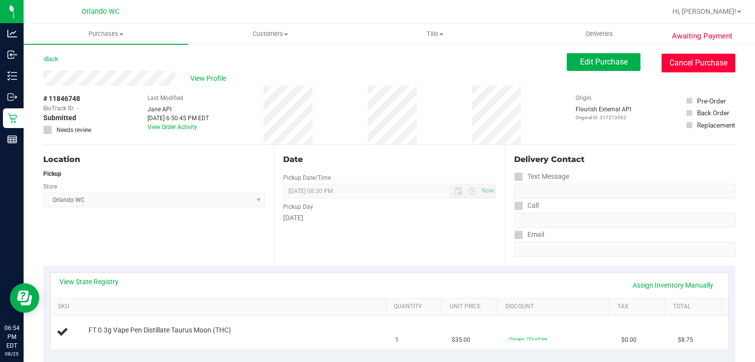
click at [691, 63] on button "Cancel Purchase" at bounding box center [699, 63] width 74 height 19
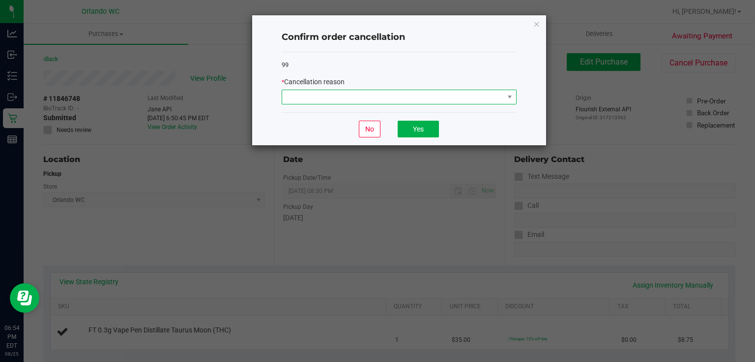
click at [495, 97] on span at bounding box center [393, 97] width 222 height 14
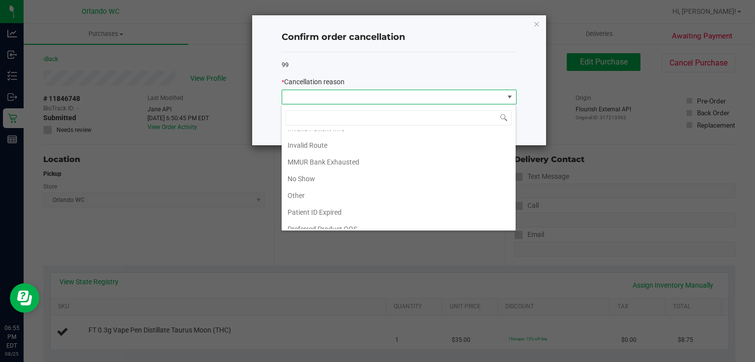
scroll to position [50, 0]
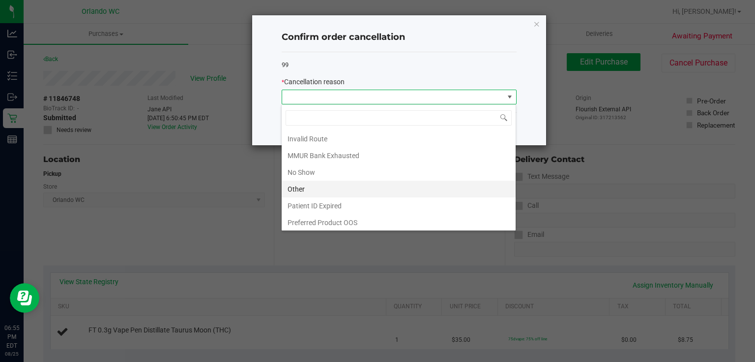
click at [388, 186] on li "Other" at bounding box center [399, 189] width 234 height 17
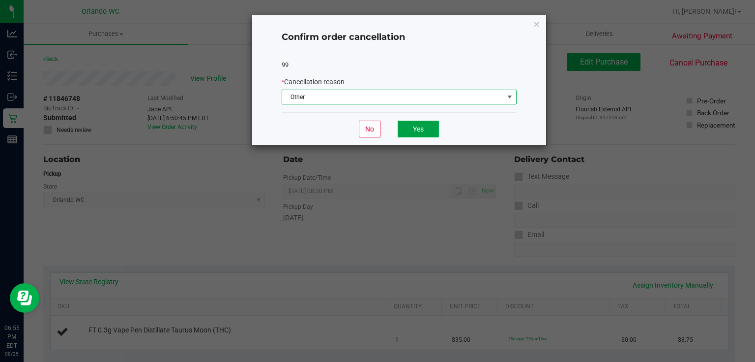
click at [427, 133] on button "Yes" at bounding box center [418, 129] width 41 height 17
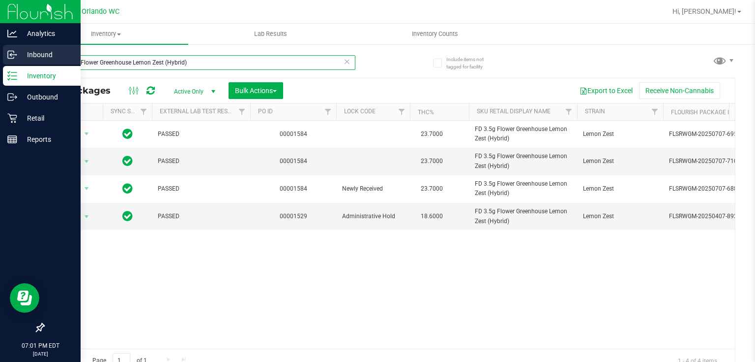
drag, startPoint x: 191, startPoint y: 61, endPoint x: 12, endPoint y: 61, distance: 178.5
click at [14, 61] on div "Analytics Inbound Inventory Outbound Retail Reports 07:01 PM EDT [DATE] 08/25 O…" at bounding box center [377, 181] width 755 height 362
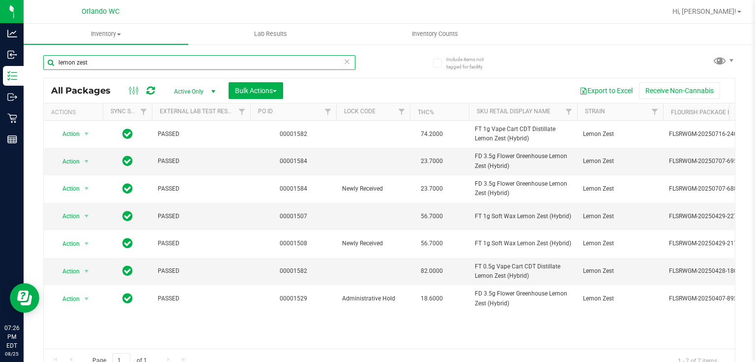
drag, startPoint x: 122, startPoint y: 65, endPoint x: 45, endPoint y: 65, distance: 77.2
click at [45, 65] on input "lemon zest" at bounding box center [199, 62] width 312 height 15
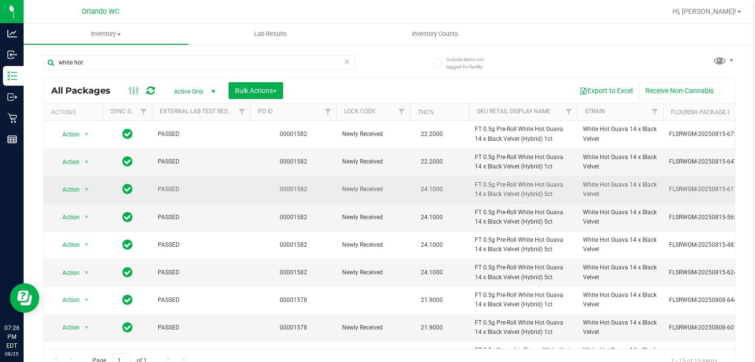
drag, startPoint x: 473, startPoint y: 182, endPoint x: 549, endPoint y: 198, distance: 77.9
click at [549, 198] on td "FT 0.5g Pre-Roll White Hot Guava 14 x Black Velvet (Hybrid) 5ct" at bounding box center [523, 190] width 108 height 28
copy span "FT 0.5g Pre-Roll White Hot Guava 14 x Black Velvet (Hybrid) 5ct"
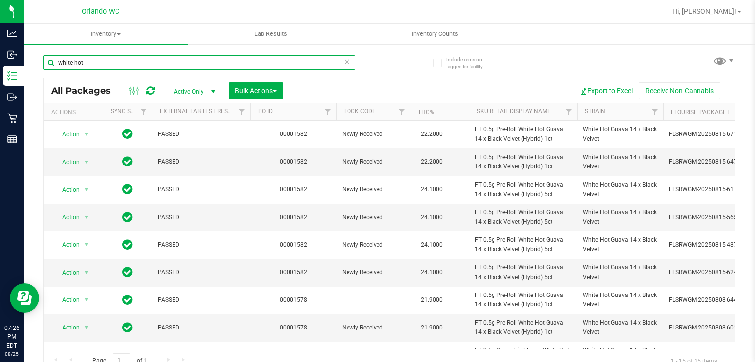
drag, startPoint x: 55, startPoint y: 63, endPoint x: 32, endPoint y: 63, distance: 22.1
click at [32, 63] on div "Include items not tagged for facility white hot All Packages Active Only Active…" at bounding box center [390, 193] width 732 height 300
paste input "FT 0.5g Pre-Roll White Hot Guava 14 x Black Velvet (Hybrid) 5c"
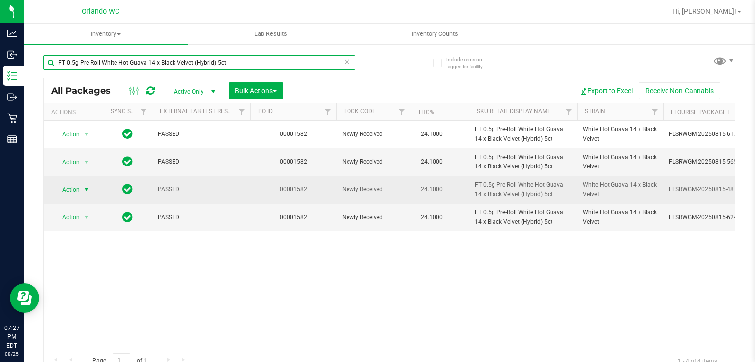
type input "FT 0.5g Pre-Roll White Hot Guava 14 x Black Velvet (Hybrid) 5ct"
click at [81, 187] on span "select" at bounding box center [87, 189] width 12 height 14
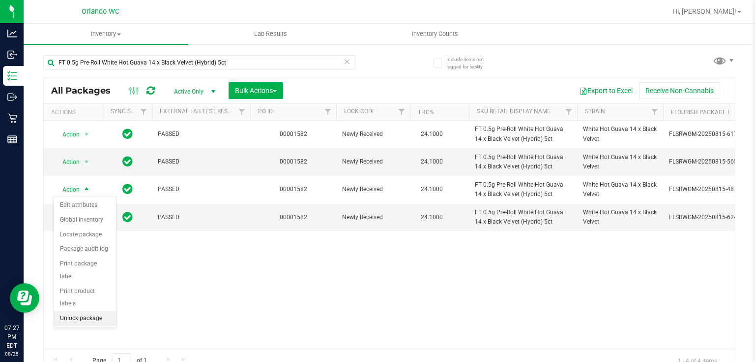
click at [90, 311] on li "Unlock package" at bounding box center [85, 318] width 62 height 15
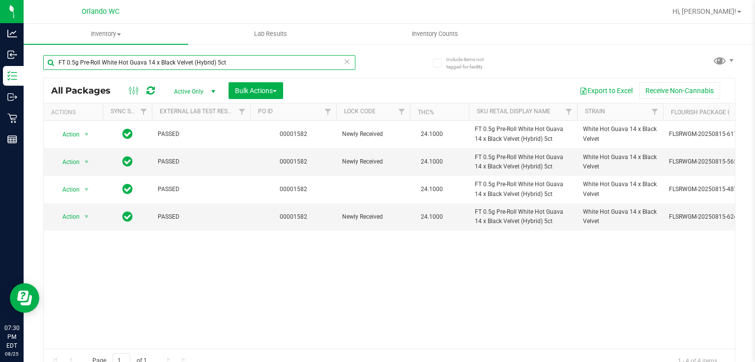
drag, startPoint x: 242, startPoint y: 64, endPoint x: 39, endPoint y: 49, distance: 203.2
click at [41, 49] on div "Include items not tagged for facility FT 0.5g Pre-Roll White Hot Guava 14 x Bla…" at bounding box center [390, 193] width 732 height 300
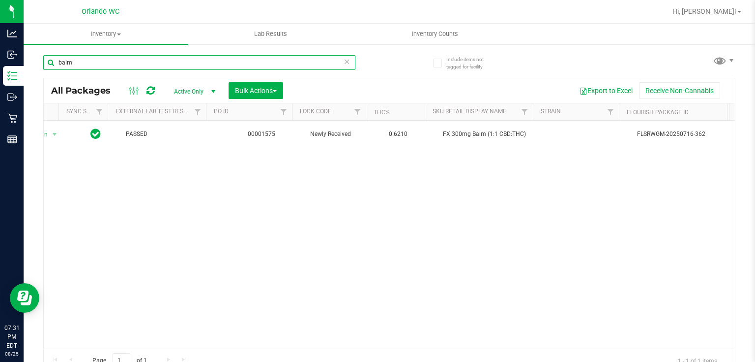
scroll to position [0, 31]
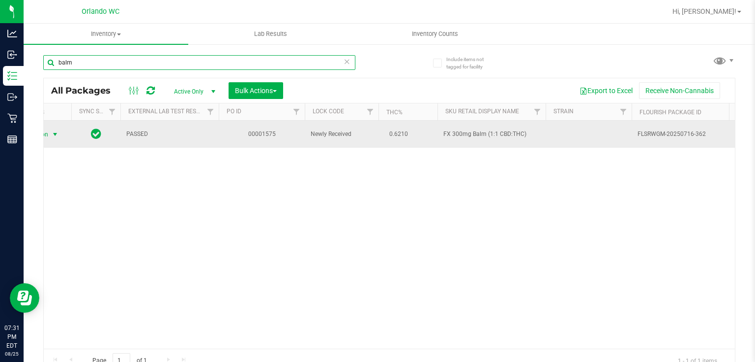
type input "balm"
click at [55, 135] on span "select" at bounding box center [55, 134] width 8 height 8
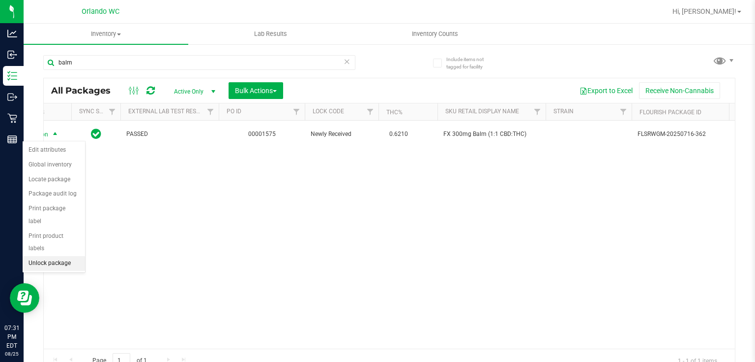
click at [69, 256] on li "Unlock package" at bounding box center [54, 263] width 62 height 15
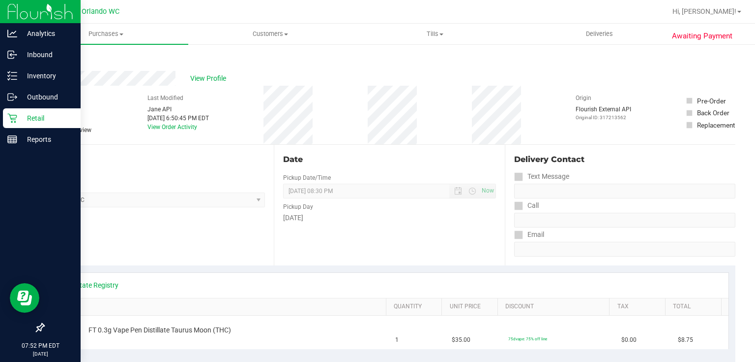
click at [18, 118] on p "Retail" at bounding box center [46, 118] width 59 height 12
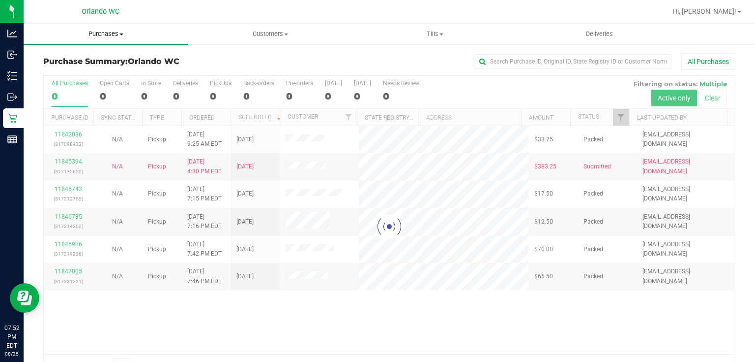
click at [106, 35] on span "Purchases" at bounding box center [106, 34] width 165 height 9
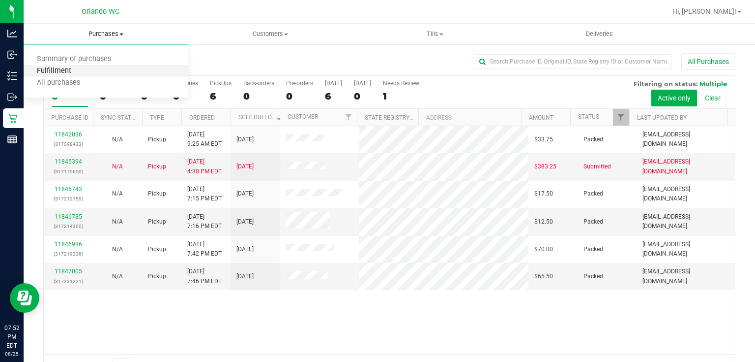
click at [73, 68] on span "Fulfillment" at bounding box center [54, 71] width 61 height 8
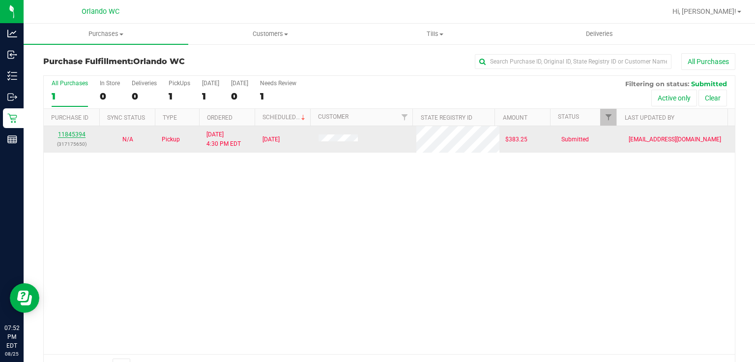
click at [75, 135] on link "11845394" at bounding box center [72, 134] width 28 height 7
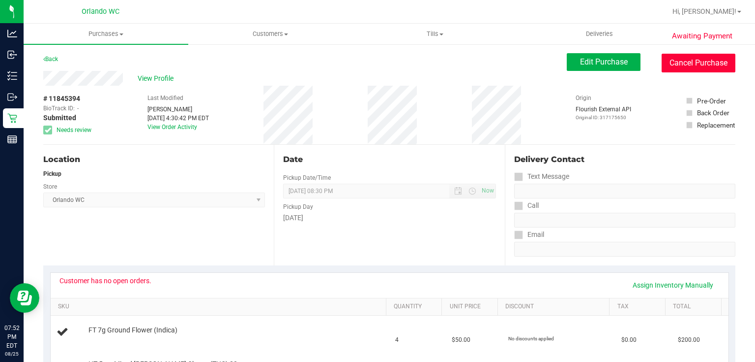
click at [696, 62] on button "Cancel Purchase" at bounding box center [699, 63] width 74 height 19
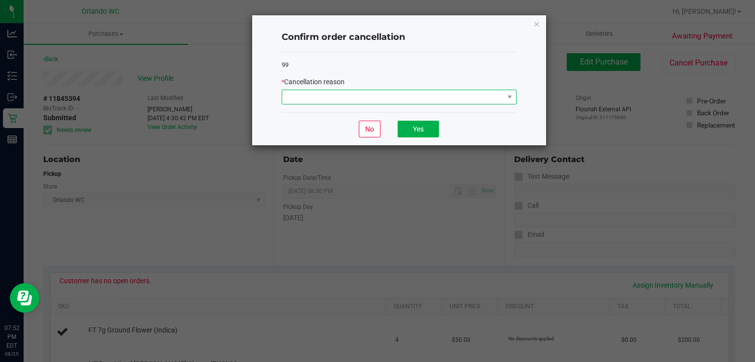
click at [446, 90] on span at bounding box center [393, 97] width 222 height 14
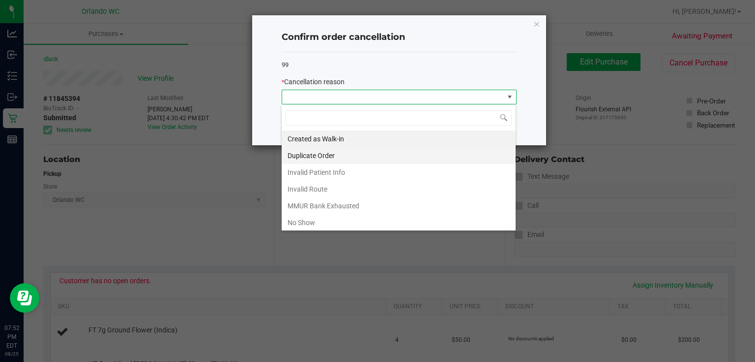
scroll to position [14, 235]
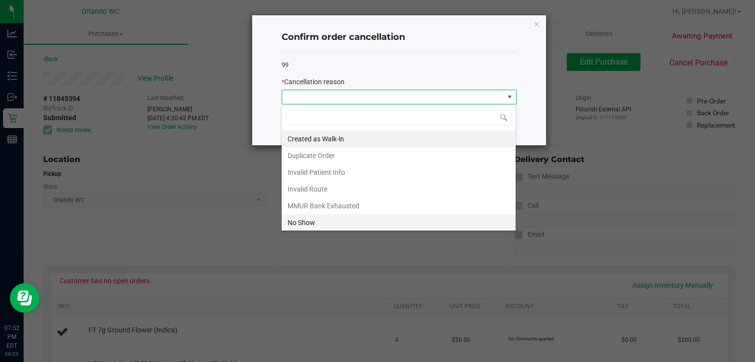
click at [323, 221] on li "No Show" at bounding box center [399, 222] width 234 height 17
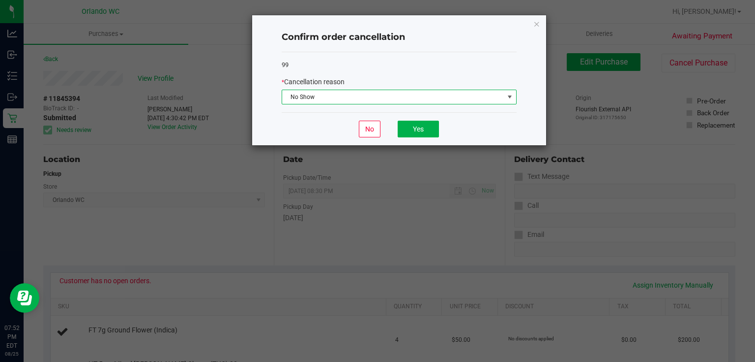
click at [401, 96] on span "No Show" at bounding box center [393, 97] width 222 height 14
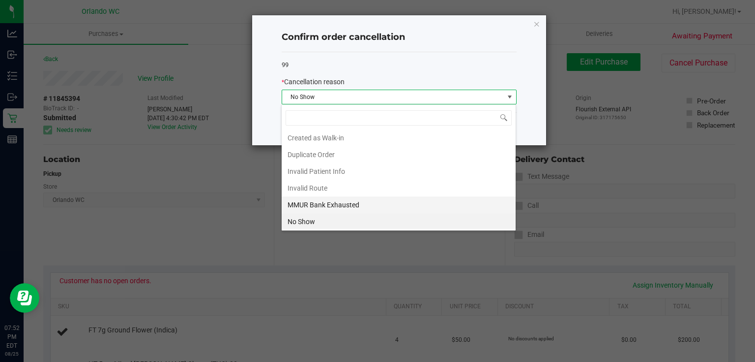
click at [348, 202] on li "MMUR Bank Exhausted" at bounding box center [399, 204] width 234 height 17
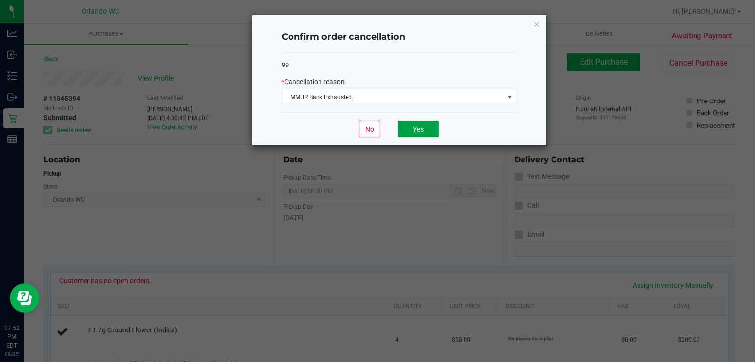
click at [421, 124] on button "Yes" at bounding box center [418, 129] width 41 height 17
